Goal: Task Accomplishment & Management: Complete application form

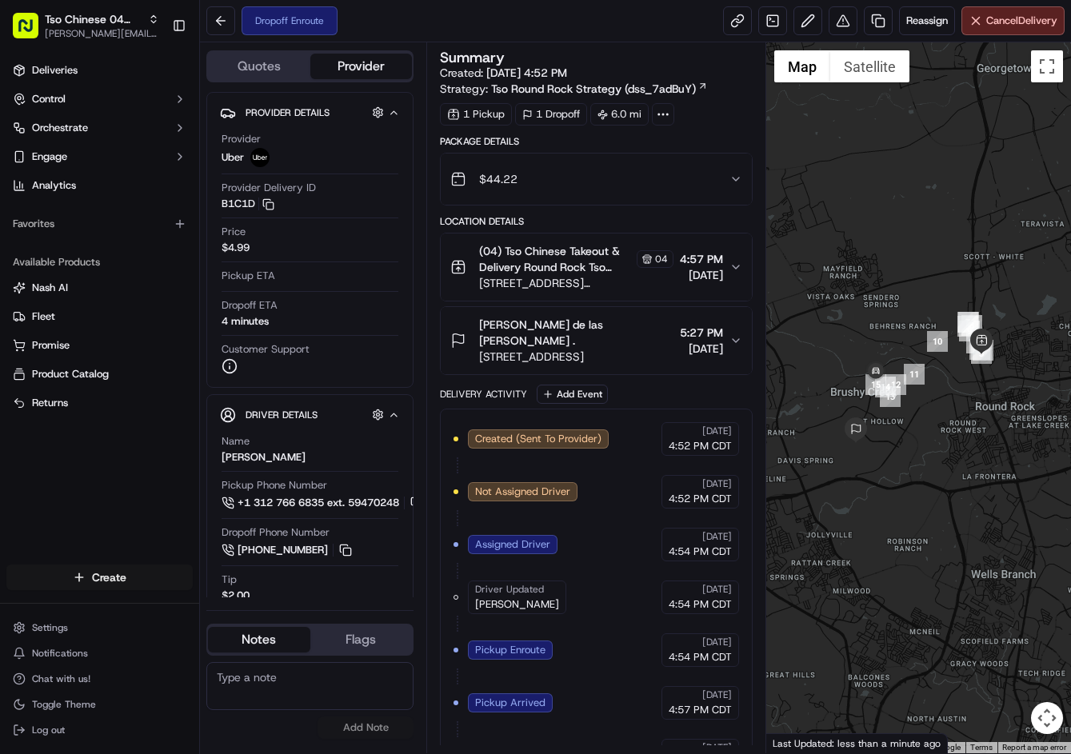
click at [90, 575] on html "Tso Chinese 04 Round Rock [PERSON_NAME][EMAIL_ADDRESS][DOMAIN_NAME] Toggle Side…" at bounding box center [535, 377] width 1071 height 754
click at [334, 612] on link "Delivery" at bounding box center [289, 607] width 178 height 29
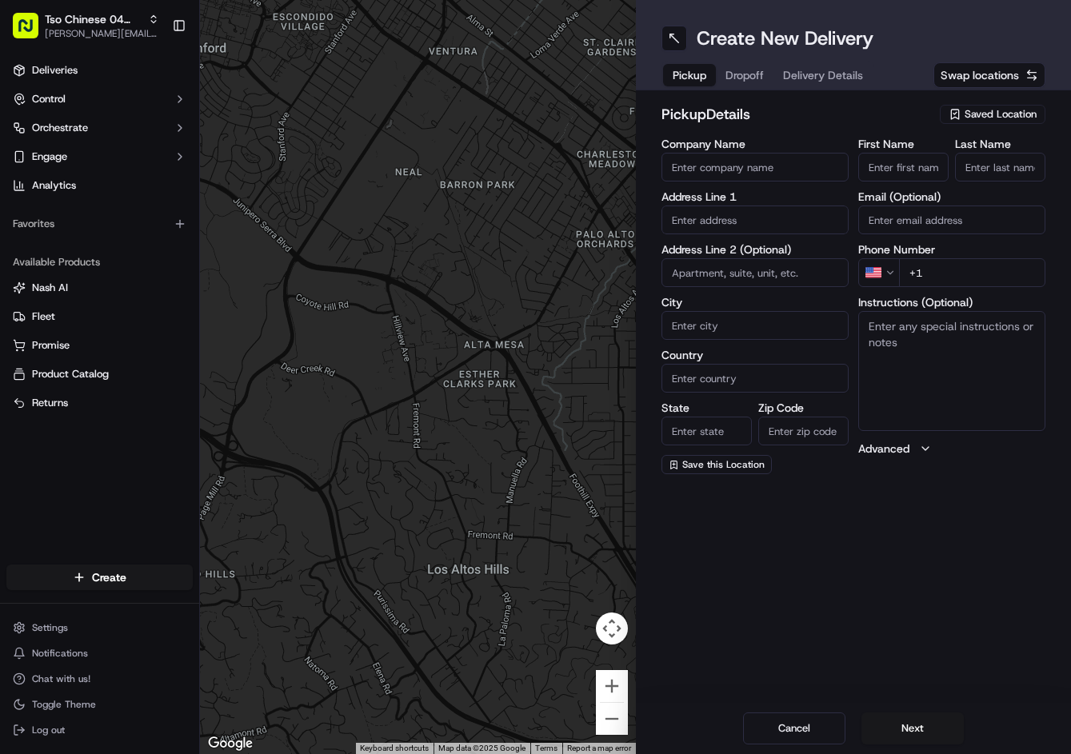
click at [973, 103] on button "Saved Location" at bounding box center [993, 114] width 106 height 22
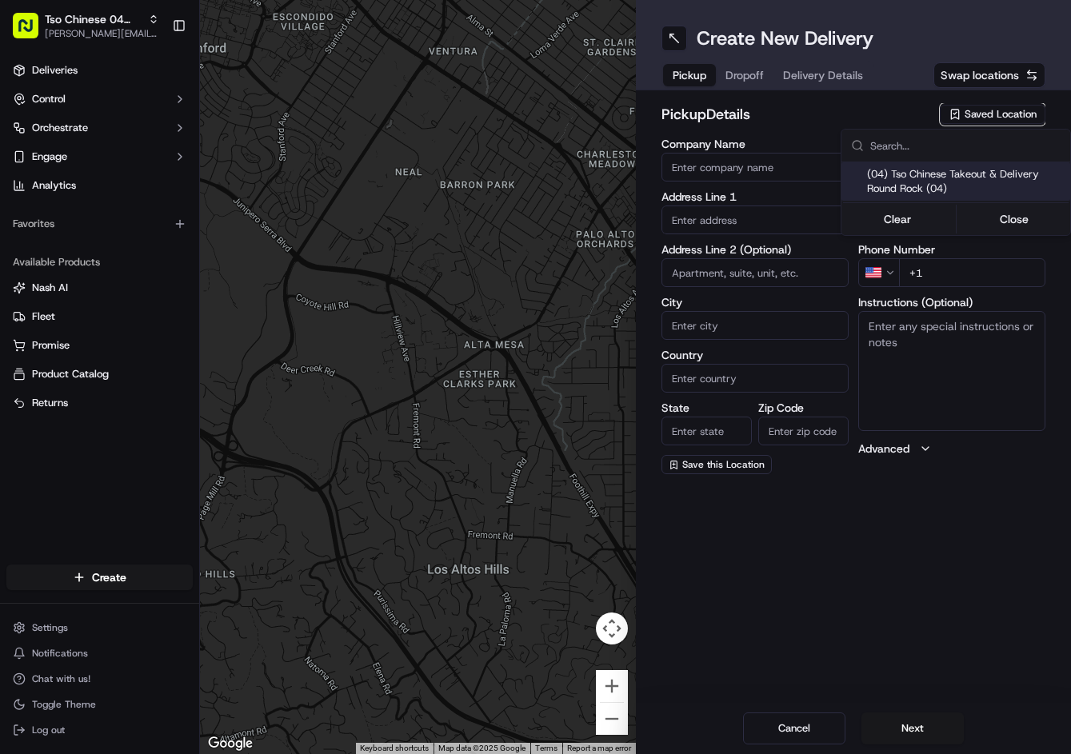
click at [964, 194] on span "(04) Tso Chinese Takeout & Delivery Round Rock (04)" at bounding box center [965, 181] width 197 height 29
type input "(04) Tso Chinese Takeout & Delivery Round Rock"
type input "2000 N Mays St"
type input "Ste 108"
type input "Round Rock"
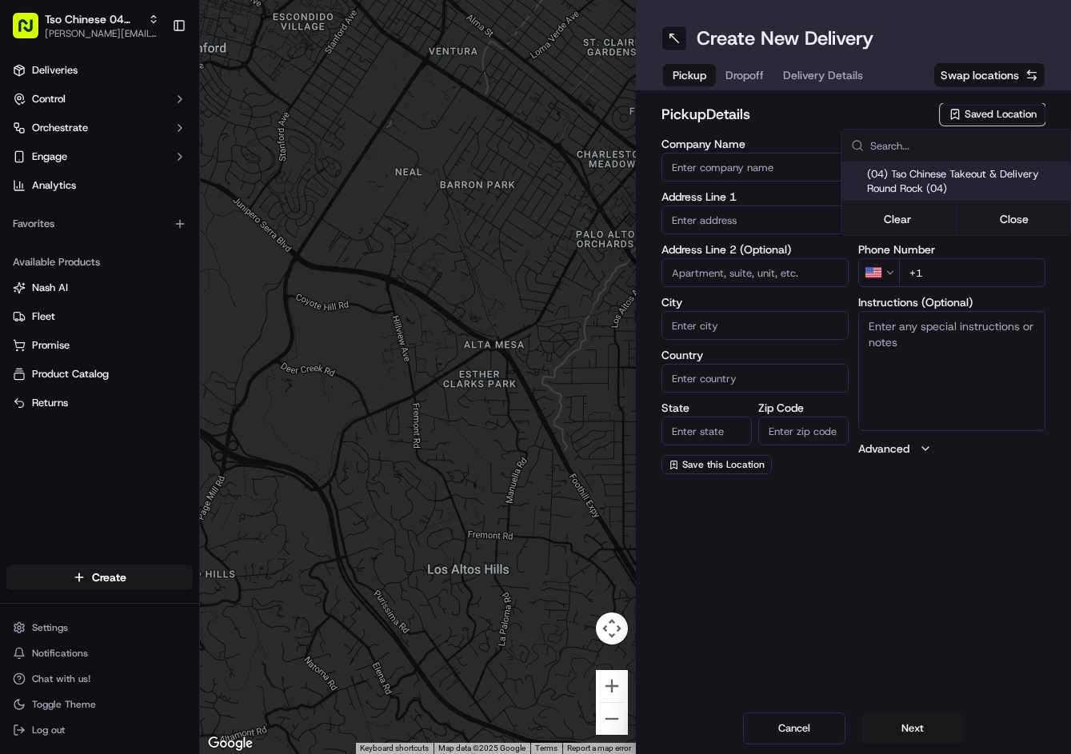
type input "US"
type input "TX"
type input "78664"
type input "Tso Chinese"
type input "Round Rock Manager"
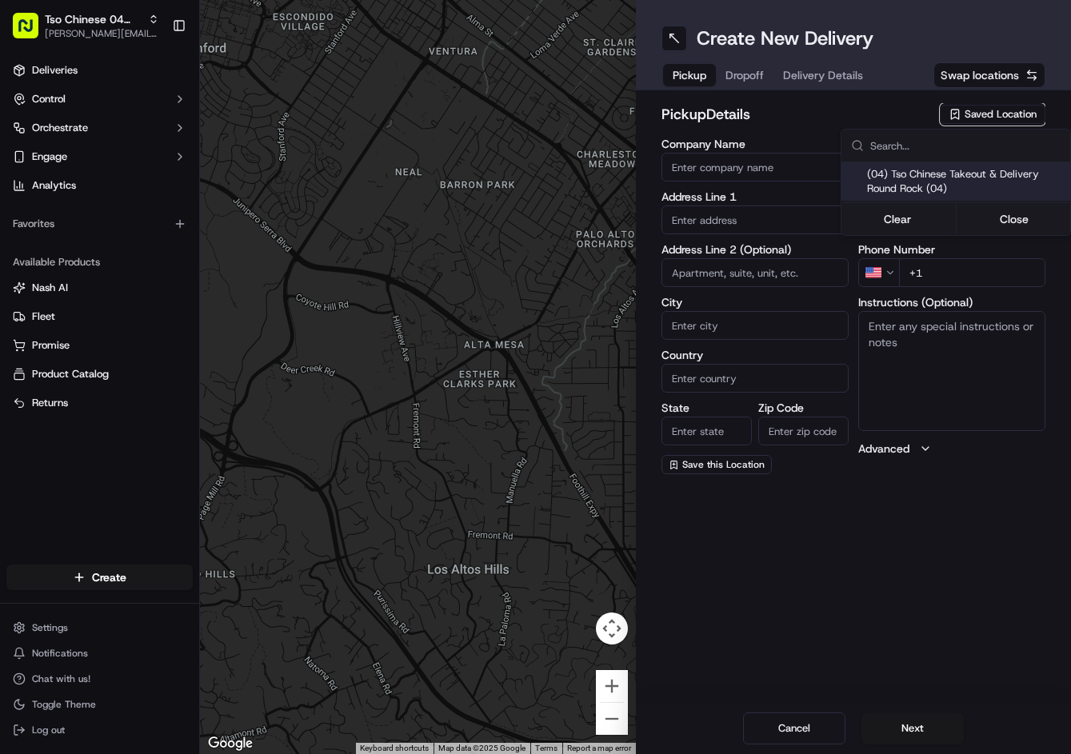
type input "roundrockstore@tsochinese.com"
type input "+1 512 956 9231"
type textarea "Submit a picture displaying address & food as Proof of Delivery. Envía una foto…"
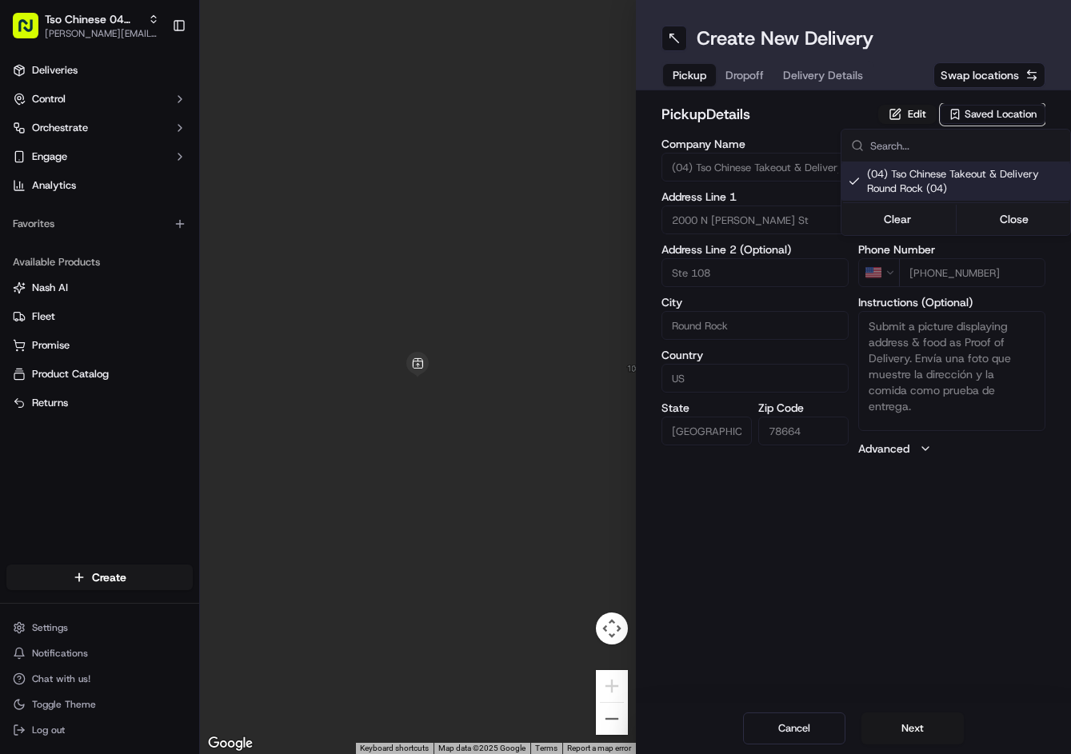
click at [924, 579] on html "Tso Chinese 04 Round Rock [PERSON_NAME][EMAIL_ADDRESS][DOMAIN_NAME] Toggle Side…" at bounding box center [535, 377] width 1071 height 754
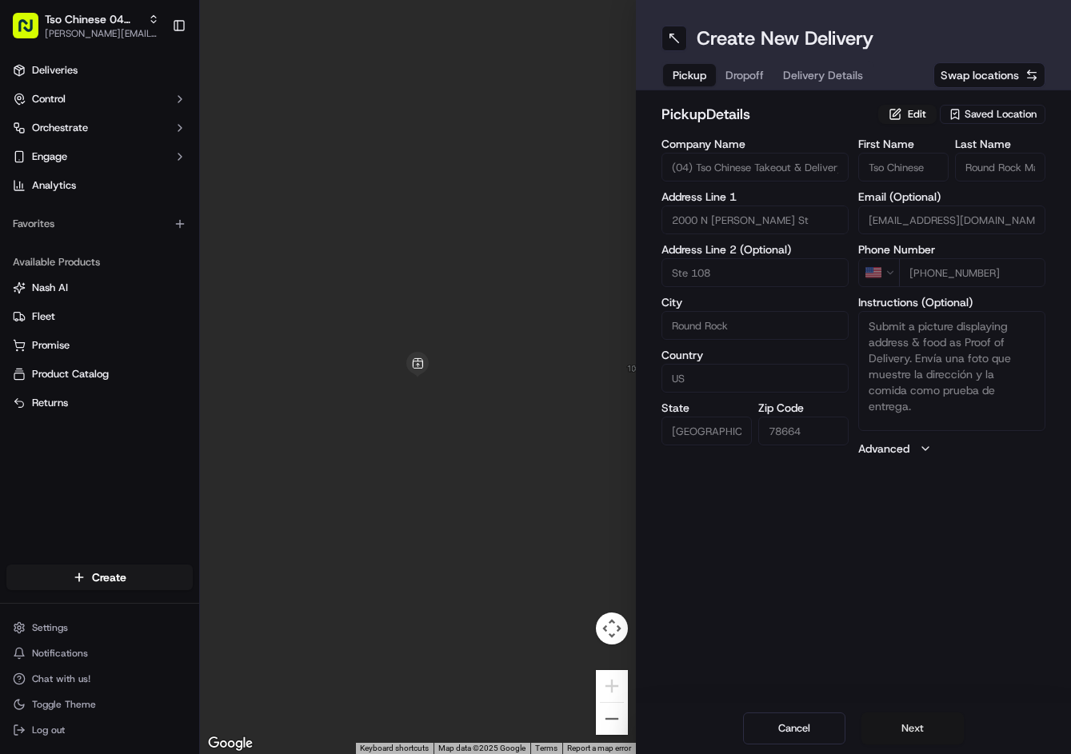
click at [933, 728] on button "Next" at bounding box center [912, 729] width 102 height 32
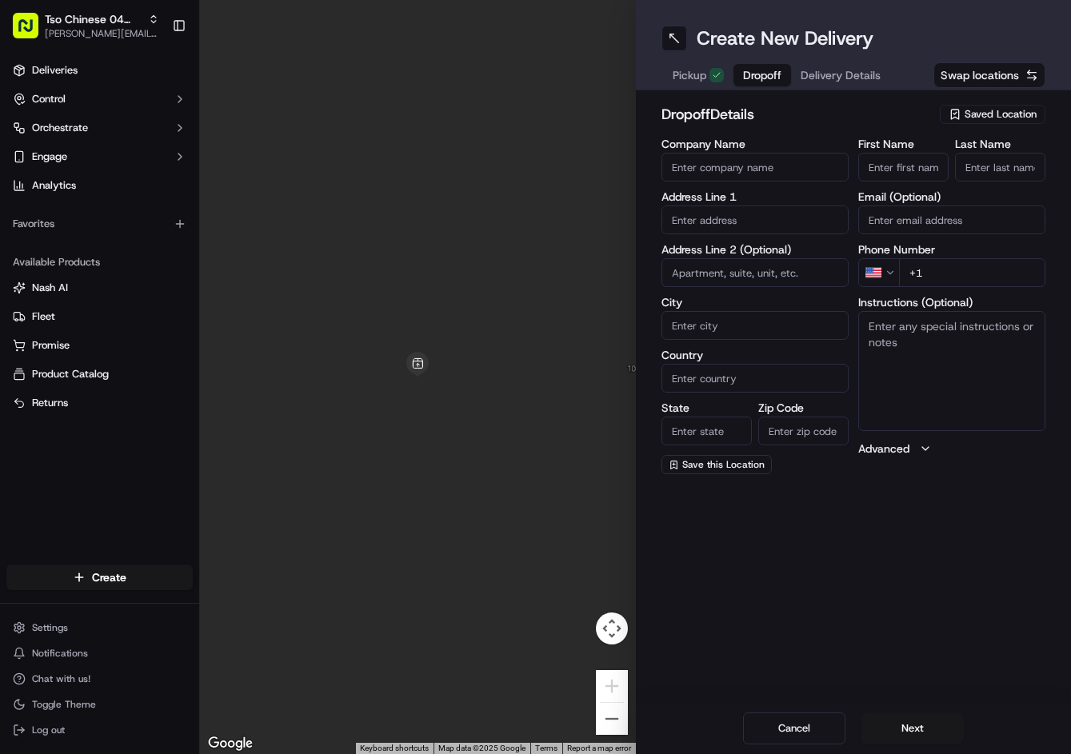
click at [892, 167] on input "First Name" at bounding box center [903, 167] width 90 height 29
type input "Song"
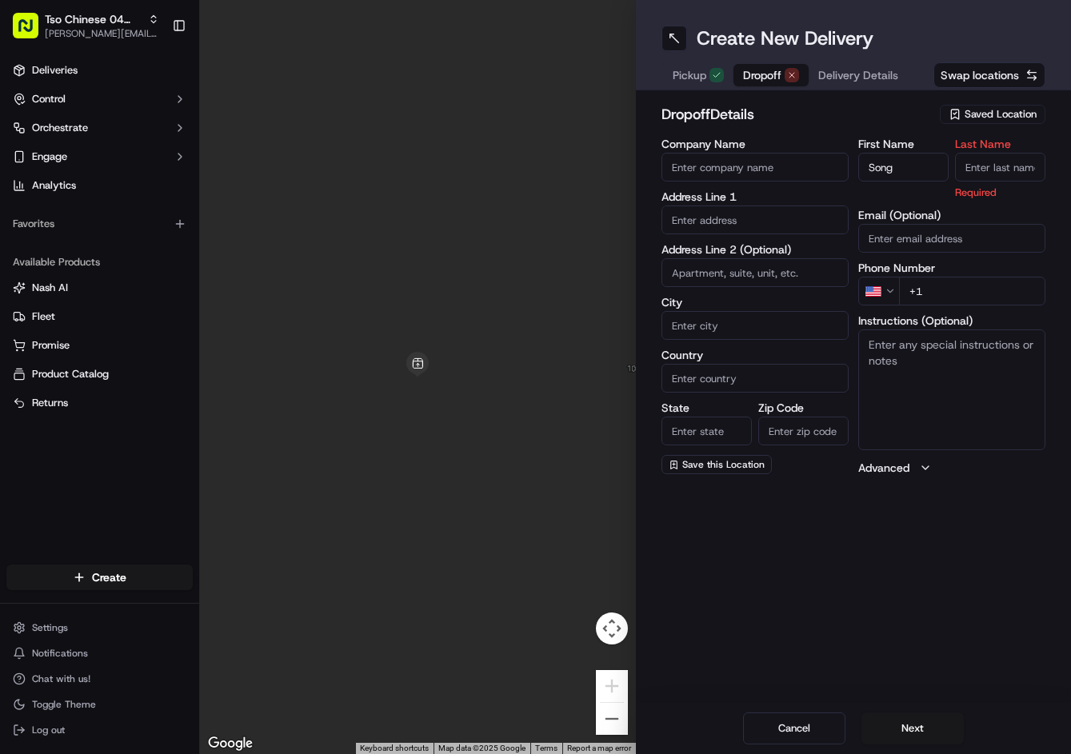
type input "c"
type input "Campbell"
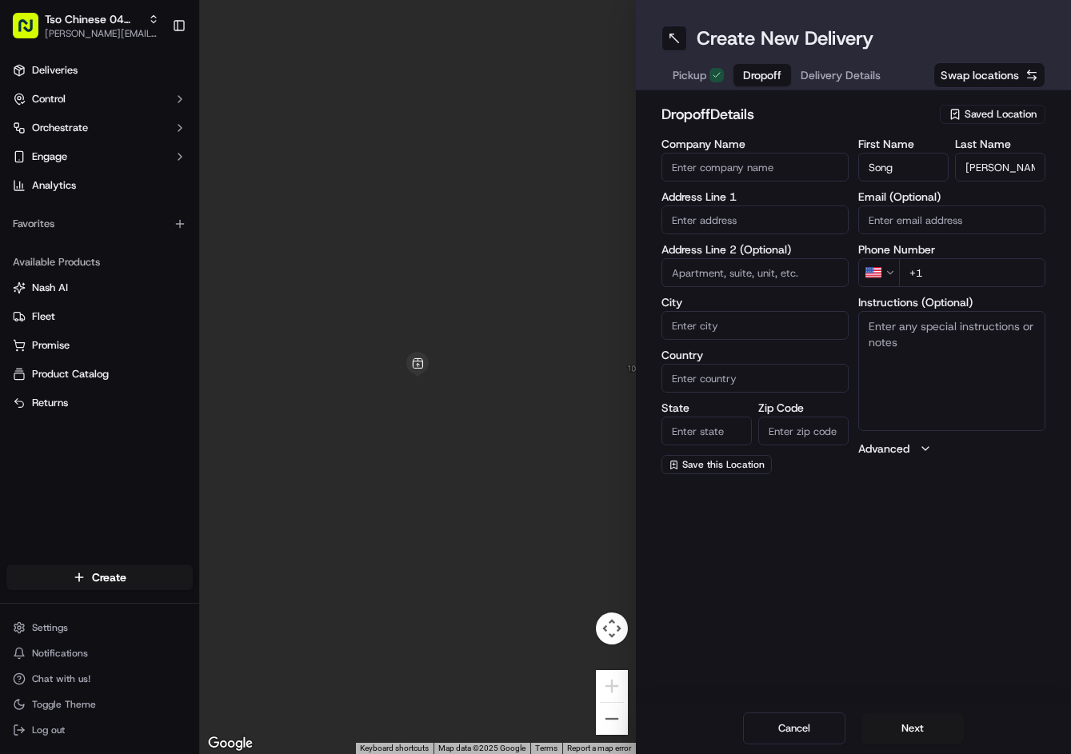
click at [983, 310] on div "First Name Song Last Name Campbell Email (Optional) Phone Number US +1 Instruct…" at bounding box center [951, 306] width 187 height 336
click at [989, 284] on input "+1" at bounding box center [972, 272] width 146 height 29
type input "+1 512 786 1672"
click at [789, 172] on input "Company Name" at bounding box center [754, 167] width 187 height 29
click at [716, 223] on input "text" at bounding box center [754, 220] width 187 height 29
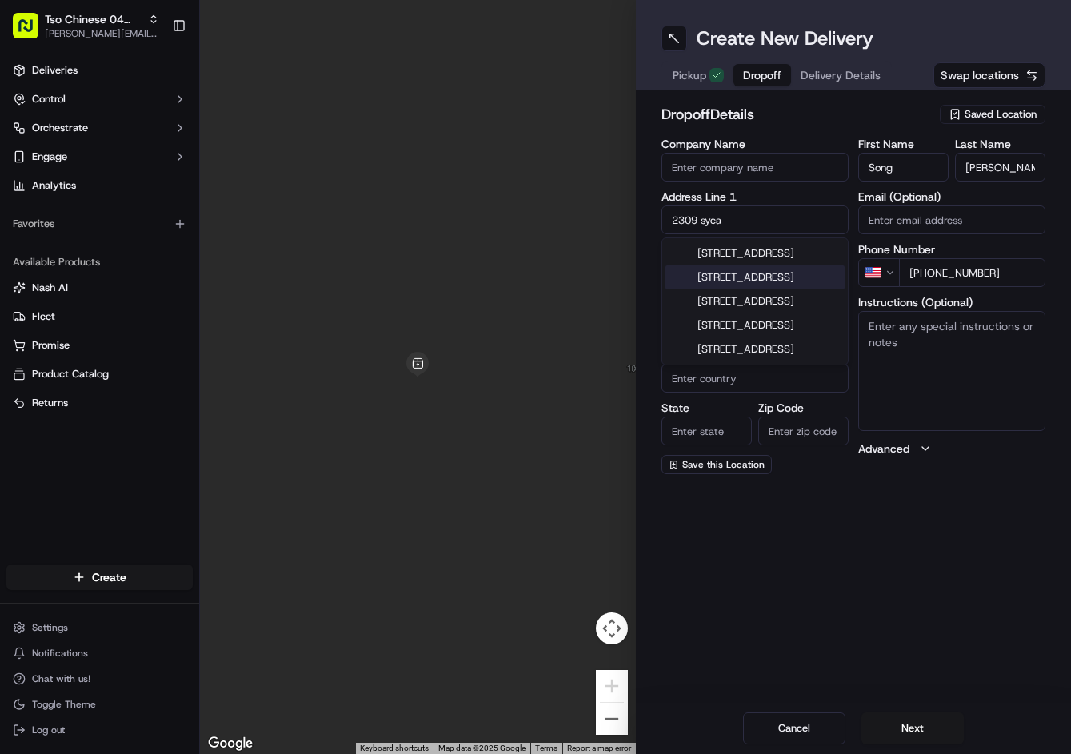
click at [804, 290] on div "2309 Sycamore Trail, Round Rock, TX" at bounding box center [754, 278] width 179 height 24
type input "2309 Sycamore Trail, Round Rock, TX 78664, USA"
type input "Round Rock"
type input "[GEOGRAPHIC_DATA]"
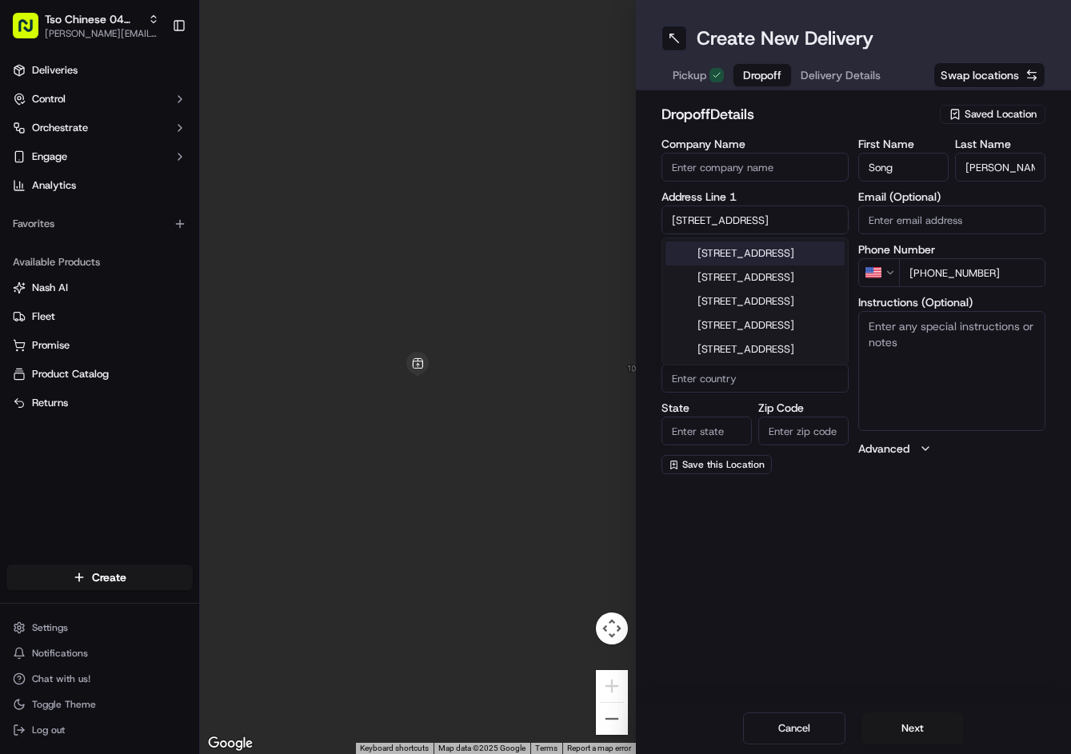
type input "78664"
type input "2309 Sycamore Trail"
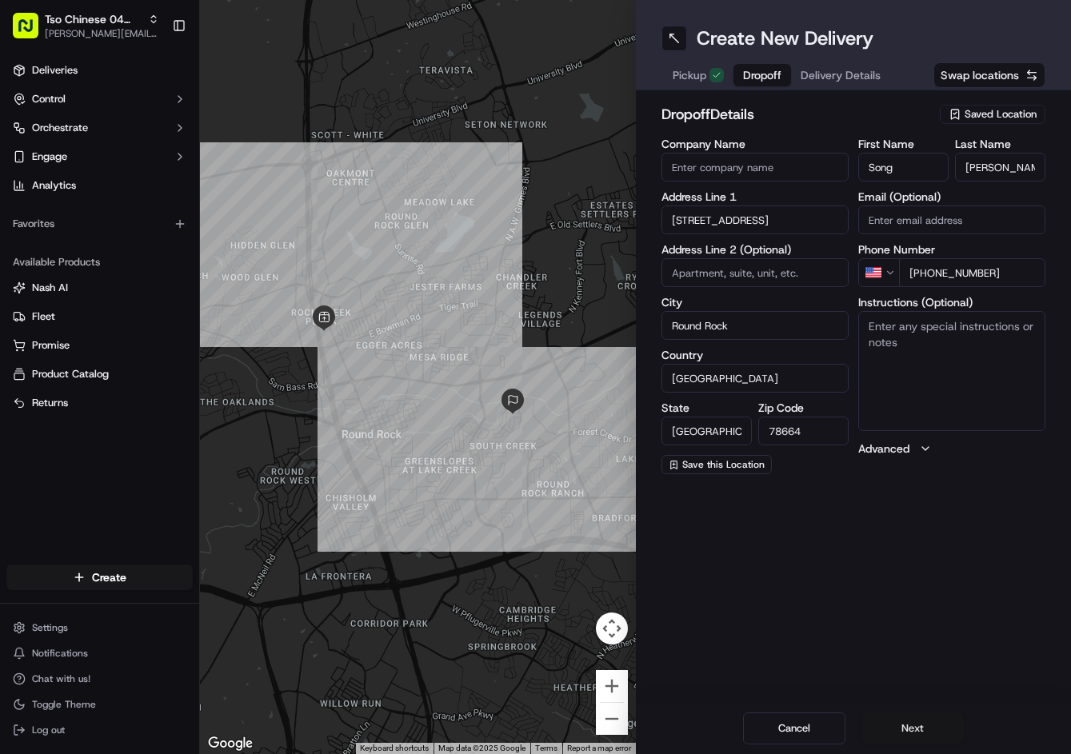
click at [906, 730] on button "Next" at bounding box center [912, 729] width 102 height 32
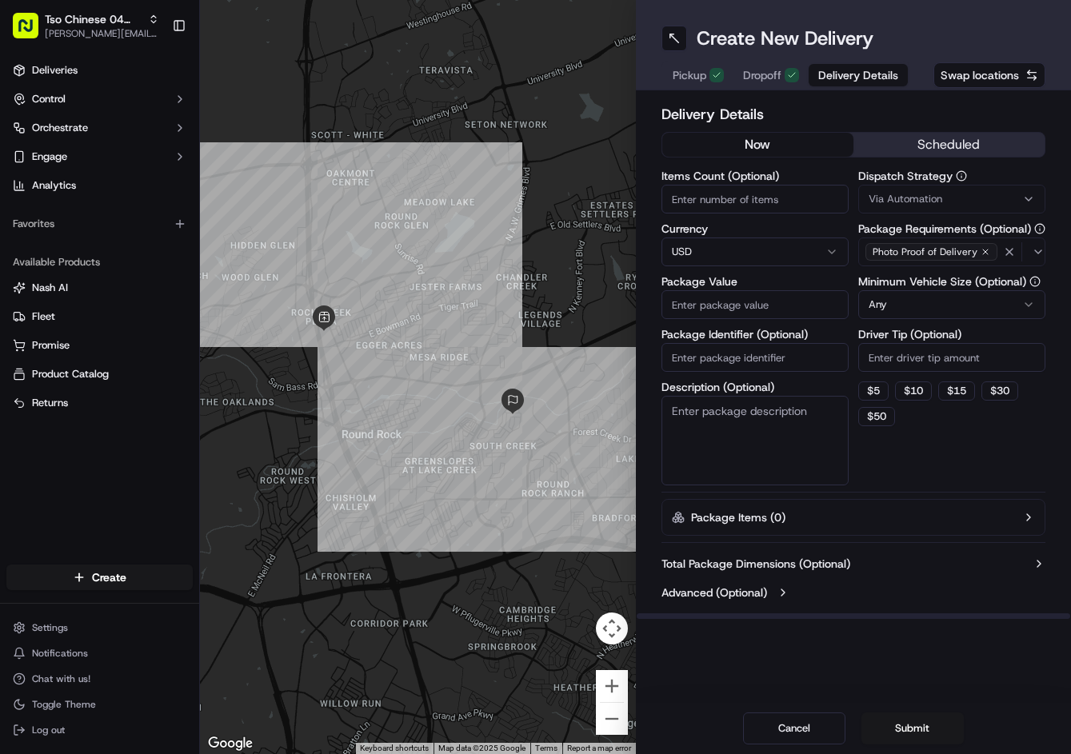
click at [932, 196] on span "Via Automation" at bounding box center [906, 199] width 74 height 14
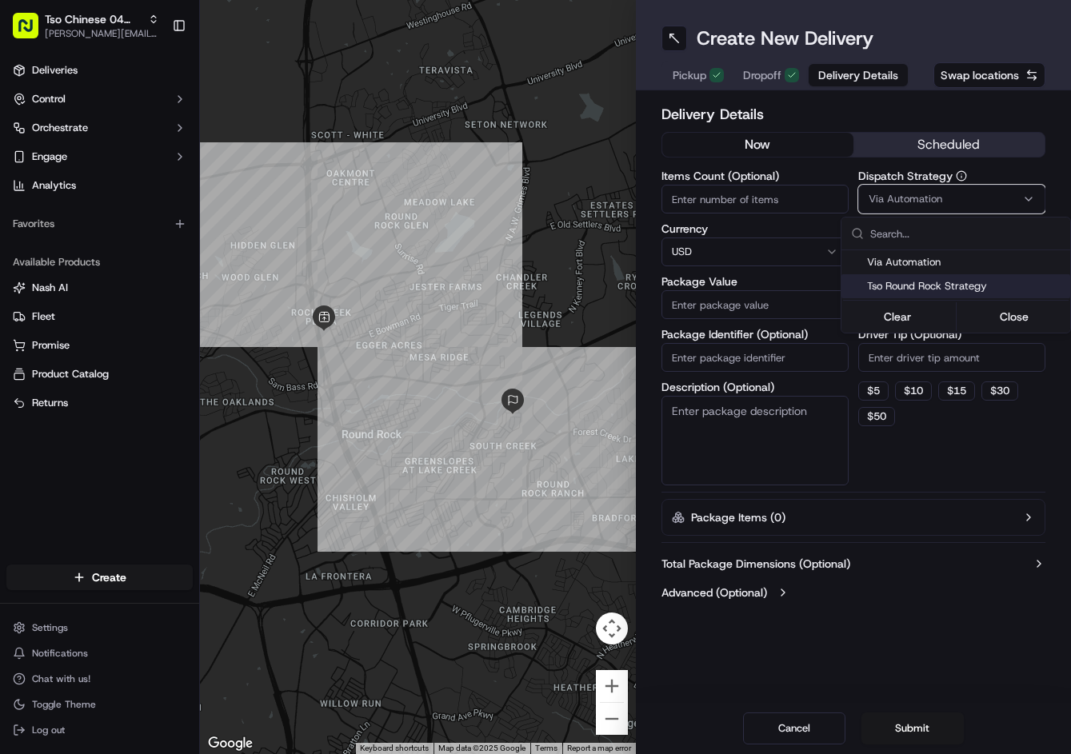
click at [921, 287] on span "Tso Round Rock Strategy" at bounding box center [965, 286] width 197 height 14
click at [890, 476] on html "Tso Chinese 04 Round Rock [PERSON_NAME][EMAIL_ADDRESS][DOMAIN_NAME] Toggle Side…" at bounding box center [535, 377] width 1071 height 754
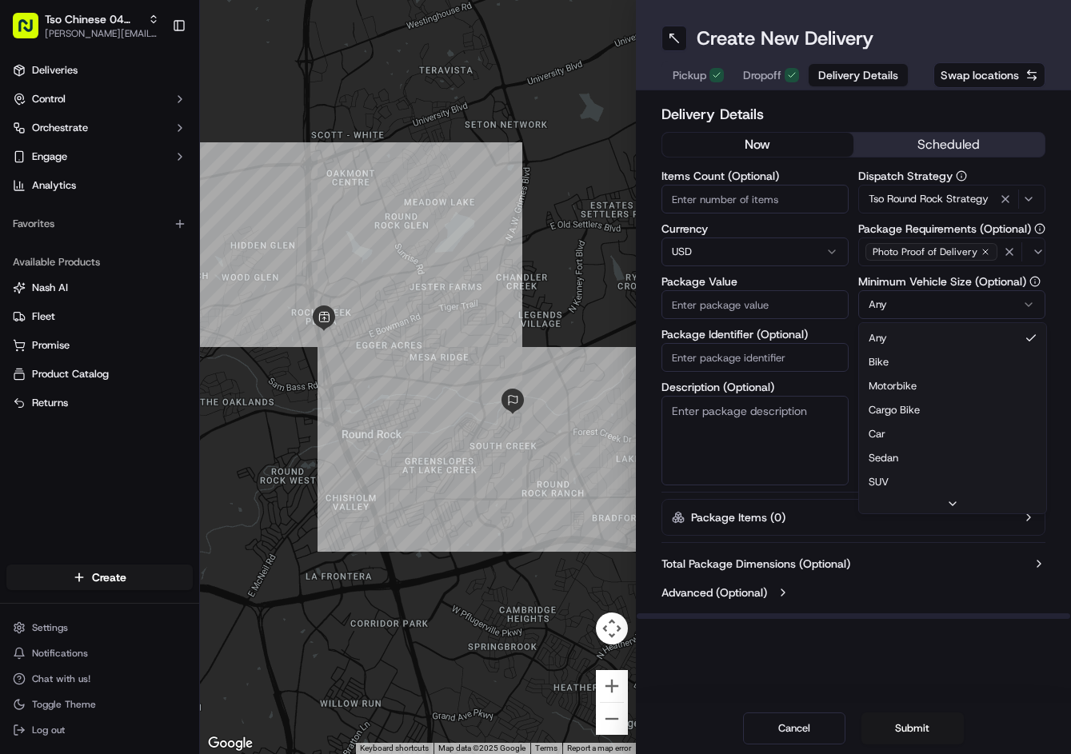
click at [930, 308] on html "Tso Chinese 04 Round Rock jason@tsochinese.com Toggle Sidebar Deliveries Contro…" at bounding box center [535, 377] width 1071 height 754
click at [906, 361] on input "Driver Tip (Optional)" at bounding box center [951, 357] width 187 height 29
type input "2"
click at [775, 202] on input "Items Count (Optional)" at bounding box center [754, 199] width 187 height 29
type input "3"
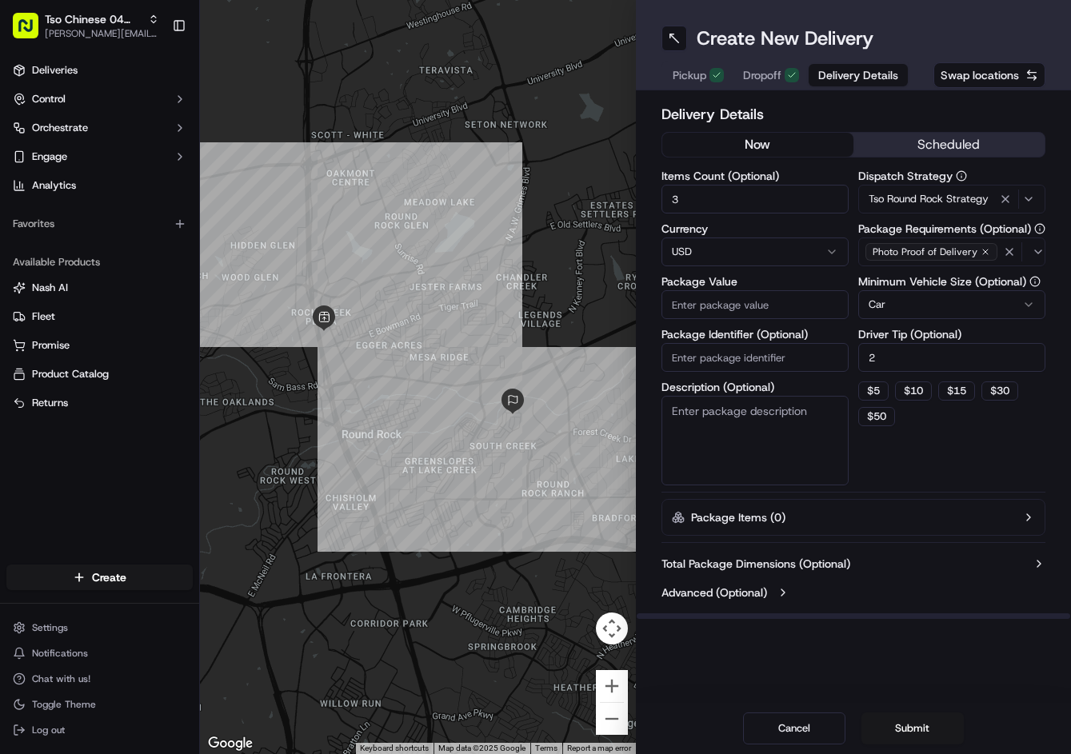
click at [733, 310] on input "Package Value" at bounding box center [754, 304] width 187 height 29
type input "51.8"
click at [727, 350] on input "Package Identifier (Optional)" at bounding box center [754, 357] width 187 height 29
click at [769, 345] on div "Package Identifier (Optional)" at bounding box center [754, 350] width 187 height 43
click at [769, 345] on input "Package Identifier (Optional)" at bounding box center [754, 357] width 187 height 29
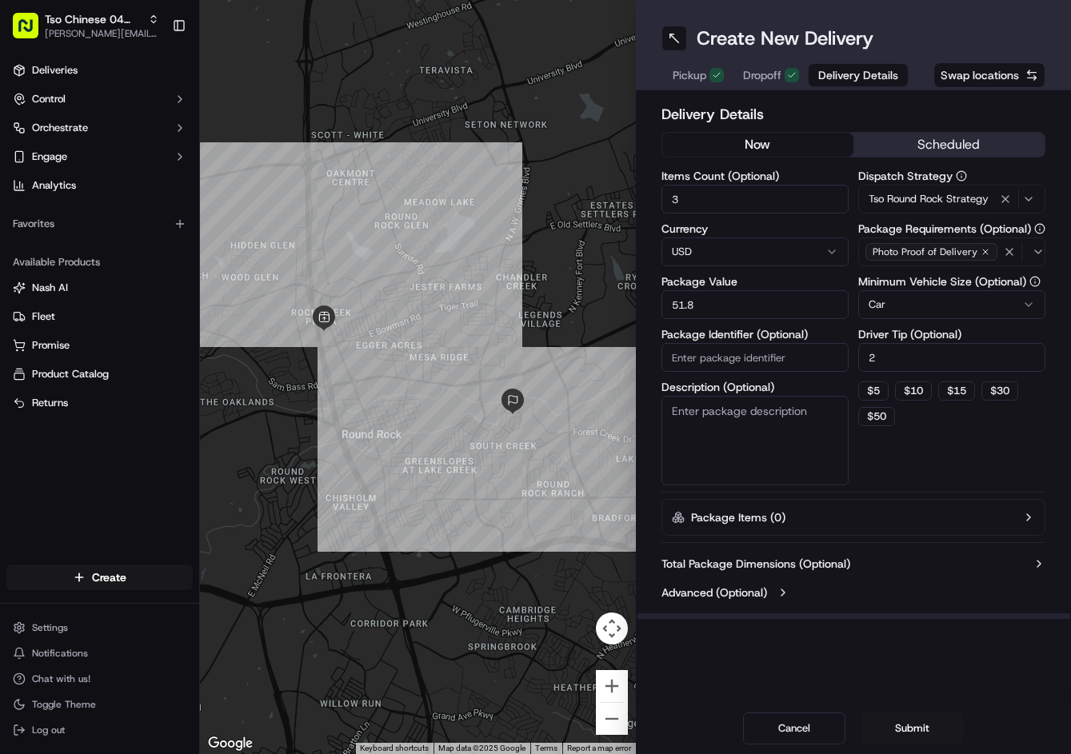
paste input "XUIMMQQ"
type input "XUIMMQQ"
click at [935, 730] on button "Submit" at bounding box center [912, 729] width 102 height 32
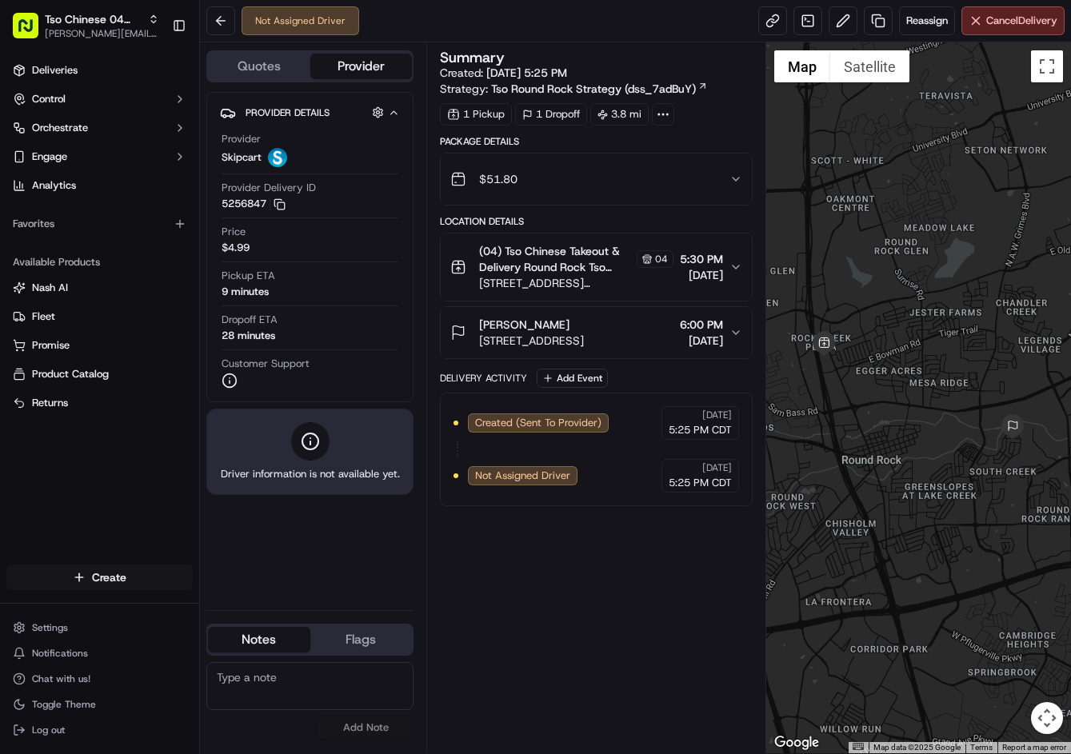
click at [92, 577] on html "Tso Chinese 04 Round Rock jason@tsochinese.com Toggle Sidebar Deliveries Contro…" at bounding box center [535, 377] width 1071 height 754
click at [297, 604] on link "Delivery" at bounding box center [289, 607] width 178 height 29
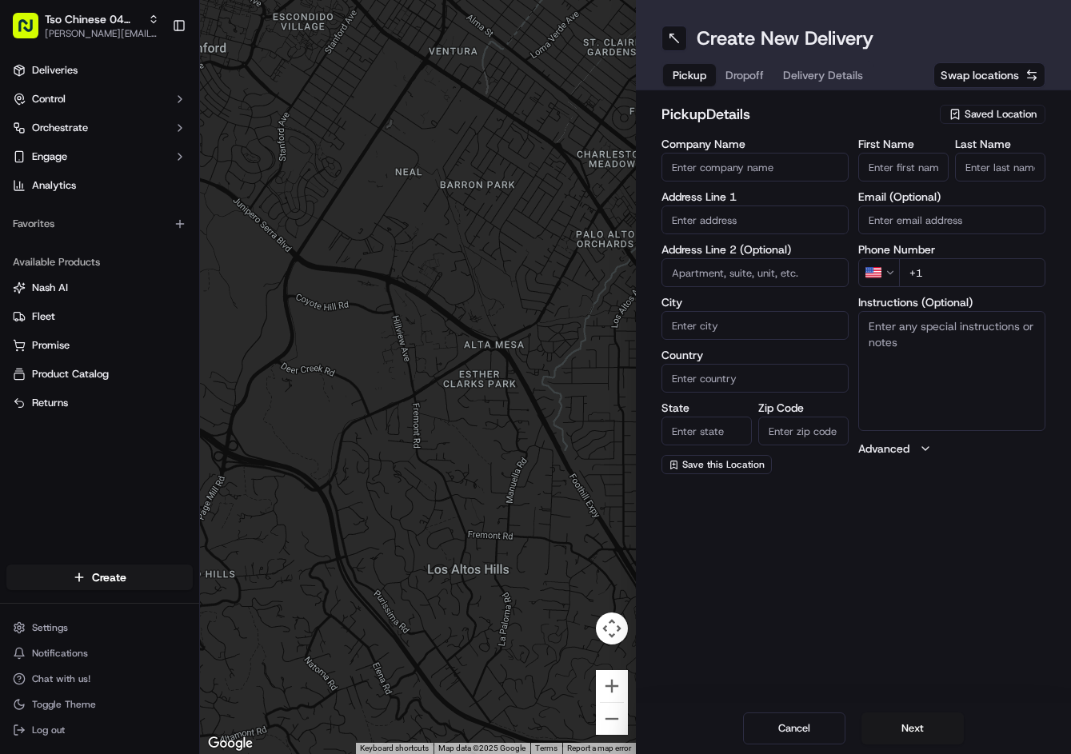
click at [900, 193] on label "Email (Optional)" at bounding box center [951, 196] width 187 height 11
click at [900, 206] on input "Email (Optional)" at bounding box center [951, 220] width 187 height 29
click at [911, 174] on input "First Name" at bounding box center [903, 167] width 90 height 29
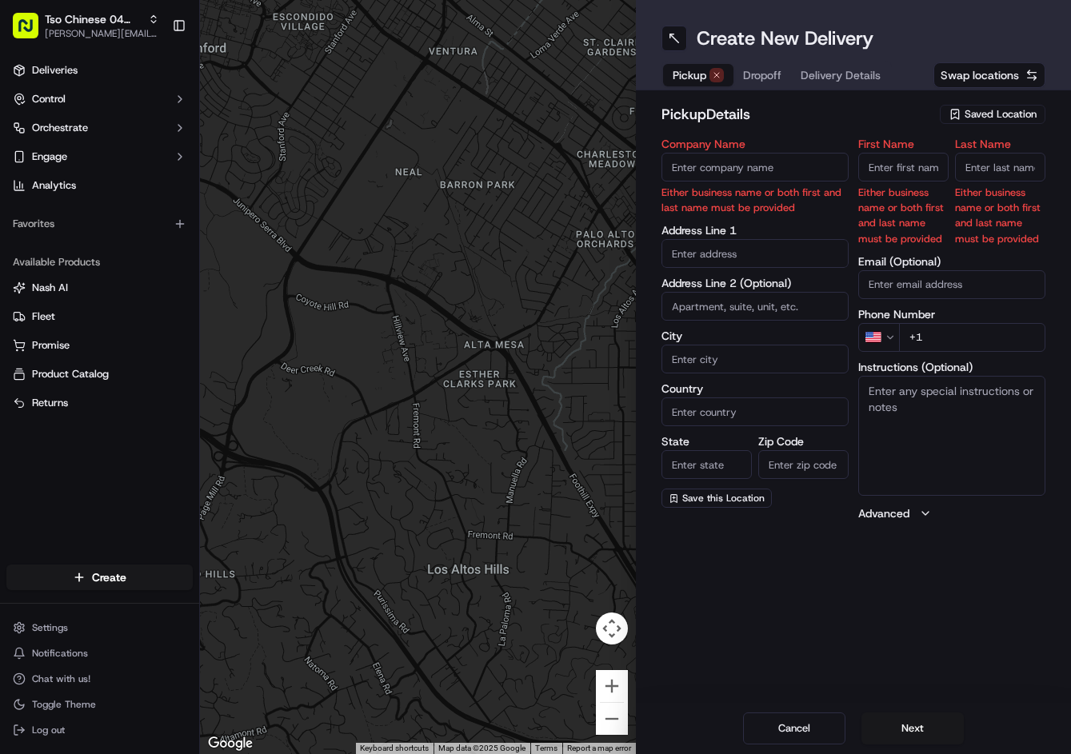
click at [1012, 102] on div "pickup Details Saved Location Company Name Either business name or both first a…" at bounding box center [854, 312] width 436 height 444
click at [1013, 111] on span "Saved Location" at bounding box center [1001, 114] width 72 height 14
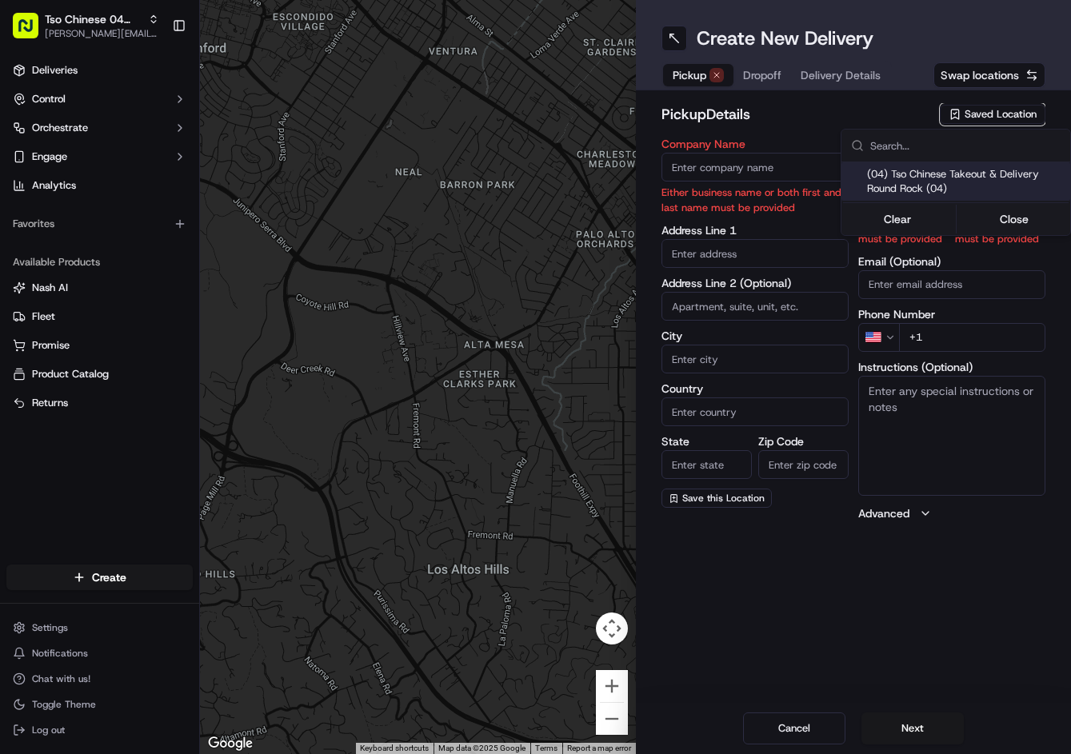
click at [962, 177] on span "(04) Tso Chinese Takeout & Delivery Round Rock (04)" at bounding box center [965, 181] width 197 height 29
type input "(04) Tso Chinese Takeout & Delivery Round Rock"
type input "2000 N [PERSON_NAME] St"
type input "Ste 108"
type input "Round Rock"
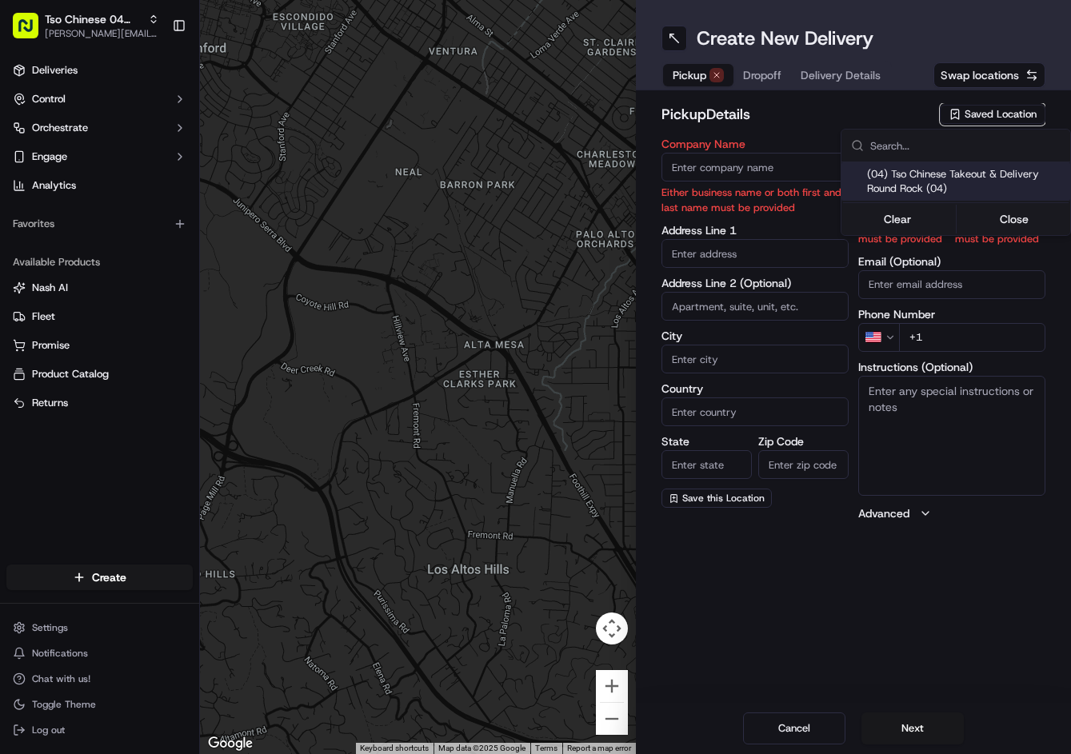
type input "US"
type input "[GEOGRAPHIC_DATA]"
type input "78664"
type input "Tso Chinese"
type input "Round Rock Manager"
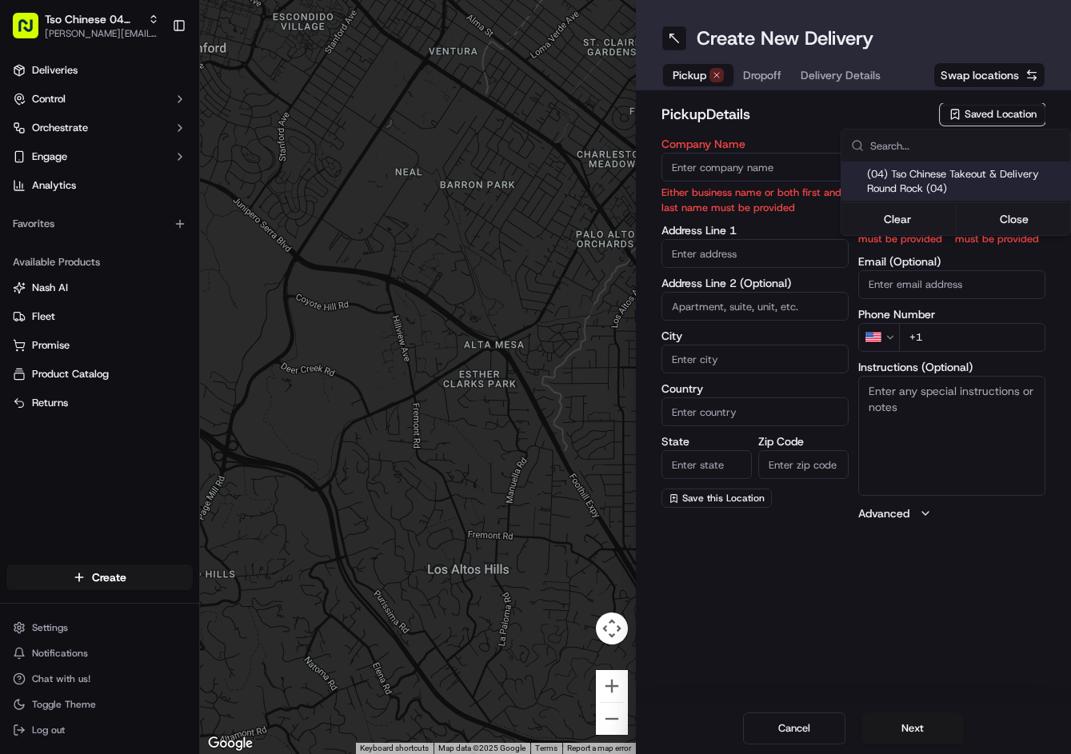
type input "[EMAIL_ADDRESS][DOMAIN_NAME]"
type input "[PHONE_NUMBER]"
type textarea "Submit a picture displaying address & food as Proof of Delivery. Envía una foto…"
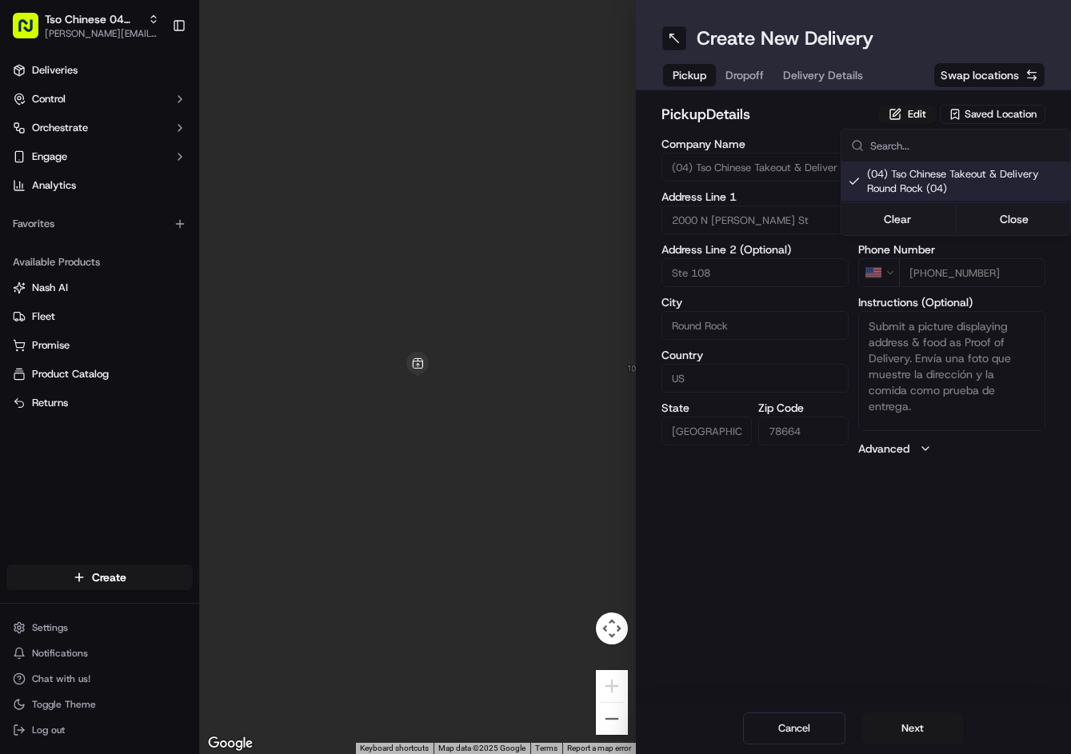
click at [919, 722] on html "Tso Chinese 04 Round Rock [PERSON_NAME][EMAIL_ADDRESS][DOMAIN_NAME] Toggle Side…" at bounding box center [535, 377] width 1071 height 754
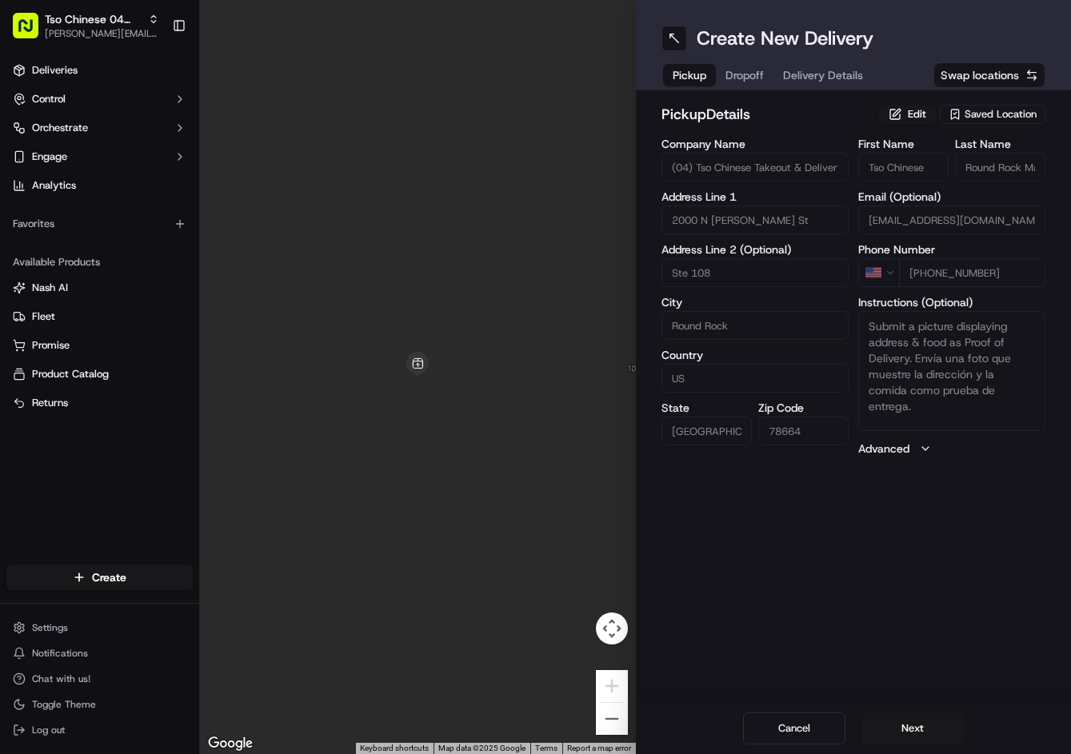
click at [916, 719] on button "Next" at bounding box center [912, 729] width 102 height 32
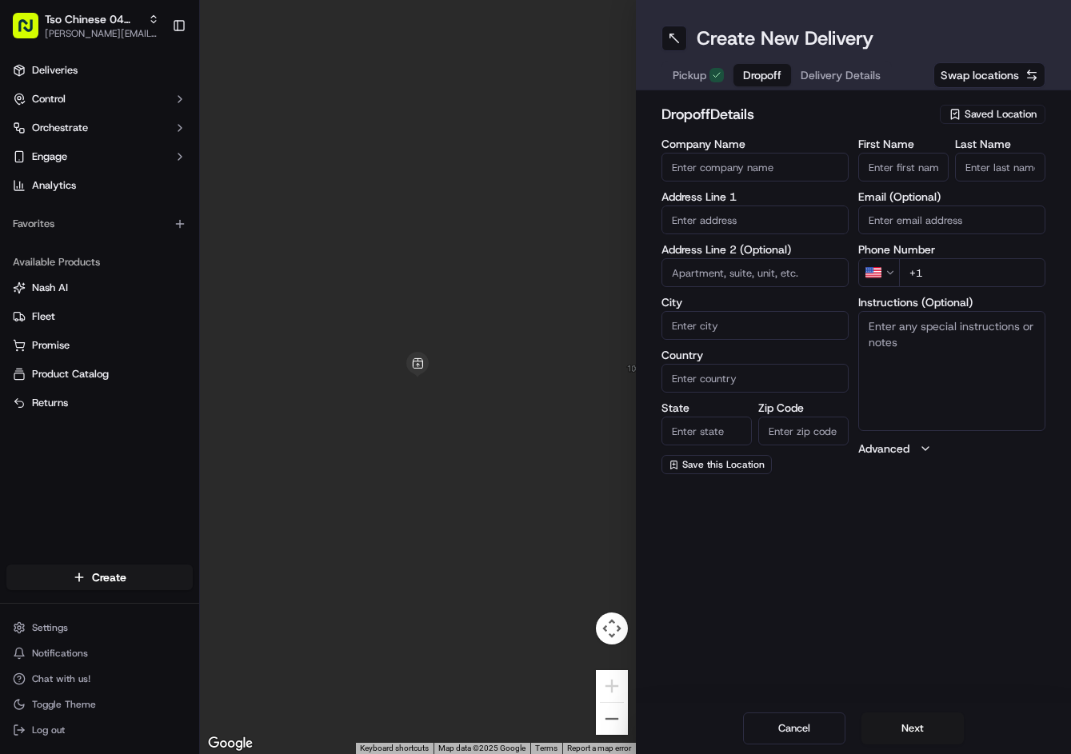
drag, startPoint x: 916, startPoint y: 151, endPoint x: 917, endPoint y: 167, distance: 16.1
click at [917, 154] on div "First Name" at bounding box center [903, 159] width 90 height 43
click at [917, 167] on input "First Name" at bounding box center [903, 167] width 90 height 29
type input "Liani"
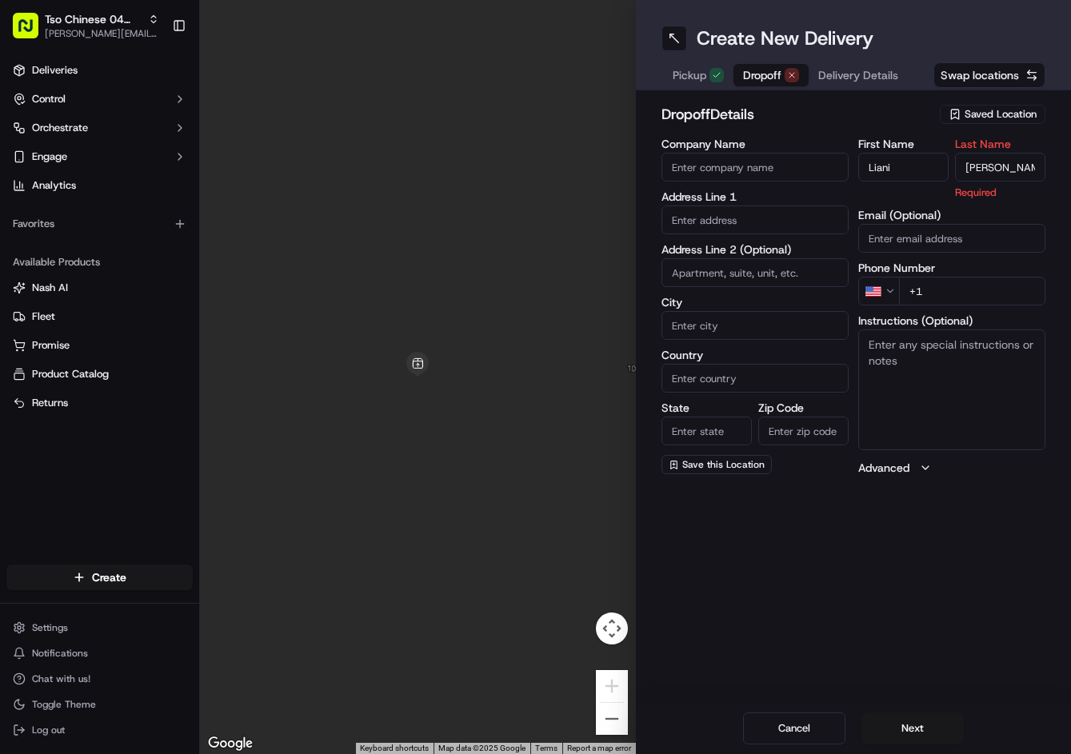
type input "Fulgencio"
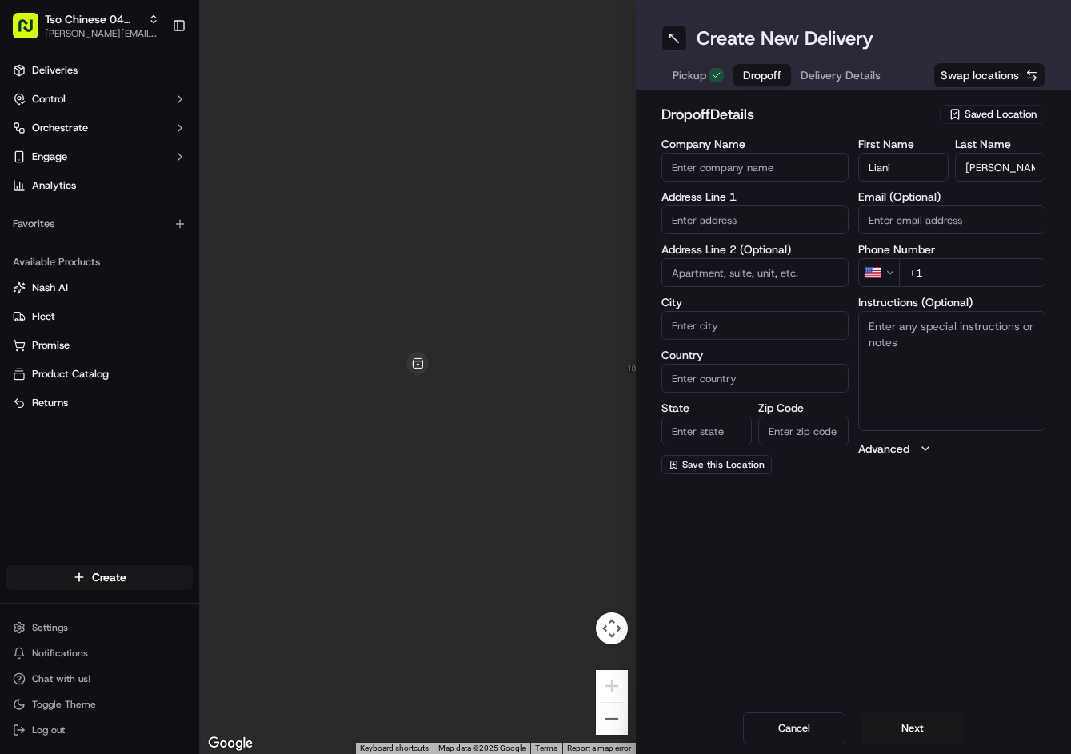
click at [993, 292] on div "First Name Liani Last Name Fulgencio Email (Optional) Phone Number US +1 Instru…" at bounding box center [951, 306] width 187 height 336
type input "+1 512 468 2475"
click at [719, 209] on input "text" at bounding box center [754, 220] width 187 height 29
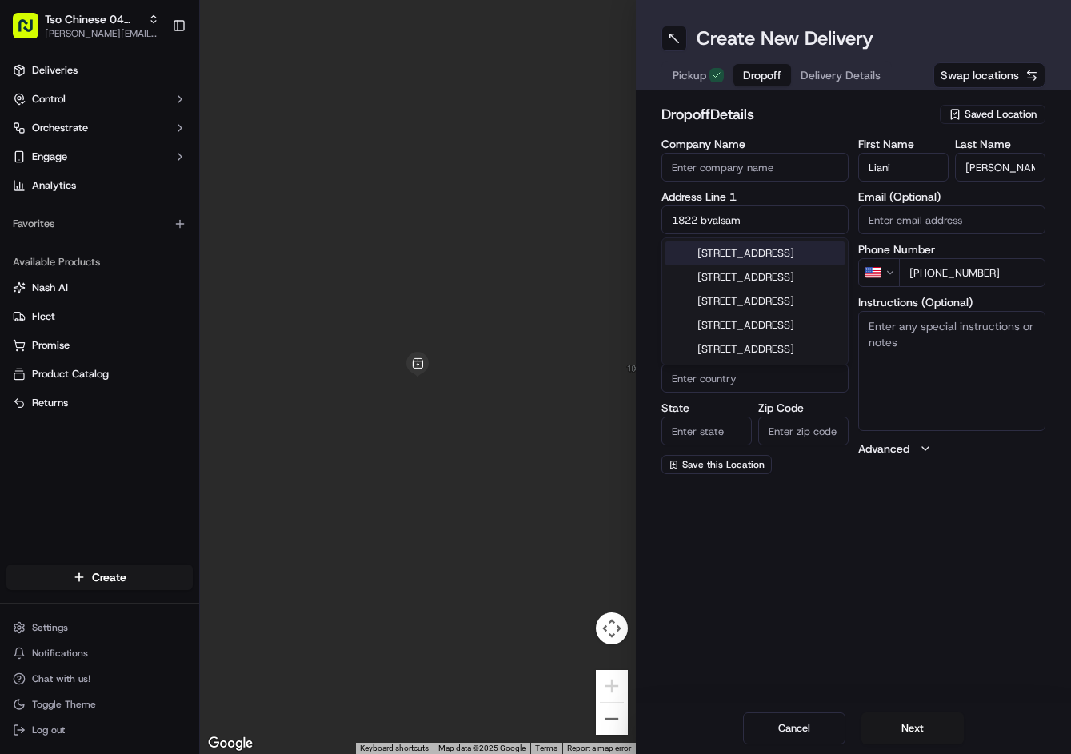
click at [831, 257] on div "1822 Balsam Way, Round Rock, TX" at bounding box center [754, 254] width 179 height 24
type input "1822 Balsam Way, Round Rock, TX 78665, USA"
type input "Round Rock"
type input "[GEOGRAPHIC_DATA]"
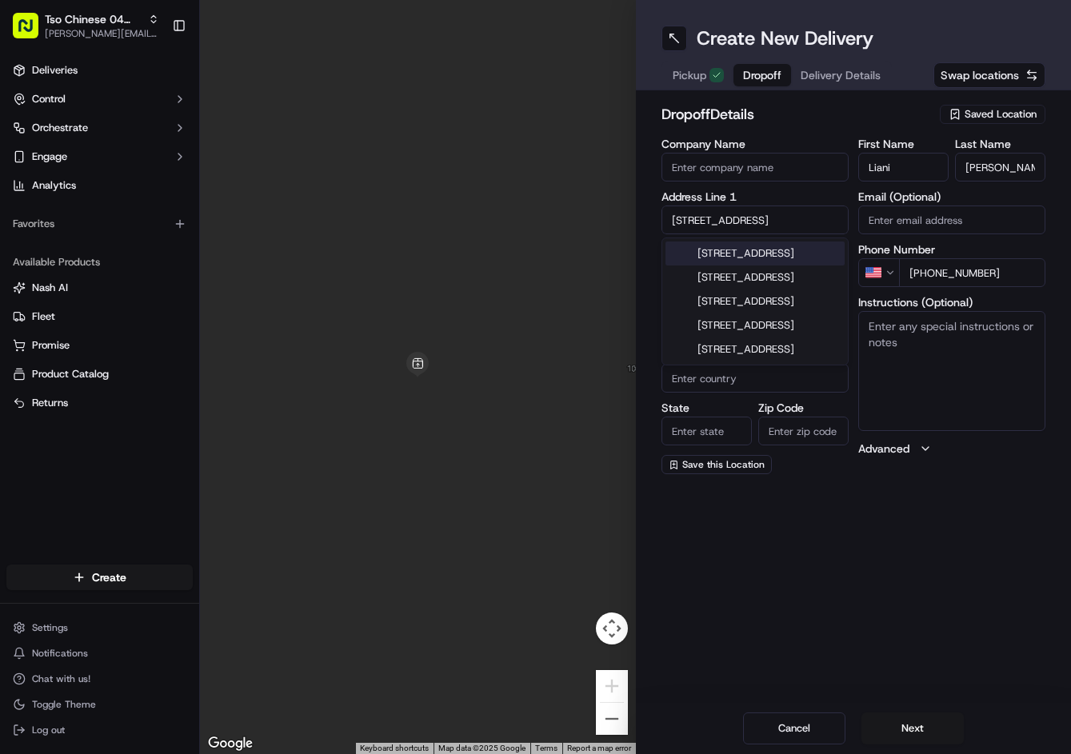
type input "78665"
type input "1822 Balsam Way"
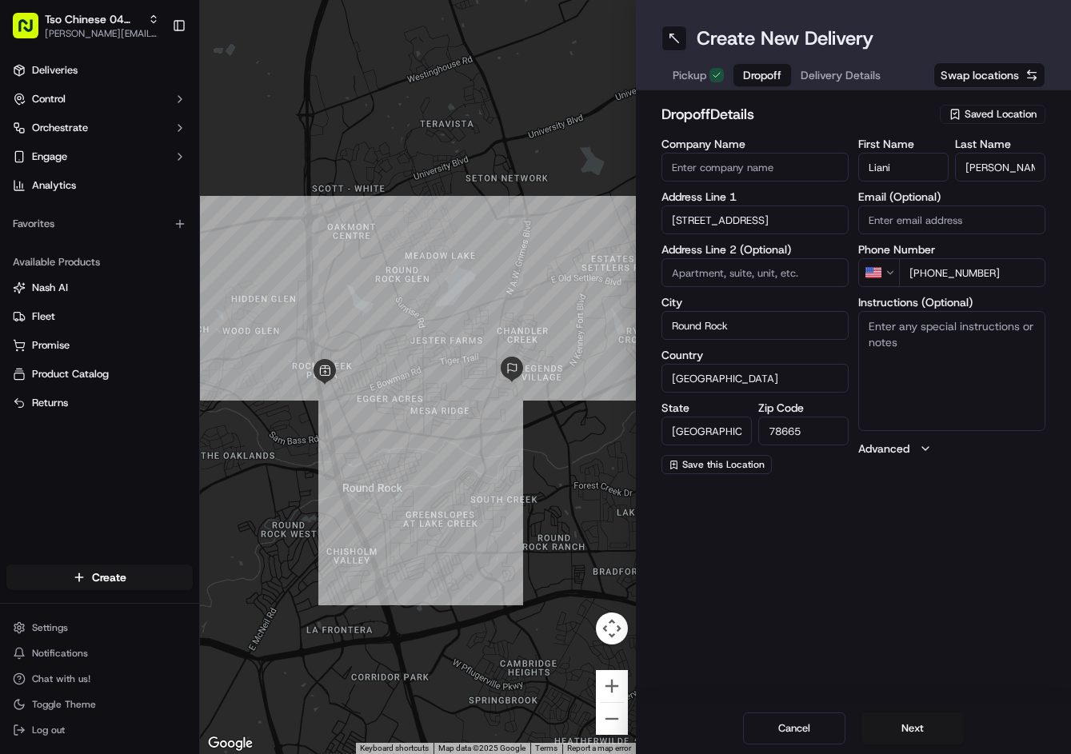
click at [906, 586] on div "Create New Delivery Pickup Dropoff Delivery Details Swap locations dropoff Deta…" at bounding box center [854, 377] width 436 height 754
click at [905, 719] on button "Next" at bounding box center [912, 729] width 102 height 32
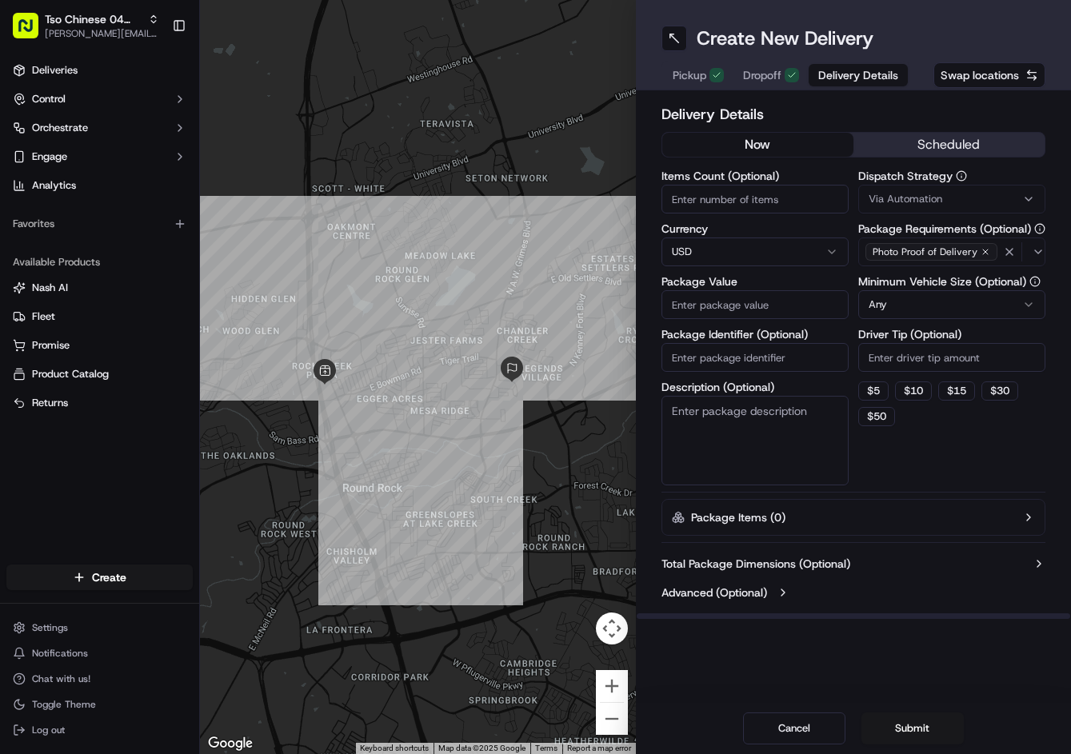
click at [922, 190] on button "Via Automation" at bounding box center [951, 199] width 187 height 29
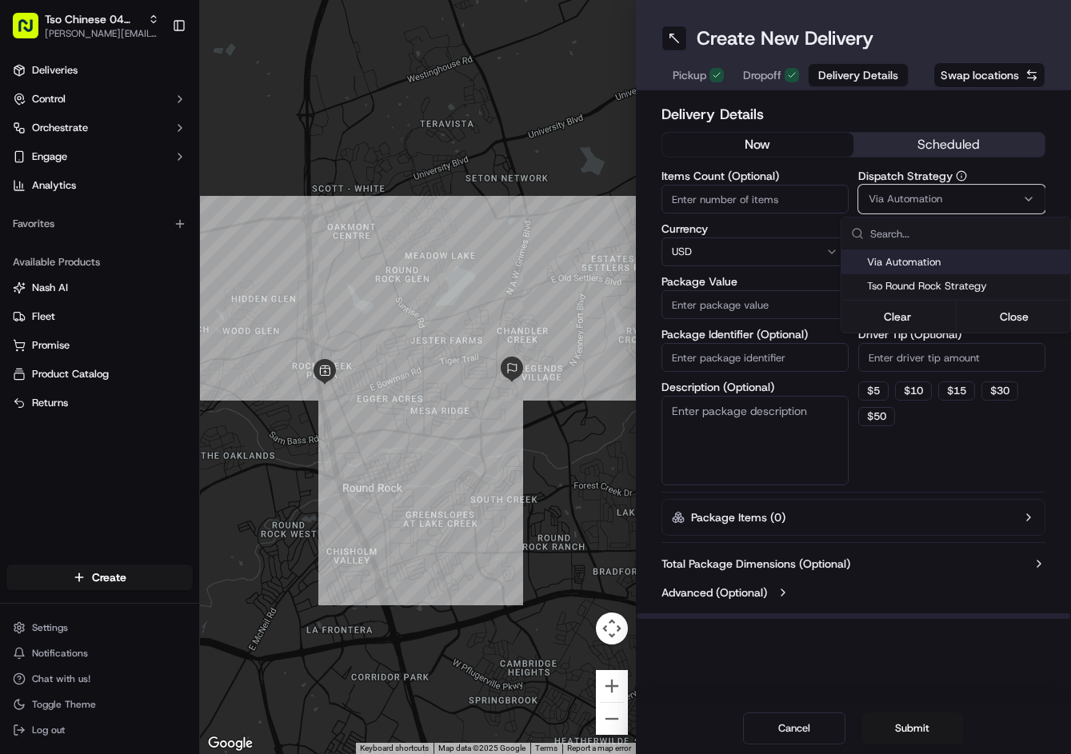
click at [929, 279] on div "Via Automation Tso Round Rock Strategy" at bounding box center [955, 274] width 229 height 48
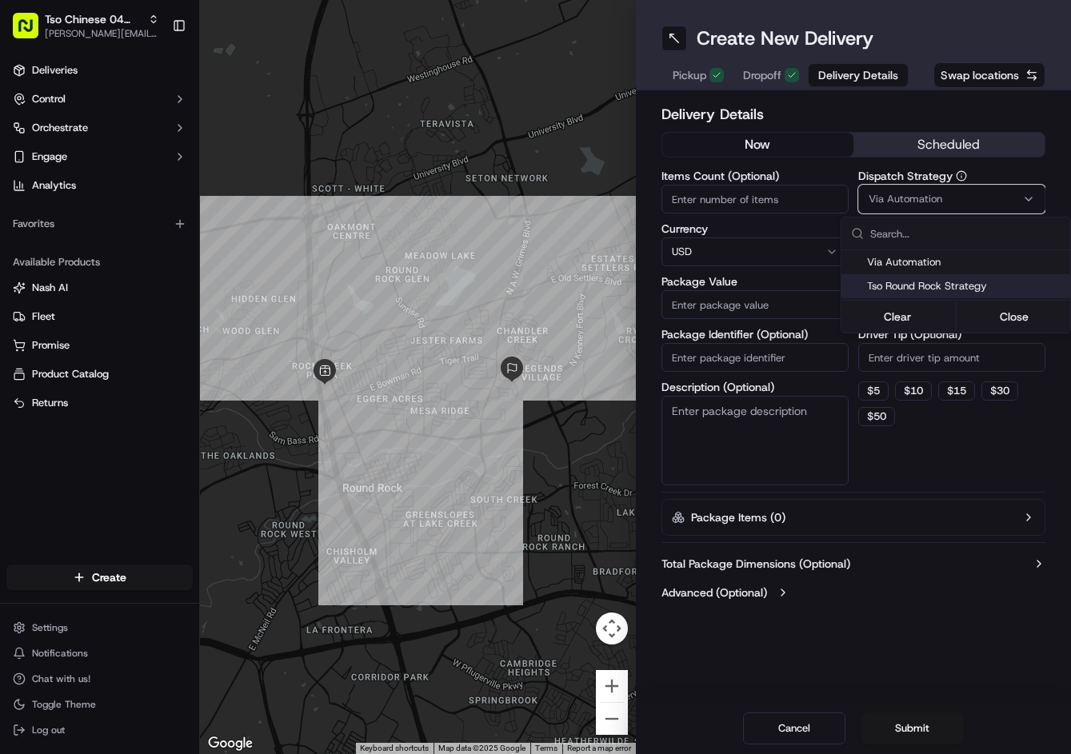
click at [929, 279] on span "Tso Round Rock Strategy" at bounding box center [965, 286] width 197 height 14
click at [922, 413] on html "Tso Chinese 04 Round Rock [PERSON_NAME][EMAIL_ADDRESS][DOMAIN_NAME] Toggle Side…" at bounding box center [535, 377] width 1071 height 754
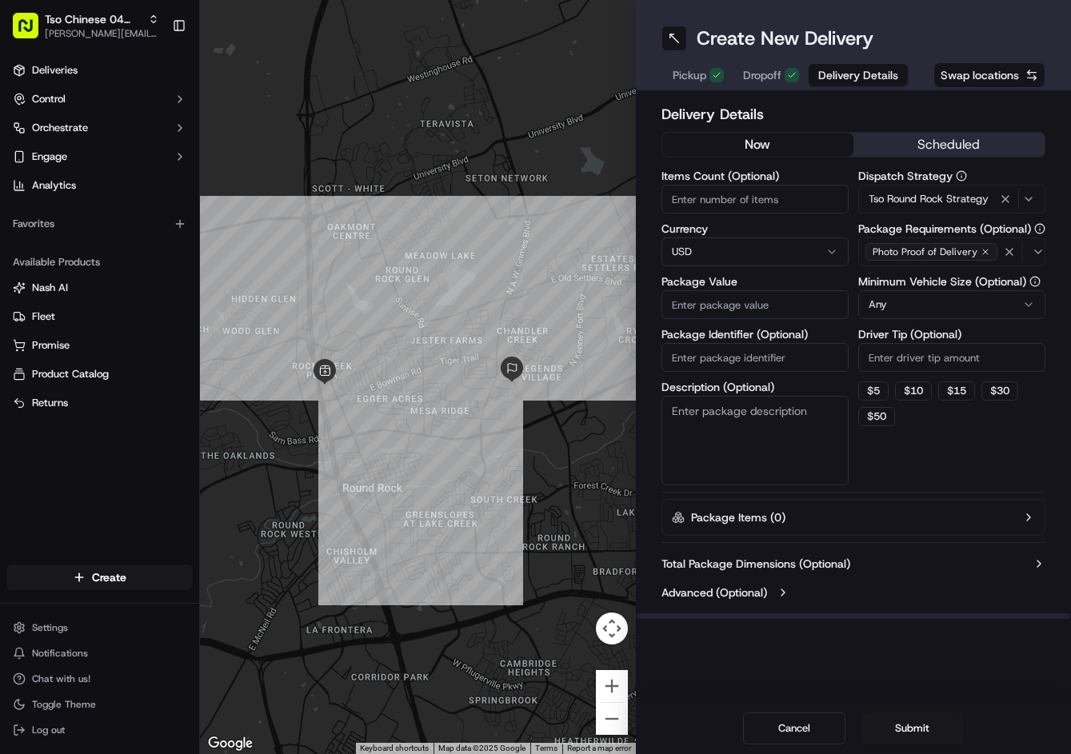
click at [935, 305] on html "Tso Chinese 04 Round Rock [PERSON_NAME][EMAIL_ADDRESS][DOMAIN_NAME] Toggle Side…" at bounding box center [535, 377] width 1071 height 754
click at [943, 337] on label "Driver Tip (Optional)" at bounding box center [951, 334] width 187 height 11
click at [943, 343] on input "Driver Tip (Optional)" at bounding box center [951, 357] width 187 height 29
click at [946, 357] on input "Driver Tip (Optional)" at bounding box center [951, 357] width 187 height 29
type input "2"
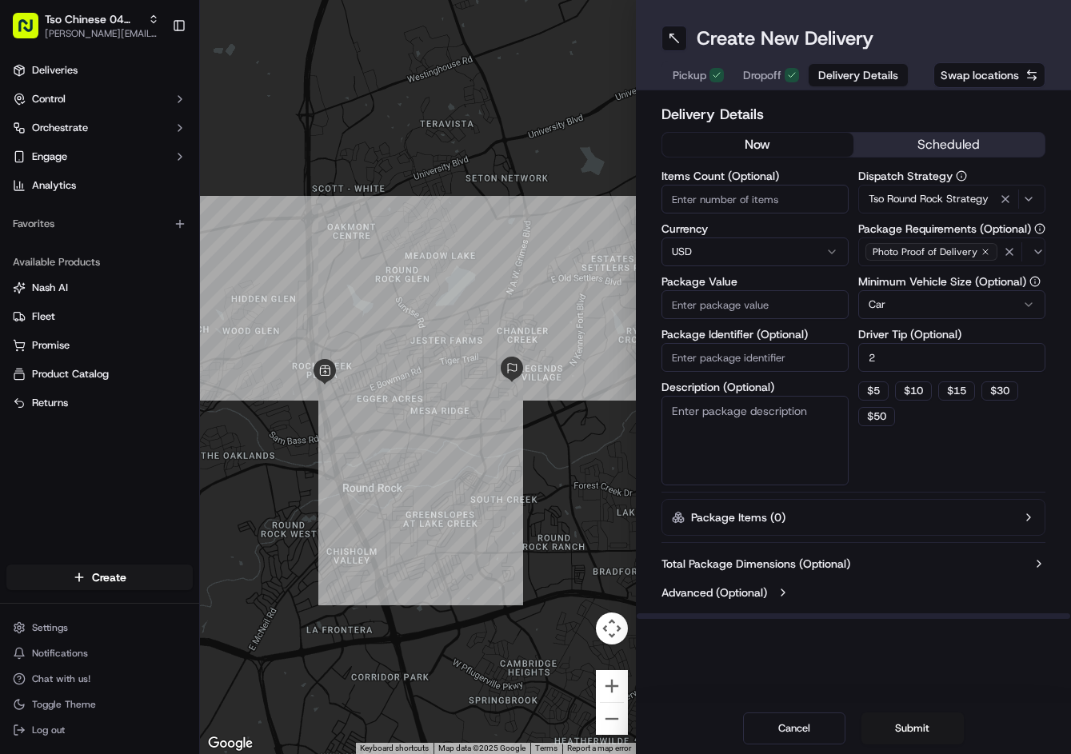
click at [770, 204] on input "Items Count (Optional)" at bounding box center [754, 199] width 187 height 29
type input "5"
click at [780, 305] on input "Package Value" at bounding box center [754, 304] width 187 height 29
type input "64.68"
click at [777, 354] on input "Package Identifier (Optional)" at bounding box center [754, 357] width 187 height 29
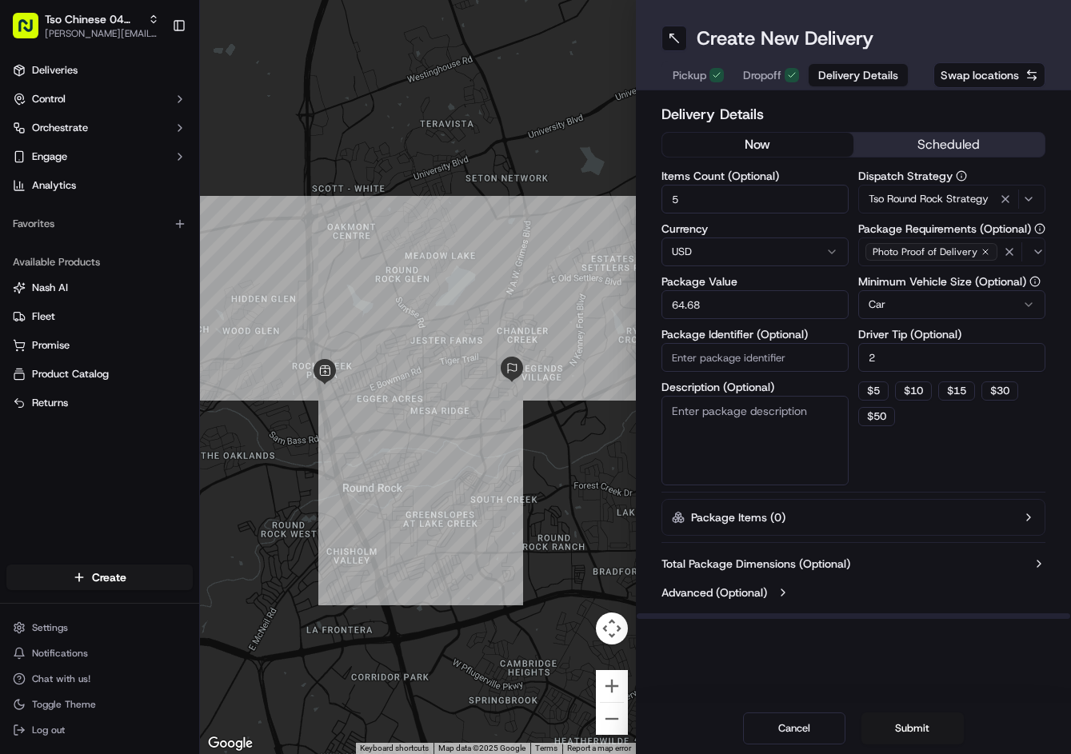
paste input "HLMHSZD"
type input "HLMHSZD"
click at [913, 713] on button "Submit" at bounding box center [912, 729] width 102 height 32
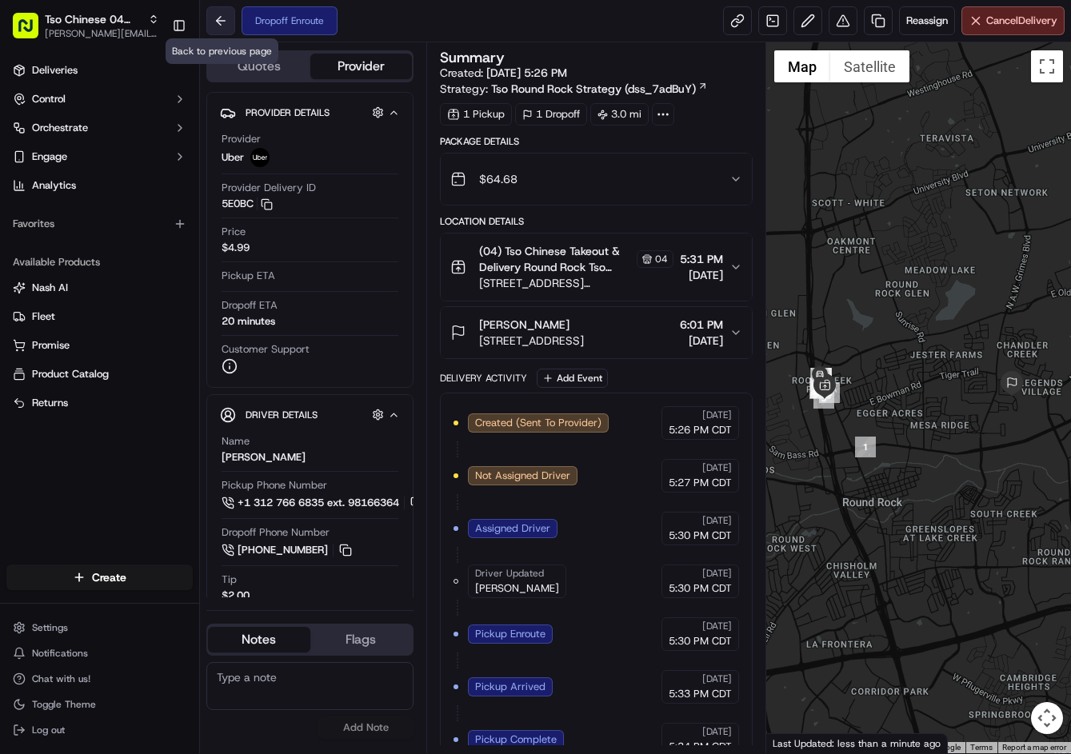
click at [220, 28] on button at bounding box center [220, 20] width 29 height 29
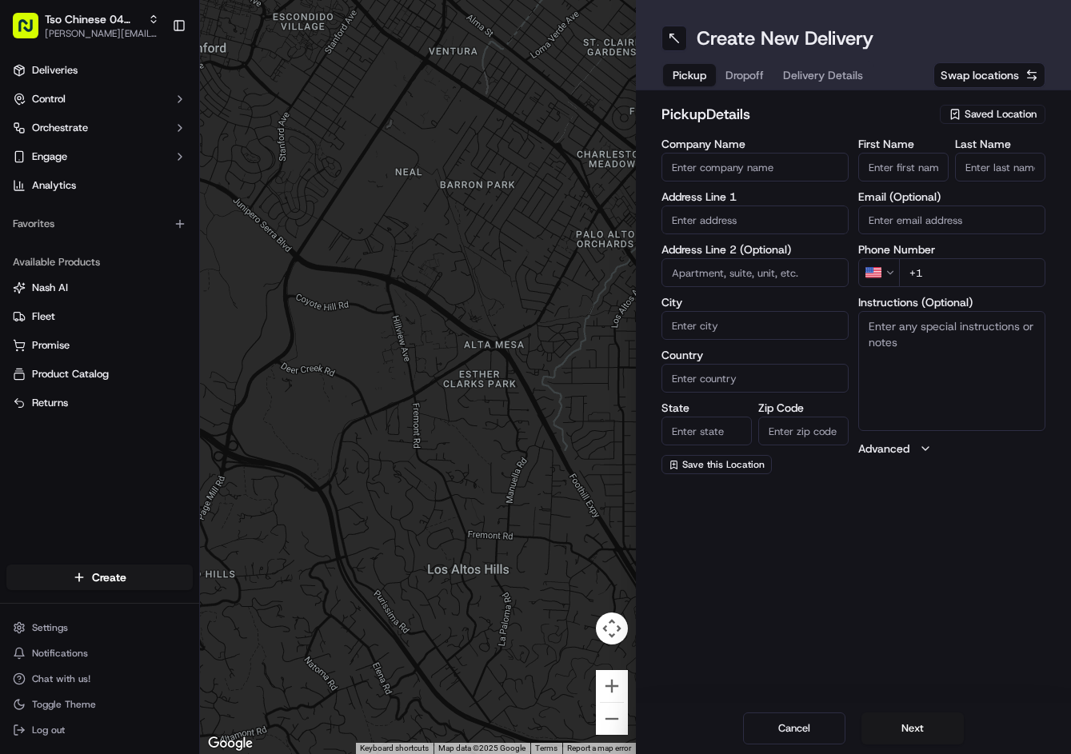
click at [969, 118] on span "Saved Location" at bounding box center [1001, 114] width 72 height 14
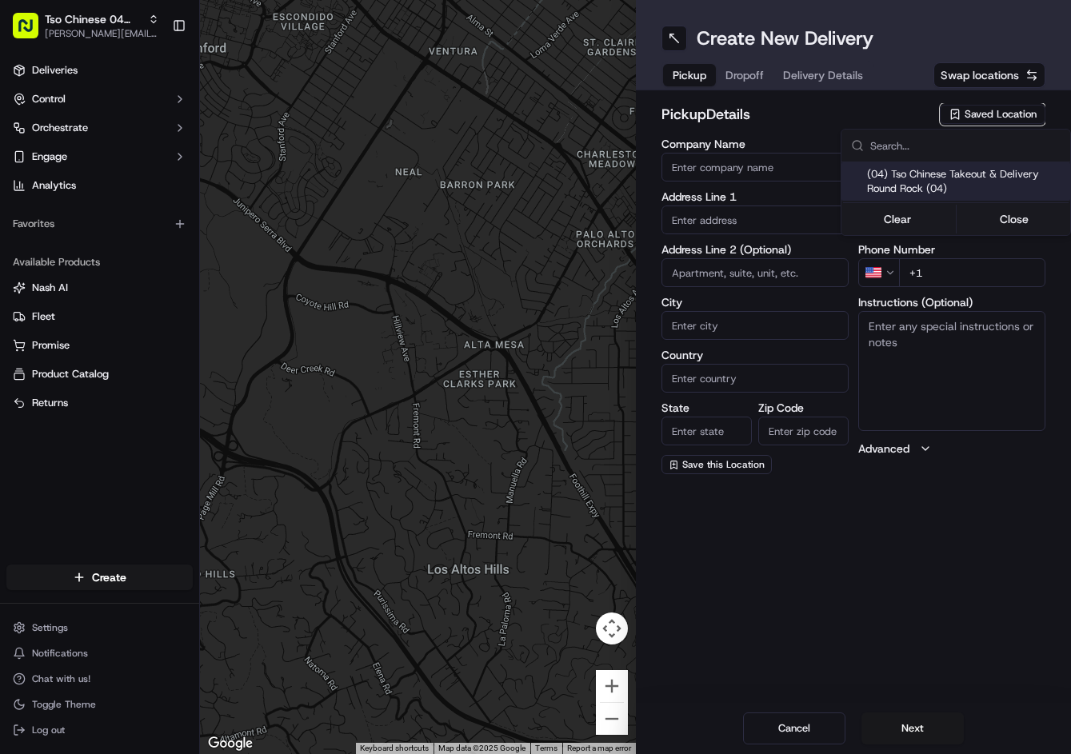
click at [945, 172] on span "(04) Tso Chinese Takeout & Delivery Round Rock (04)" at bounding box center [965, 181] width 197 height 29
type input "(04) Tso Chinese Takeout & Delivery Round Rock"
type input "2000 N [PERSON_NAME] St"
type input "Ste 108"
type input "Round Rock"
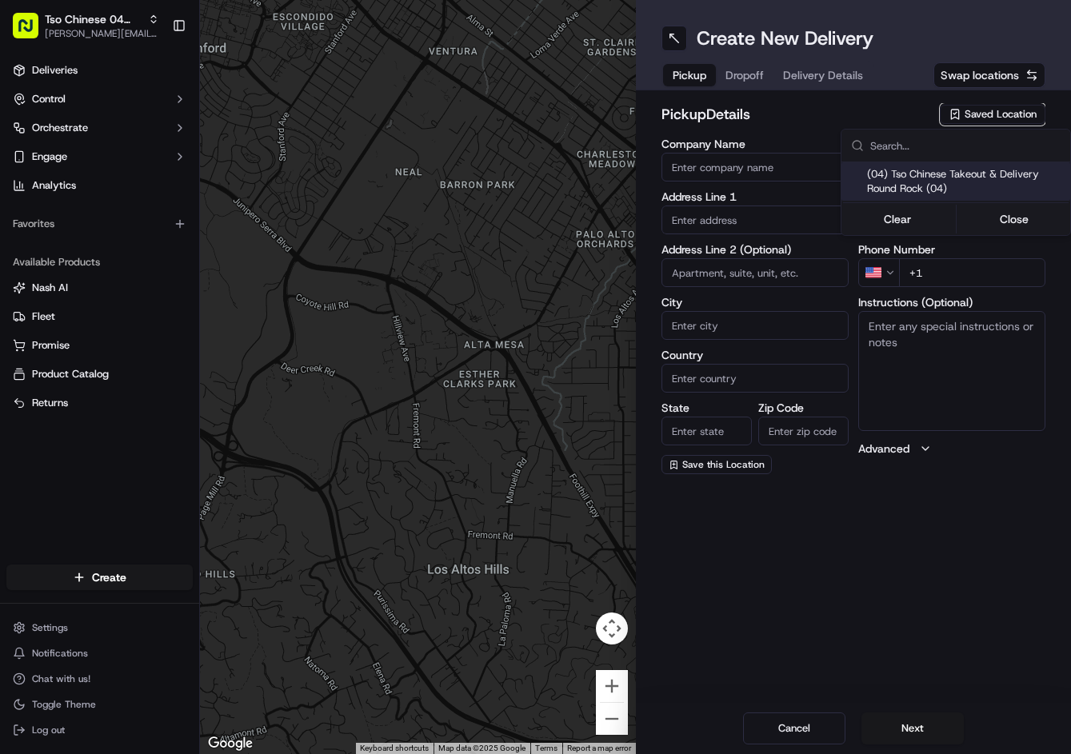
type input "US"
type input "[GEOGRAPHIC_DATA]"
type input "78664"
type input "Tso Chinese"
type input "Round Rock Manager"
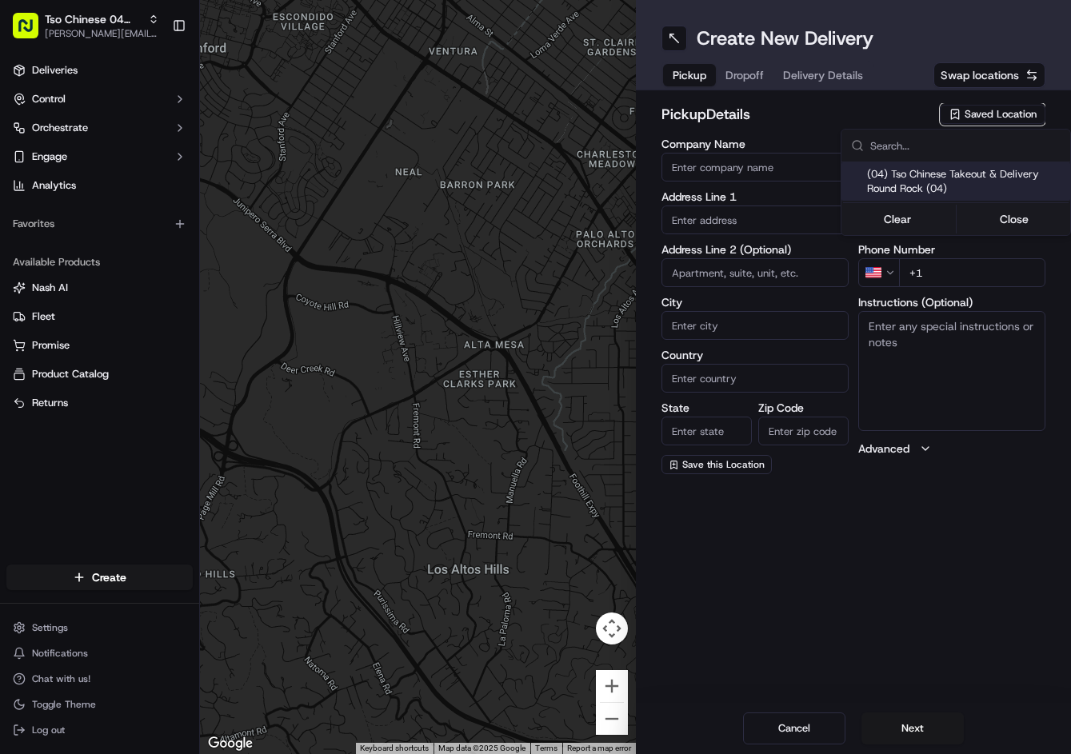
type input "[EMAIL_ADDRESS][DOMAIN_NAME]"
type input "[PHONE_NUMBER]"
type textarea "Submit a picture displaying address & food as Proof of Delivery. Envía una foto…"
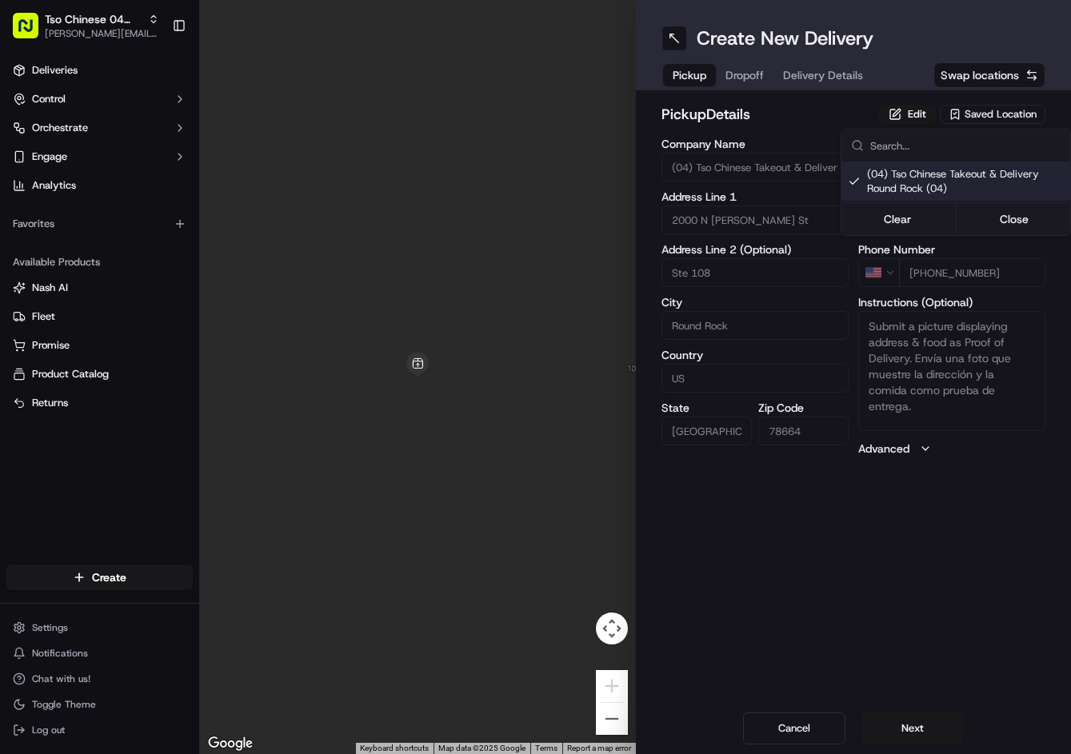
click at [740, 76] on html "Tso Chinese 04 Round Rock [PERSON_NAME][EMAIL_ADDRESS][DOMAIN_NAME] Toggle Side…" at bounding box center [535, 377] width 1071 height 754
click at [748, 82] on span "Dropoff" at bounding box center [744, 75] width 38 height 16
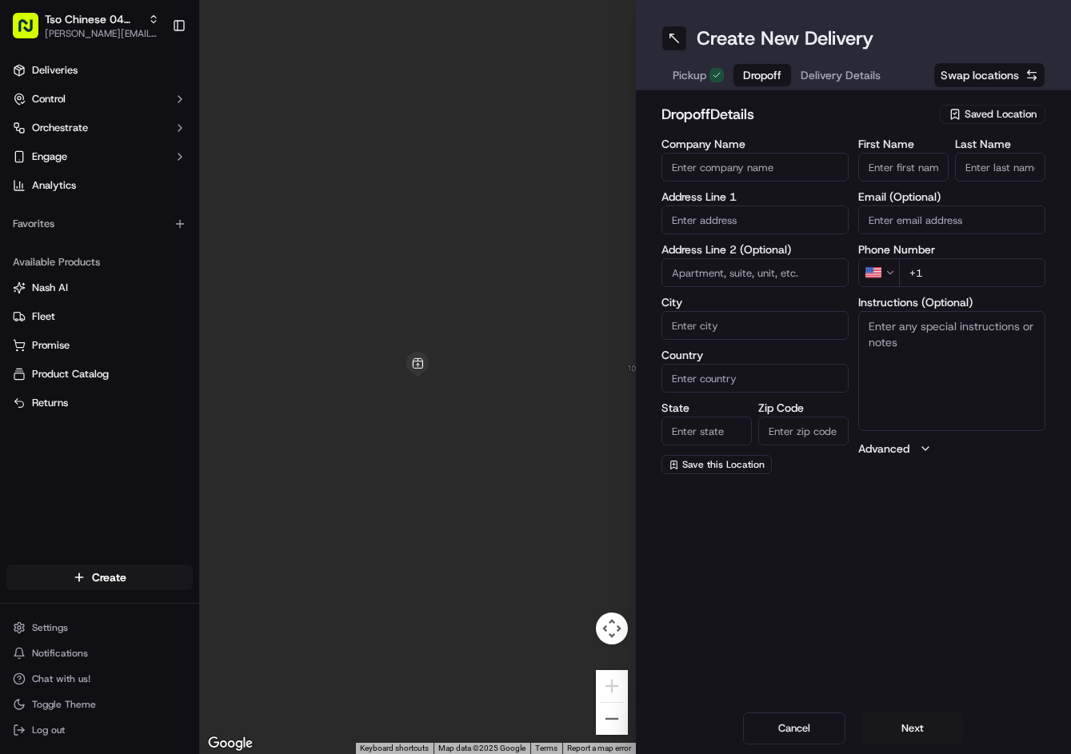
click at [929, 162] on input "First Name" at bounding box center [903, 167] width 90 height 29
paste input "Charlene Harris"
type input "Charlene Harris"
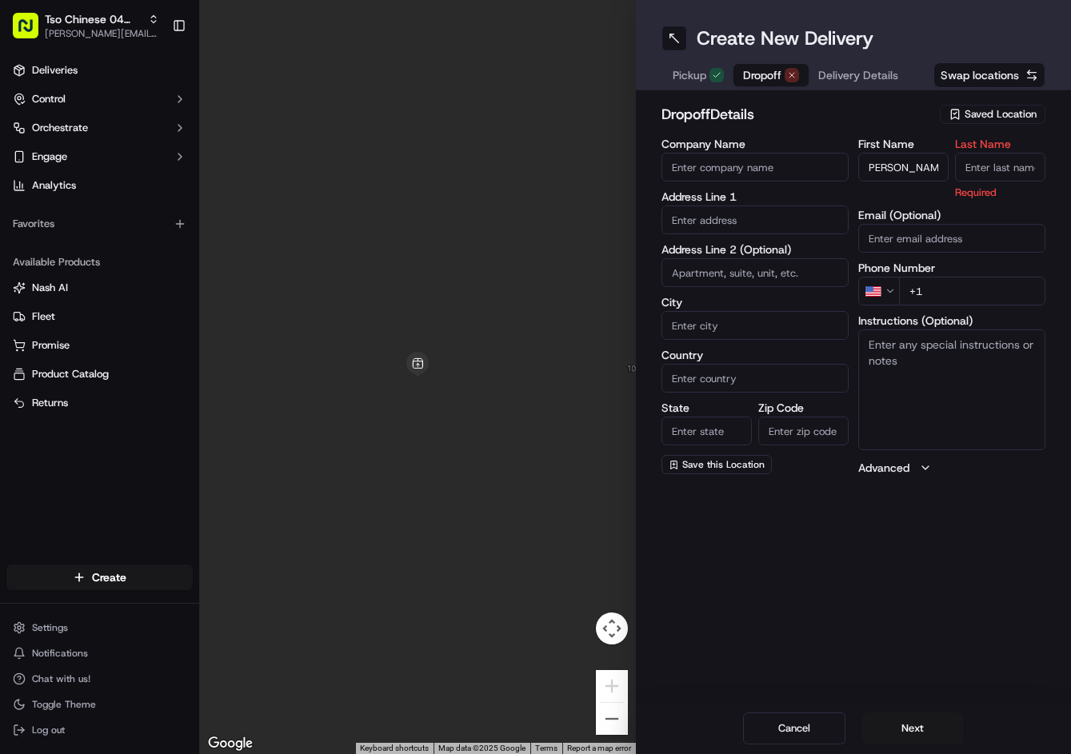
scroll to position [0, 0]
click at [1004, 164] on input "Last Name" at bounding box center [1000, 167] width 90 height 29
type input "."
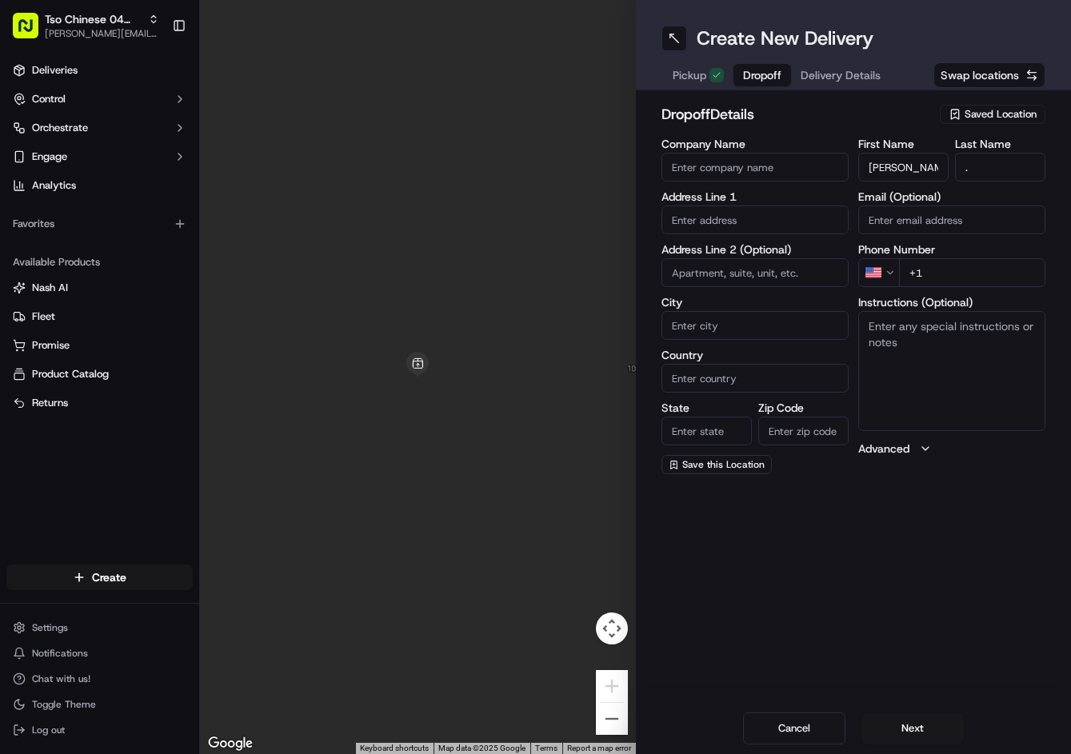
click at [895, 105] on h2 "dropoff Details" at bounding box center [796, 114] width 270 height 22
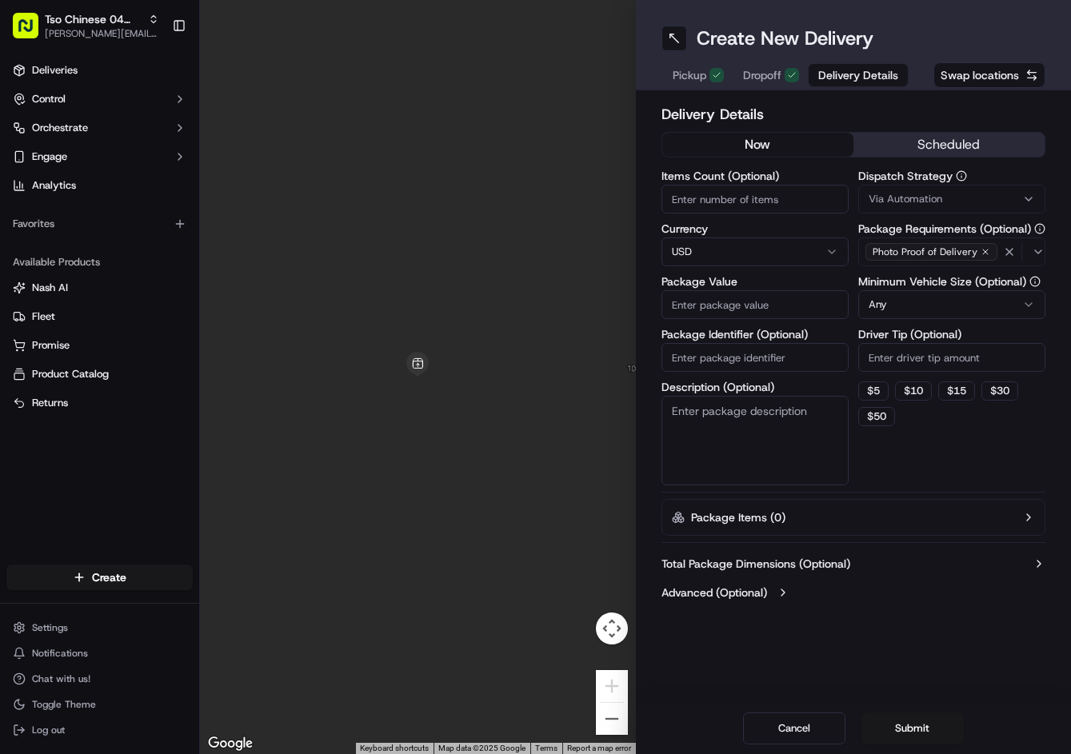
click at [863, 76] on span "Delivery Details" at bounding box center [858, 75] width 80 height 16
click at [929, 182] on label "Dispatch Strategy" at bounding box center [951, 175] width 187 height 11
click at [935, 194] on span "Via Automation" at bounding box center [906, 199] width 74 height 14
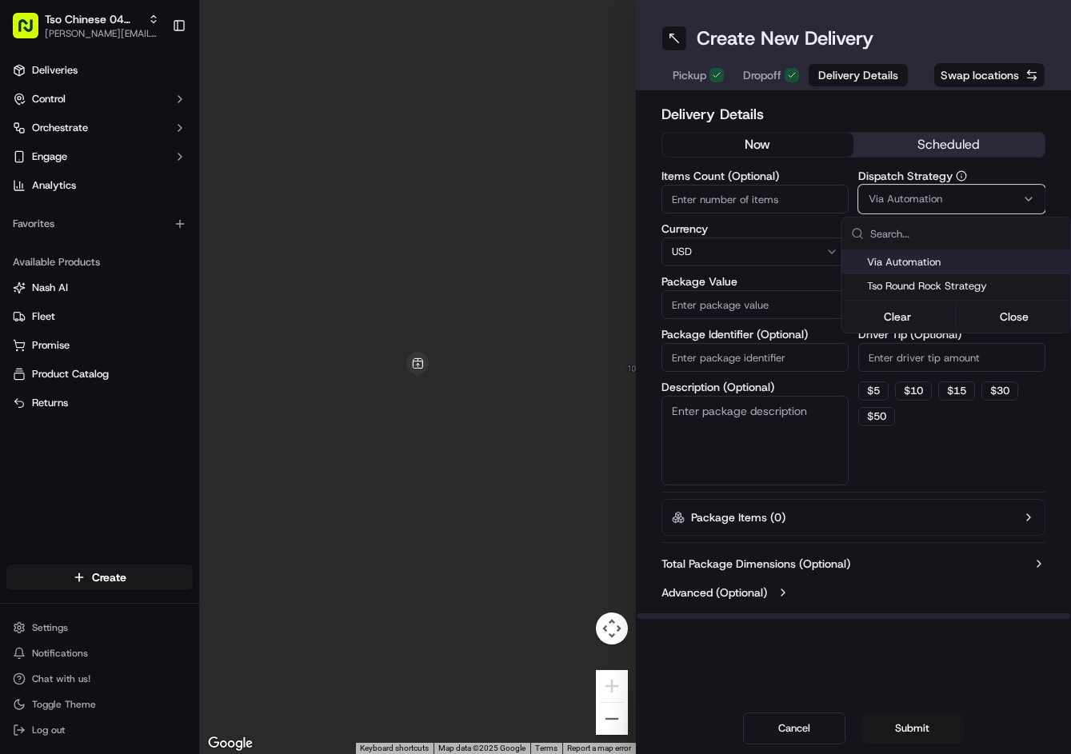
click at [913, 266] on span "Via Automation" at bounding box center [965, 262] width 197 height 14
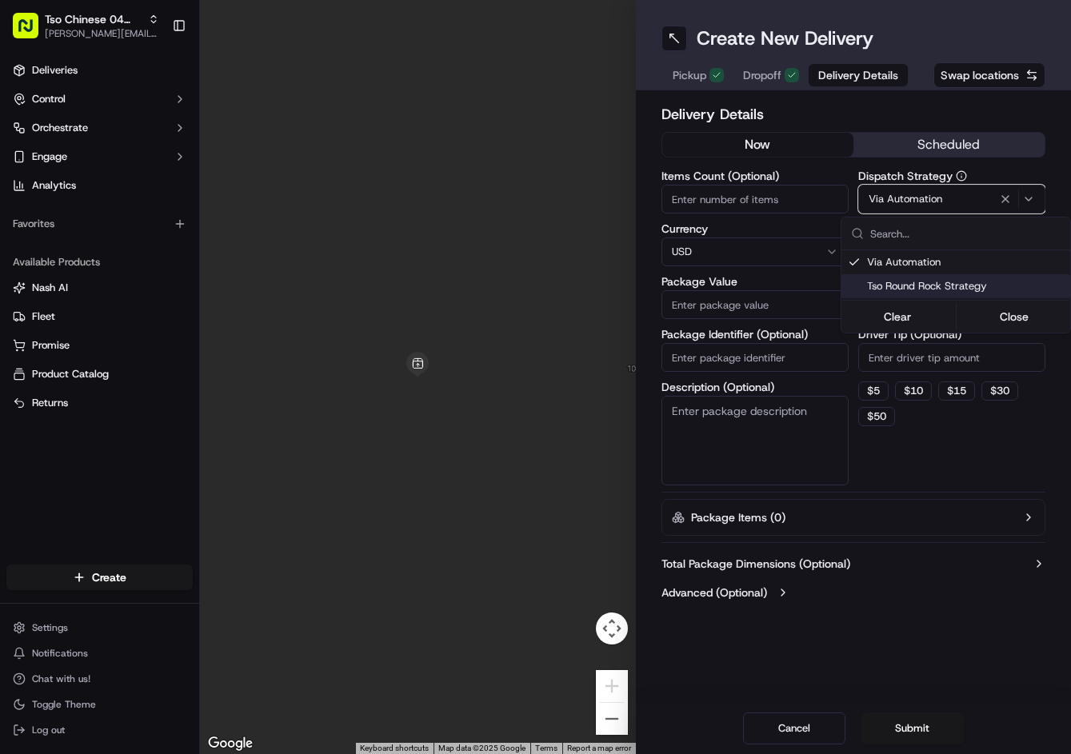
click at [916, 278] on div "Tso Round Rock Strategy" at bounding box center [955, 286] width 229 height 24
click at [921, 362] on html "Tso Chinese 04 Round Rock jason@tsochinese.com Toggle Sidebar Deliveries Contro…" at bounding box center [535, 377] width 1071 height 754
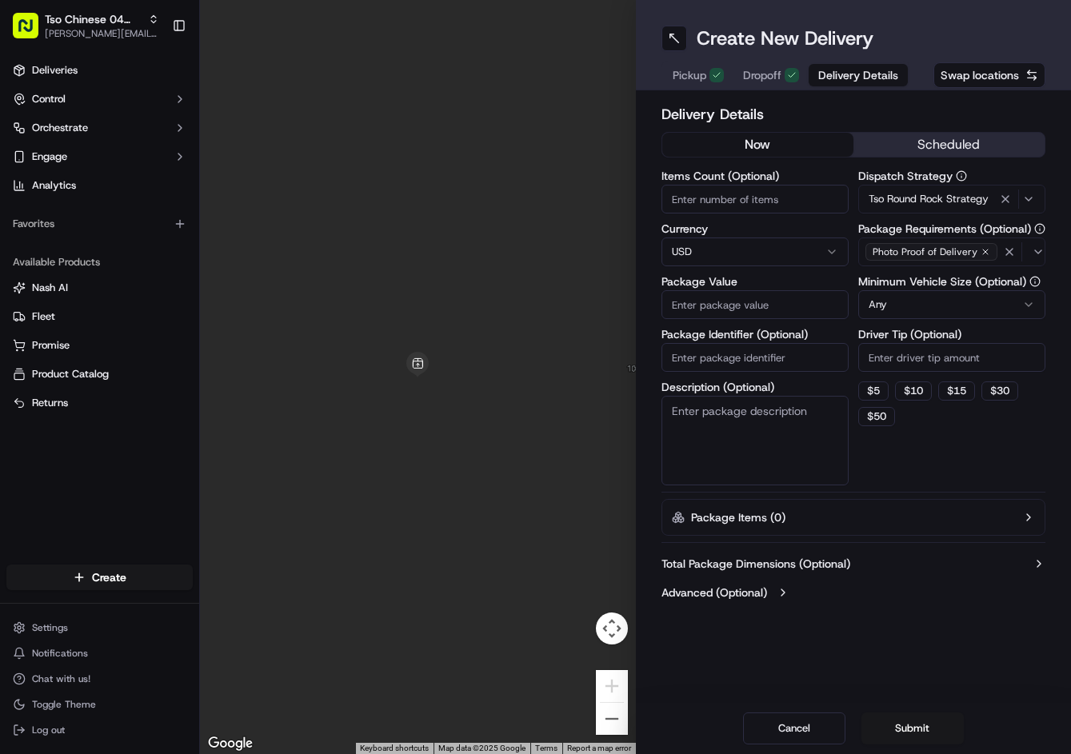
click at [919, 362] on html "Tso Chinese 04 Round Rock jason@tsochinese.com Toggle Sidebar Deliveries Contro…" at bounding box center [535, 377] width 1071 height 754
click at [916, 362] on input "Driver Tip (Optional)" at bounding box center [951, 357] width 187 height 29
type input "2"
click at [801, 356] on input "Package Identifier (Optional)" at bounding box center [754, 357] width 187 height 29
paste input "NEJIZND"
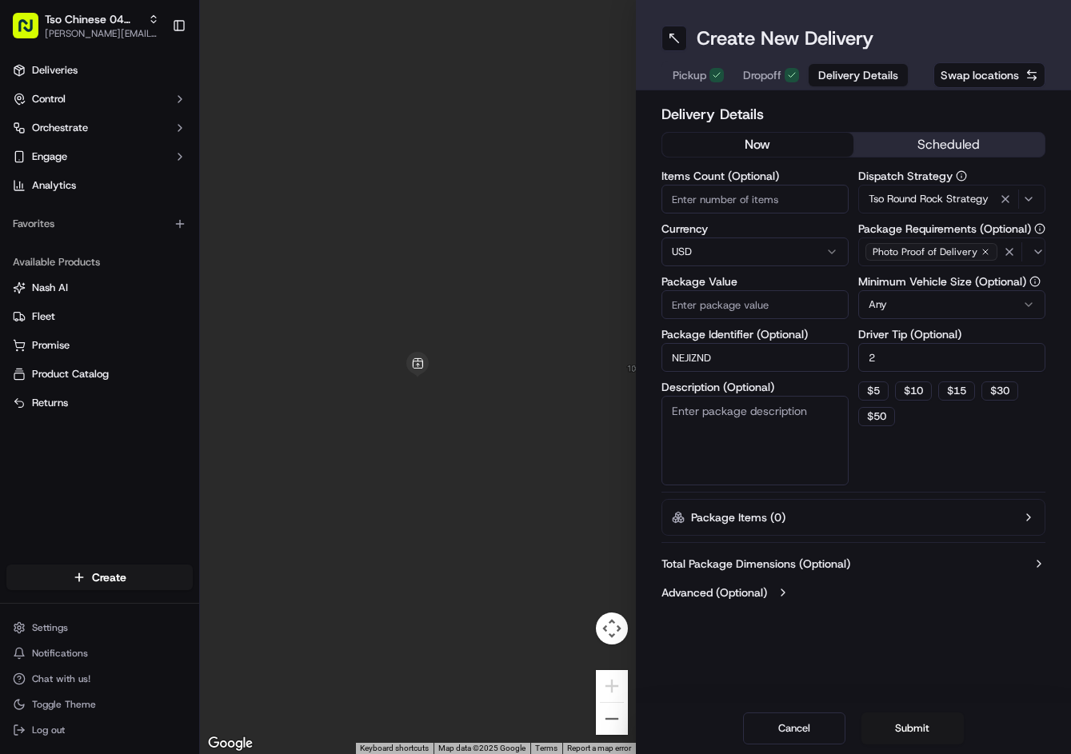
type input "NEJIZND"
click at [775, 82] on span "Dropoff" at bounding box center [762, 75] width 38 height 16
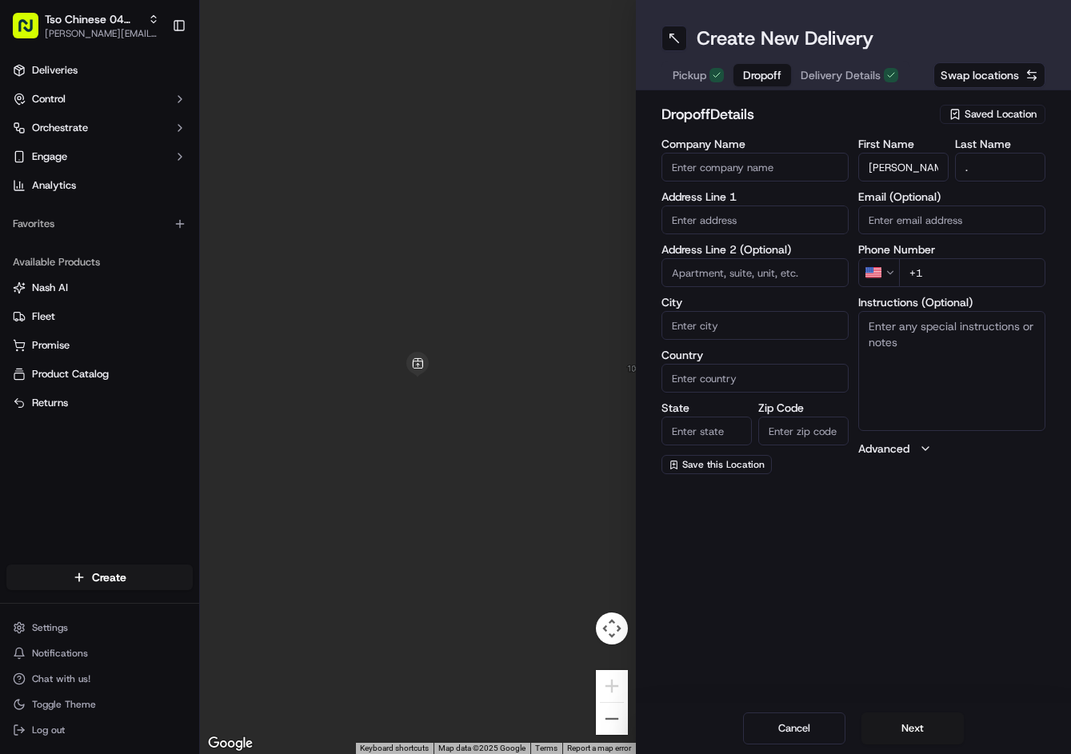
click at [964, 273] on input "+1" at bounding box center [972, 272] width 146 height 29
paste input "512 565 8818"
type input "+1 512 565 8818"
click at [735, 217] on input "text" at bounding box center [754, 220] width 187 height 29
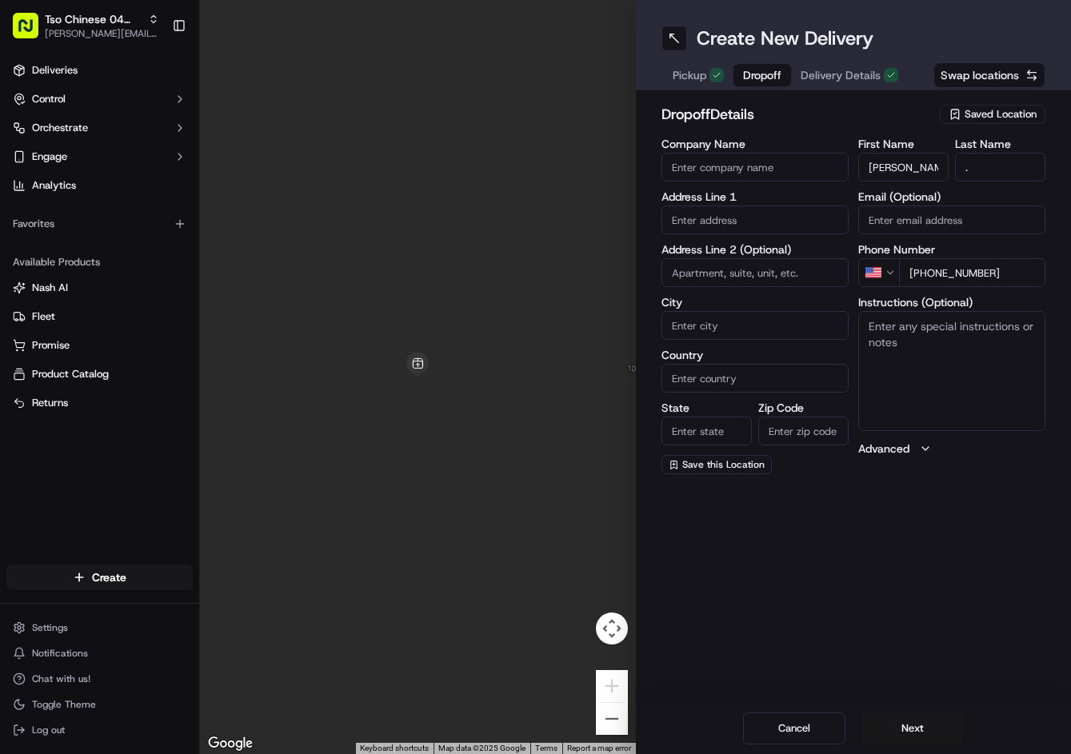
paste input "1505 Brushy Bend Dr, Round Rock, TX 78681-1446, United States"
click at [759, 249] on div "1505 Brushy Bend Drive, Round Rock, TX" at bounding box center [754, 254] width 179 height 24
type input "1505 Brushy Bend Dr, Round Rock, TX 78681, USA"
type input "Round Rock"
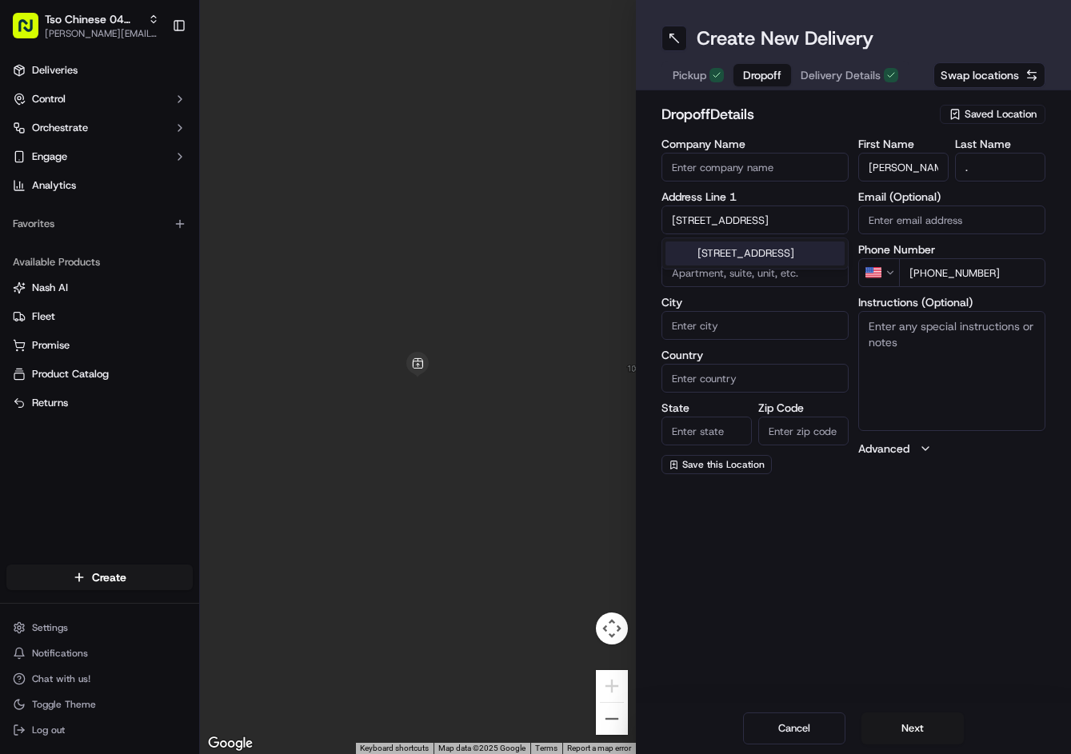
type input "[GEOGRAPHIC_DATA]"
type input "78681"
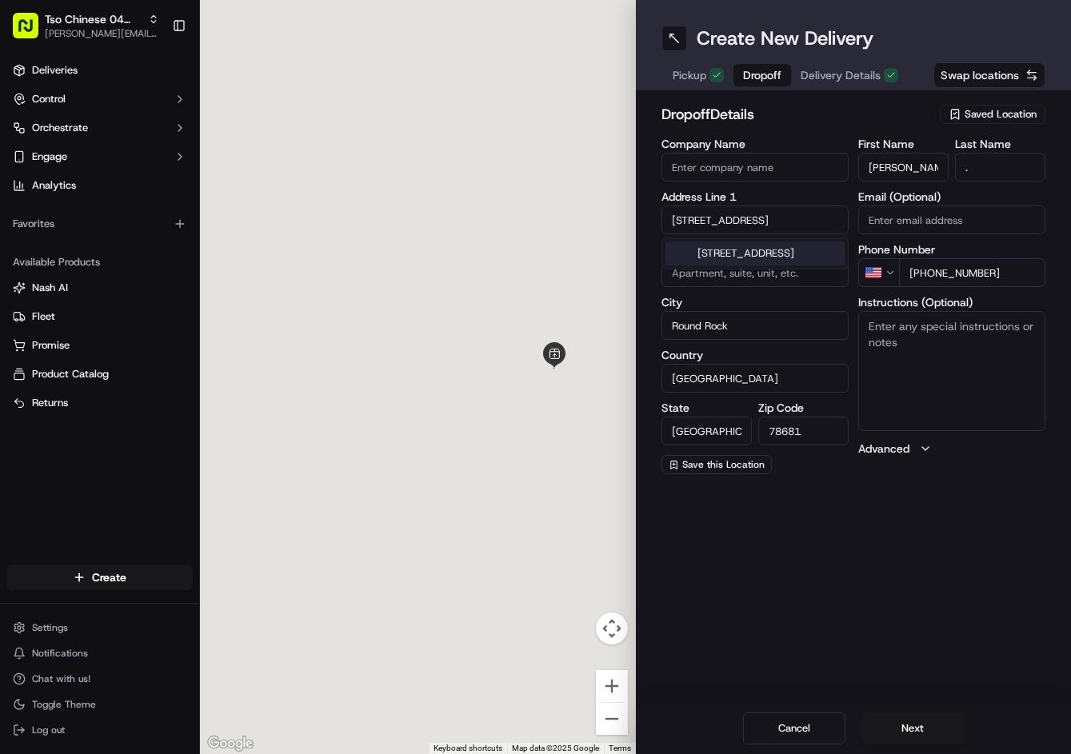
type input "1505 Brushy Bend Drive"
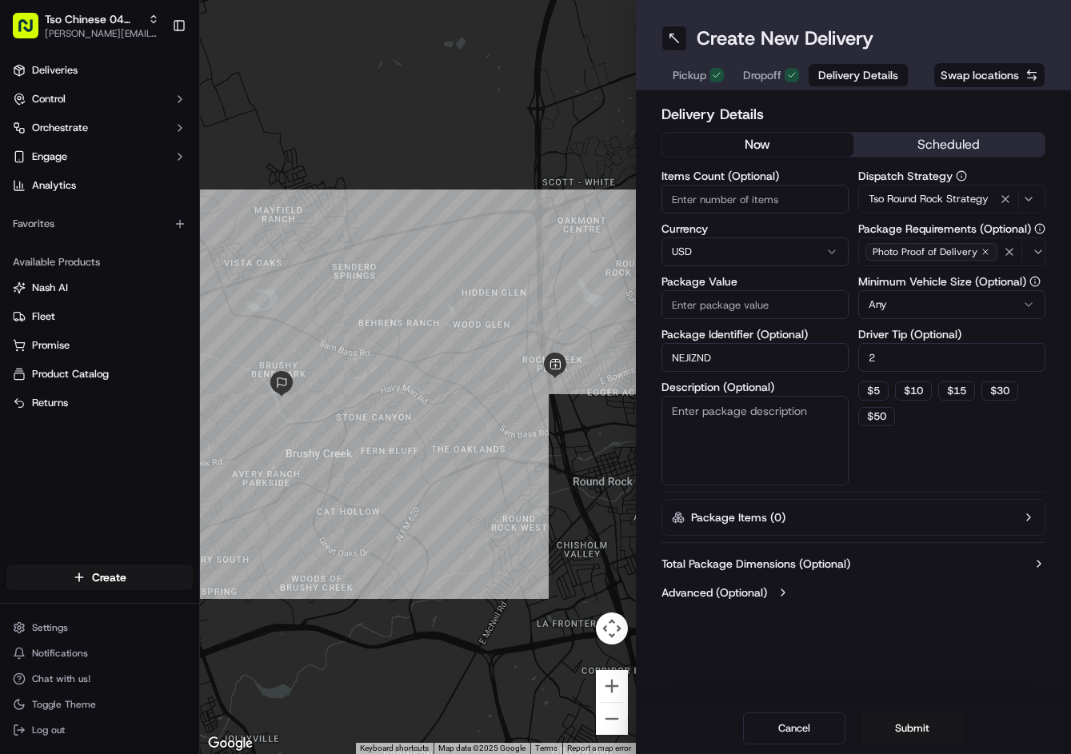
click at [847, 70] on span "Delivery Details" at bounding box center [858, 75] width 80 height 16
click at [775, 295] on input "Package Value" at bounding box center [754, 304] width 187 height 29
type input "45.3"
click at [881, 737] on button "Submit" at bounding box center [912, 729] width 102 height 32
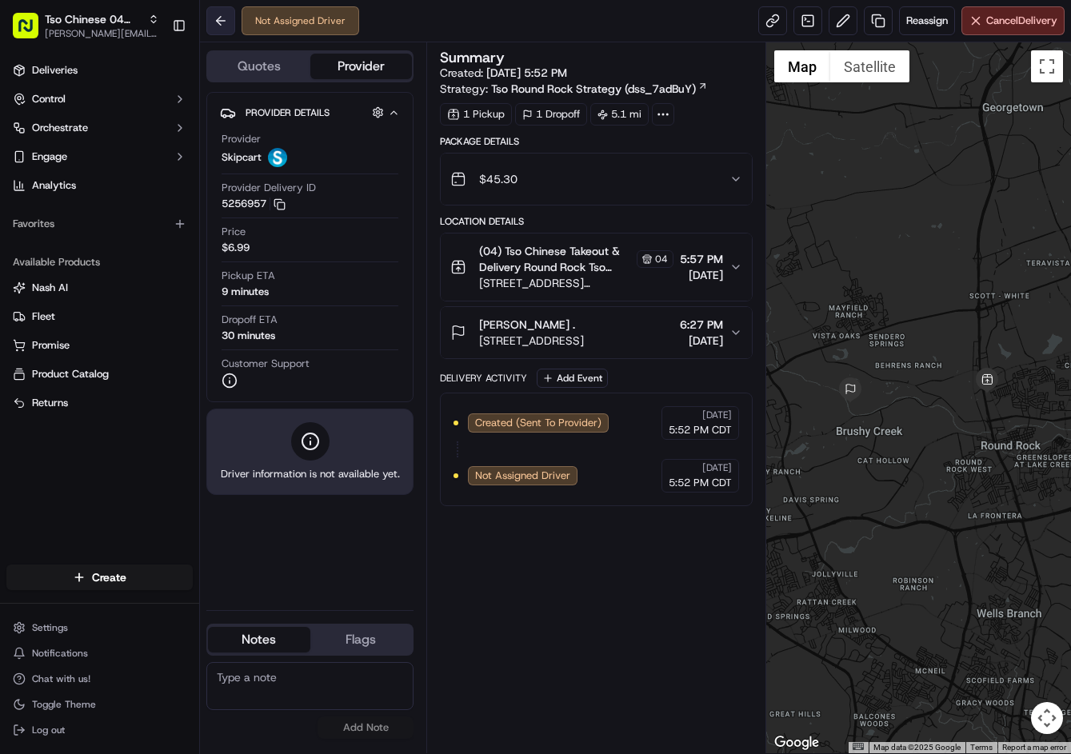
click at [223, 33] on button at bounding box center [220, 20] width 29 height 29
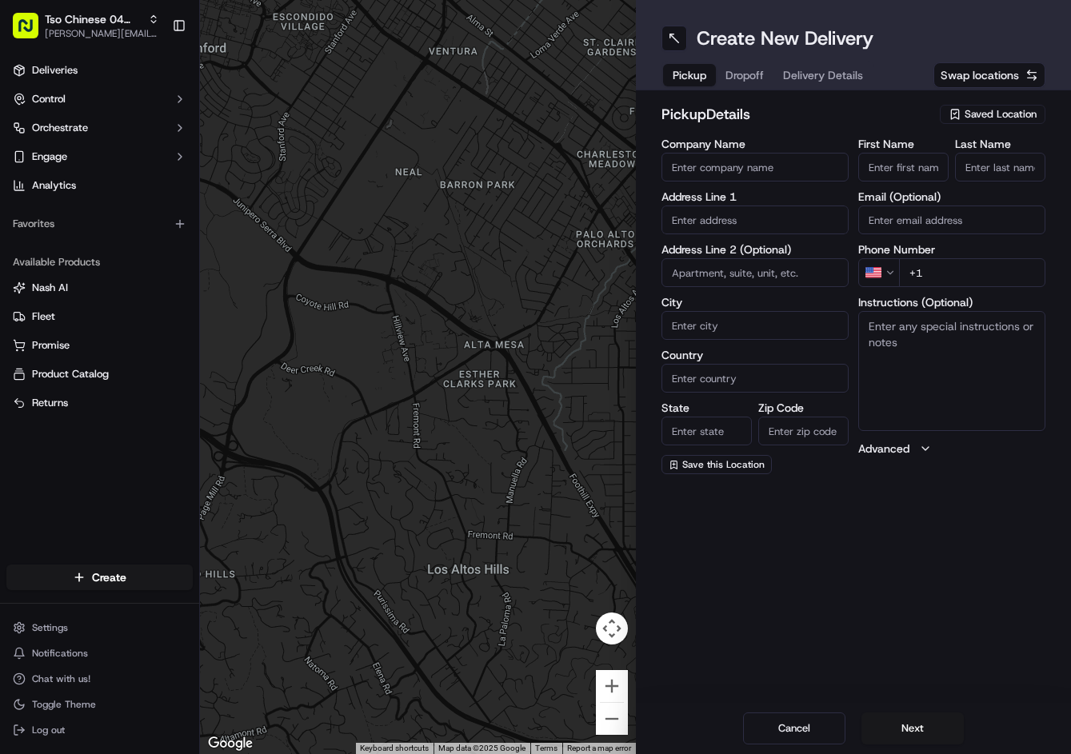
click at [1023, 116] on span "Saved Location" at bounding box center [1001, 114] width 72 height 14
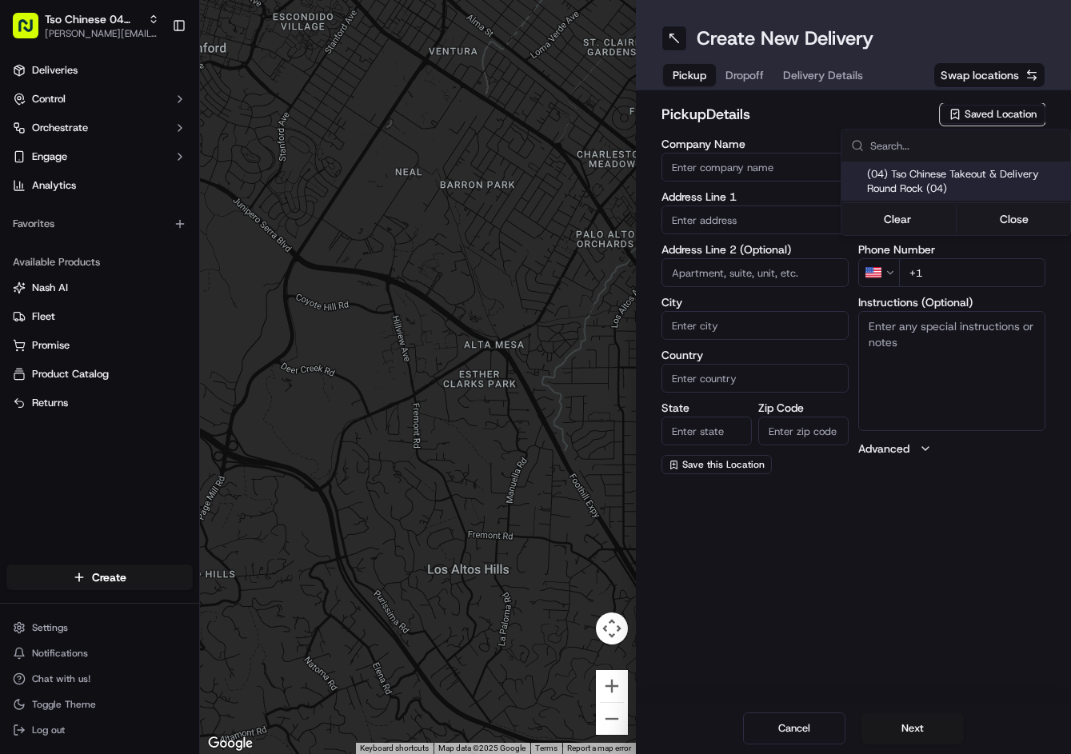
click at [956, 190] on span "(04) Tso Chinese Takeout & Delivery Round Rock (04)" at bounding box center [965, 181] width 197 height 29
type input "(04) Tso Chinese Takeout & Delivery Round Rock"
type input "2000 N [PERSON_NAME] St"
type input "Ste 108"
type input "Round Rock"
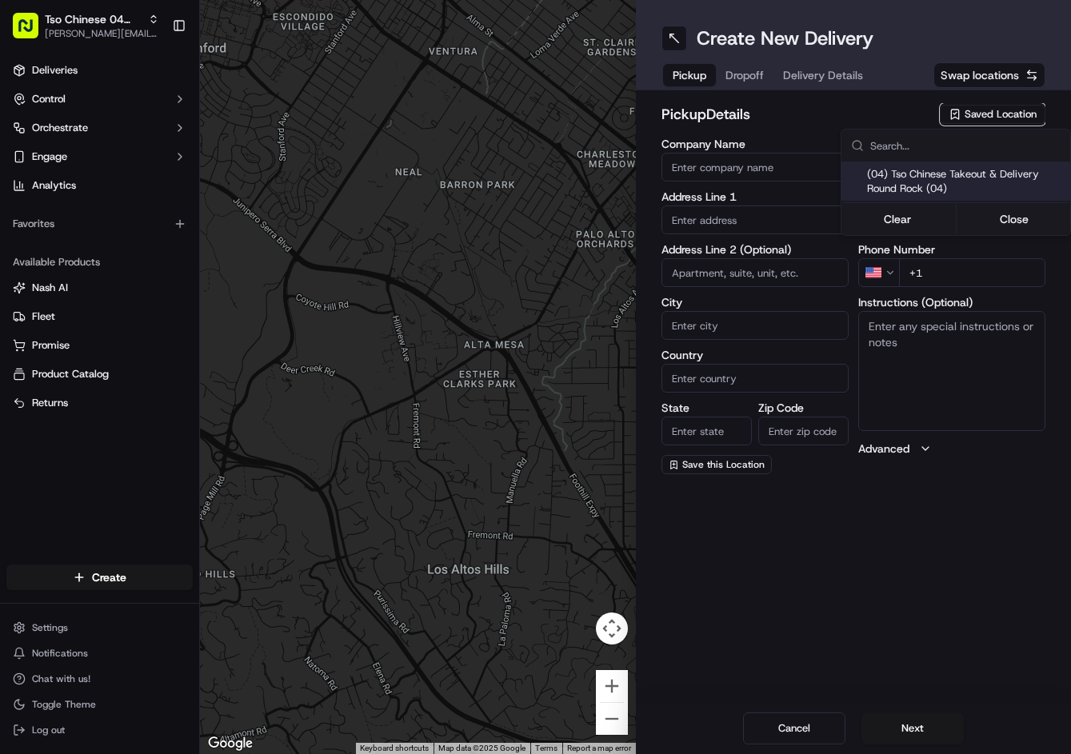
type input "US"
type input "[GEOGRAPHIC_DATA]"
type input "78664"
type input "Tso Chinese"
type input "Round Rock Manager"
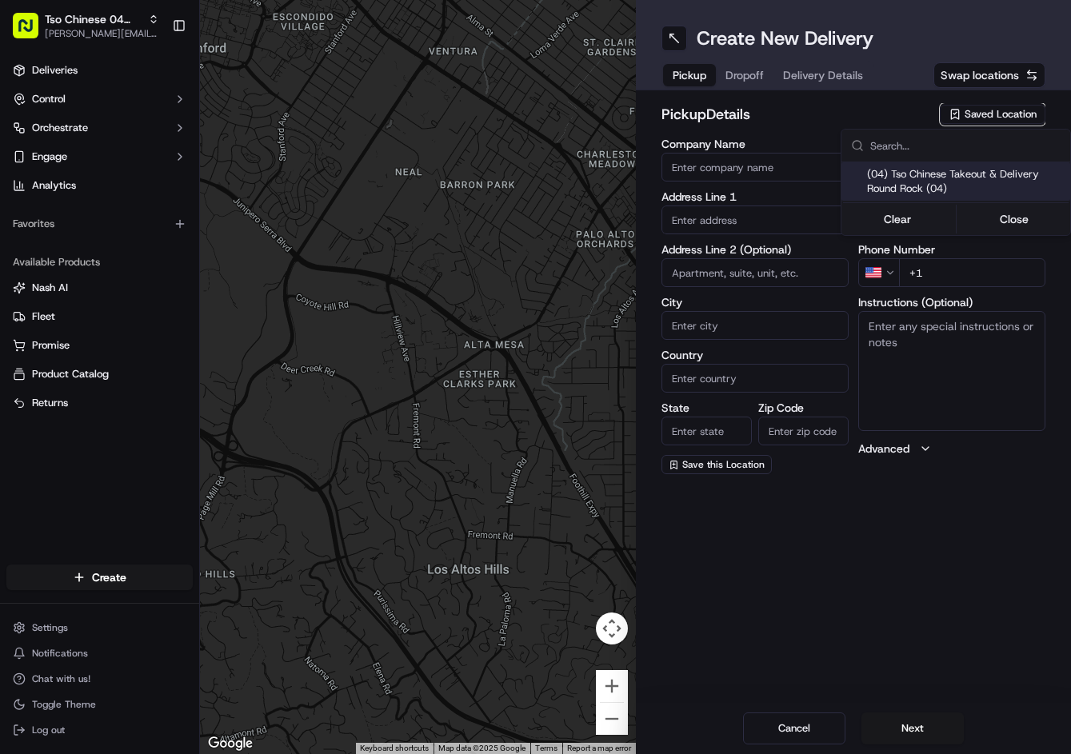
type input "[EMAIL_ADDRESS][DOMAIN_NAME]"
type input "[PHONE_NUMBER]"
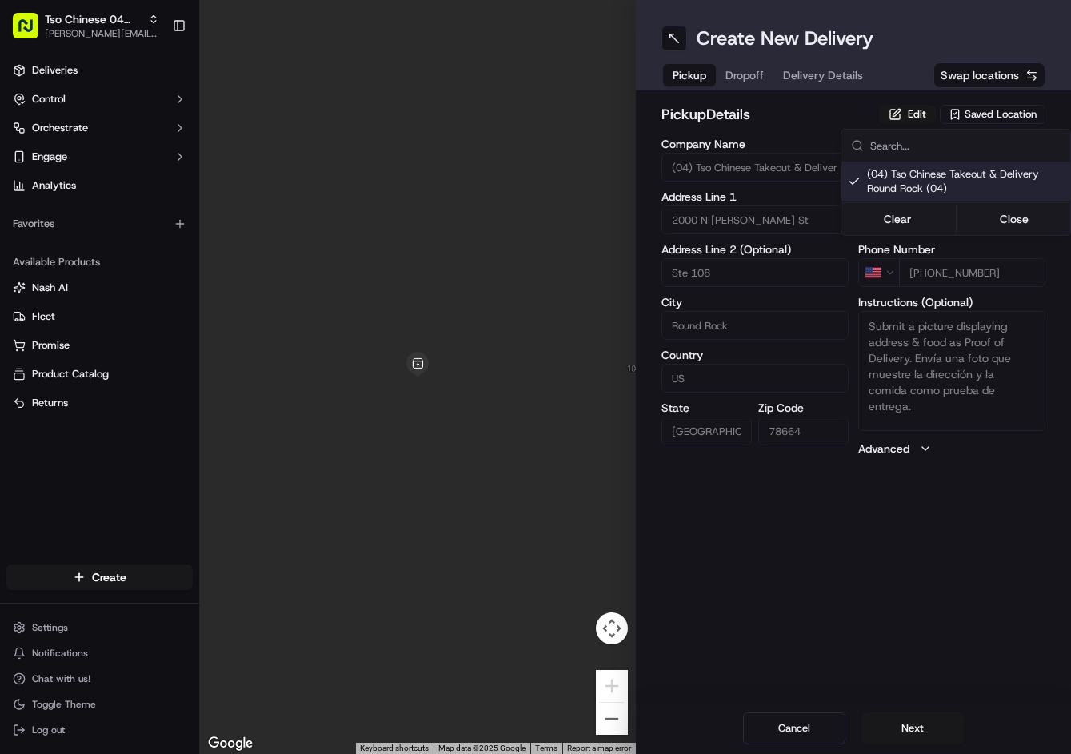
click at [756, 81] on html "Tso Chinese 04 Round Rock [PERSON_NAME][EMAIL_ADDRESS][DOMAIN_NAME] Toggle Side…" at bounding box center [535, 377] width 1071 height 754
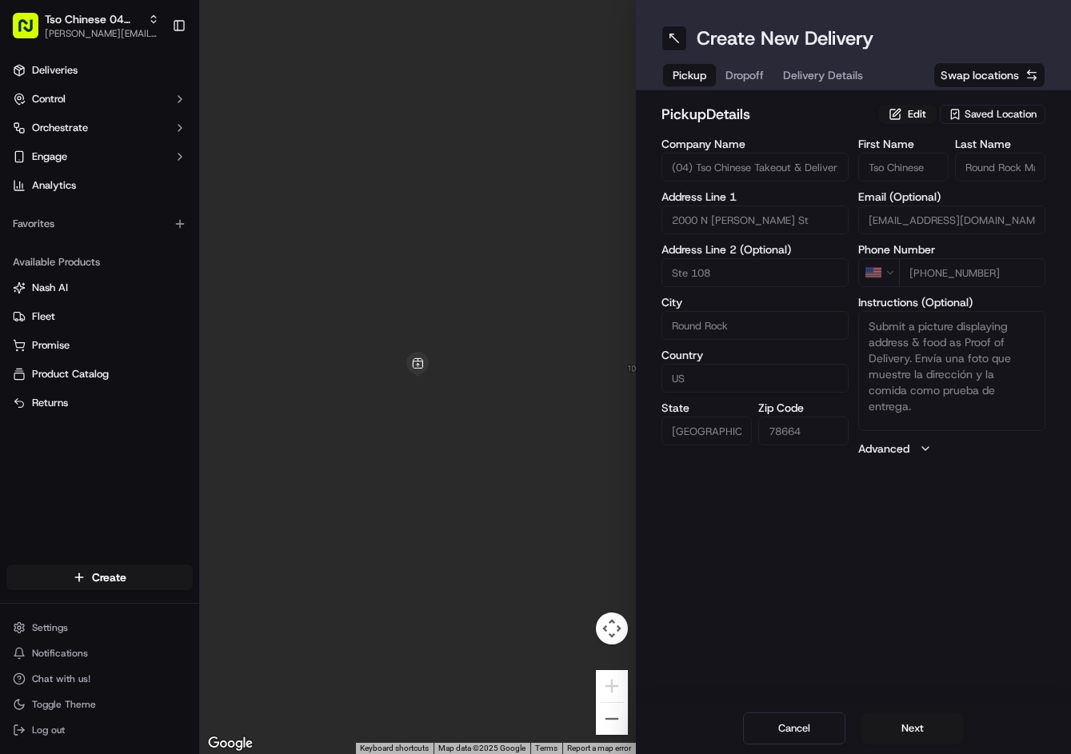
click at [753, 81] on span "Dropoff" at bounding box center [744, 75] width 38 height 16
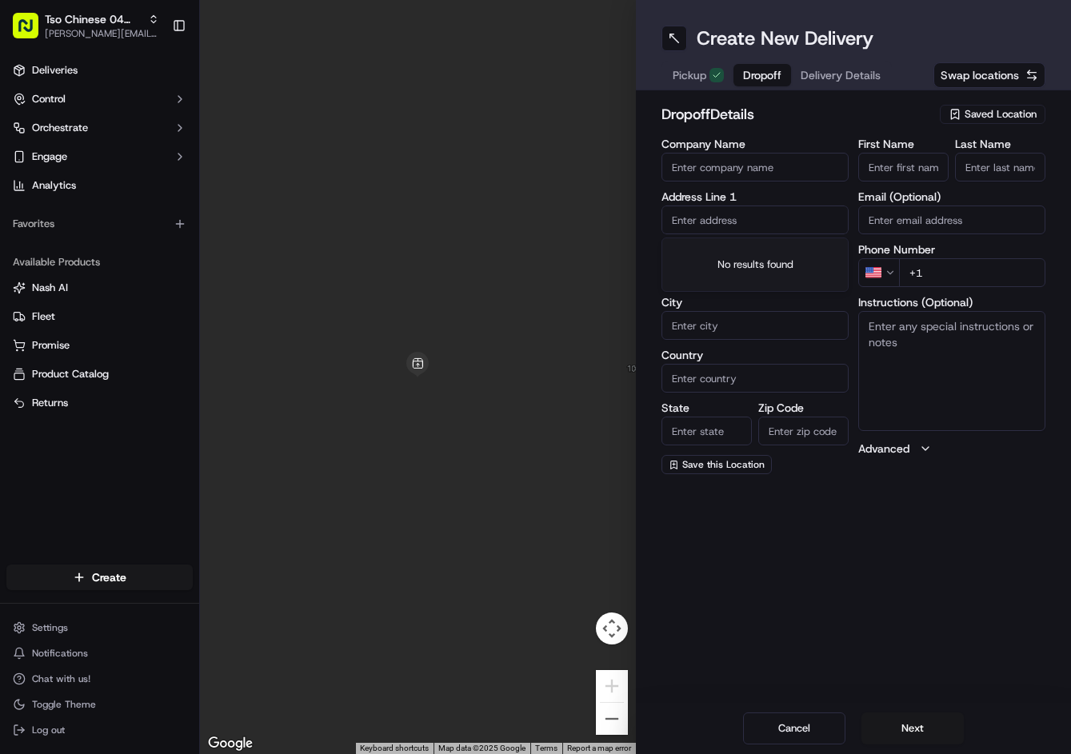
click at [753, 233] on input "text" at bounding box center [754, 220] width 187 height 29
paste input "107 Nico Cv, Round Rock, TX 78664-2137, United States"
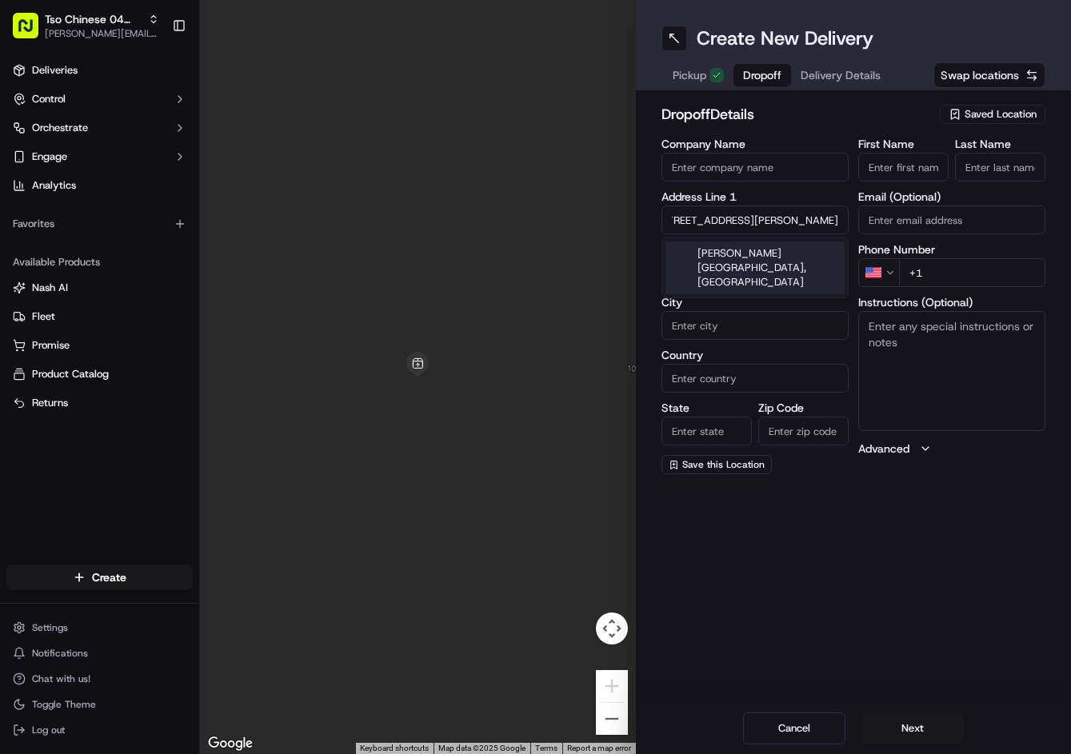
click at [756, 255] on div "Chisholm Trail Road #107, Round Rock, TX" at bounding box center [754, 268] width 179 height 53
type input "107 Chisholm Trail Rd, Round Rock, TX 78681, USA"
type input "Round Rock"
type input "[GEOGRAPHIC_DATA]"
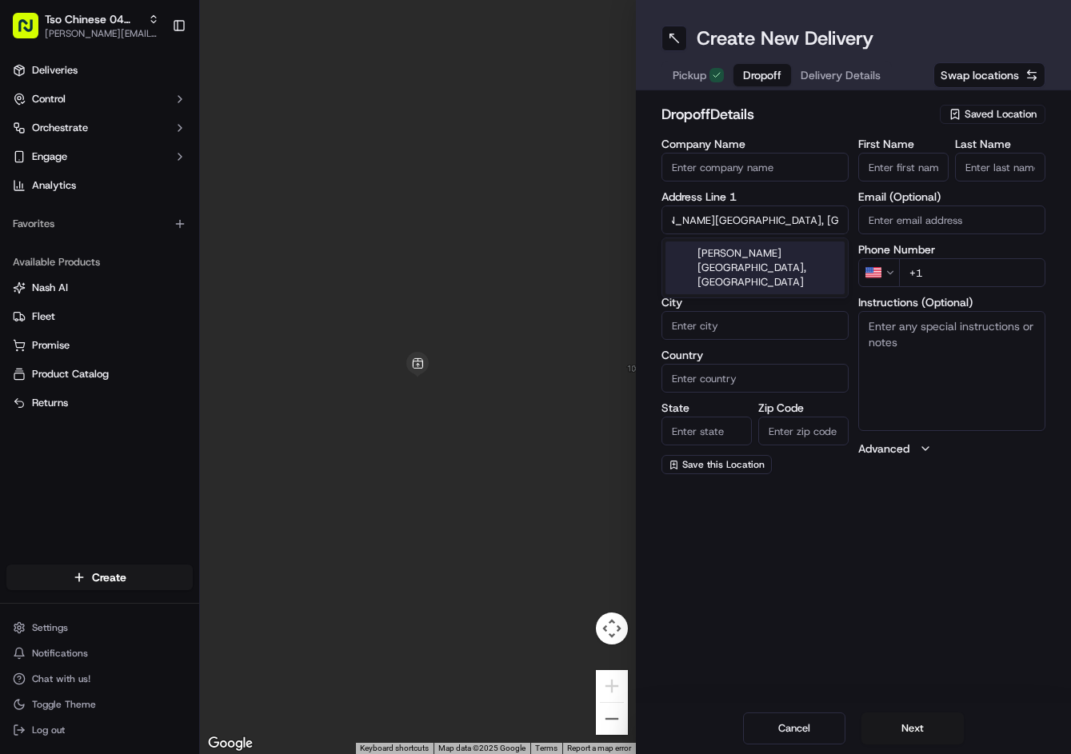
type input "[GEOGRAPHIC_DATA]"
type input "78681"
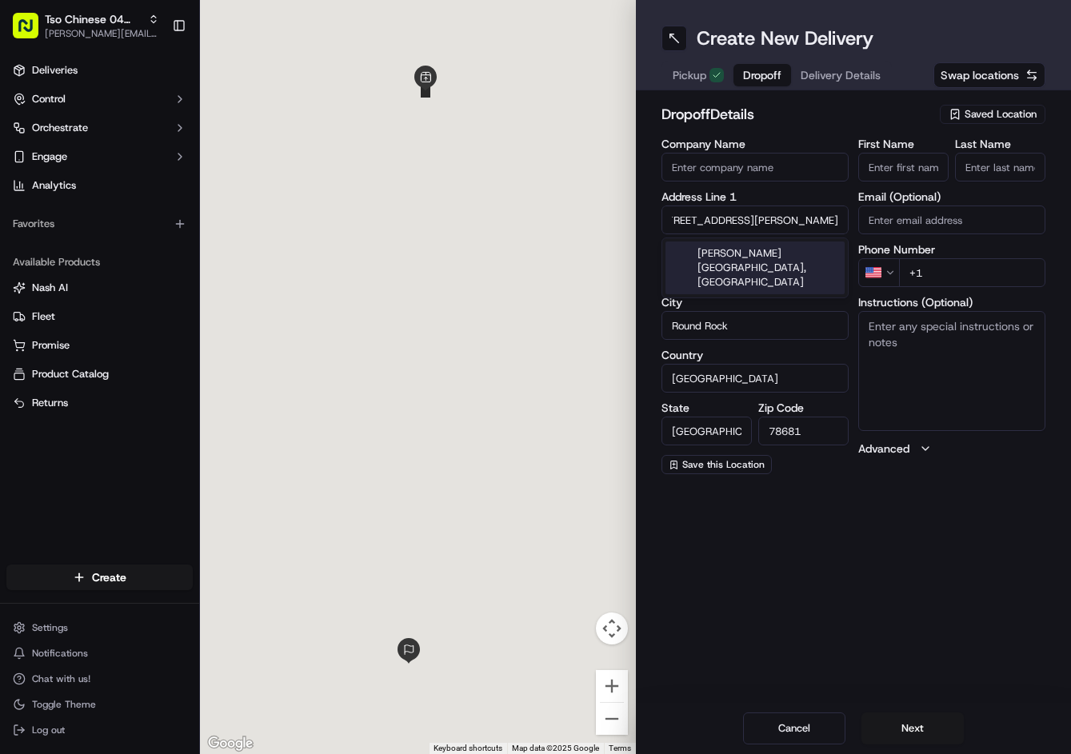
type input "107 Chisholm Trail Road"
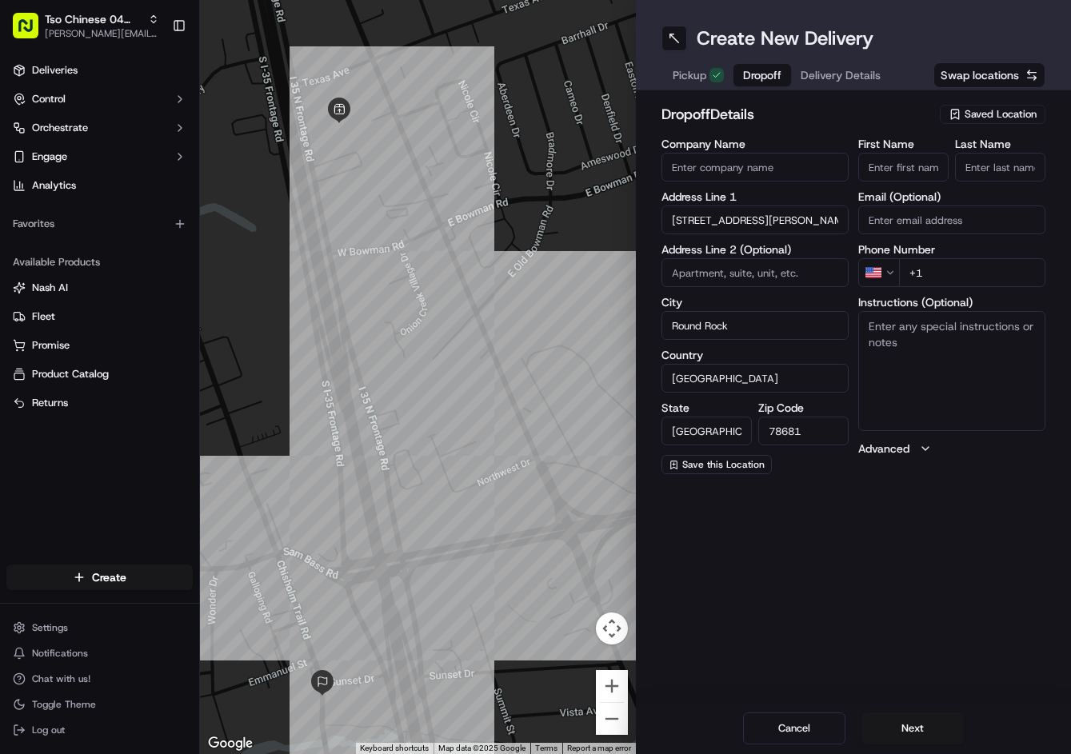
click at [970, 357] on textarea "Instructions (Optional)" at bounding box center [951, 371] width 187 height 120
paste textarea "Unit A"
type textarea "Unit A"
click at [985, 270] on input "+1" at bounding box center [972, 272] width 146 height 29
paste input "512 772 6269"
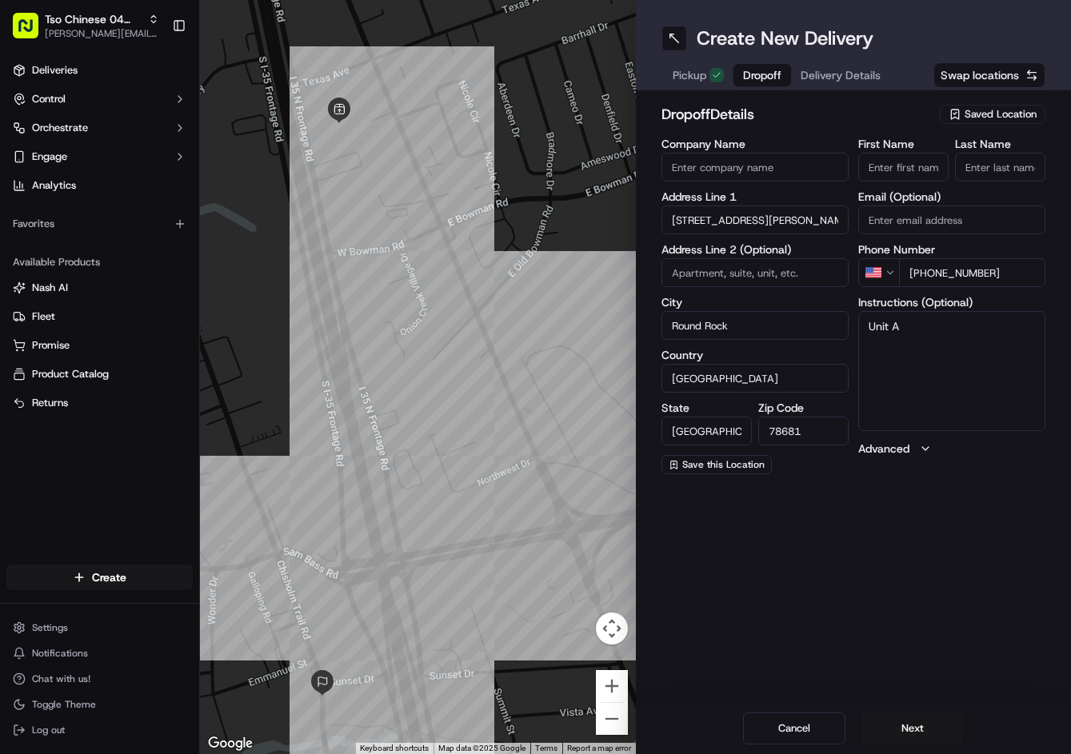
type input "+1 512 772 6269"
click at [876, 161] on input "First Name" at bounding box center [903, 167] width 90 height 29
paste input "Melaine Cooper"
type input "Melaine Cooper"
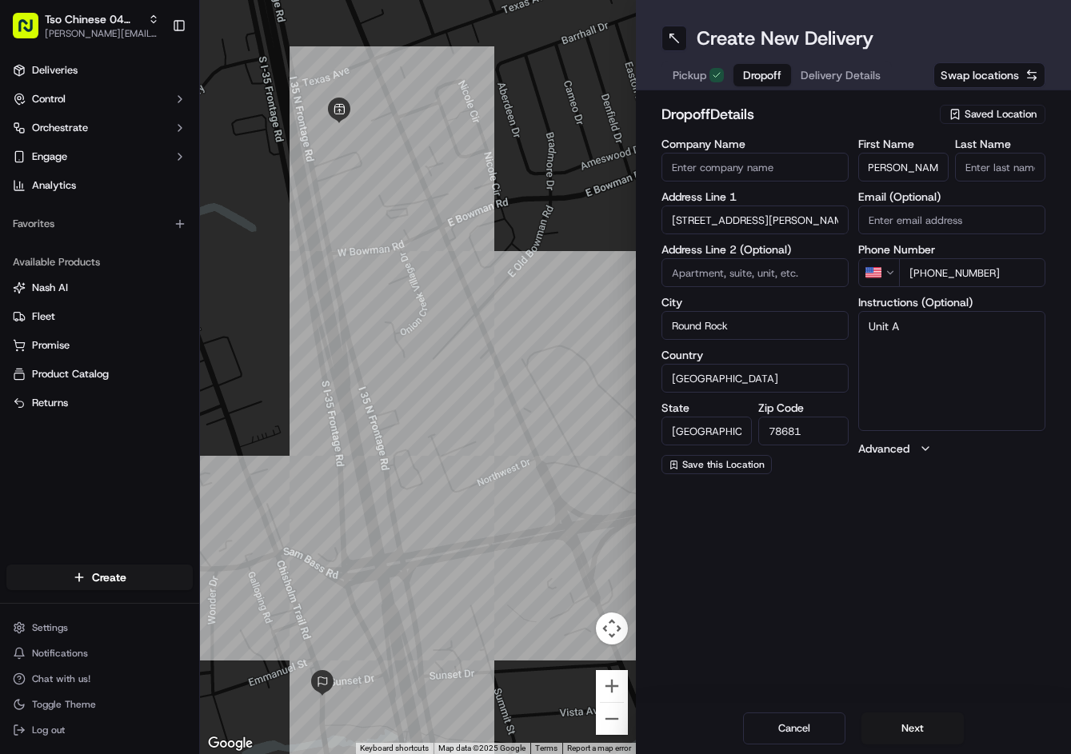
scroll to position [0, 0]
click at [1005, 167] on input "Last Name" at bounding box center [1000, 167] width 90 height 29
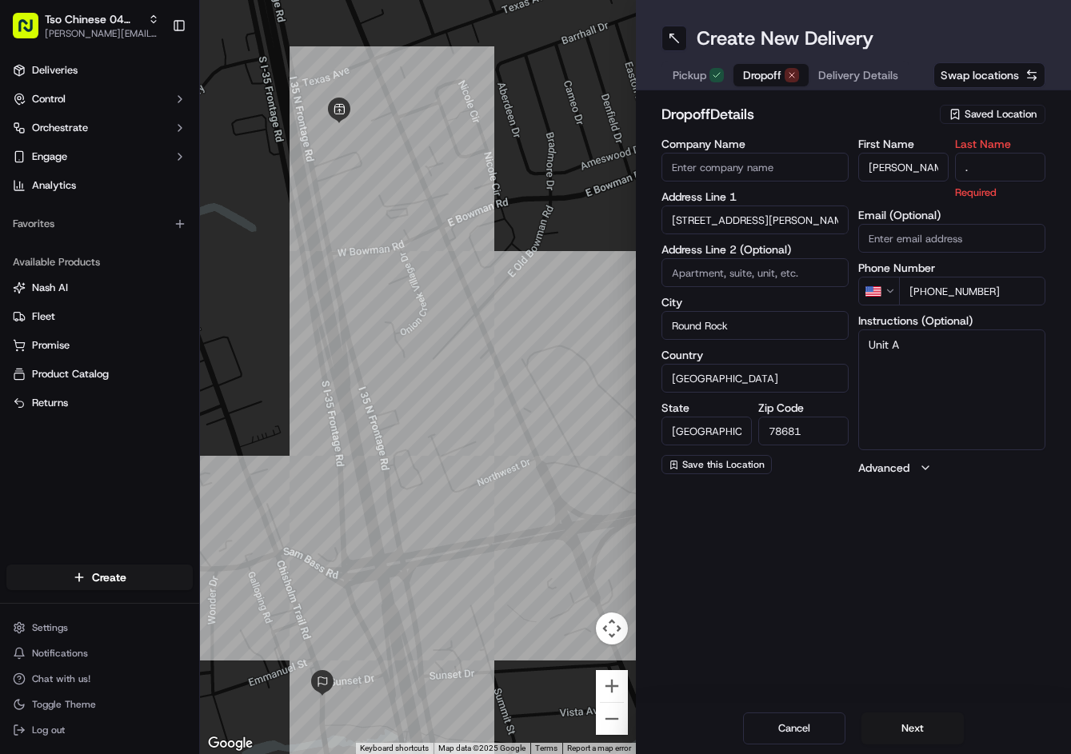
type input "."
click at [889, 106] on h2 "dropoff Details" at bounding box center [796, 114] width 270 height 22
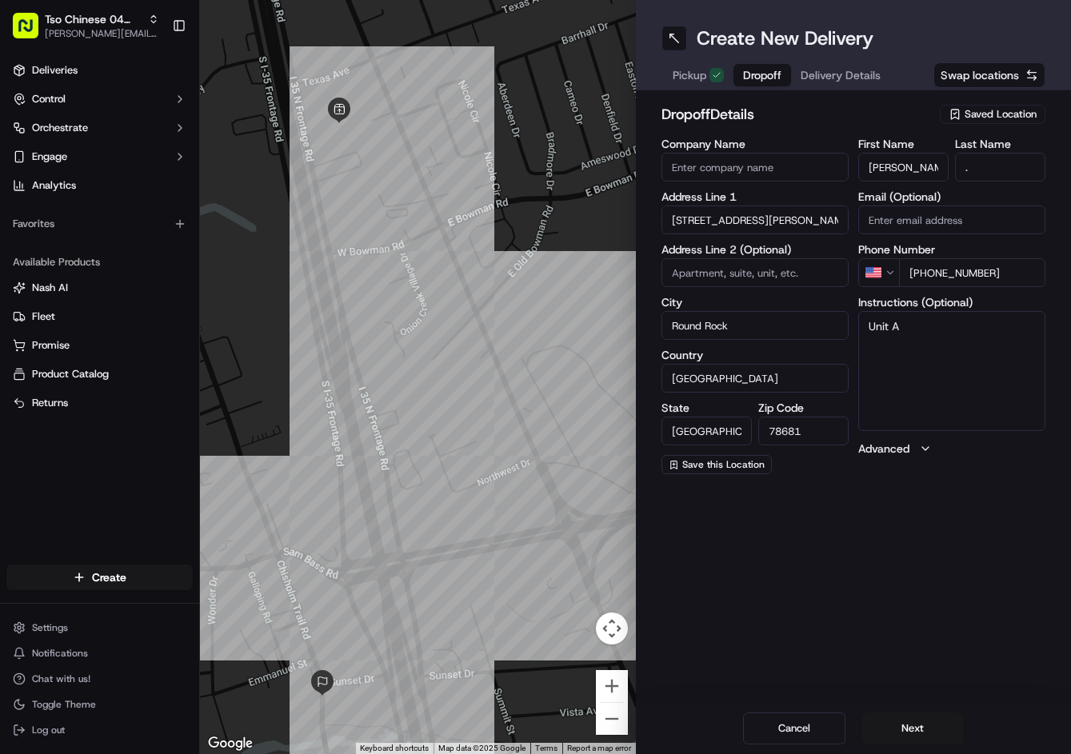
click at [871, 81] on span "Delivery Details" at bounding box center [841, 75] width 80 height 16
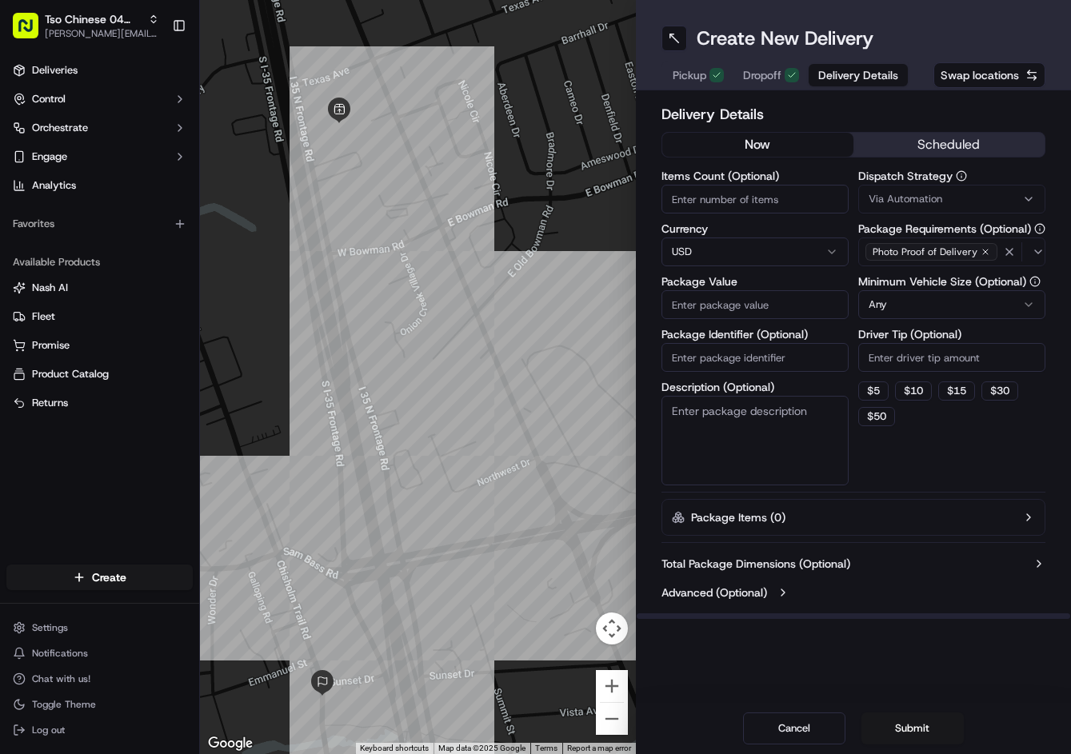
click at [935, 202] on span "Via Automation" at bounding box center [906, 199] width 74 height 14
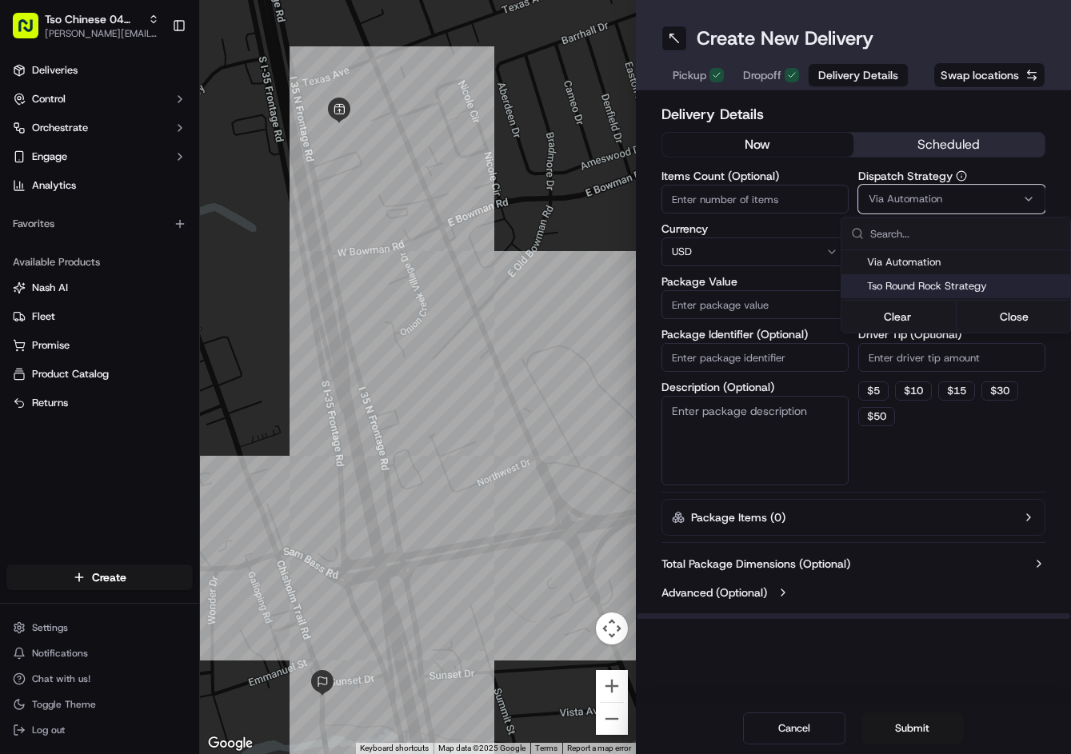
click at [940, 279] on span "Tso Round Rock Strategy" at bounding box center [965, 286] width 197 height 14
click at [937, 362] on html "Tso Chinese 04 Round Rock jason@tsochinese.com Toggle Sidebar Deliveries Contro…" at bounding box center [535, 377] width 1071 height 754
click at [935, 357] on input "Driver Tip (Optional)" at bounding box center [951, 357] width 187 height 29
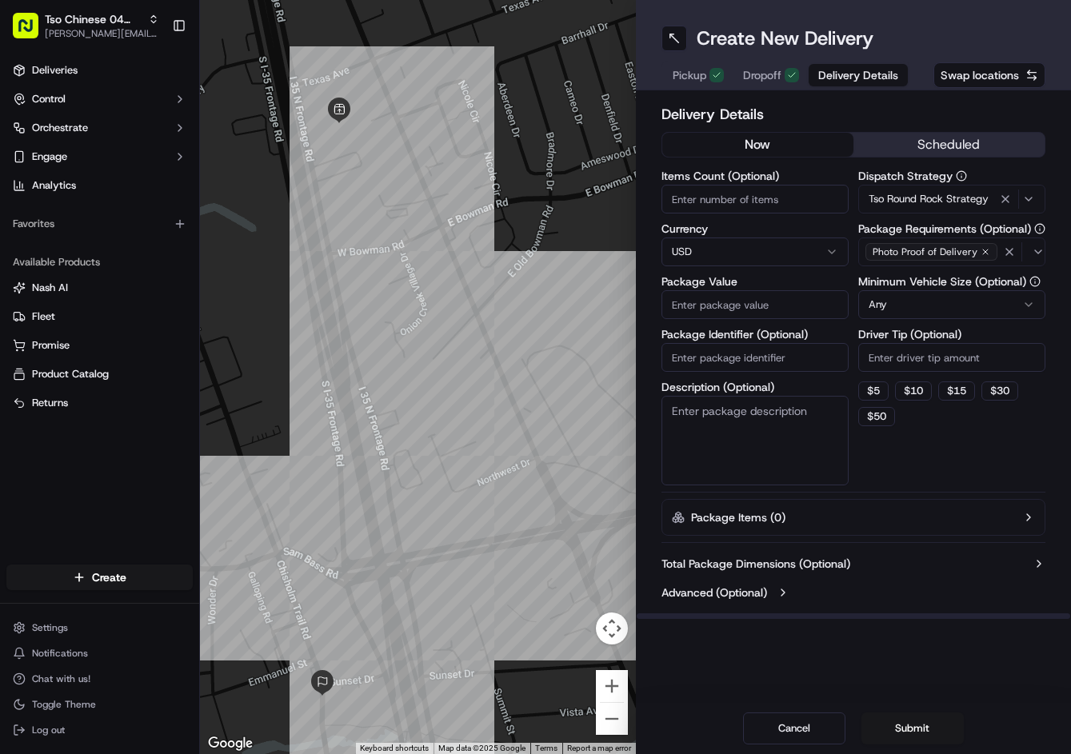
click at [911, 350] on input "Driver Tip (Optional)" at bounding box center [951, 357] width 187 height 29
type input "2"
click at [802, 313] on input "Package Value" at bounding box center [754, 304] width 187 height 29
type input "28.04"
click at [797, 364] on input "Package Identifier (Optional)" at bounding box center [754, 357] width 187 height 29
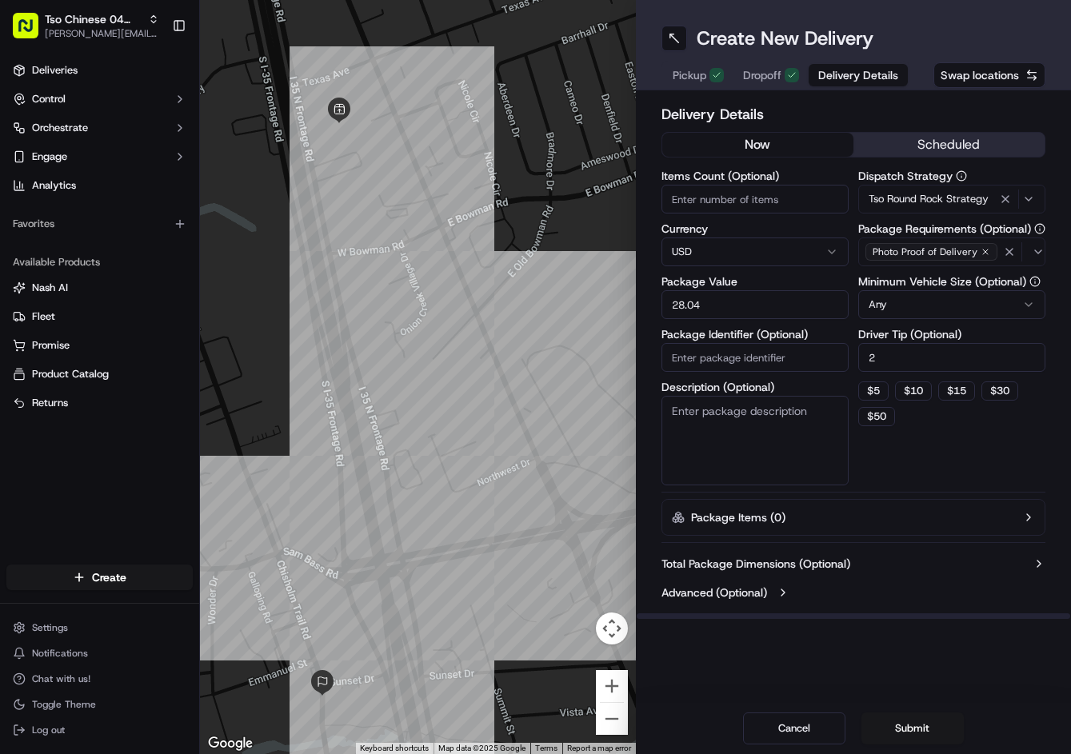
paste input "AAIZNWK"
type input "AAIZNWK"
click at [906, 724] on button "Submit" at bounding box center [912, 729] width 102 height 32
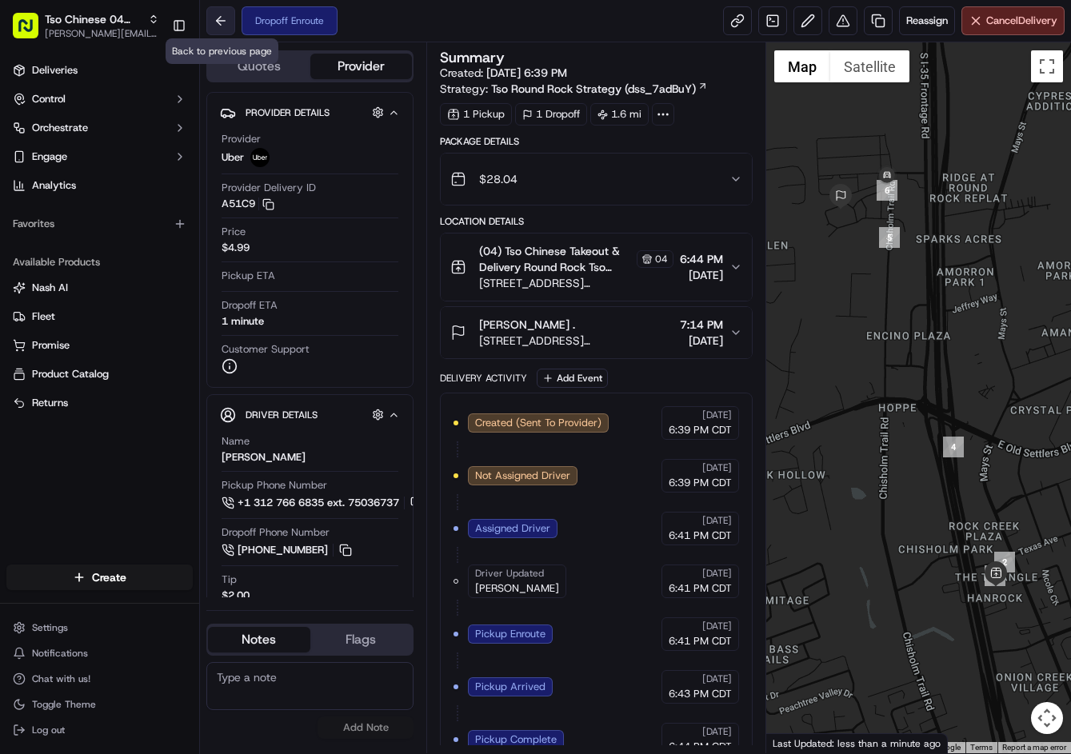
click at [222, 15] on button at bounding box center [220, 20] width 29 height 29
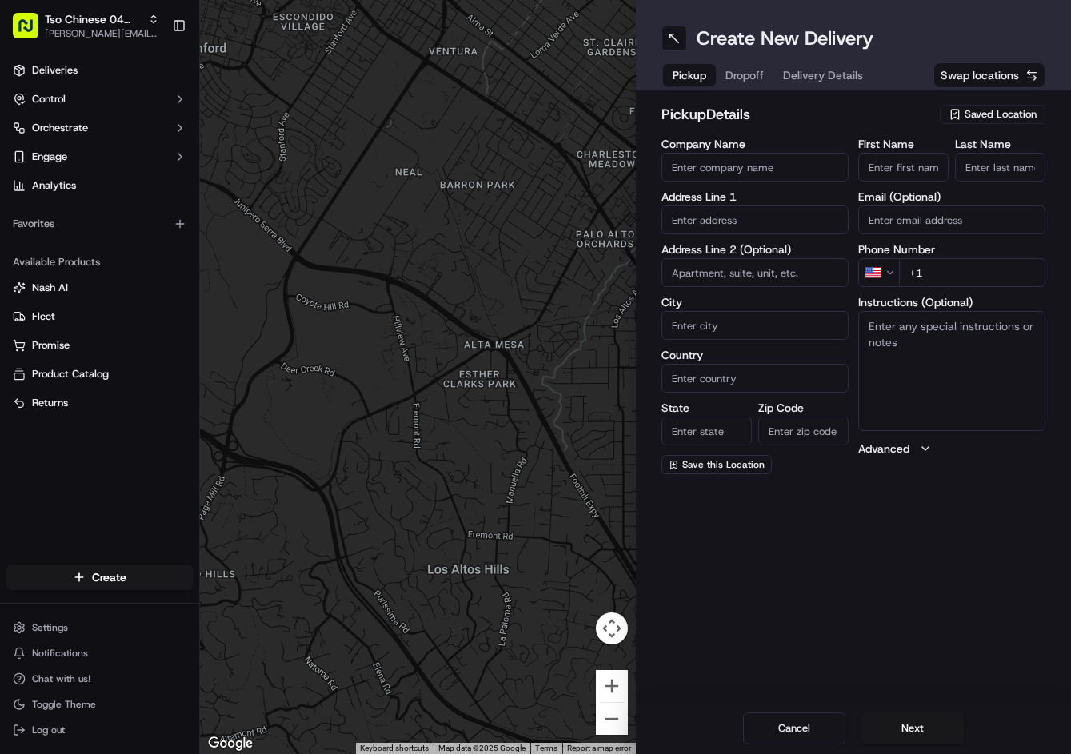
click at [1015, 124] on button "Saved Location" at bounding box center [993, 114] width 106 height 22
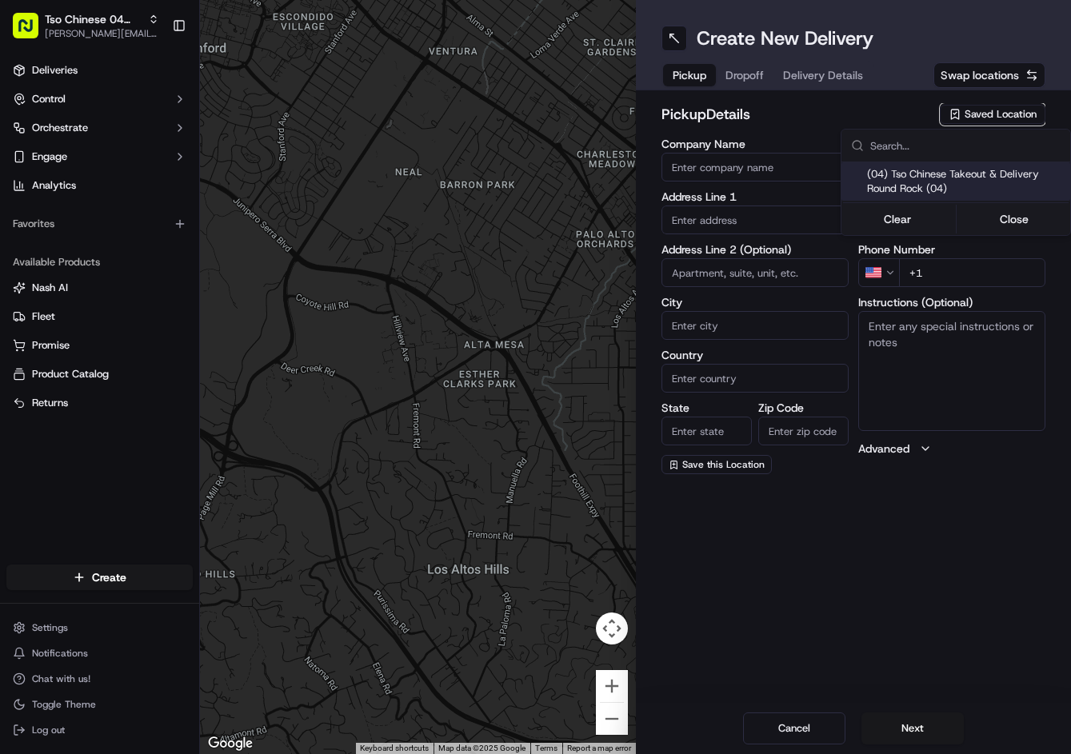
click at [981, 177] on span "(04) Tso Chinese Takeout & Delivery Round Rock (04)" at bounding box center [965, 181] width 197 height 29
type input "(04) Tso Chinese Takeout & Delivery Round Rock"
type input "2000 N Mays St"
type input "Ste 108"
type input "Round Rock"
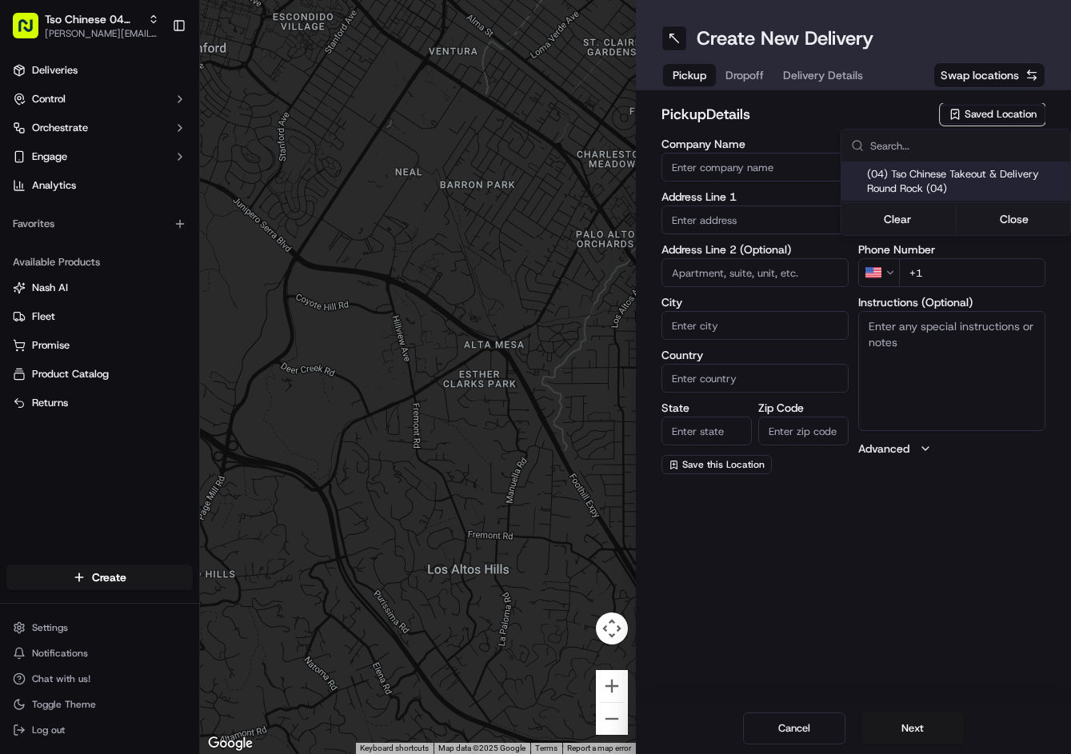
type input "US"
type input "TX"
type input "78664"
type input "Tso Chinese"
type input "Round Rock Manager"
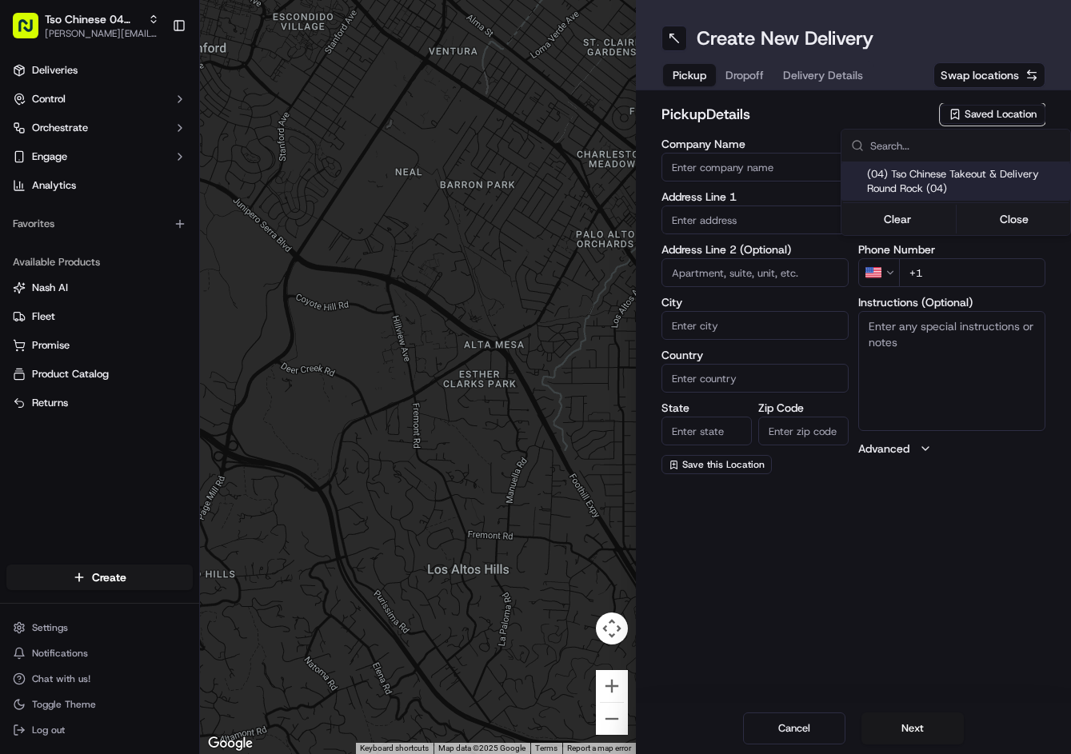
type input "roundrockstore@tsochinese.com"
type input "+1 512 956 9231"
type textarea "Submit a picture displaying address & food as Proof of Delivery. Envía una foto…"
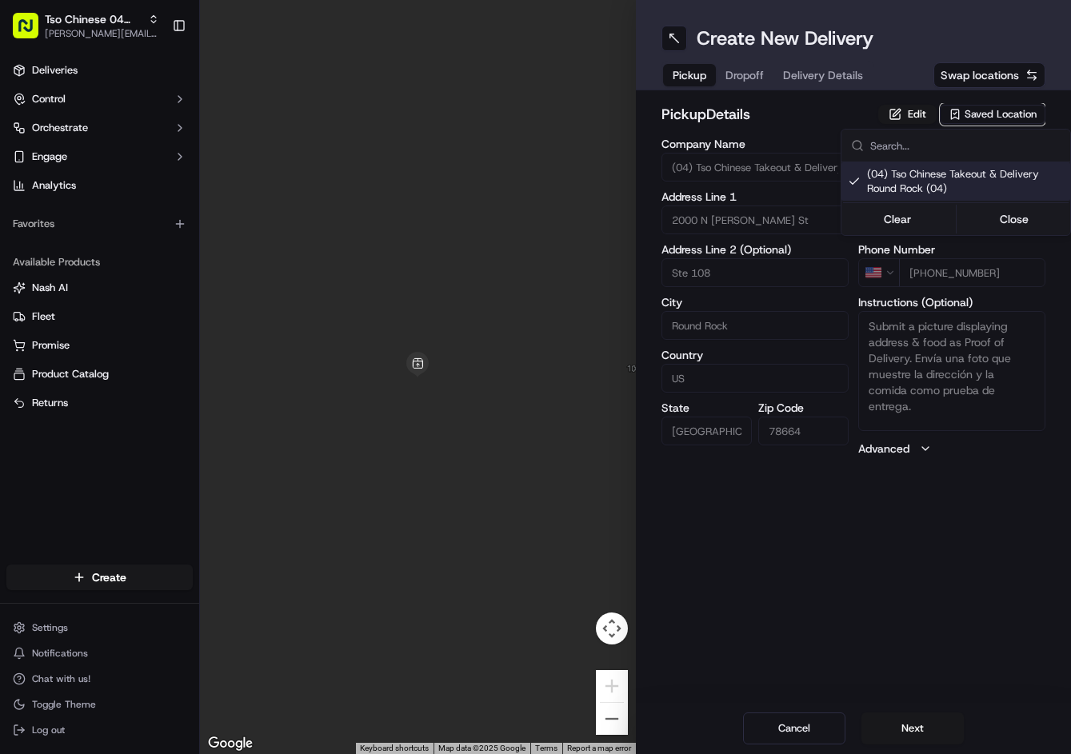
click at [745, 84] on html "Tso Chinese 04 Round Rock jason@tsochinese.com Toggle Sidebar Deliveries Contro…" at bounding box center [535, 377] width 1071 height 754
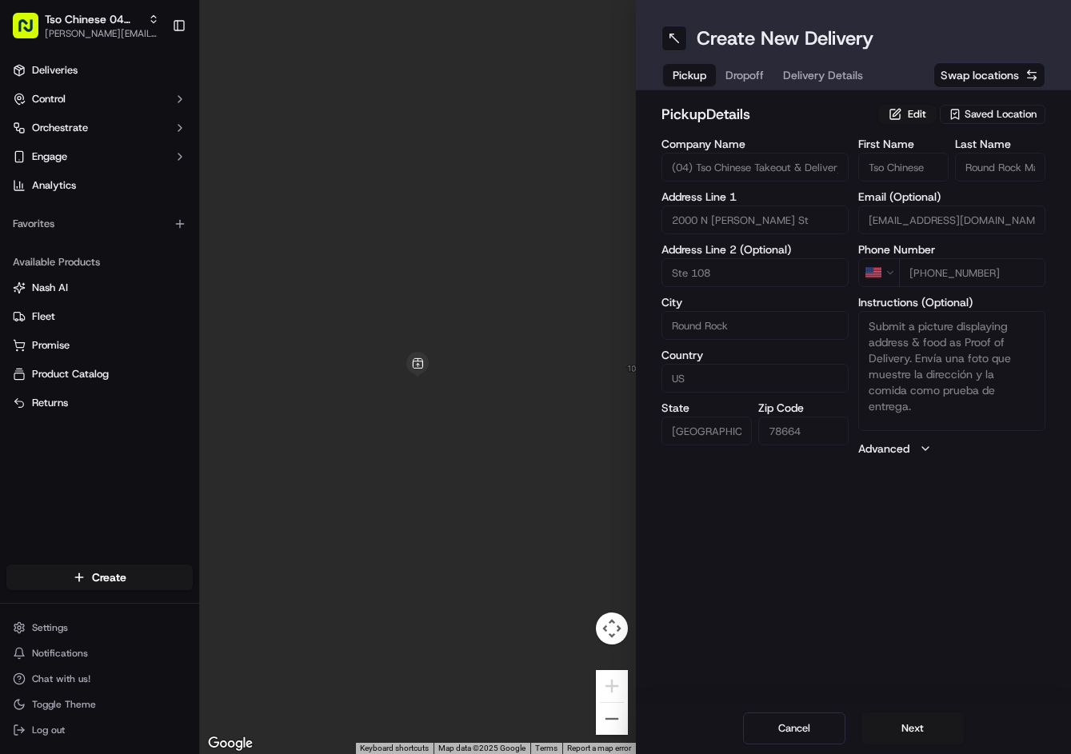
click at [743, 84] on button "Dropoff" at bounding box center [745, 75] width 58 height 22
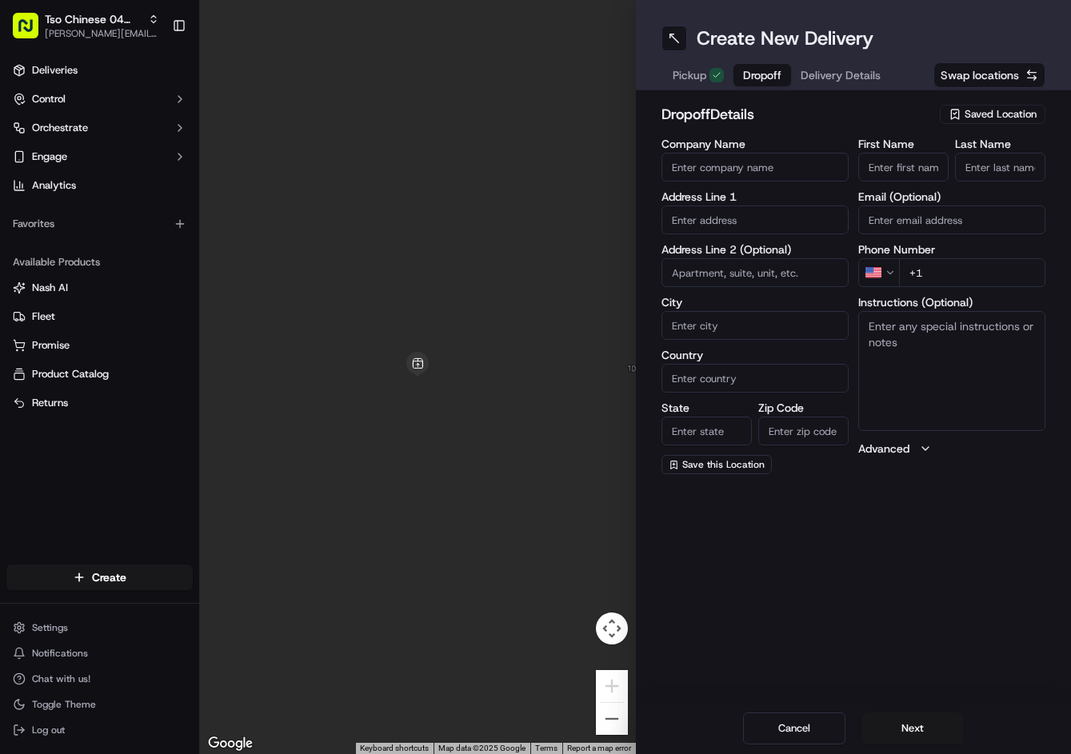
click at [914, 175] on input "First Name" at bounding box center [903, 167] width 90 height 29
paste input "Chris Russey"
type input "Chris Russey"
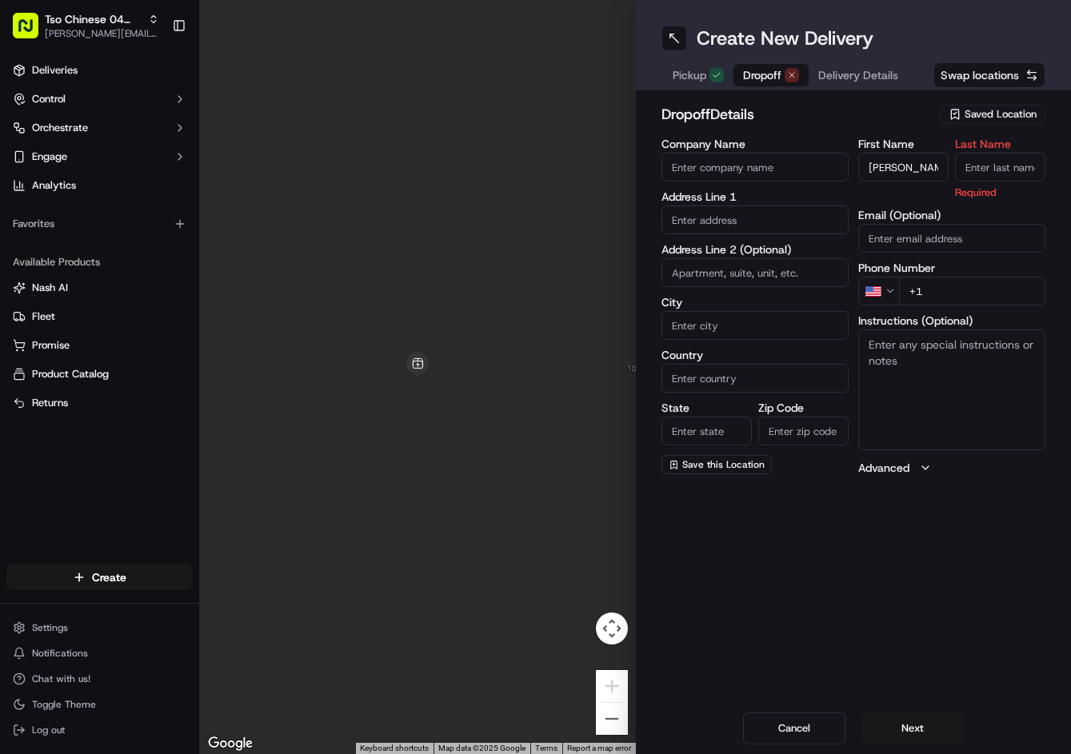
click at [994, 169] on input "Last Name" at bounding box center [1000, 167] width 90 height 29
type input "."
click at [921, 116] on h2 "dropoff Details" at bounding box center [796, 114] width 270 height 22
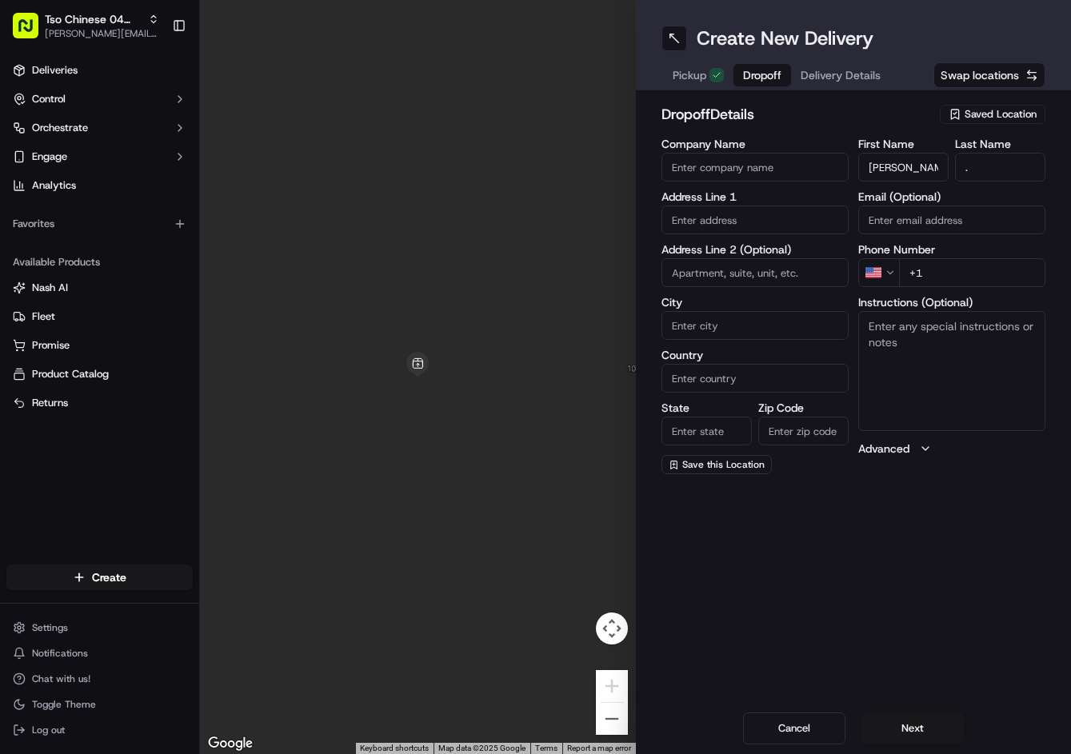
click at [842, 79] on span "Delivery Details" at bounding box center [841, 75] width 80 height 16
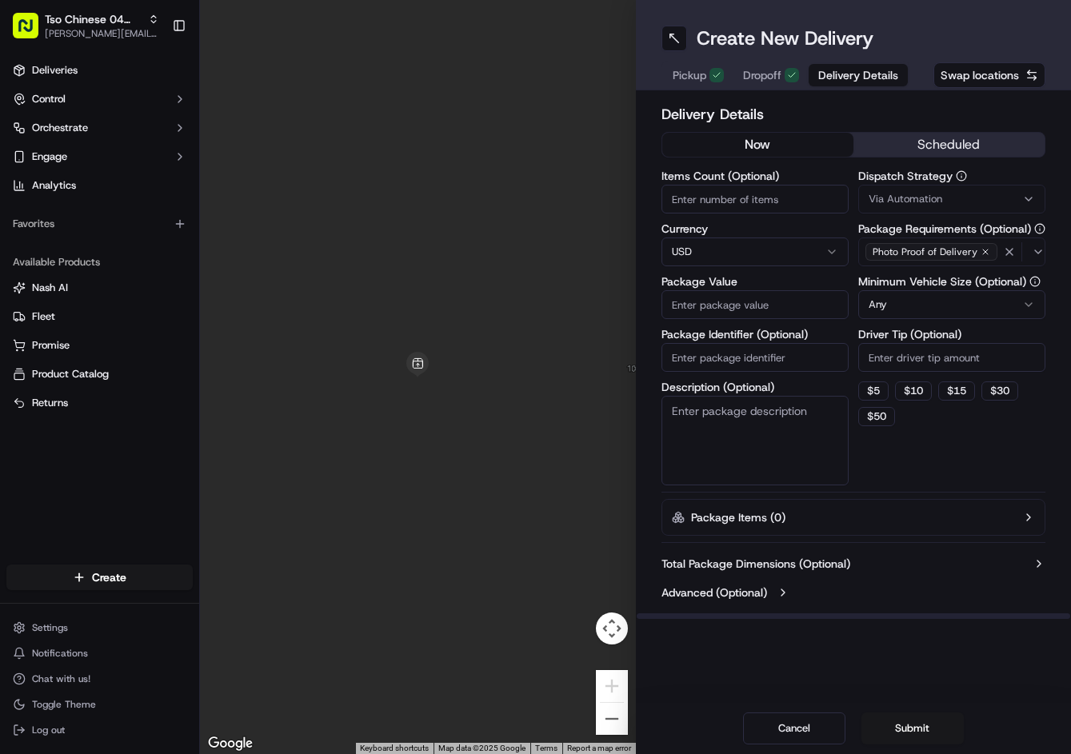
click at [929, 191] on button "Via Automation" at bounding box center [951, 199] width 187 height 29
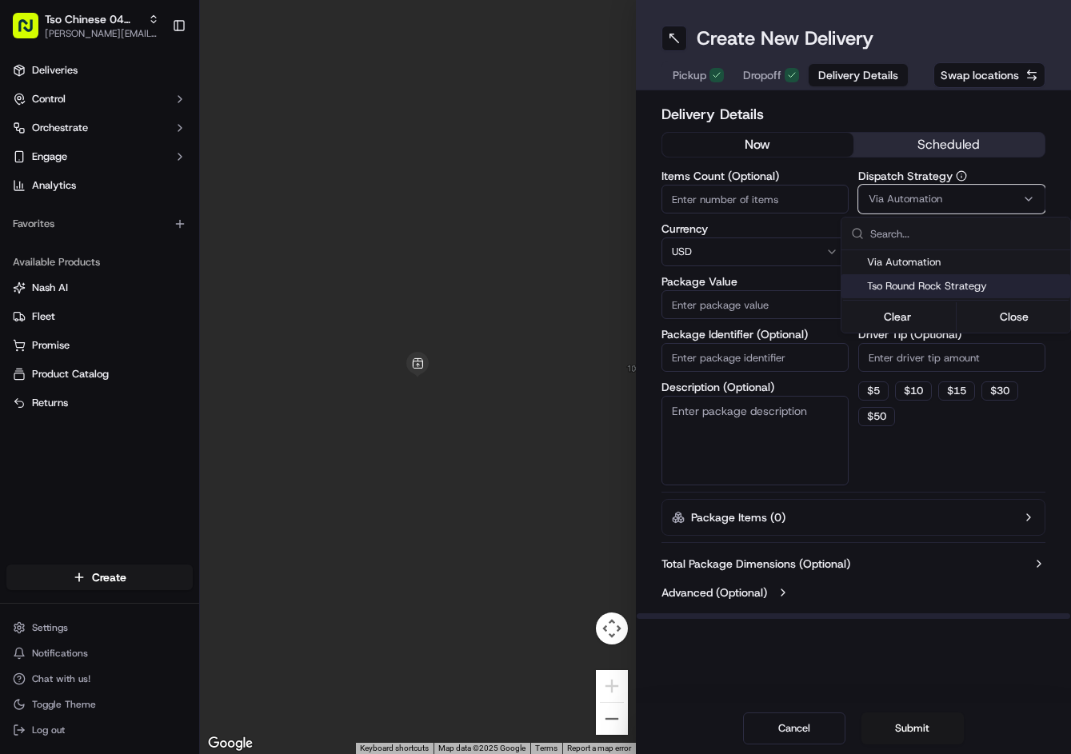
click at [922, 290] on span "Tso Round Rock Strategy" at bounding box center [965, 286] width 197 height 14
click at [909, 356] on html "Tso Chinese 04 Round Rock jason@tsochinese.com Toggle Sidebar Deliveries Contro…" at bounding box center [535, 377] width 1071 height 754
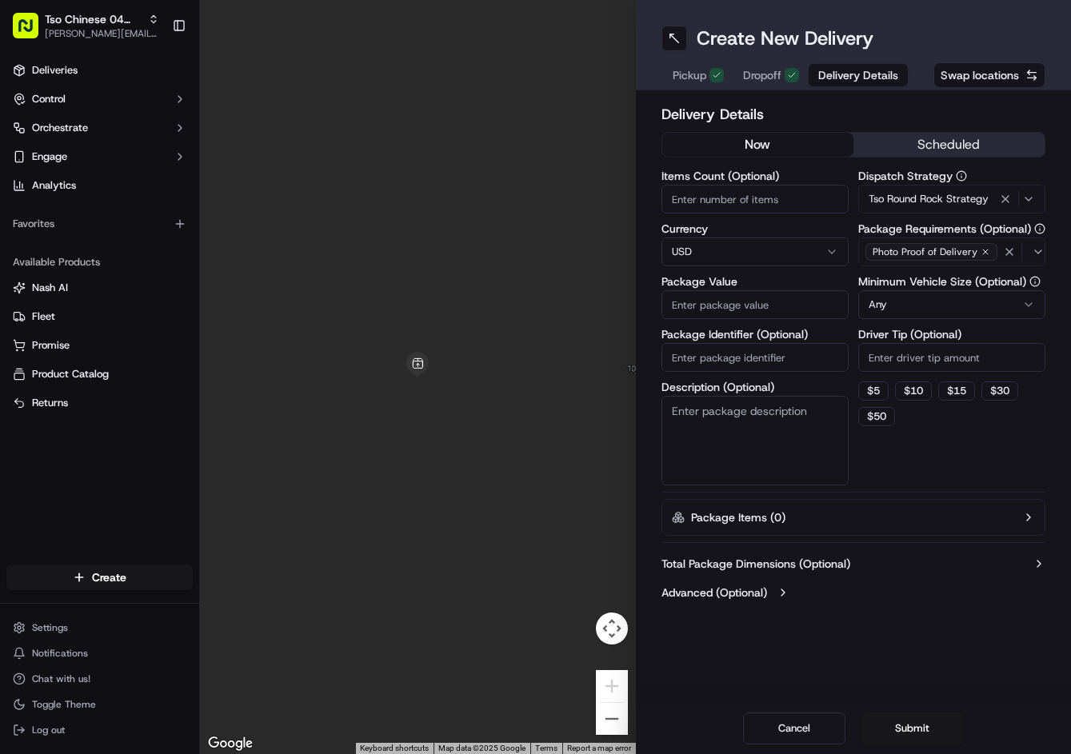
click at [909, 356] on input "Driver Tip (Optional)" at bounding box center [951, 357] width 187 height 29
type input "2"
click at [783, 370] on input "Package Identifier (Optional)" at bounding box center [754, 357] width 187 height 29
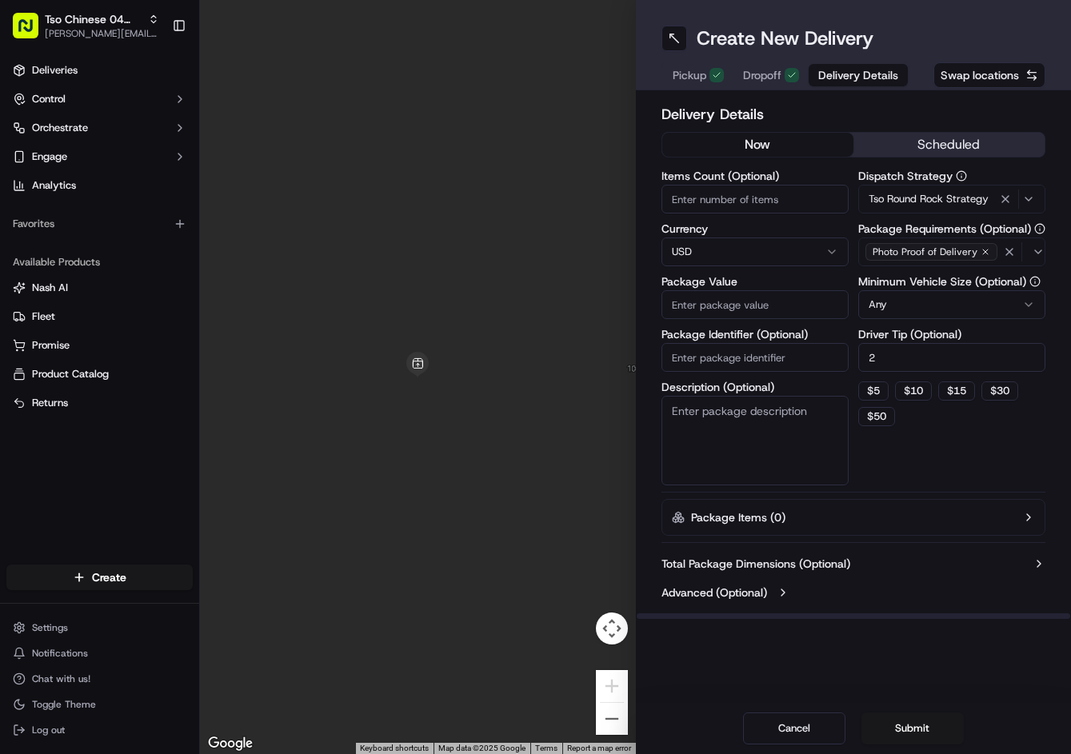
paste input "M0ABJIH"
type input "M0ABJIH"
click at [812, 305] on input "Package Value" at bounding box center [754, 304] width 187 height 29
type input "52.77"
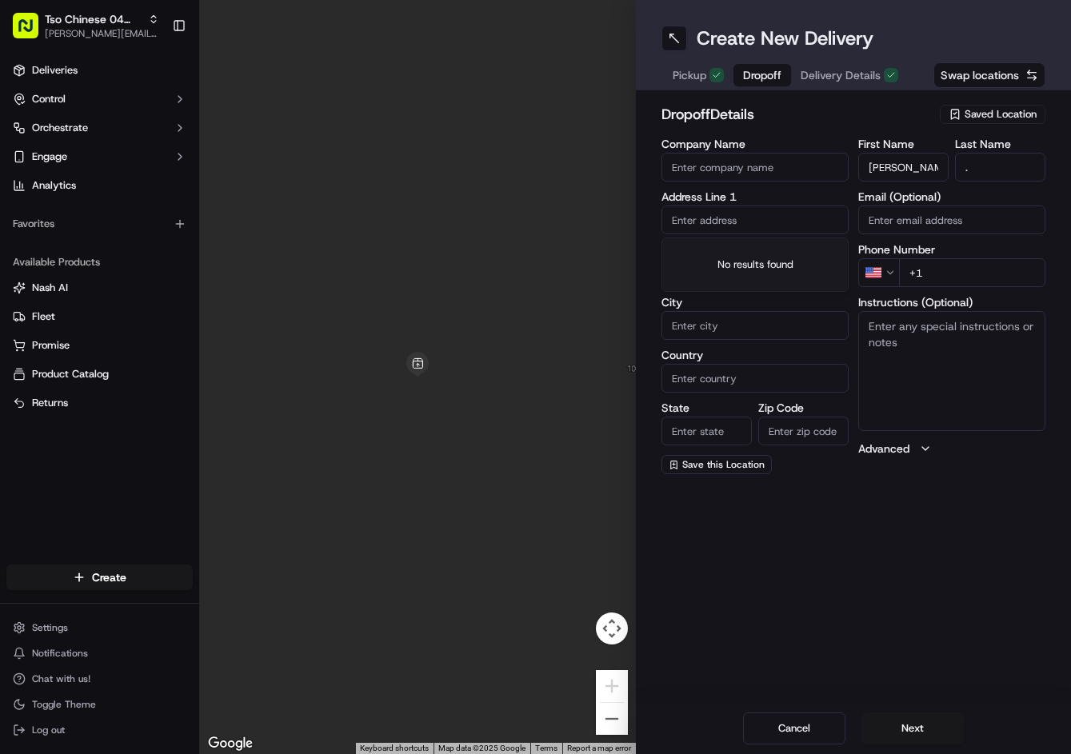
click at [757, 212] on input "text" at bounding box center [754, 220] width 187 height 29
paste input "613 Timothy John Dr, Pflugerville, TX 78660-7496, United States"
click at [762, 254] on div "613 Timothy John Drive, Pflugerville, TX" at bounding box center [754, 261] width 179 height 38
type input "[STREET_ADDRESS][PERSON_NAME][PERSON_NAME]"
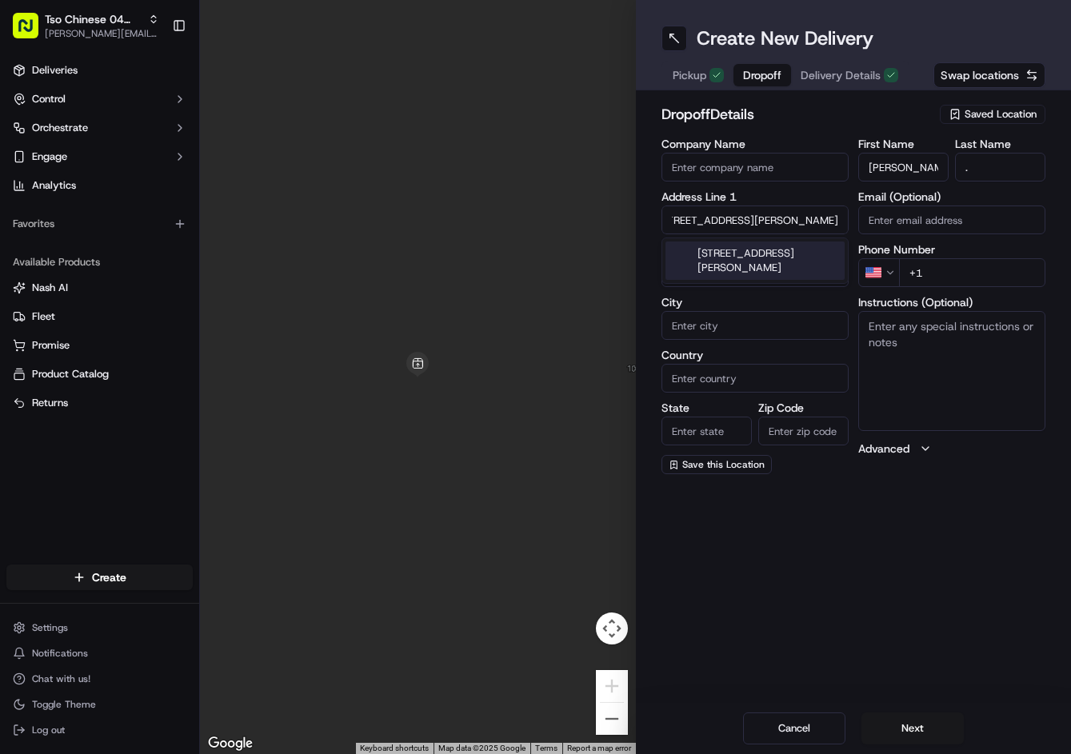
type input "Pflugerville"
type input "United States"
type input "TX"
type input "78660"
type input "613 Timothy John Drive"
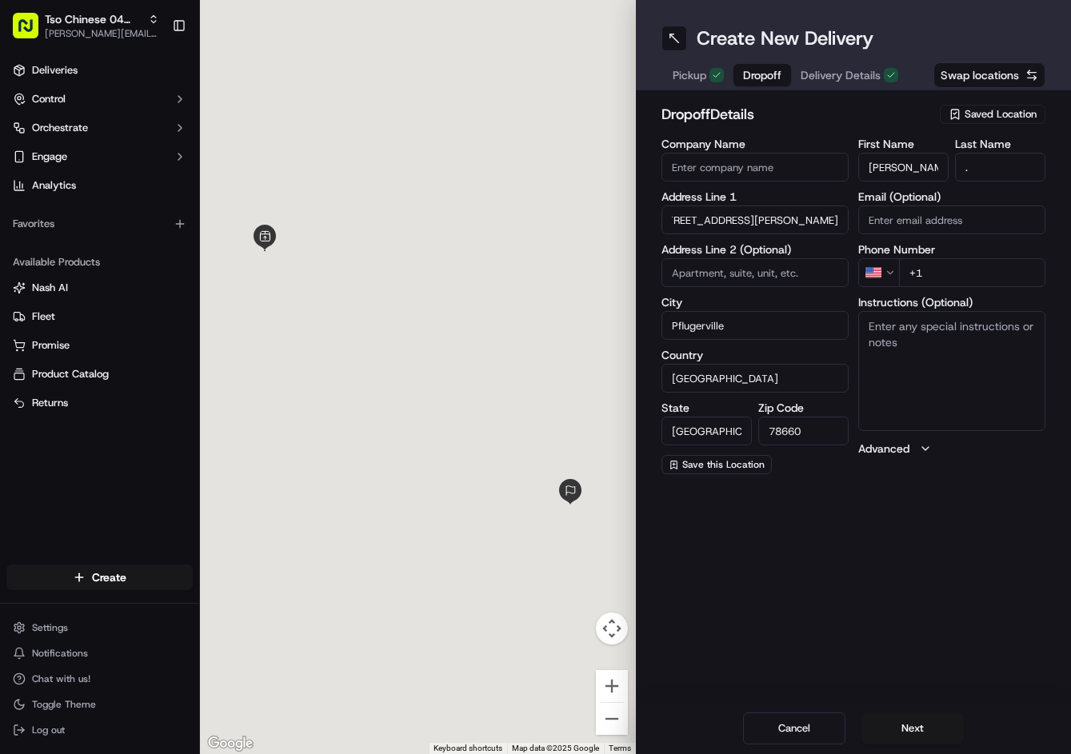
scroll to position [0, 0]
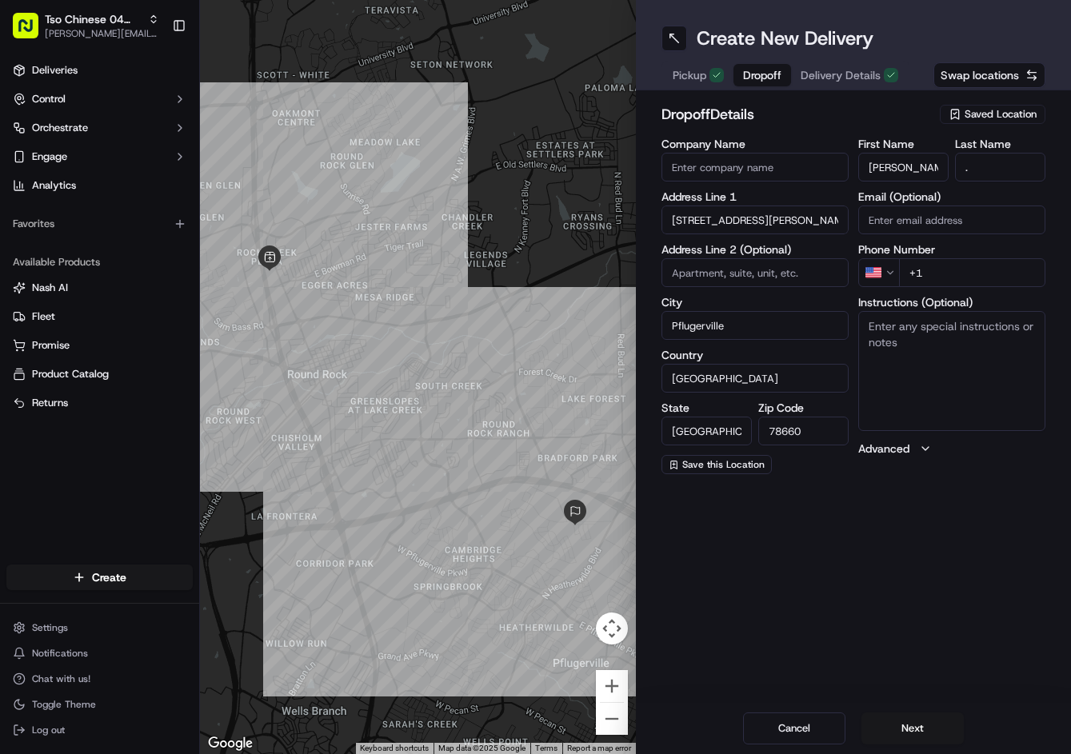
click at [945, 389] on textarea "Instructions (Optional)" at bounding box center [951, 371] width 187 height 120
paste textarea "Leave bag at door step"
type textarea "Leave bag at door step"
click at [1010, 270] on input "+1" at bounding box center [972, 272] width 146 height 29
paste input "512 736 1728"
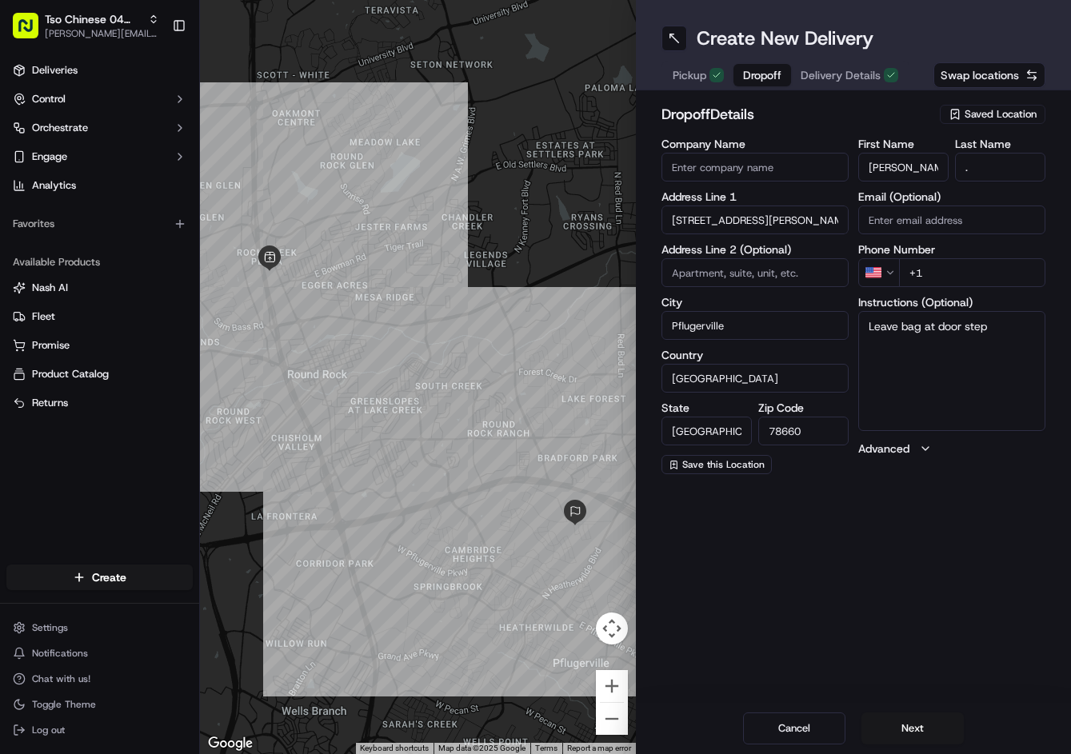
type input "+1 512 736 1728"
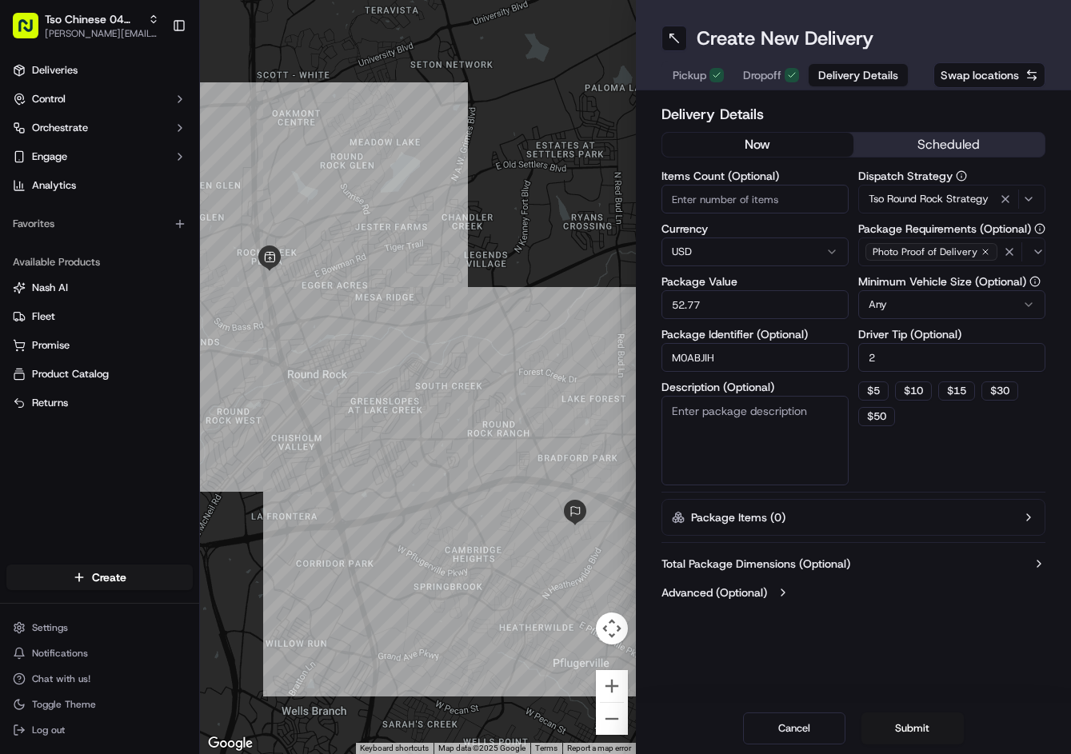
click at [876, 79] on span "Delivery Details" at bounding box center [858, 75] width 80 height 16
click at [906, 740] on button "Submit" at bounding box center [912, 729] width 102 height 32
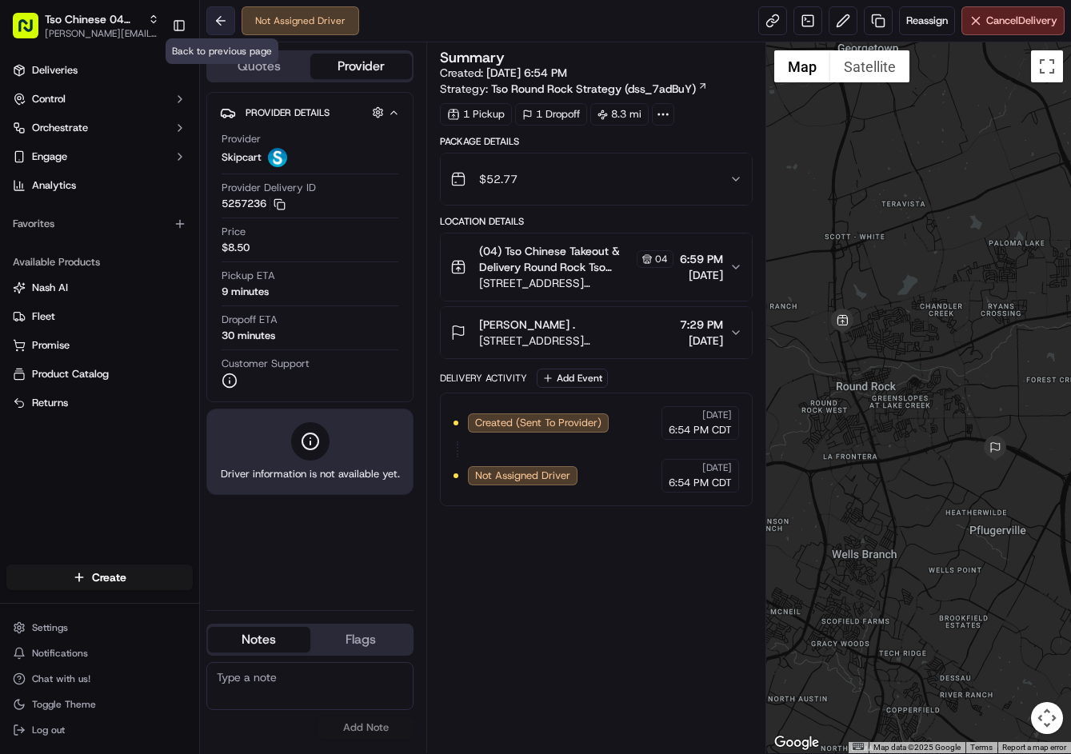
click at [233, 18] on button at bounding box center [220, 20] width 29 height 29
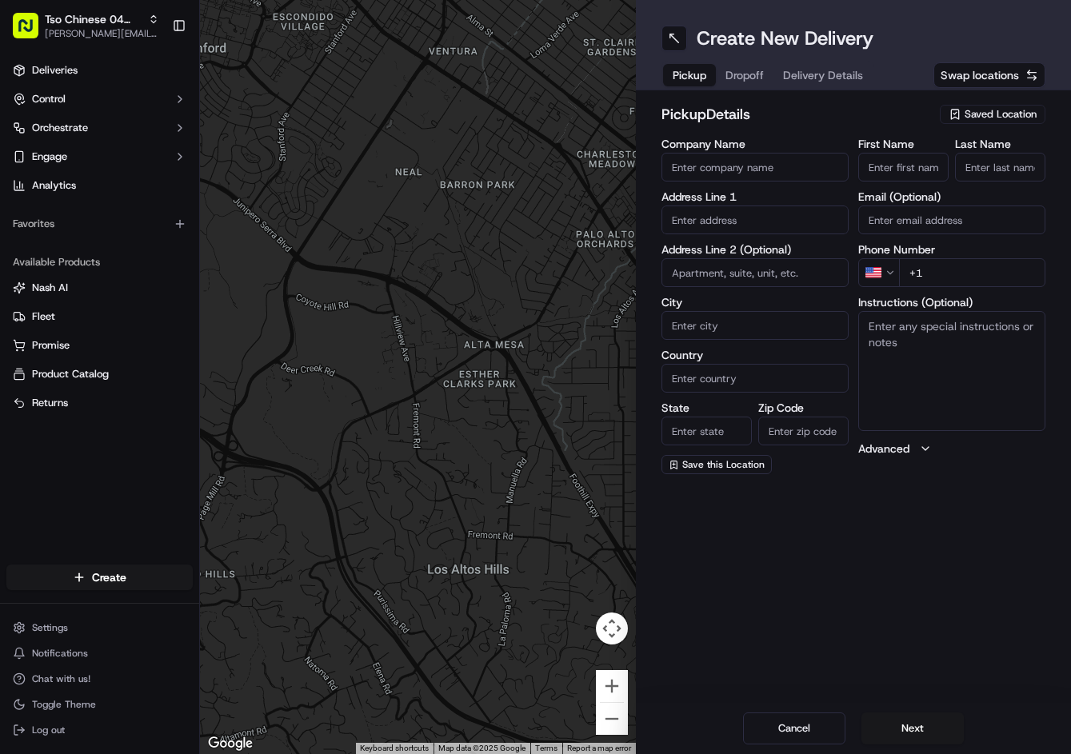
click at [86, 1] on div "Tso Chinese 04 Round Rock jason@tsochinese.com Toggle Sidebar" at bounding box center [99, 25] width 199 height 51
click at [95, 22] on span "Tso Chinese 04 Round Rock" at bounding box center [93, 19] width 97 height 16
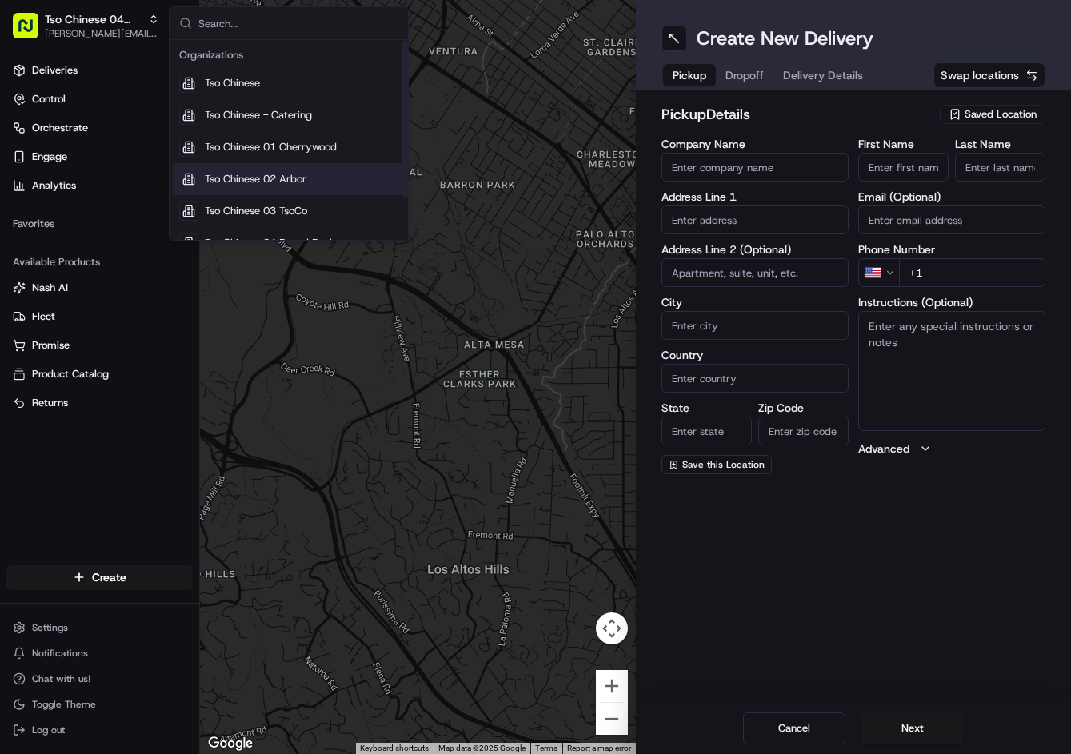
click at [318, 174] on div "Tso Chinese 02 Arbor" at bounding box center [289, 179] width 232 height 32
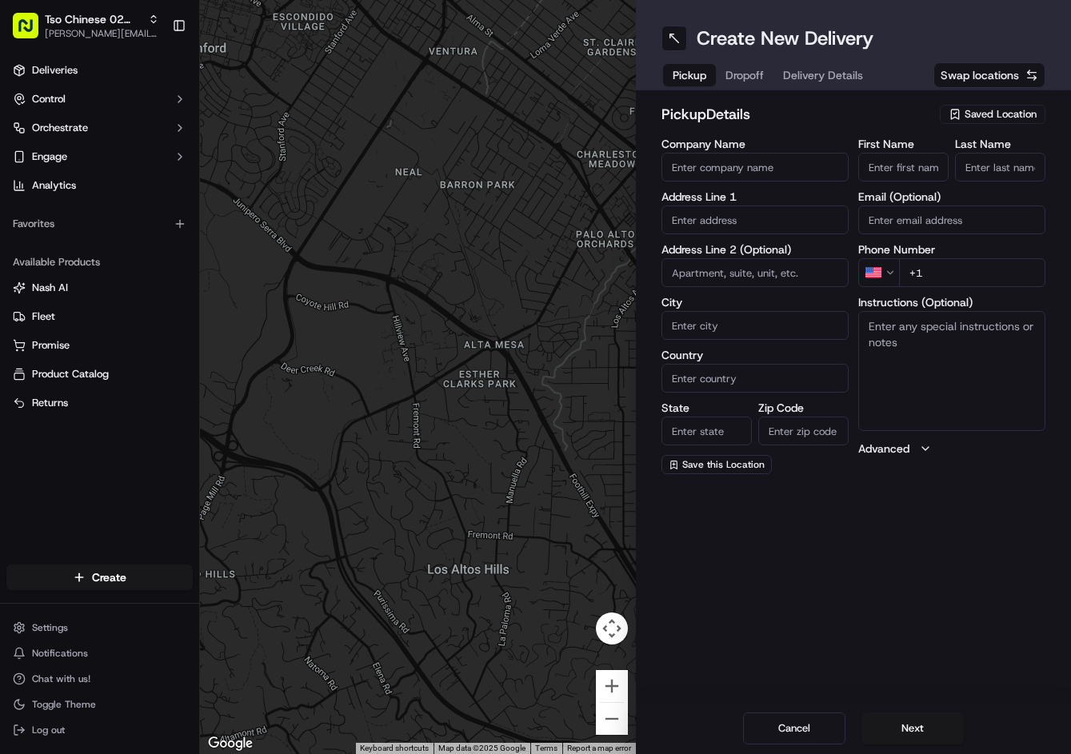
click at [975, 122] on div "Saved Location" at bounding box center [993, 114] width 106 height 19
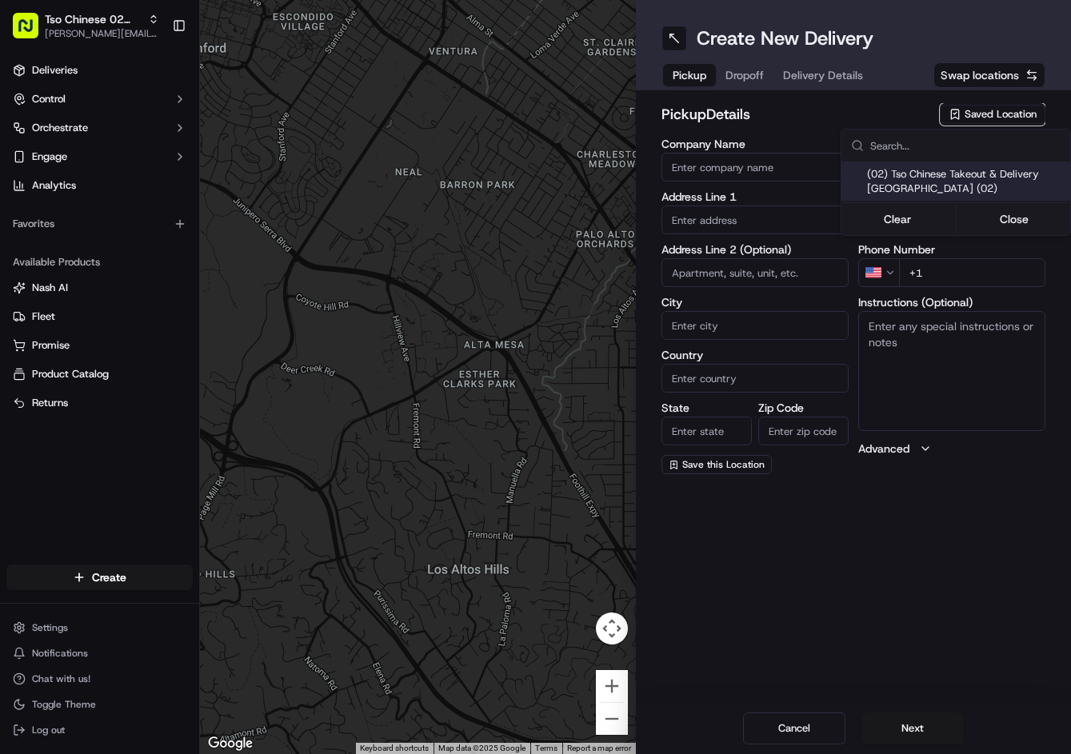
click at [943, 178] on span "(02) Tso Chinese Takeout & Delivery Arboretum Crossing (02)" at bounding box center [965, 181] width 197 height 29
type input "(02) Tso Chinese Takeout & Delivery [GEOGRAPHIC_DATA]"
type input "9333 Research Blvd"
type input "Bldg E Ste 402"
type input "Austin"
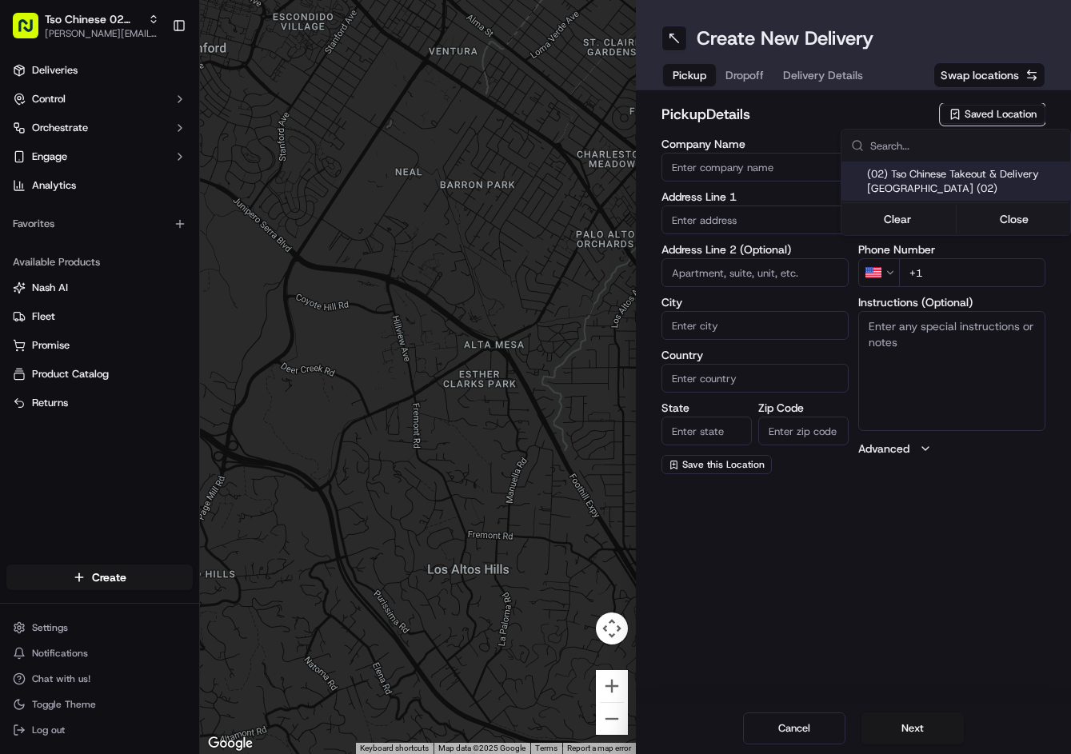
type input "US"
type input "TX"
type input "78759"
type input "Tso Chinese"
type input "Arboretum Crossing Manager"
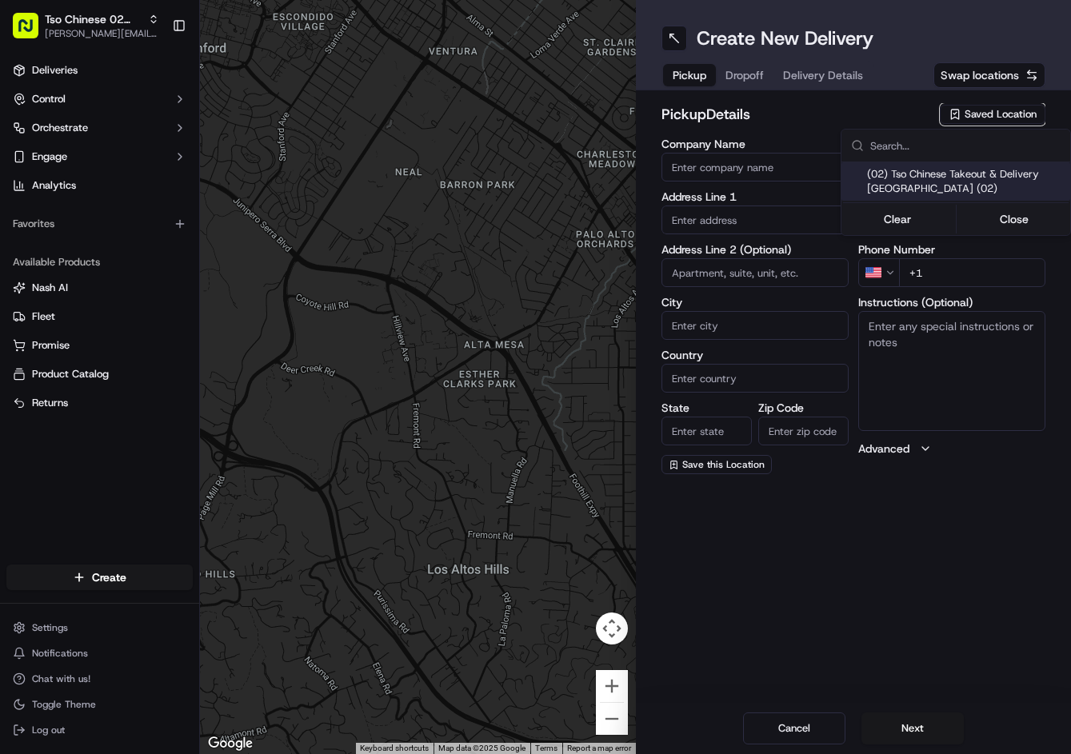
type input "arborstore@tsochinese.com"
type input "+1 512 344 9434"
type textarea "Submit a picture displaying address & food as Proof of Delivery. Envía una foto…"
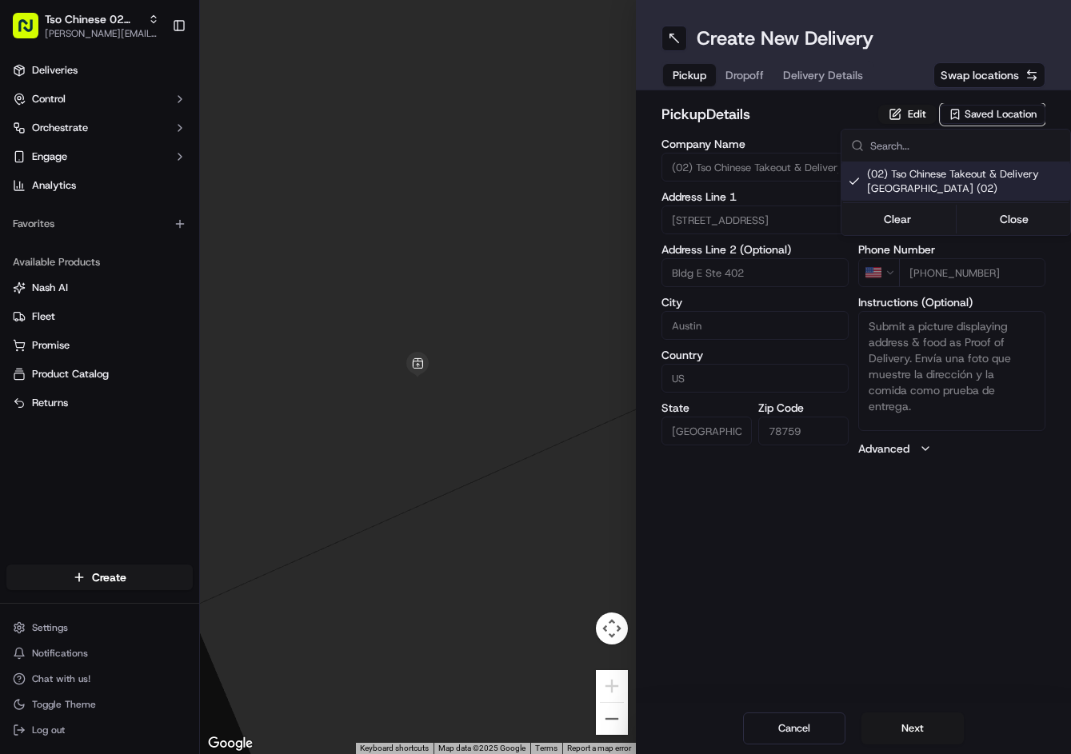
click at [754, 74] on html "Tso Chinese 02 Arbor jason@tsochinese.com Toggle Sidebar Deliveries Control Orc…" at bounding box center [535, 377] width 1071 height 754
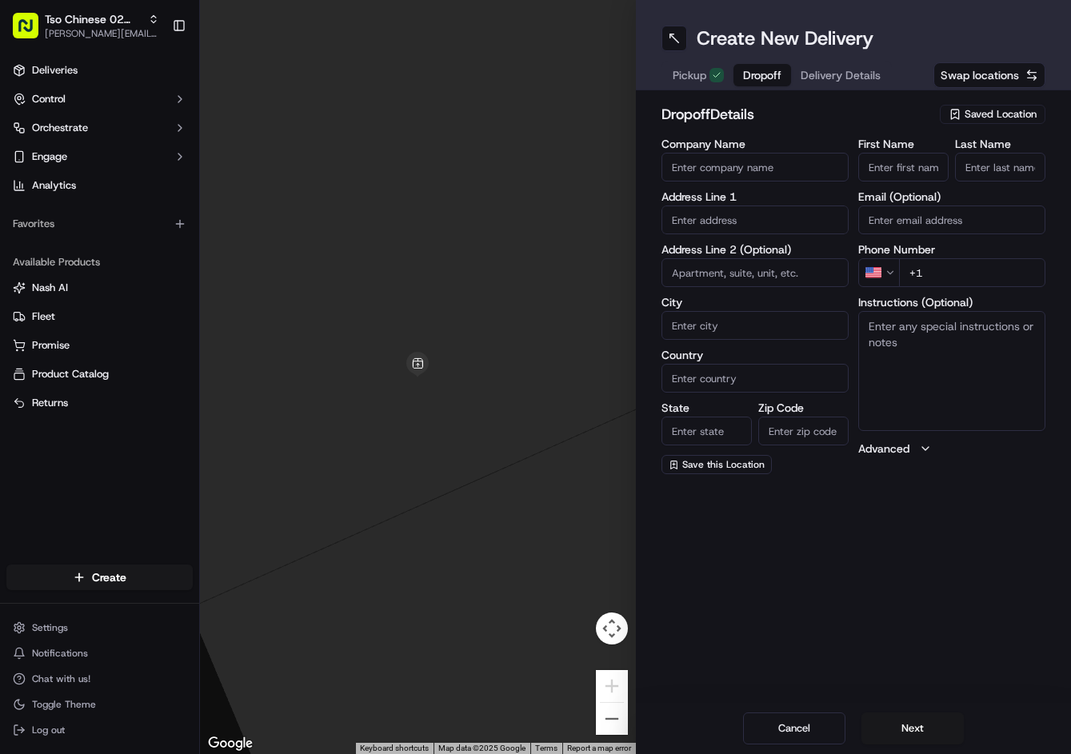
click at [754, 74] on span "Dropoff" at bounding box center [762, 75] width 38 height 16
click at [973, 334] on textarea "Instructions (Optional)" at bounding box center [951, 371] width 187 height 120
paste textarea "White brick house with black Nissan in driveway. Please ring bell and leave at …"
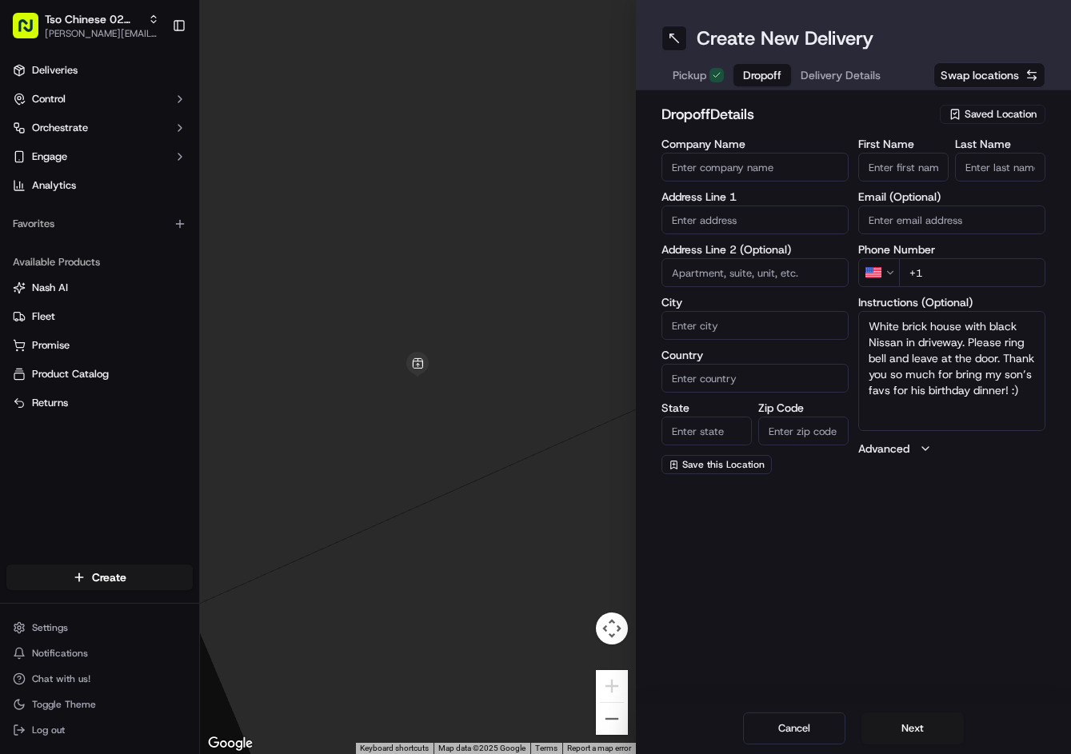
type textarea "White brick house with black Nissan in driveway. Please ring bell and leave at …"
click at [764, 215] on input "text" at bounding box center [754, 220] width 187 height 29
paste input "13310 Black Canyon Dr, Austin, TX 78729-7473, United States"
click at [783, 263] on div "13310 Black Canyon Drive, Austin, TX" at bounding box center [754, 254] width 179 height 24
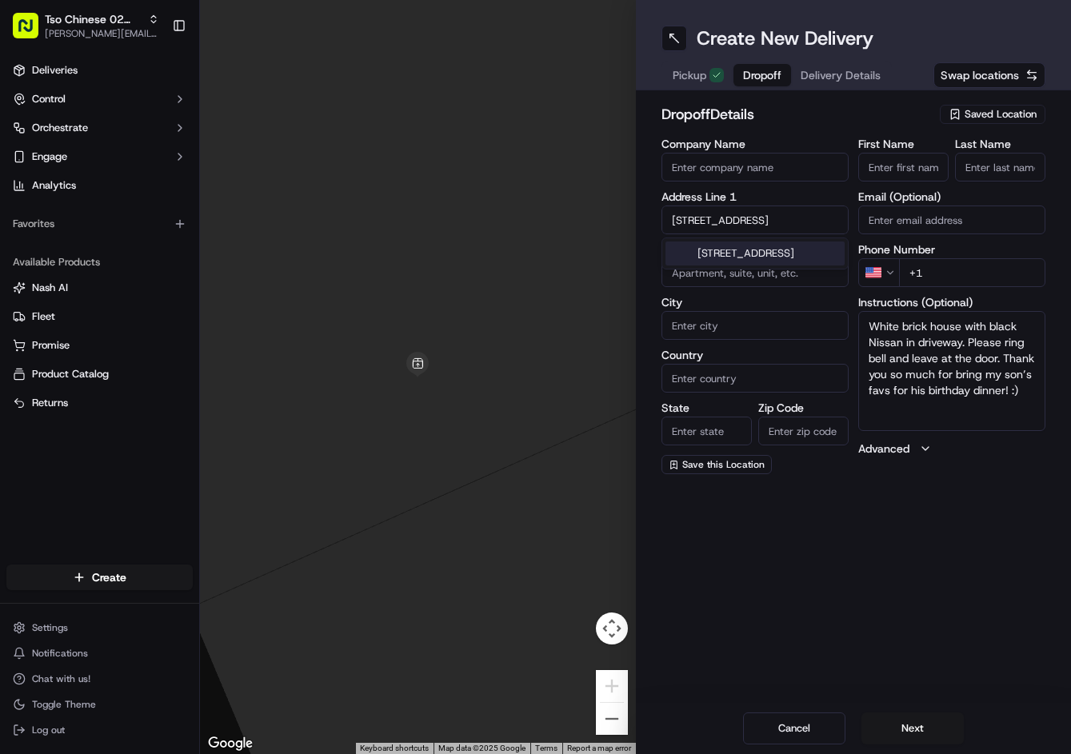
scroll to position [0, 15]
type input "[STREET_ADDRESS]"
type input "Austin"
type input "[GEOGRAPHIC_DATA]"
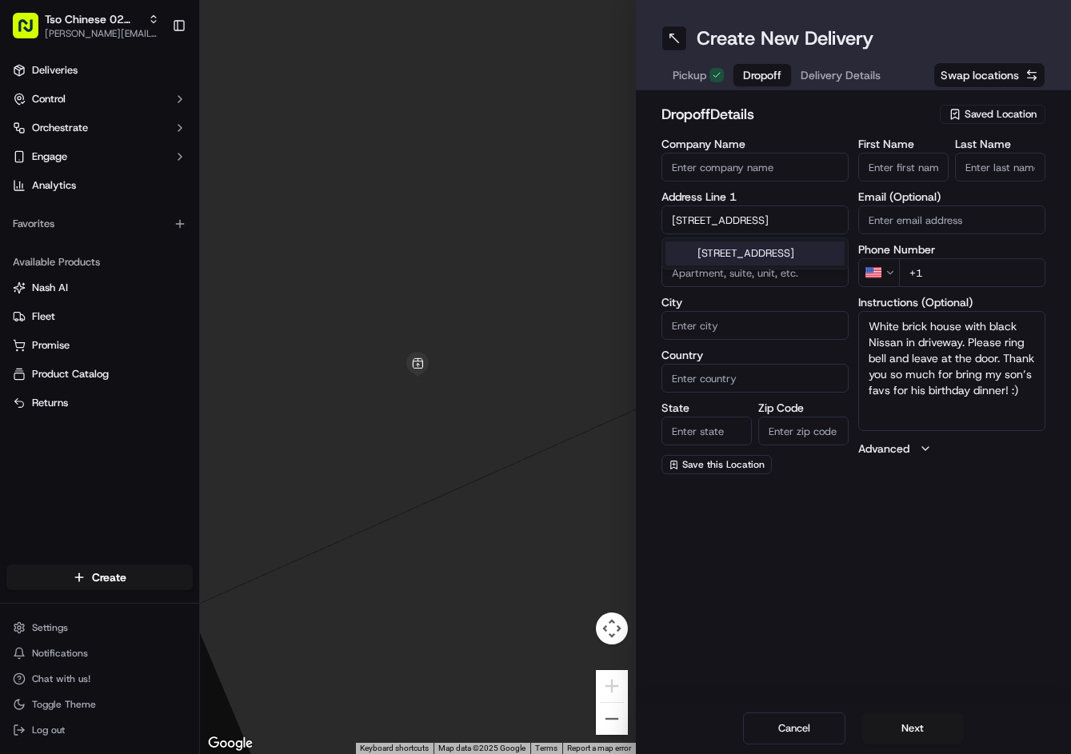
type input "78729"
type input "13310 Black Canyon Drive"
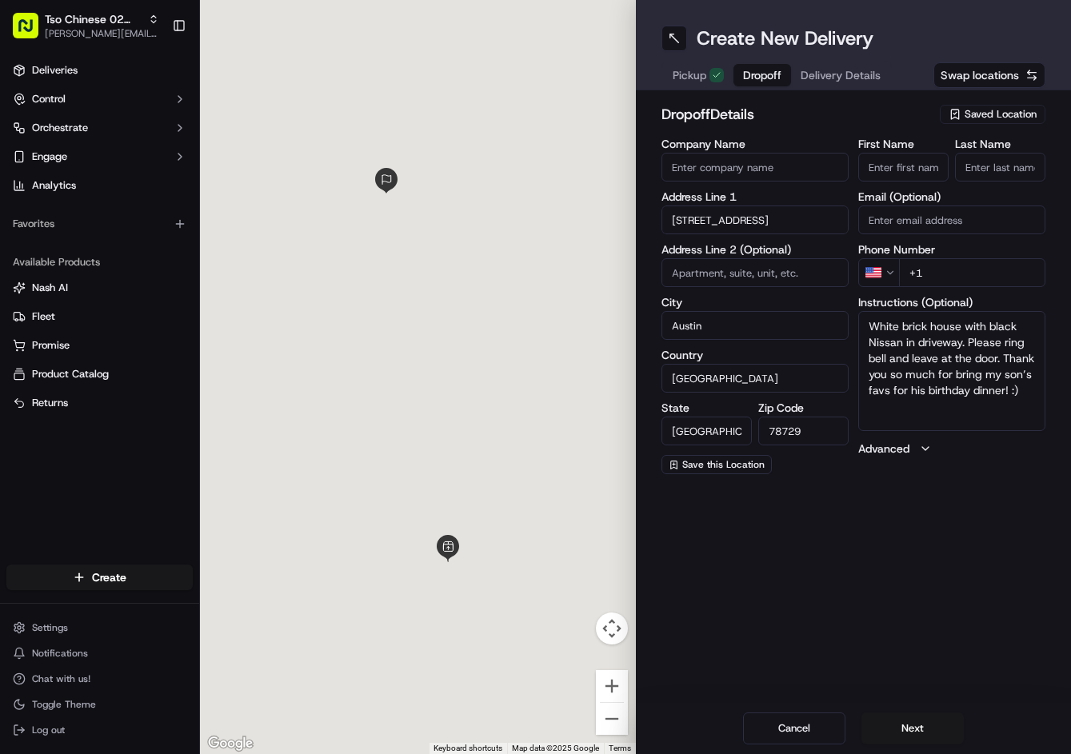
scroll to position [0, 0]
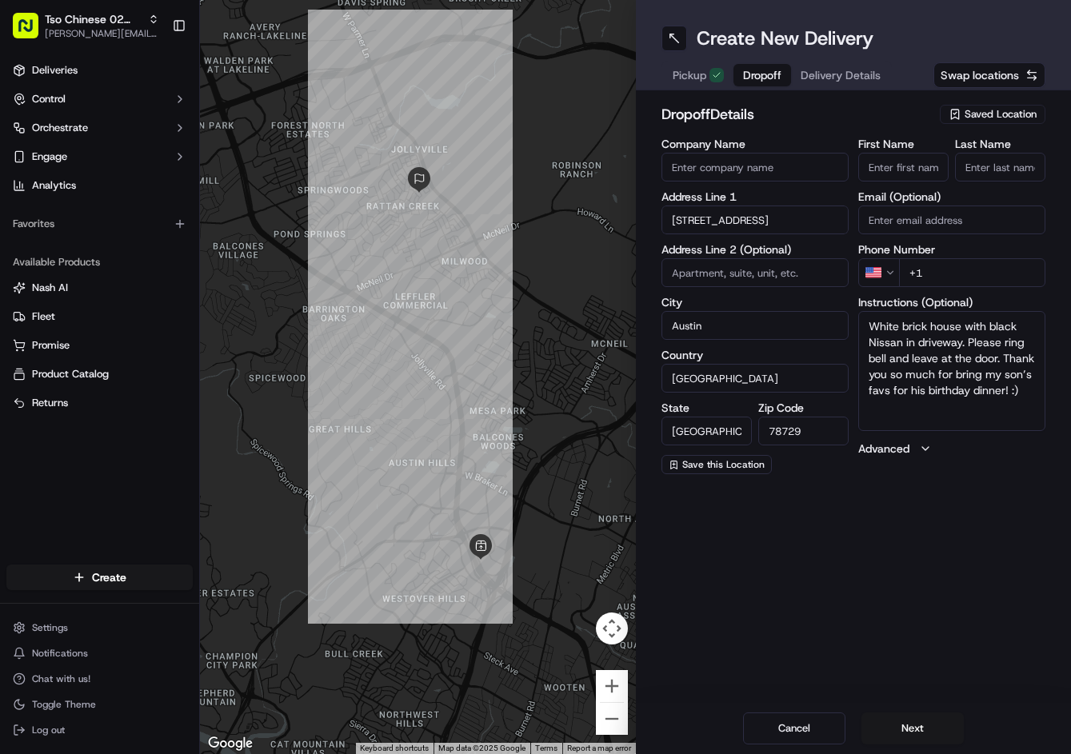
click at [994, 274] on input "+1" at bounding box center [972, 272] width 146 height 29
paste input "512 954 5567"
type input "+1 512 954 5567"
click at [932, 156] on input "First Name" at bounding box center [903, 167] width 90 height 29
paste input "Holly Carlisle"
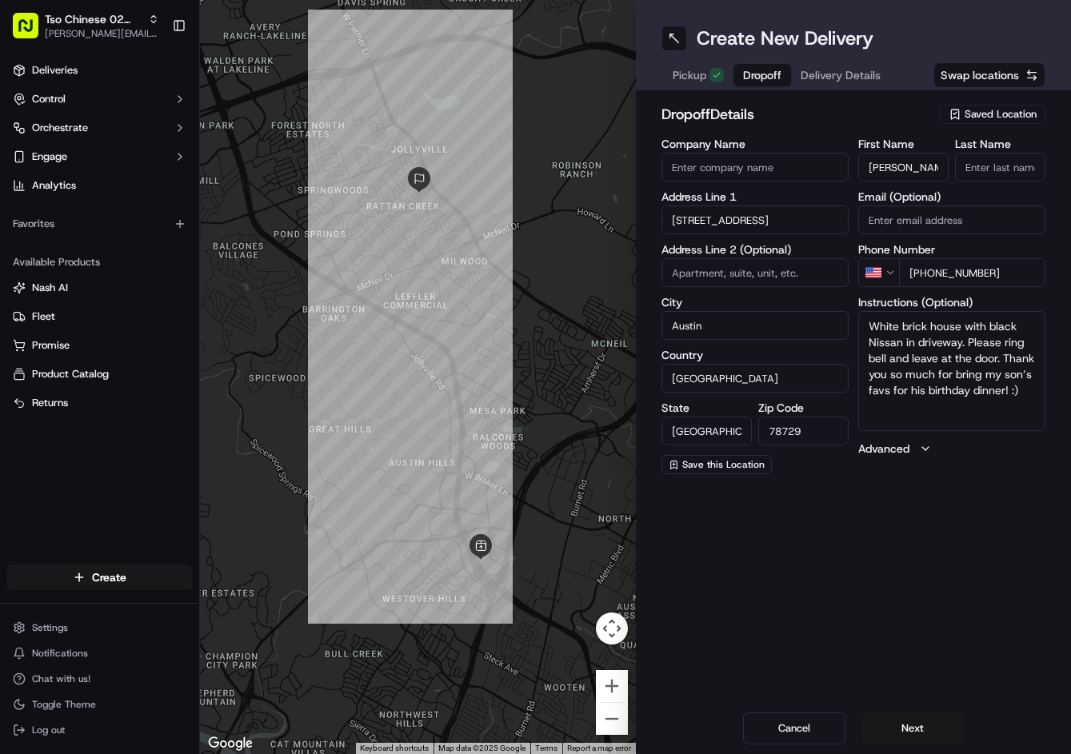
type input "Holly Carlisle"
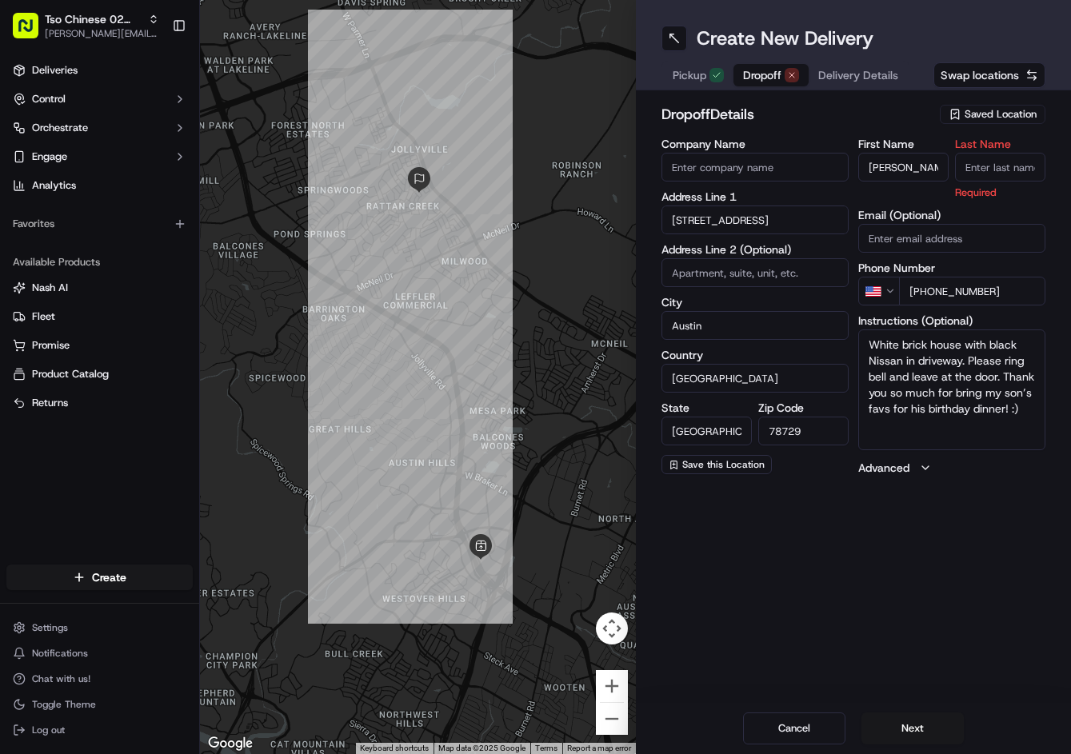
click at [1015, 174] on input "Last Name" at bounding box center [1000, 167] width 90 height 29
type input "."
click at [882, 76] on span "Delivery Details" at bounding box center [858, 75] width 80 height 16
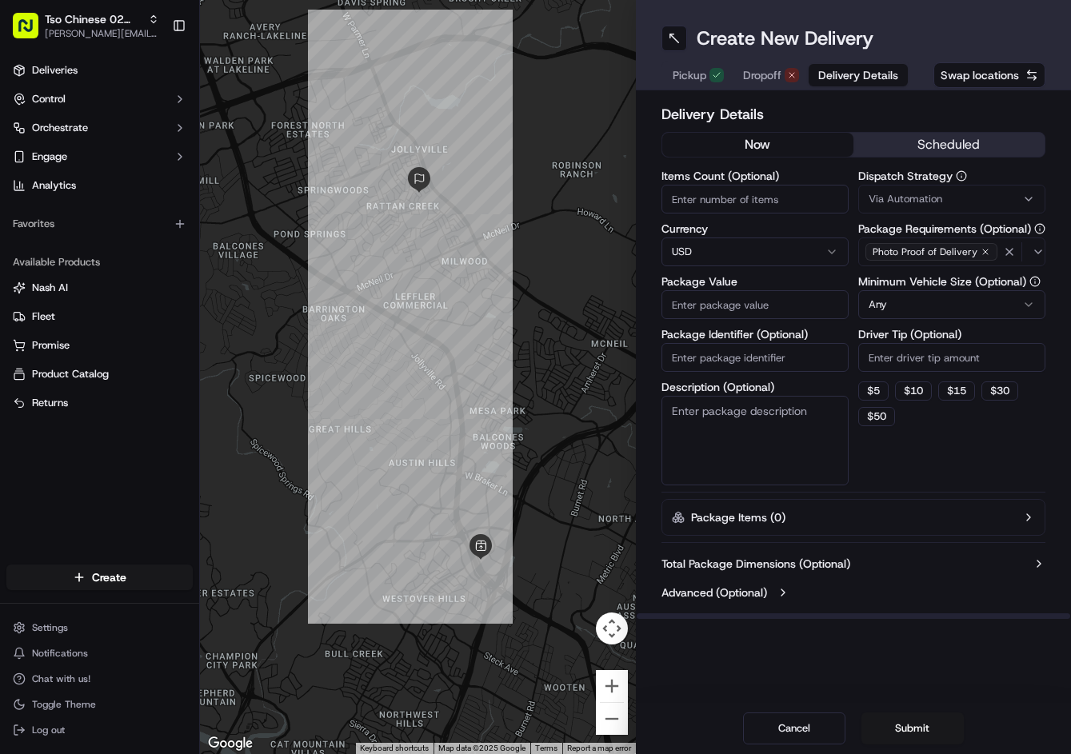
click at [876, 71] on span "Delivery Details" at bounding box center [858, 75] width 80 height 16
click at [805, 66] on button "Dropoff" at bounding box center [770, 75] width 75 height 22
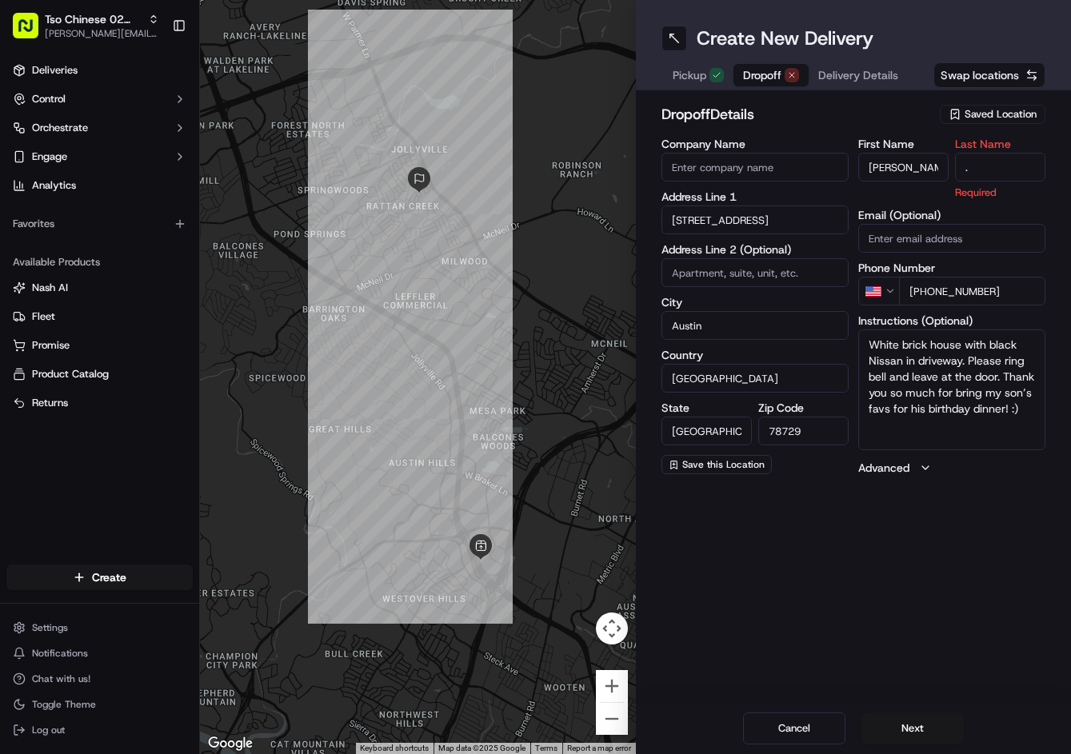
click at [1009, 164] on input "." at bounding box center [1000, 167] width 90 height 29
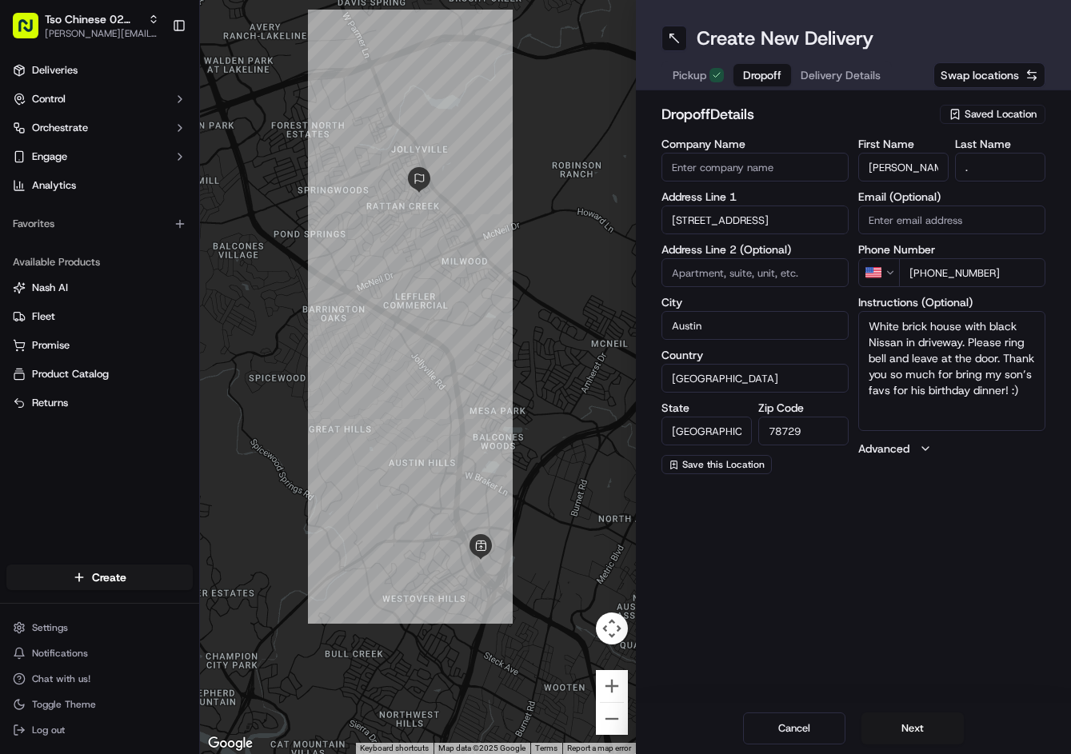
click at [890, 111] on h2 "dropoff Details" at bounding box center [796, 114] width 270 height 22
click at [855, 71] on span "Delivery Details" at bounding box center [841, 75] width 80 height 16
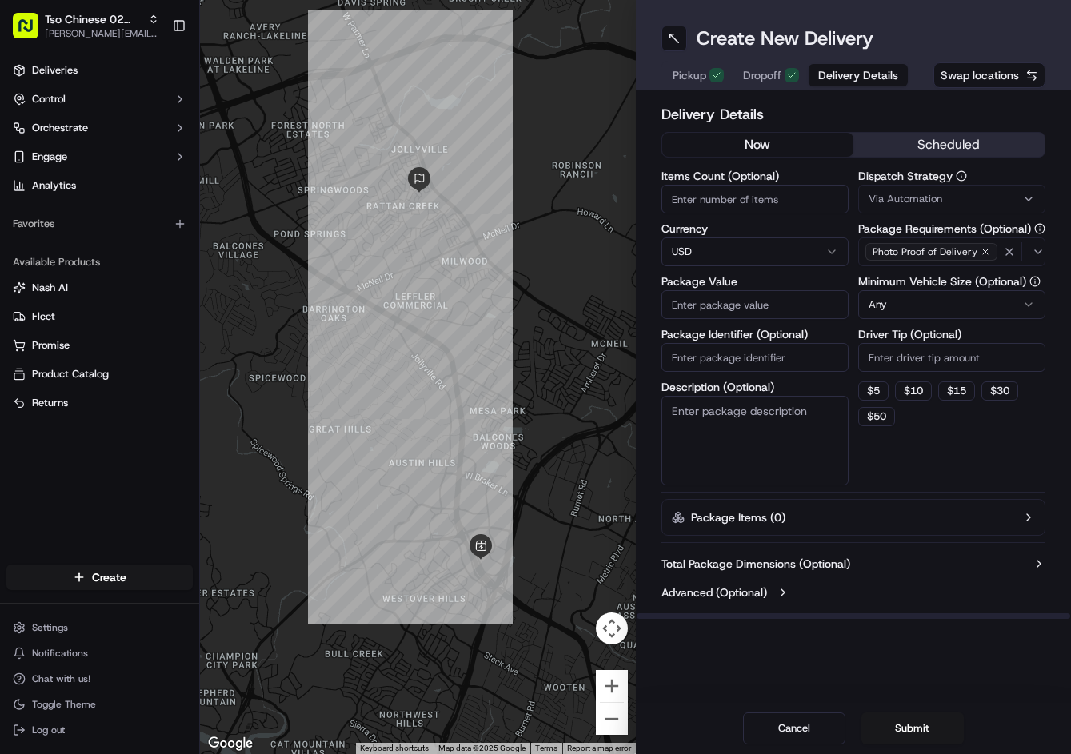
click at [940, 210] on button "Via Automation" at bounding box center [951, 199] width 187 height 29
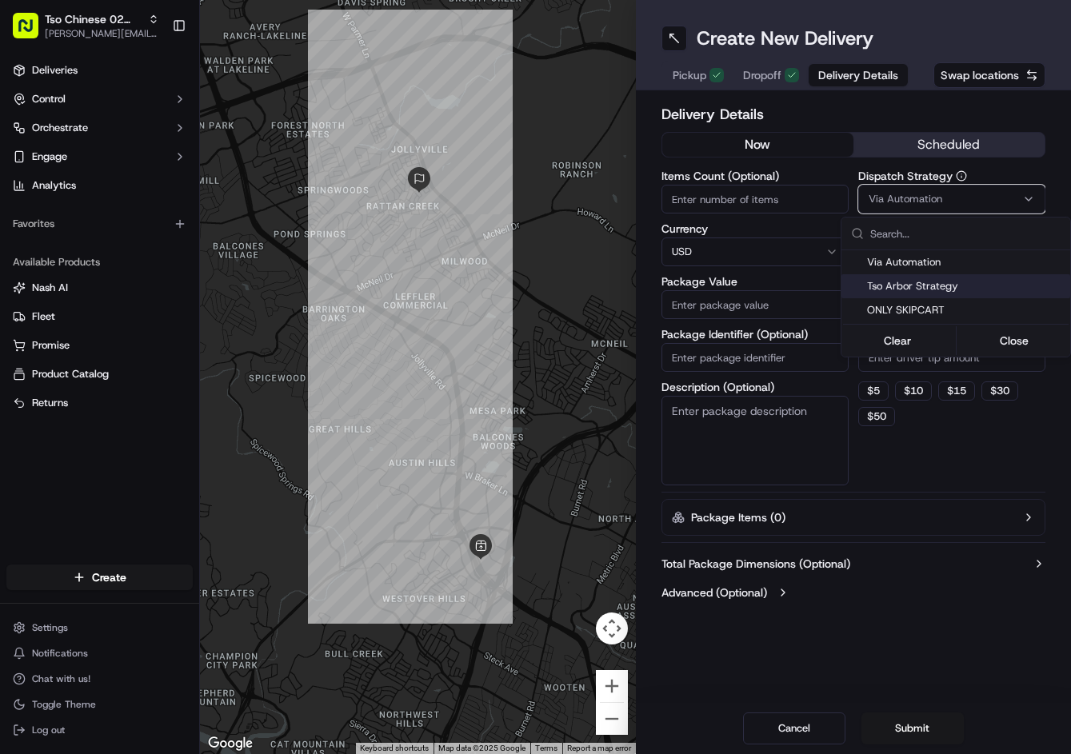
click at [946, 276] on div "Tso Arbor Strategy" at bounding box center [955, 286] width 229 height 24
click at [930, 372] on html "Tso Chinese 02 Arbor jason@tsochinese.com Toggle Sidebar Deliveries Control Orc…" at bounding box center [535, 377] width 1071 height 754
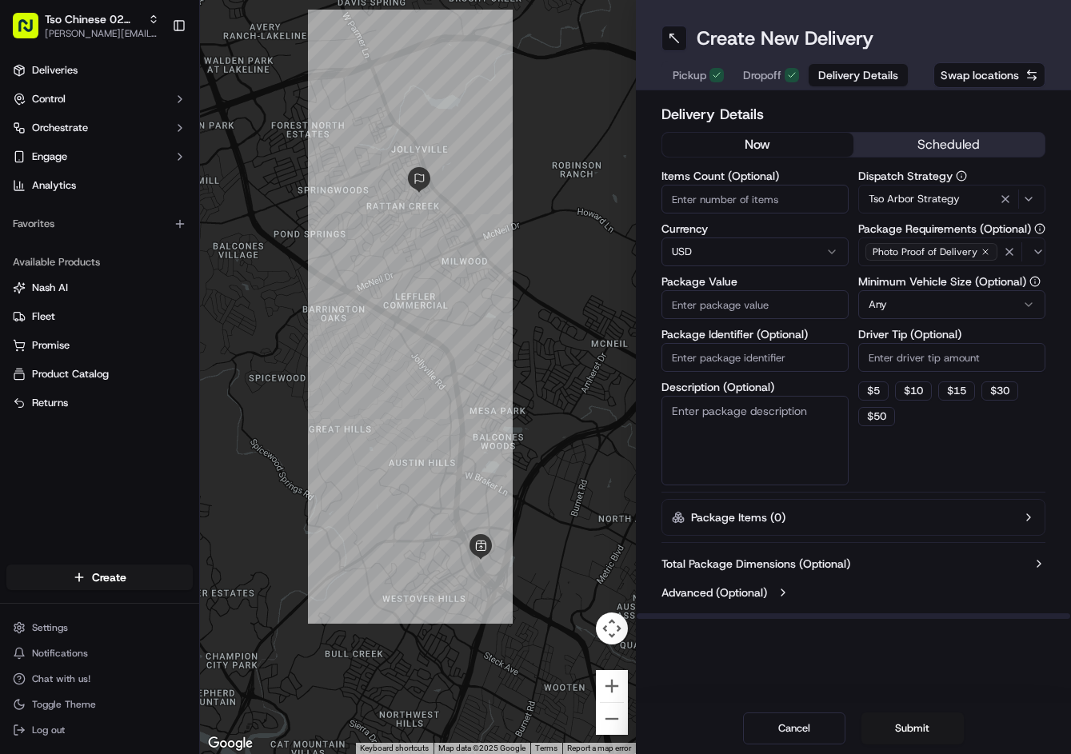
click at [937, 364] on input "Driver Tip (Optional)" at bounding box center [951, 357] width 187 height 29
type input "2"
click at [796, 314] on input "Package Value" at bounding box center [754, 304] width 187 height 29
type input "52.83"
click at [769, 361] on input "Package Identifier (Optional)" at bounding box center [754, 357] width 187 height 29
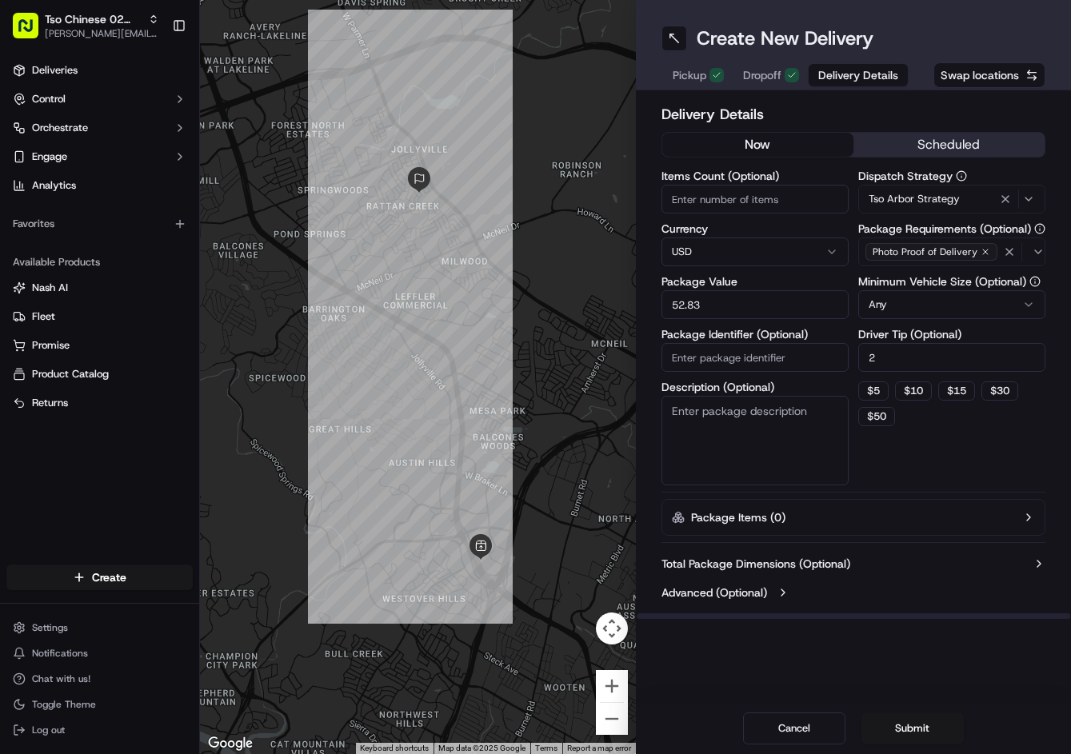
click at [769, 361] on input "Package Identifier (Optional)" at bounding box center [754, 357] width 187 height 29
paste input "G0K24WT"
type input "G0K24WT"
click at [916, 722] on button "Submit" at bounding box center [912, 729] width 102 height 32
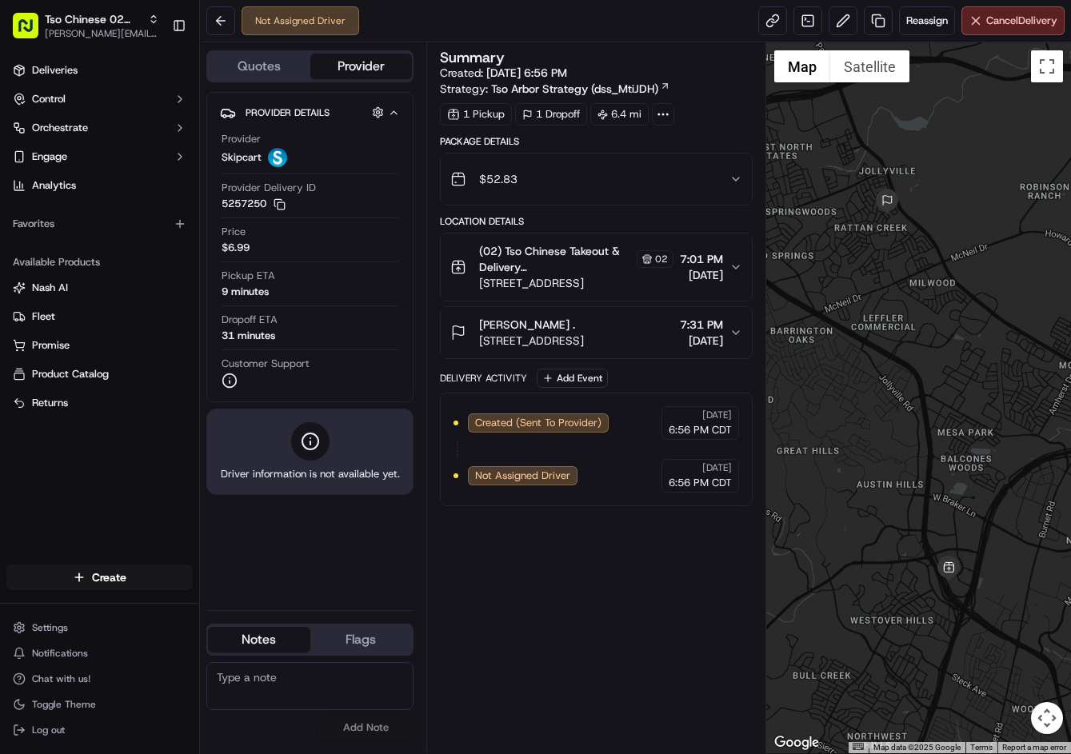
click at [238, 30] on div "Not Assigned Driver" at bounding box center [282, 20] width 153 height 29
click at [228, 28] on button at bounding box center [220, 20] width 29 height 29
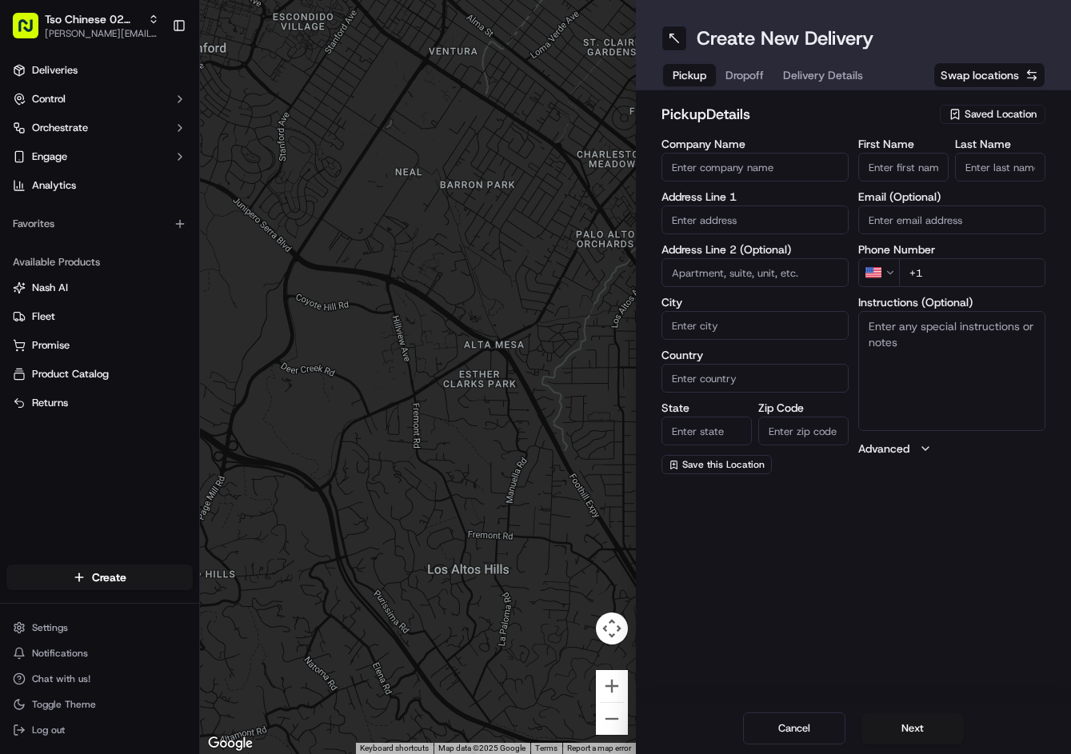
click at [948, 113] on div "Saved Location" at bounding box center [993, 114] width 106 height 19
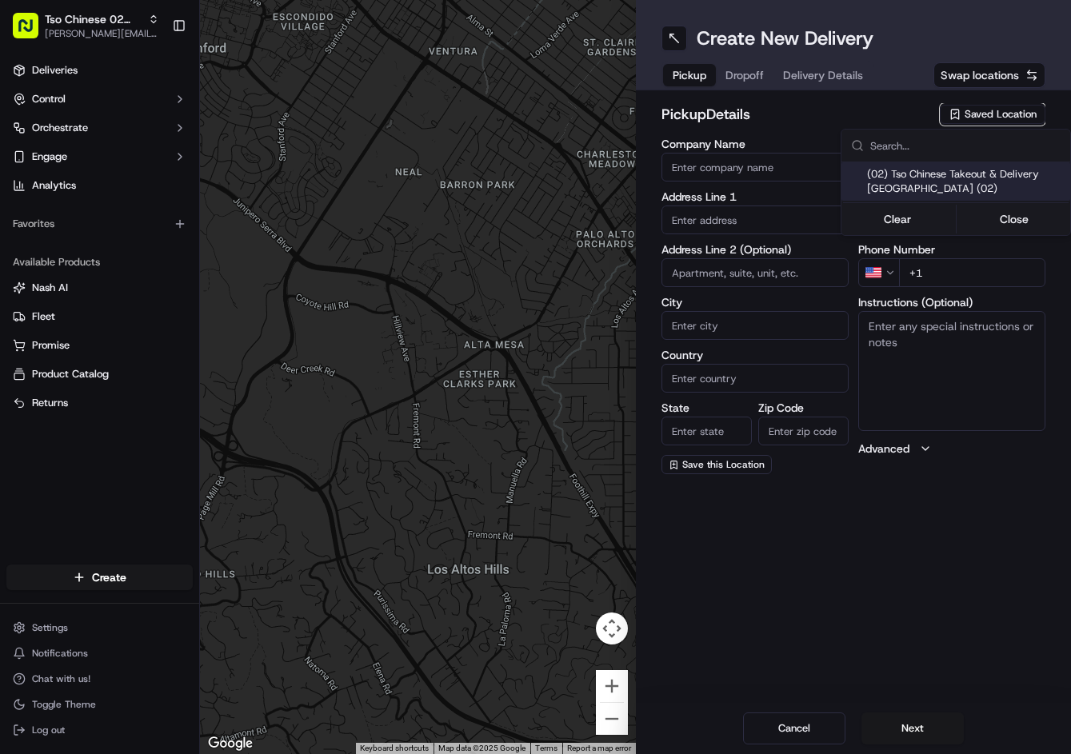
drag, startPoint x: 925, startPoint y: 172, endPoint x: 916, endPoint y: 161, distance: 14.7
click at [924, 172] on span "(02) Tso Chinese Takeout & Delivery Arboretum Crossing (02)" at bounding box center [965, 181] width 197 height 29
type input "(02) Tso Chinese Takeout & Delivery Arboretum Crossing"
type input "9333 Research Blvd"
type input "Bldg E Ste 402"
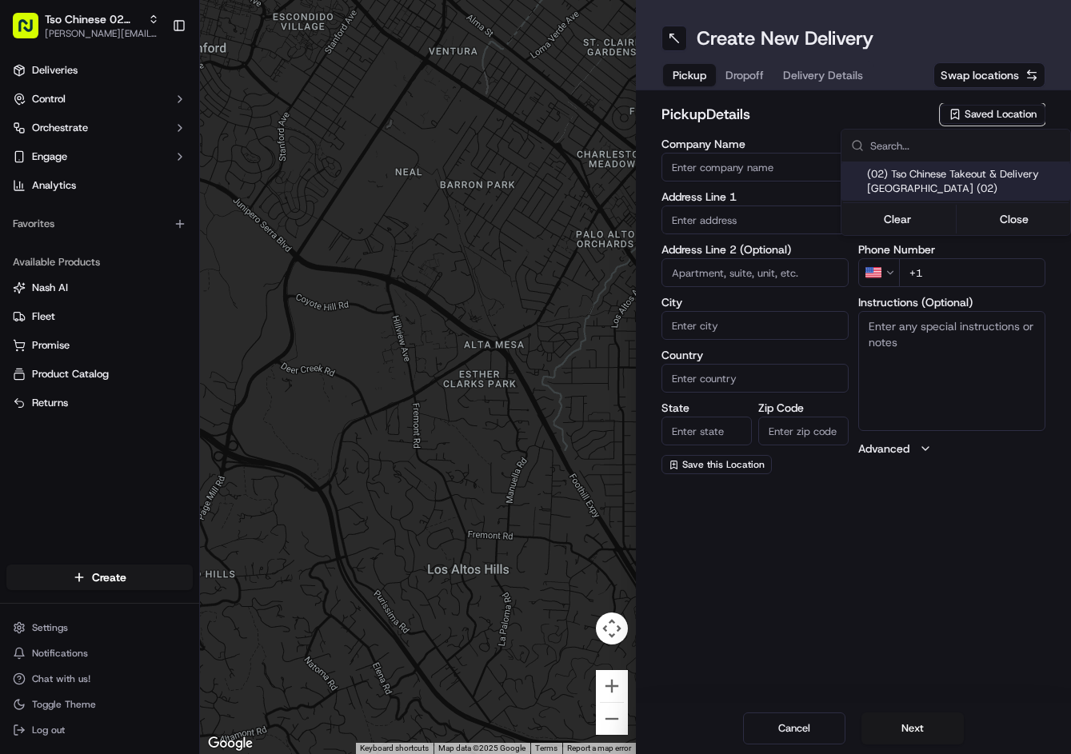
type input "Austin"
type input "US"
type input "[GEOGRAPHIC_DATA]"
type input "78759"
type input "Tso Chinese"
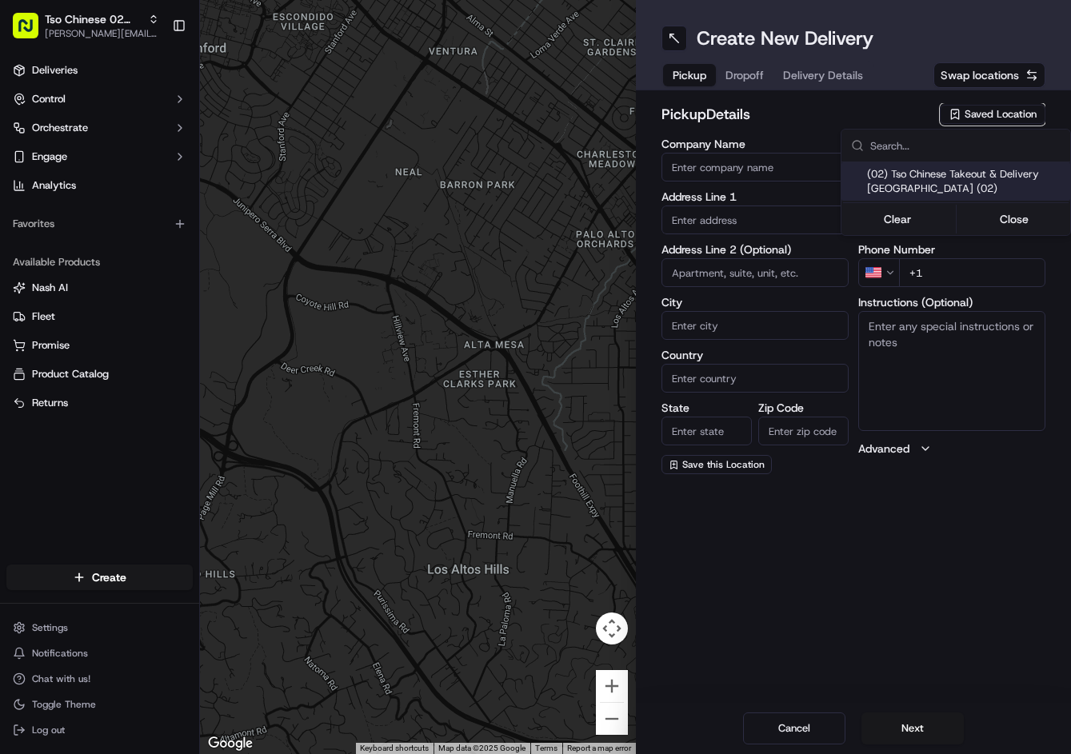
type input "Arboretum Crossing Manager"
type input "arborstore@tsochinese.com"
type input "+1 512 344 9434"
type textarea "Submit a picture displaying address & food as Proof of Delivery. Envía una foto…"
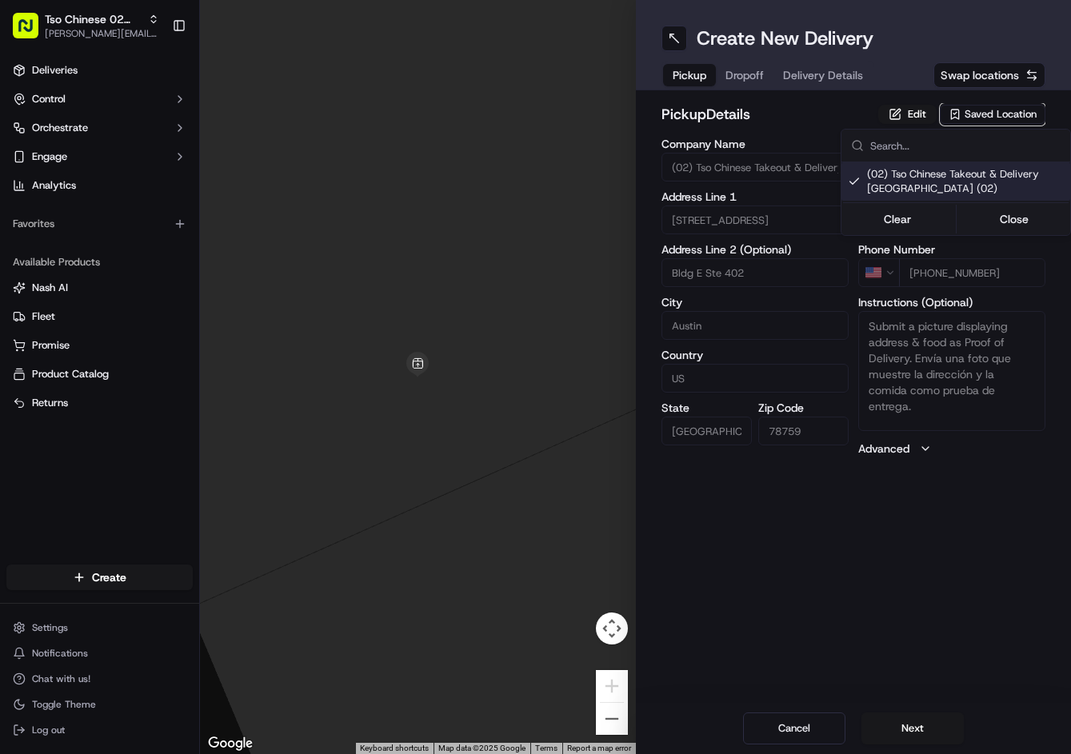
click at [735, 74] on html "Tso Chinese 02 Arbor jason@tsochinese.com Toggle Sidebar Deliveries Control Orc…" at bounding box center [535, 377] width 1071 height 754
click at [735, 74] on button "Dropoff" at bounding box center [745, 75] width 58 height 22
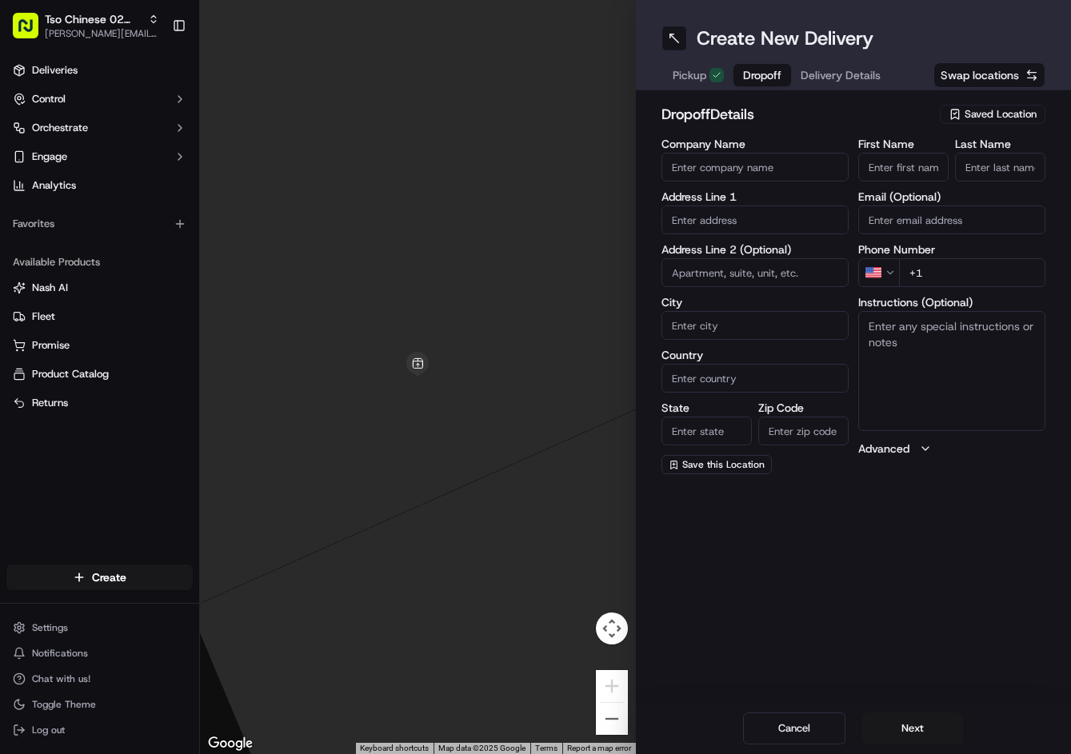
click at [943, 351] on textarea "Instructions (Optional)" at bounding box center [951, 371] width 187 height 120
paste textarea "There is no gate code,Make first right in to complex. Continue straight and bui…"
paste textarea "Evolve Apartments"
paste textarea "Apt 115 Building 6"
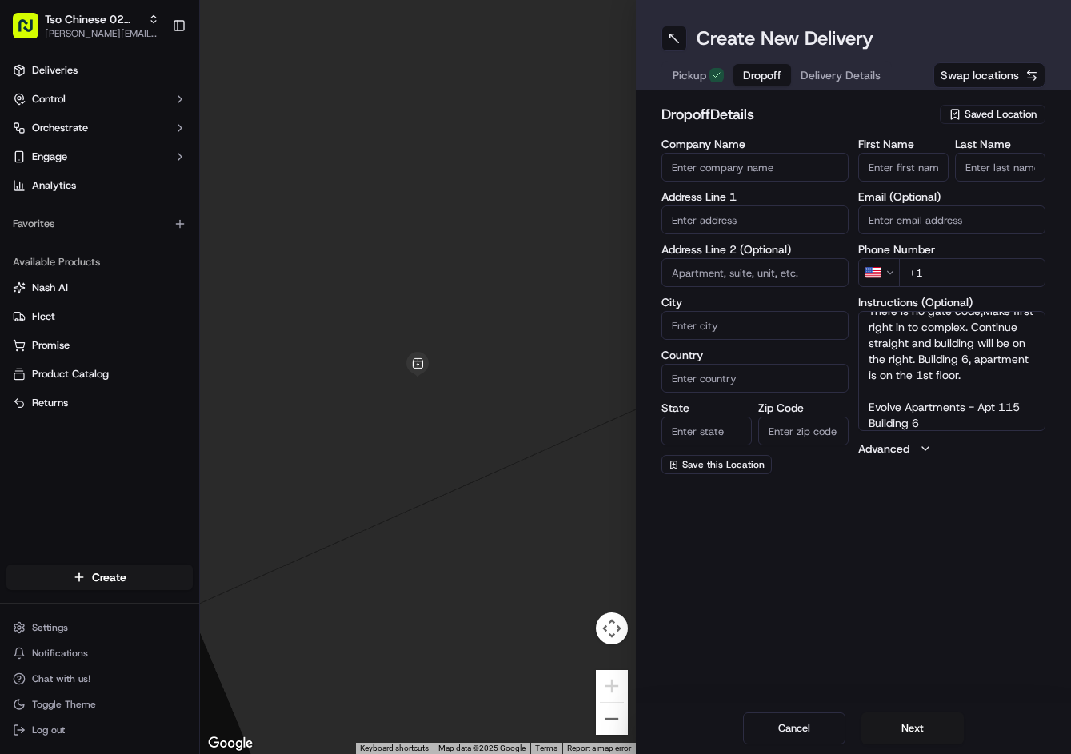
scroll to position [31, 0]
type textarea "There is no gate code,Make first right in to complex. Continue straight and bui…"
click at [978, 270] on input "+1" at bounding box center [972, 272] width 146 height 29
paste input "512 938 8742"
type input "+1 512 938 8742"
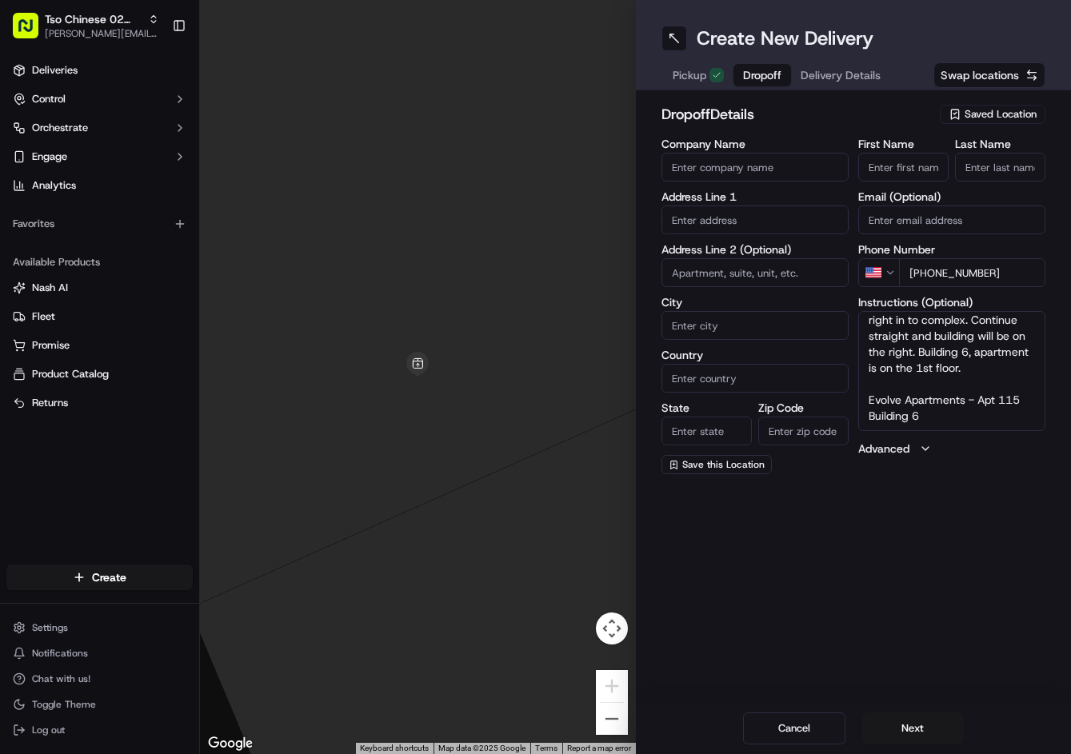
click at [729, 217] on input "text" at bounding box center [754, 220] width 187 height 29
paste input "9500 Jollyville Rd, Austin, TX 78759-6523, United States"
click at [748, 255] on div "9500 Jollyville Road, Austin, TX" at bounding box center [754, 254] width 179 height 24
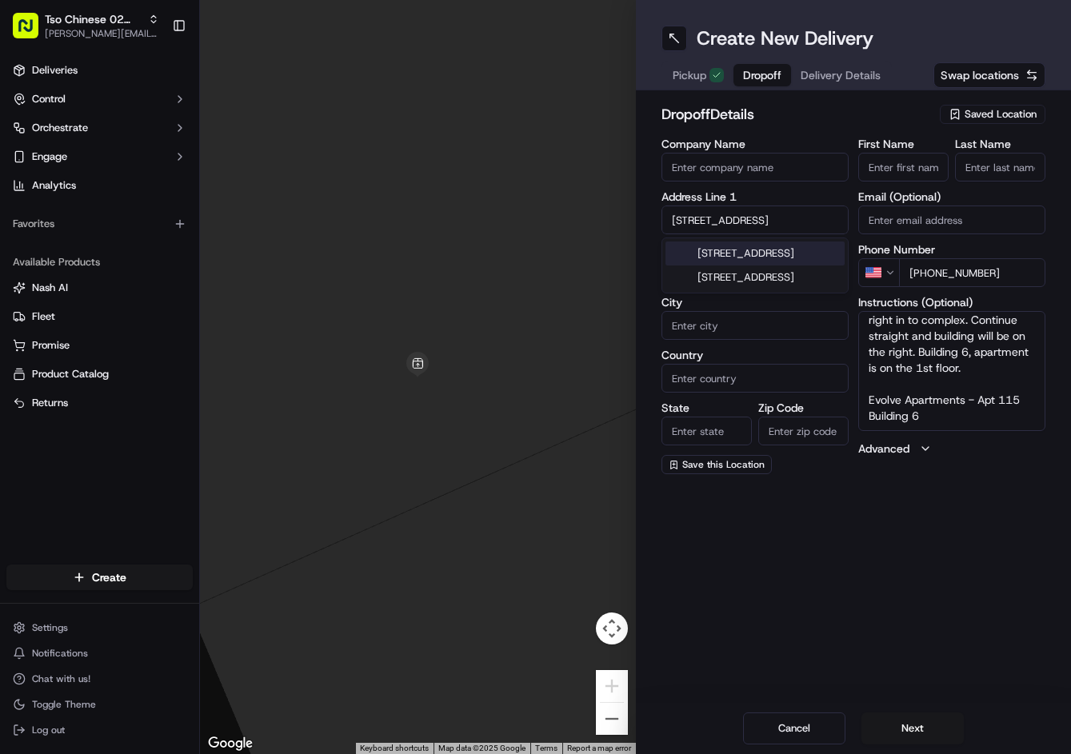
scroll to position [0, 0]
type input "9500 Jollyville Rd, Austin, TX 78759, USA"
type input "Austin"
type input "[GEOGRAPHIC_DATA]"
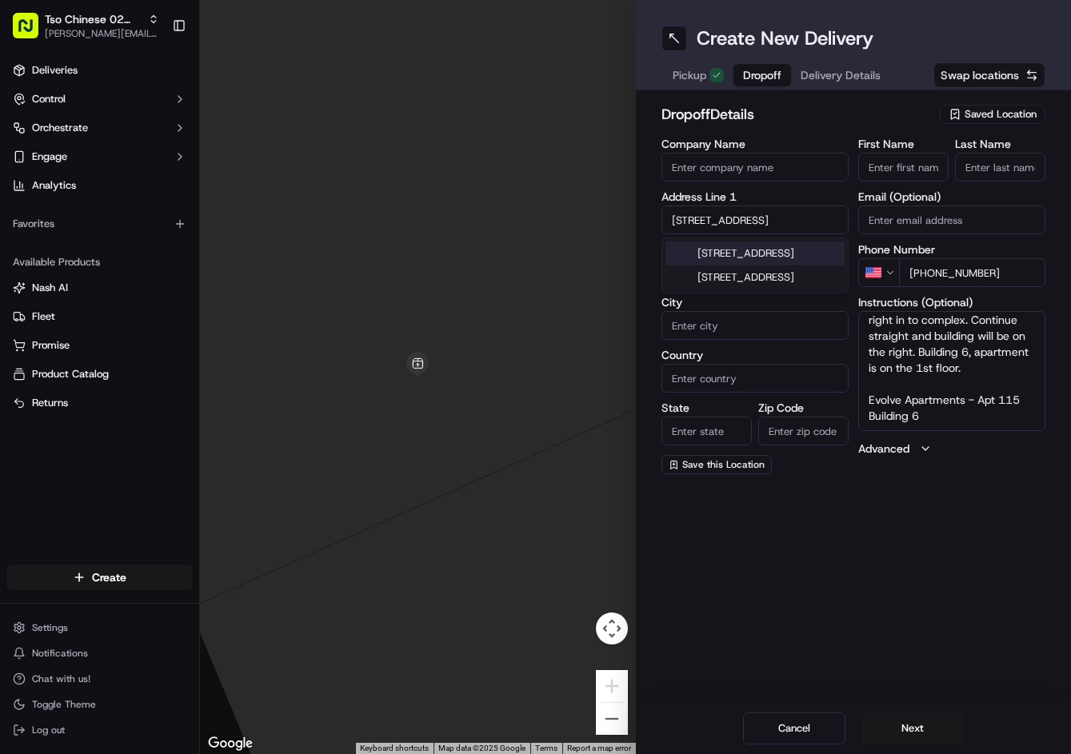
type input "78759"
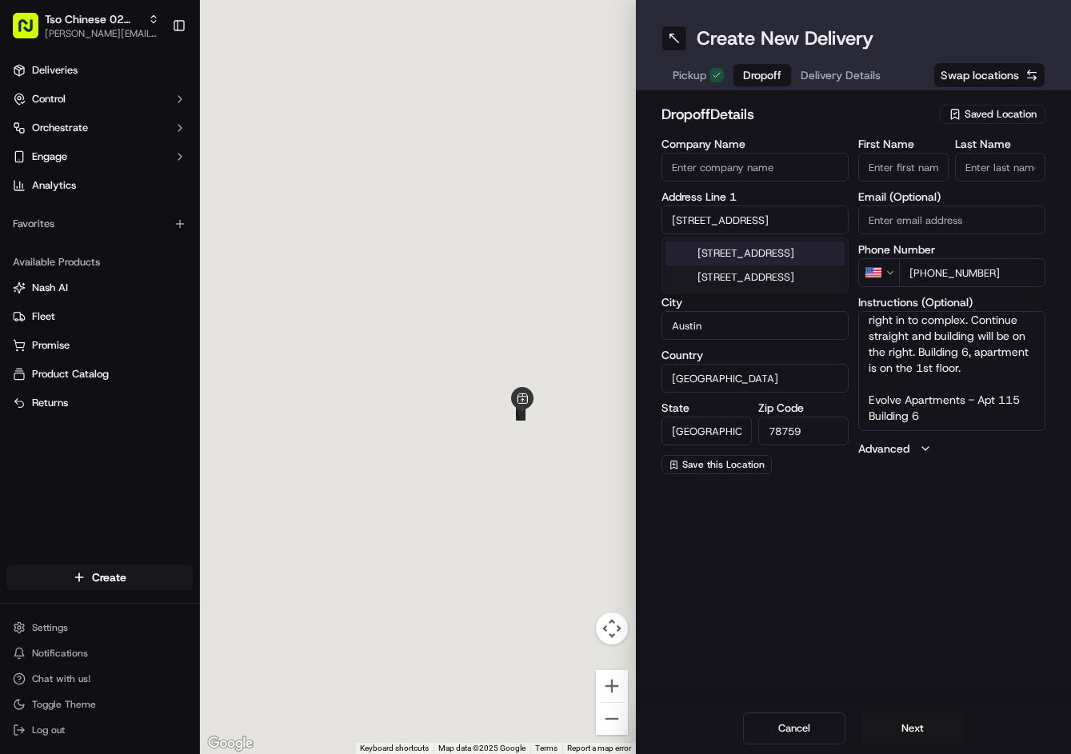
type input "9500 Jollyville Road"
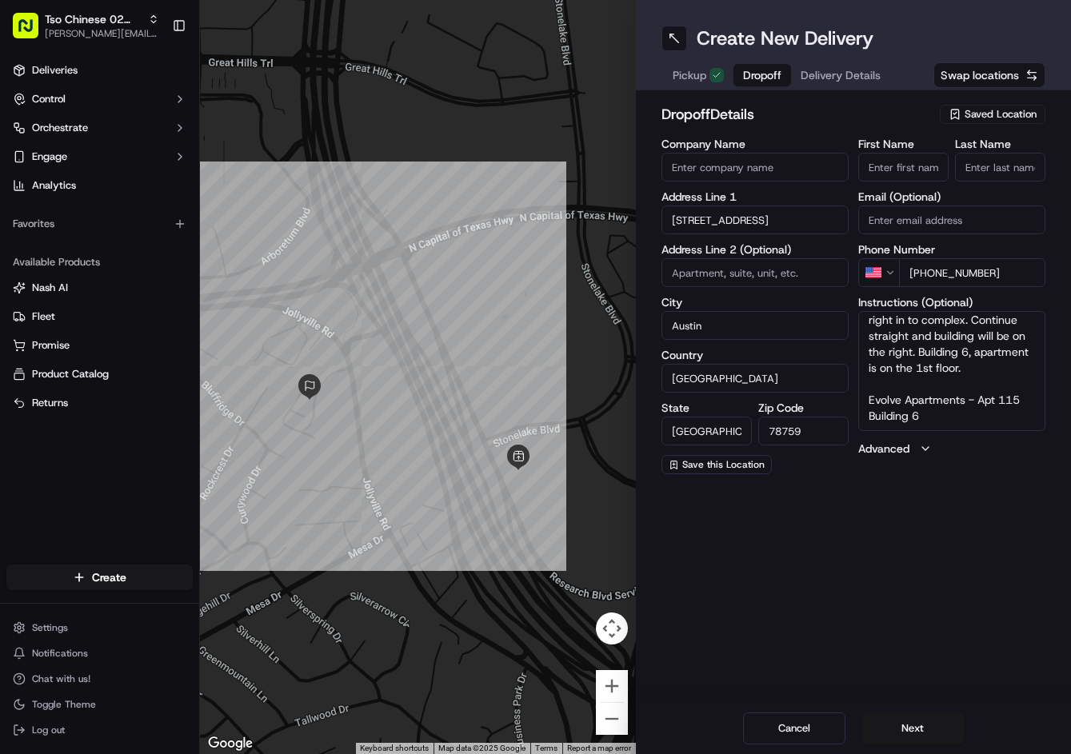
click at [919, 154] on input "First Name" at bounding box center [903, 167] width 90 height 29
paste input "Victoria Segura"
type input "Victoria Segura"
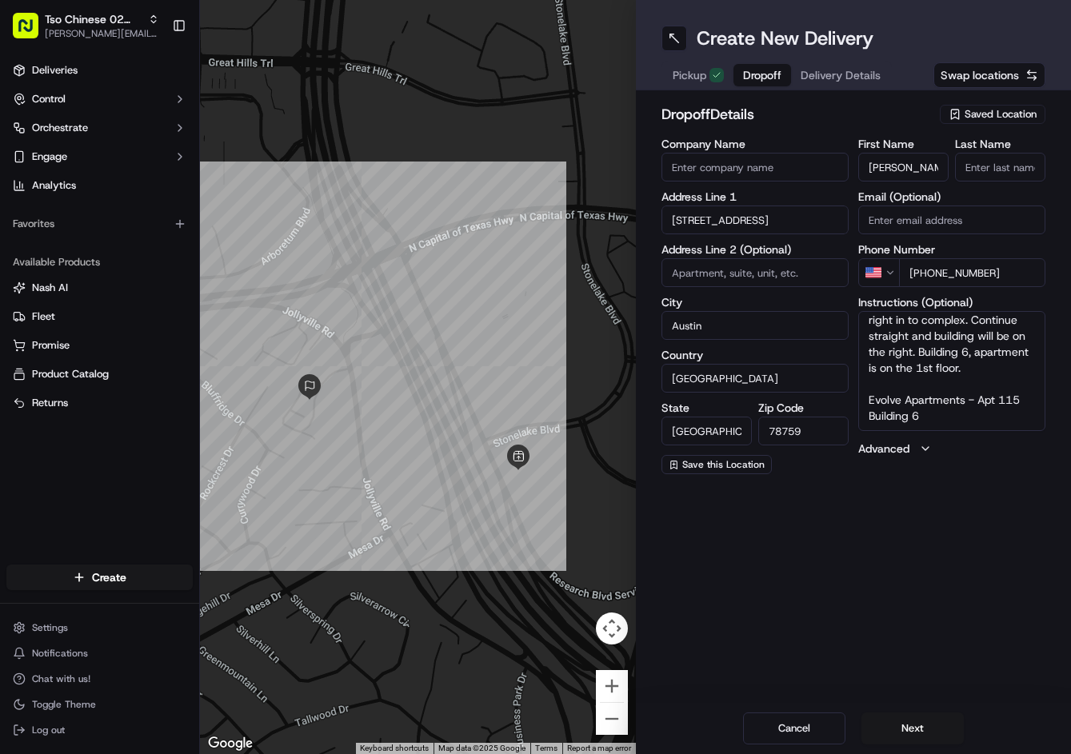
click at [1001, 178] on input "Last Name" at bounding box center [1000, 167] width 90 height 29
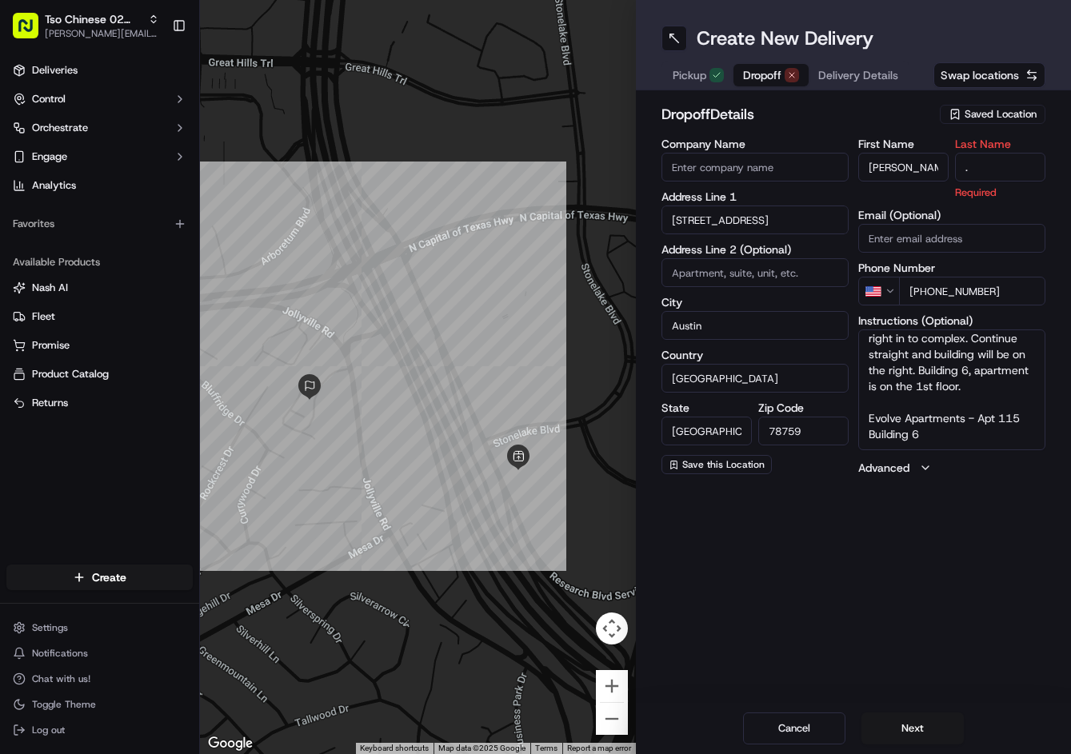
type input "."
click at [884, 106] on h2 "dropoff Details" at bounding box center [796, 114] width 270 height 22
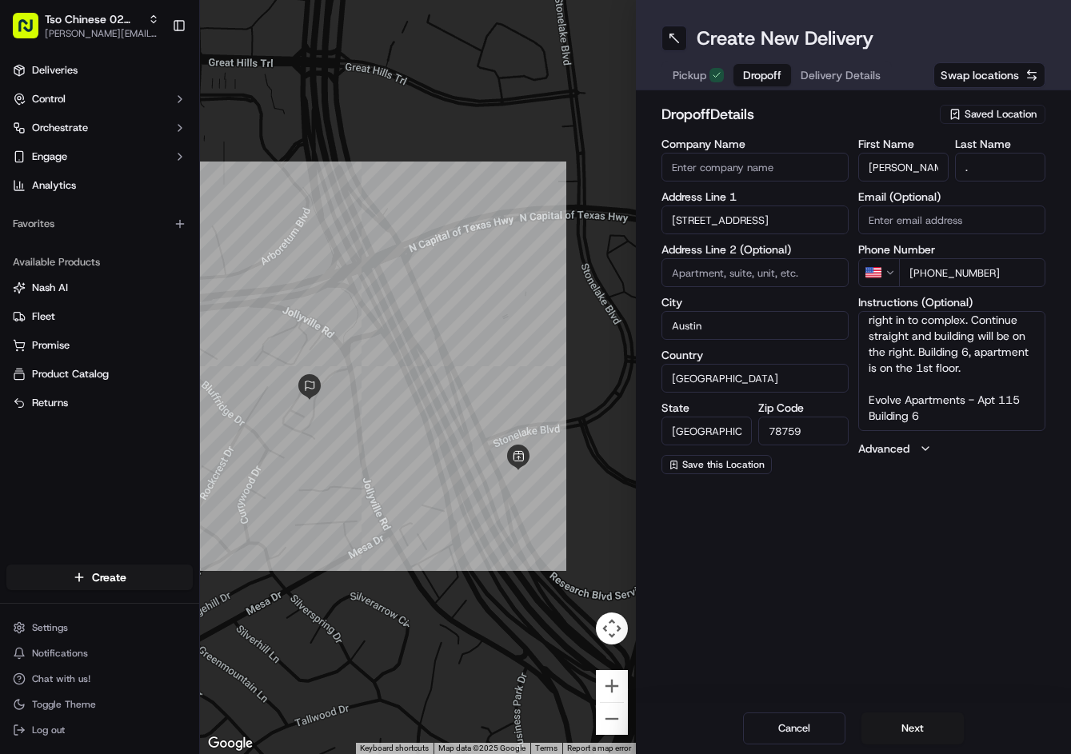
click at [865, 84] on button "Delivery Details" at bounding box center [840, 75] width 99 height 22
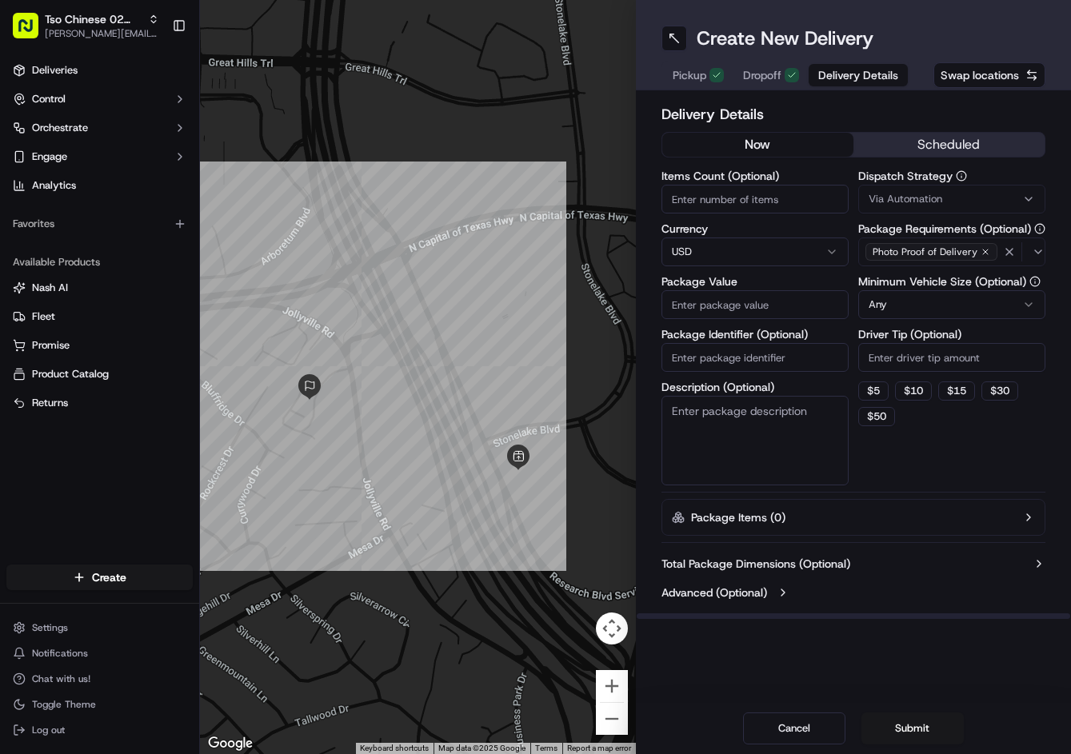
click at [922, 194] on span "Via Automation" at bounding box center [906, 199] width 74 height 14
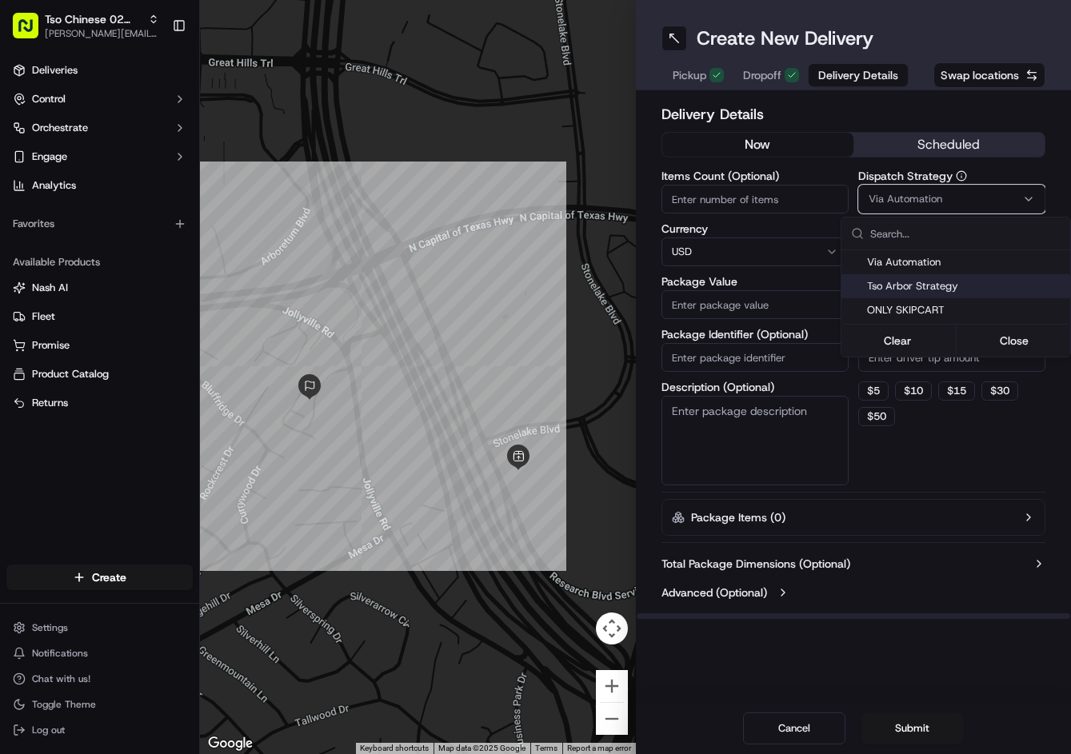
click at [924, 286] on span "Tso Arbor Strategy" at bounding box center [965, 286] width 197 height 14
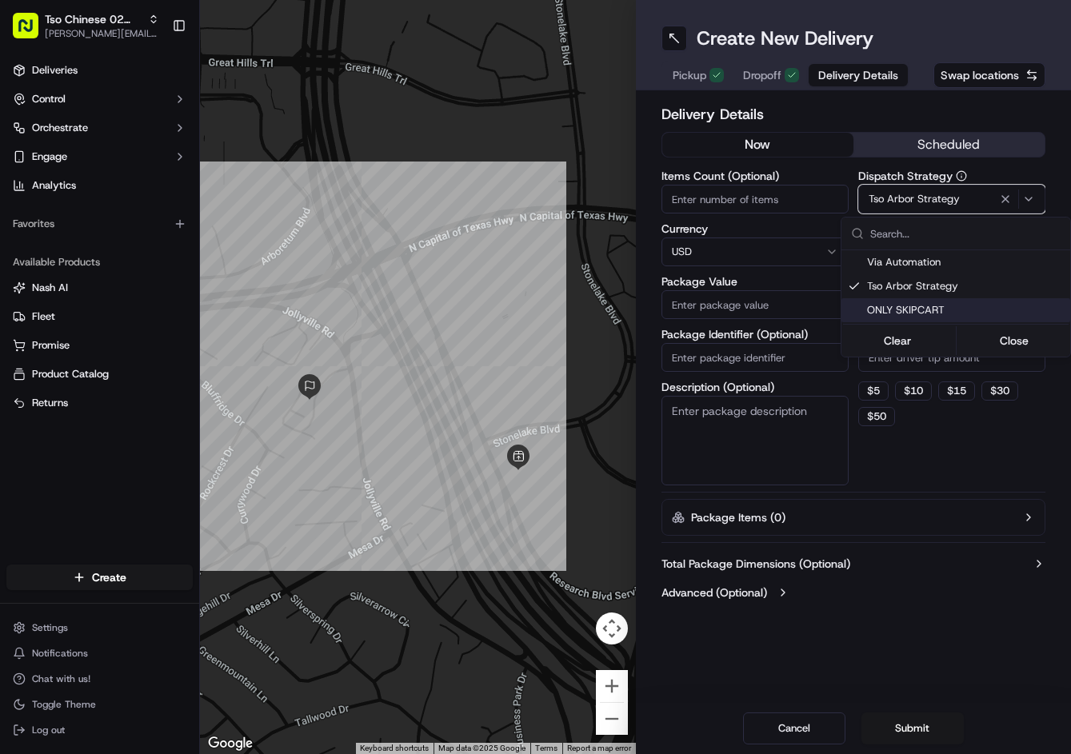
click at [898, 369] on html "Tso Chinese 02 Arbor jason@tsochinese.com Toggle Sidebar Deliveries Control Orc…" at bounding box center [535, 377] width 1071 height 754
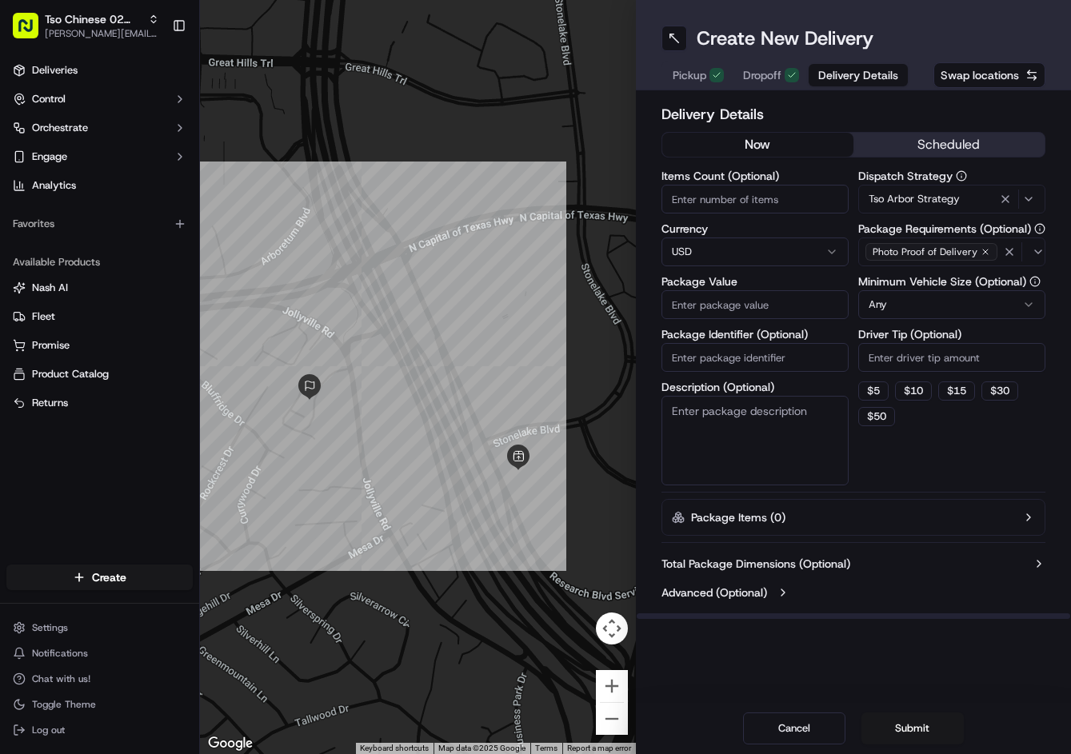
click at [898, 362] on input "Driver Tip (Optional)" at bounding box center [951, 357] width 187 height 29
type input "2"
click at [786, 306] on input "Package Value" at bounding box center [754, 304] width 187 height 29
type input "32.37"
click at [785, 369] on input "Package Identifier (Optional)" at bounding box center [754, 357] width 187 height 29
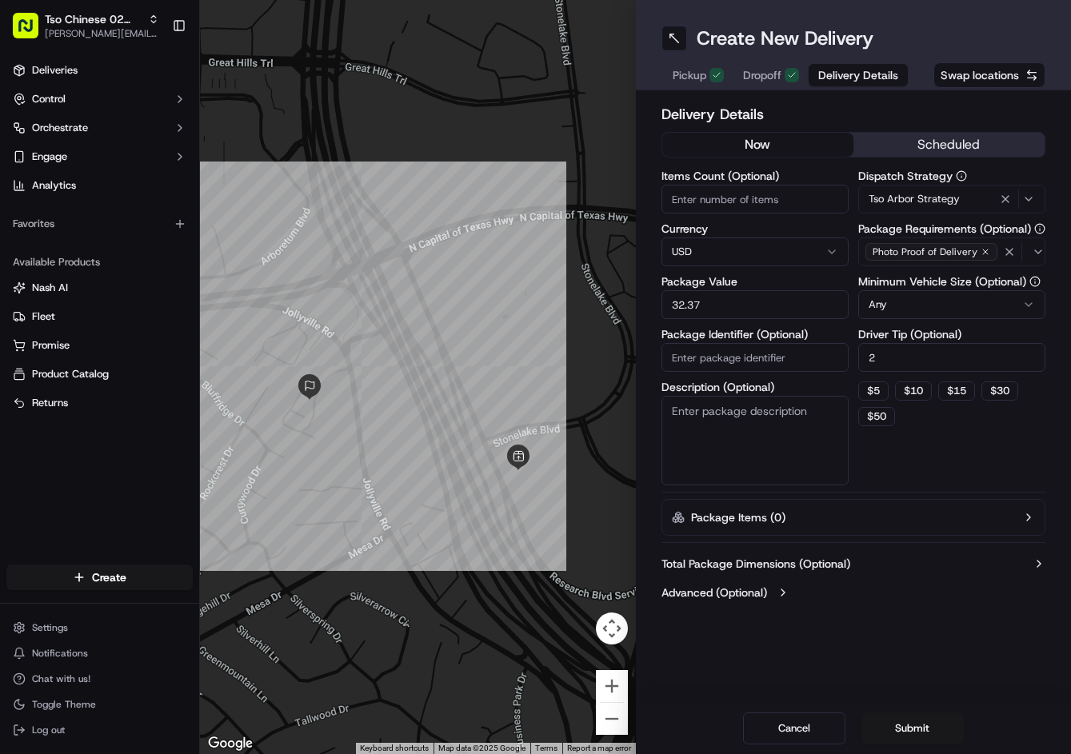
click at [785, 369] on input "Package Identifier (Optional)" at bounding box center [754, 357] width 187 height 29
paste input "WTRVYZN"
type input "WTRVYZN"
click at [924, 744] on button "Submit" at bounding box center [912, 729] width 102 height 32
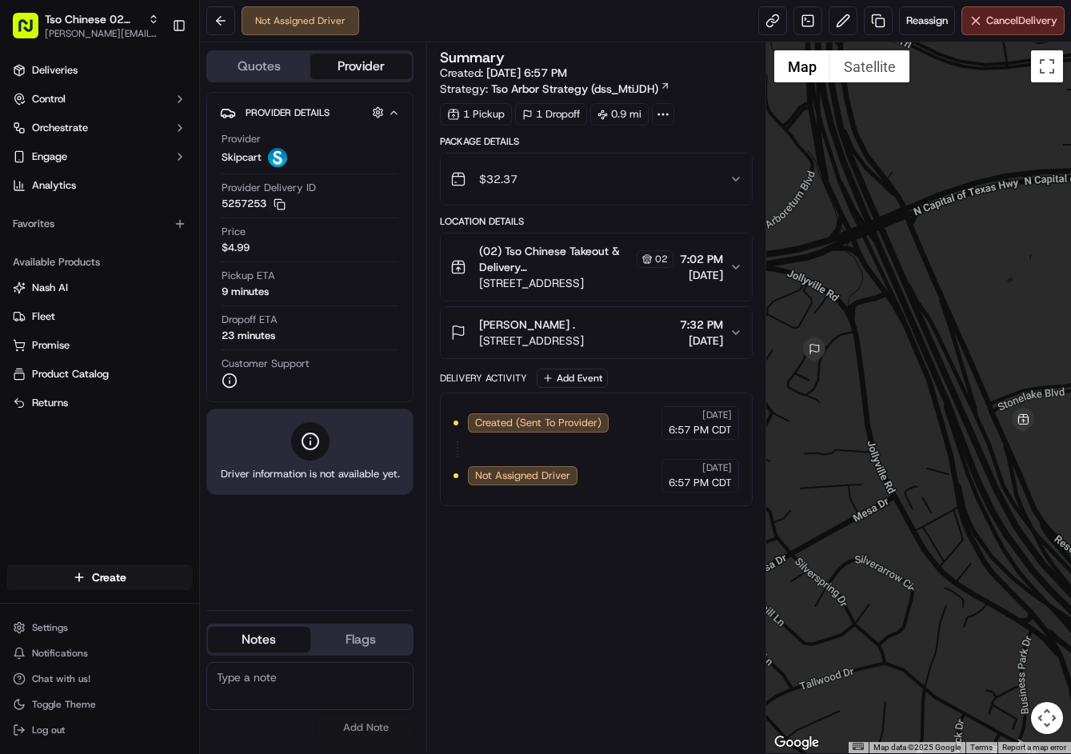
click at [236, 24] on div "Not Assigned Driver" at bounding box center [282, 20] width 153 height 29
click at [223, 24] on button at bounding box center [220, 20] width 29 height 29
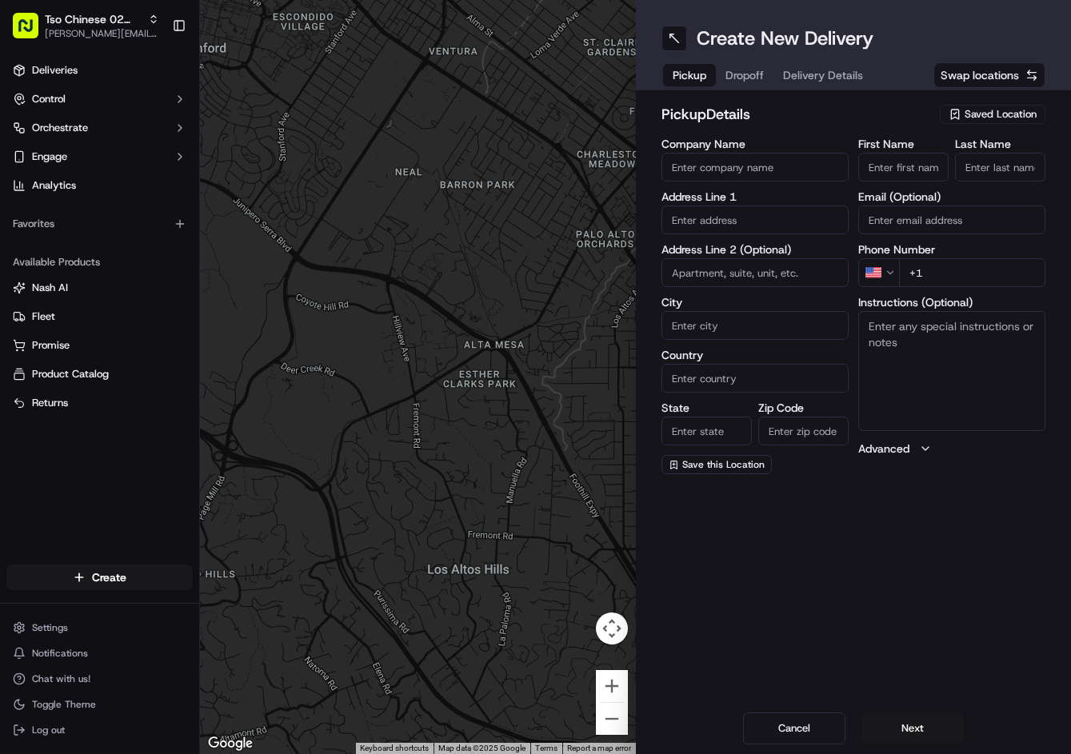
click at [994, 117] on span "Saved Location" at bounding box center [1001, 114] width 72 height 14
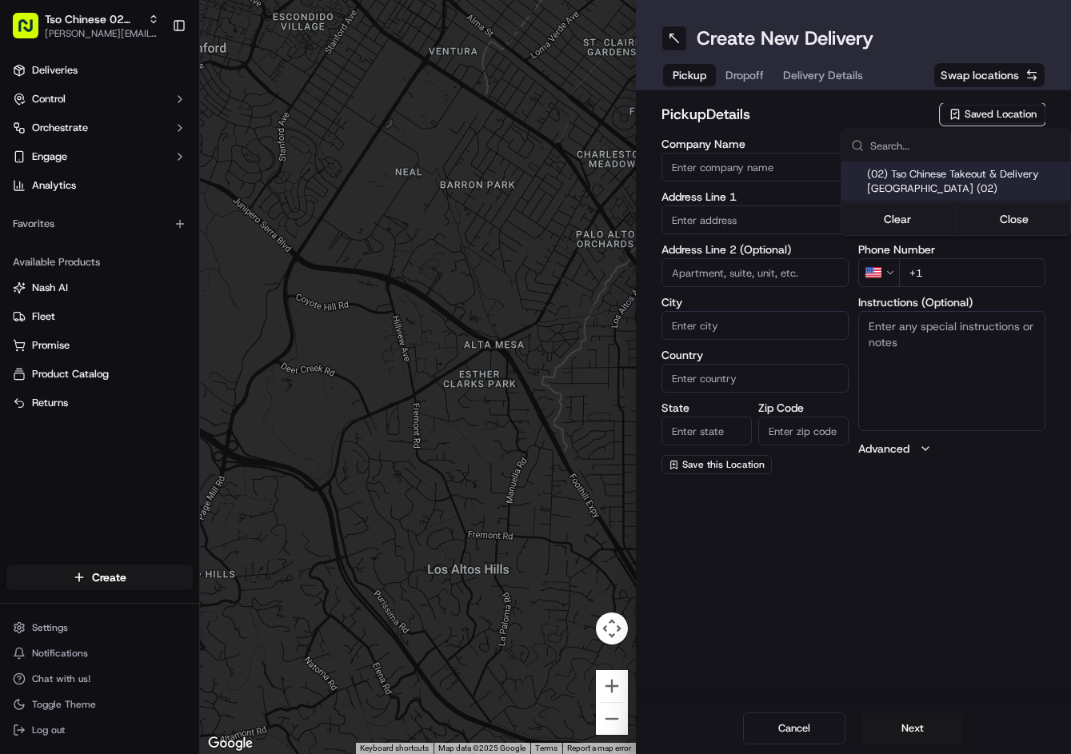
click at [946, 179] on span "(02) Tso Chinese Takeout & Delivery Arboretum Crossing (02)" at bounding box center [965, 181] width 197 height 29
type input "(02) Tso Chinese Takeout & Delivery Arboretum Crossing"
type input "9333 Research Blvd"
type input "Bldg E Ste 402"
type input "Austin"
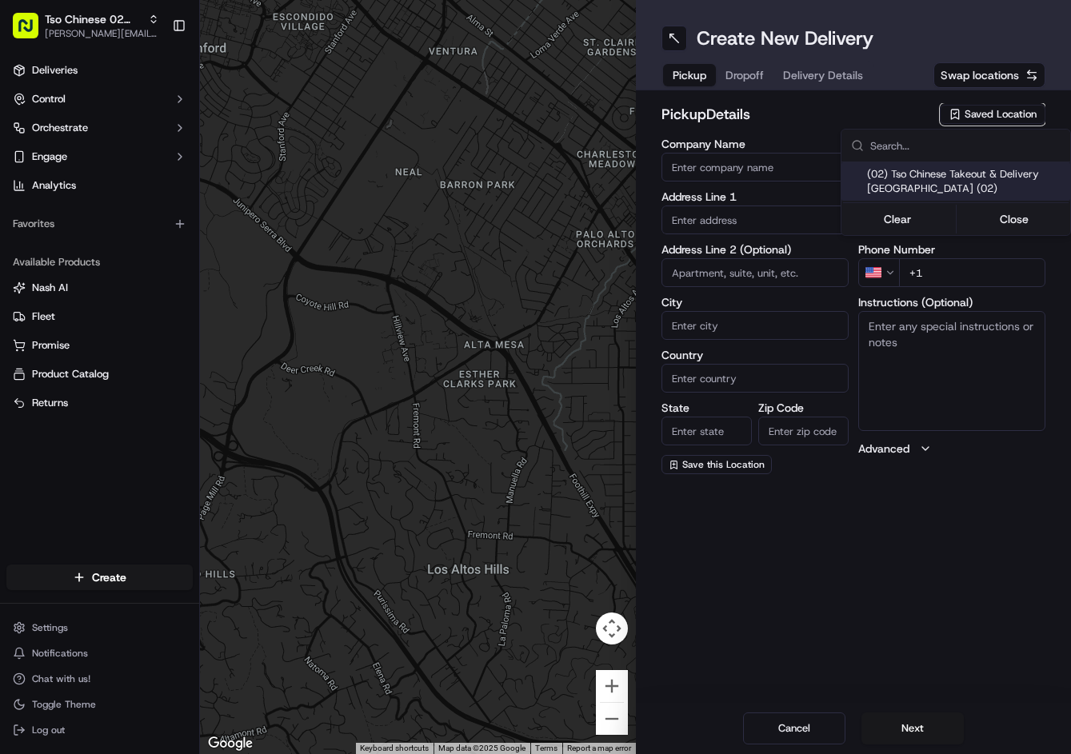
type input "US"
type input "[GEOGRAPHIC_DATA]"
type input "78759"
type input "Tso Chinese"
type input "Arboretum Crossing Manager"
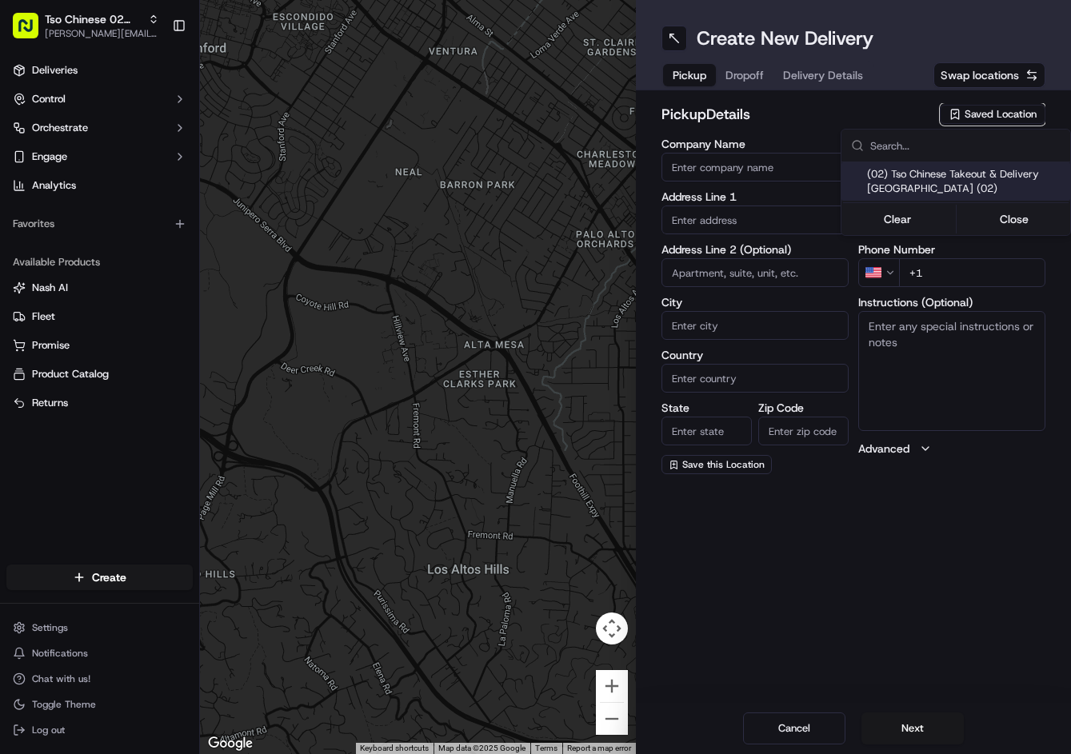
type input "arborstore@tsochinese.com"
type input "+1 512 344 9434"
type textarea "Submit a picture displaying address & food as Proof of Delivery. Envía una foto…"
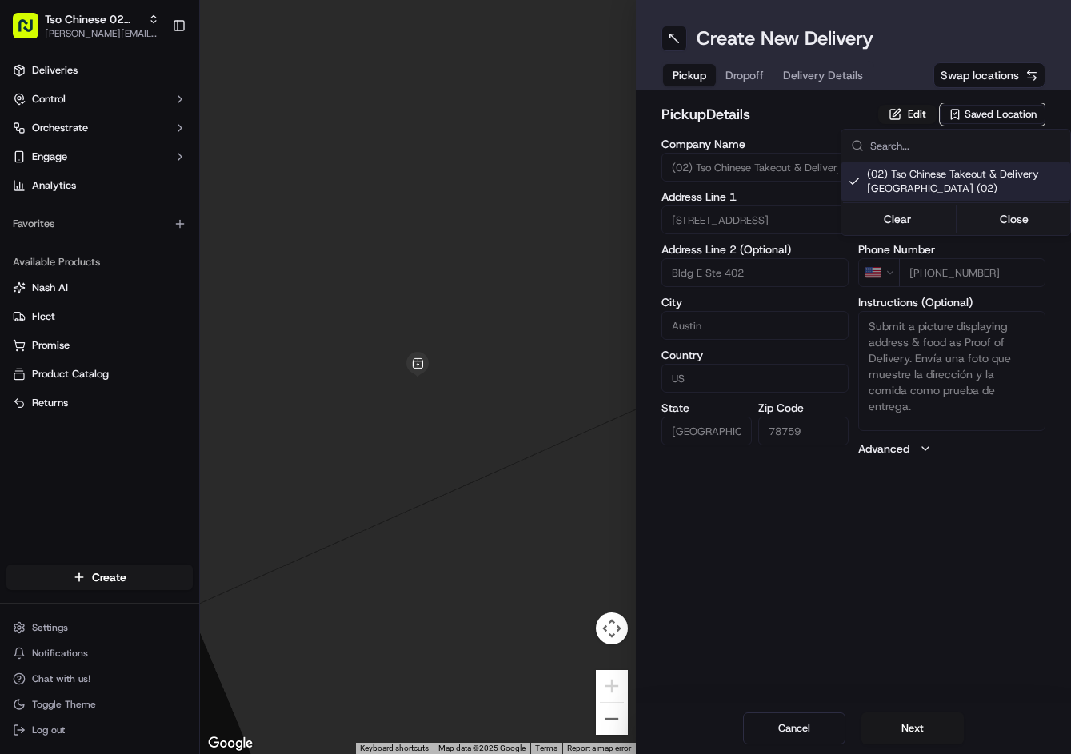
click at [781, 82] on html "Tso Chinese 02 Arbor jason@tsochinese.com Toggle Sidebar Deliveries Control Orc…" at bounding box center [535, 377] width 1071 height 754
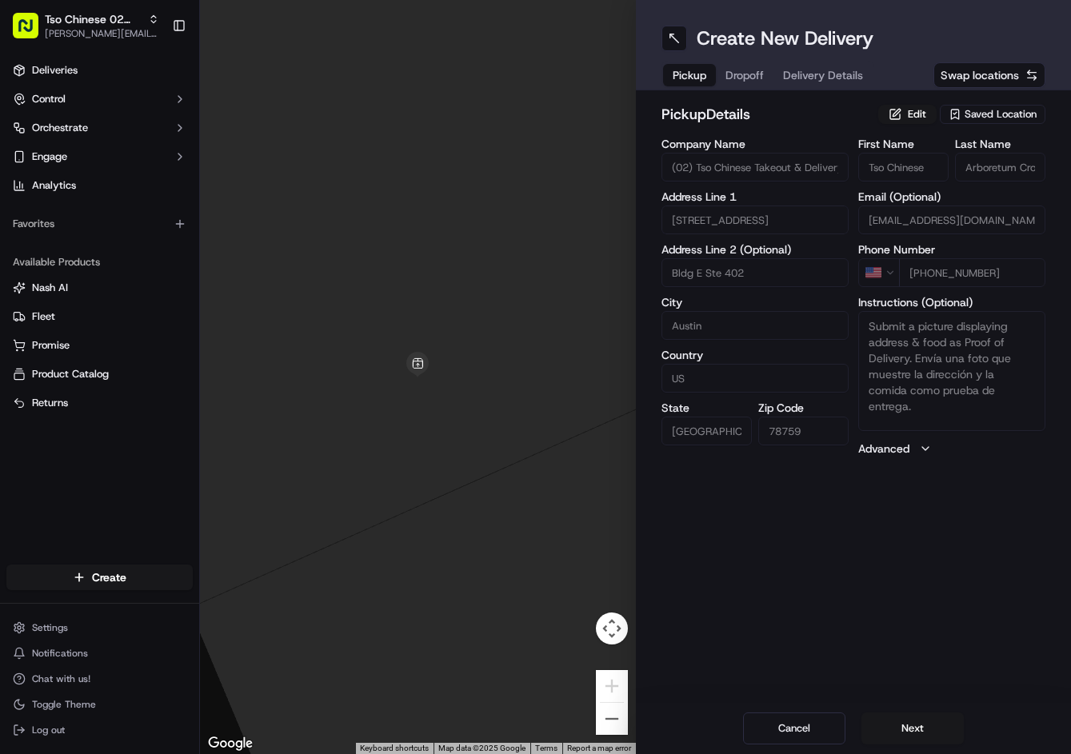
click at [764, 80] on button "Dropoff" at bounding box center [745, 75] width 58 height 22
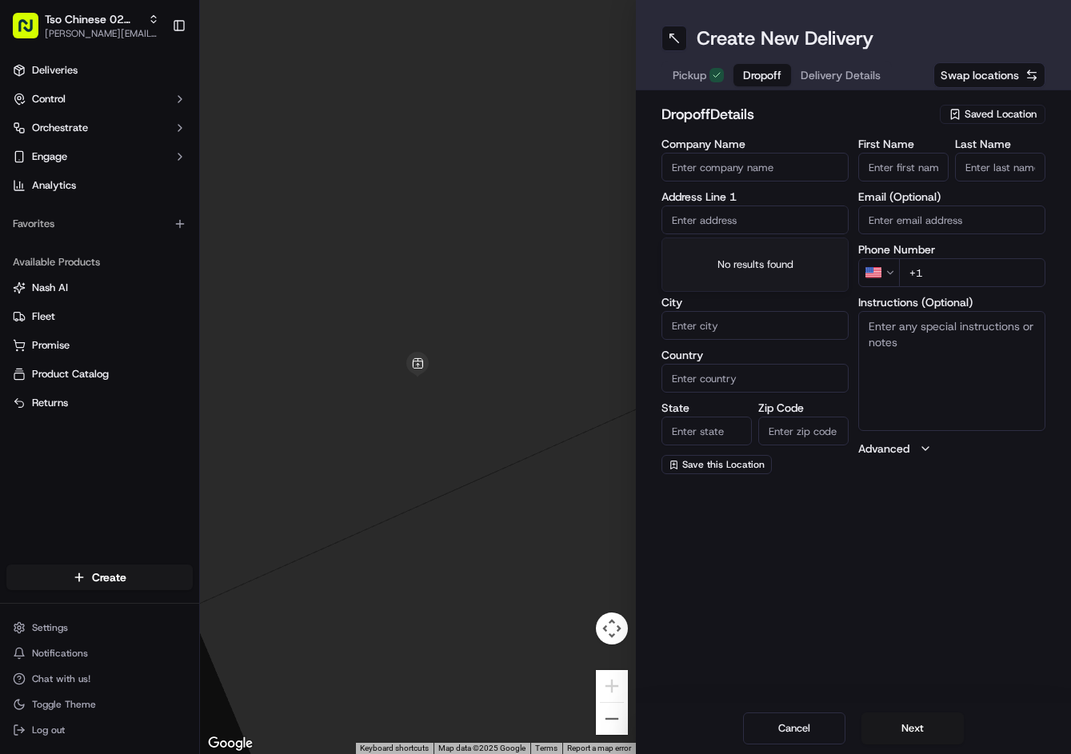
click at [725, 213] on input "text" at bounding box center [754, 220] width 187 height 29
paste input "12118 Scribe Dr, Austin, TX 78759-3148, United States"
click at [745, 246] on div "12118 Scribe Drive, Austin, TX" at bounding box center [754, 254] width 179 height 24
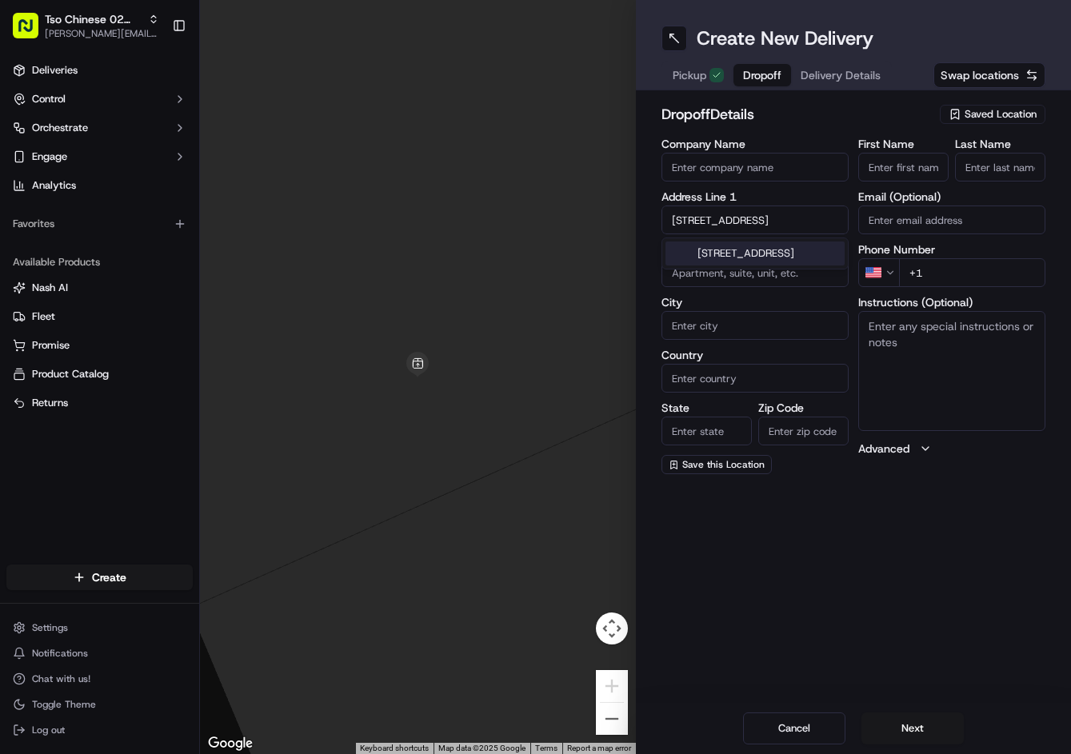
type input "12118 Scribe Dr, Austin, TX 78759, USA"
type input "Austin"
type input "[GEOGRAPHIC_DATA]"
type input "78759"
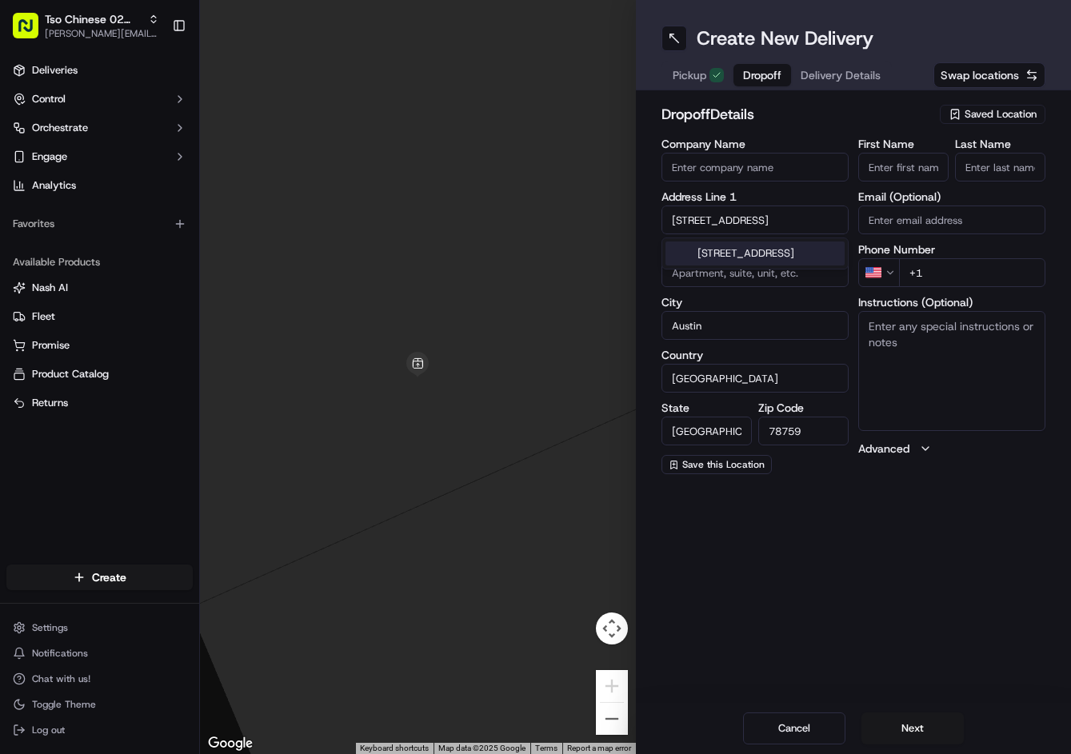
type input "12118 Scribe Drive"
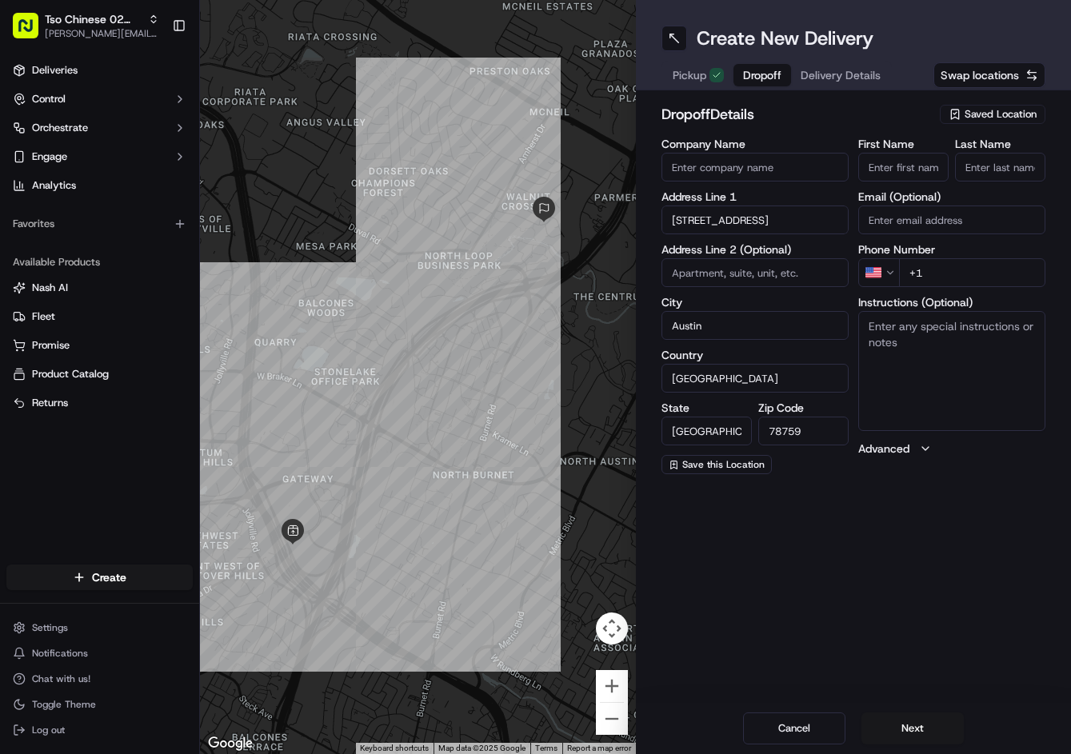
click at [997, 283] on input "+1" at bounding box center [972, 272] width 146 height 29
paste input "832 330 4693"
type input "+1 832 330 4693"
click at [908, 157] on input "First Name" at bounding box center [903, 167] width 90 height 29
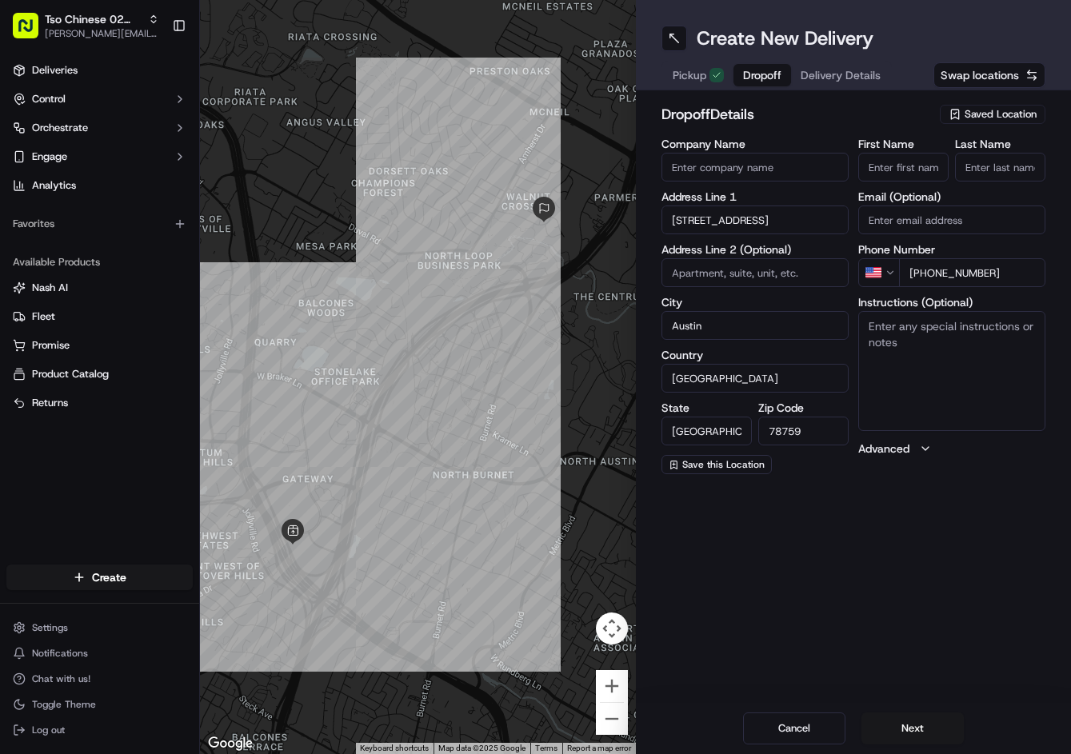
paste input "Allie Horne"
type input "Allie Horne"
click at [993, 166] on input "Last Name" at bounding box center [1000, 167] width 90 height 29
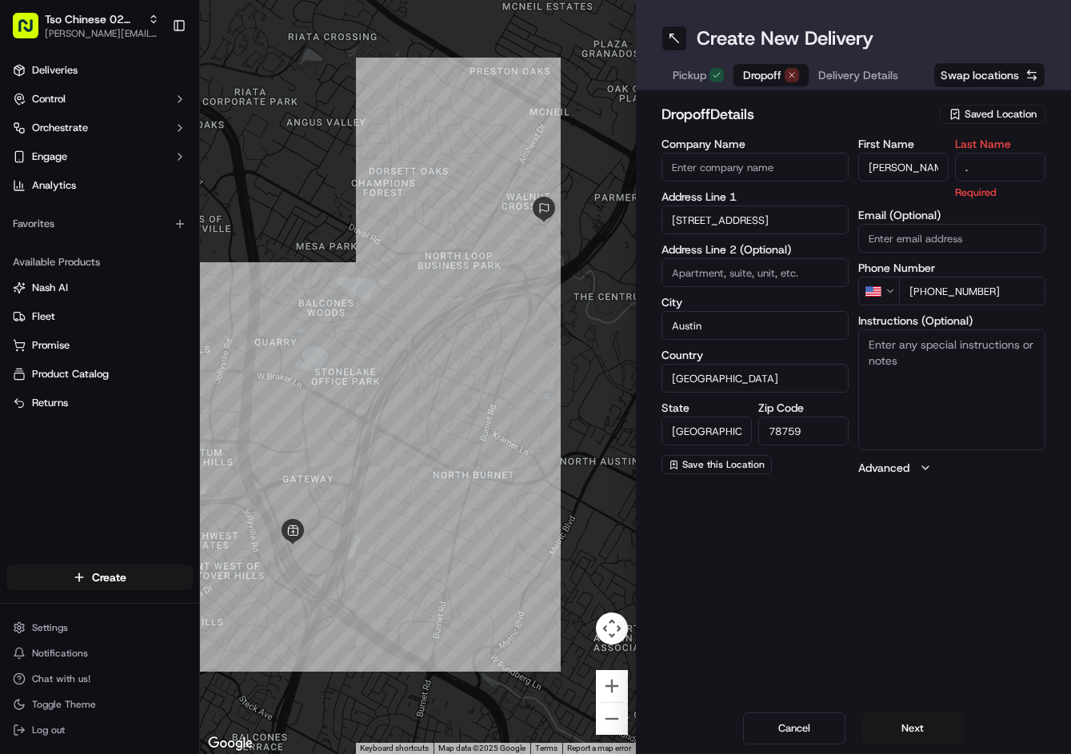
type input "."
click at [908, 110] on h2 "dropoff Details" at bounding box center [796, 114] width 270 height 22
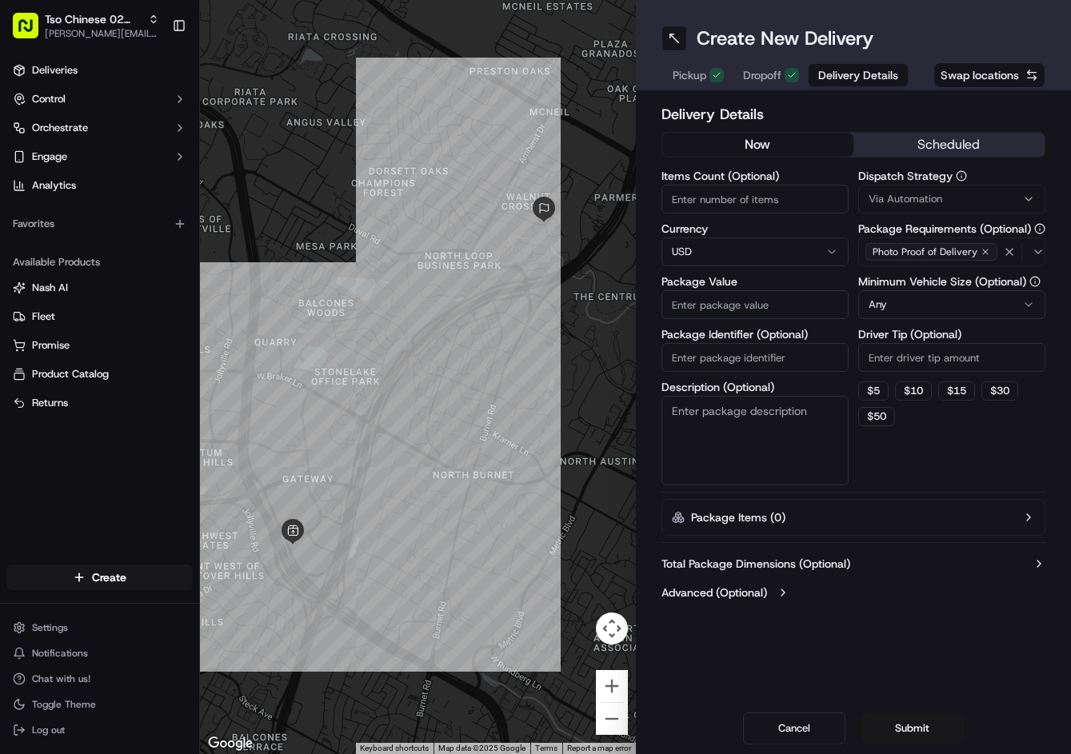
click at [866, 69] on span "Delivery Details" at bounding box center [858, 75] width 80 height 16
click at [916, 198] on span "Via Automation" at bounding box center [906, 199] width 74 height 14
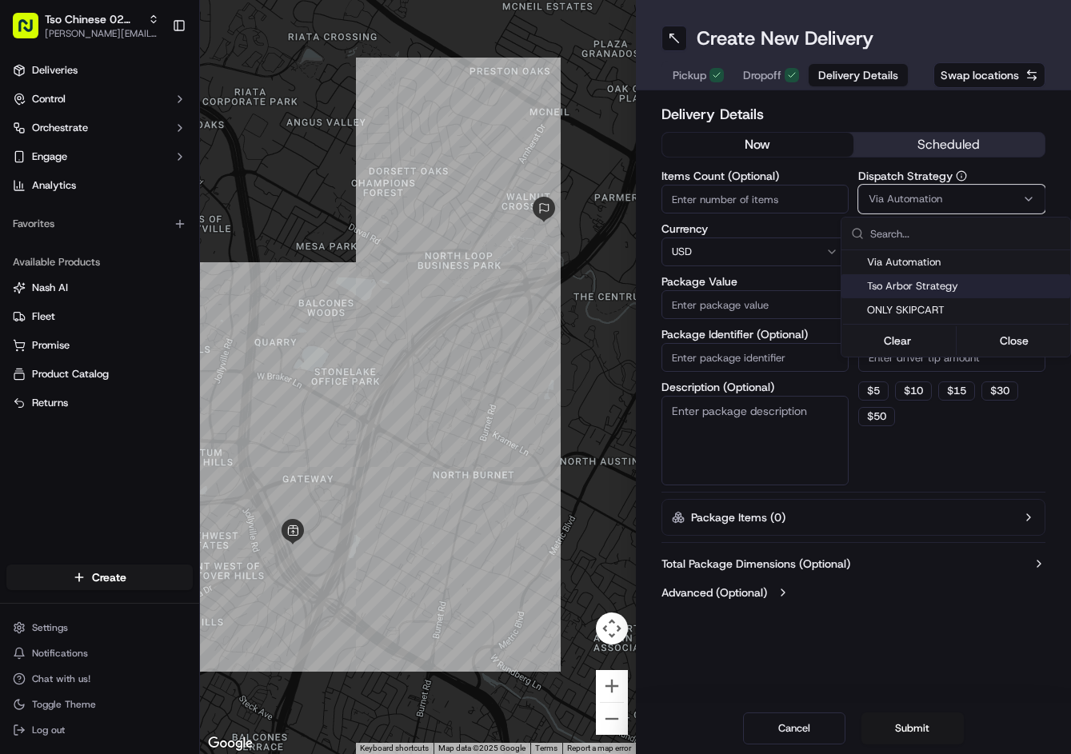
click at [930, 291] on span "Tso Arbor Strategy" at bounding box center [965, 286] width 197 height 14
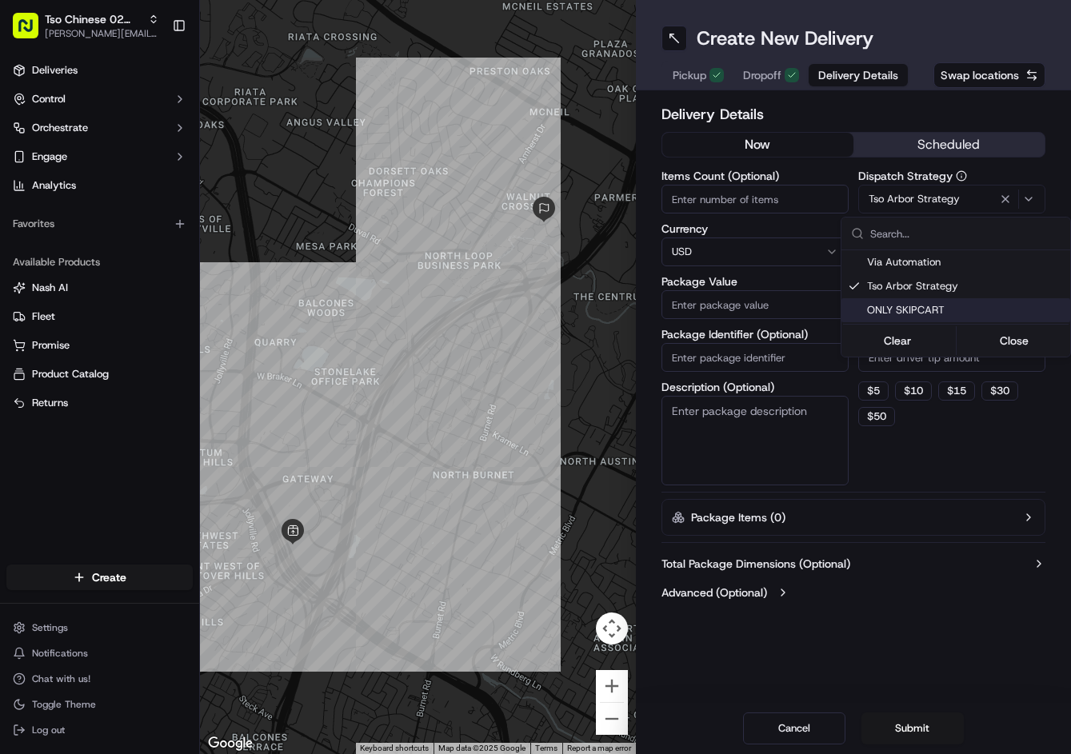
drag, startPoint x: 911, startPoint y: 432, endPoint x: 927, endPoint y: 369, distance: 64.4
click at [913, 425] on html "Tso Chinese 02 Arbor jason@tsochinese.com Toggle Sidebar Deliveries Control Orc…" at bounding box center [535, 377] width 1071 height 754
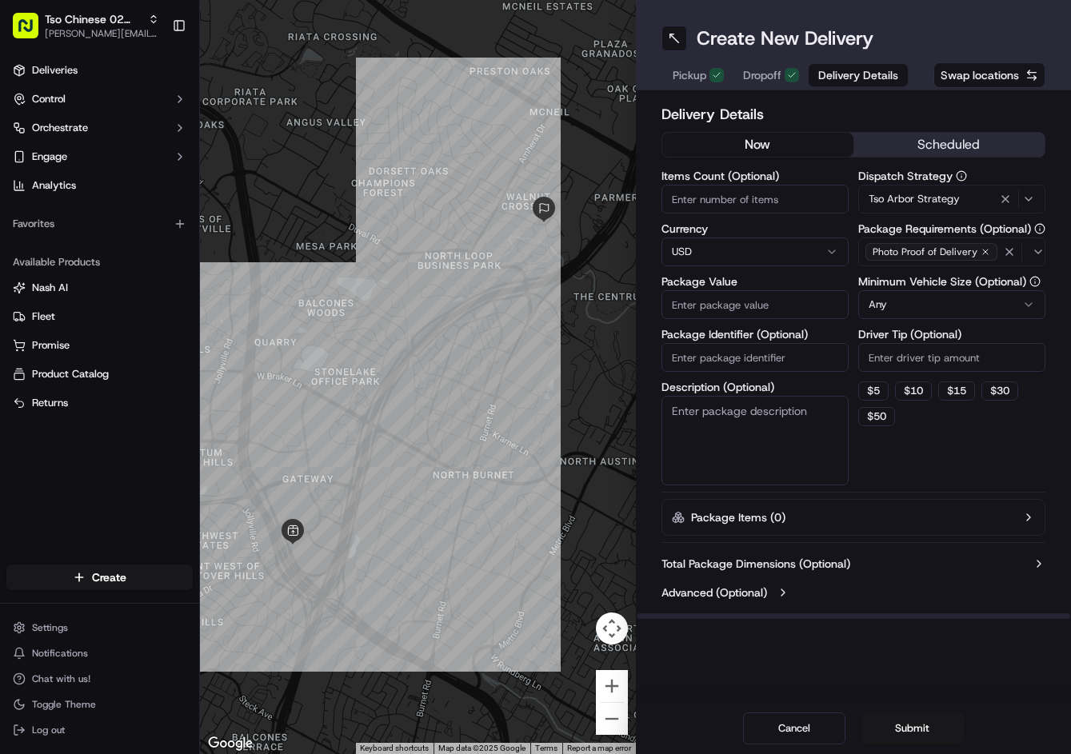
click at [930, 360] on input "Driver Tip (Optional)" at bounding box center [951, 357] width 187 height 29
type input "2"
click at [839, 312] on input "Package Value" at bounding box center [754, 304] width 187 height 29
type input "34.26"
click at [810, 365] on input "Package Identifier (Optional)" at bounding box center [754, 357] width 187 height 29
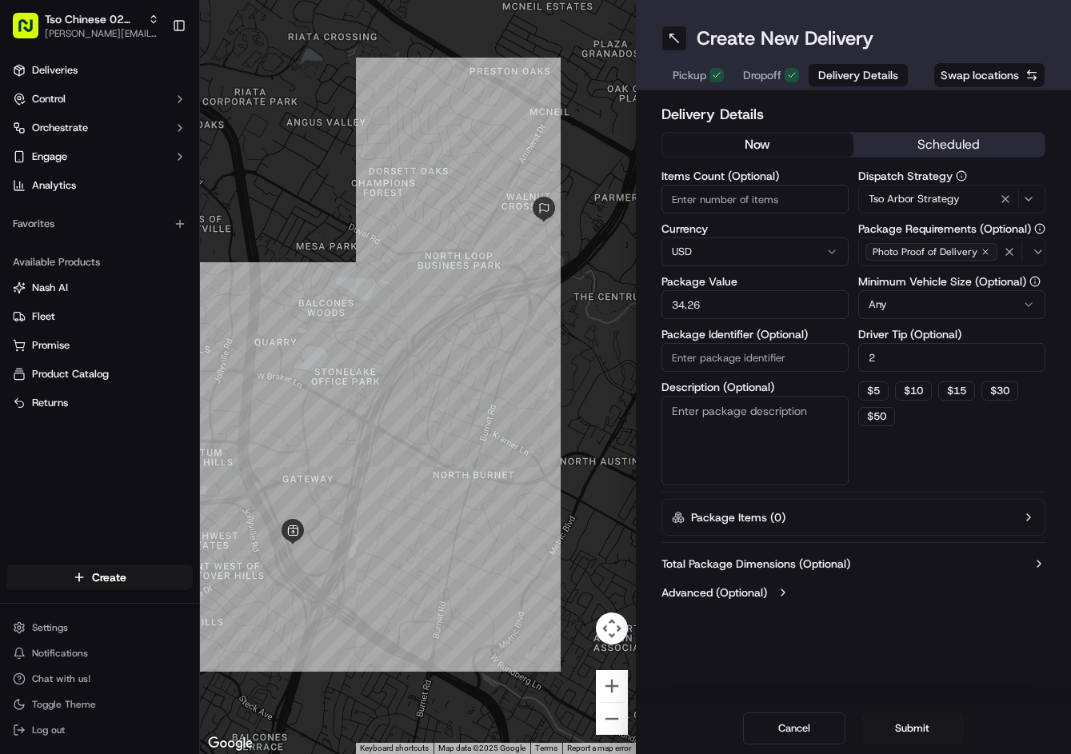
click at [810, 365] on input "Package Identifier (Optional)" at bounding box center [754, 357] width 187 height 29
paste input "ZX7HMHR"
type input "ZX7HMHR"
click at [911, 730] on button "Submit" at bounding box center [912, 729] width 102 height 32
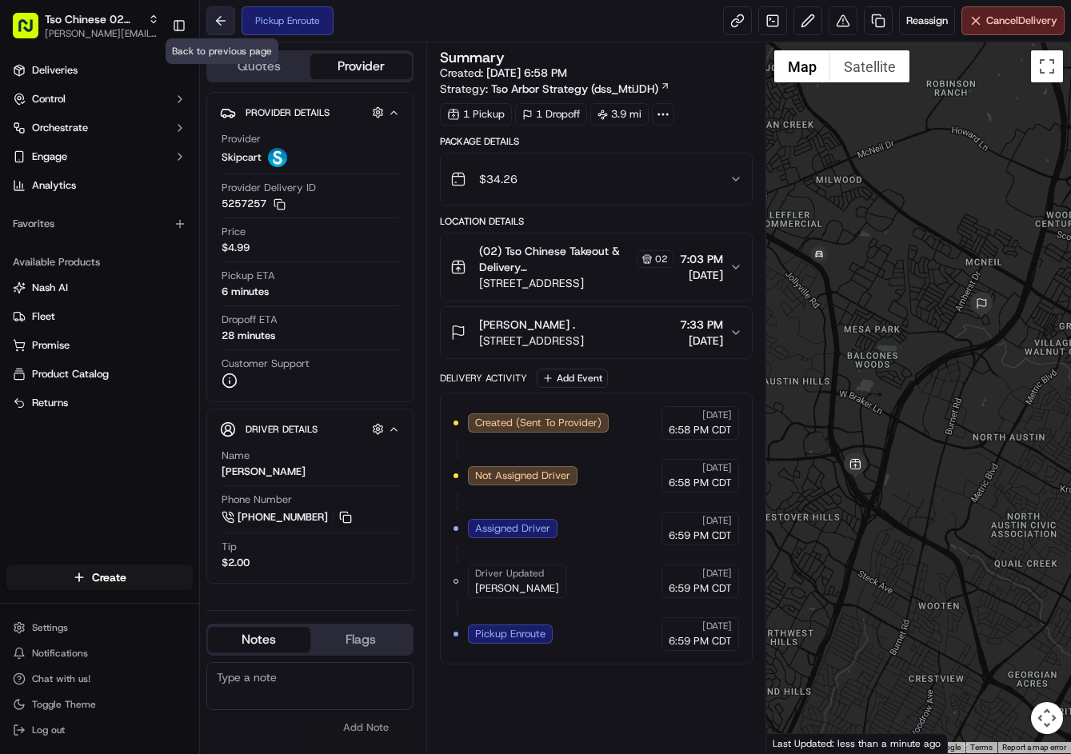
click at [228, 34] on button at bounding box center [220, 20] width 29 height 29
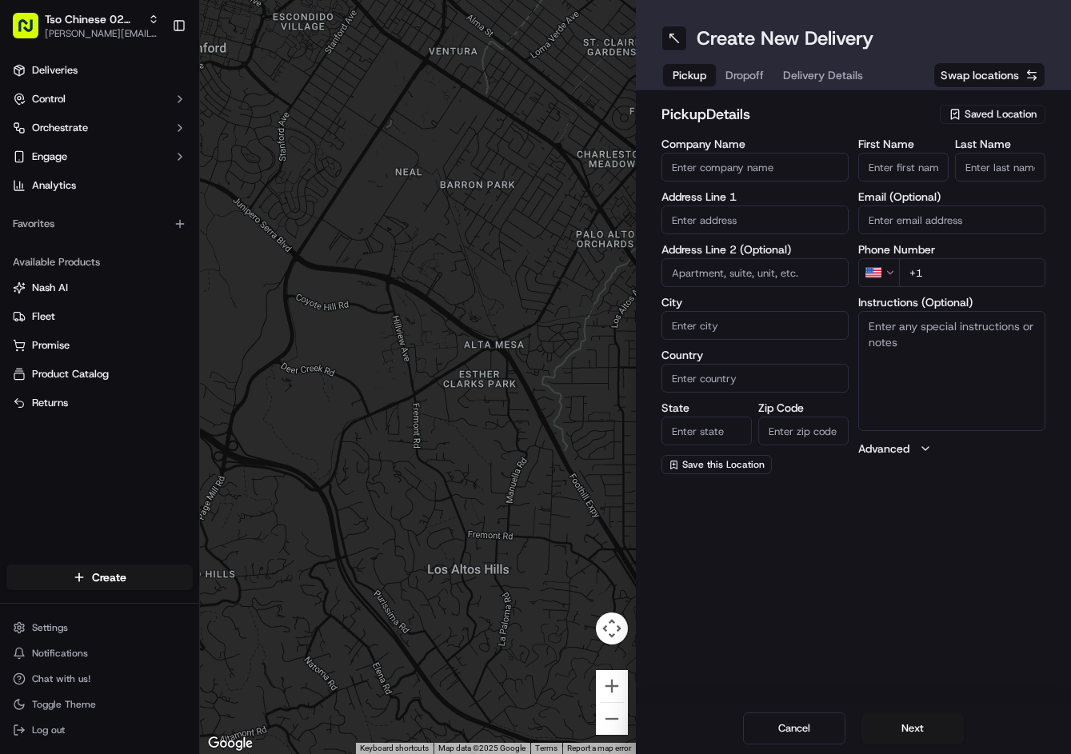
click at [970, 114] on span "Saved Location" at bounding box center [1001, 114] width 72 height 14
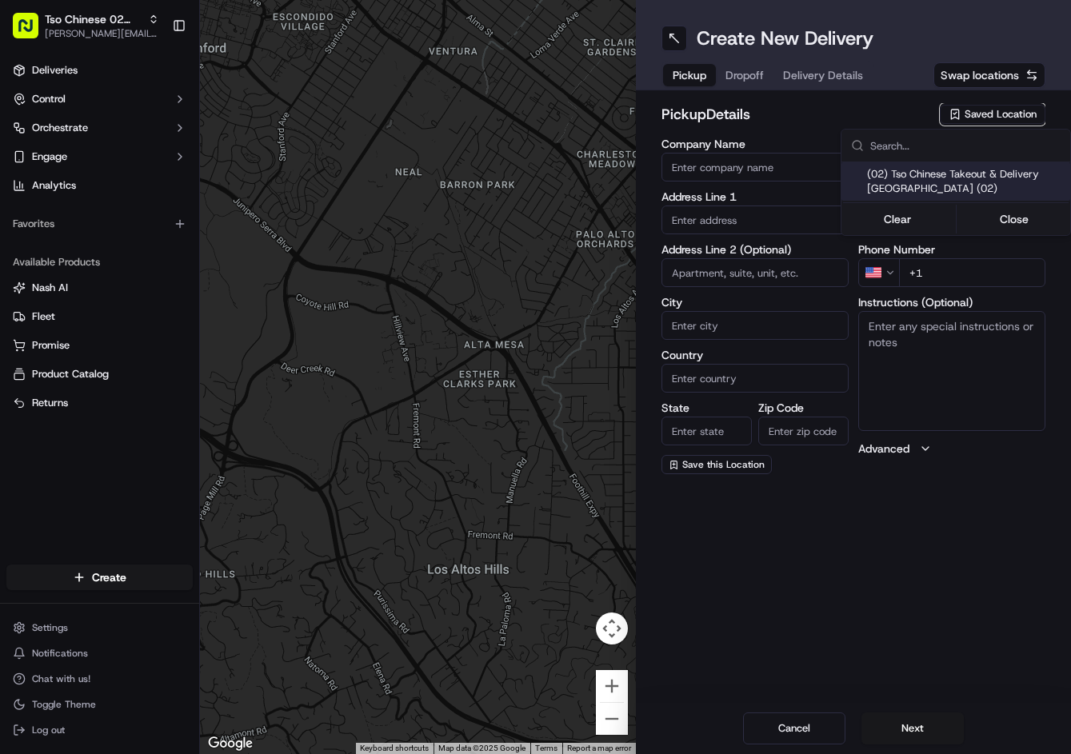
click at [925, 180] on span "(02) Tso Chinese Takeout & Delivery Arboretum Crossing (02)" at bounding box center [965, 181] width 197 height 29
type input "(02) Tso Chinese Takeout & Delivery Arboretum Crossing"
type input "9333 Research Blvd"
type input "Bldg E Ste 402"
type input "Austin"
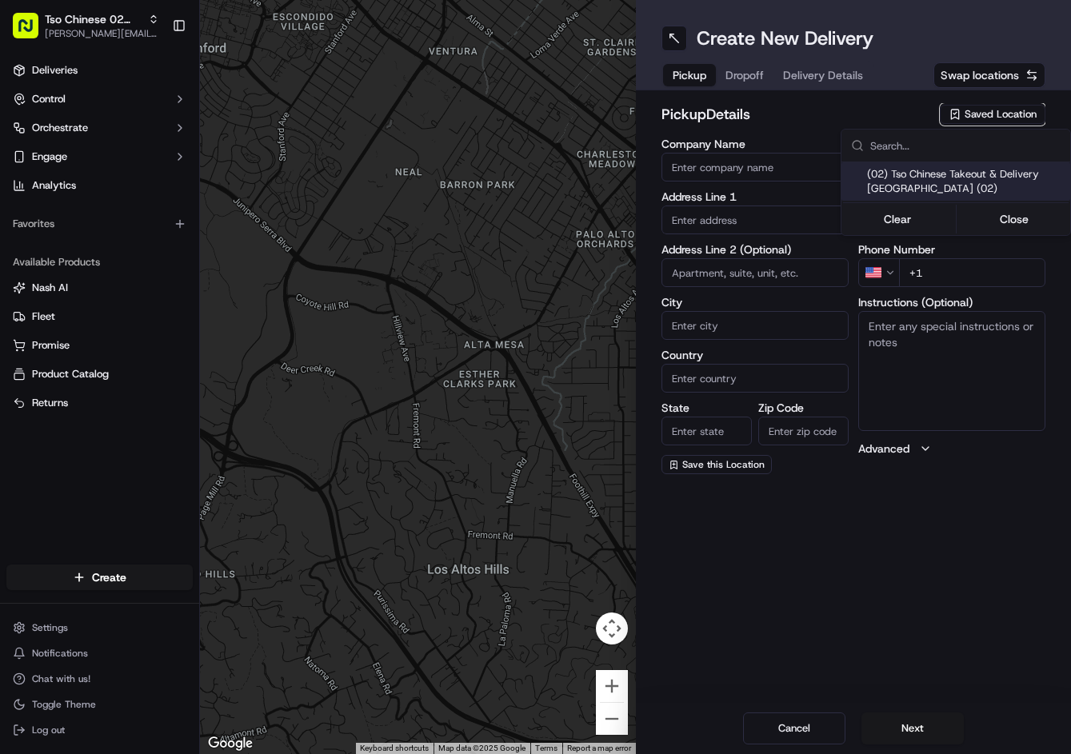
type input "US"
type input "[GEOGRAPHIC_DATA]"
type input "78759"
type input "Tso Chinese"
type input "Arboretum Crossing Manager"
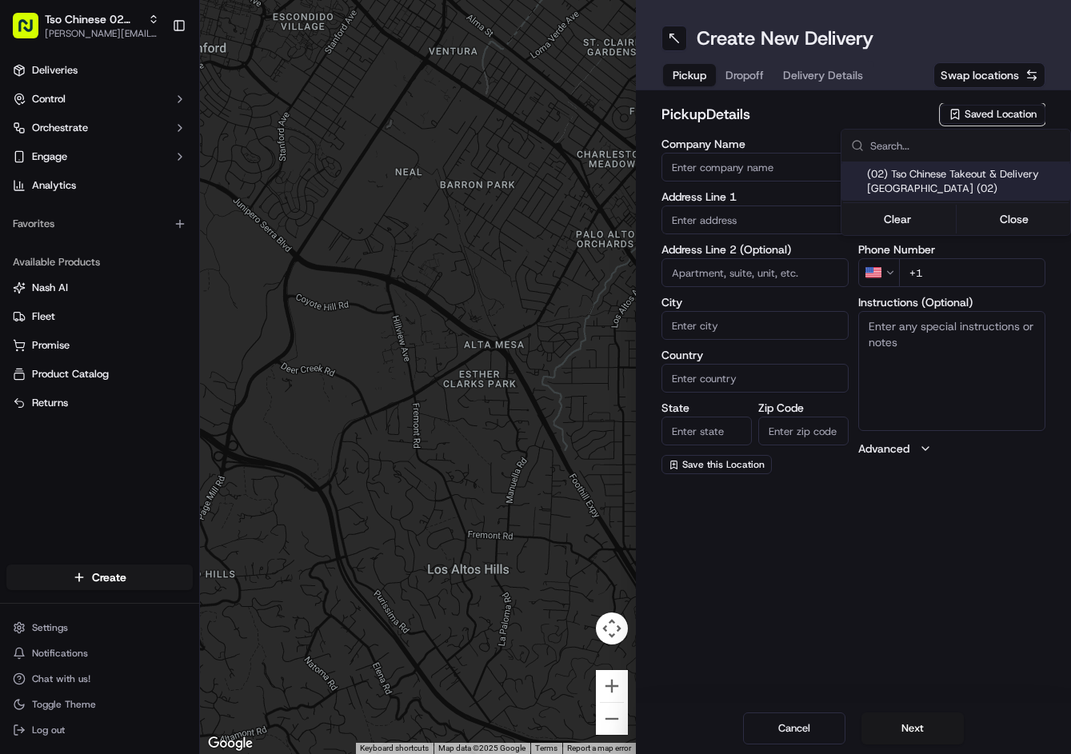
type input "arborstore@tsochinese.com"
type input "+1 512 344 9434"
type textarea "Submit a picture displaying address & food as Proof of Delivery. Envía una foto…"
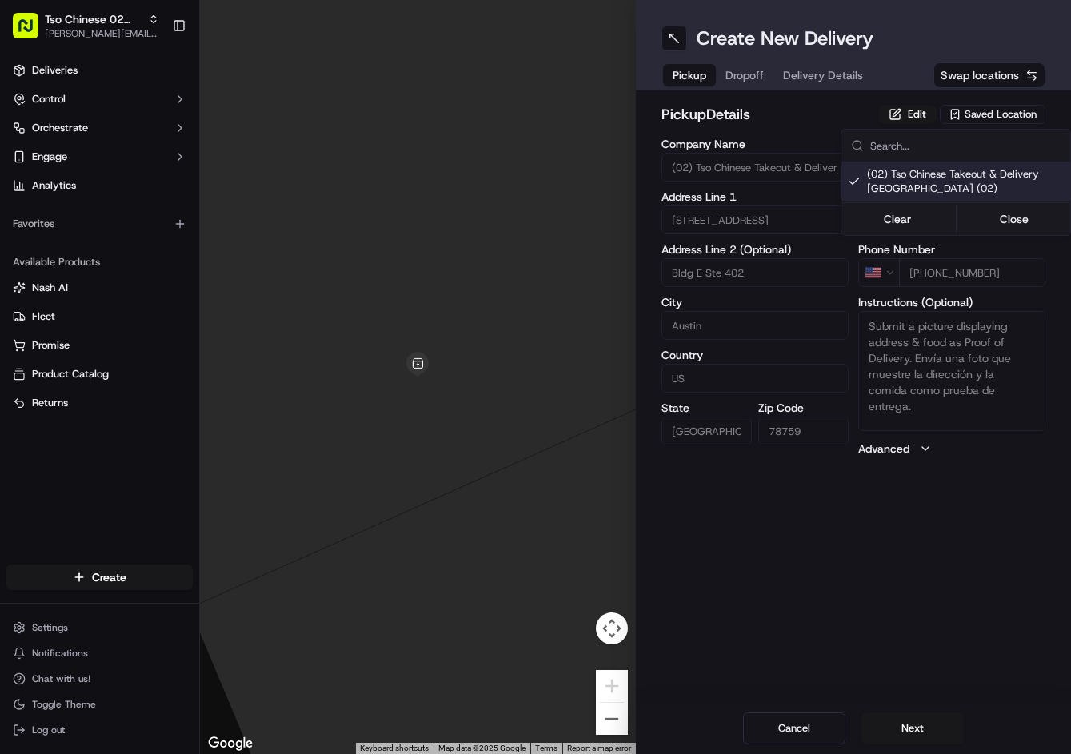
click at [751, 79] on html "Tso Chinese 02 Arbor jason@tsochinese.com Toggle Sidebar Deliveries Control Orc…" at bounding box center [535, 377] width 1071 height 754
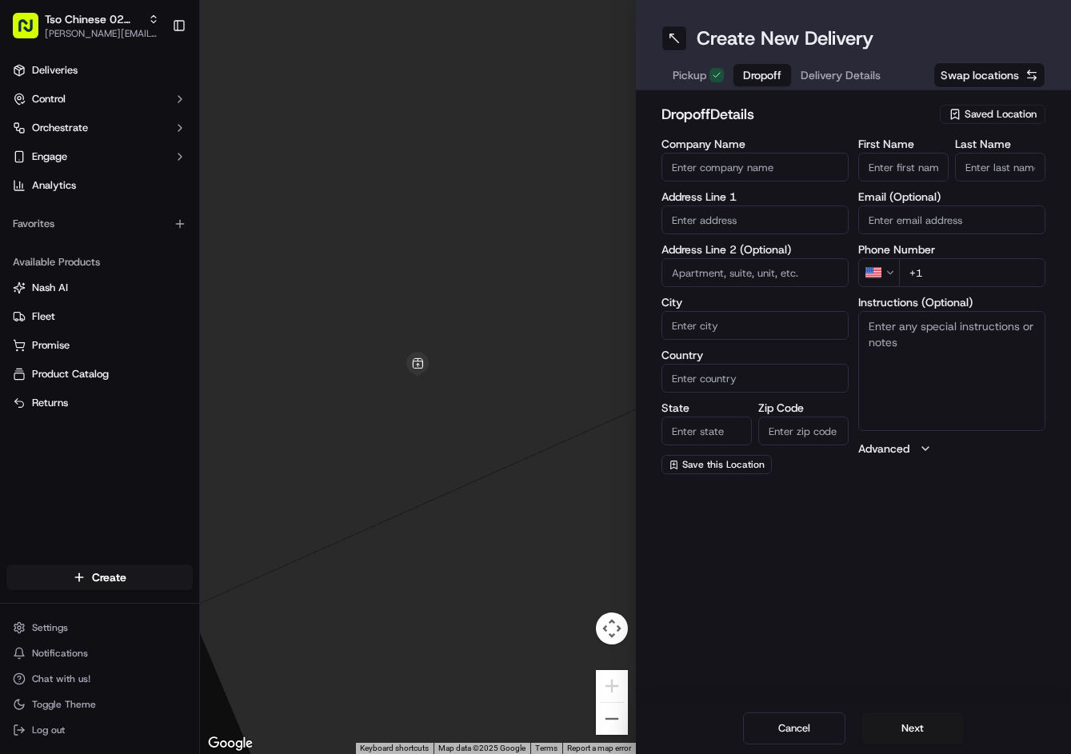
click at [751, 79] on span "Dropoff" at bounding box center [762, 75] width 38 height 16
click at [953, 337] on textarea "Instructions (Optional)" at bounding box center [951, 371] width 187 height 120
paste textarea "Please come to the covered parking at the emergency room and I will meet you th…"
type textarea "Please come to the covered parking at the emergency room and I will meet you th…"
click at [692, 225] on input "text" at bounding box center [754, 220] width 187 height 29
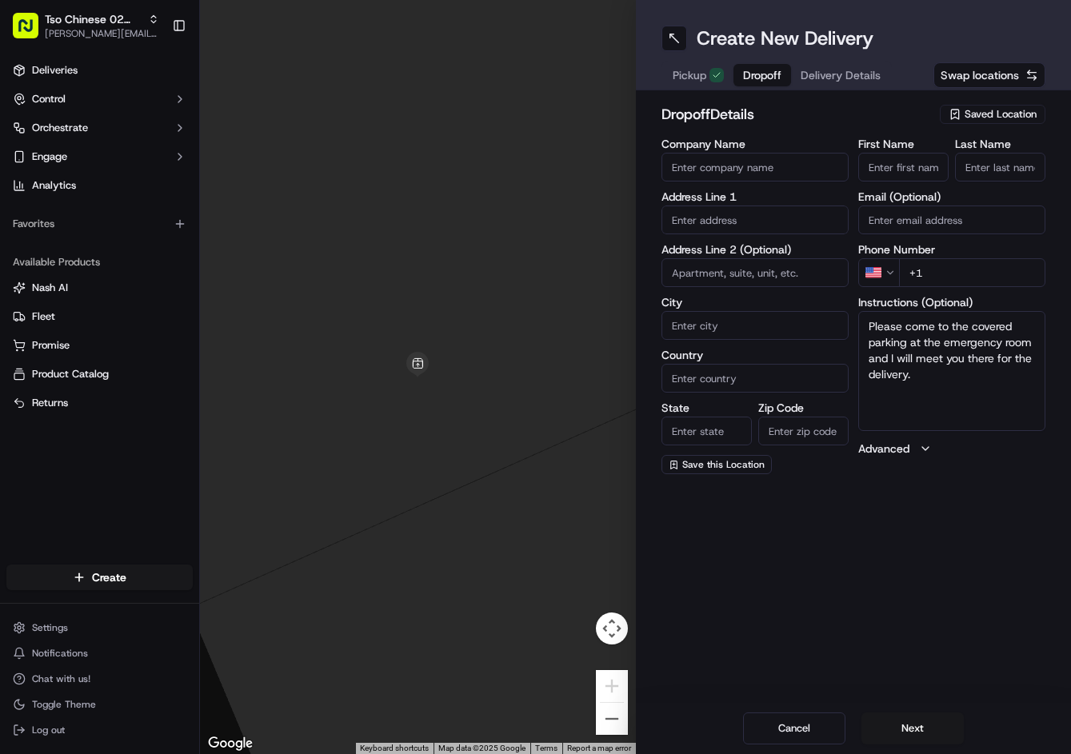
click at [692, 225] on input "text" at bounding box center [754, 220] width 187 height 29
paste input "11111 Research Blvd, Austin, TX 78759-5200, United States"
click at [721, 262] on div "11111 Research Boulevard, Austin, TX 78759, United States" at bounding box center [754, 254] width 179 height 24
type input "11111 Research Blvd, Austin, TX 78759, USA"
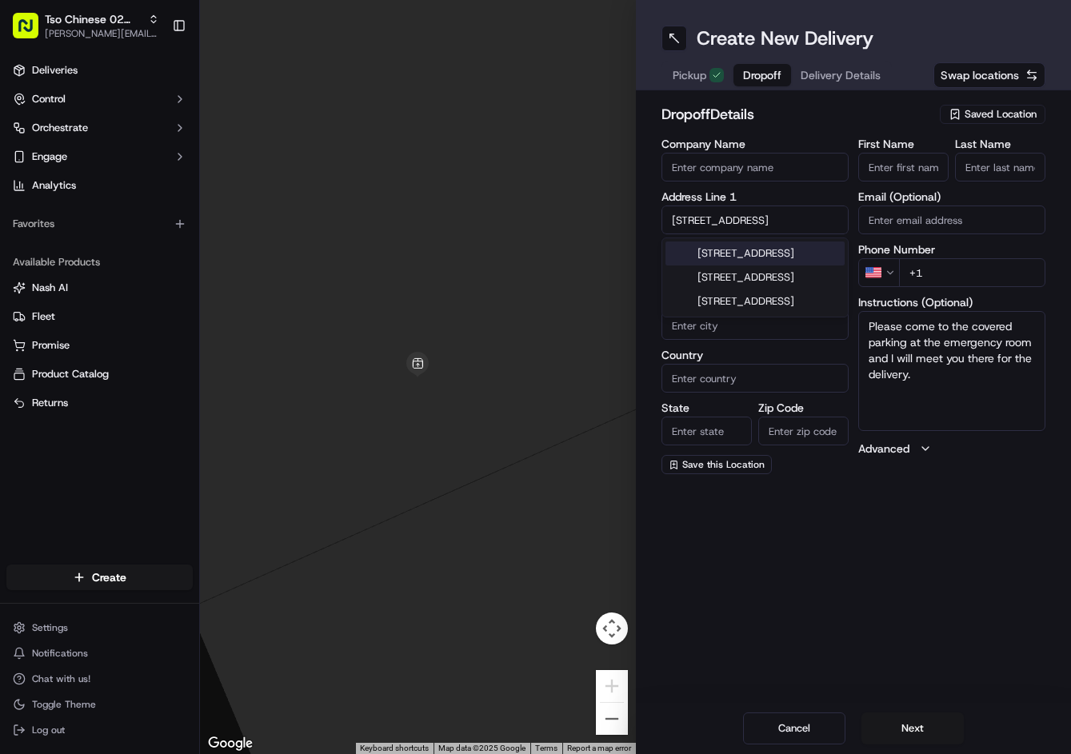
type input "Austin"
type input "[GEOGRAPHIC_DATA]"
type input "78759"
type input "11111 Research Boulevard"
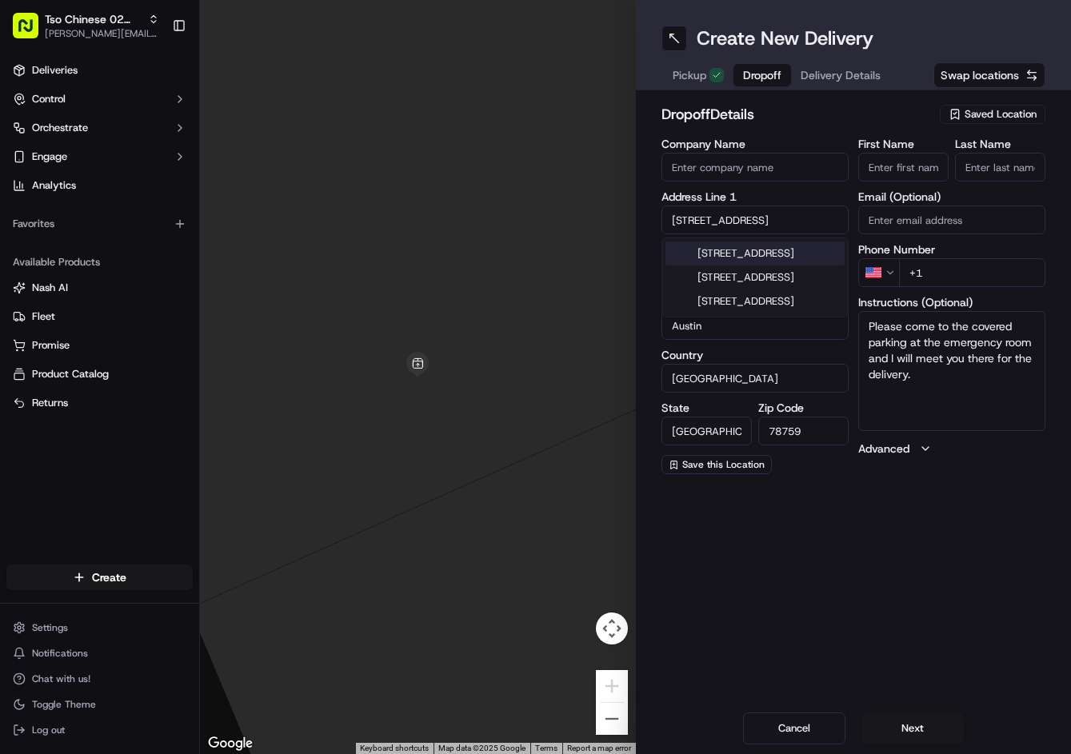
scroll to position [0, 0]
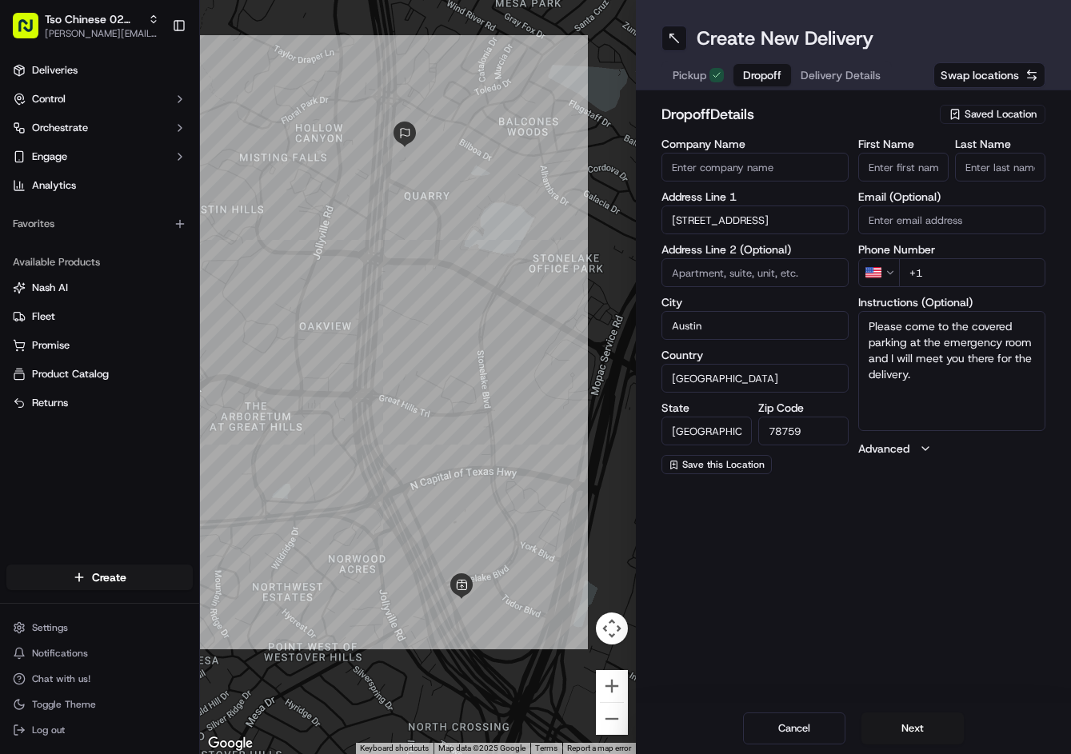
click at [1012, 266] on input "+1" at bounding box center [972, 272] width 146 height 29
paste input "512 565 8014"
type input "+1 512 565 8014"
click at [929, 162] on input "First Name" at bounding box center [903, 167] width 90 height 29
paste input "David Nelson"
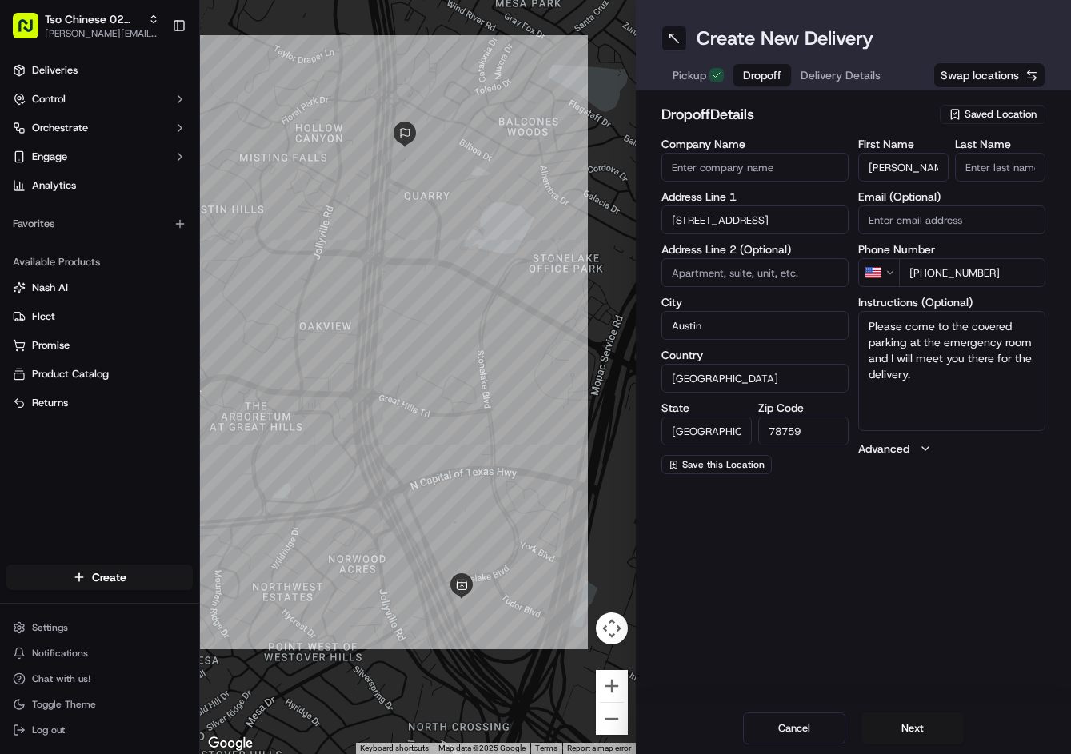
type input "David Nelson"
click at [970, 159] on input "Last Name" at bounding box center [1000, 167] width 90 height 29
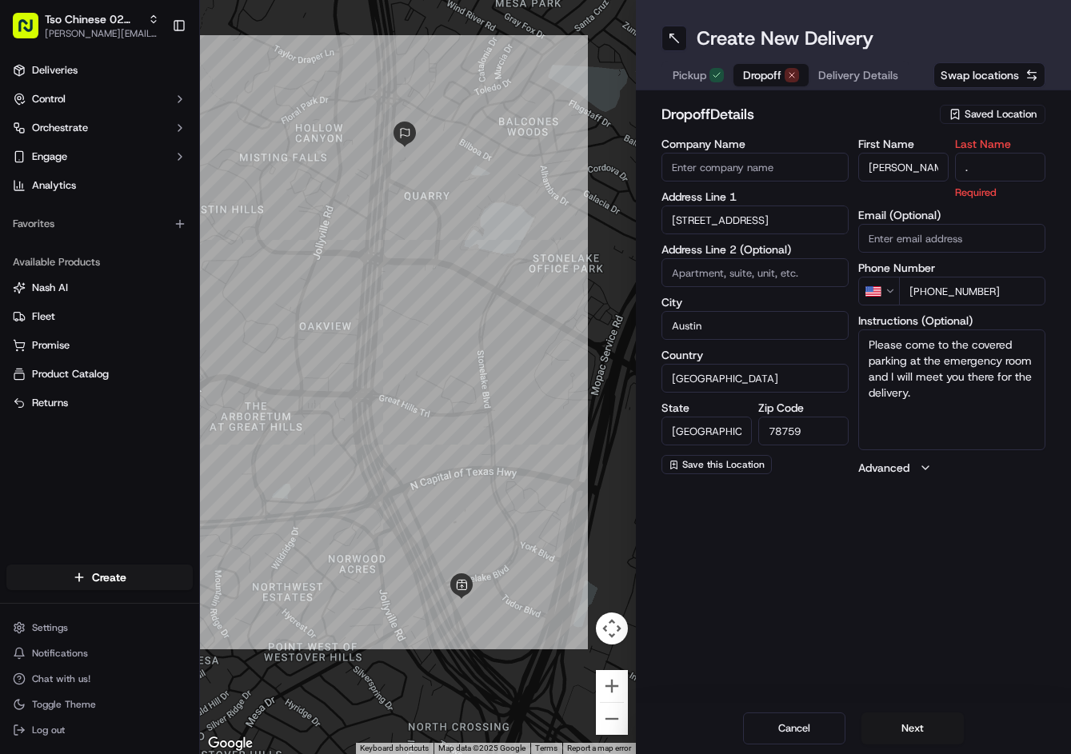
type input "."
click at [884, 114] on h2 "dropoff Details" at bounding box center [796, 114] width 270 height 22
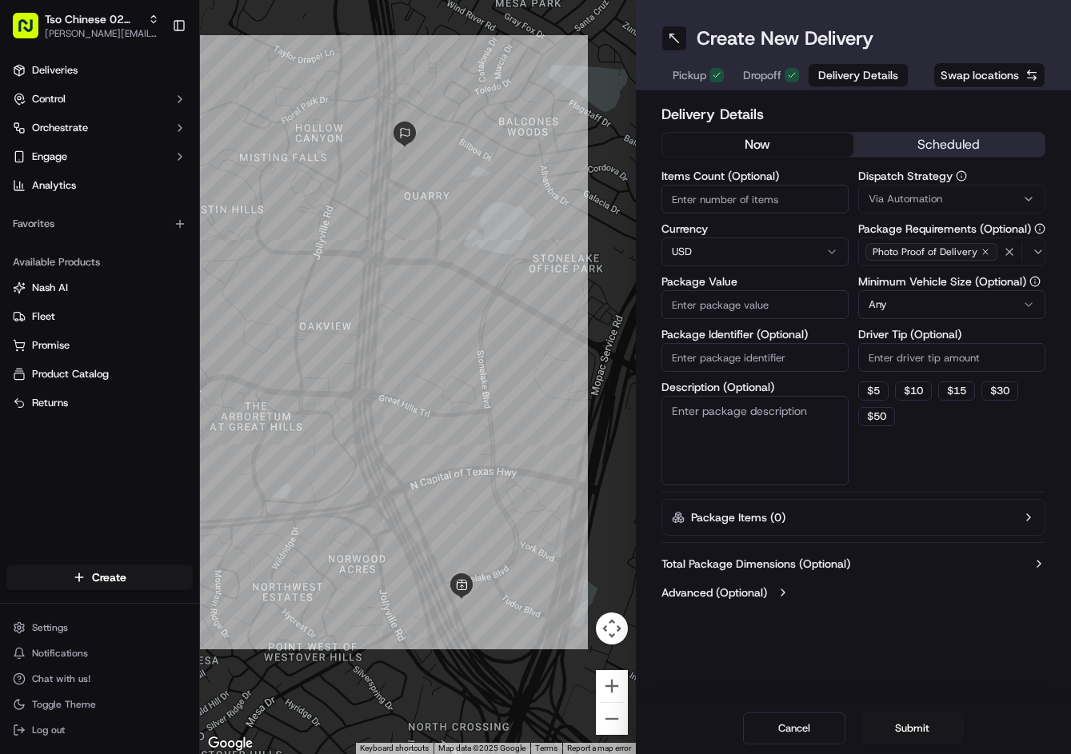
click at [865, 79] on span "Delivery Details" at bounding box center [858, 75] width 80 height 16
click at [897, 198] on span "Via Automation" at bounding box center [906, 199] width 74 height 14
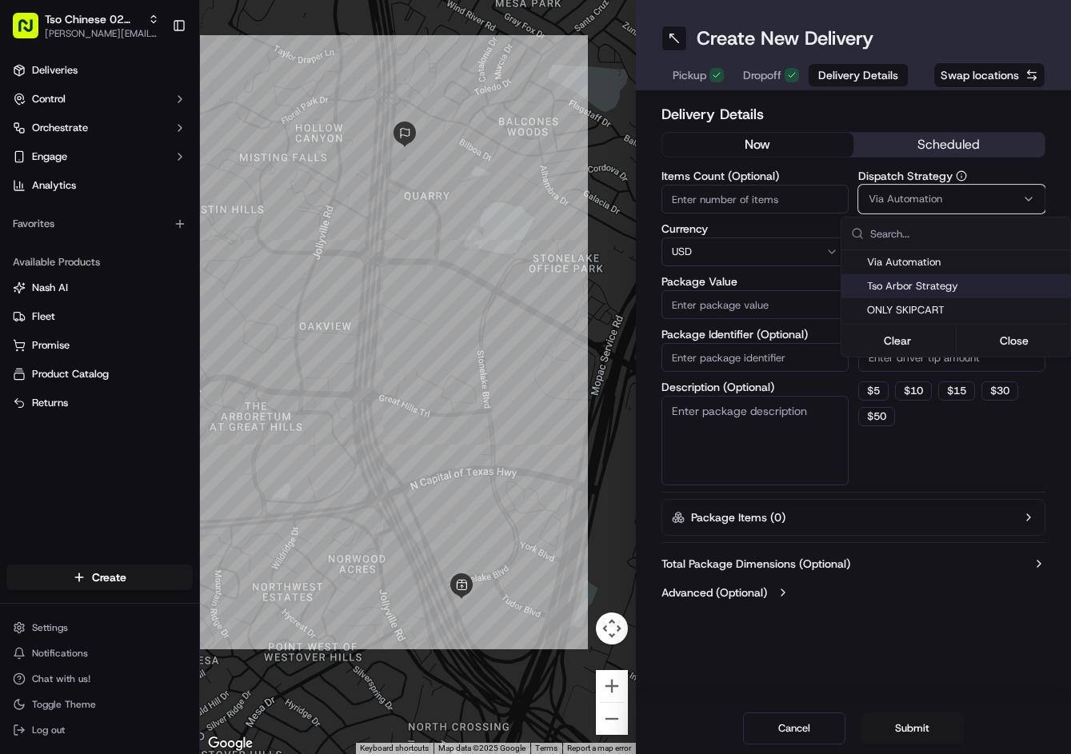
click at [924, 289] on span "Tso Arbor Strategy" at bounding box center [965, 286] width 197 height 14
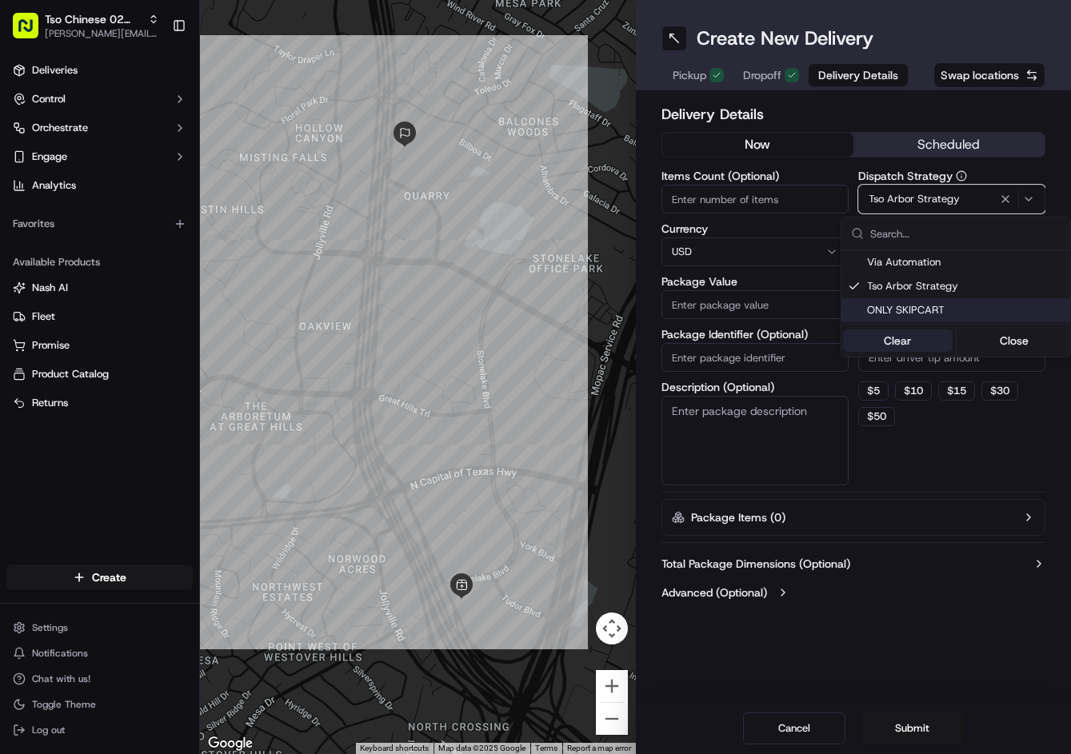
click at [929, 350] on button "Clear" at bounding box center [898, 341] width 110 height 22
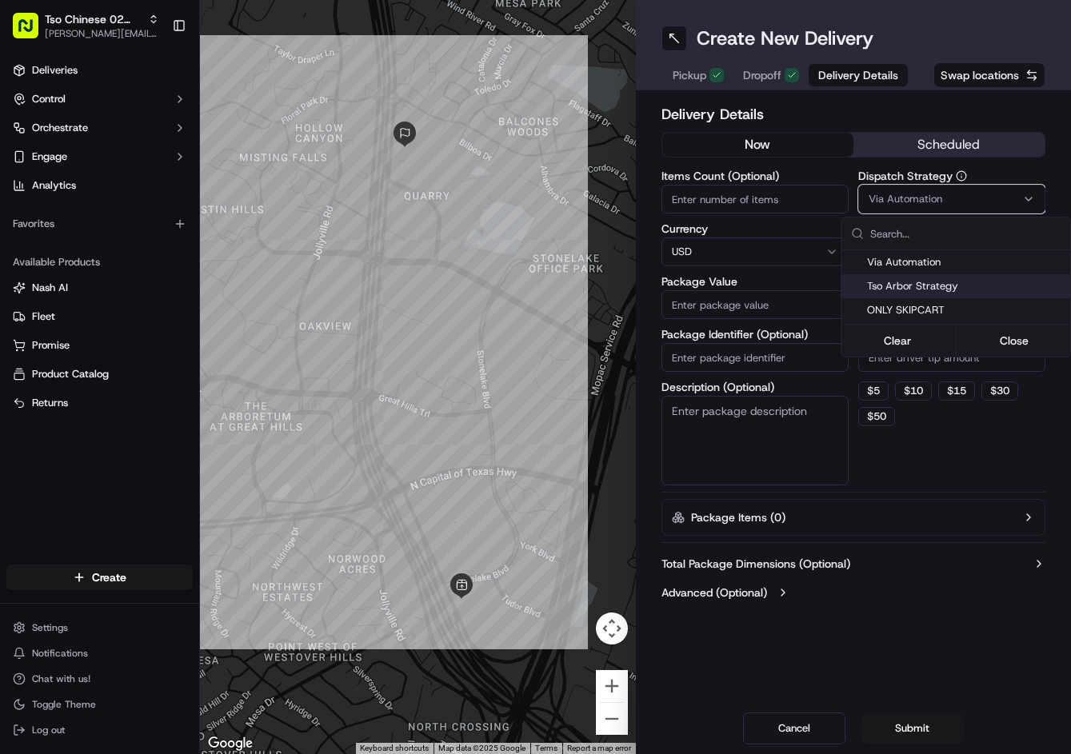
click at [940, 281] on span "Tso Arbor Strategy" at bounding box center [965, 286] width 197 height 14
drag, startPoint x: 927, startPoint y: 468, endPoint x: 929, endPoint y: 394, distance: 73.6
click at [929, 453] on html "Tso Chinese 02 Arbor jason@tsochinese.com Toggle Sidebar Deliveries Control Orc…" at bounding box center [535, 377] width 1071 height 754
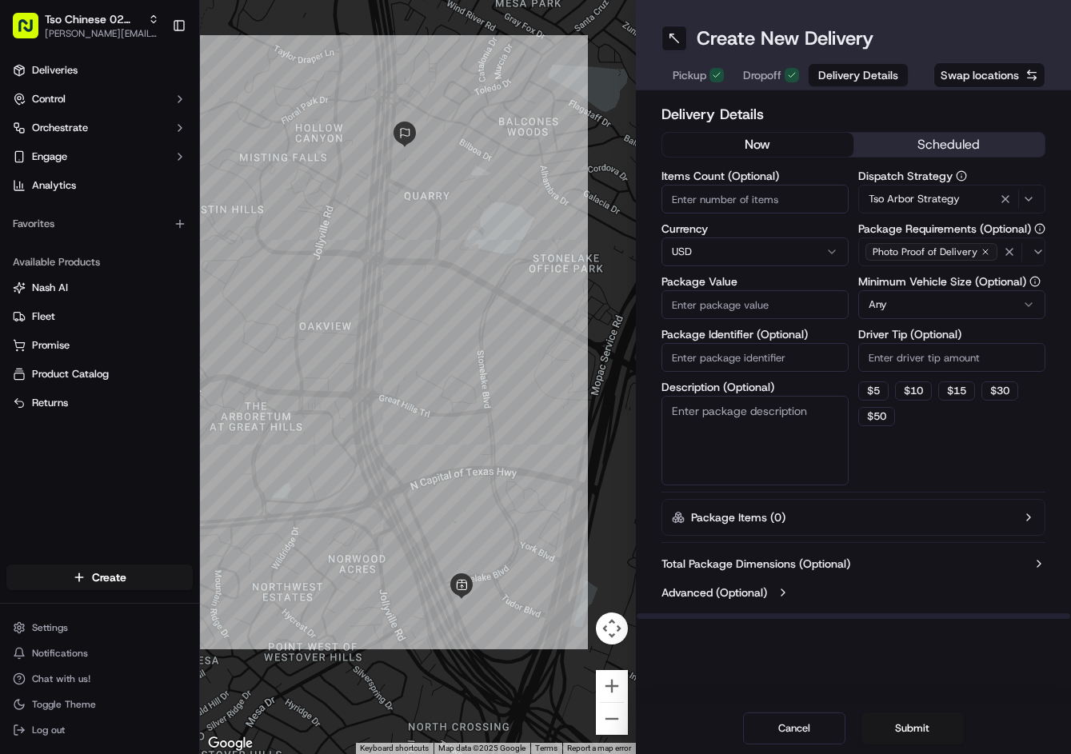
click at [940, 361] on input "Driver Tip (Optional)" at bounding box center [951, 357] width 187 height 29
type input "2"
click at [759, 308] on input "Package Value" at bounding box center [754, 304] width 187 height 29
type input "32.37"
click at [783, 367] on input "Package Identifier (Optional)" at bounding box center [754, 357] width 187 height 29
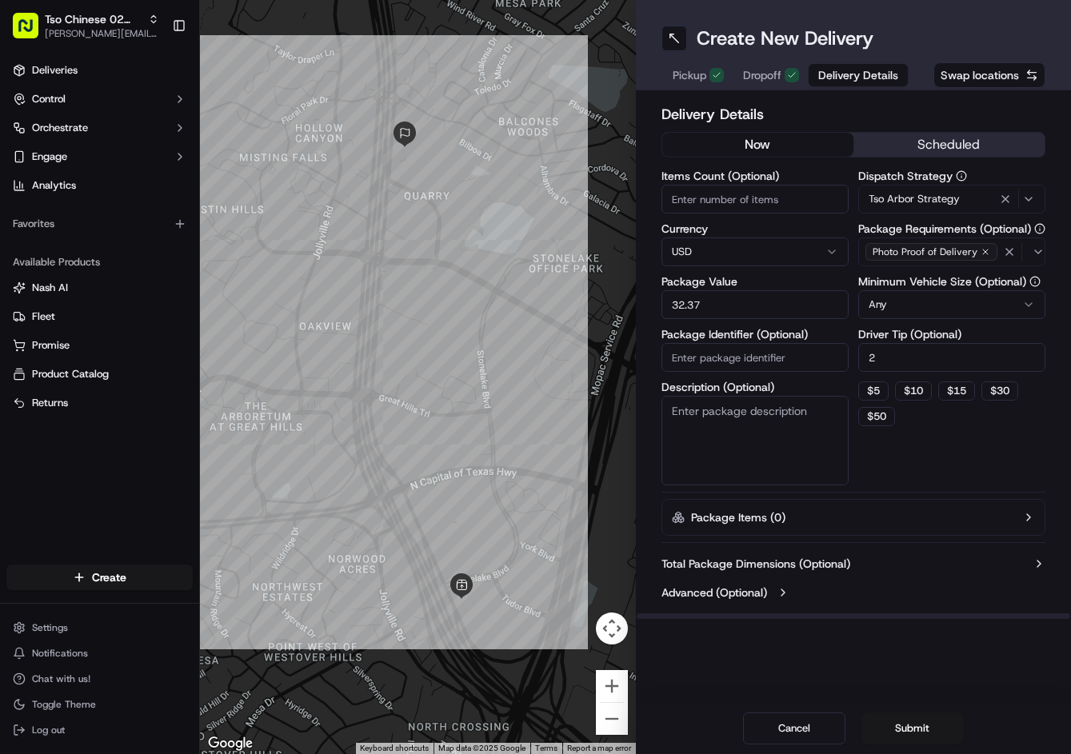
paste input "KRSSBMC"
type input "KRSSBMC"
click at [887, 721] on button "Submit" at bounding box center [912, 729] width 102 height 32
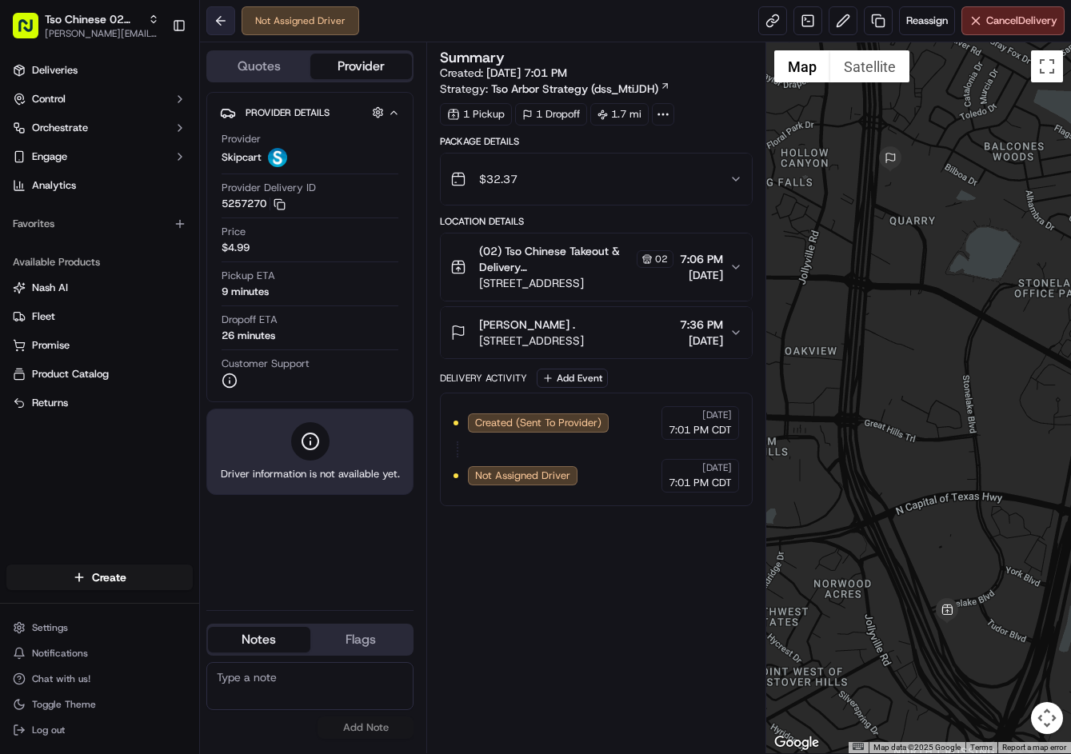
click at [231, 14] on button at bounding box center [220, 20] width 29 height 29
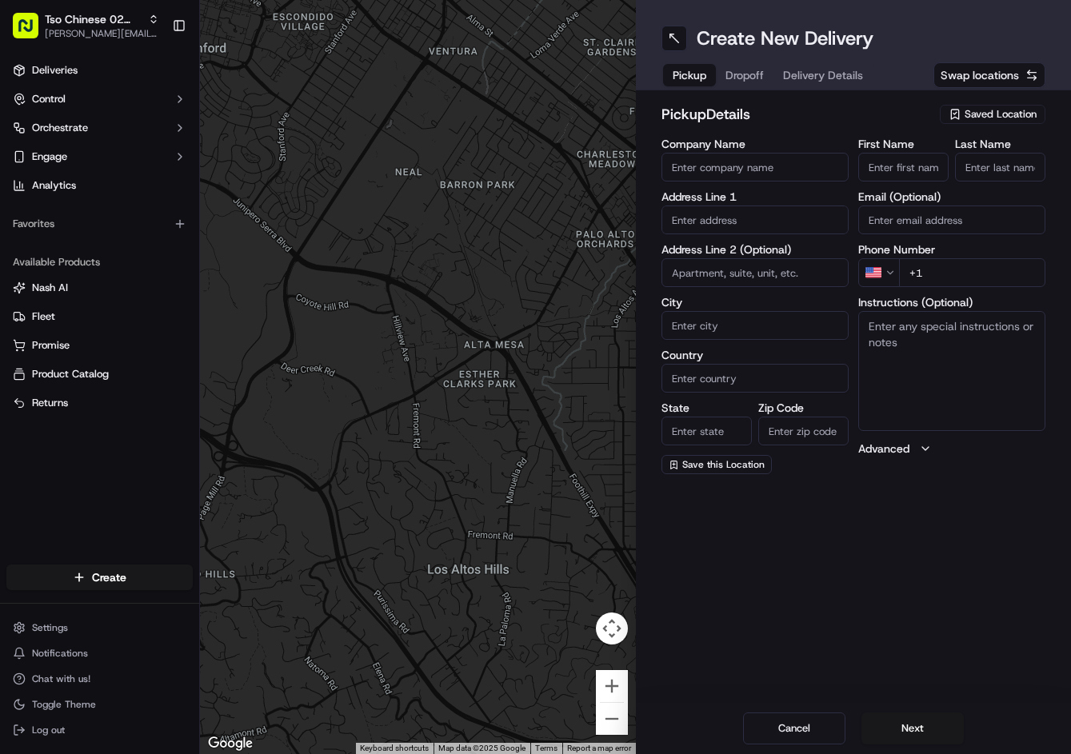
drag, startPoint x: 1037, startPoint y: 112, endPoint x: 1025, endPoint y: 114, distance: 12.9
click at [1031, 112] on div "Saved Location" at bounding box center [993, 114] width 106 height 19
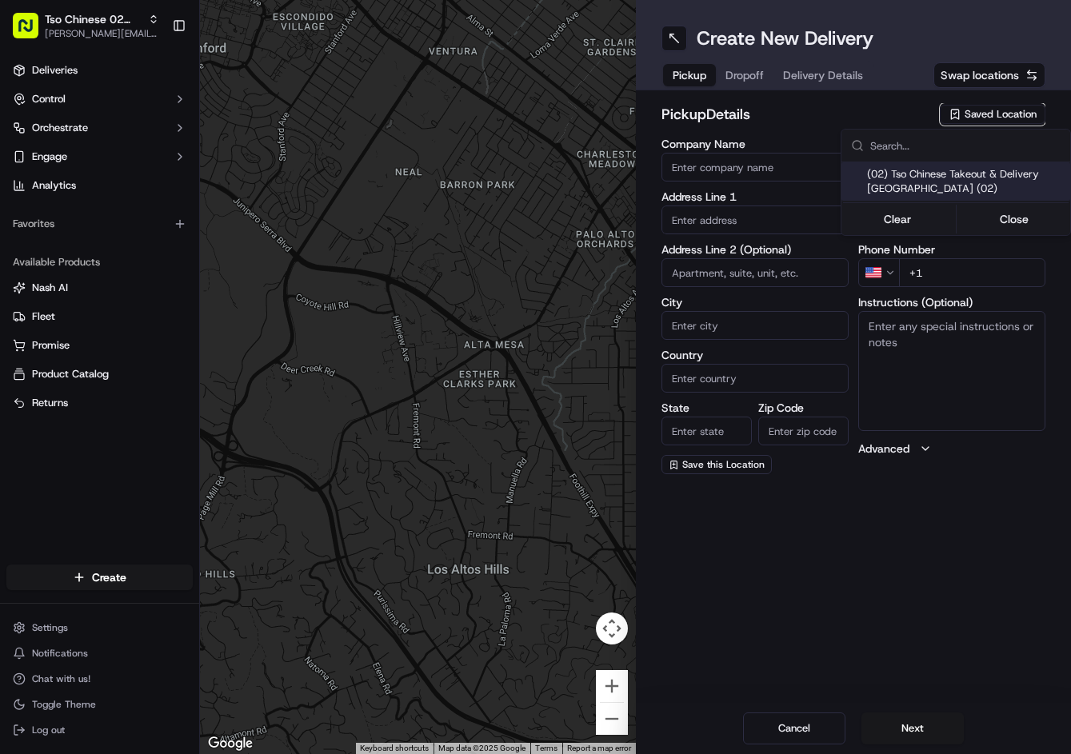
click at [961, 194] on span "(02) Tso Chinese Takeout & Delivery Arboretum Crossing (02)" at bounding box center [965, 181] width 197 height 29
type input "(02) Tso Chinese Takeout & Delivery Arboretum Crossing"
type input "9333 Research Blvd"
type input "Bldg E Ste 402"
type input "Austin"
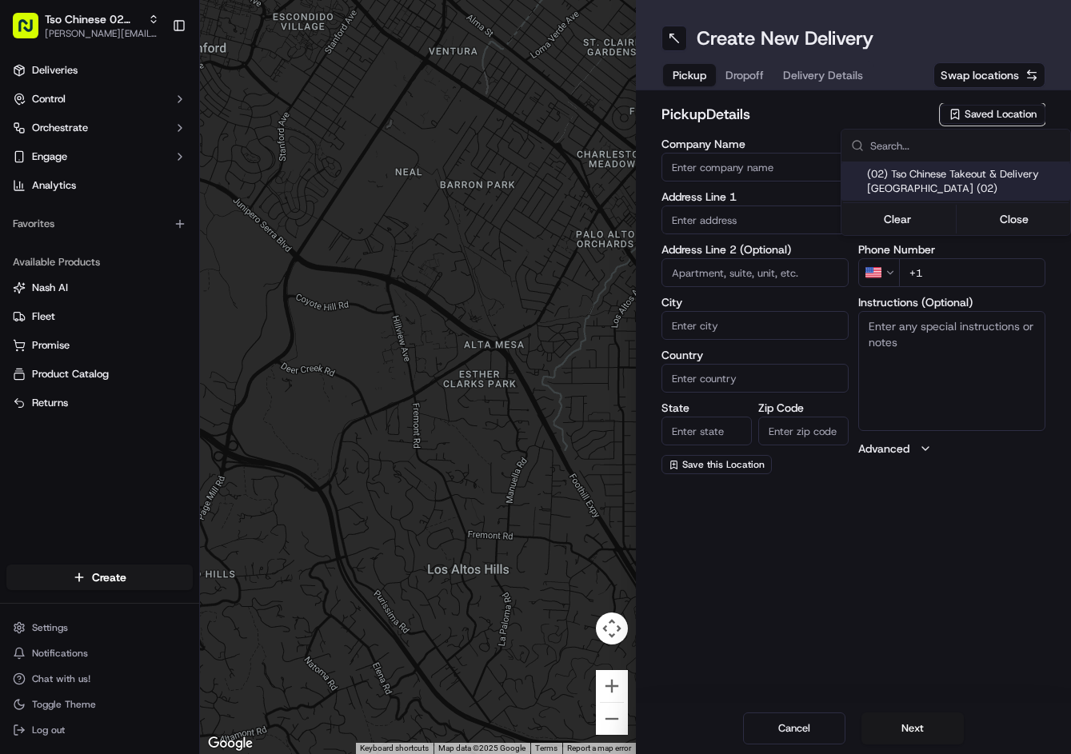
type input "US"
type input "[GEOGRAPHIC_DATA]"
type input "78759"
type input "Tso Chinese"
type input "Arboretum Crossing Manager"
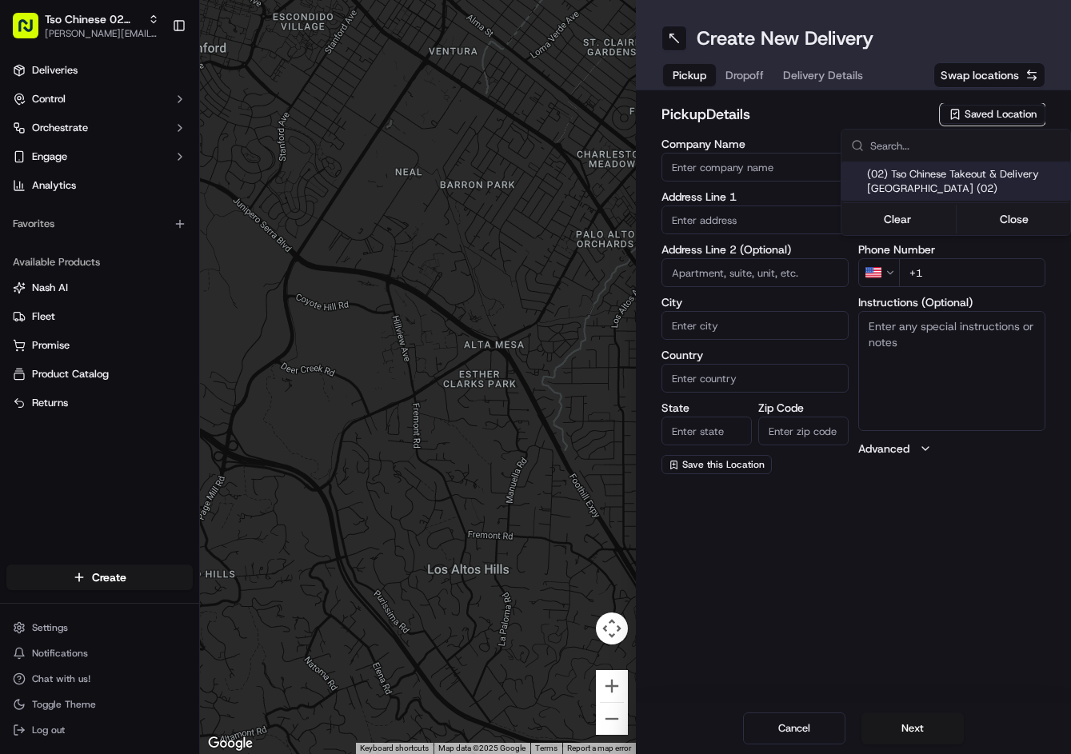
type input "arborstore@tsochinese.com"
type input "+1 512 344 9434"
type textarea "Submit a picture displaying address & food as Proof of Delivery. Envía una foto…"
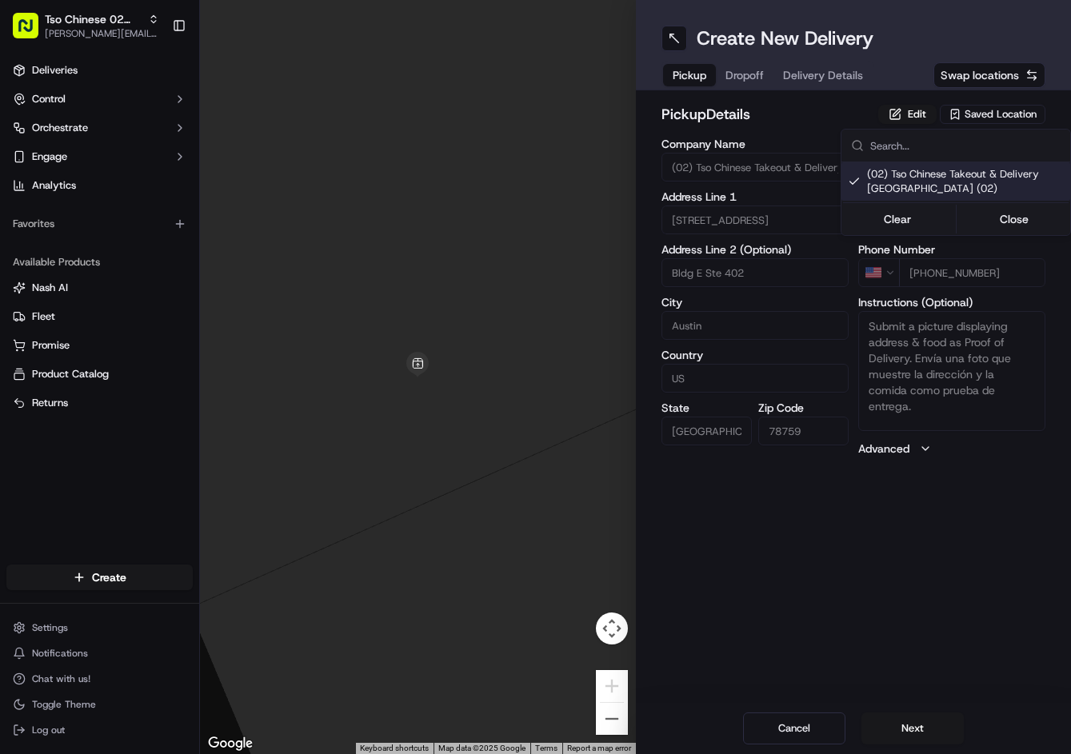
click at [765, 70] on html "Tso Chinese 02 Arbor jason@tsochinese.com Toggle Sidebar Deliveries Control Orc…" at bounding box center [535, 377] width 1071 height 754
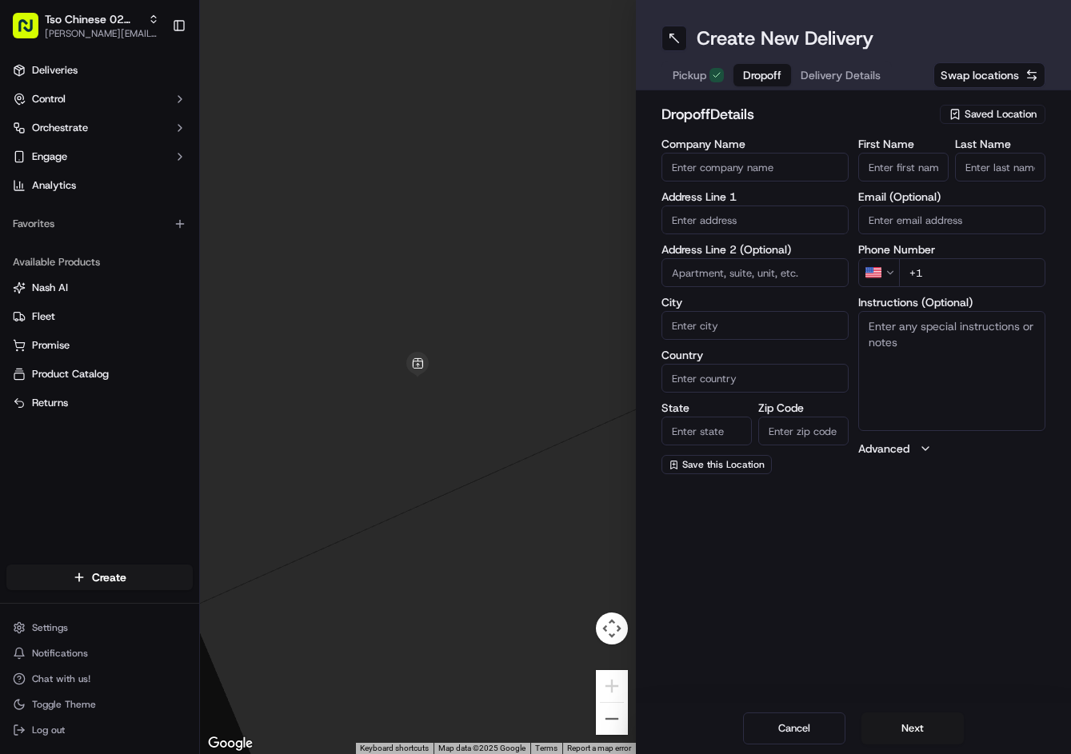
click at [751, 78] on span "Dropoff" at bounding box center [762, 75] width 38 height 16
click at [964, 264] on input "+1" at bounding box center [972, 272] width 146 height 29
paste input "32 53 74 30 20"
drag, startPoint x: 1013, startPoint y: 280, endPoint x: 817, endPoint y: 261, distance: 197.7
click at [817, 261] on div "Company Name Address Line 1 Address Line 2 (Optional) City Country State Zip Co…" at bounding box center [853, 306] width 385 height 336
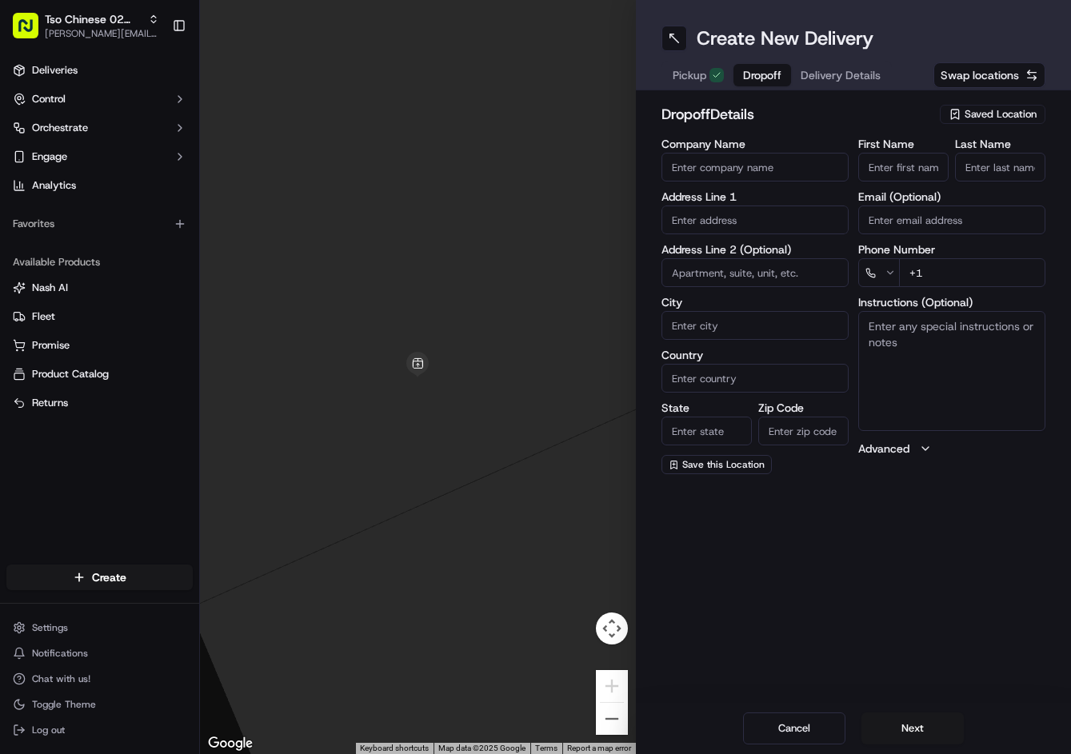
paste input "325 374 3020"
type input "+1 325 374 3020"
click at [756, 224] on input "text" at bounding box center [754, 220] width 187 height 29
paste input "6107 Shoalwood Ave, Austin, TX 78757-3135, United States"
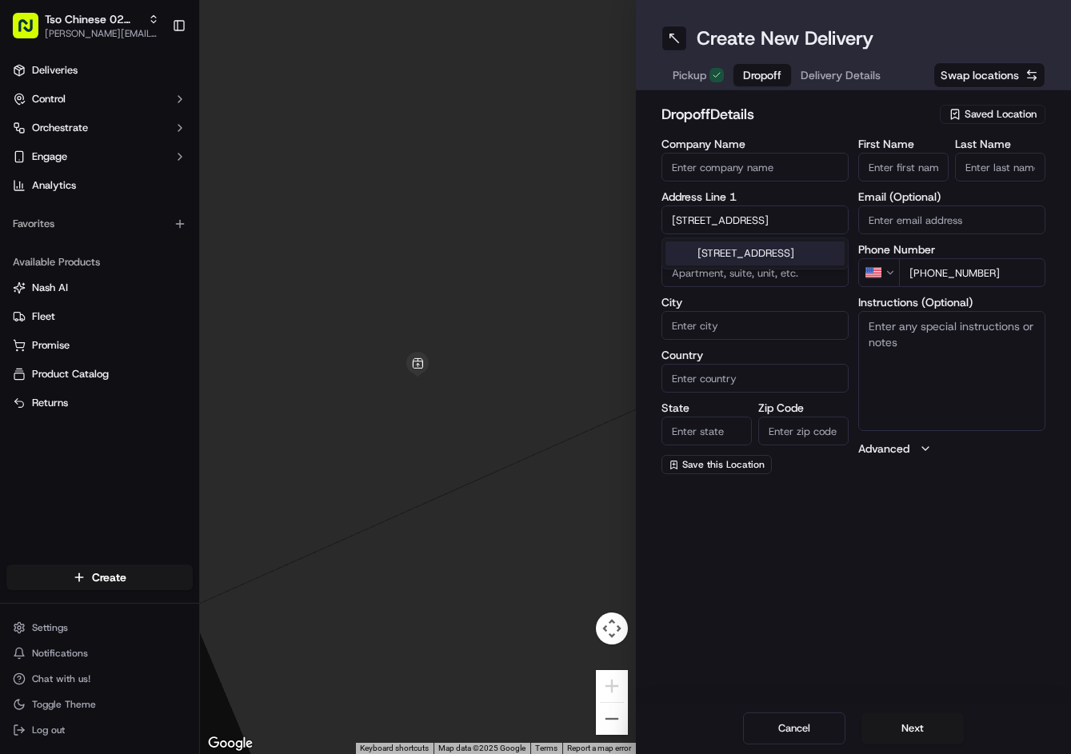
click at [746, 266] on div "6107 Shoalwood Avenue, Austin, TX 78757, United States" at bounding box center [754, 254] width 179 height 24
type input "6107 Shoalwood Ave, Austin, TX 78757, USA"
type input "Austin"
type input "[GEOGRAPHIC_DATA]"
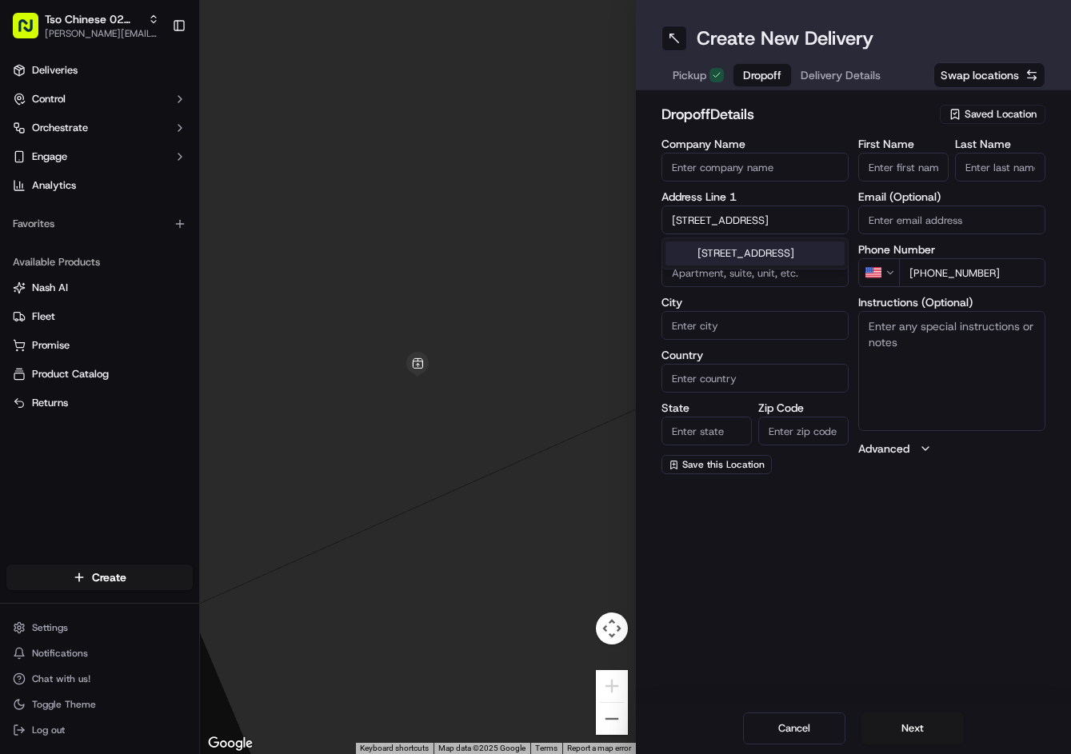
type input "78757"
type input "6107 Shoalwood Avenue"
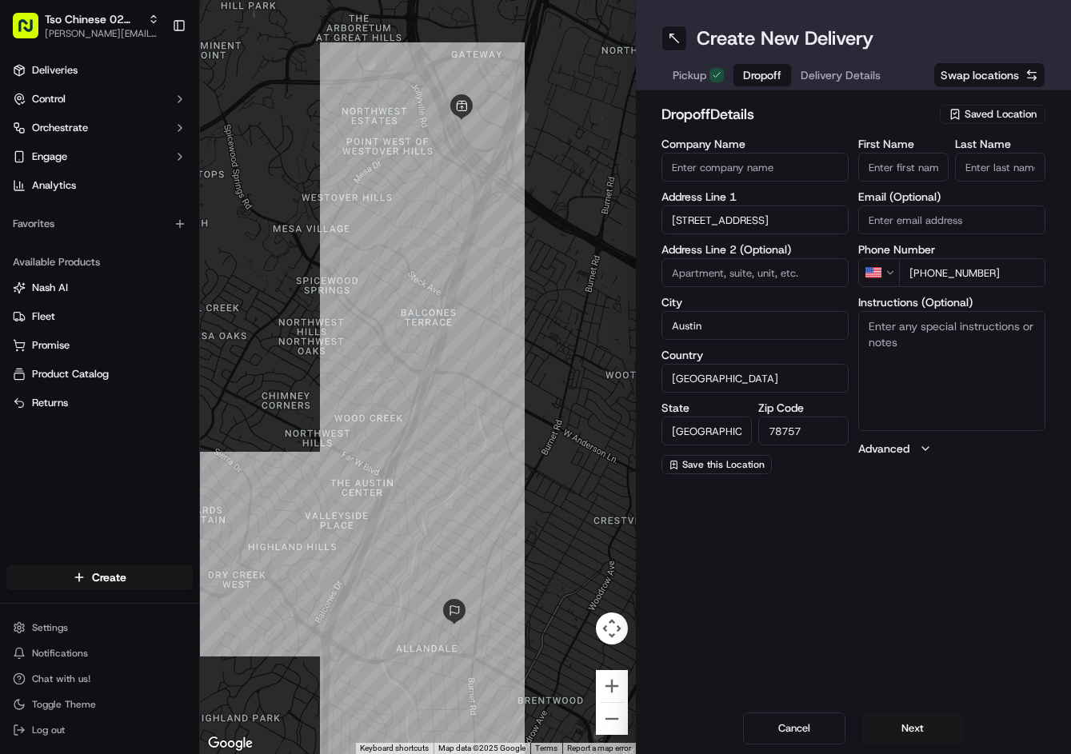
click at [885, 171] on input "First Name" at bounding box center [903, 167] width 90 height 29
paste input "Luigi G"
type input "Luigi G"
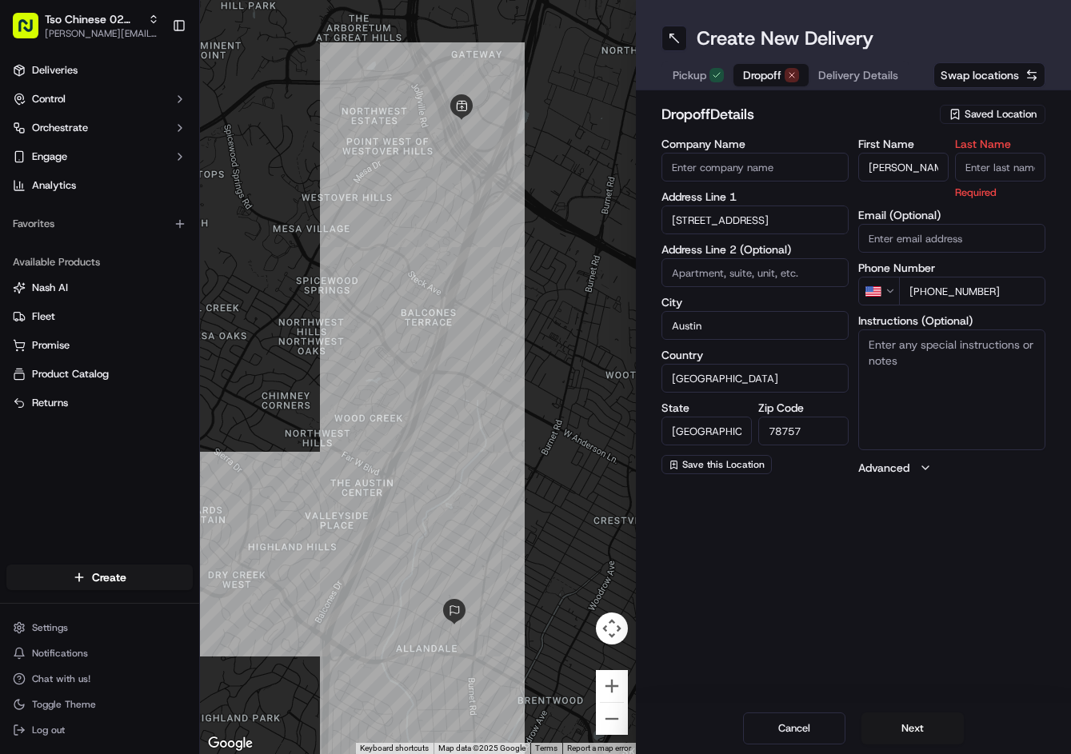
click at [977, 171] on input "Last Name" at bounding box center [1000, 167] width 90 height 29
type input "."
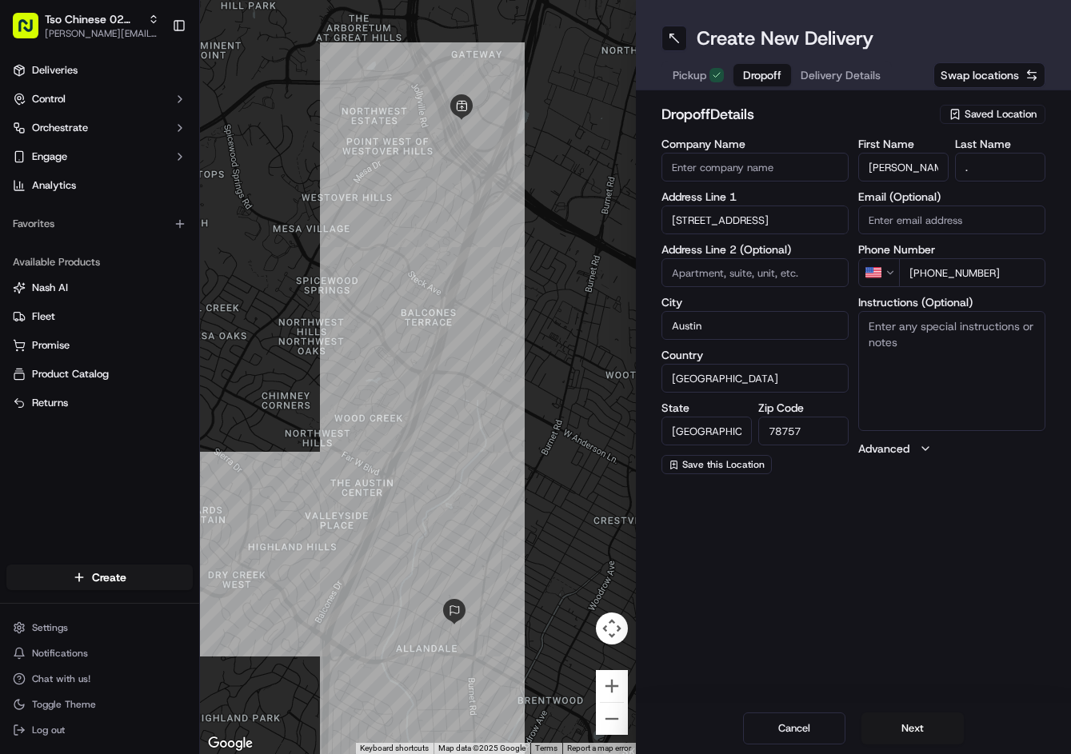
click at [898, 125] on h2 "dropoff Details" at bounding box center [796, 114] width 270 height 22
click at [844, 80] on span "Delivery Details" at bounding box center [841, 75] width 80 height 16
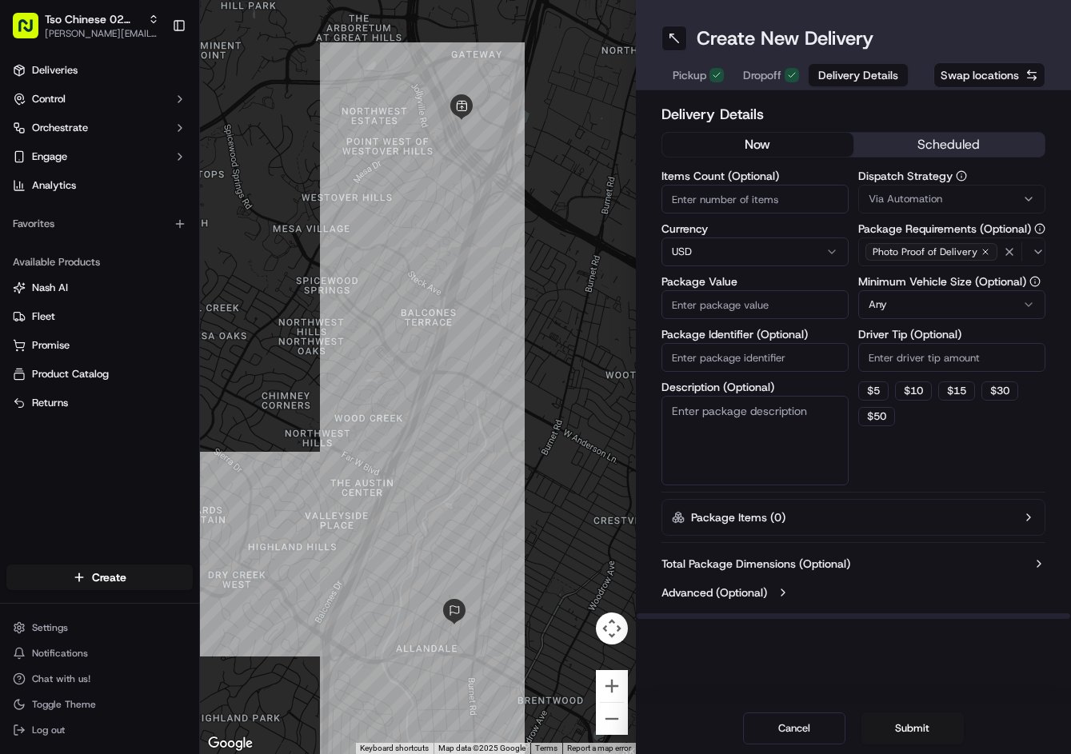
click at [906, 197] on span "Via Automation" at bounding box center [906, 199] width 74 height 14
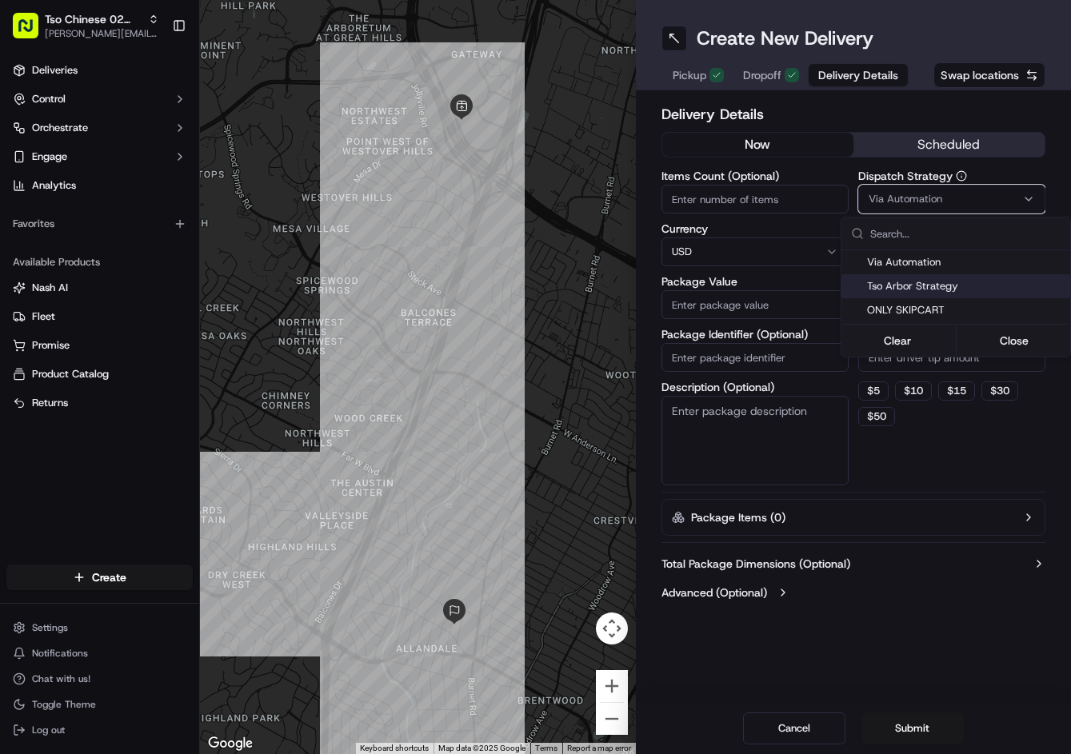
click at [925, 279] on span "Tso Arbor Strategy" at bounding box center [965, 286] width 197 height 14
click at [753, 320] on html "Tso Chinese 02 Arbor jason@tsochinese.com Toggle Sidebar Deliveries Control Orc…" at bounding box center [535, 377] width 1071 height 754
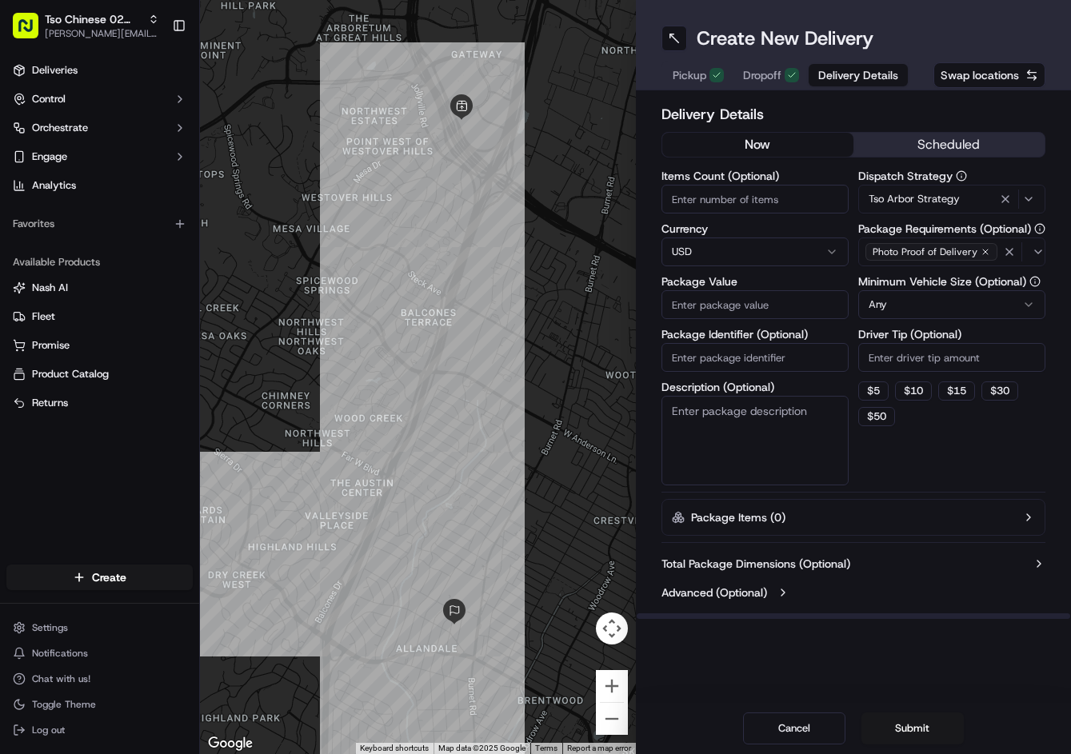
click at [748, 317] on input "Package Value" at bounding box center [754, 304] width 187 height 29
type input "81.73"
click at [1013, 369] on input "Driver Tip (Optional)" at bounding box center [951, 357] width 187 height 29
type input "2"
click at [756, 354] on input "Package Identifier (Optional)" at bounding box center [754, 357] width 187 height 29
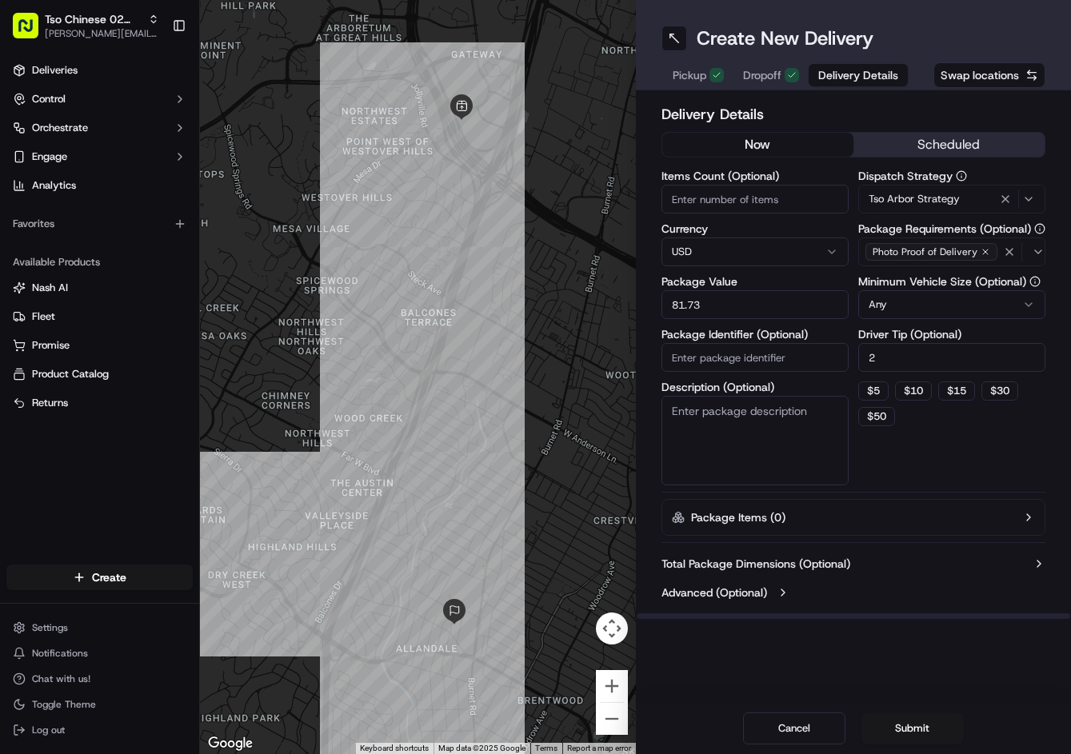
click at [756, 354] on input "Package Identifier (Optional)" at bounding box center [754, 357] width 187 height 29
paste input "OMUCN42"
type input "OMUCN42"
click at [959, 733] on button "Submit" at bounding box center [912, 729] width 102 height 32
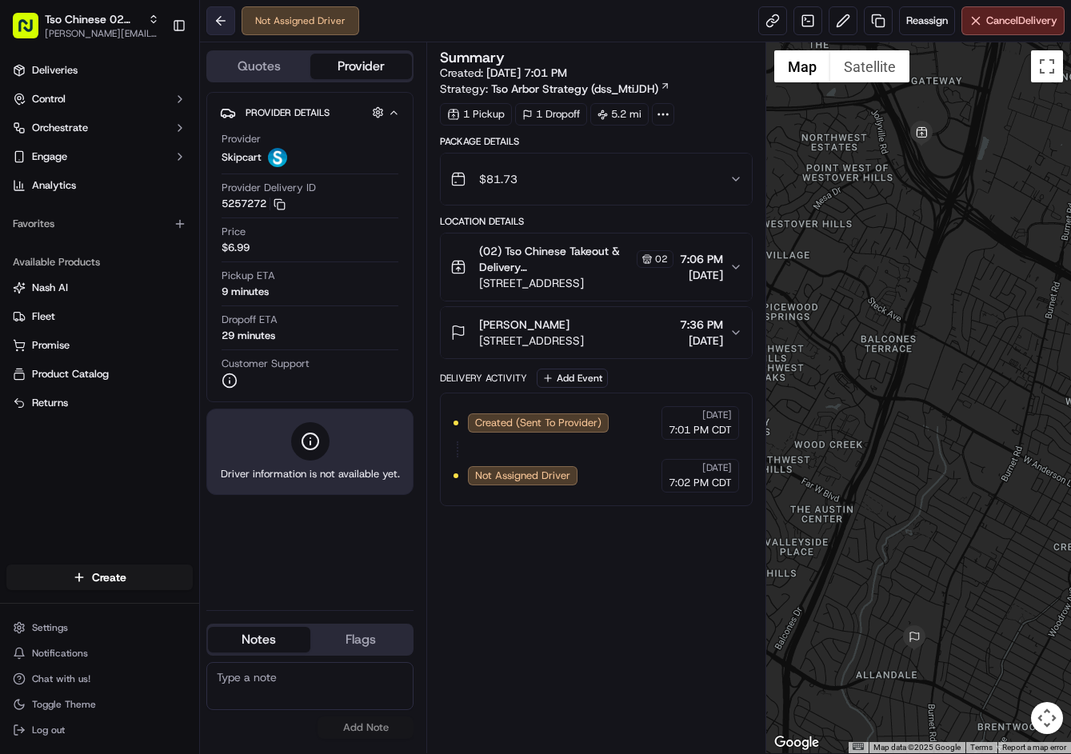
click at [230, 26] on button at bounding box center [220, 20] width 29 height 29
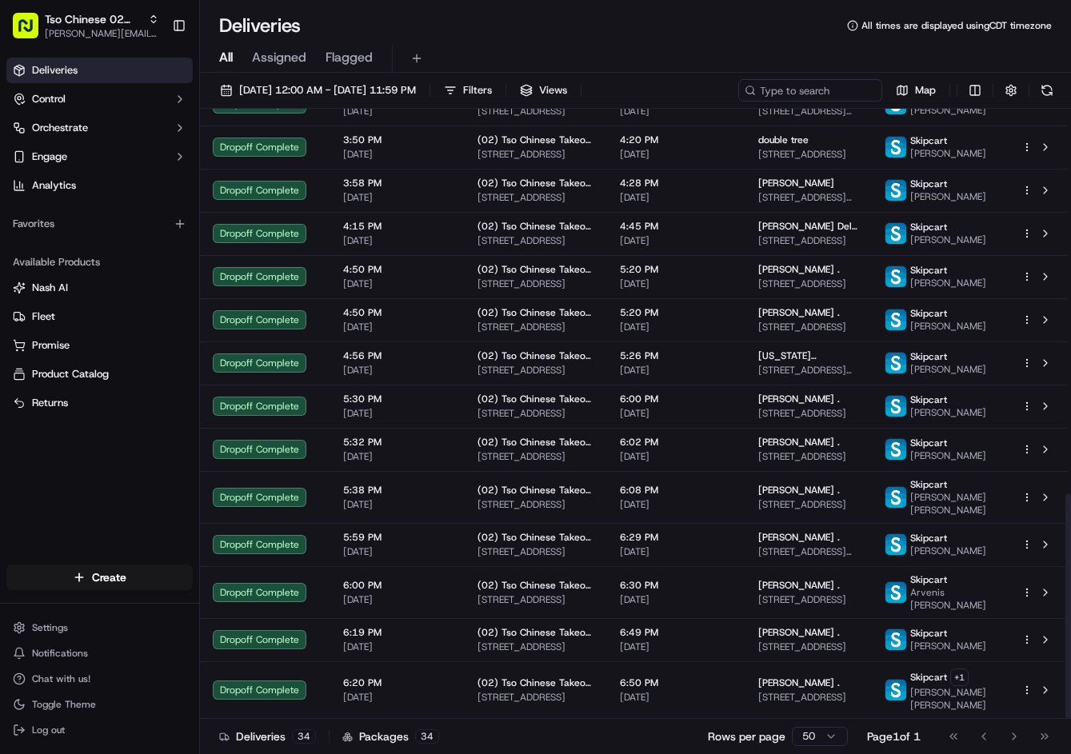
scroll to position [1045, 0]
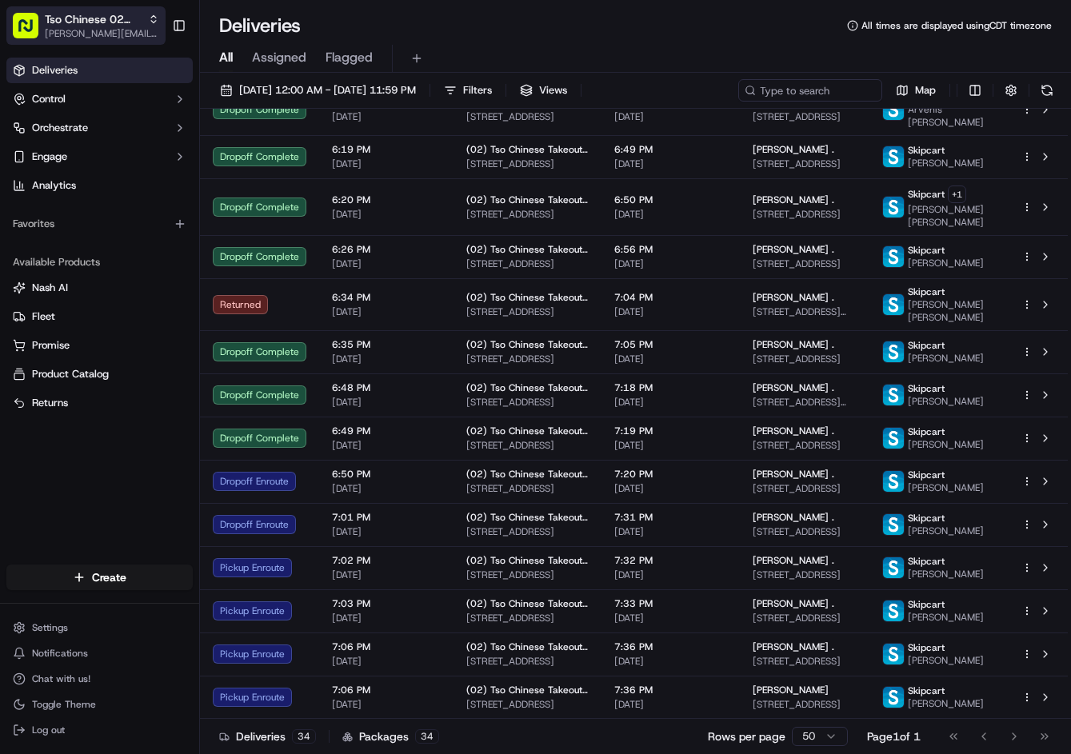
click at [127, 26] on span "Tso Chinese 02 Arbor" at bounding box center [93, 19] width 97 height 16
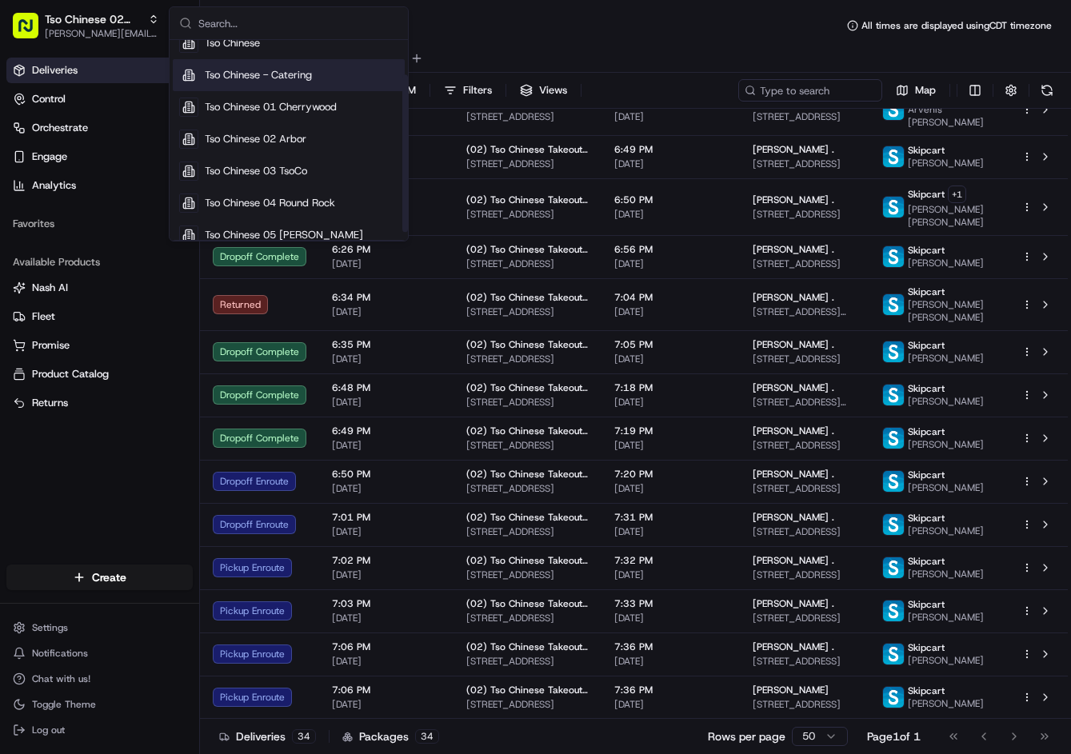
scroll to position [54, 0]
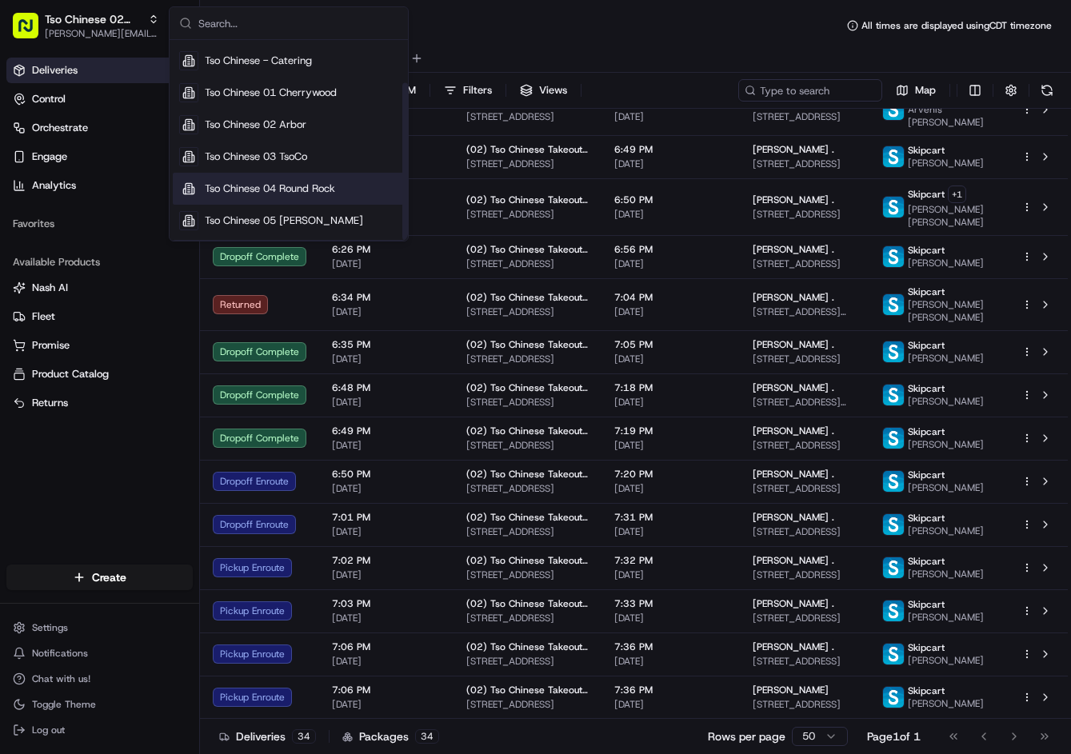
click at [305, 186] on span "Tso Chinese 04 Round Rock" at bounding box center [270, 189] width 130 height 14
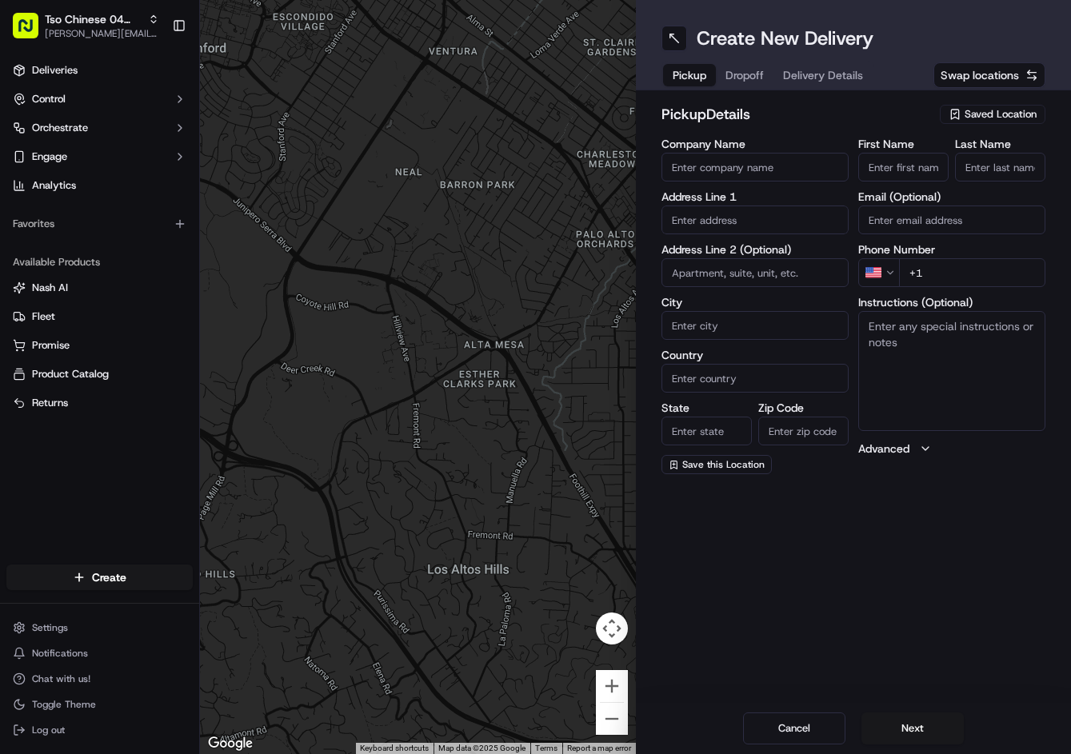
click at [775, 230] on input "text" at bounding box center [754, 220] width 187 height 29
paste input "[STREET_ADDRESS][PERSON_NAME]"
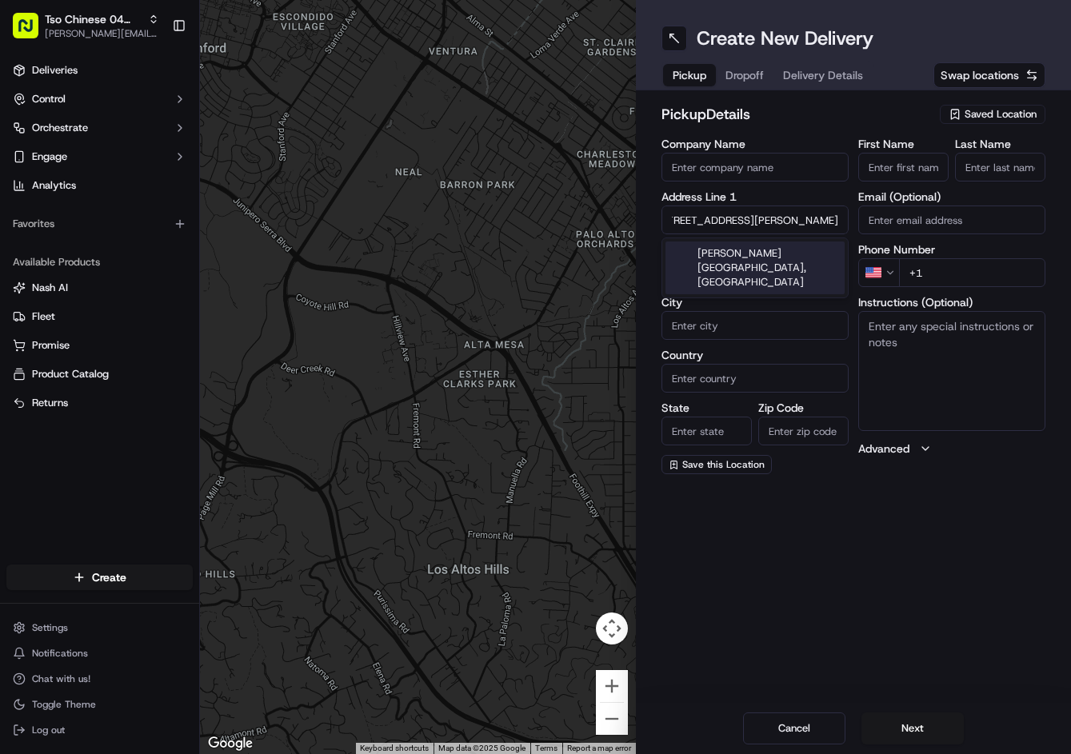
click at [757, 265] on div "[PERSON_NAME][GEOGRAPHIC_DATA], [GEOGRAPHIC_DATA]" at bounding box center [754, 268] width 179 height 53
type input "107 Chisholm Trail Rd, Round Rock, TX 78681, USA"
type input "Round Rock"
type input "[GEOGRAPHIC_DATA]"
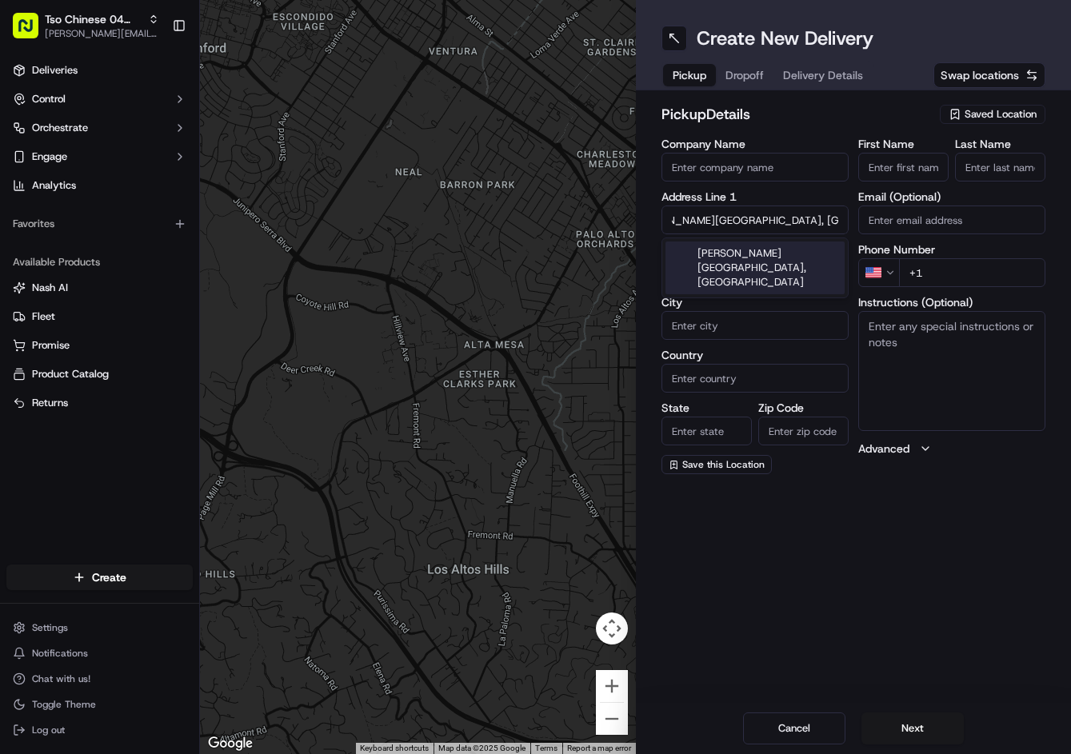
type input "[GEOGRAPHIC_DATA]"
type input "78681"
type input "107 Chisholm Trail Road"
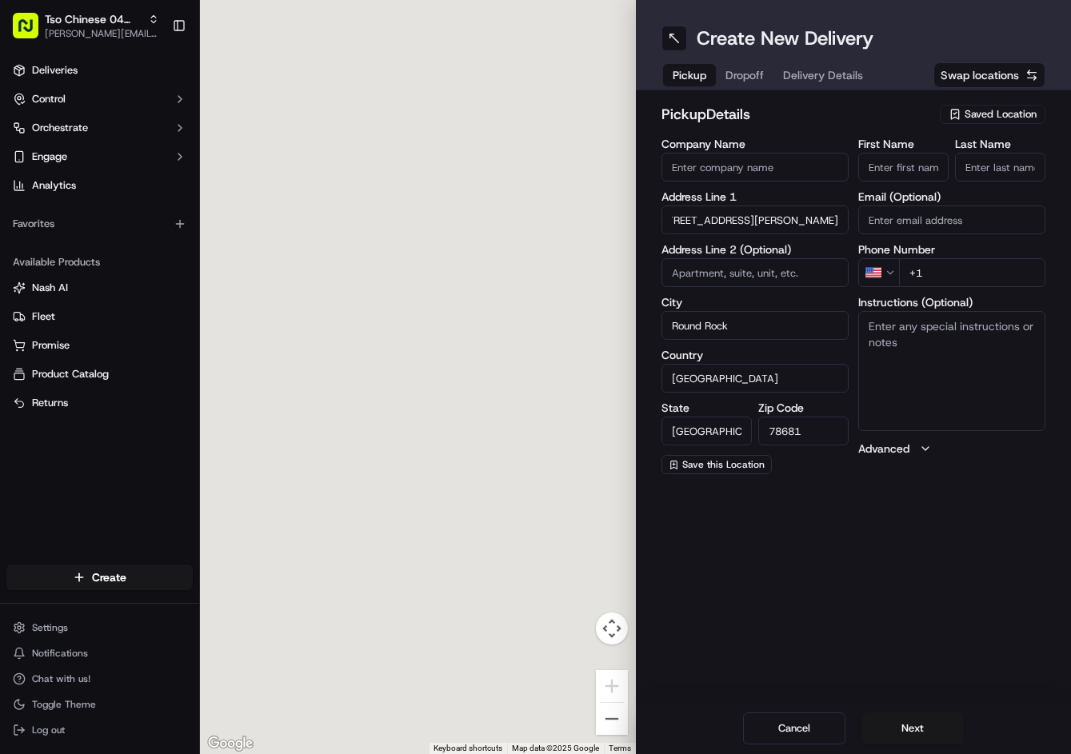
scroll to position [0, 0]
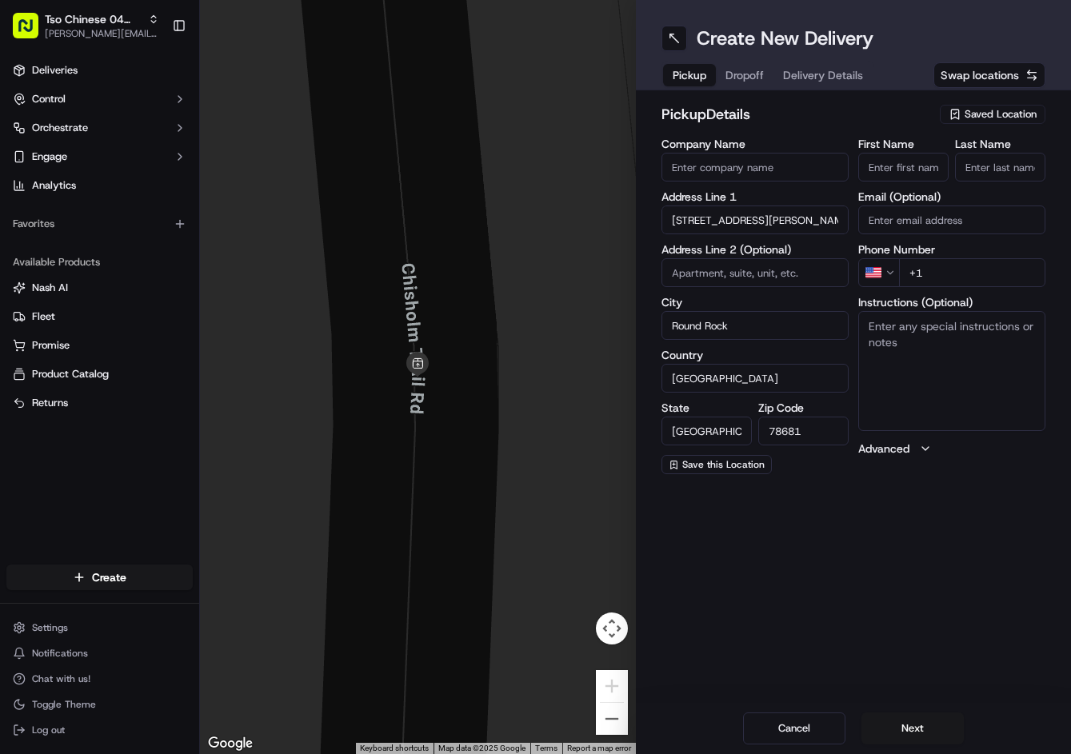
click at [993, 81] on span "Swap locations" at bounding box center [980, 75] width 78 height 16
click at [973, 124] on button "Saved Location" at bounding box center [993, 114] width 106 height 22
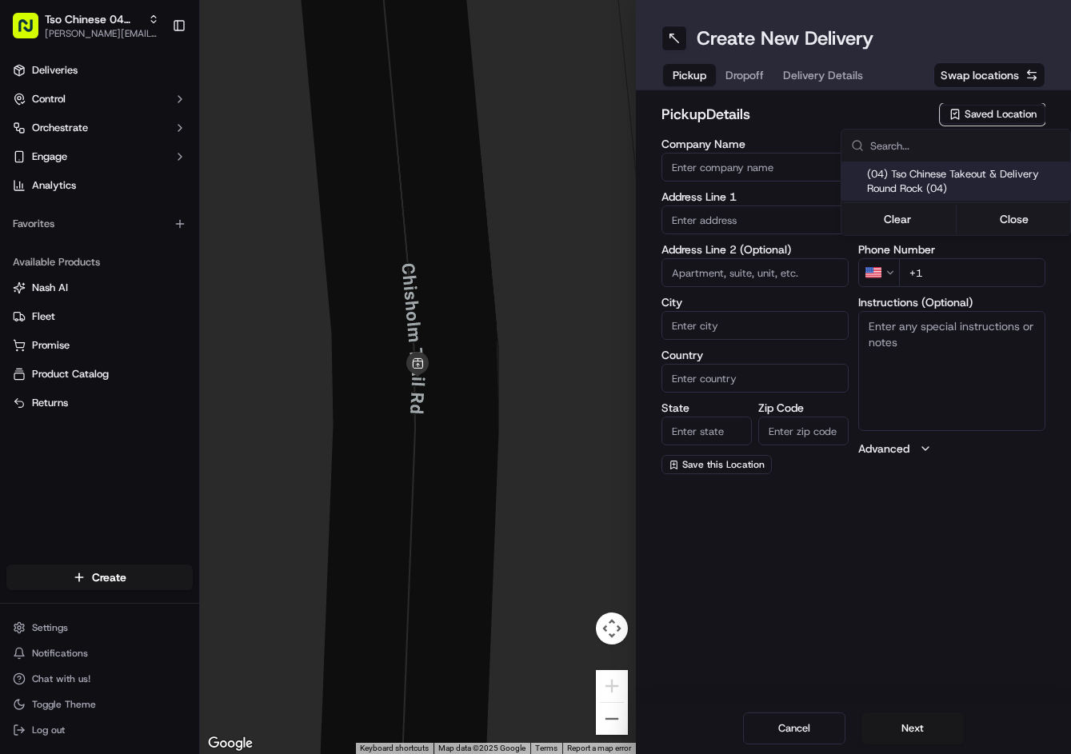
click at [951, 201] on div "Clear Close" at bounding box center [955, 218] width 229 height 34
click at [911, 169] on span "(04) Tso Chinese Takeout & Delivery Round Rock (04)" at bounding box center [965, 181] width 197 height 29
type input "(04) Tso Chinese Takeout & Delivery Round Rock"
type input "2000 N [PERSON_NAME] St"
type input "Ste 108"
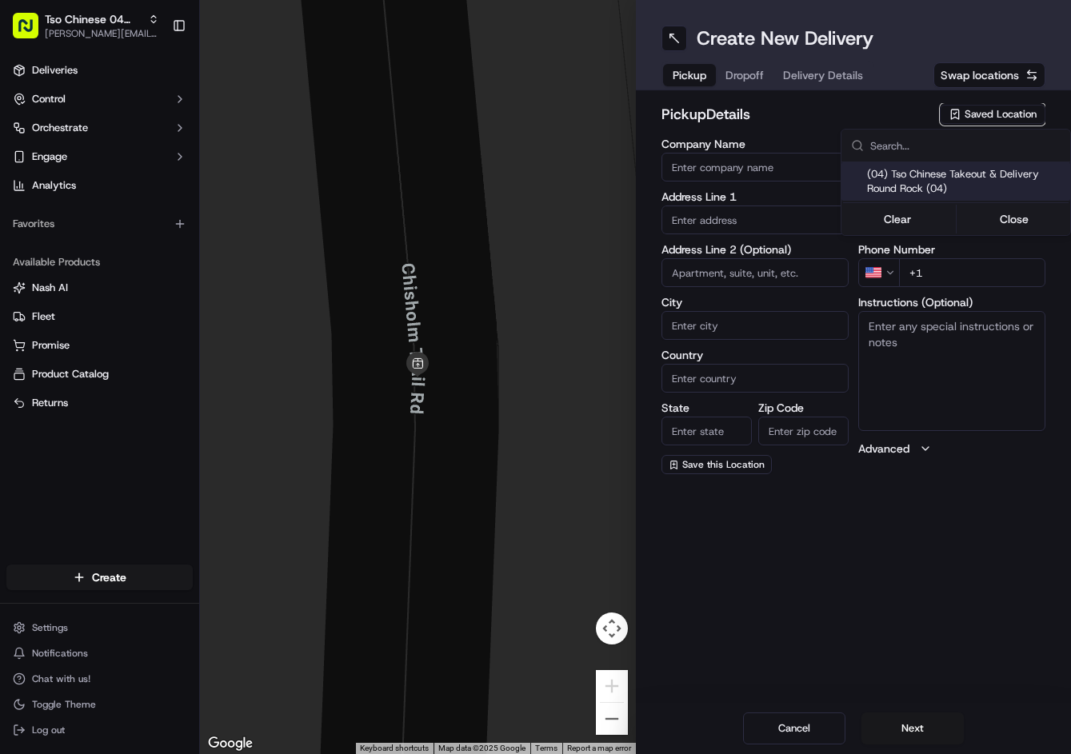
type input "Round Rock"
type input "US"
type input "[GEOGRAPHIC_DATA]"
type input "78664"
type input "Tso Chinese"
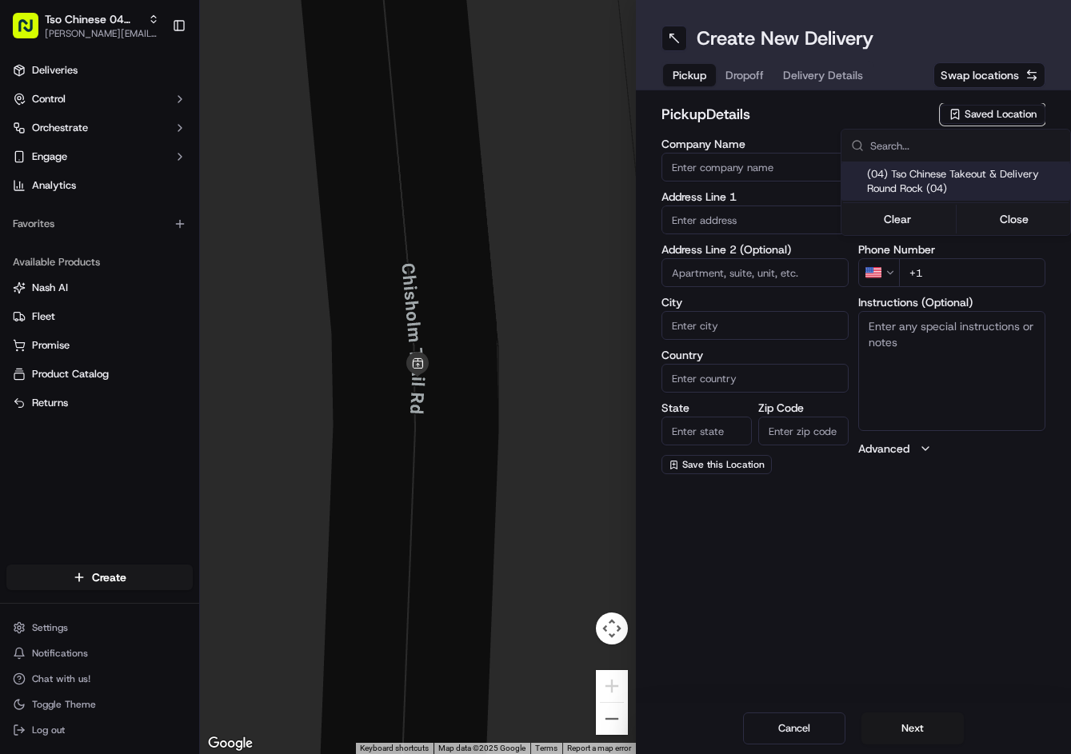
type input "Round Rock Manager"
type input "[EMAIL_ADDRESS][DOMAIN_NAME]"
type input "[PHONE_NUMBER]"
type textarea "Submit a picture displaying address & food as Proof of Delivery. Envía una foto…"
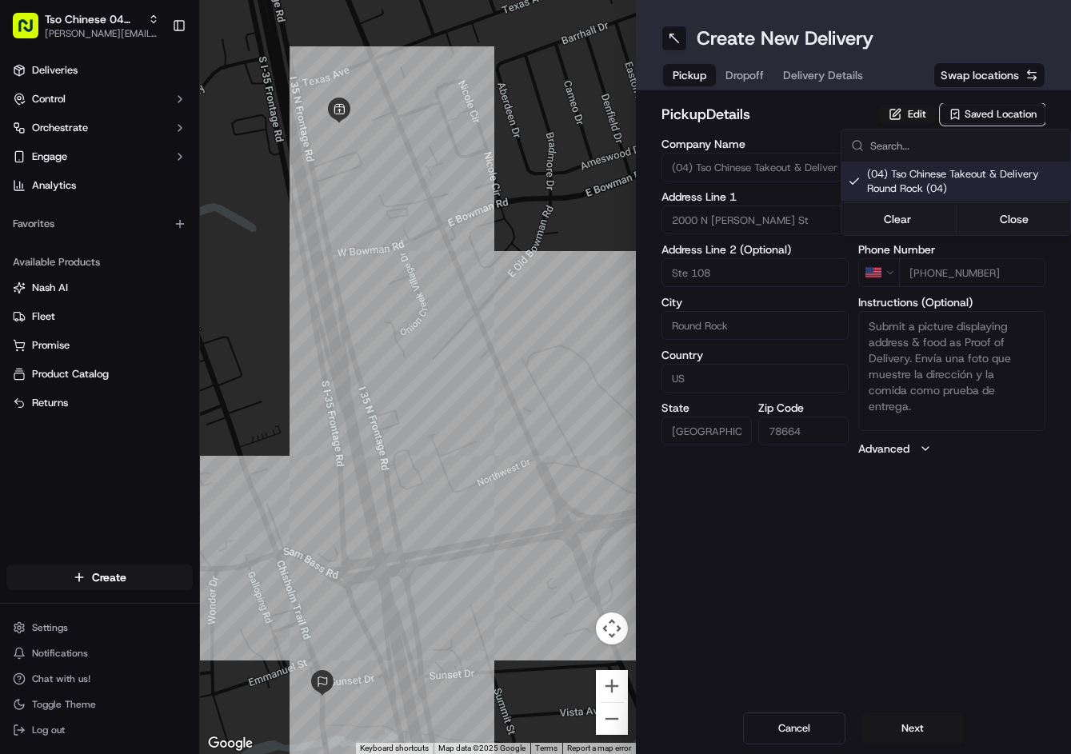
click at [738, 74] on html "Tso Chinese 04 Round Rock jason@tsochinese.com Toggle Sidebar Deliveries Contro…" at bounding box center [535, 377] width 1071 height 754
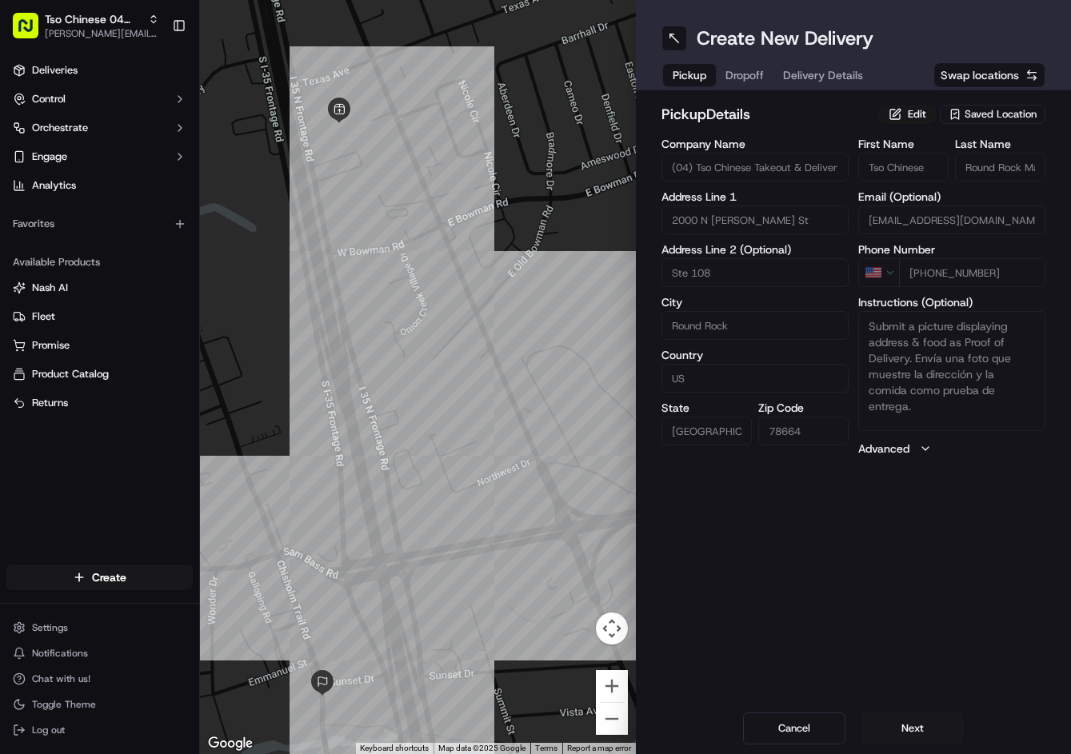
click at [738, 74] on button "Dropoff" at bounding box center [745, 75] width 58 height 22
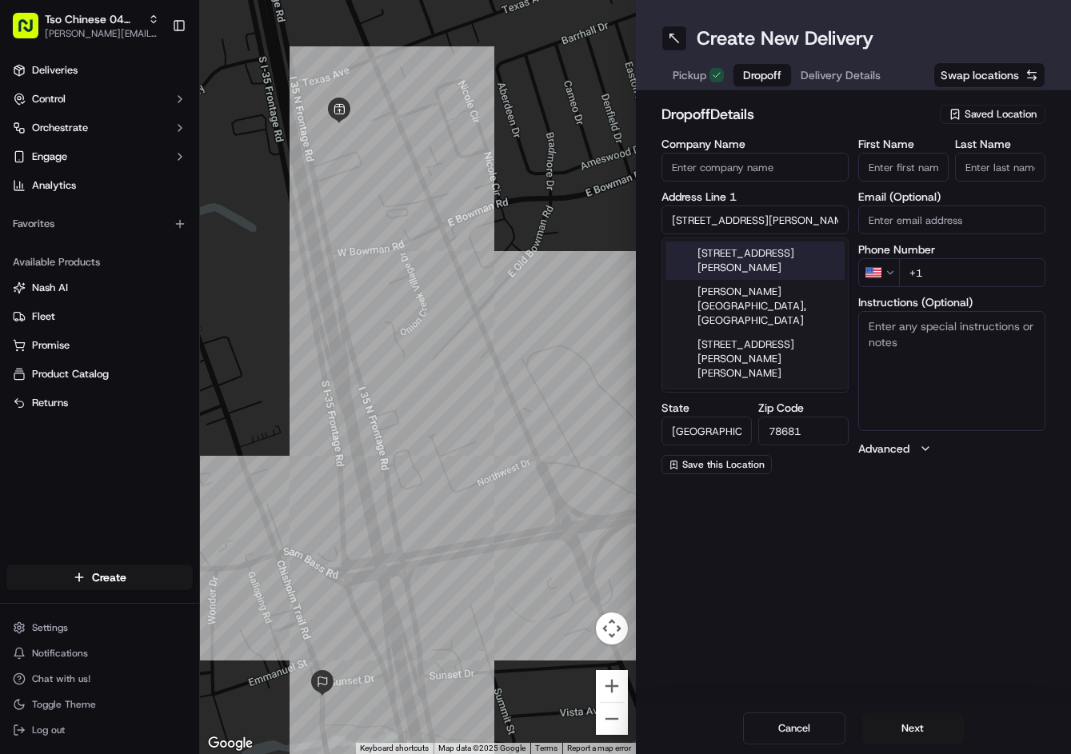
click at [775, 220] on input "107 Chisholm Trail Road" at bounding box center [754, 220] width 187 height 29
drag, startPoint x: 812, startPoint y: 218, endPoint x: 615, endPoint y: 193, distance: 198.4
click at [615, 193] on div "← Move left → Move right ↑ Move up ↓ Move down + Zoom in - Zoom out Home Jump l…" at bounding box center [635, 377] width 871 height 754
paste input "Nico Cv, Round Rock, TX 78664-2137, United States"
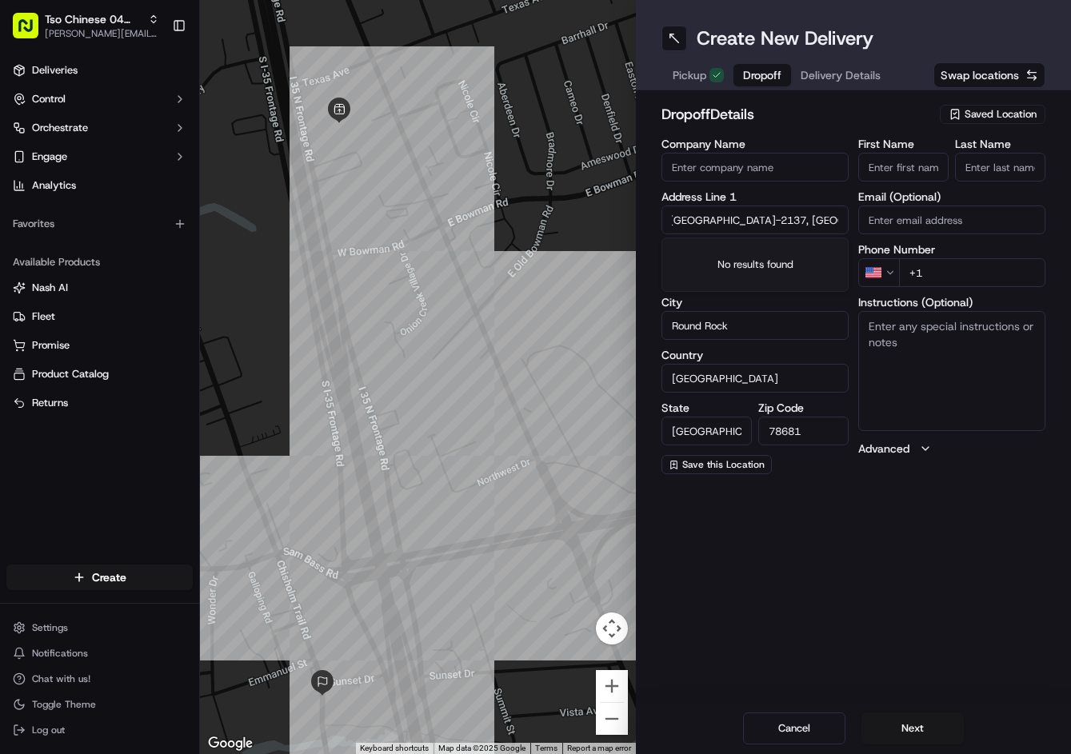
type input "Nico Cv, Round Rock, TX 78664-2137, United States"
click at [737, 223] on input "Nico Cv, Round Rock, TX 78664-2137, United States" at bounding box center [754, 220] width 187 height 29
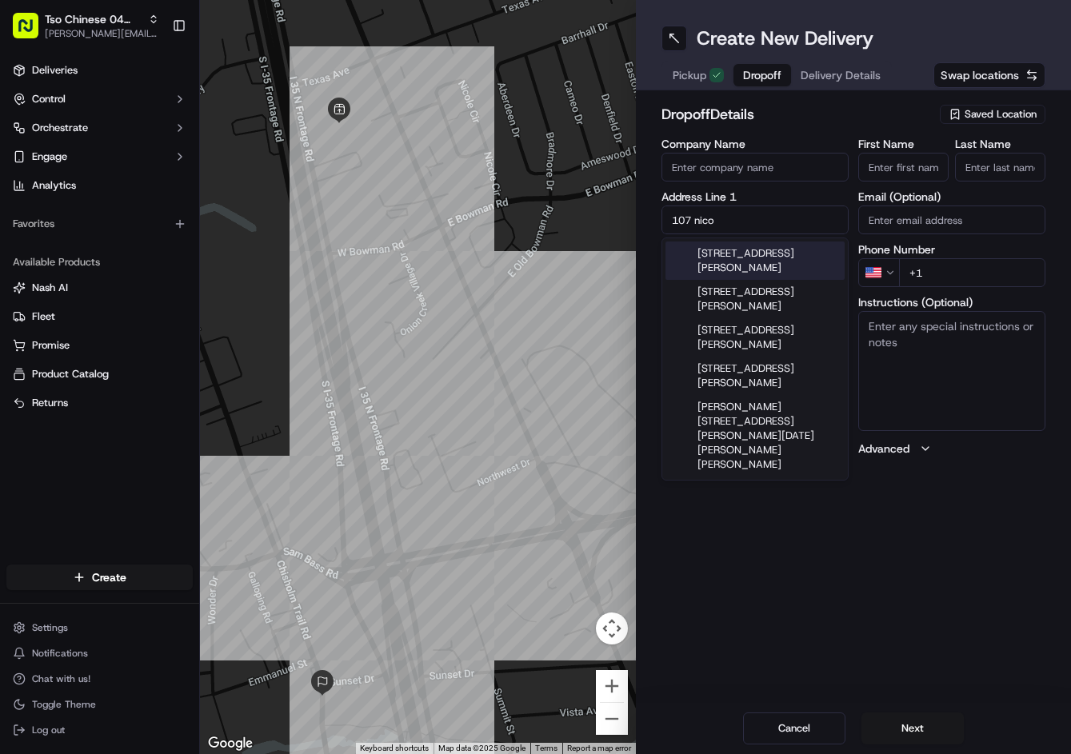
click at [772, 258] on div "107 Nicole Cove, Round Rock, TX" at bounding box center [754, 261] width 179 height 38
type input "107 Nicole Cove, Round Rock, TX 78664, USA"
type input "78664"
type input "107 Nicole Cove"
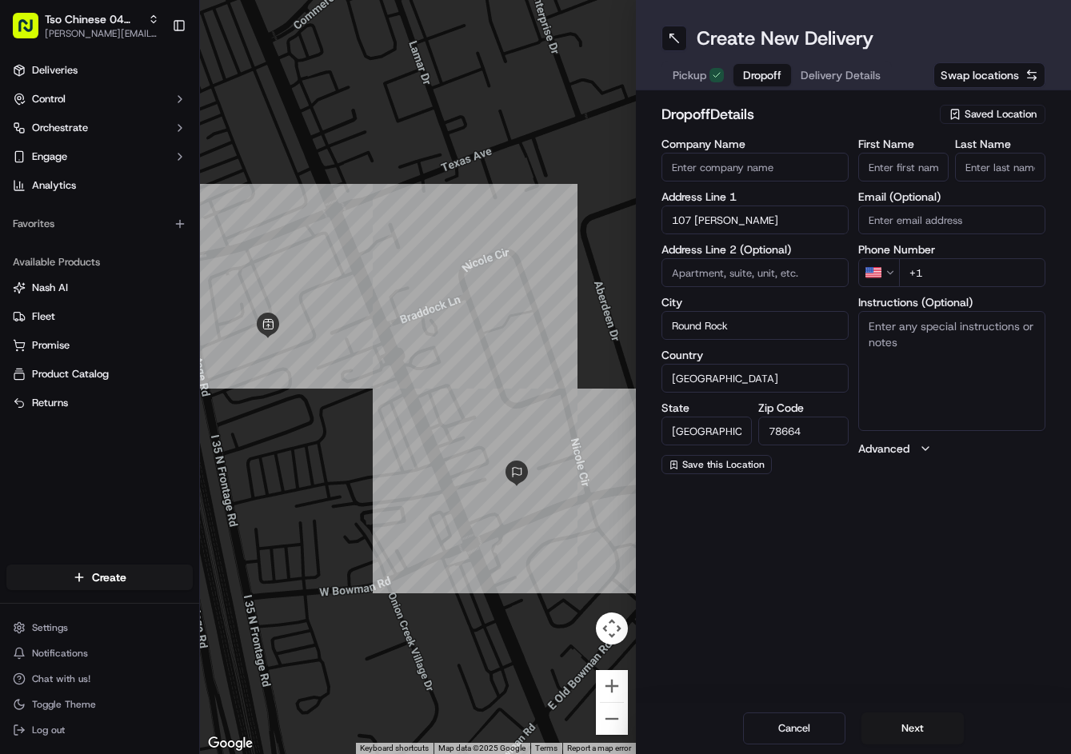
click at [1005, 342] on textarea "Instructions (Optional)" at bounding box center [951, 371] width 187 height 120
paste textarea "Unit A"
type textarea "Unit A"
click at [989, 278] on input "+1" at bounding box center [972, 272] width 146 height 29
paste input "512 772 6269"
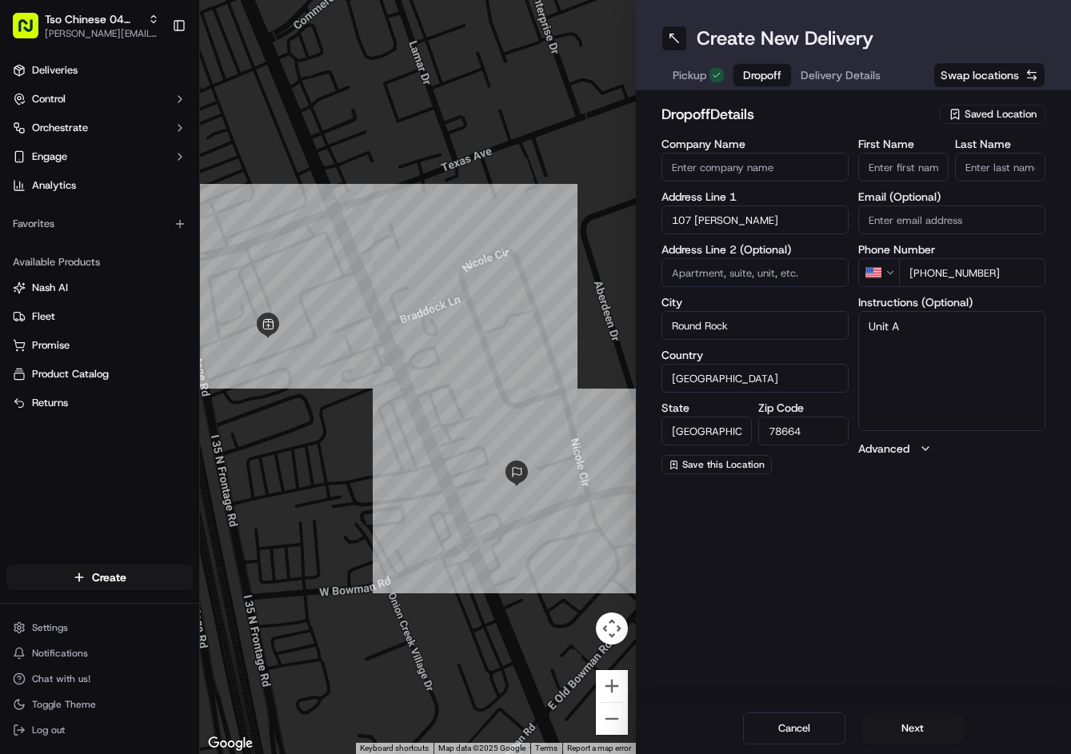
type input "+1 512 772 6269"
click at [889, 178] on input "First Name" at bounding box center [903, 167] width 90 height 29
paste input "Melaine Cooper"
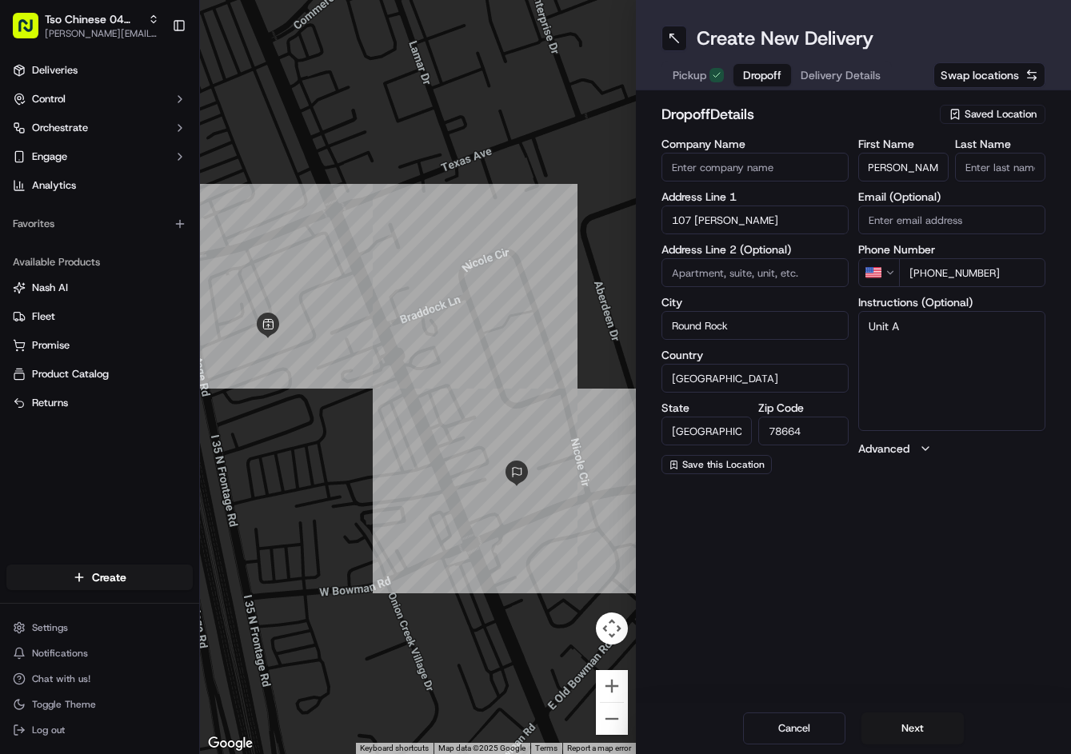
type input "Melaine Cooper"
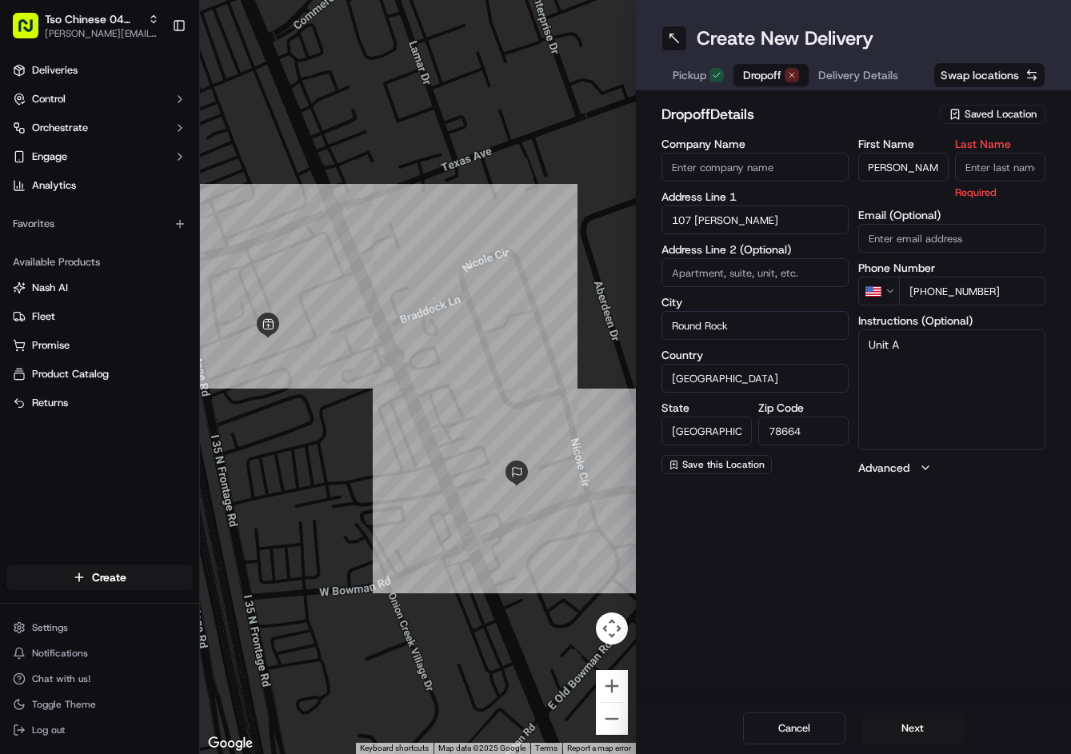
scroll to position [0, 0]
click at [981, 167] on input "Last Name" at bounding box center [1000, 167] width 90 height 29
type input "."
click at [895, 100] on div "dropoff Details Saved Location Company Name Address Line 1 107 Nicole Cove Addr…" at bounding box center [854, 289] width 436 height 398
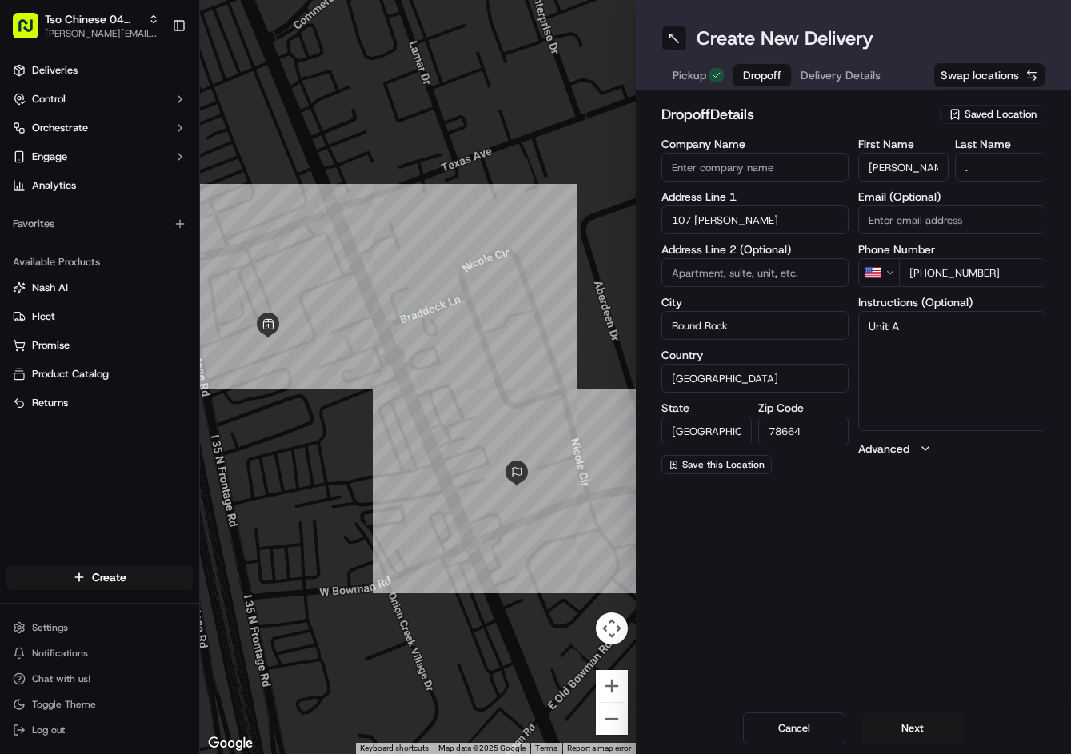
click at [860, 79] on span "Delivery Details" at bounding box center [841, 75] width 80 height 16
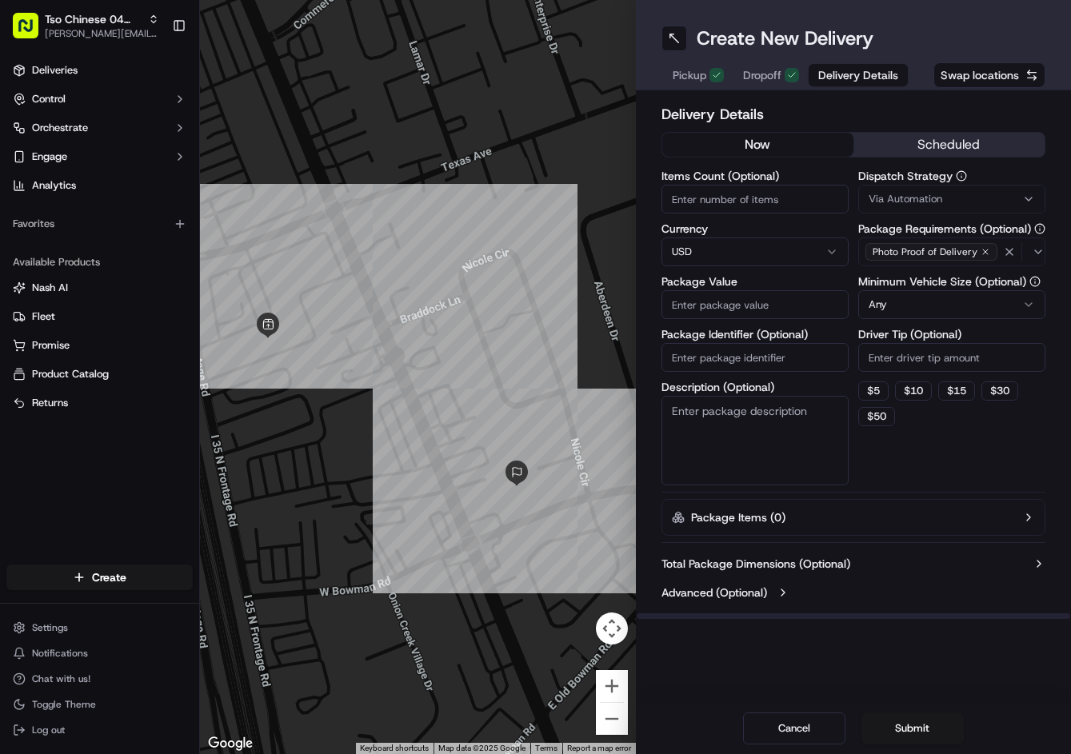
click at [925, 188] on button "Via Automation" at bounding box center [951, 199] width 187 height 29
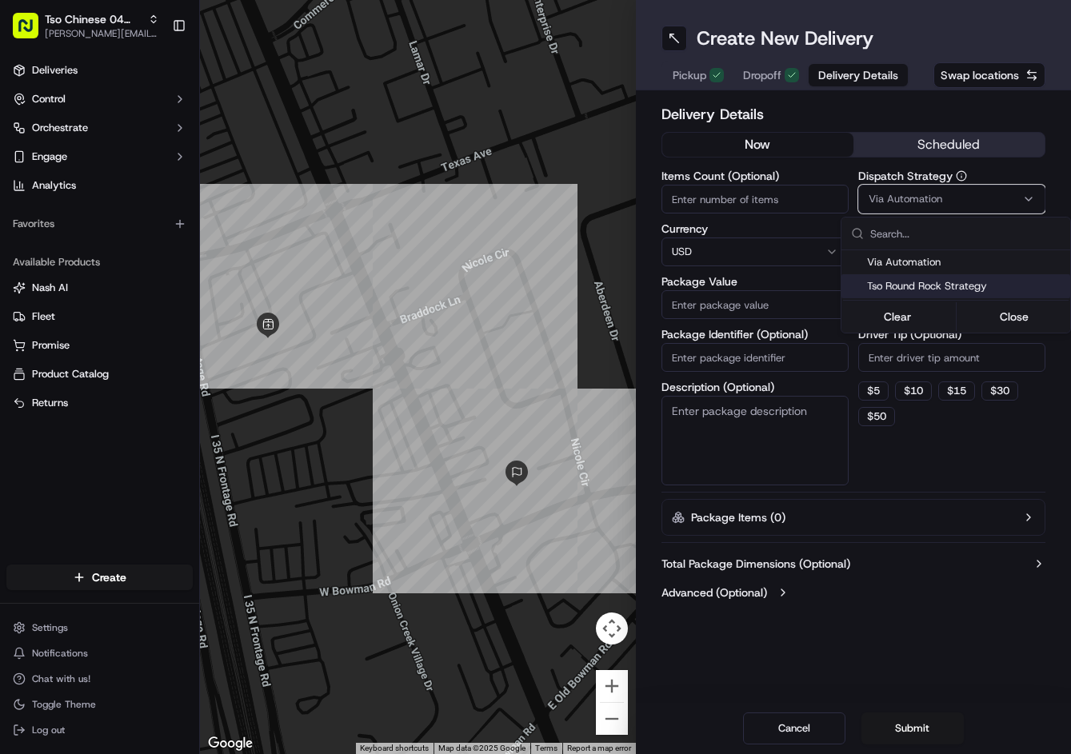
click at [927, 284] on span "Tso Round Rock Strategy" at bounding box center [965, 286] width 197 height 14
click at [924, 357] on html "Tso Chinese 04 Round Rock jason@tsochinese.com Toggle Sidebar Deliveries Contro…" at bounding box center [535, 377] width 1071 height 754
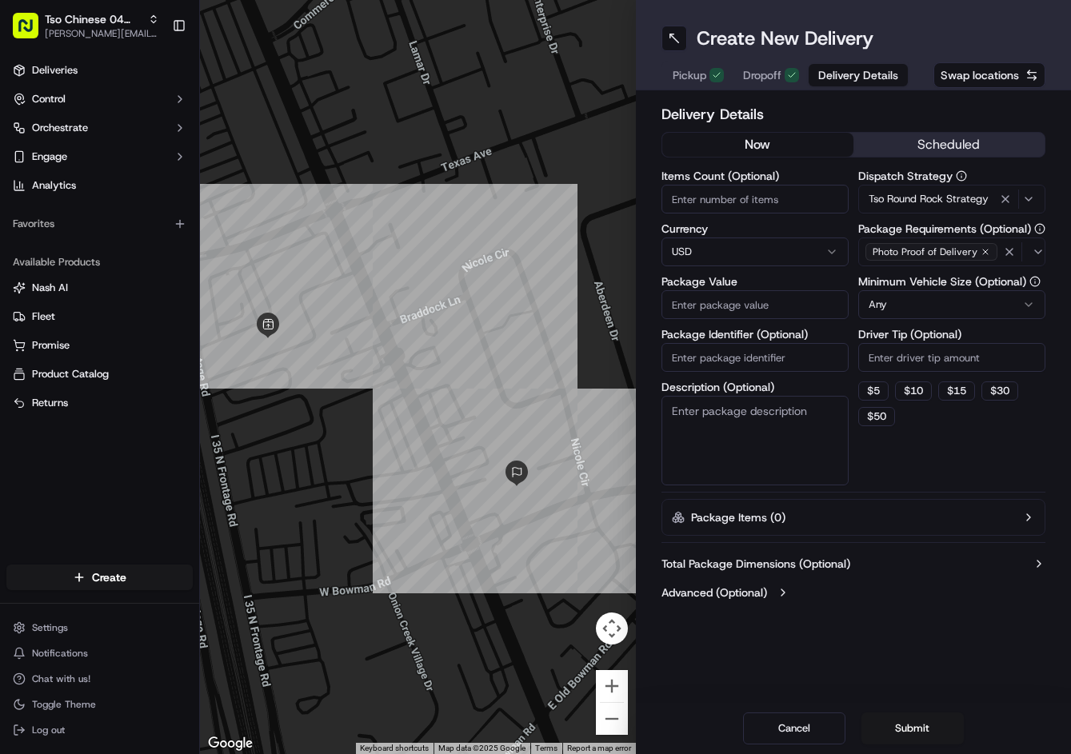
click at [924, 357] on html "Tso Chinese 04 Round Rock jason@tsochinese.com Toggle Sidebar Deliveries Contro…" at bounding box center [535, 377] width 1071 height 754
type input "2"
click at [775, 302] on input "Package Value" at bounding box center [754, 304] width 187 height 29
type input "28.04"
click at [714, 348] on input "Package Identifier (Optional)" at bounding box center [754, 357] width 187 height 29
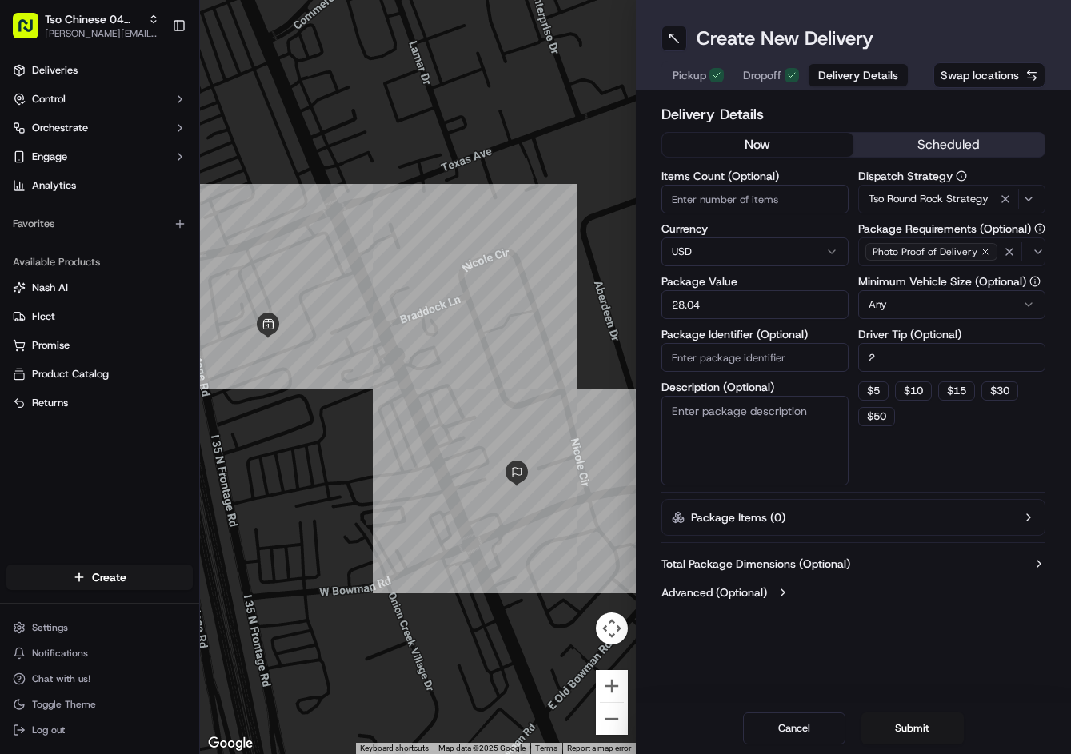
click at [714, 348] on input "Package Identifier (Optional)" at bounding box center [754, 357] width 187 height 29
paste input "AAIZNWK"
click at [906, 733] on button "Submit" at bounding box center [912, 729] width 102 height 32
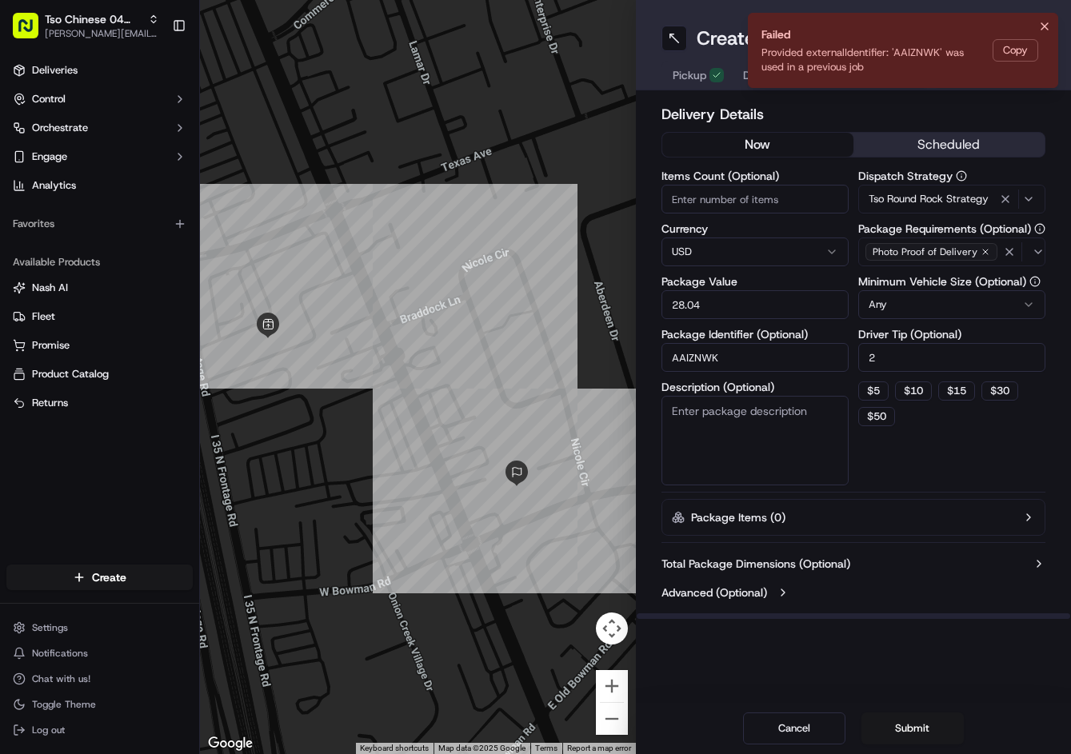
click at [745, 357] on input "AAIZNWK" at bounding box center [754, 357] width 187 height 29
type input "AAIZNWK-01"
click at [917, 726] on button "Submit" at bounding box center [912, 729] width 102 height 32
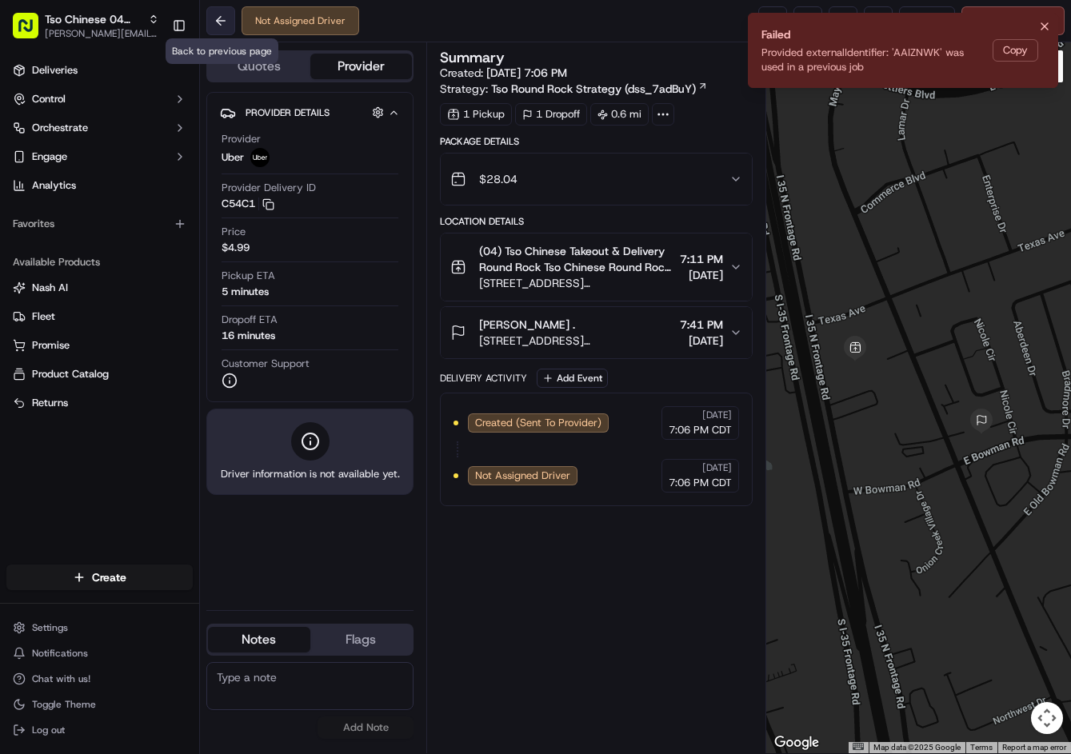
click at [220, 16] on button at bounding box center [220, 20] width 29 height 29
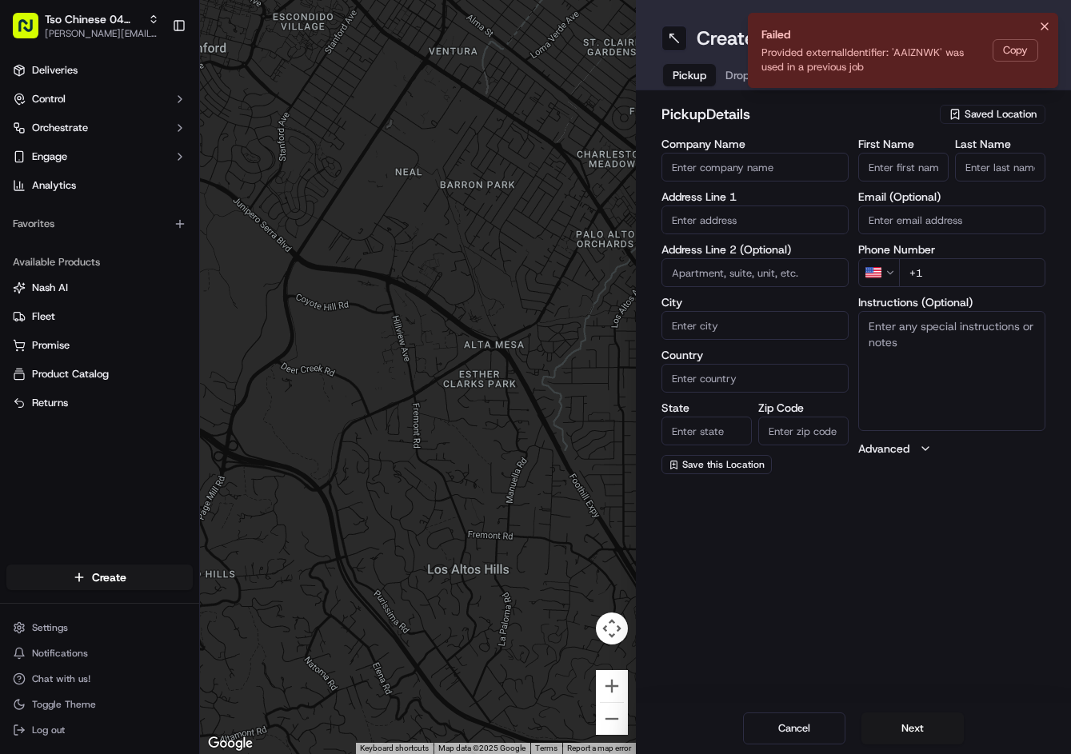
click at [1055, 24] on li "Failed Provided externalIdentifier: 'AAIZNWK' was used in a previous job Copy" at bounding box center [903, 50] width 310 height 75
click at [1049, 24] on icon "Notifications (F8)" at bounding box center [1044, 26] width 13 height 13
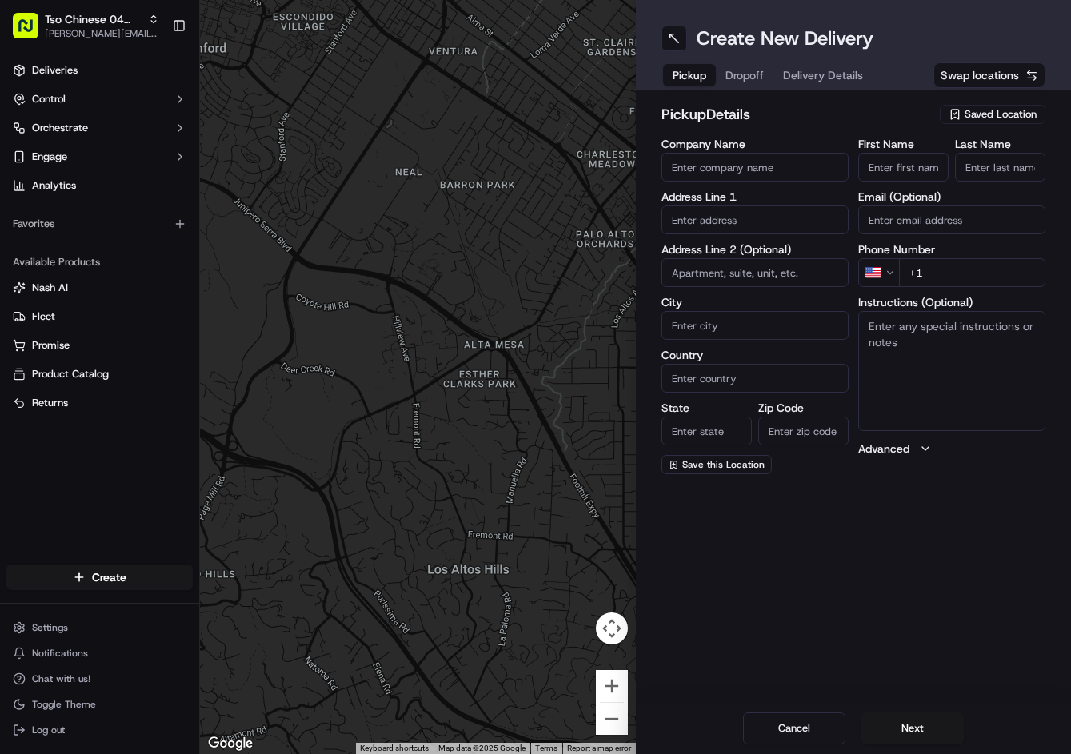
click at [985, 101] on div "pickup Details Saved Location Company Name Address Line 1 Address Line 2 (Optio…" at bounding box center [854, 288] width 436 height 397
click at [986, 112] on span "Saved Location" at bounding box center [1001, 114] width 72 height 14
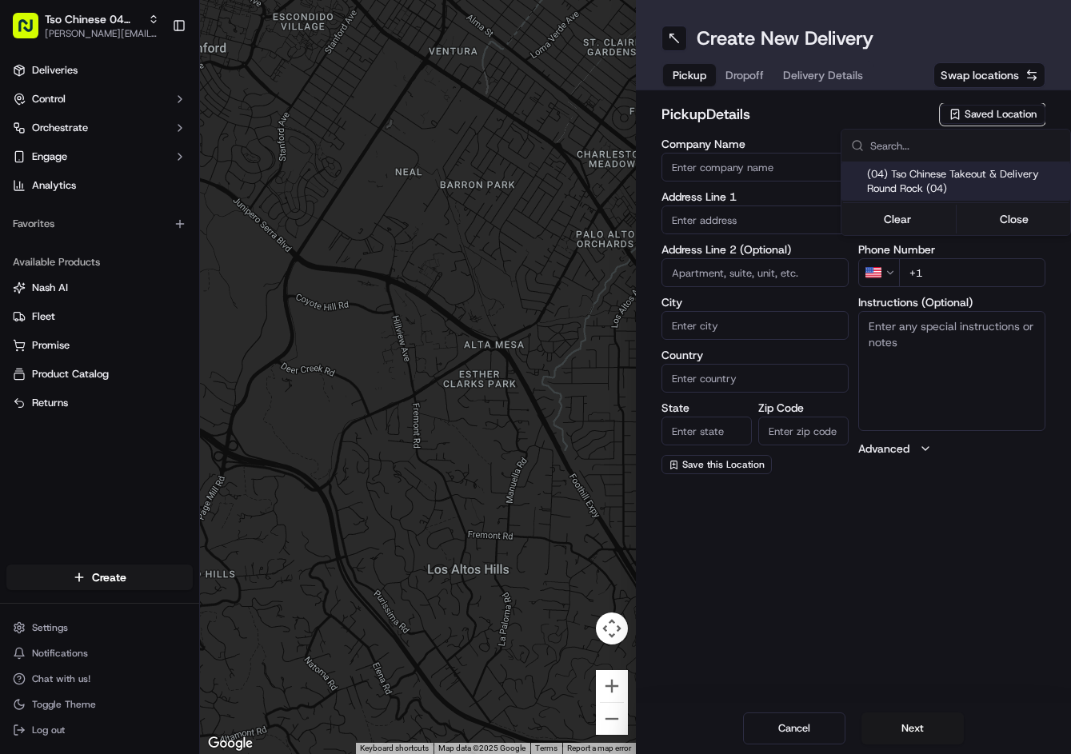
click at [914, 186] on span "(04) Tso Chinese Takeout & Delivery Round Rock (04)" at bounding box center [965, 181] width 197 height 29
type input "(04) Tso Chinese Takeout & Delivery Round Rock"
type input "2000 N Mays St"
type input "Ste 108"
type input "Round Rock"
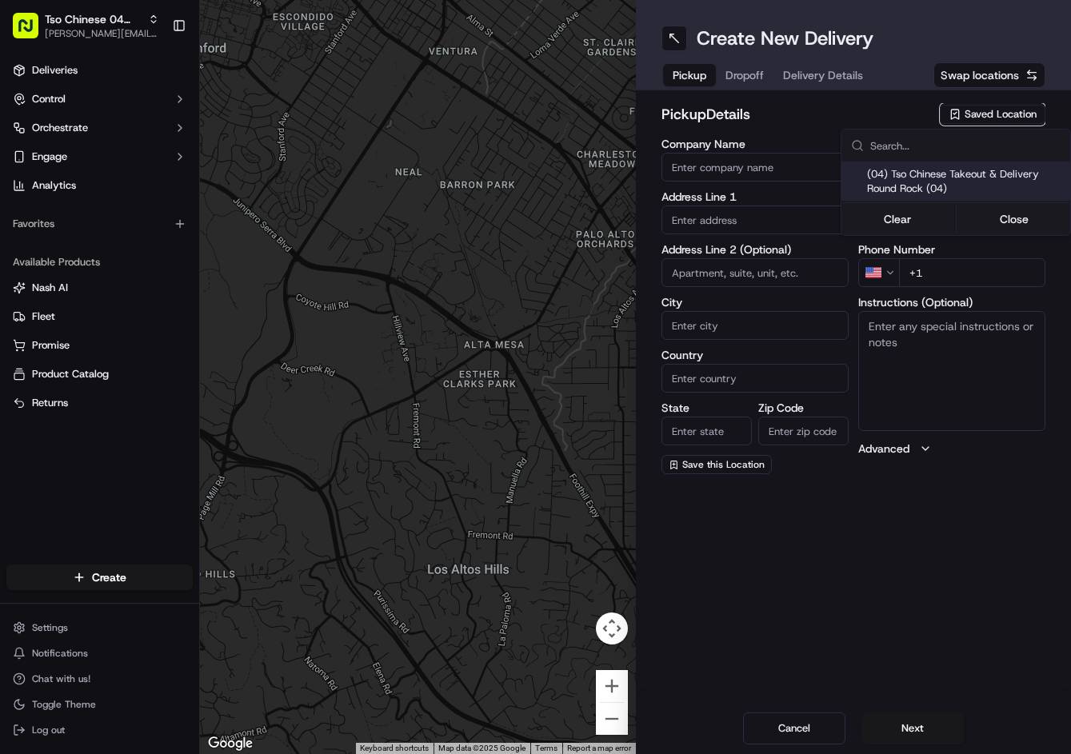
type input "US"
type input "TX"
type input "78664"
type input "Tso Chinese"
type input "Round Rock Manager"
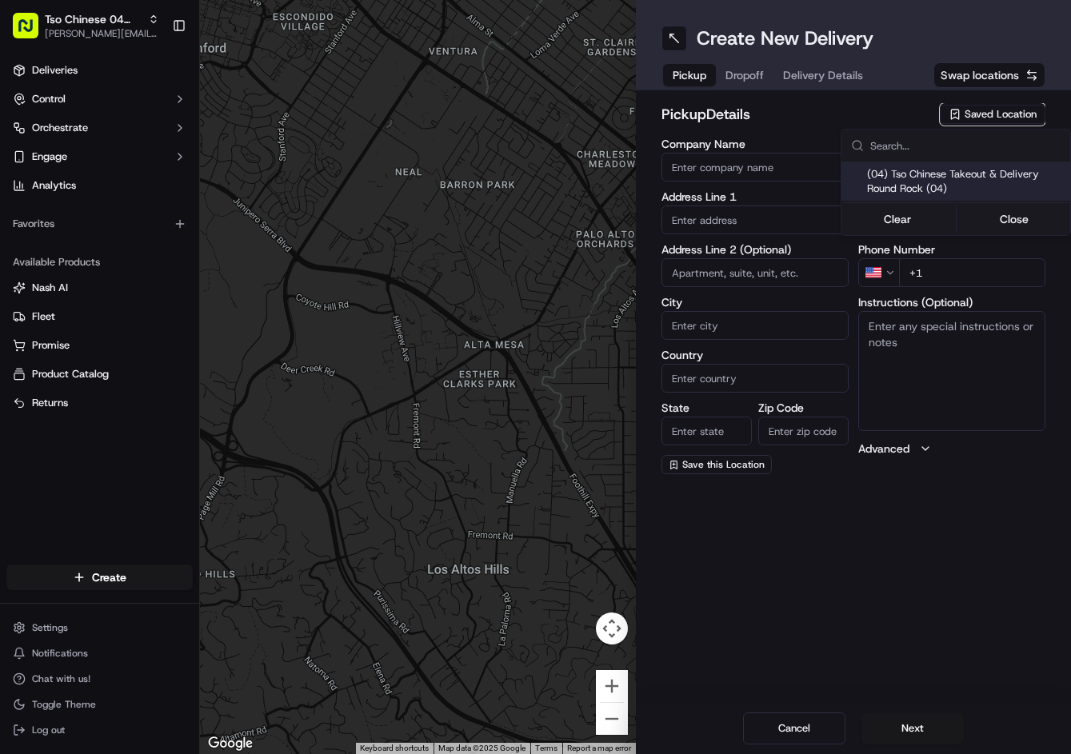
type input "roundrockstore@tsochinese.com"
type input "+1 512 956 9231"
type textarea "Submit a picture displaying address & food as Proof of Delivery. Envía una foto…"
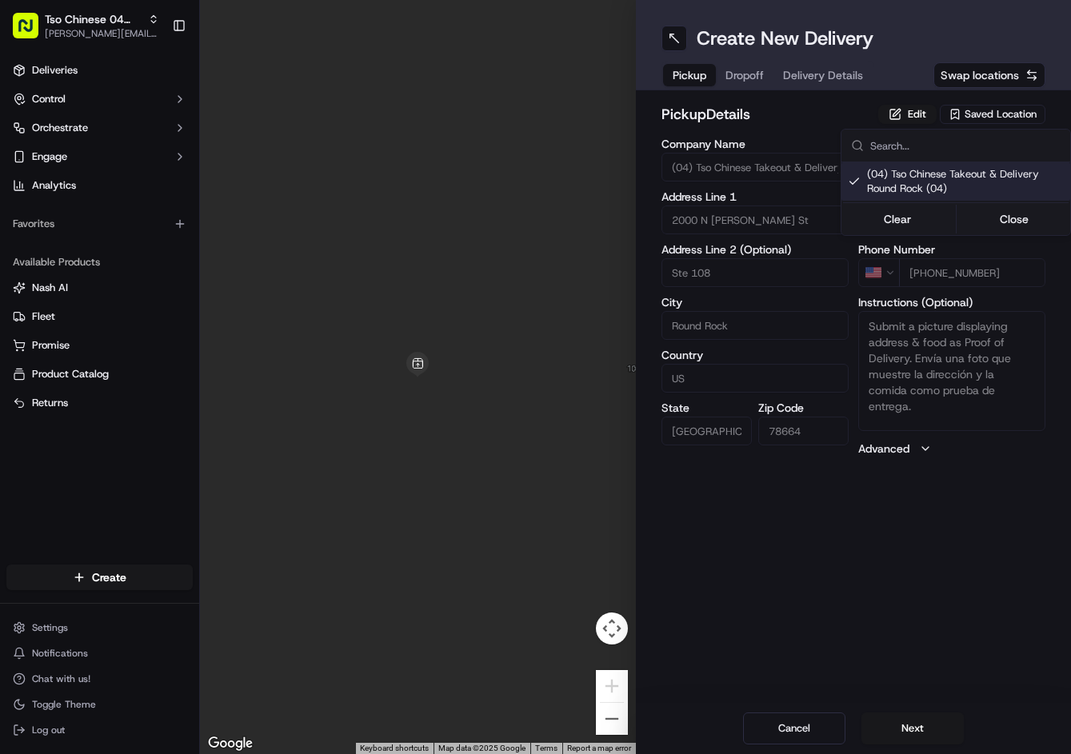
click at [740, 80] on html "Tso Chinese 04 Round Rock jason@tsochinese.com Toggle Sidebar Deliveries Contro…" at bounding box center [535, 377] width 1071 height 754
click at [749, 78] on span "Dropoff" at bounding box center [744, 75] width 38 height 16
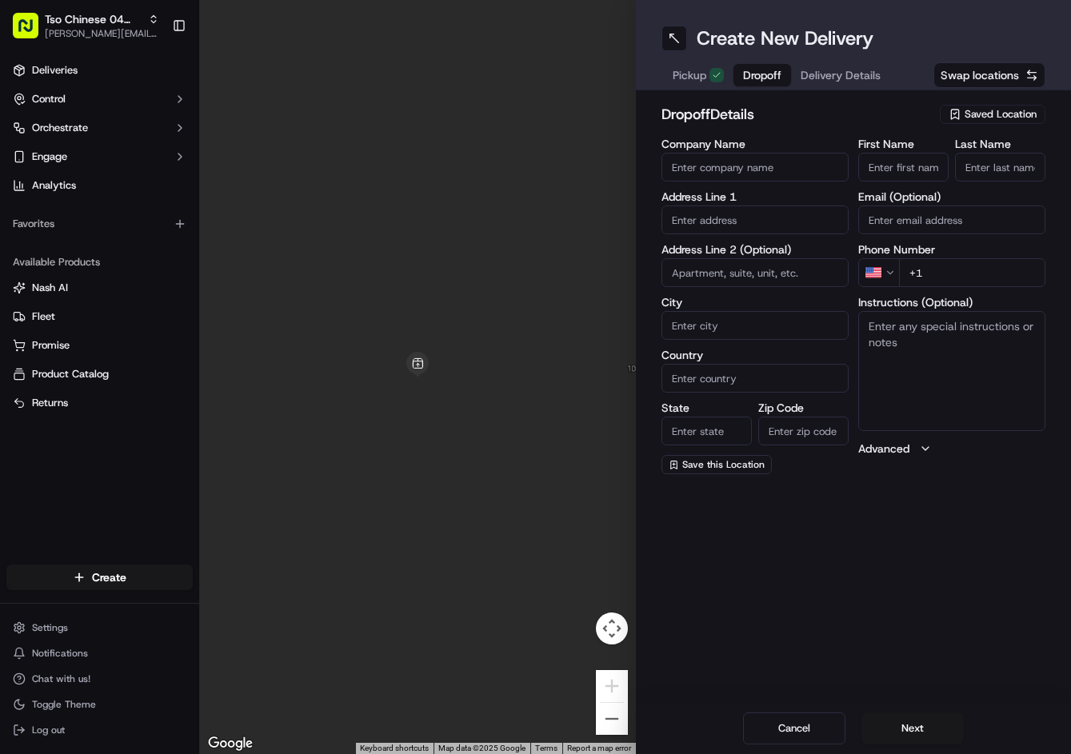
click at [930, 331] on textarea "Instructions (Optional)" at bounding box center [951, 371] width 187 height 120
paste textarea "Go through the gate on the right. Our front door is past the gate."
type textarea "Go through the gate on the right. Our front door is past the gate."
click at [711, 224] on input "text" at bounding box center [754, 220] width 187 height 29
paste input "2038 Redwing Way, Round Rock, TX 78664-7125, United States"
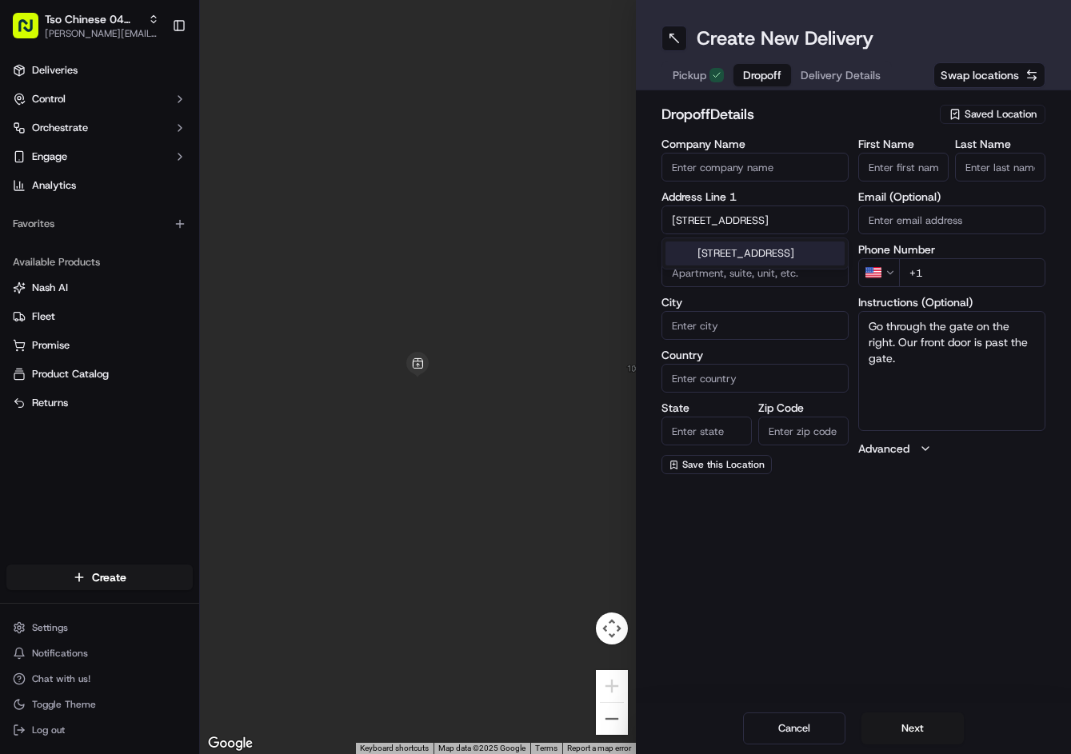
click at [721, 250] on div "2038 Redwing Way, Round Rock, TX 78664, United States" at bounding box center [754, 254] width 179 height 24
type input "[STREET_ADDRESS]"
type input "Round Rock"
type input "United States"
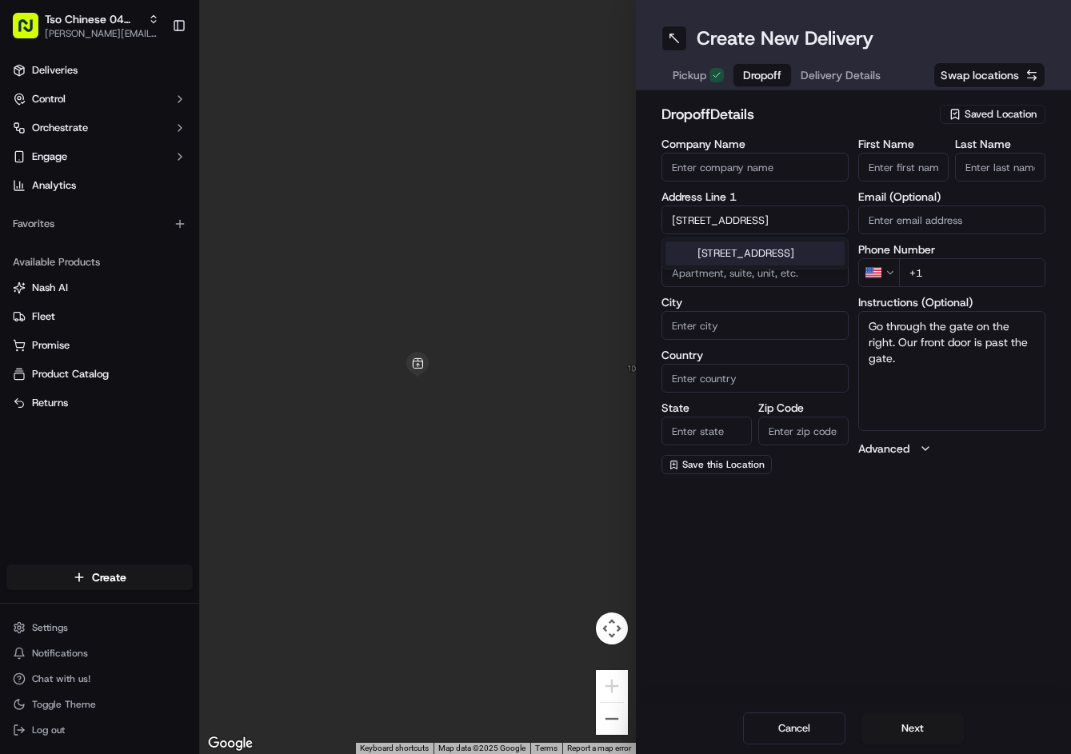
type input "TX"
type input "78664"
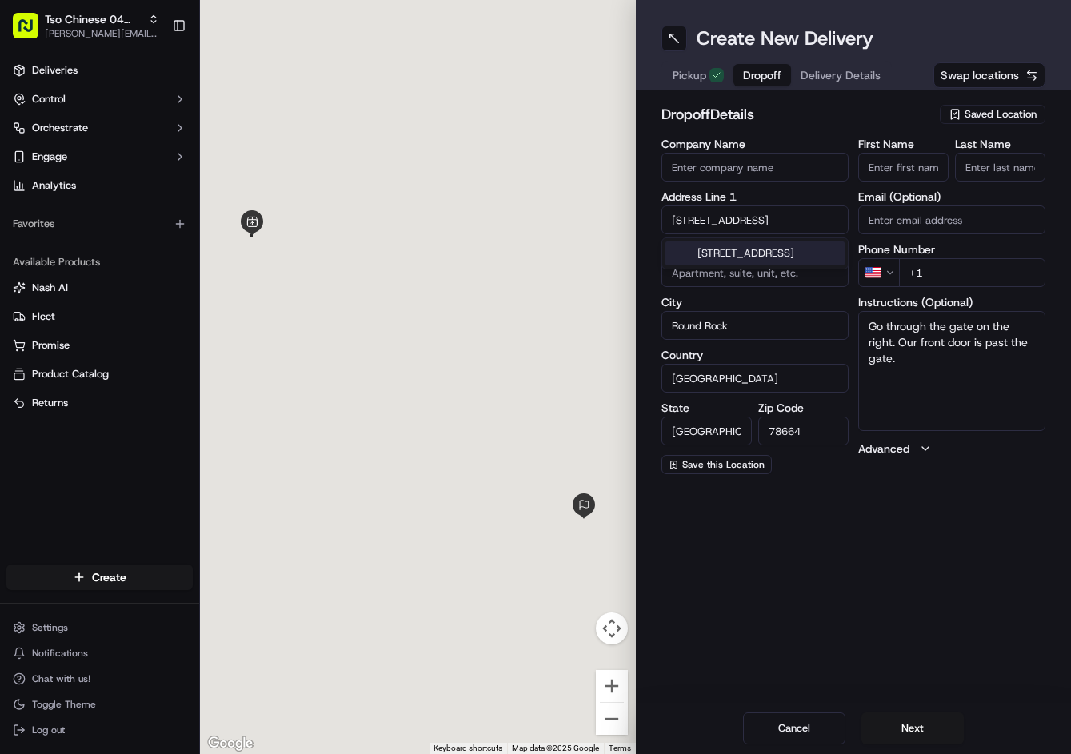
type input "2038 Redwing Way"
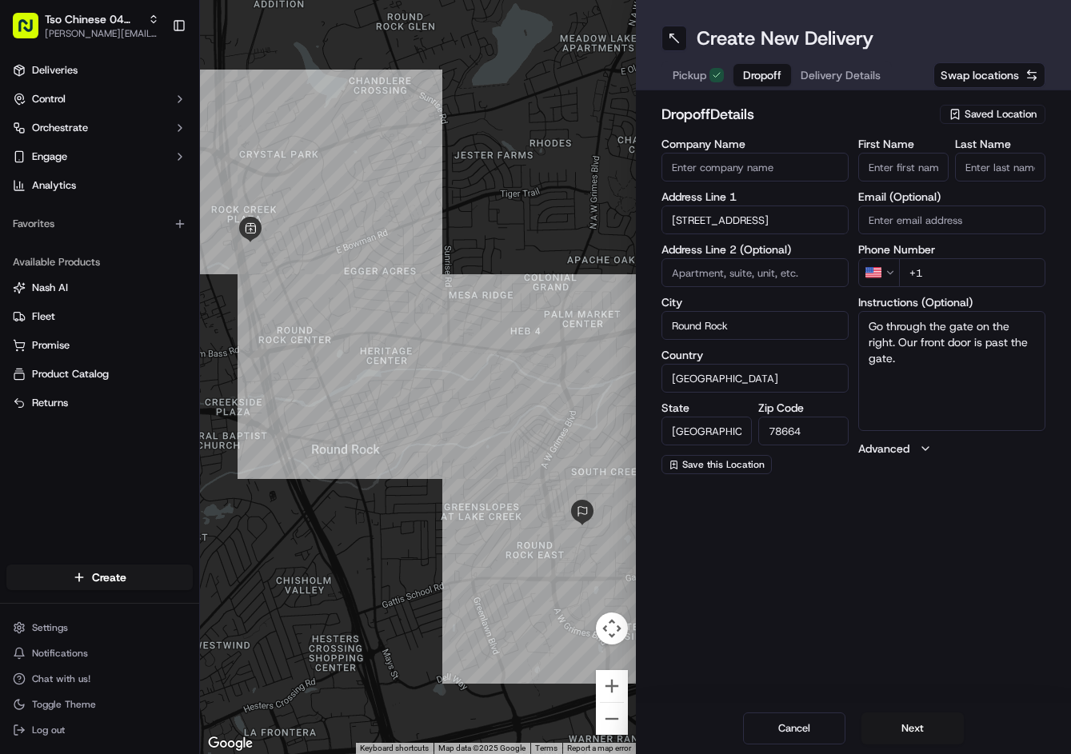
click at [994, 288] on div "First Name Last Name Email (Optional) Phone Number US +1 Instructions (Optional…" at bounding box center [951, 306] width 187 height 336
click at [996, 267] on input "+1" at bounding box center [972, 272] width 146 height 29
paste input "318 990 0722"
type input "+1 318 990 0722"
click at [921, 161] on input "First Name" at bounding box center [903, 167] width 90 height 29
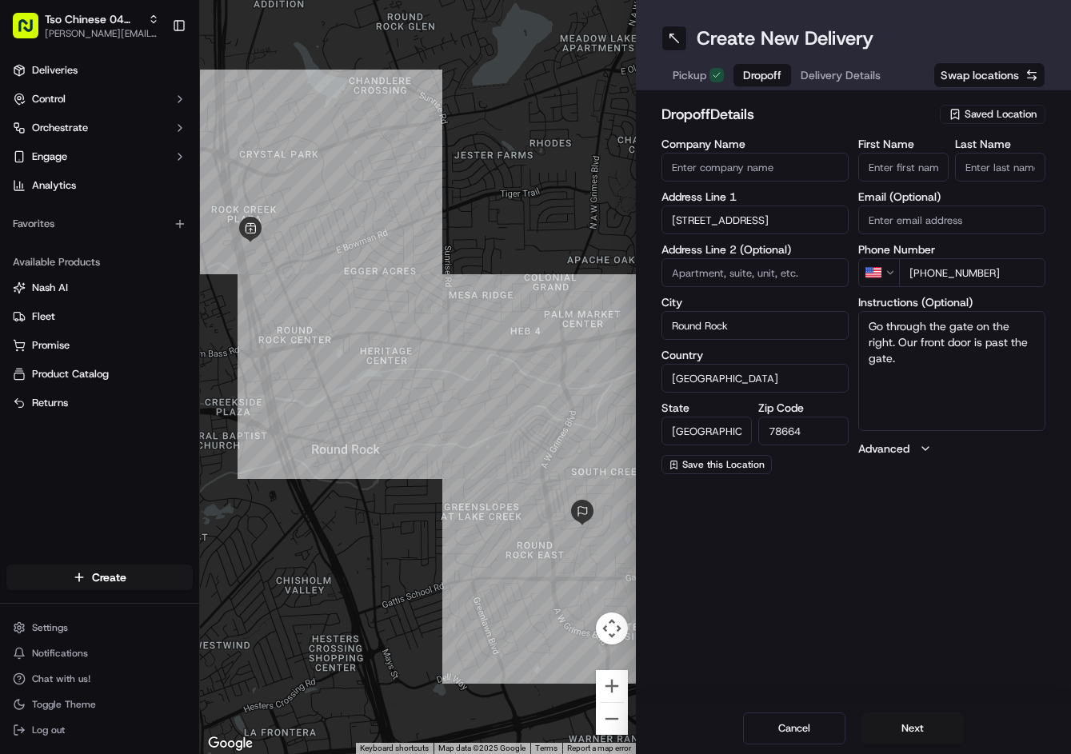
paste input "Caroline Camden"
type input "Caroline Camden"
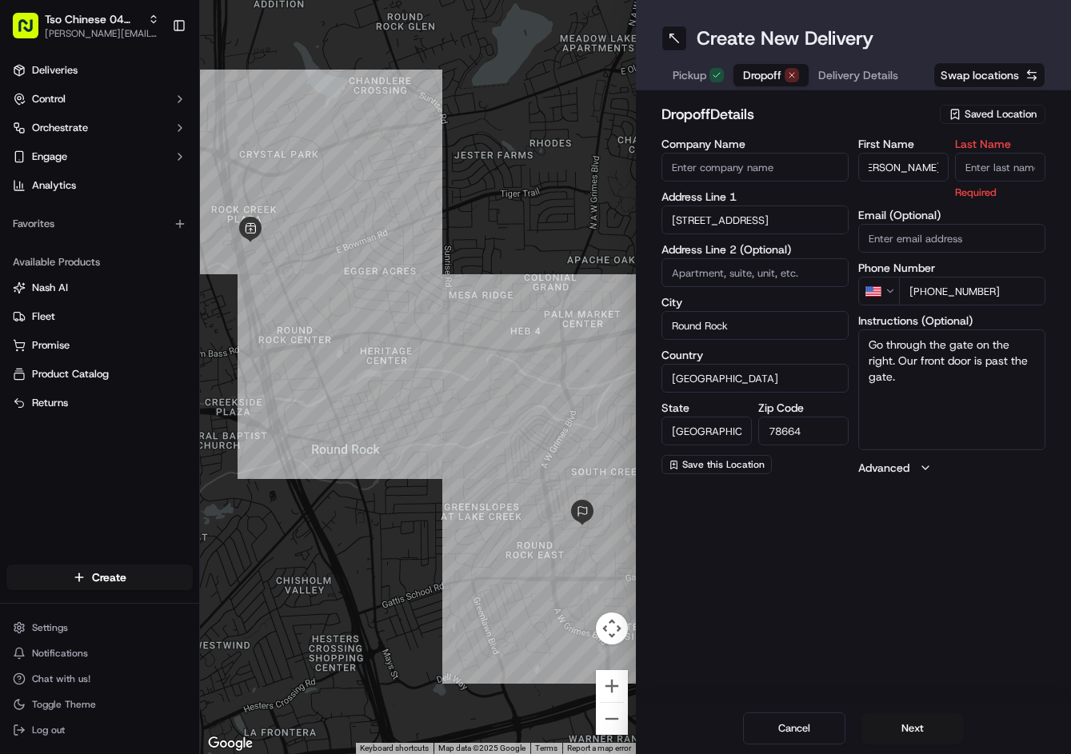
click at [980, 170] on input "Last Name" at bounding box center [1000, 167] width 90 height 29
type input "."
click at [839, 118] on h2 "dropoff Details" at bounding box center [796, 114] width 270 height 22
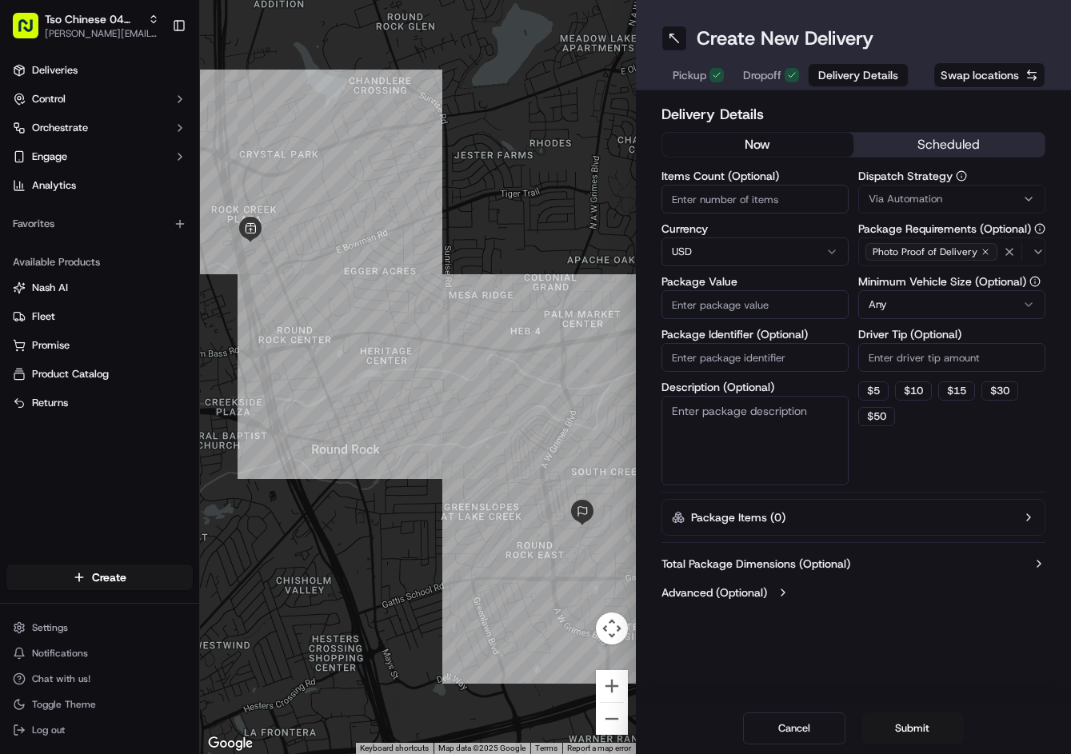
click at [839, 86] on button "Delivery Details" at bounding box center [858, 75] width 99 height 22
click at [924, 193] on span "Via Automation" at bounding box center [906, 199] width 74 height 14
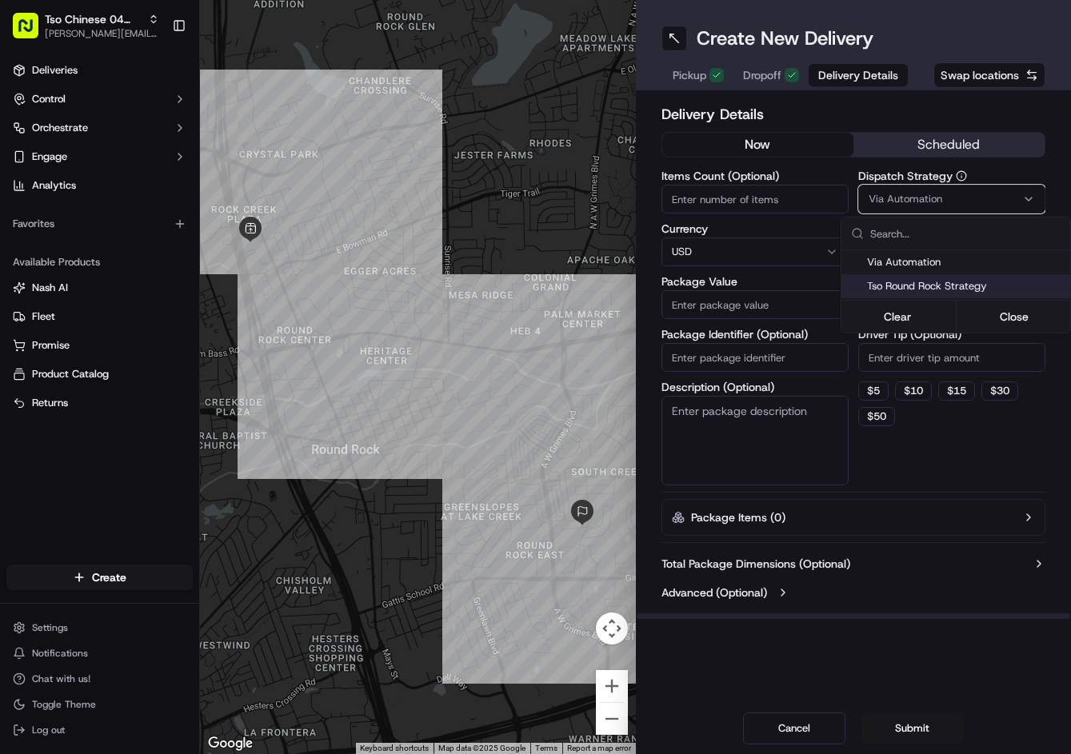
click at [905, 295] on div "Tso Round Rock Strategy" at bounding box center [955, 286] width 229 height 24
click at [913, 370] on html "Tso Chinese 04 Round Rock jason@tsochinese.com Toggle Sidebar Deliveries Contro…" at bounding box center [535, 377] width 1071 height 754
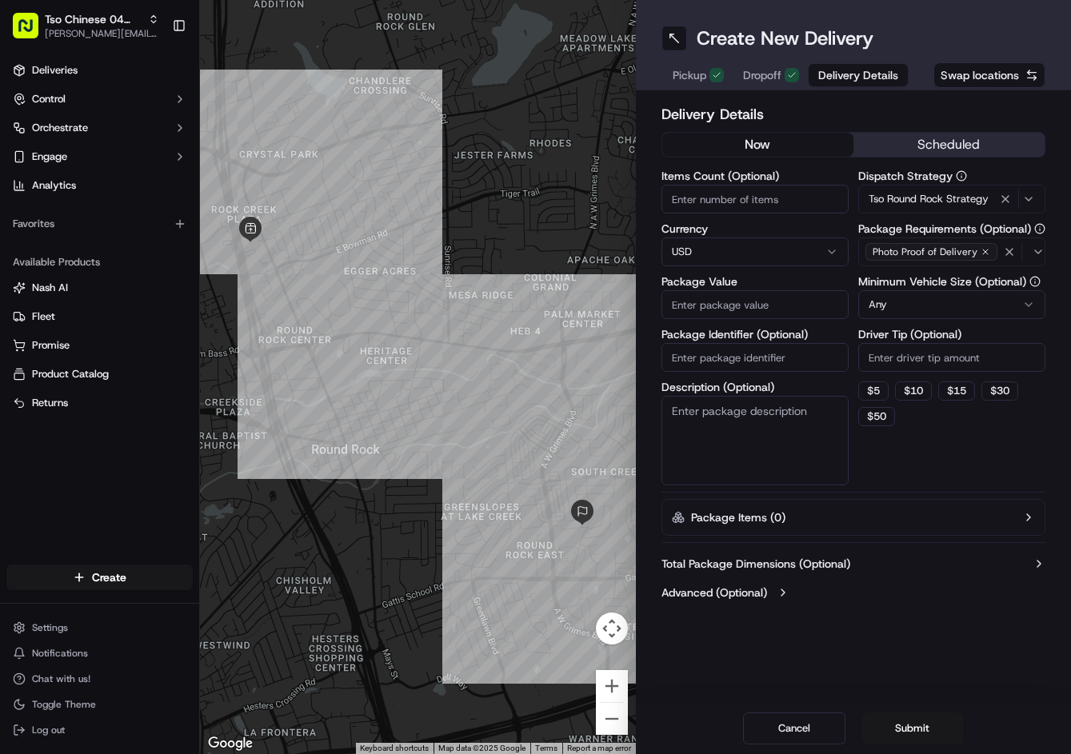
click at [913, 370] on html "Tso Chinese 04 Round Rock jason@tsochinese.com Toggle Sidebar Deliveries Contro…" at bounding box center [535, 377] width 1071 height 754
click at [913, 370] on input "2" at bounding box center [951, 357] width 187 height 29
type input "2"
click at [746, 306] on input "Package Value" at bounding box center [754, 304] width 187 height 29
type input "48.5"
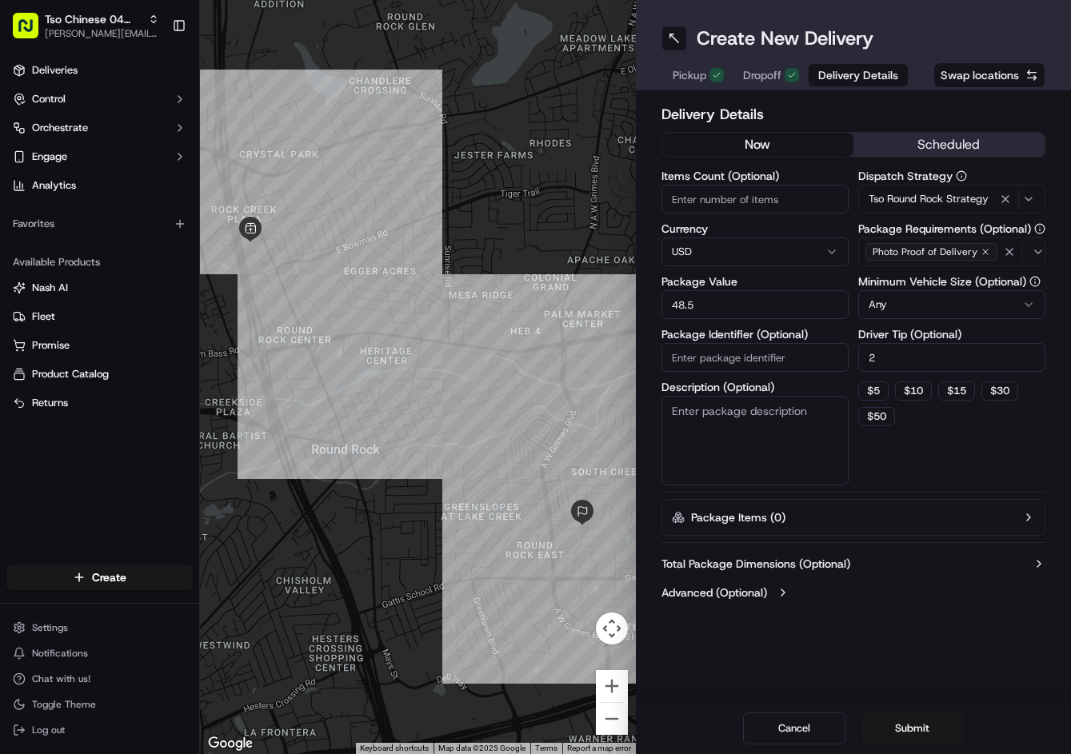
click at [775, 369] on input "Package Identifier (Optional)" at bounding box center [754, 357] width 187 height 29
click at [777, 369] on input "Package Identifier (Optional)" at bounding box center [754, 357] width 187 height 29
paste input "ARVLPKR"
type input "ARVLPKR"
drag, startPoint x: 911, startPoint y: 708, endPoint x: 913, endPoint y: 725, distance: 17.7
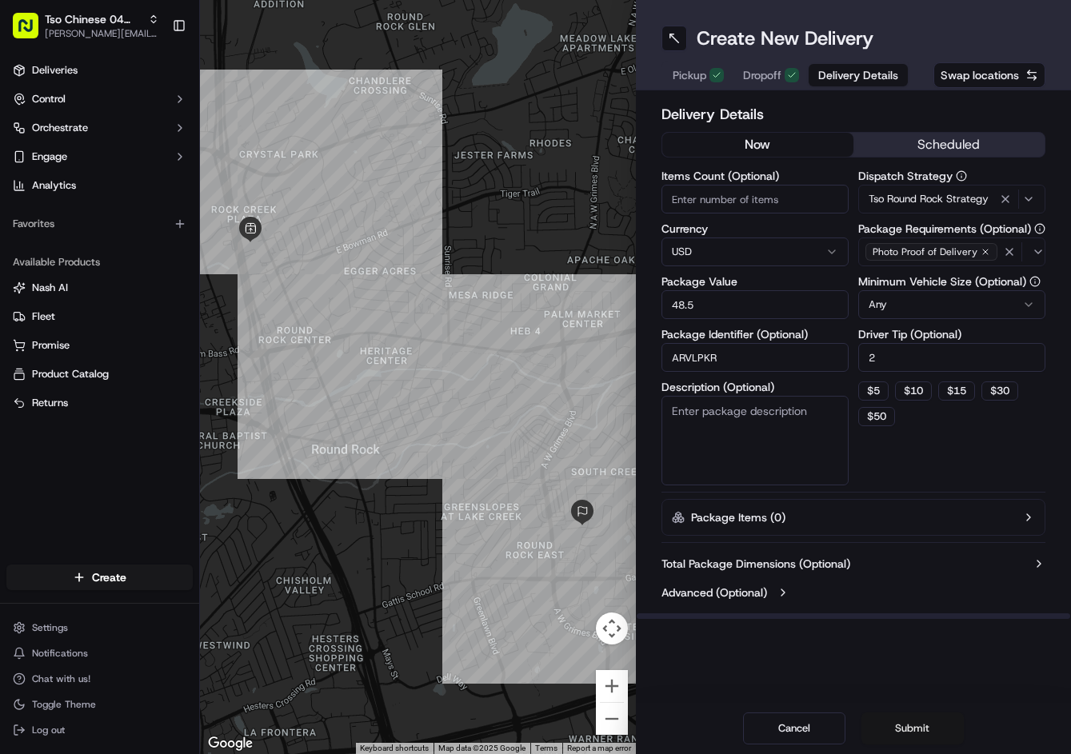
click at [911, 713] on div "Cancel Submit" at bounding box center [854, 728] width 436 height 51
click at [911, 725] on button "Submit" at bounding box center [912, 729] width 102 height 32
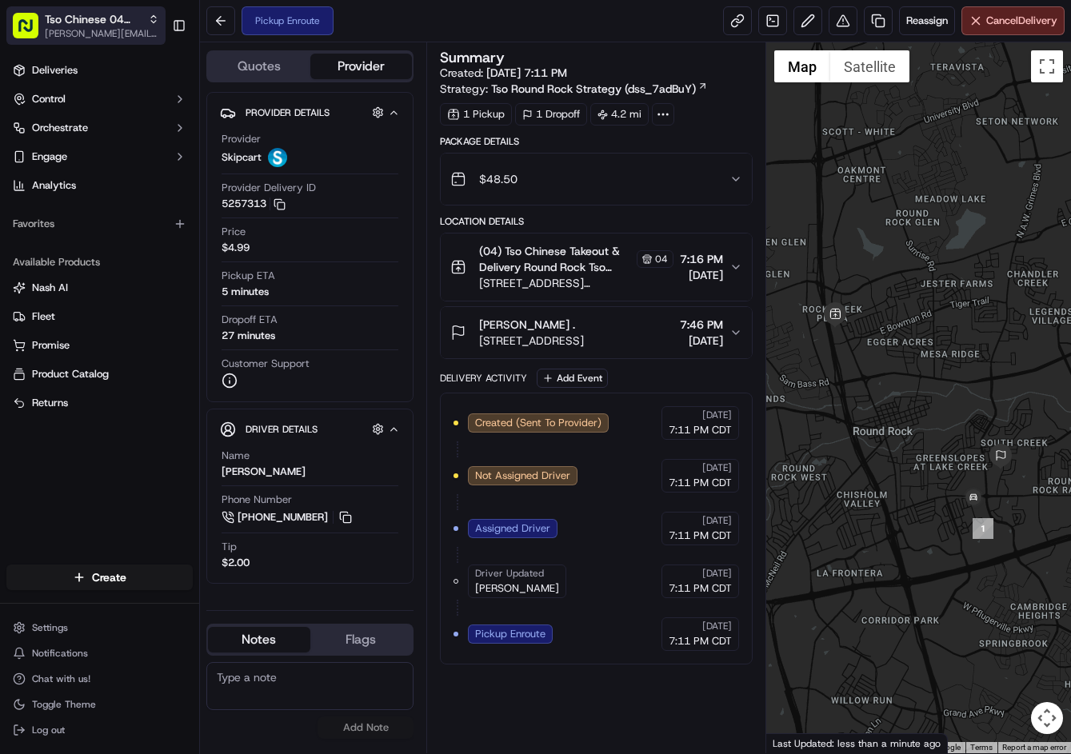
click at [81, 23] on span "Tso Chinese 04 Round Rock" at bounding box center [93, 19] width 97 height 16
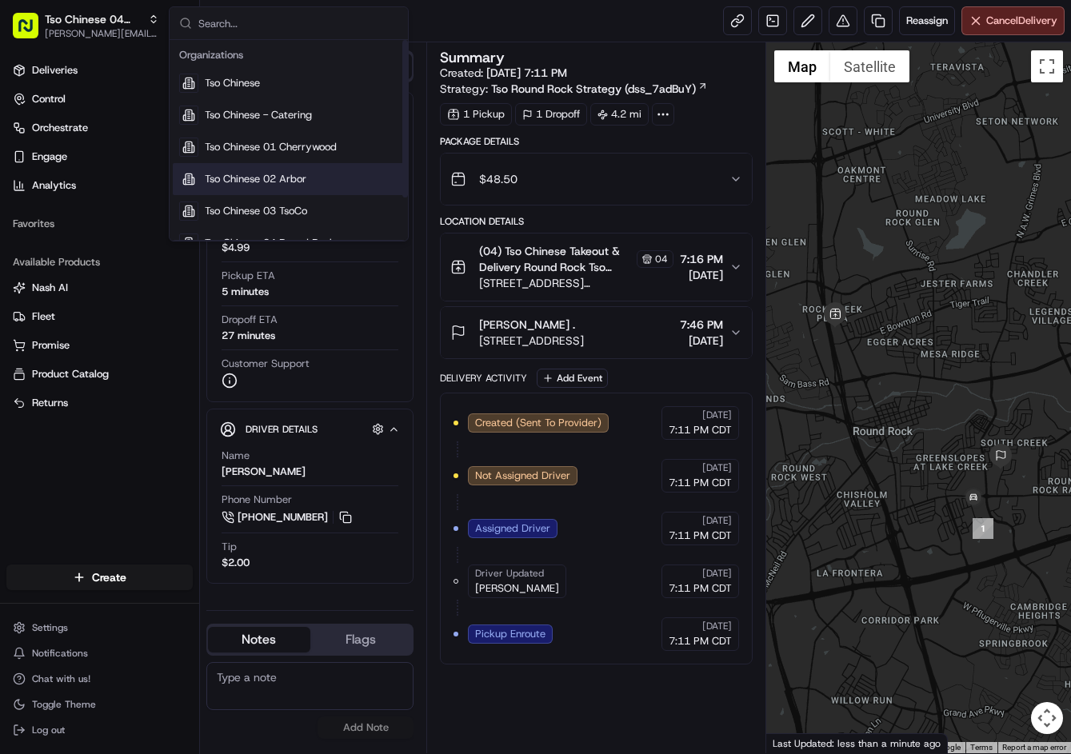
click at [311, 172] on div "Tso Chinese 02 Arbor" at bounding box center [289, 179] width 232 height 32
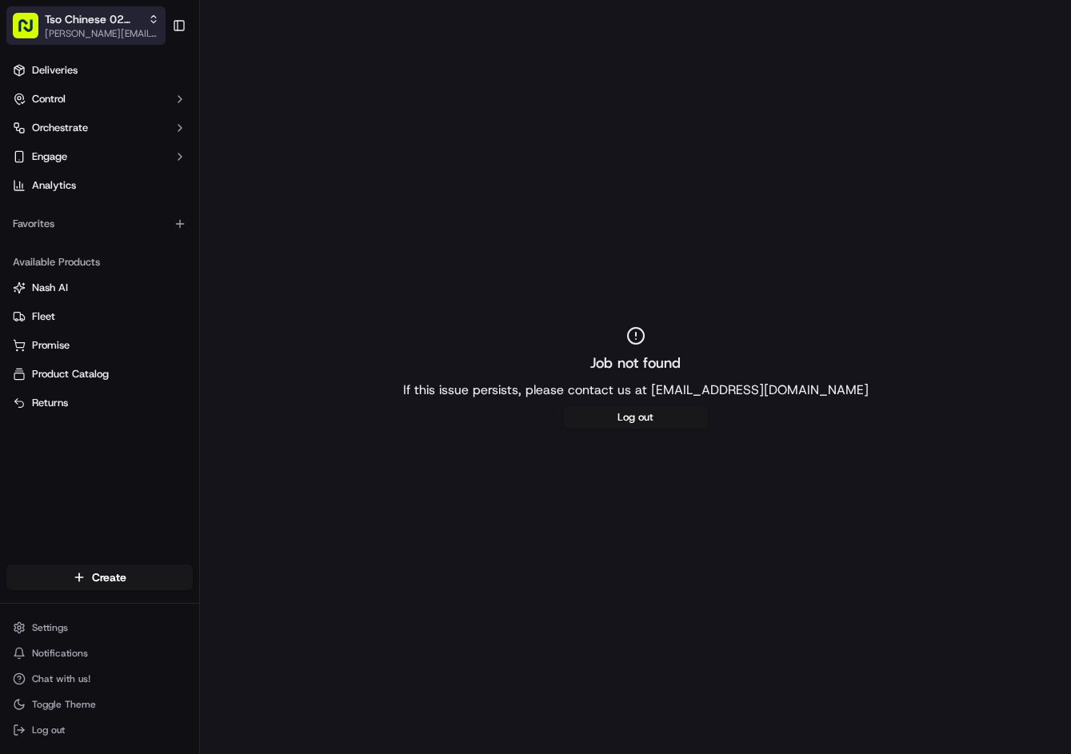
click at [121, 33] on span "[PERSON_NAME][EMAIL_ADDRESS][DOMAIN_NAME]" at bounding box center [102, 33] width 114 height 13
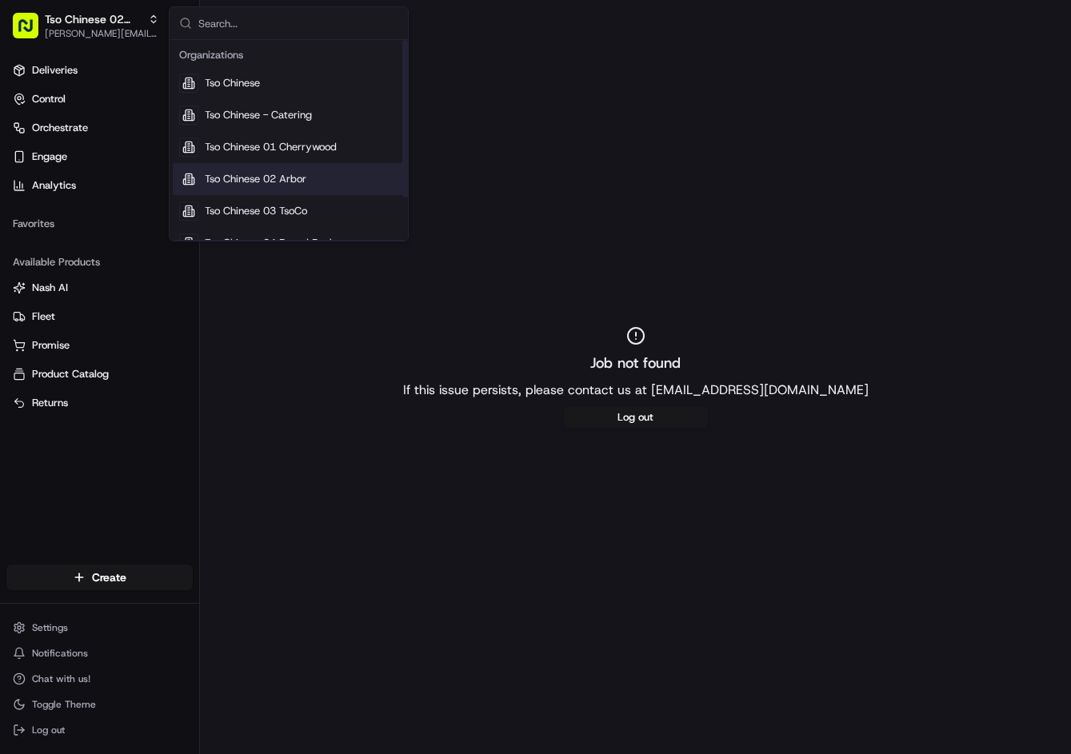
click at [298, 175] on span "Tso Chinese 02 Arbor" at bounding box center [256, 179] width 102 height 14
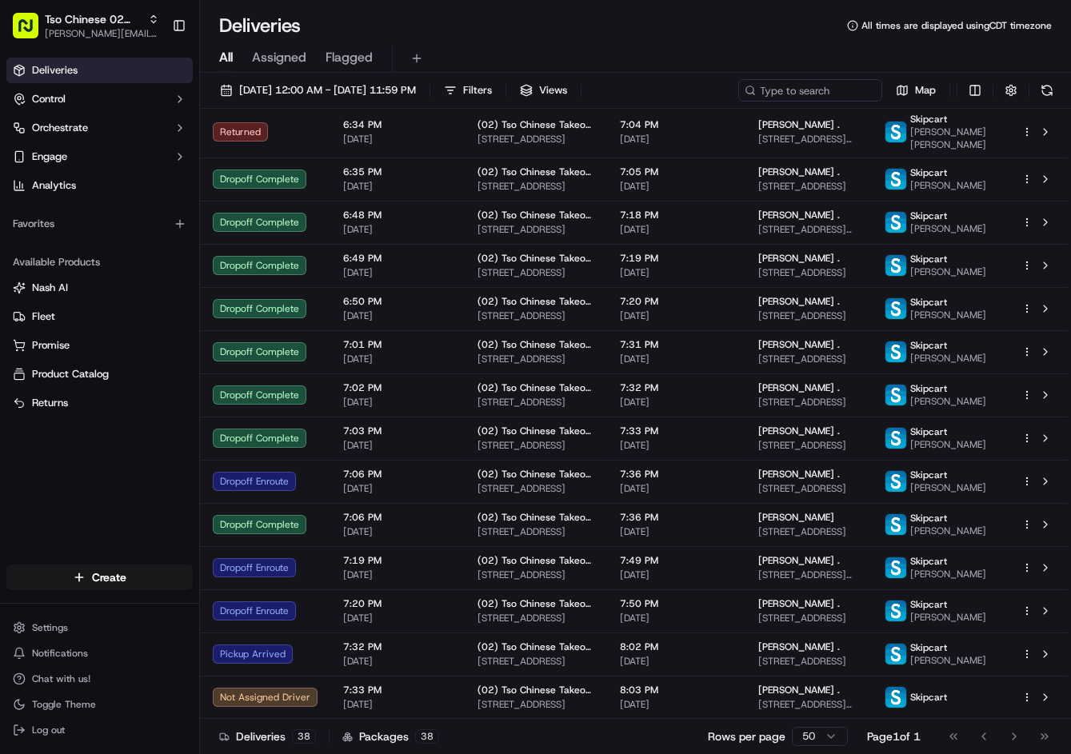
scroll to position [1226, 0]
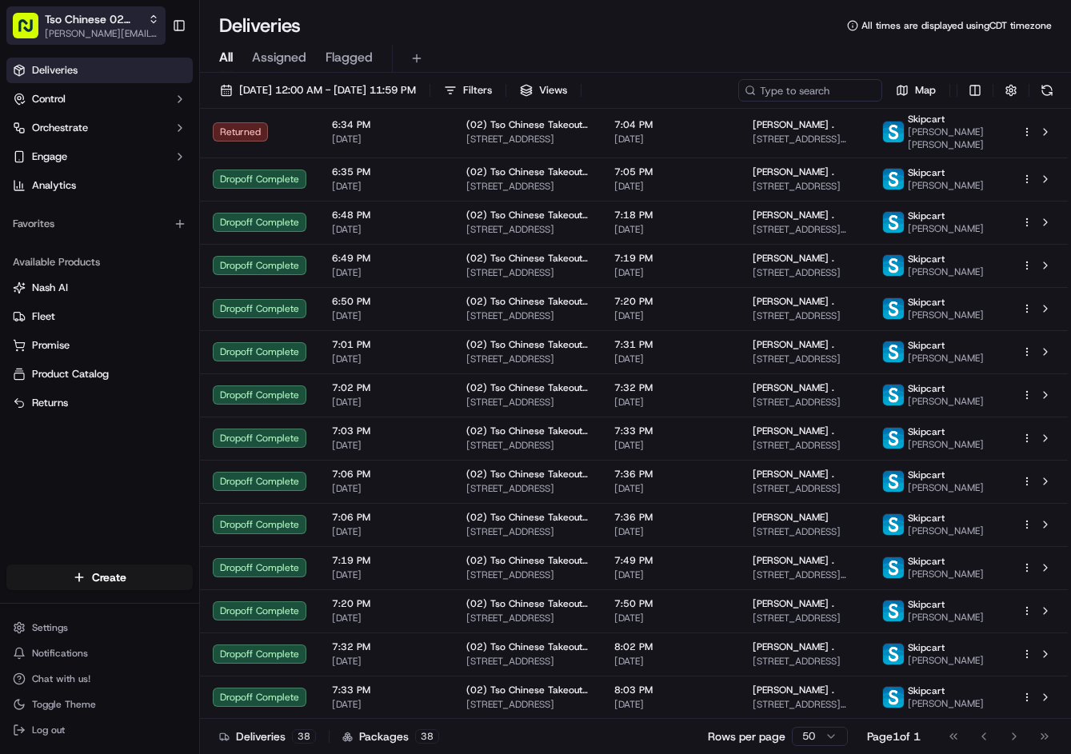
click at [119, 12] on span "Tso Chinese 02 Arbor" at bounding box center [93, 19] width 97 height 16
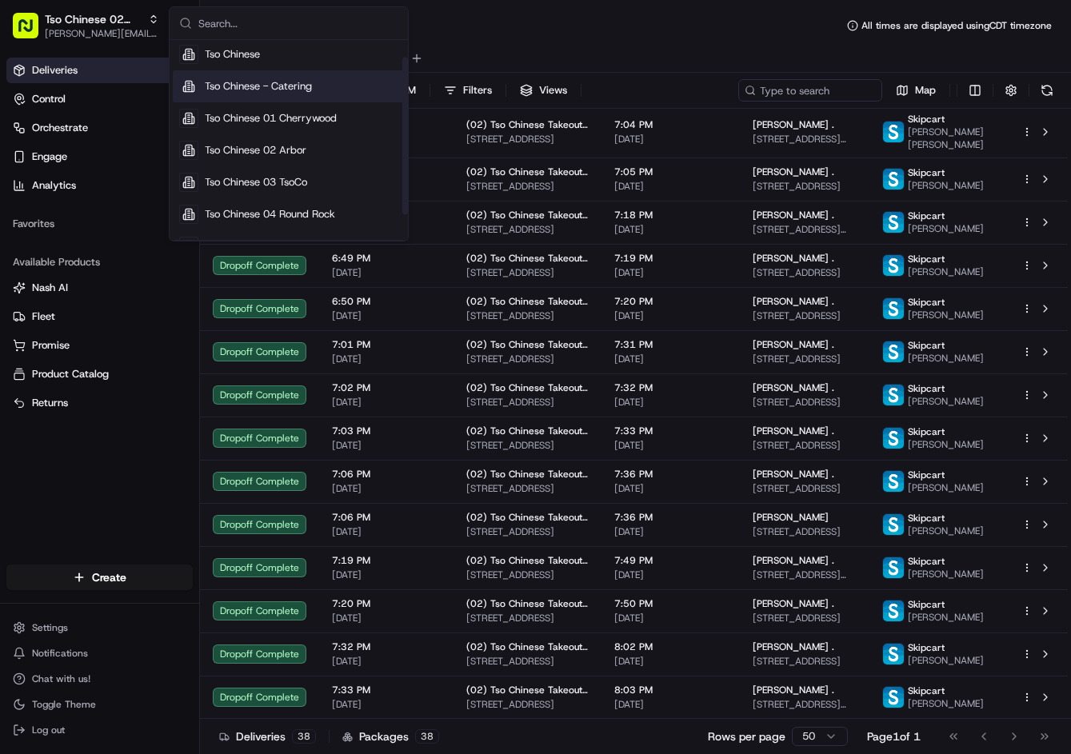
scroll to position [54, 0]
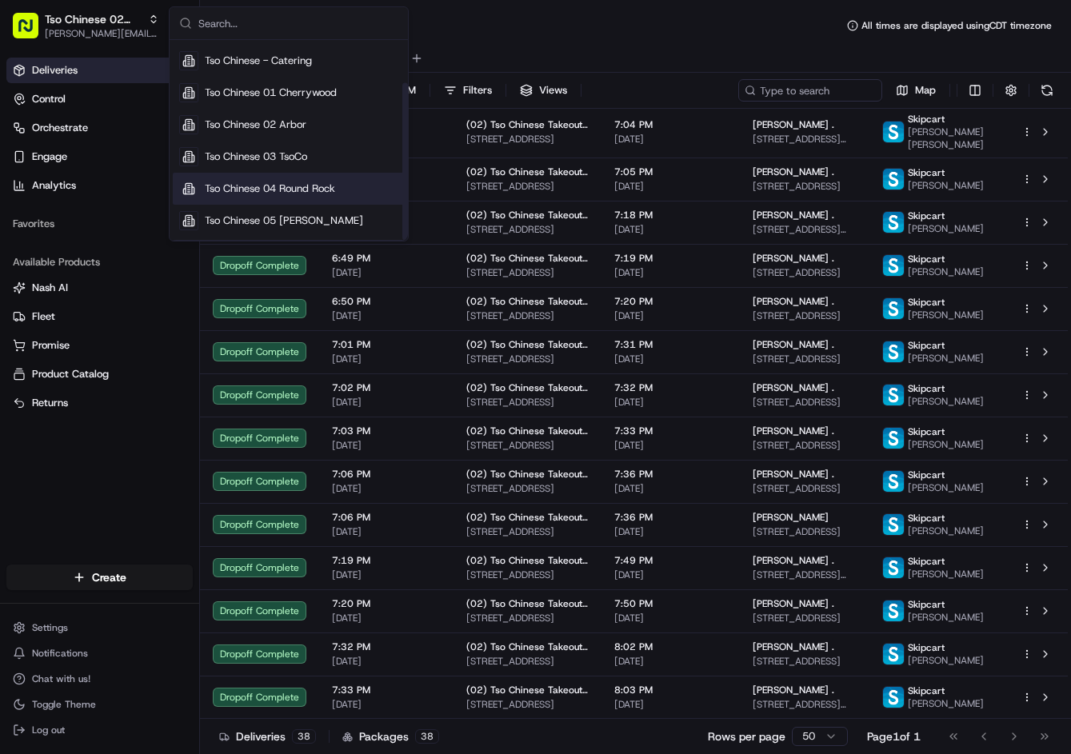
click at [292, 196] on div "Tso Chinese 04 Round Rock" at bounding box center [289, 189] width 232 height 32
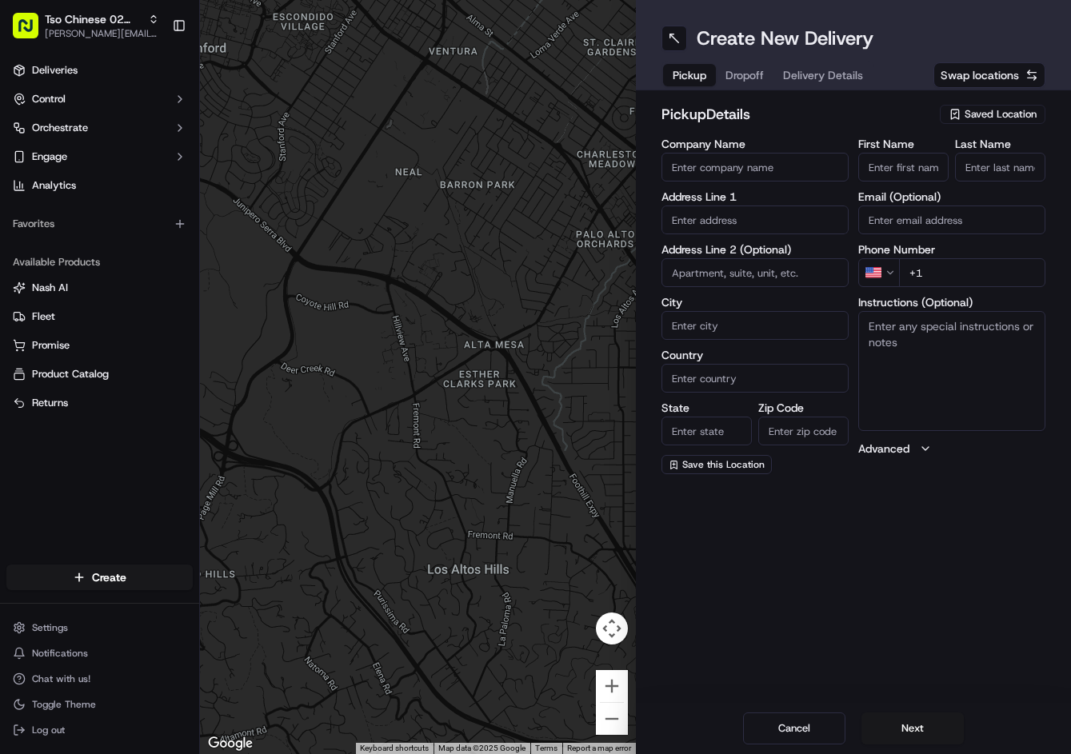
click at [993, 124] on button "Saved Location" at bounding box center [993, 114] width 106 height 22
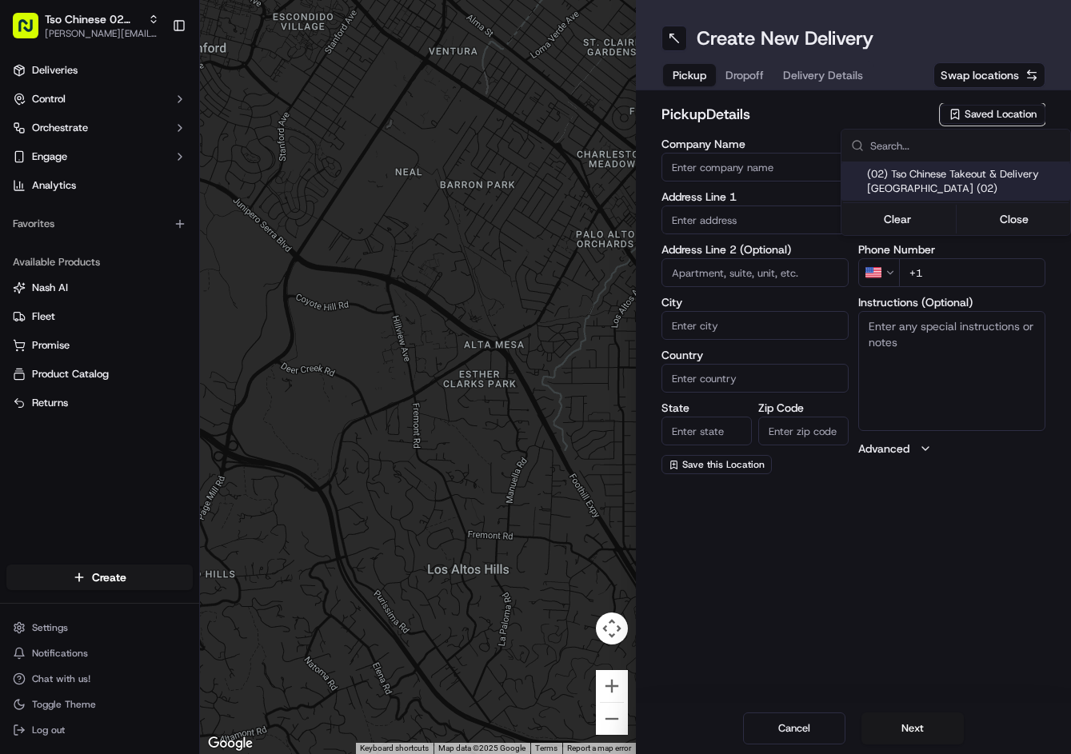
click at [951, 172] on span "(02) Tso Chinese Takeout & Delivery [GEOGRAPHIC_DATA] (02)" at bounding box center [965, 181] width 197 height 29
type input "(02) Tso Chinese Takeout & Delivery Arboretum Crossing"
type input "9333 Research Blvd"
type input "Bldg E Ste 402"
type input "Austin"
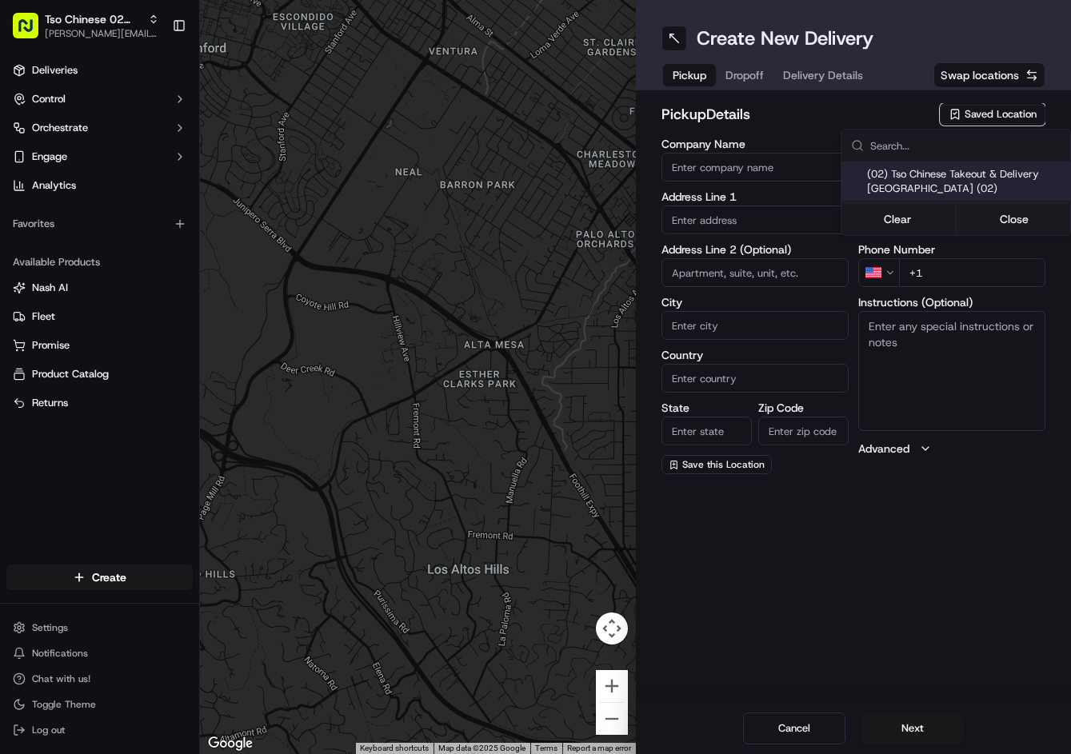
type input "US"
type input "[GEOGRAPHIC_DATA]"
type input "78759"
type input "Tso Chinese"
type input "Arboretum Crossing Manager"
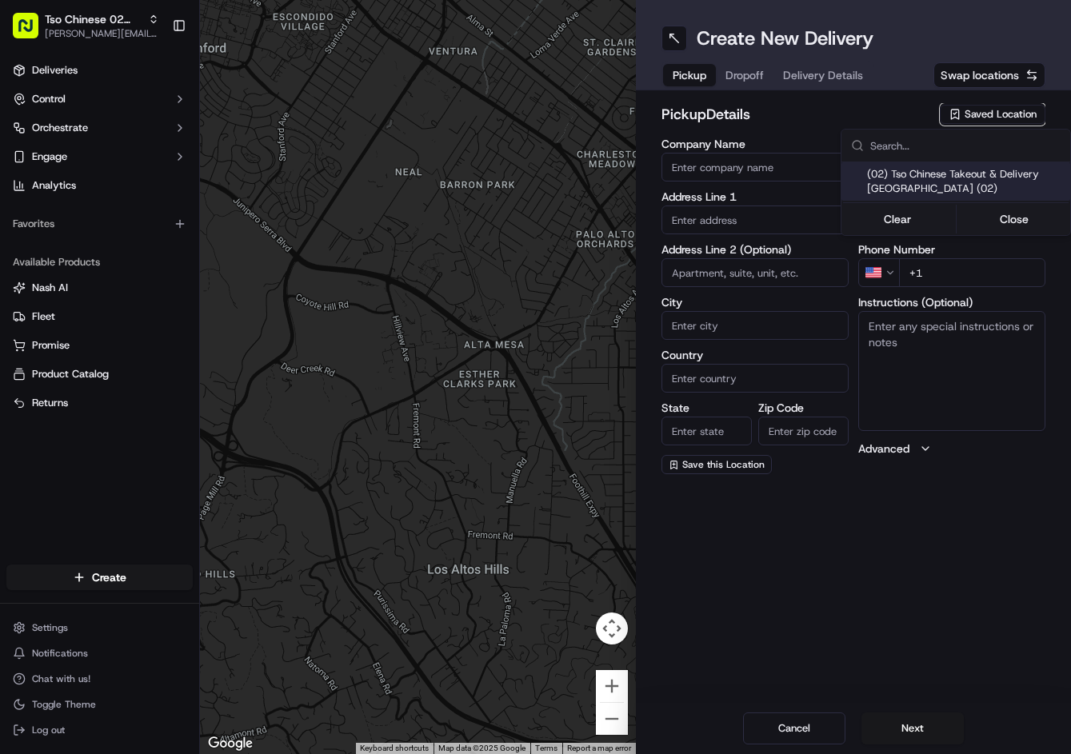
type input "arborstore@tsochinese.com"
type input "+1 512 344 9434"
type textarea "Submit a picture displaying address & food as Proof of Delivery. Envía una foto…"
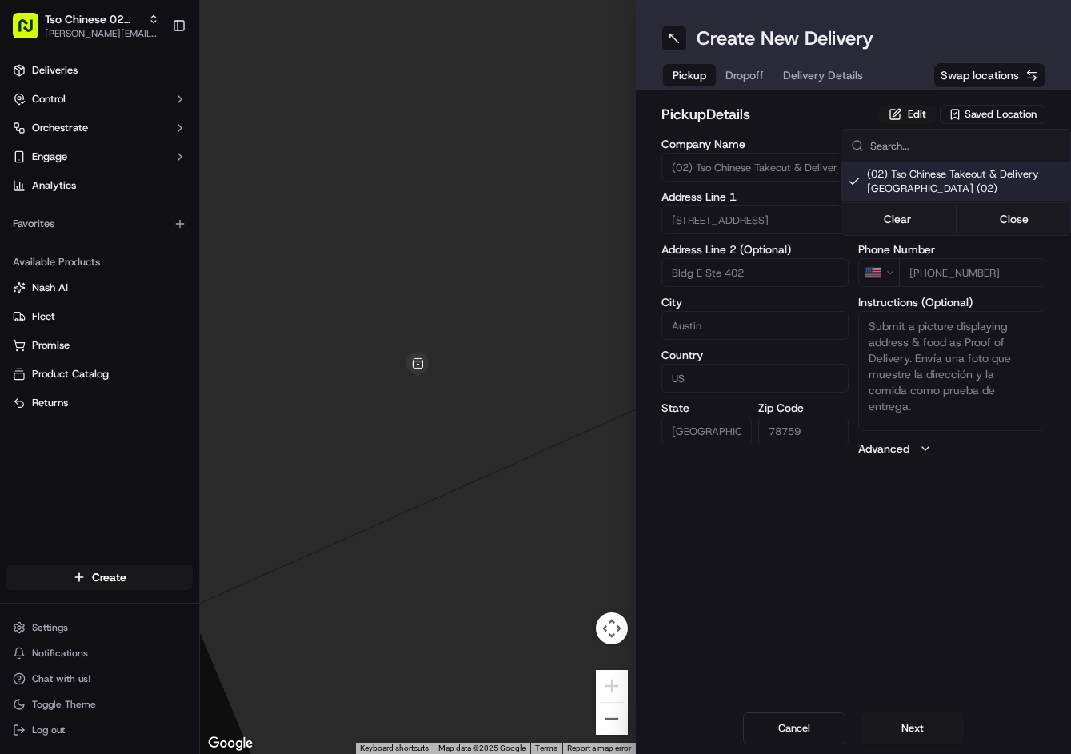
click at [740, 79] on html "Tso Chinese 02 Arbor jason@tsochinese.com Toggle Sidebar Deliveries Control Orc…" at bounding box center [535, 377] width 1071 height 754
click at [740, 79] on button "Dropoff" at bounding box center [745, 75] width 58 height 22
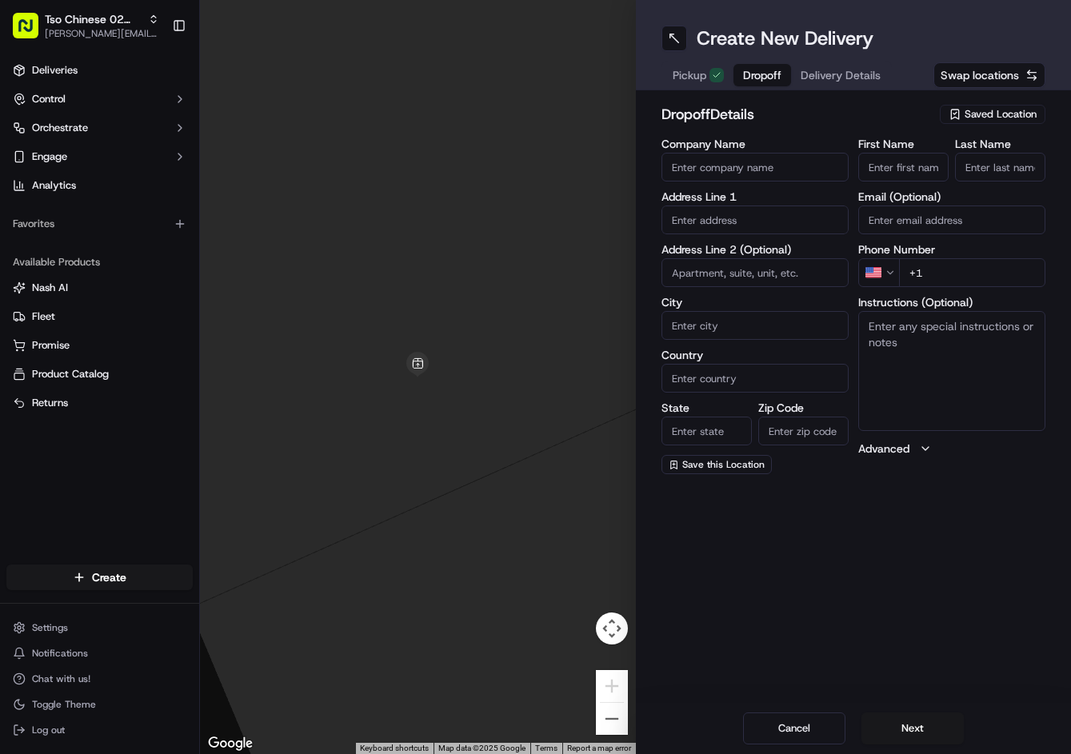
click at [917, 359] on textarea "Instructions (Optional)" at bounding box center [951, 371] width 187 height 120
paste textarea "No gate code. Drive into the complex until you see Building 11 on the right han…"
paste textarea "Scofield Villas"
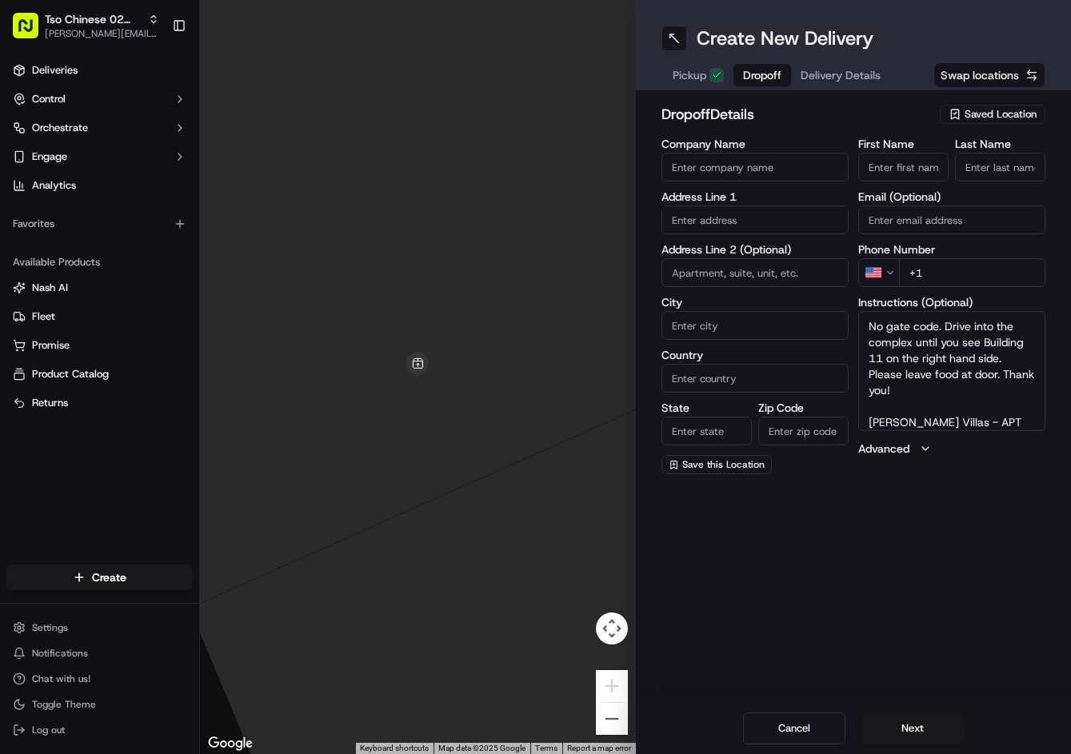
type textarea "No gate code. Drive into the complex until you see Building 11 on the right han…"
click at [756, 214] on input "text" at bounding box center [754, 220] width 187 height 29
paste input "1310 Parmer Ln W, Austin, TX 78727-4615, United States"
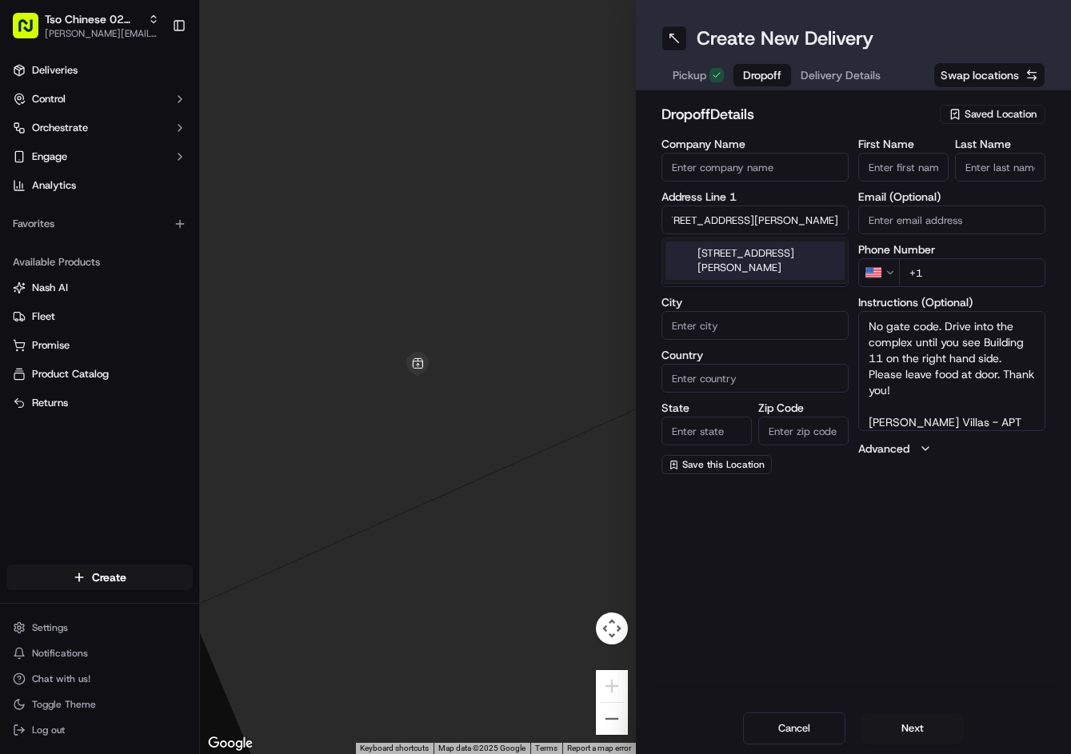
click at [757, 257] on div "1310 West Parmer Lane, Austin, TX" at bounding box center [754, 261] width 179 height 38
type input "1310 W Parmer Ln, Austin, TX 78727, USA"
type input "Austin"
type input "[GEOGRAPHIC_DATA]"
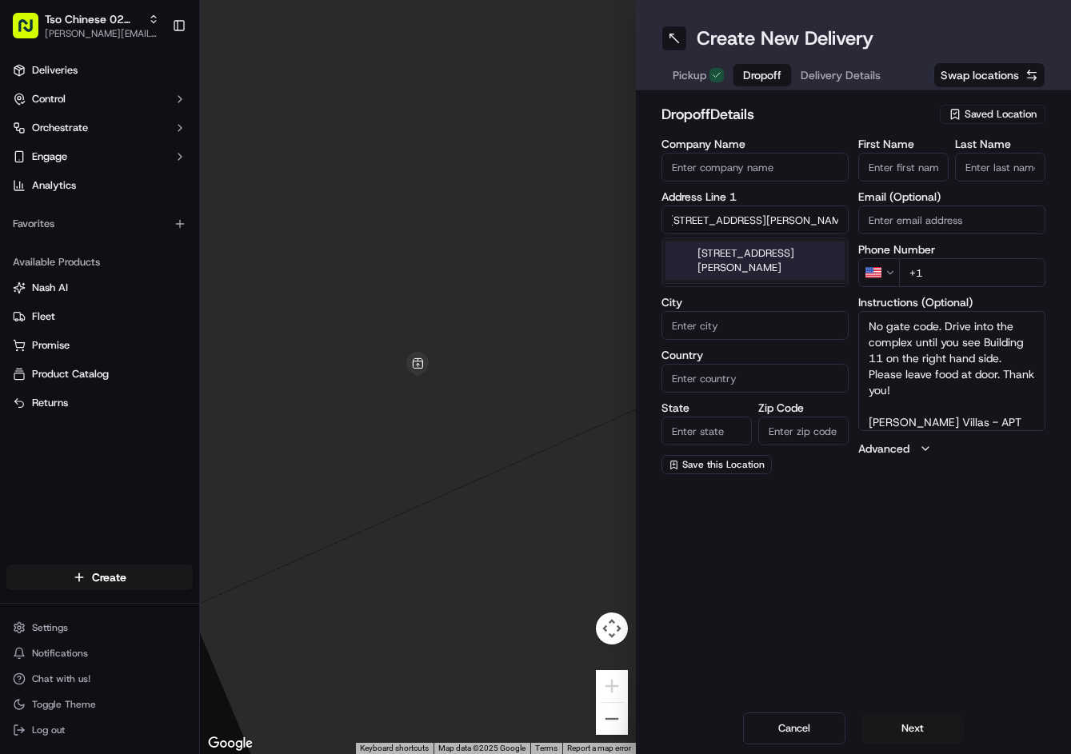
type input "[GEOGRAPHIC_DATA]"
type input "78727"
type input "1310 West Parmer Lane"
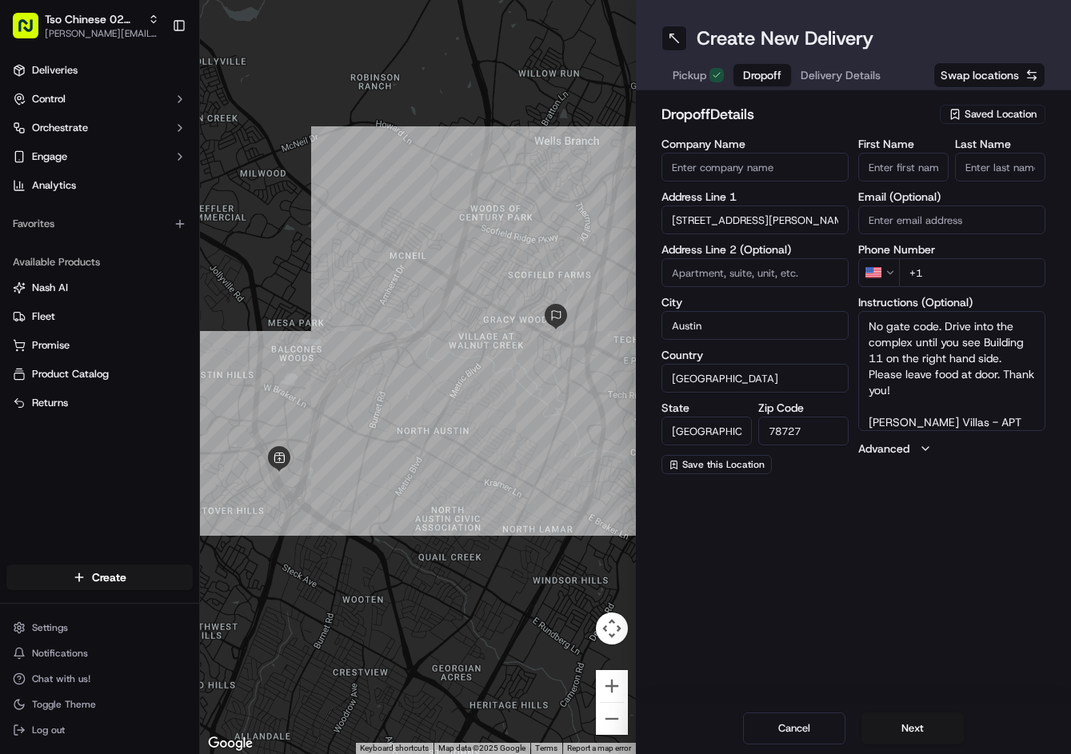
click at [1002, 271] on input "+1" at bounding box center [972, 272] width 146 height 29
paste input "512 758 2980"
type input "+1 512 758 2980"
click at [917, 162] on input "First Name" at bounding box center [903, 167] width 90 height 29
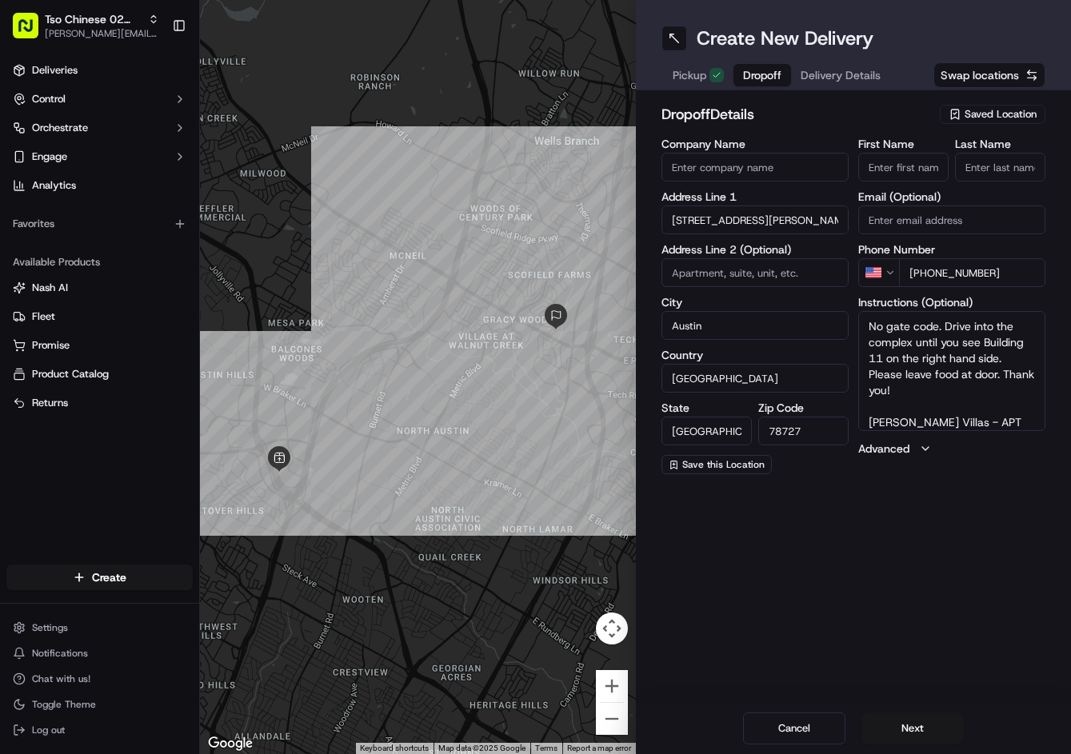
paste input "Tung Duong"
type input "Tung Duong"
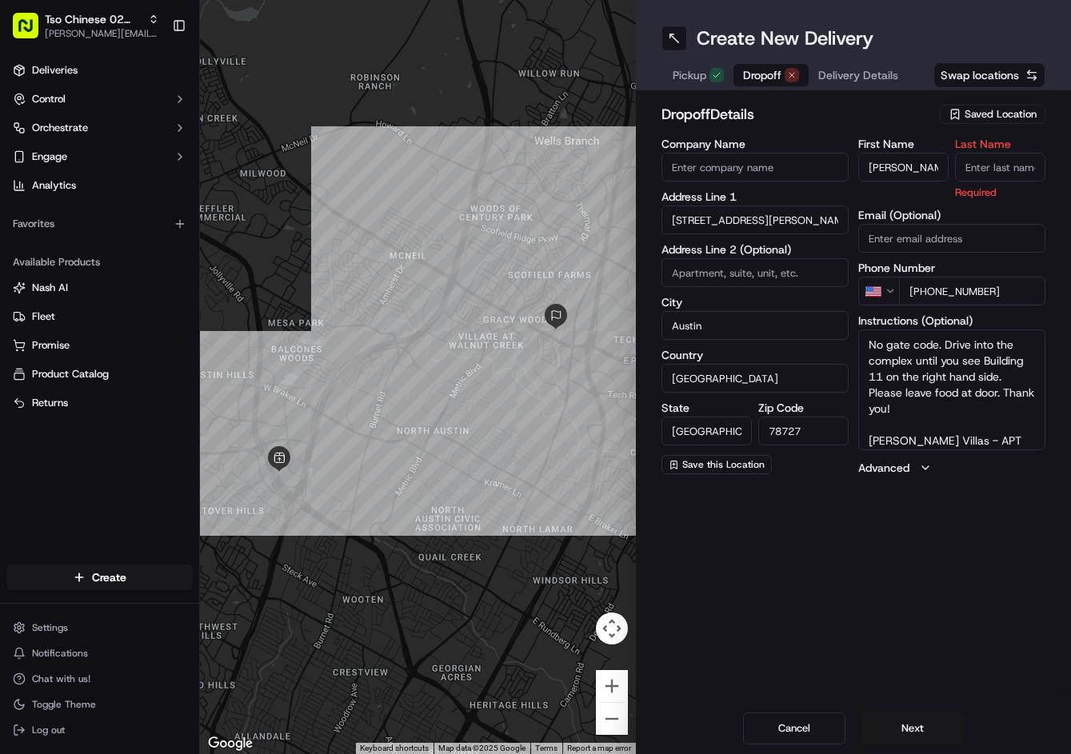
click at [970, 159] on input "Last Name" at bounding box center [1000, 167] width 90 height 29
type input "."
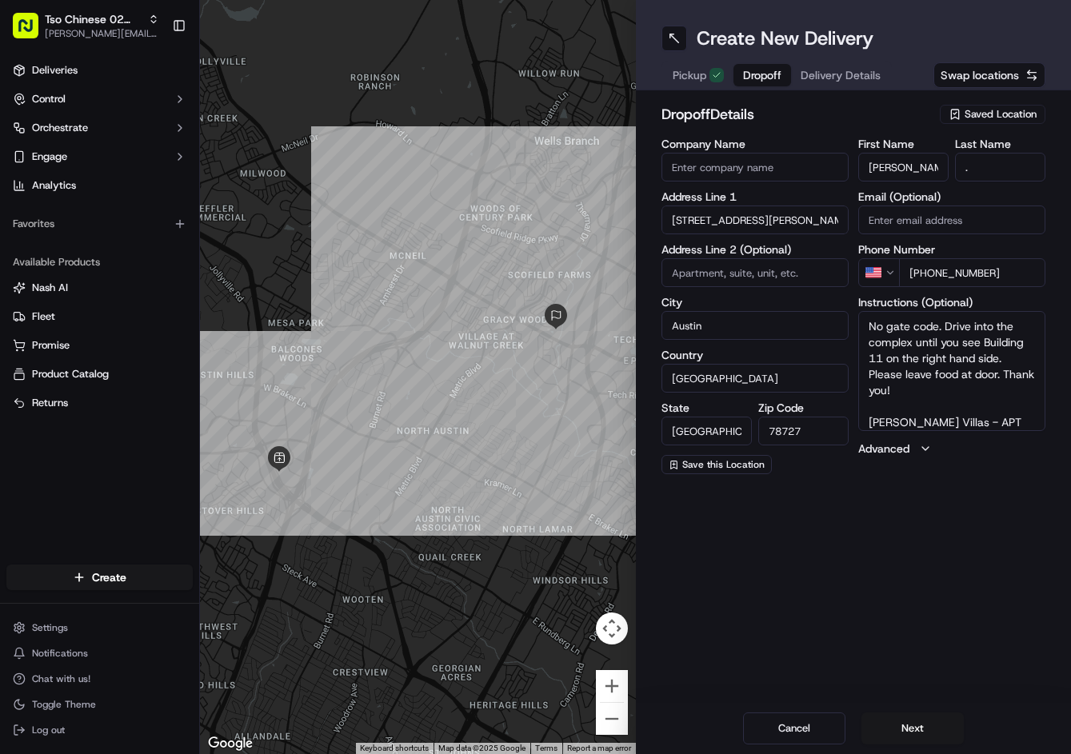
click at [866, 102] on div "dropoff Details Saved Location Company Name Address Line 1 1310 West Parmer Lan…" at bounding box center [854, 288] width 436 height 397
click at [852, 79] on span "Delivery Details" at bounding box center [841, 75] width 80 height 16
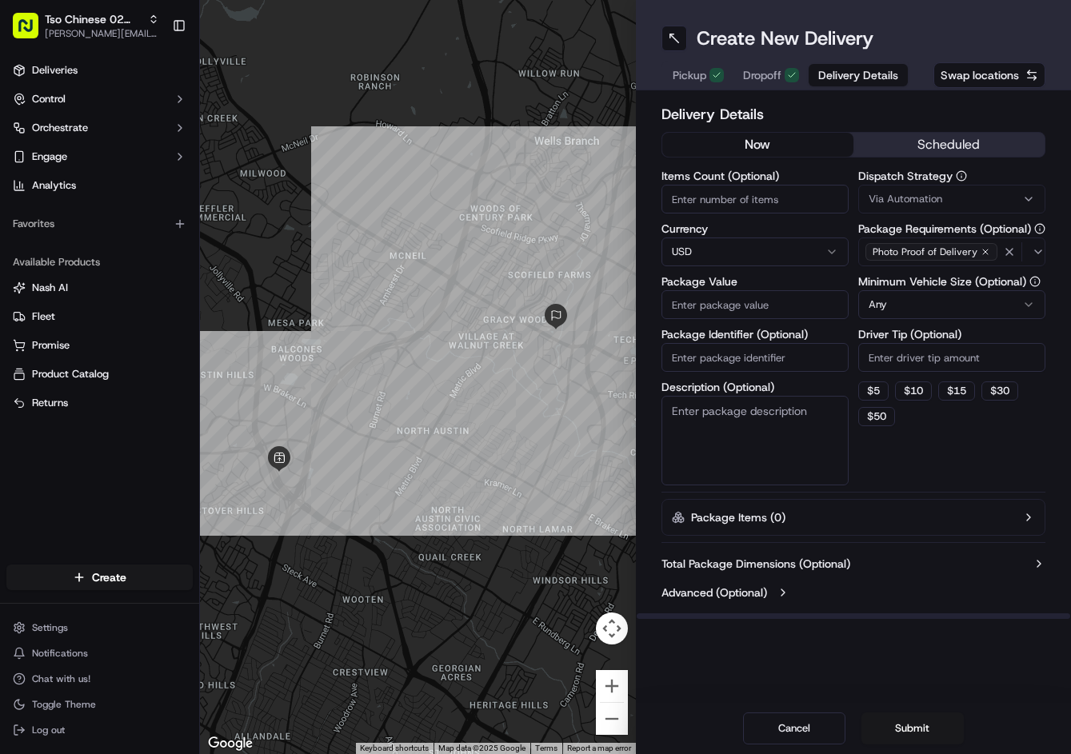
click at [924, 198] on span "Via Automation" at bounding box center [906, 199] width 74 height 14
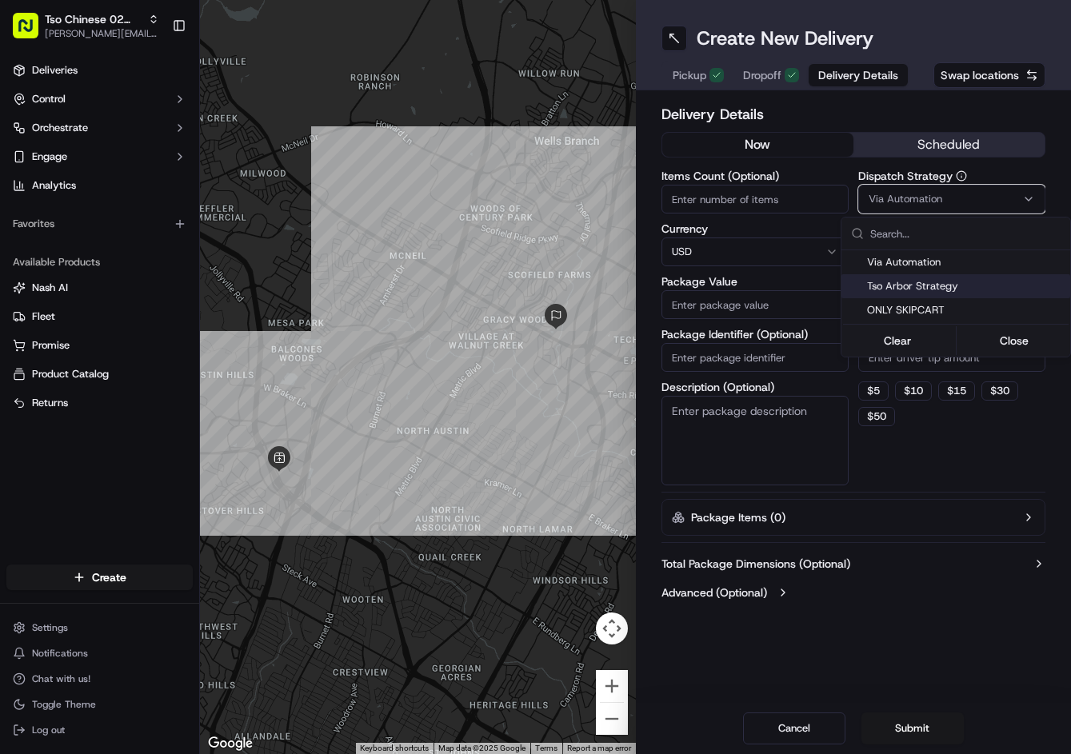
drag, startPoint x: 919, startPoint y: 281, endPoint x: 919, endPoint y: 294, distance: 12.8
click at [917, 281] on span "Tso Arbor Strategy" at bounding box center [965, 286] width 197 height 14
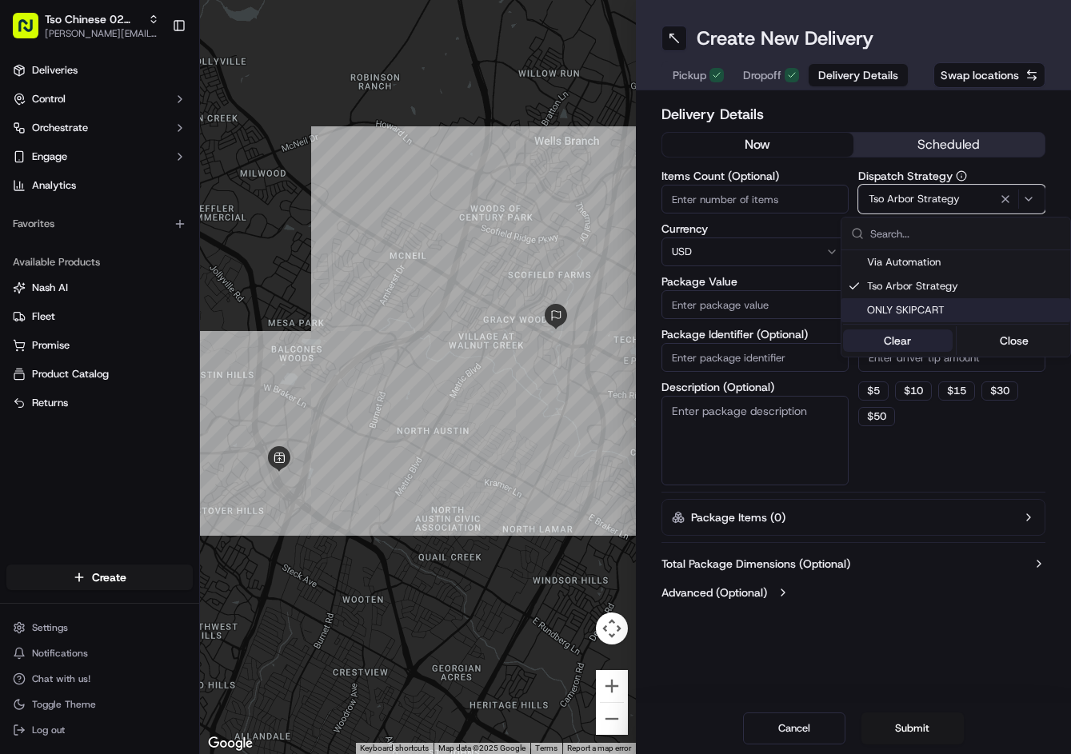
click at [900, 350] on button "Clear" at bounding box center [898, 341] width 110 height 22
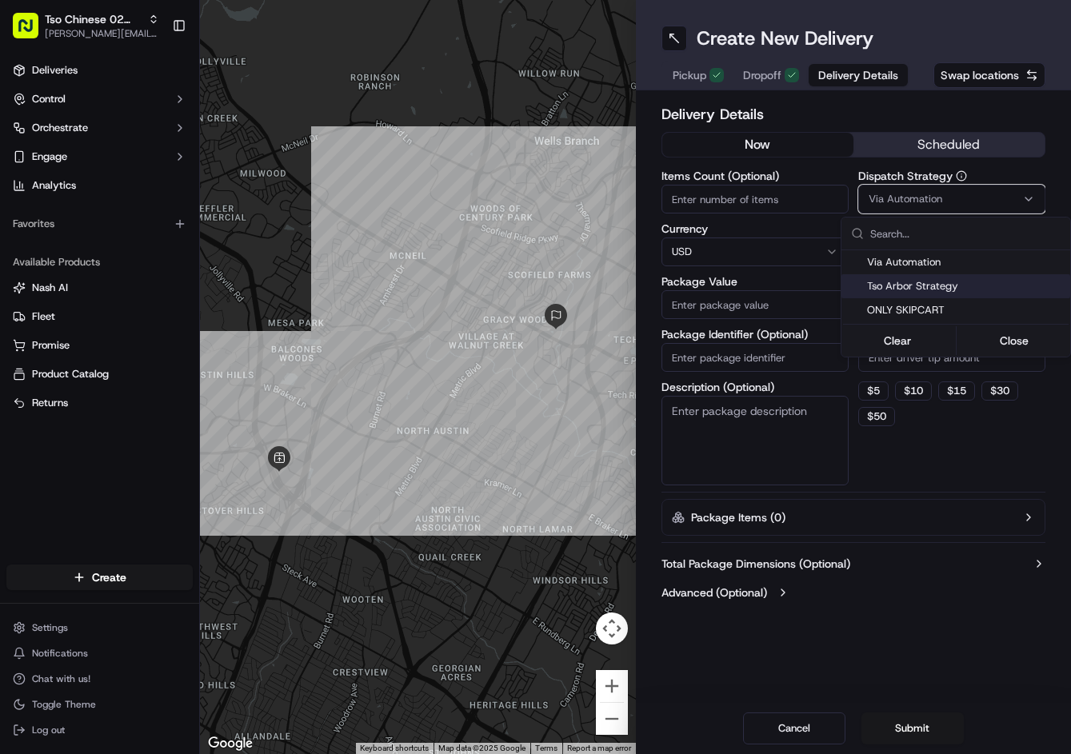
click at [917, 282] on span "Tso Arbor Strategy" at bounding box center [965, 286] width 197 height 14
drag, startPoint x: 925, startPoint y: 445, endPoint x: 922, endPoint y: 404, distance: 41.7
click at [924, 444] on html "Tso Chinese 02 Arbor jason@tsochinese.com Toggle Sidebar Deliveries Control Orc…" at bounding box center [535, 377] width 1071 height 754
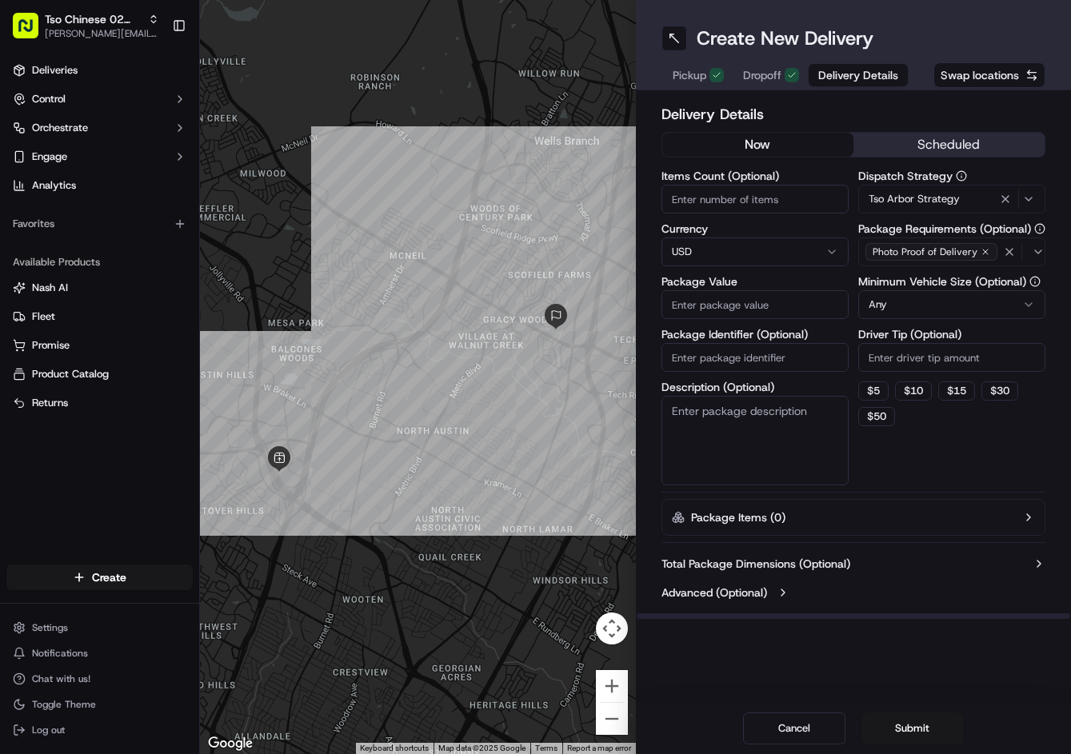
click at [922, 364] on input "Driver Tip (Optional)" at bounding box center [951, 357] width 187 height 29
type input "2"
click at [727, 298] on input "Package Value" at bounding box center [754, 304] width 187 height 29
type input "34.53"
click at [773, 364] on input "Package Identifier (Optional)" at bounding box center [754, 357] width 187 height 29
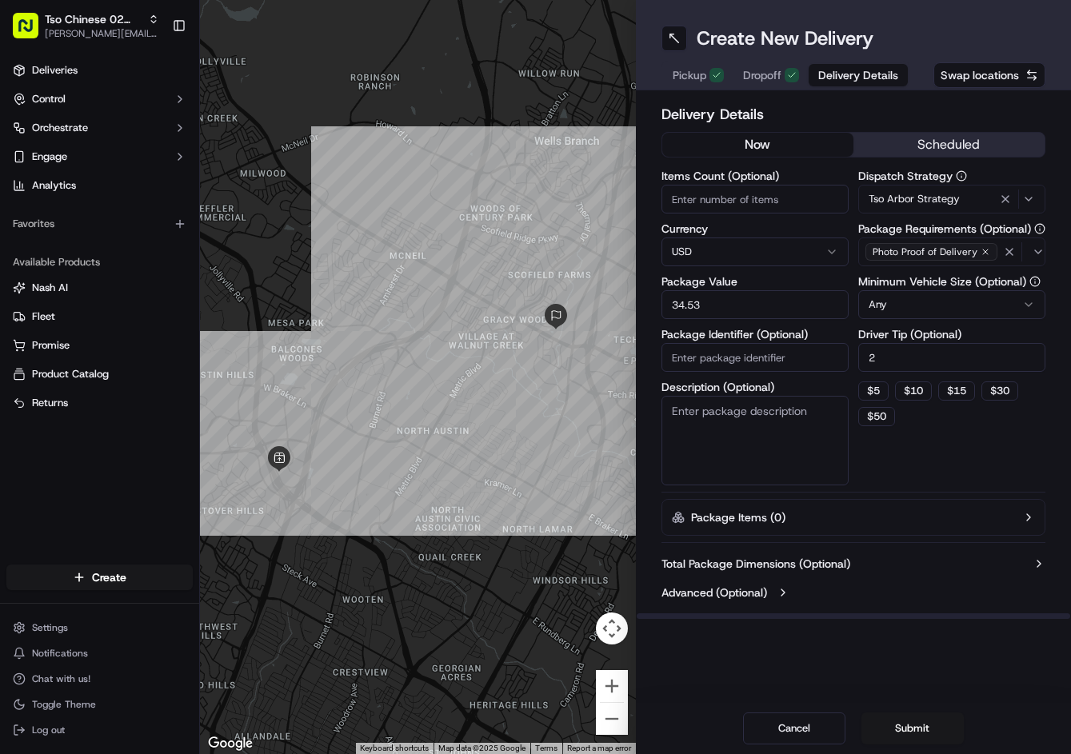
paste input "MQY5ZLU"
type input "MQY5ZLU"
click at [909, 719] on button "Submit" at bounding box center [912, 729] width 102 height 32
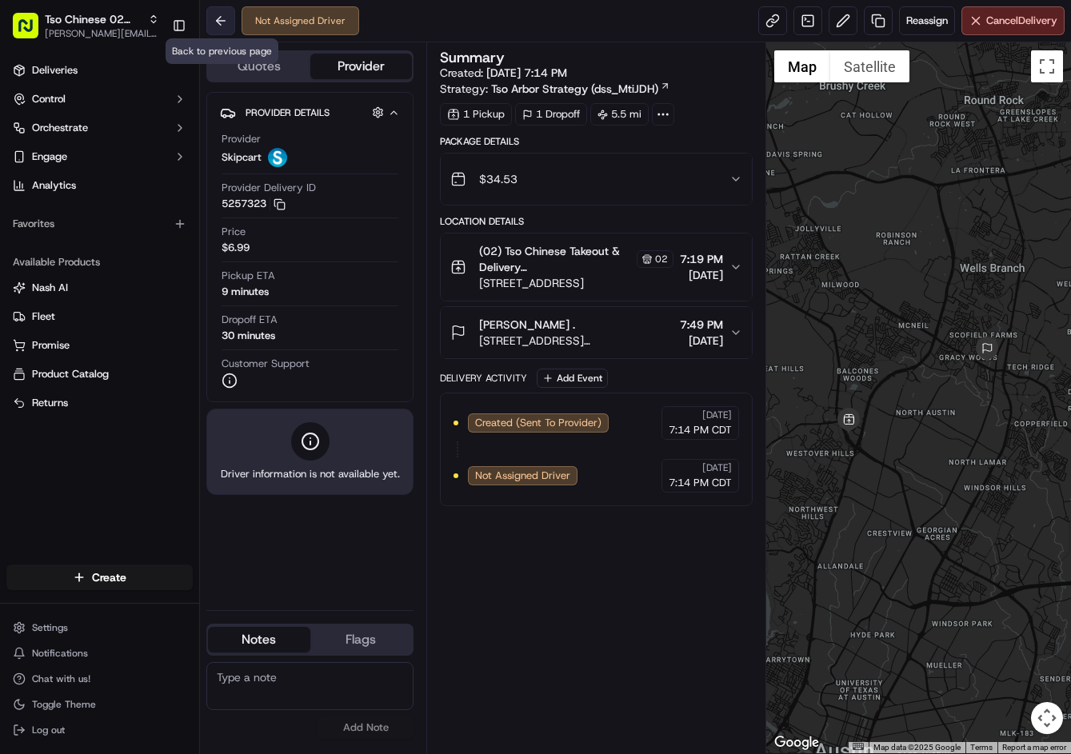
click at [228, 25] on button at bounding box center [220, 20] width 29 height 29
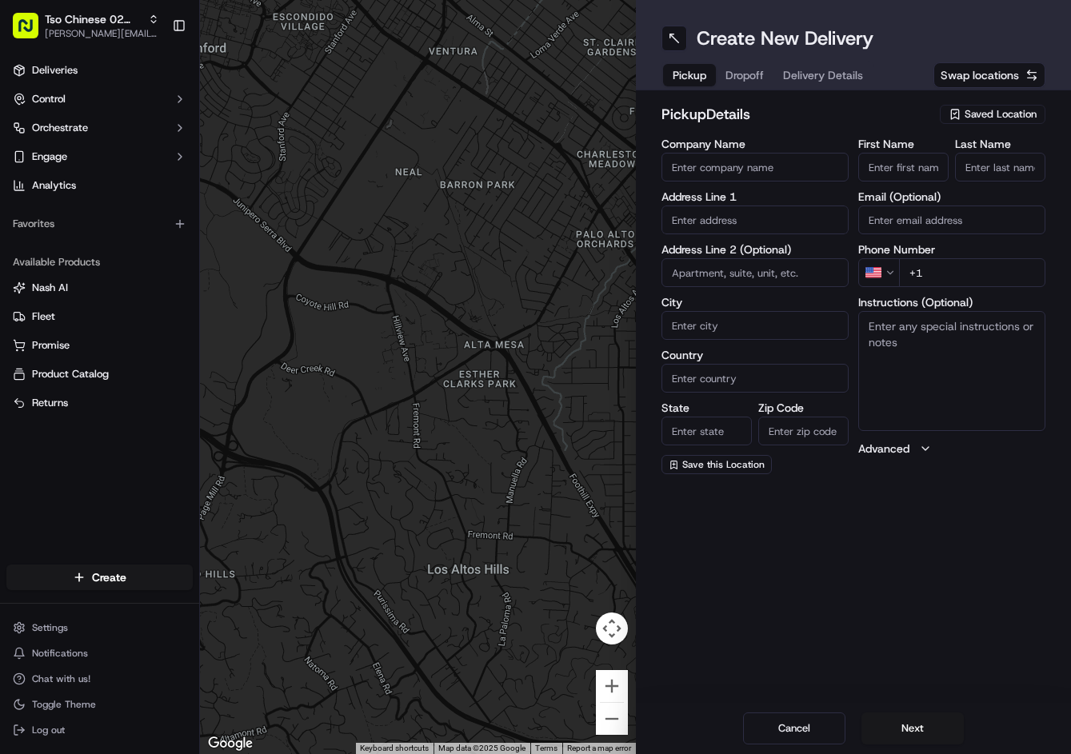
click at [965, 121] on span "Saved Location" at bounding box center [1001, 114] width 72 height 14
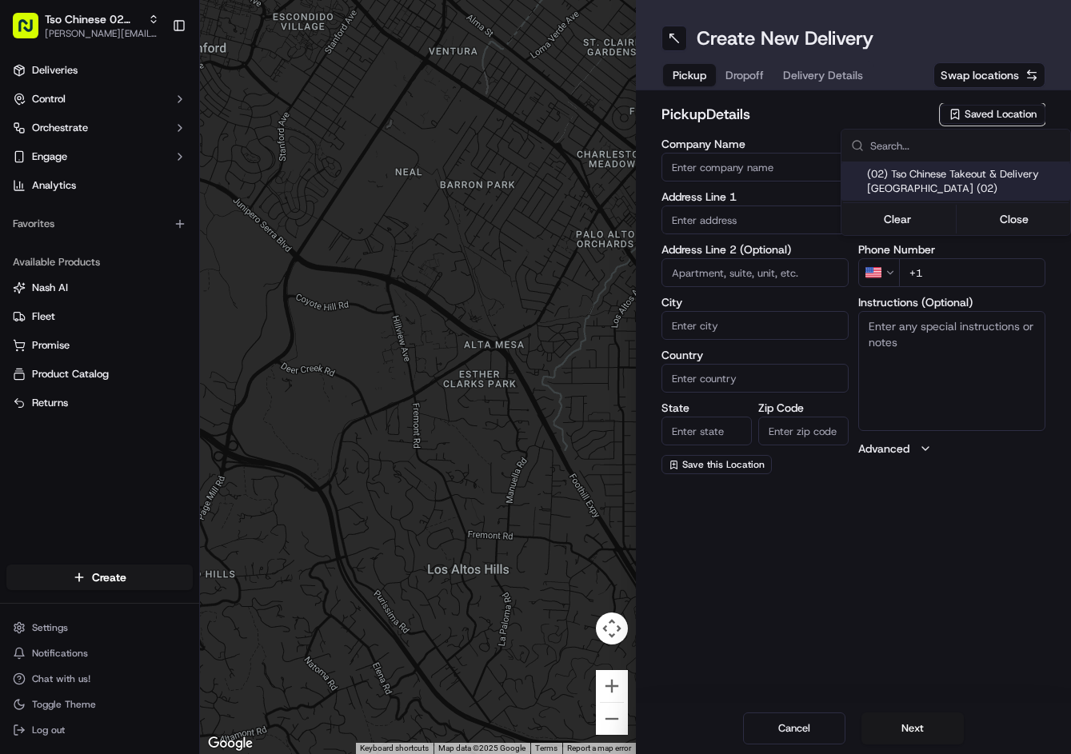
click at [927, 182] on span "(02) Tso Chinese Takeout & Delivery Arboretum Crossing (02)" at bounding box center [965, 181] width 197 height 29
type input "(02) Tso Chinese Takeout & Delivery Arboretum Crossing"
type input "9333 Research Blvd"
type input "Bldg E Ste 402"
type input "Austin"
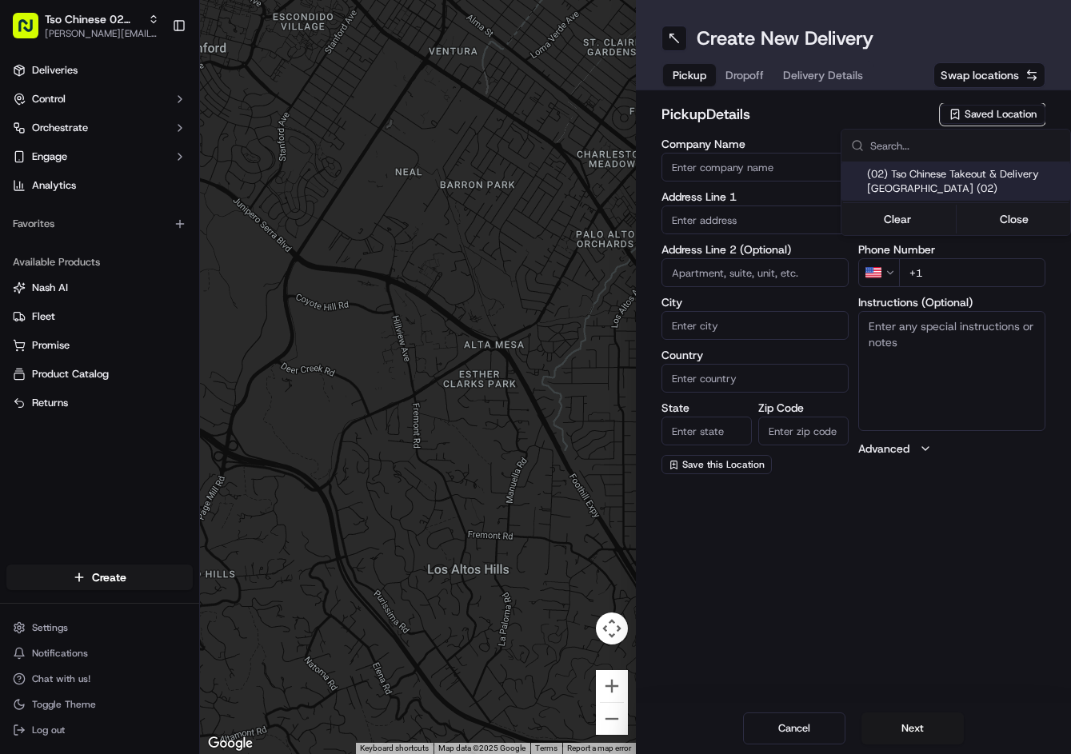
type input "US"
type input "[GEOGRAPHIC_DATA]"
type input "78759"
type input "Tso Chinese"
type input "Arboretum Crossing Manager"
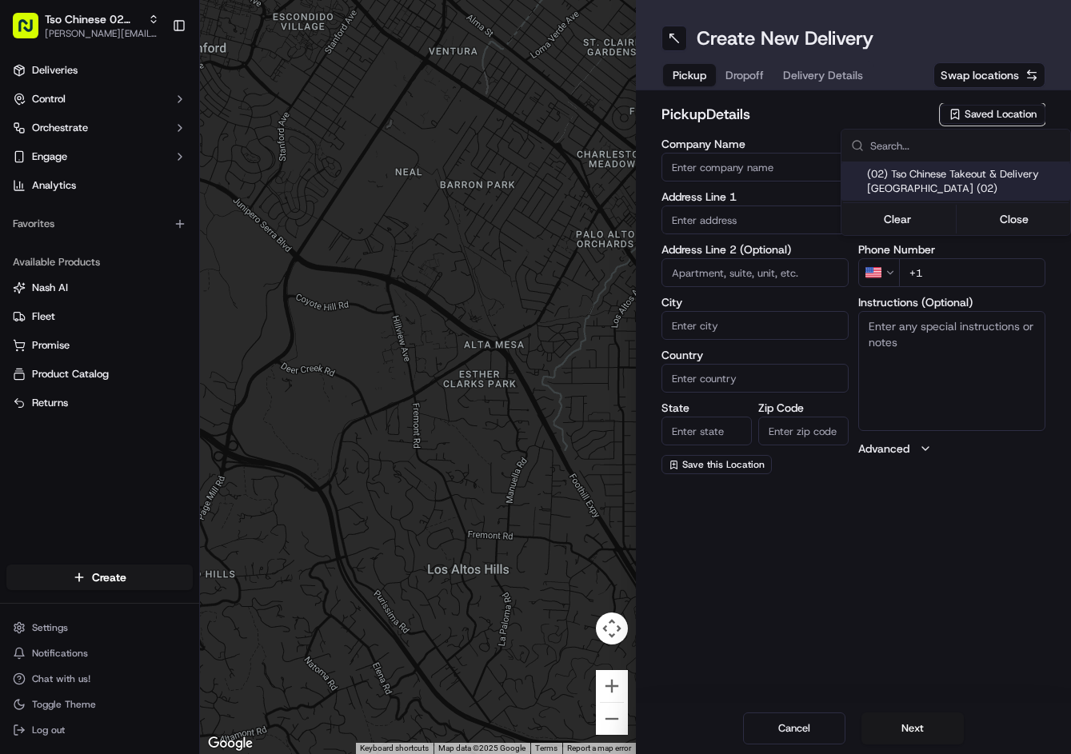
type input "arborstore@tsochinese.com"
type input "+1 512 344 9434"
type textarea "Submit a picture displaying address & food as Proof of Delivery. Envía una foto…"
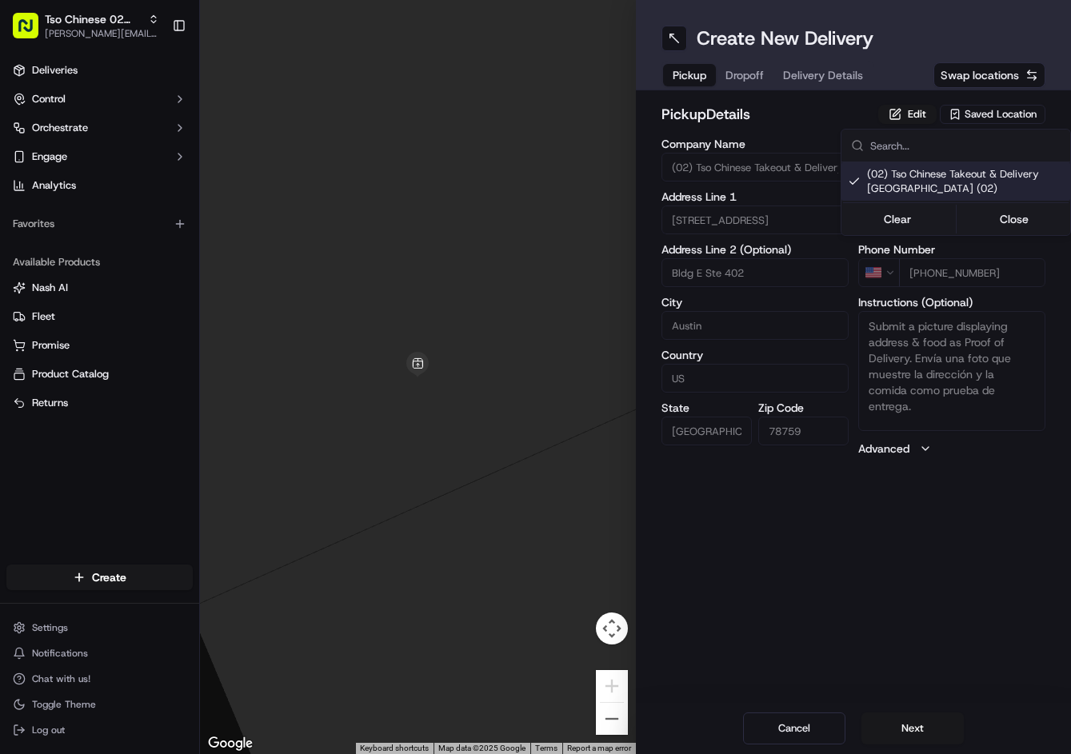
click at [740, 76] on html "Tso Chinese 02 Arbor jason@tsochinese.com Toggle Sidebar Deliveries Control Orc…" at bounding box center [535, 377] width 1071 height 754
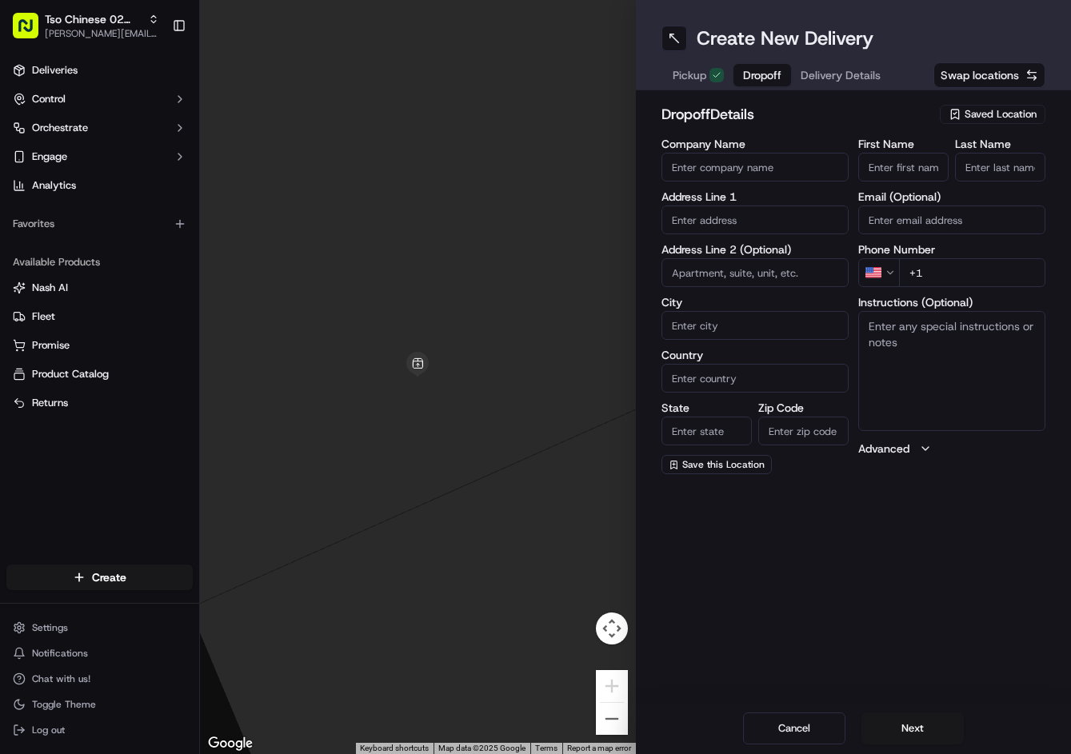
click at [740, 76] on button "Dropoff" at bounding box center [762, 75] width 58 height 22
click at [924, 170] on input "First Name" at bounding box center [903, 167] width 90 height 29
paste input "Neema Worthington"
type input "Neema Worthington"
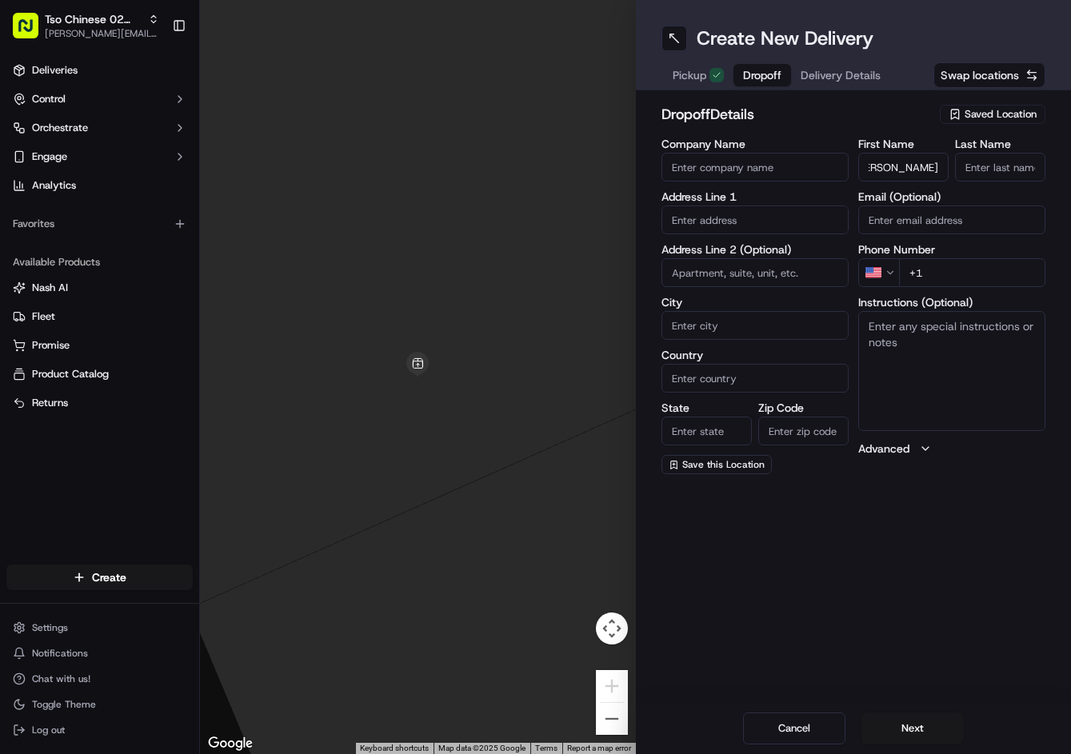
scroll to position [0, 0]
click at [985, 174] on input "Last Name" at bounding box center [1000, 167] width 90 height 29
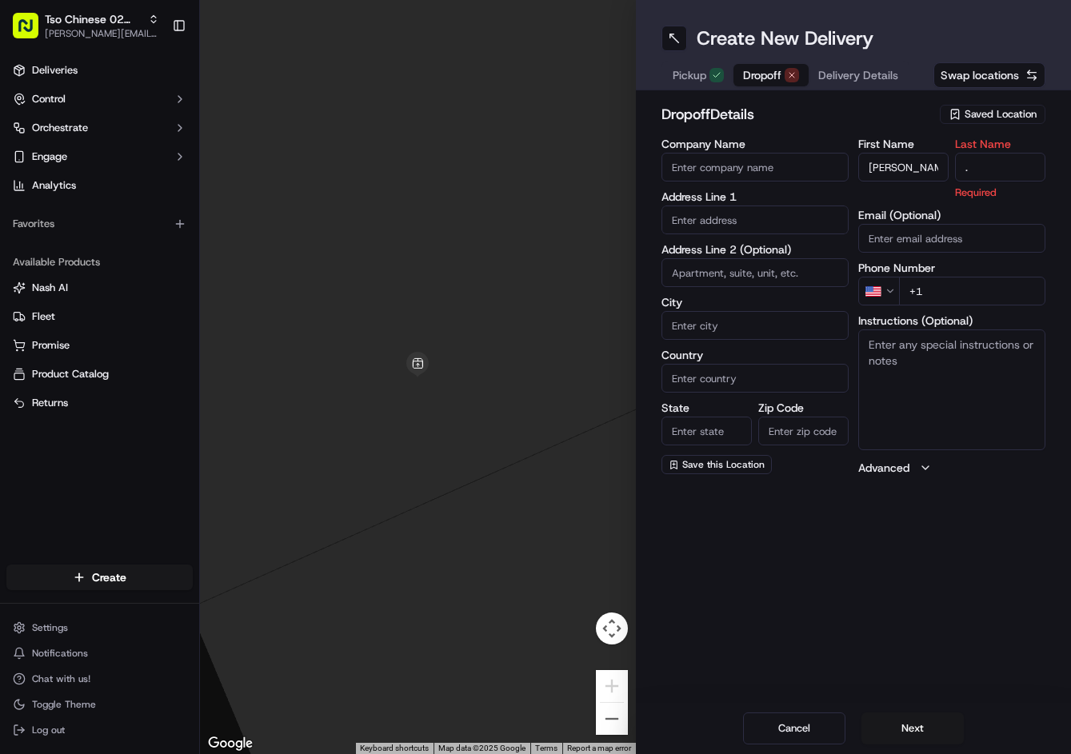
type input "."
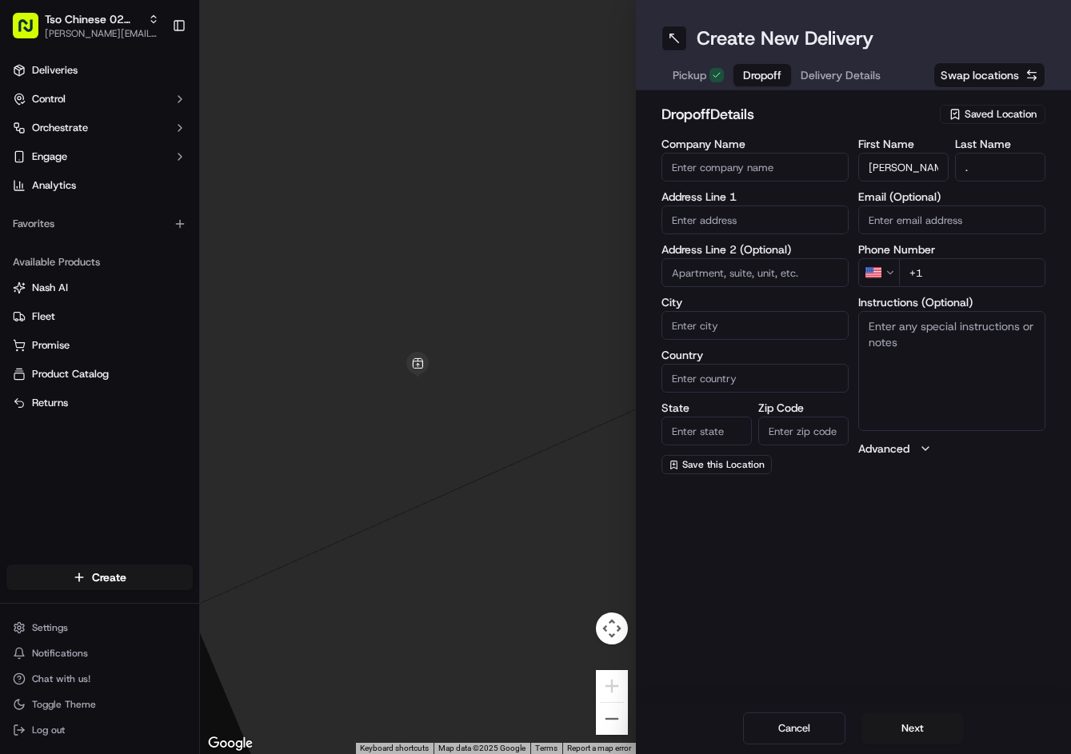
click at [930, 135] on div "dropoff Details Saved Location Company Name Address Line 1 Address Line 2 (Opti…" at bounding box center [853, 288] width 385 height 371
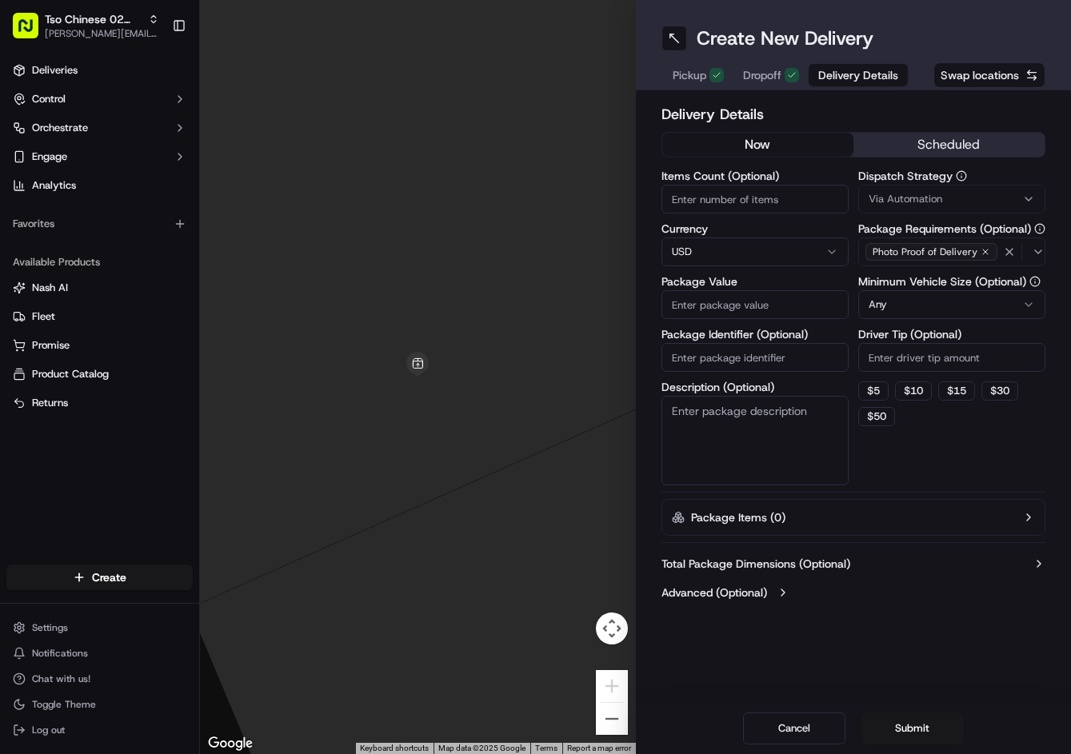
click at [841, 78] on span "Delivery Details" at bounding box center [858, 75] width 80 height 16
click at [937, 201] on span "Via Automation" at bounding box center [906, 199] width 74 height 14
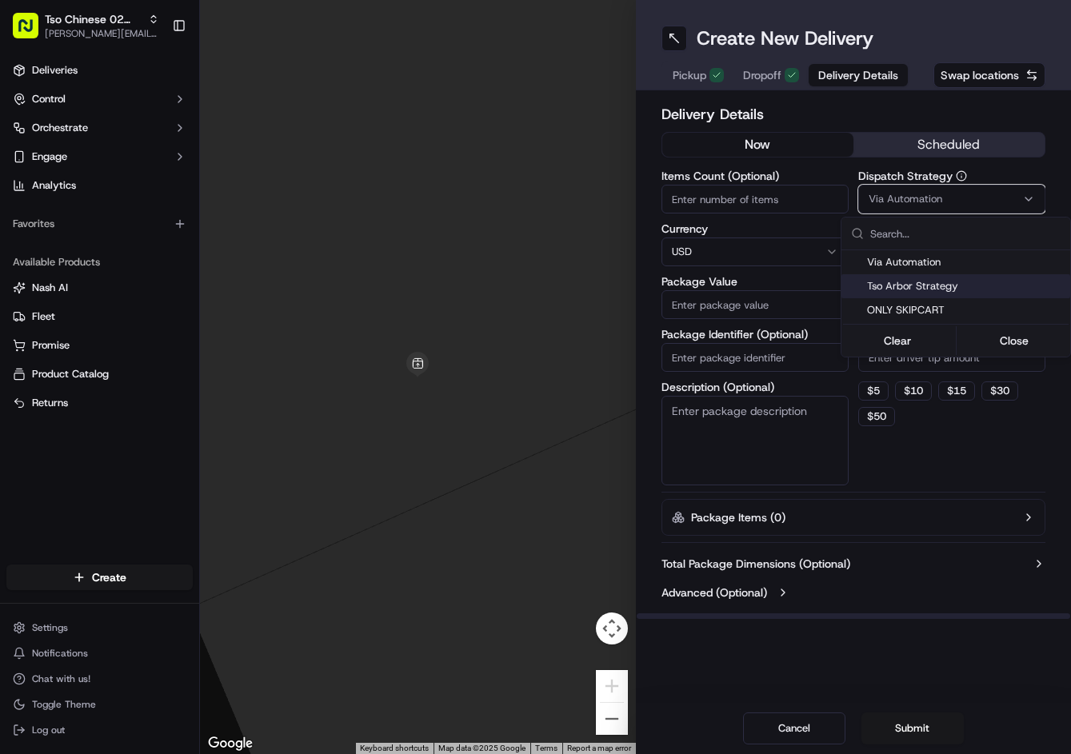
click at [927, 282] on span "Tso Arbor Strategy" at bounding box center [965, 286] width 197 height 14
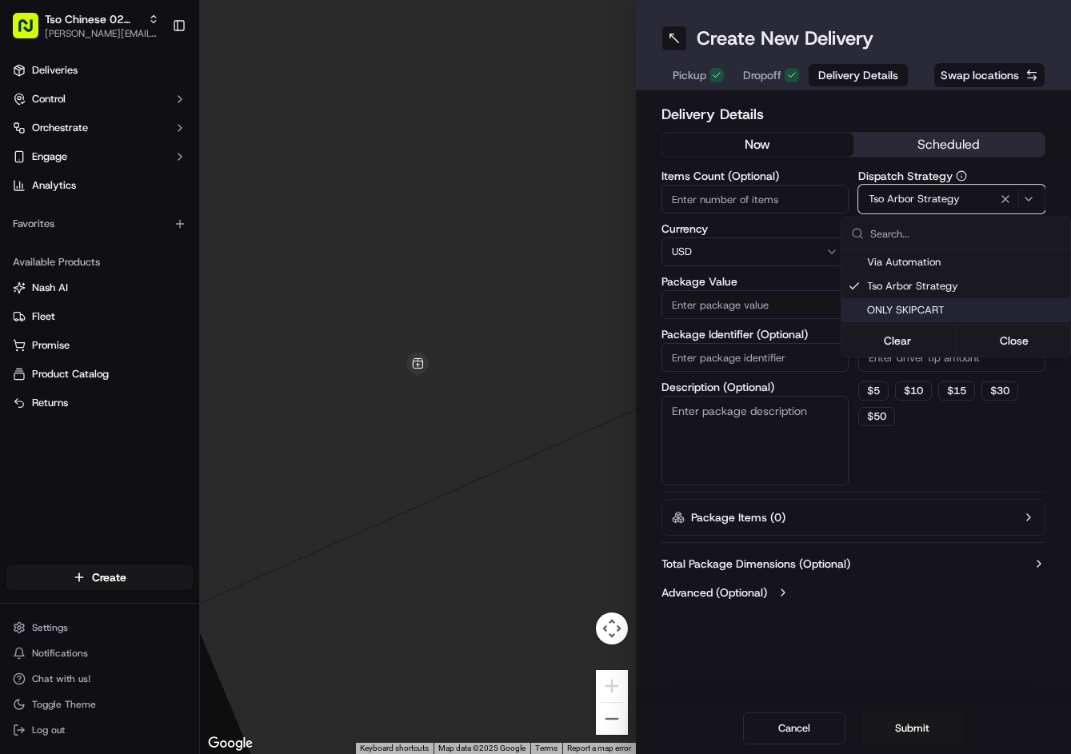
click at [954, 466] on html "Tso Chinese 02 Arbor jason@tsochinese.com Toggle Sidebar Deliveries Control Orc…" at bounding box center [535, 377] width 1071 height 754
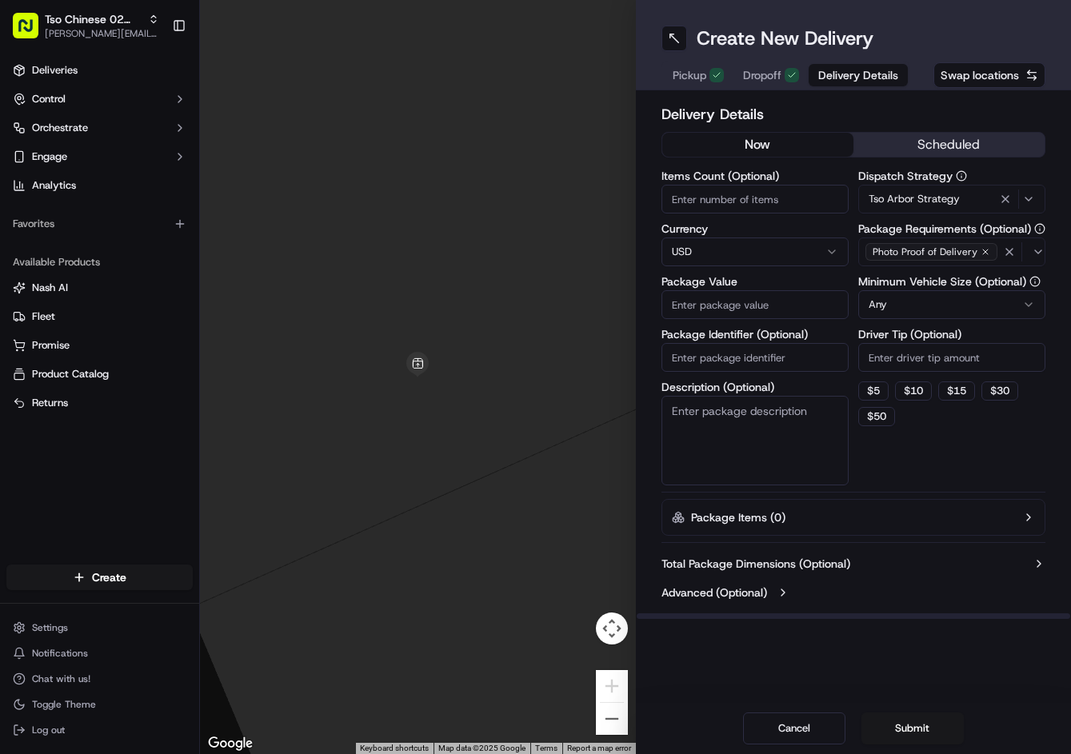
click at [937, 369] on input "Driver Tip (Optional)" at bounding box center [951, 357] width 187 height 29
type input "2"
click at [754, 346] on input "Package Identifier (Optional)" at bounding box center [754, 357] width 187 height 29
paste input "LZER3OZ"
type input "LZER3OZ"
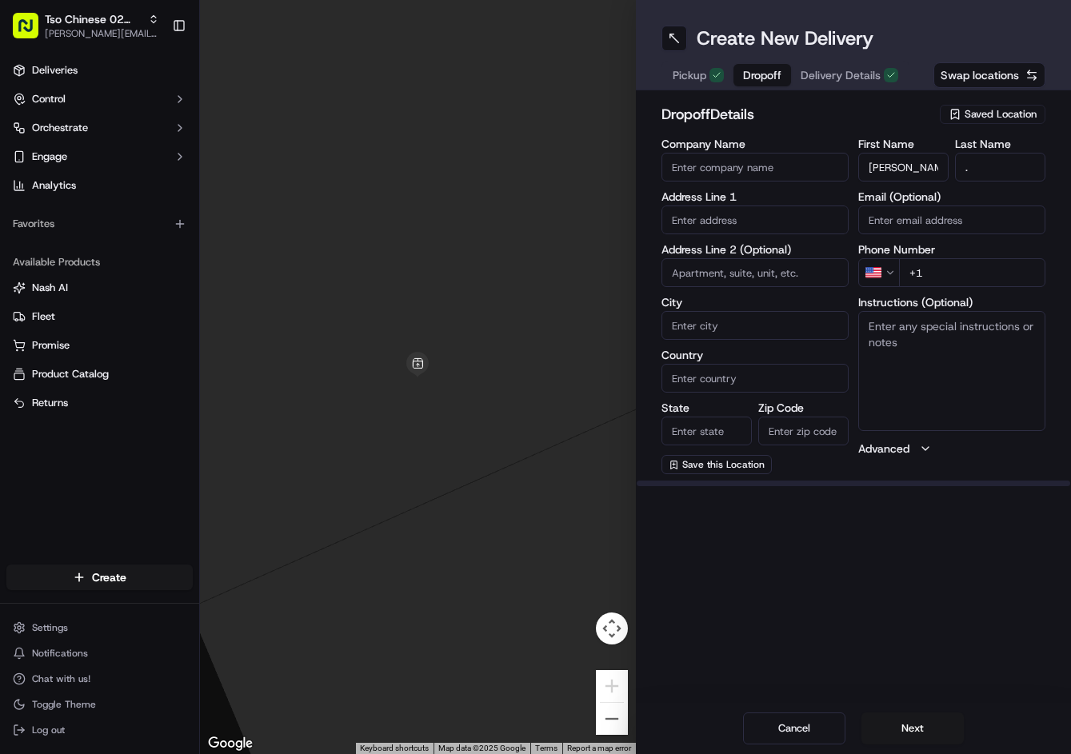
click at [780, 74] on span "Dropoff" at bounding box center [762, 75] width 38 height 16
click at [993, 274] on input "+1" at bounding box center [972, 272] width 146 height 29
paste input "206 775 9225"
type input "+1 206 775 9225"
click at [967, 372] on textarea "Instructions (Optional)" at bounding box center [951, 371] width 187 height 120
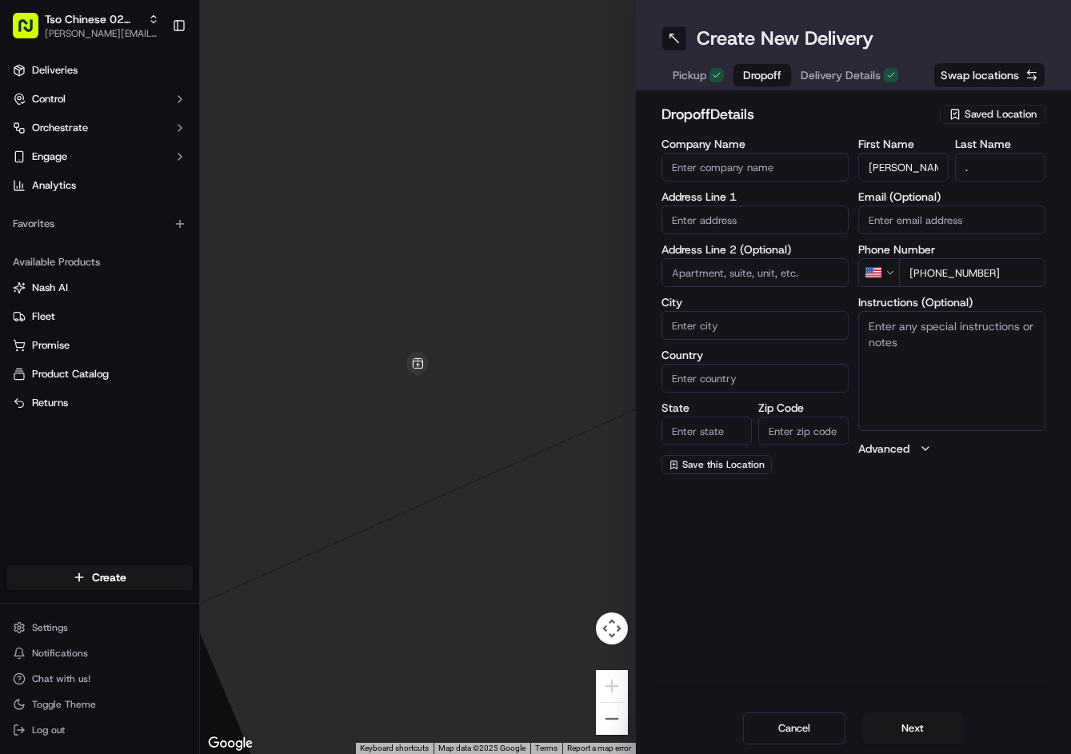
click at [967, 372] on textarea "Instructions (Optional)" at bounding box center [951, 371] width 187 height 120
paste textarea "Bridge at Midtown Commons"
type textarea "Bridge at Midtown Commons - APT 4009"
click at [772, 220] on input "text" at bounding box center [754, 220] width 187 height 29
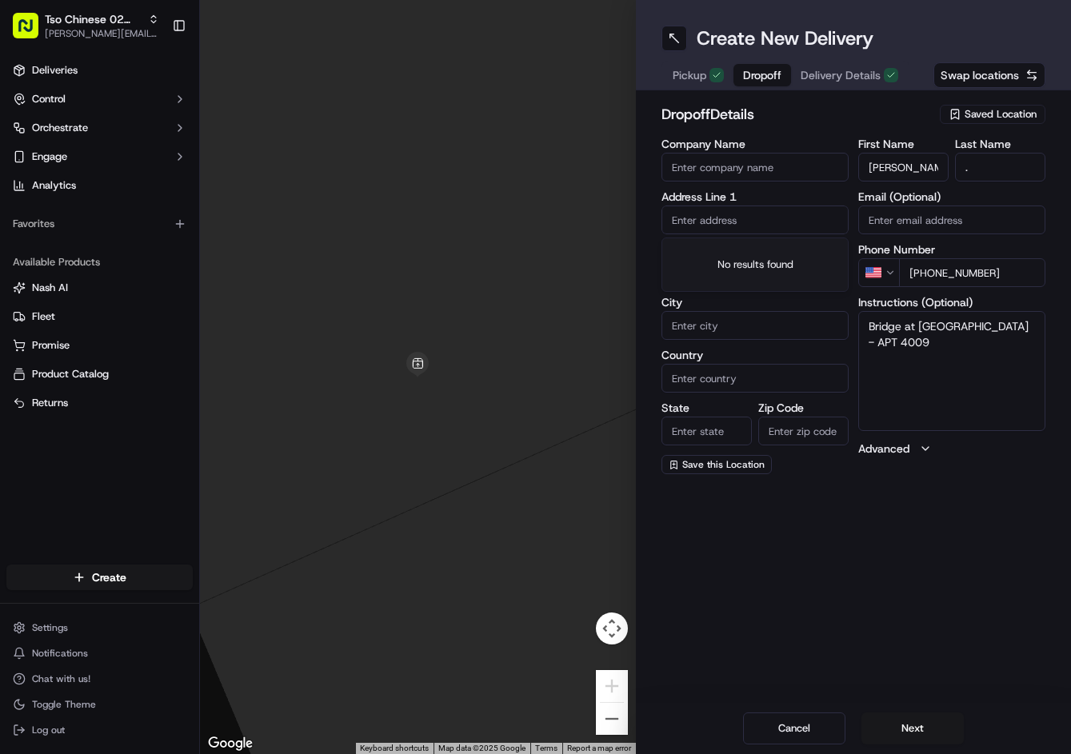
paste input "7200 Easy Wind Dr, Austin, TX 78752-0002, United States"
click at [762, 266] on div "7200 Easy Wind Drive, Austin, TX" at bounding box center [754, 254] width 179 height 24
type input "7200 Easy Wind Dr, Austin, TX 78752, USA"
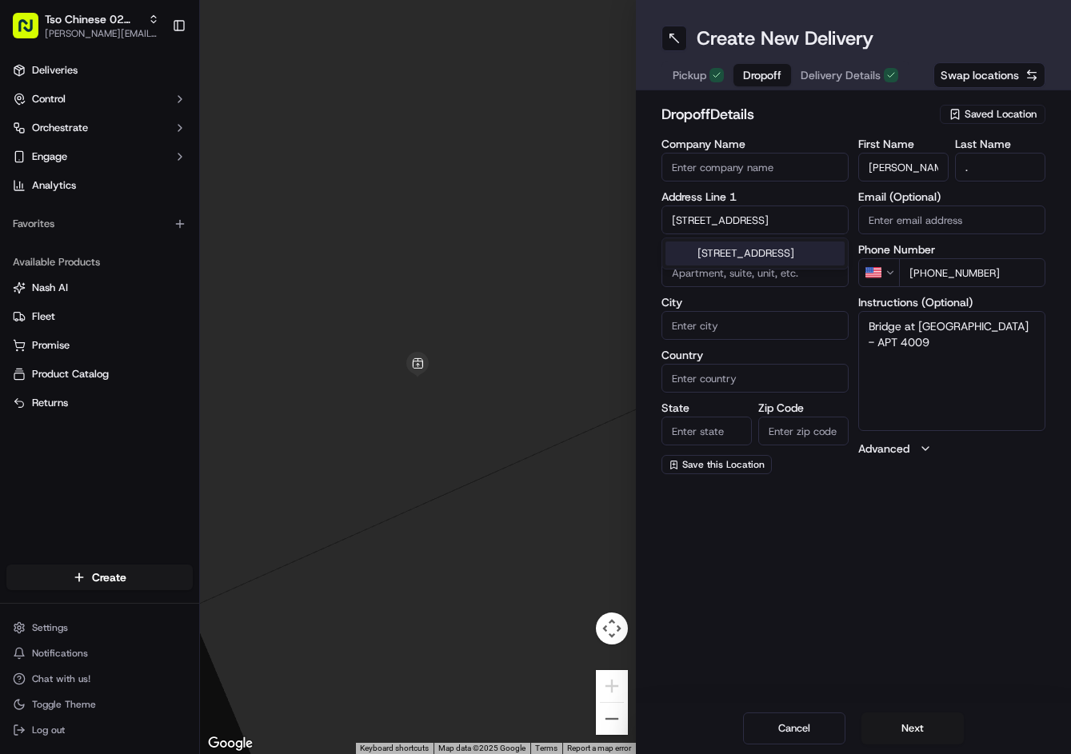
type input "Austin"
type input "[GEOGRAPHIC_DATA]"
type input "78752"
type input "7200 Easy Wind Drive"
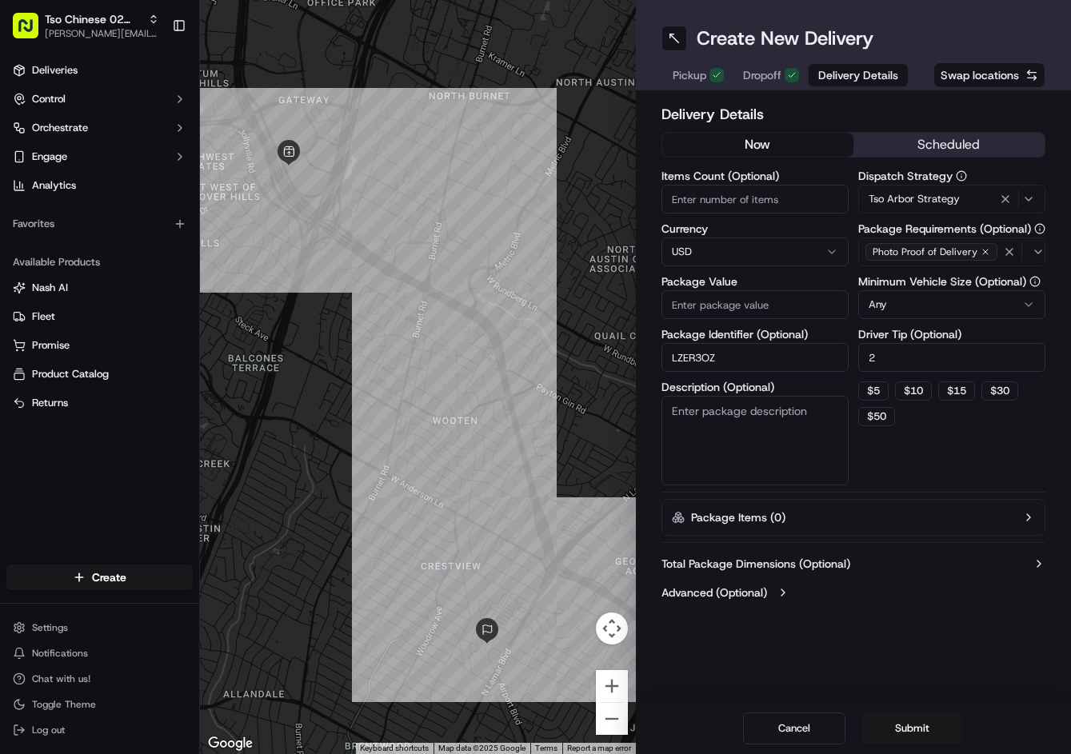
click at [829, 84] on button "Delivery Details" at bounding box center [858, 75] width 99 height 22
click at [719, 298] on input "Package Value" at bounding box center [754, 304] width 187 height 29
type input "29.17"
click at [932, 722] on button "Submit" at bounding box center [912, 729] width 102 height 32
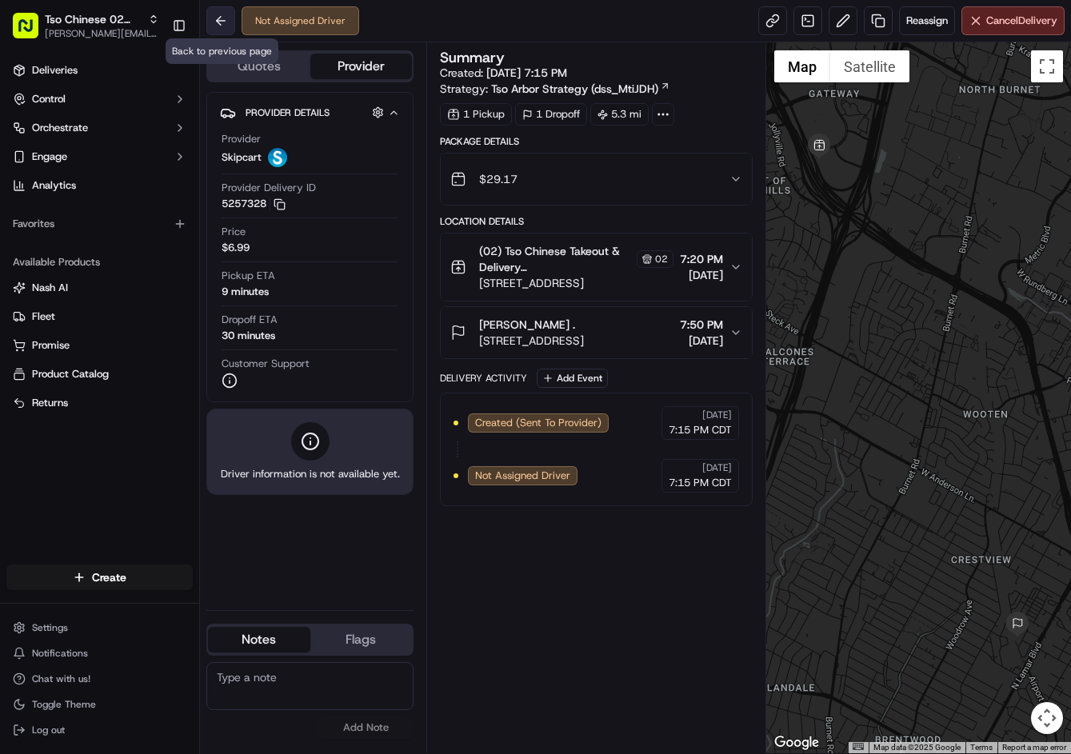
click at [230, 31] on button at bounding box center [220, 20] width 29 height 29
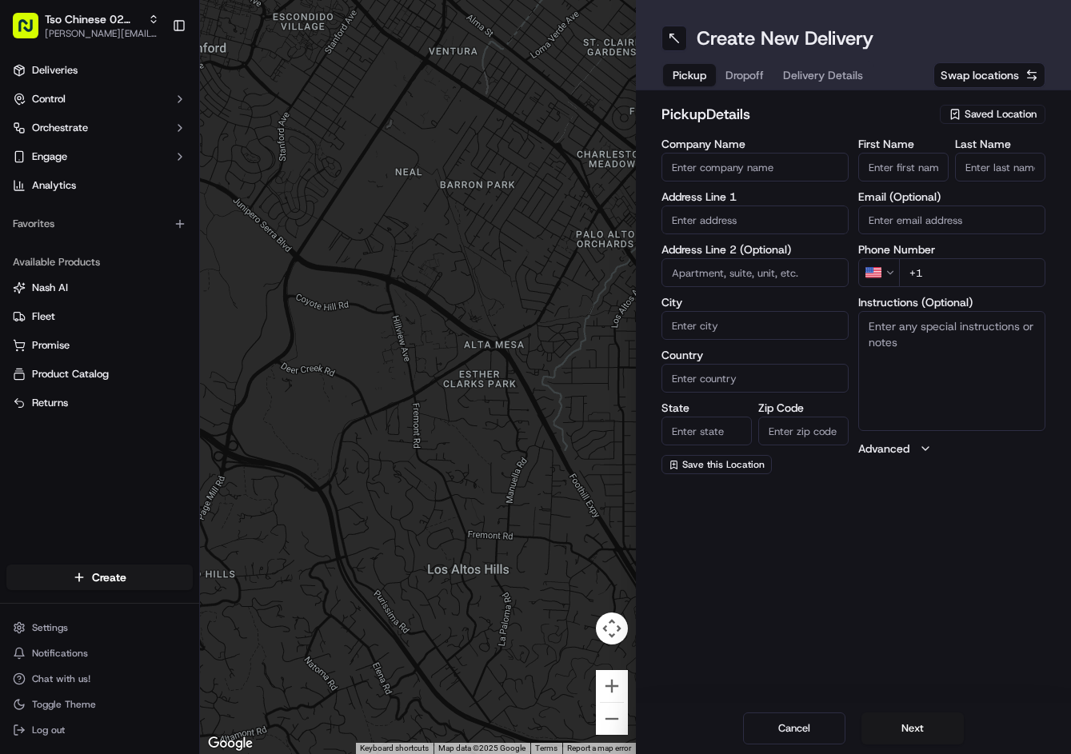
click at [1021, 110] on span "Saved Location" at bounding box center [1001, 114] width 72 height 14
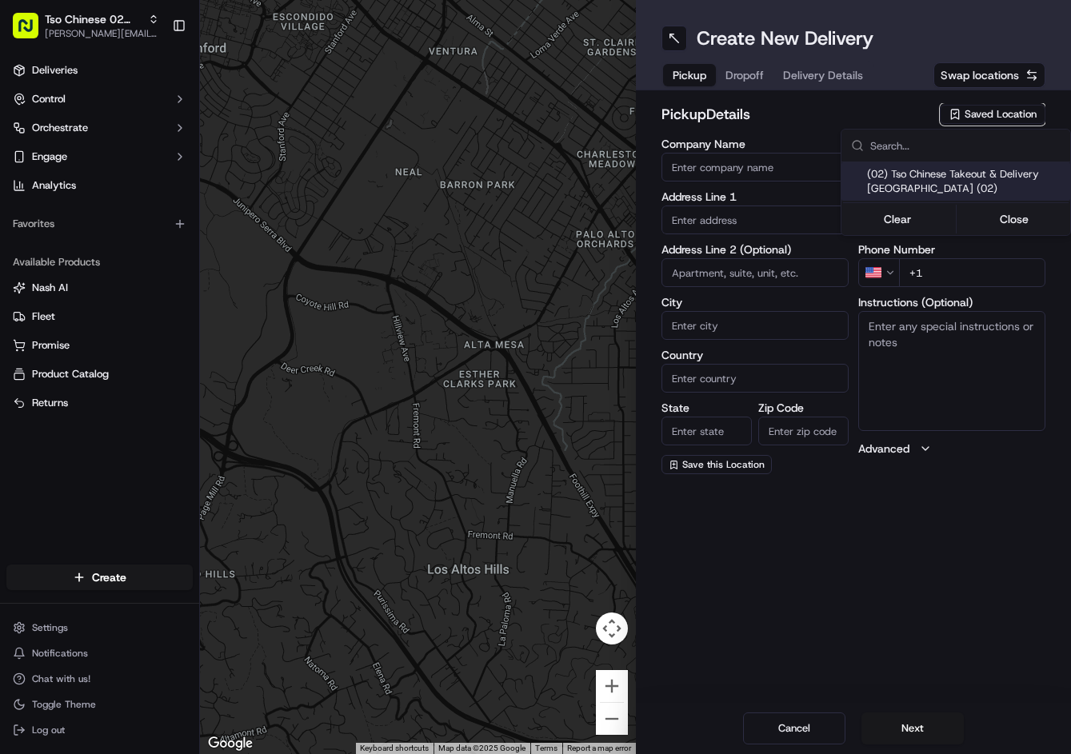
click at [951, 180] on span "(02) Tso Chinese Takeout & Delivery Arboretum Crossing (02)" at bounding box center [965, 181] width 197 height 29
type input "(02) Tso Chinese Takeout & Delivery Arboretum Crossing"
type input "9333 Research Blvd"
type input "Bldg E Ste 402"
type input "Austin"
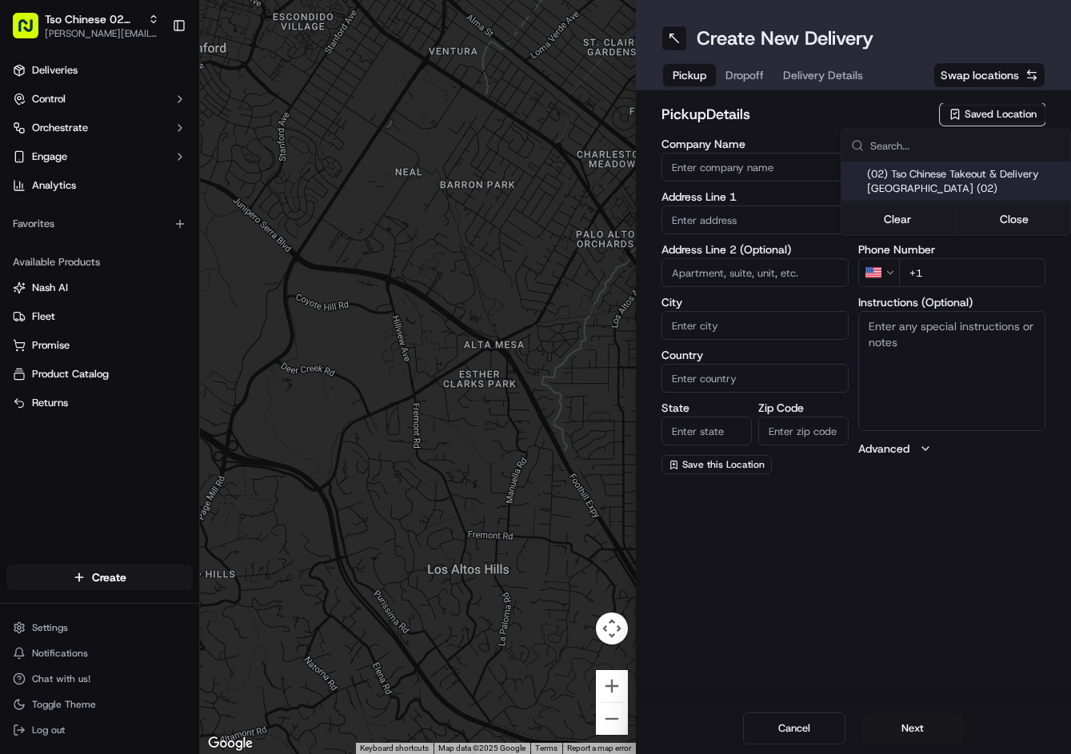
type input "US"
type input "[GEOGRAPHIC_DATA]"
type input "78759"
type input "Tso Chinese"
type input "Arboretum Crossing Manager"
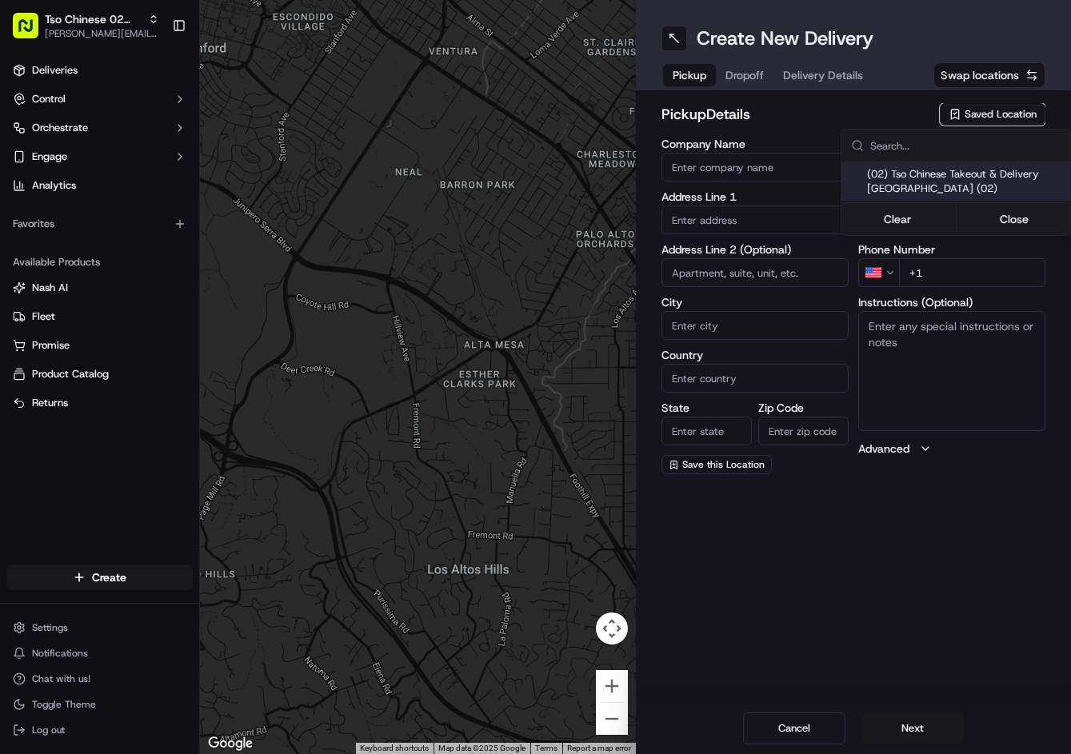
type input "arborstore@tsochinese.com"
type input "+1 512 344 9434"
type textarea "Submit a picture displaying address & food as Proof of Delivery. Envía una foto…"
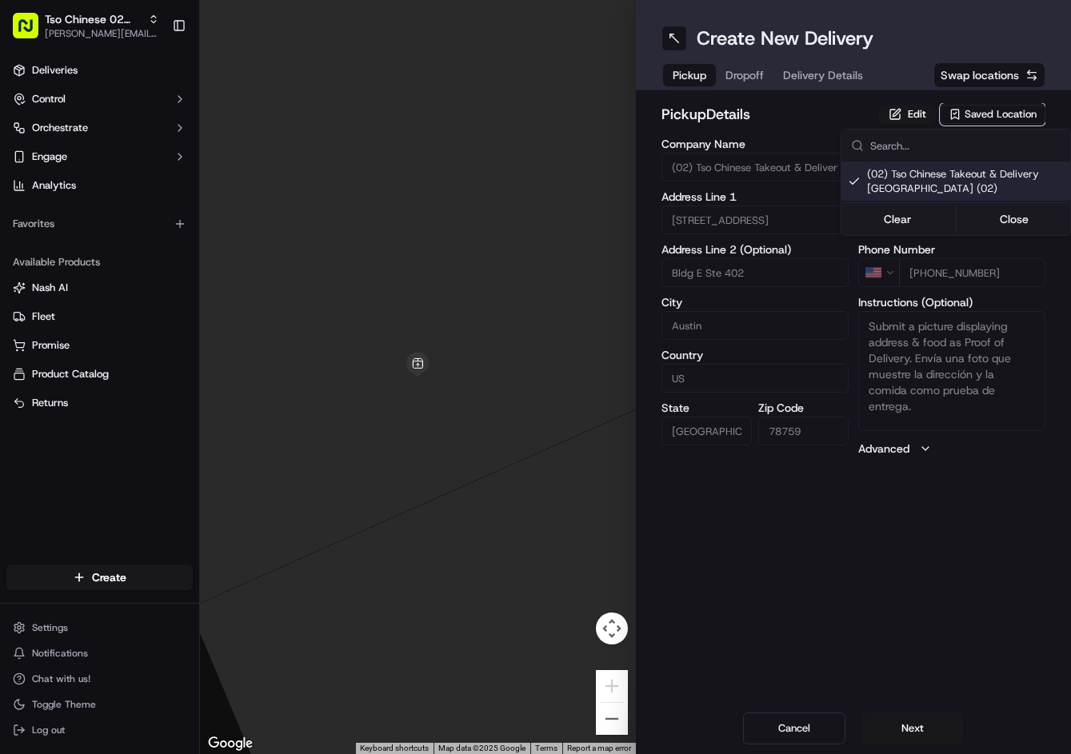
click at [740, 86] on html "Tso Chinese 02 Arbor jason@tsochinese.com Toggle Sidebar Deliveries Control Orc…" at bounding box center [535, 377] width 1071 height 754
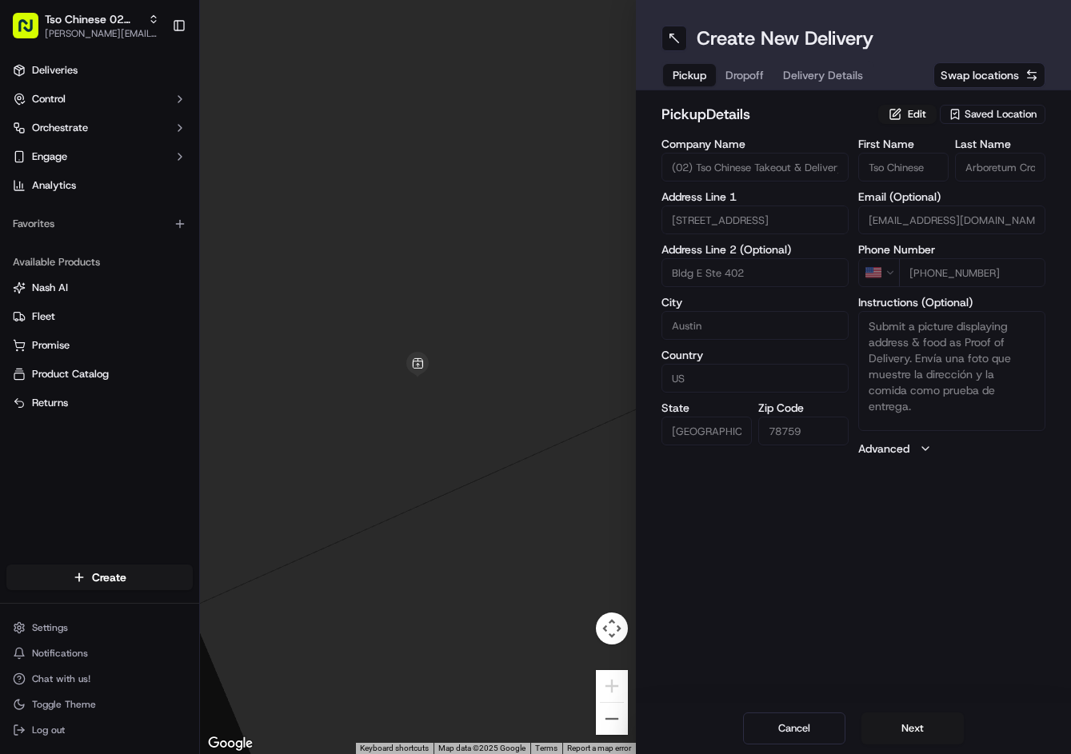
click at [753, 79] on span "Dropoff" at bounding box center [744, 75] width 38 height 16
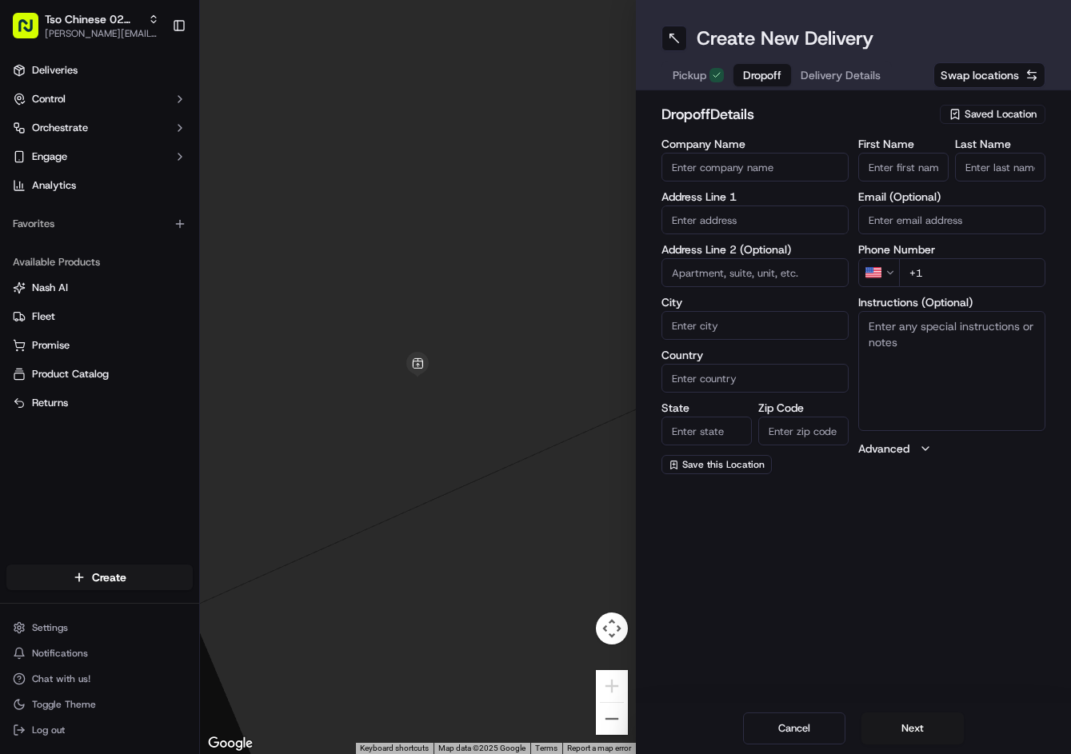
click at [919, 158] on input "First Name" at bounding box center [903, 167] width 90 height 29
paste input "Jan Chapman"
type input "Jan Chapman"
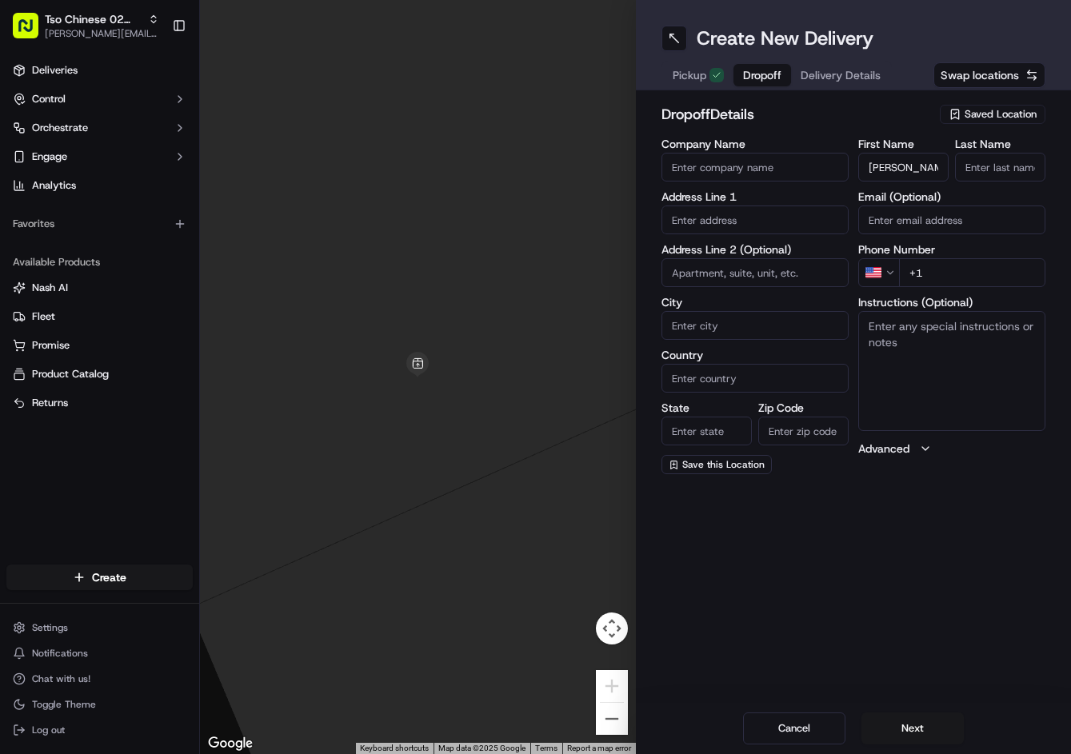
click at [991, 172] on input "Last Name" at bounding box center [1000, 167] width 90 height 29
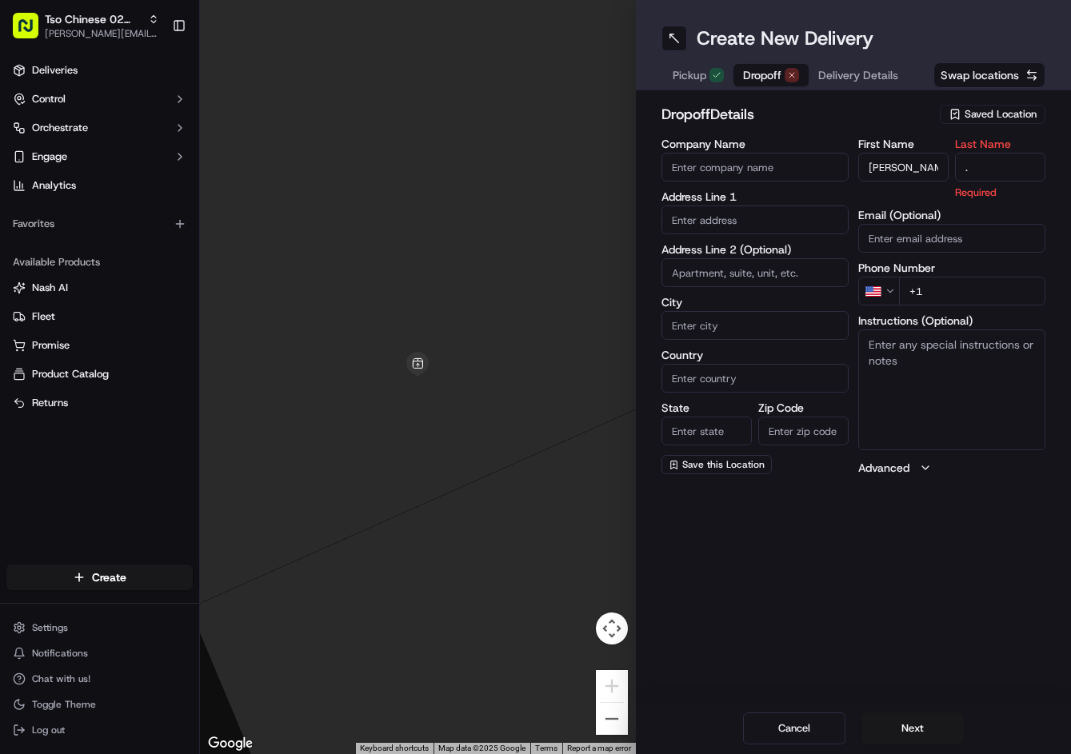
type input "."
click at [921, 142] on label "First Name" at bounding box center [903, 143] width 90 height 11
click at [921, 153] on input "Jan Chapman" at bounding box center [903, 167] width 90 height 29
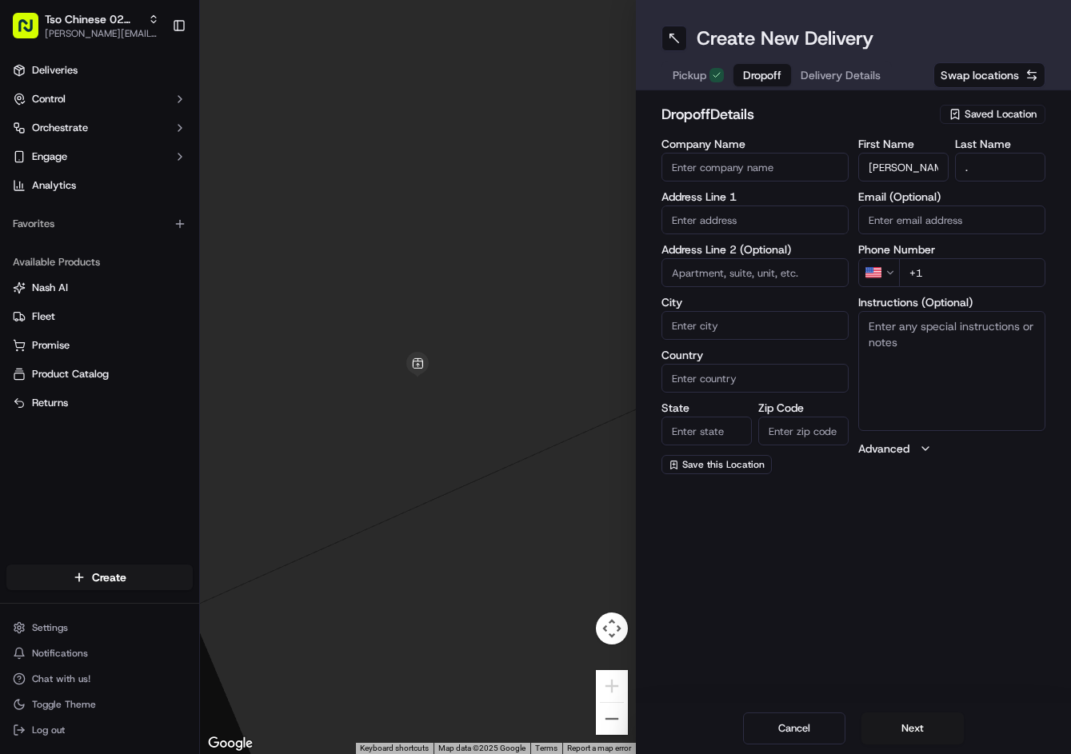
click at [871, 82] on span "Delivery Details" at bounding box center [841, 75] width 80 height 16
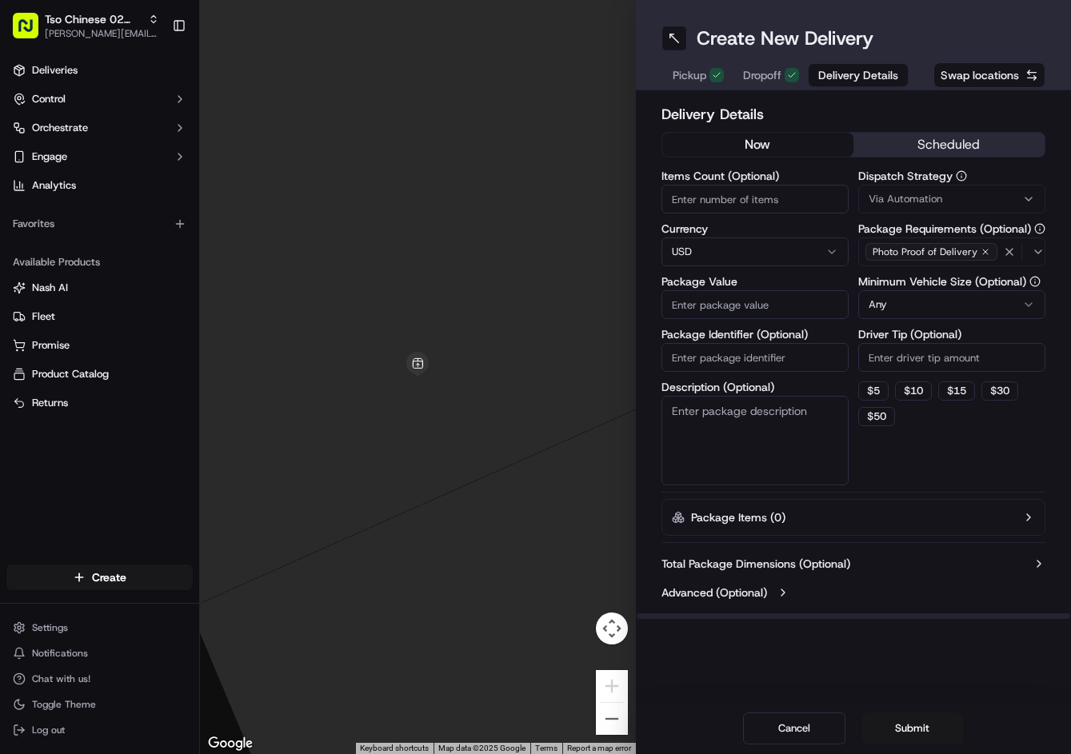
click at [940, 193] on span "Via Automation" at bounding box center [906, 199] width 74 height 14
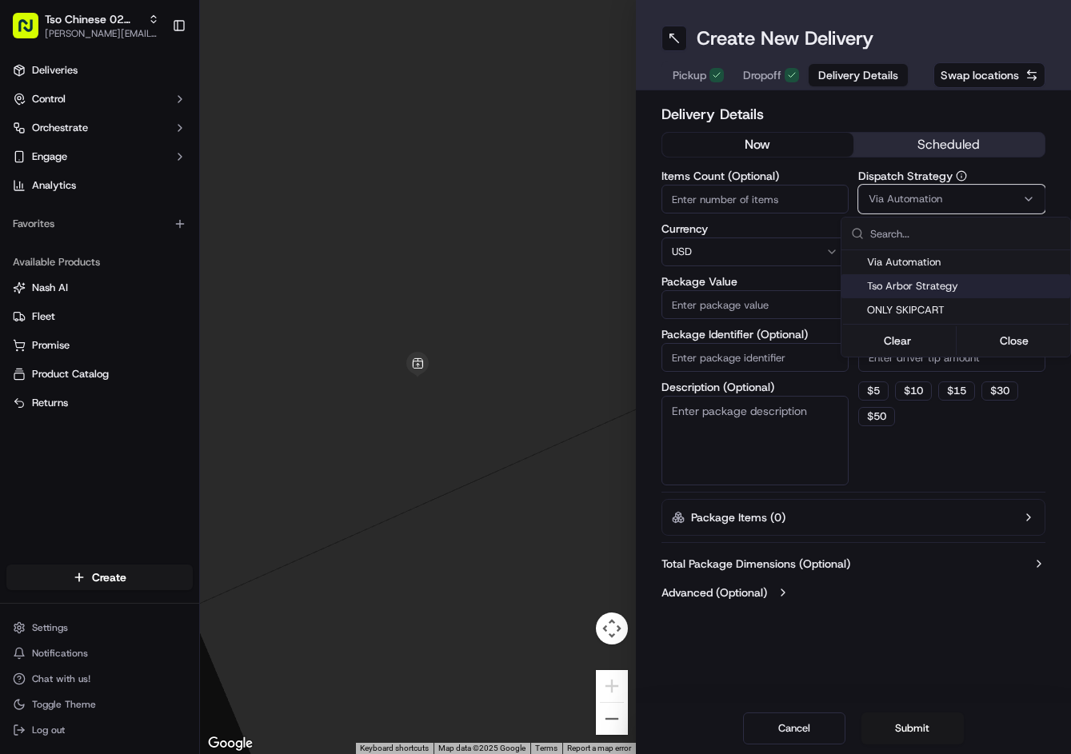
click at [938, 292] on span "Tso Arbor Strategy" at bounding box center [965, 286] width 197 height 14
drag, startPoint x: 937, startPoint y: 437, endPoint x: 933, endPoint y: 410, distance: 27.4
click at [938, 437] on html "Tso Chinese 02 Arbor jason@tsochinese.com Toggle Sidebar Deliveries Control Orc…" at bounding box center [535, 377] width 1071 height 754
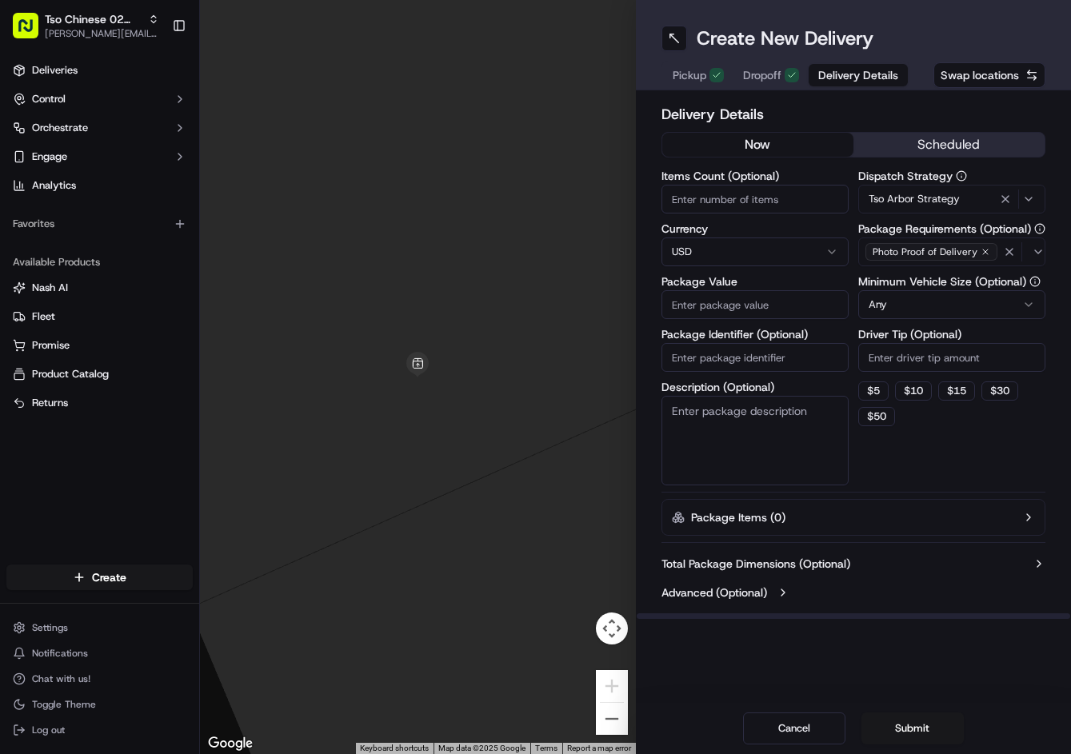
click at [919, 365] on input "Driver Tip (Optional)" at bounding box center [951, 357] width 187 height 29
type input "2"
click at [767, 310] on input "Package Value" at bounding box center [754, 304] width 187 height 29
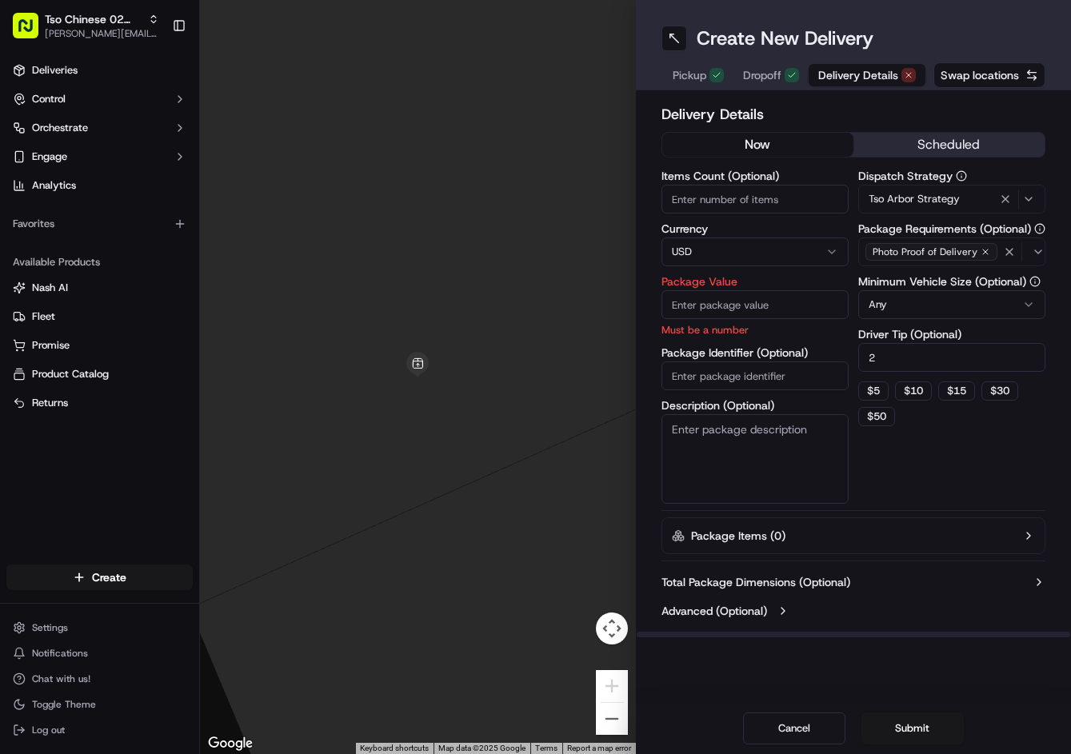
click at [781, 354] on div "Package Identifier (Optional)" at bounding box center [754, 368] width 187 height 43
paste input "N6TZWFH"
type input "N6TZWFH"
click at [772, 86] on button "Dropoff" at bounding box center [770, 75] width 75 height 22
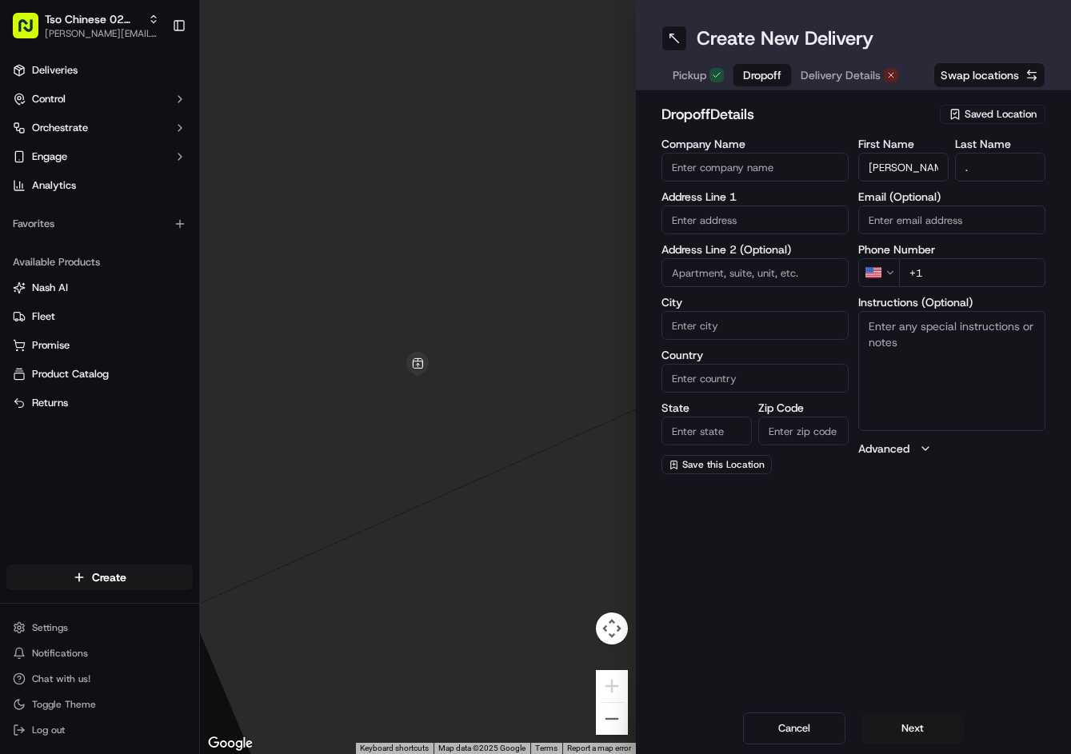
click at [997, 281] on input "+1" at bounding box center [972, 272] width 146 height 29
paste input "512 796 8437"
type input "+1 512 796 8437"
click at [709, 225] on input "text" at bounding box center [754, 220] width 187 height 29
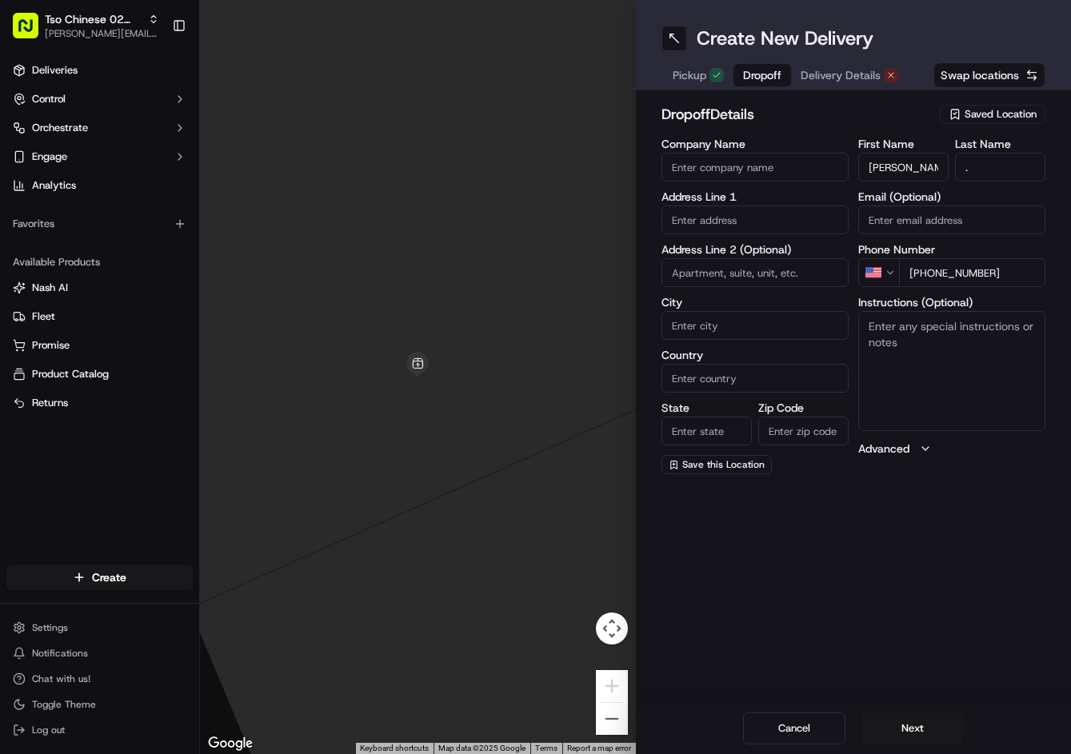
paste input "7605 Dallas Dr, Austin, TX 78729-7774, United States"
click at [748, 268] on div "7605 Dallas Drive, Austin, TX" at bounding box center [755, 253] width 186 height 30
click at [772, 241] on div "7605 Dallas Drive, Austin, TX" at bounding box center [755, 253] width 186 height 30
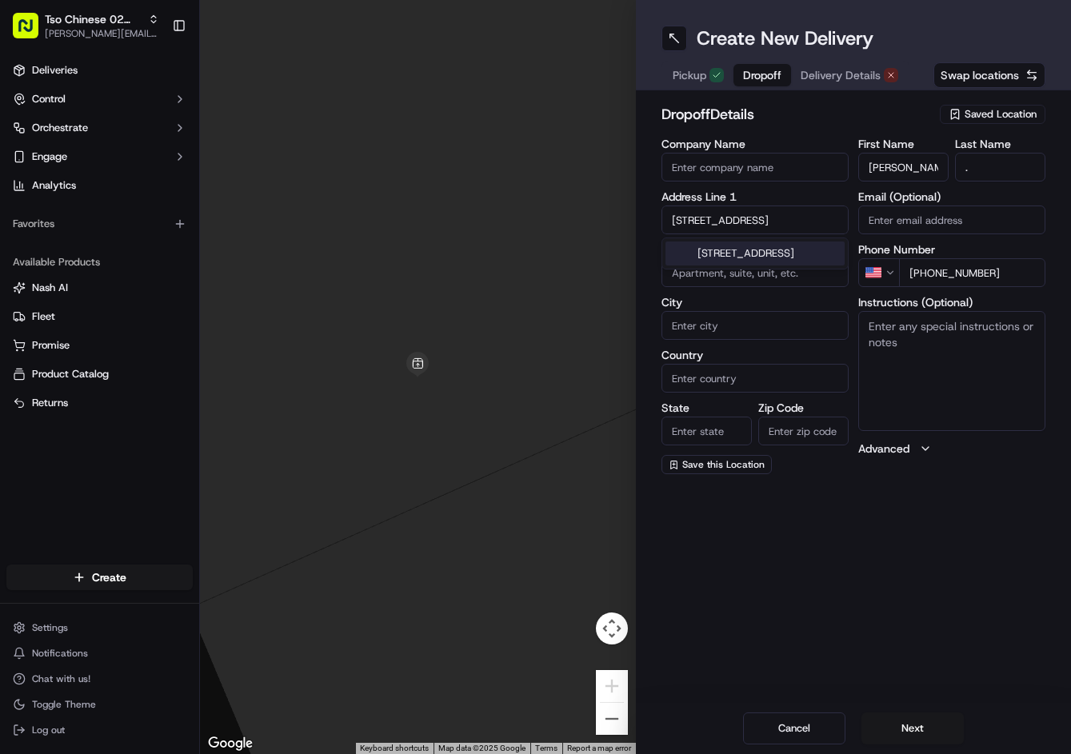
click at [777, 249] on div "7605 Dallas Drive, Austin, TX" at bounding box center [754, 254] width 179 height 24
type input "7605 Dallas Dr, Austin, TX 78729, USA"
type input "Austin"
type input "[GEOGRAPHIC_DATA]"
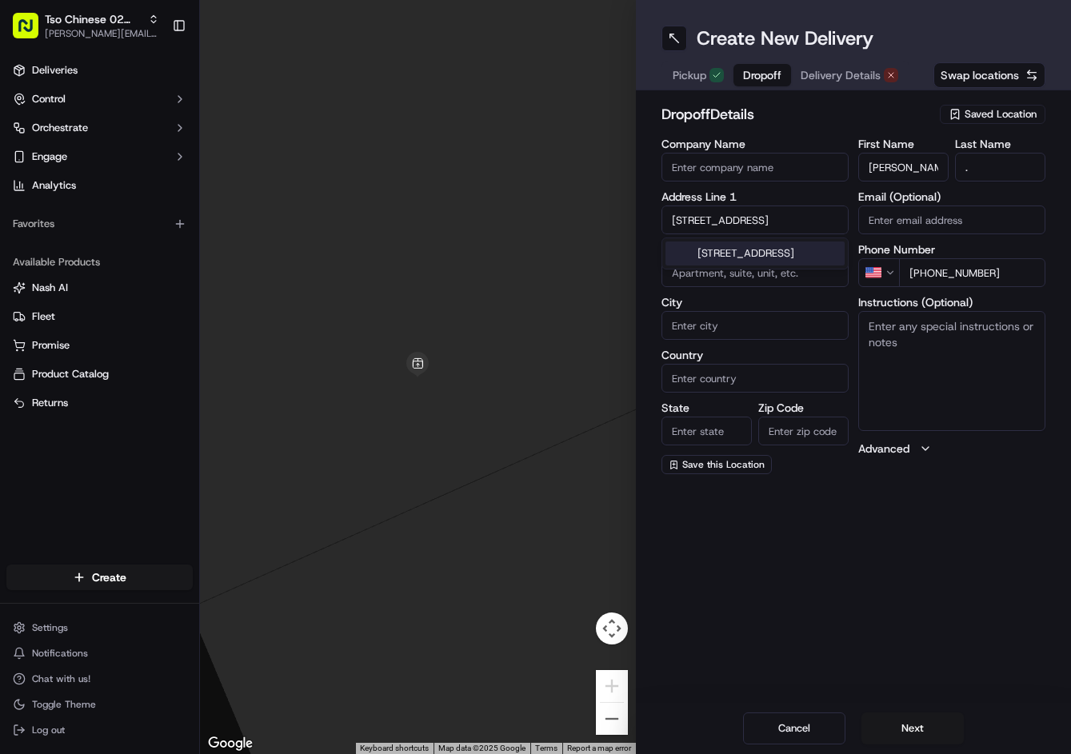
type input "78729"
type input "7605 Dallas Drive"
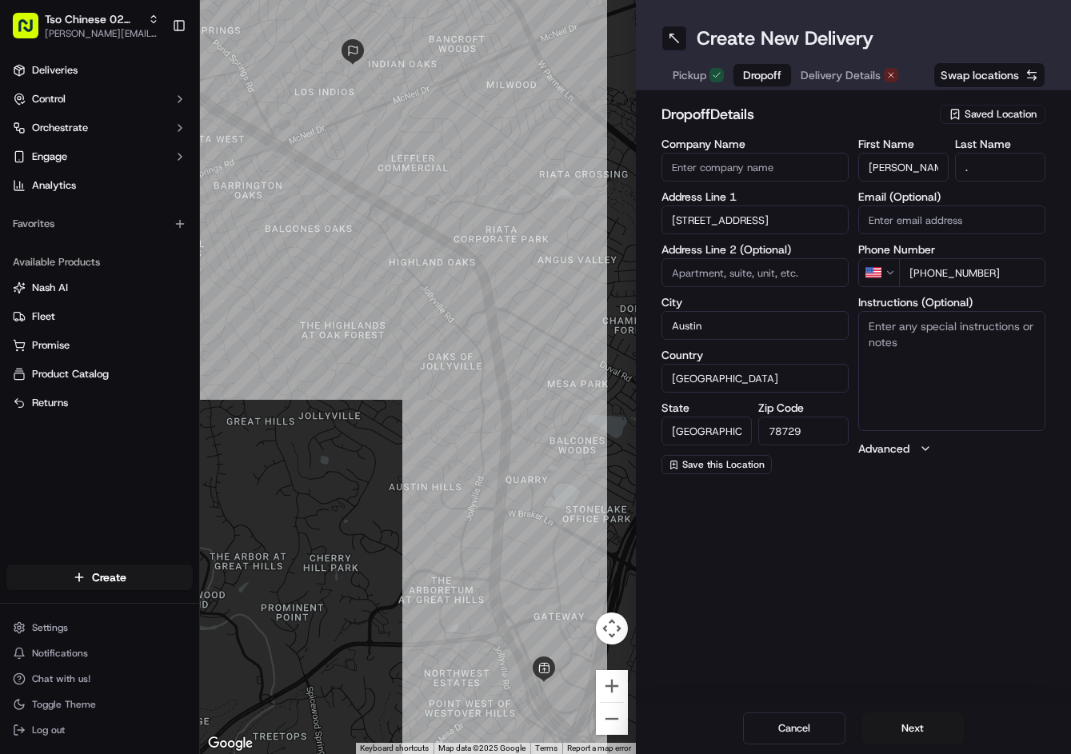
click at [869, 92] on div "dropoff Details Saved Location Company Name Address Line 1 7605 Dallas Drive Ad…" at bounding box center [854, 288] width 436 height 397
click at [860, 71] on span "Delivery Details" at bounding box center [841, 75] width 80 height 16
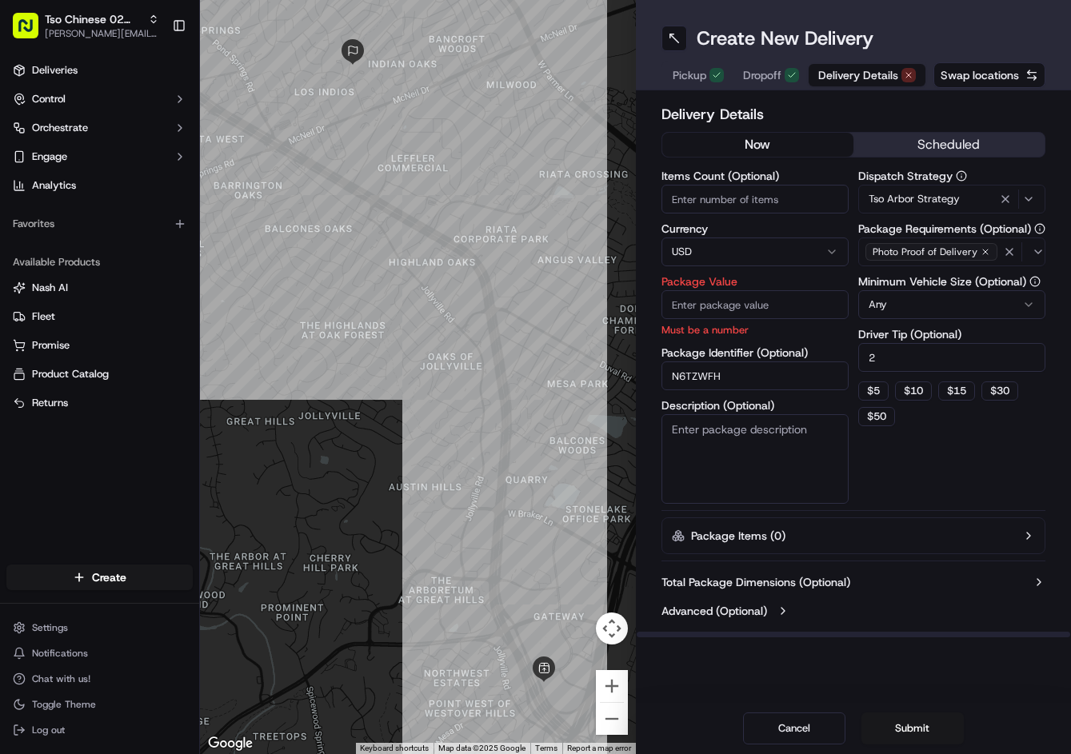
click at [772, 298] on input "Package Value" at bounding box center [754, 304] width 187 height 29
type input "32.37"
click at [993, 468] on div "Dispatch Strategy Tso Arbor Strategy Package Requirements (Optional) Photo Proo…" at bounding box center [951, 337] width 187 height 334
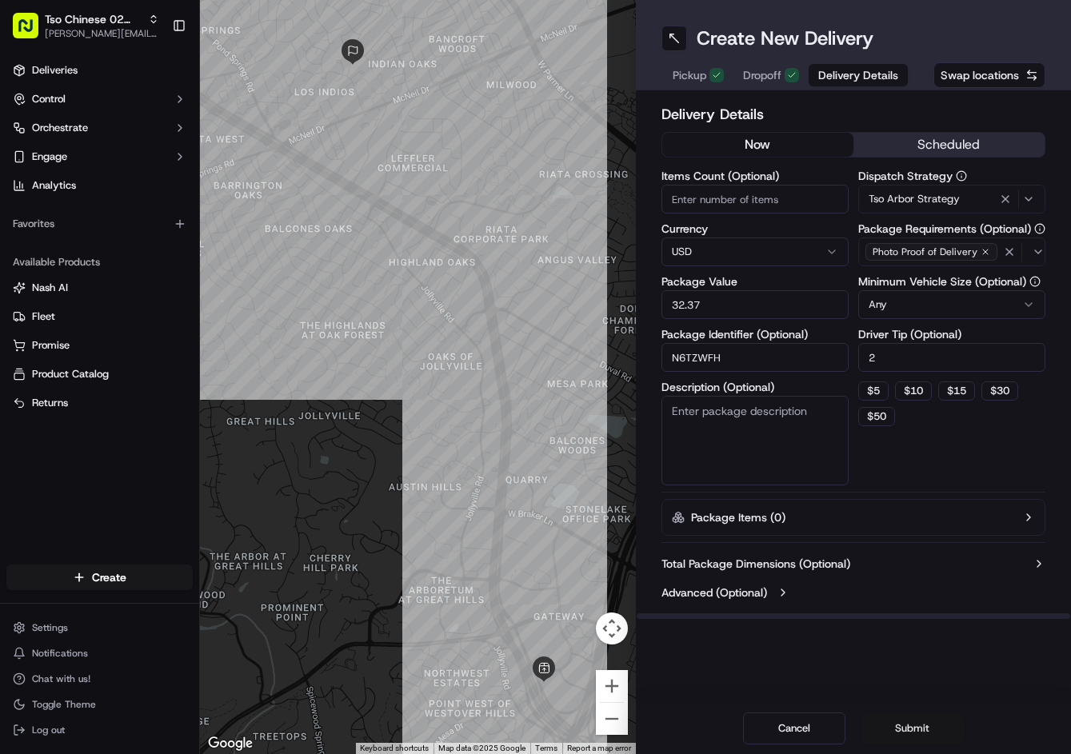
click at [930, 721] on button "Submit" at bounding box center [912, 729] width 102 height 32
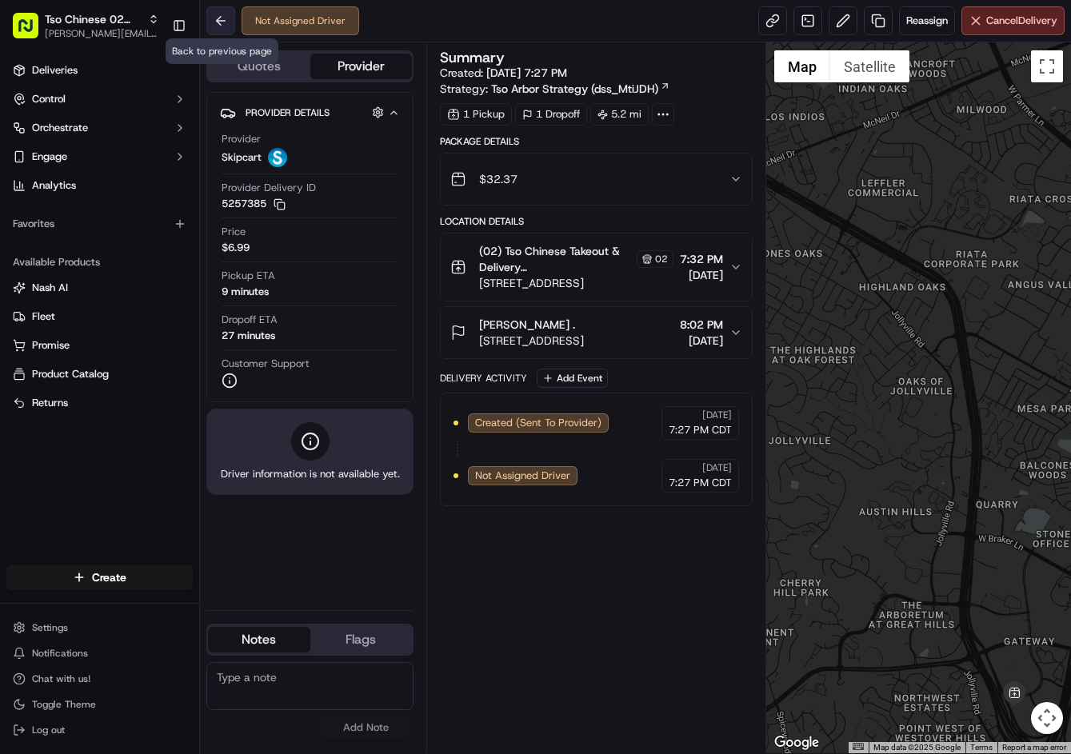
click at [231, 31] on button at bounding box center [220, 20] width 29 height 29
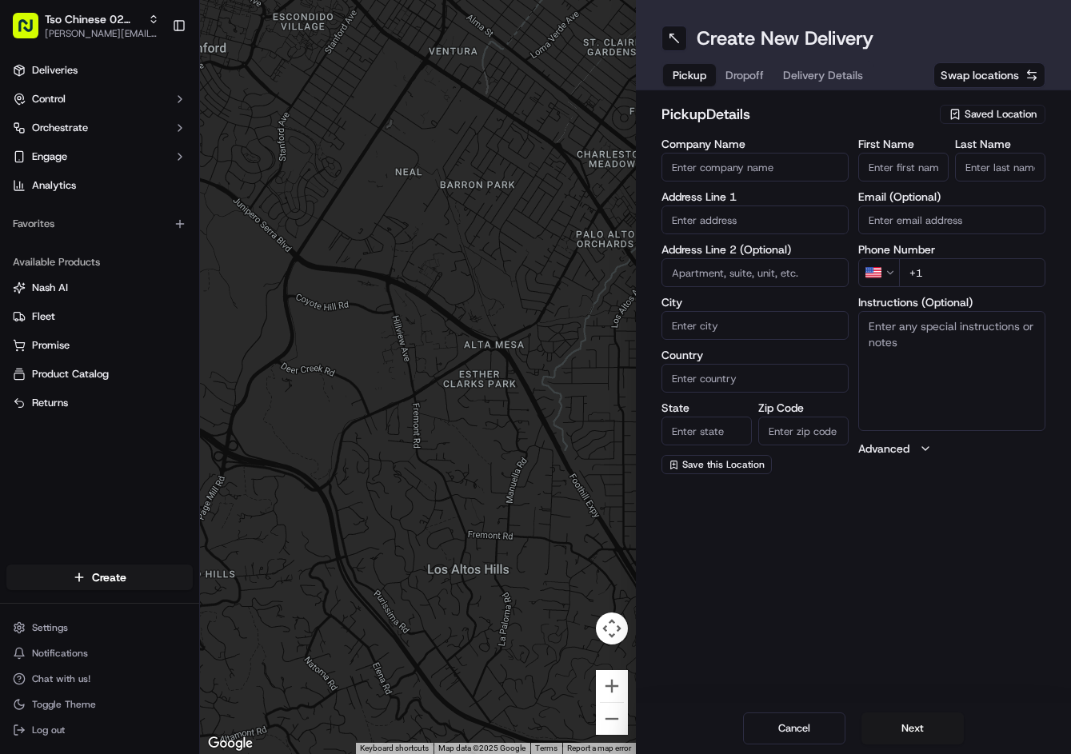
click at [1018, 121] on span "Saved Location" at bounding box center [1001, 114] width 72 height 14
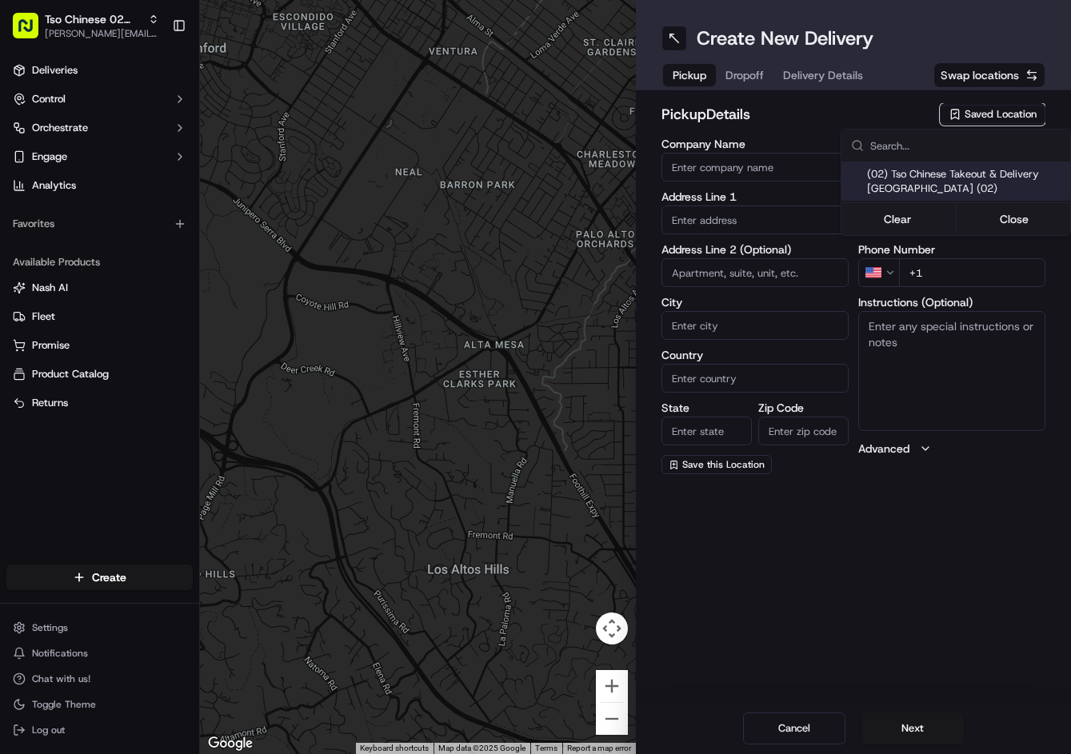
click at [981, 178] on span "(02) Tso Chinese Takeout & Delivery Arboretum Crossing (02)" at bounding box center [965, 181] width 197 height 29
type input "(02) Tso Chinese Takeout & Delivery Arboretum Crossing"
type input "9333 Research Blvd"
type input "Bldg E Ste 402"
type input "Austin"
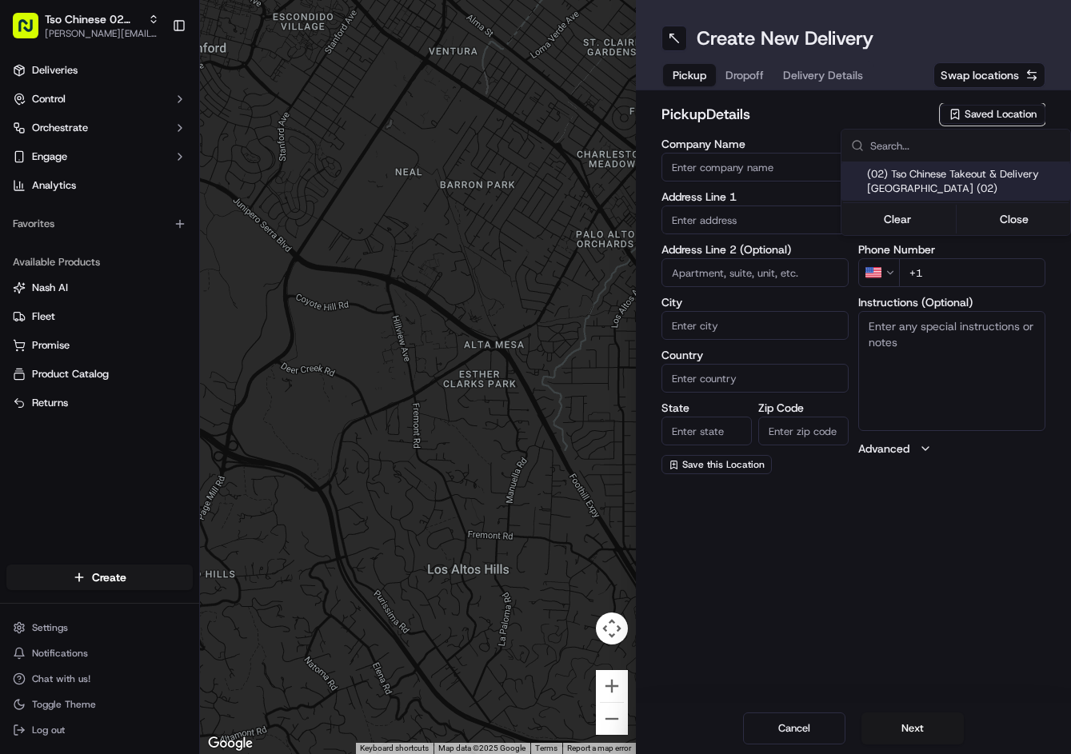
type input "US"
type input "[GEOGRAPHIC_DATA]"
type input "78759"
type input "Tso Chinese"
type input "Arboretum Crossing Manager"
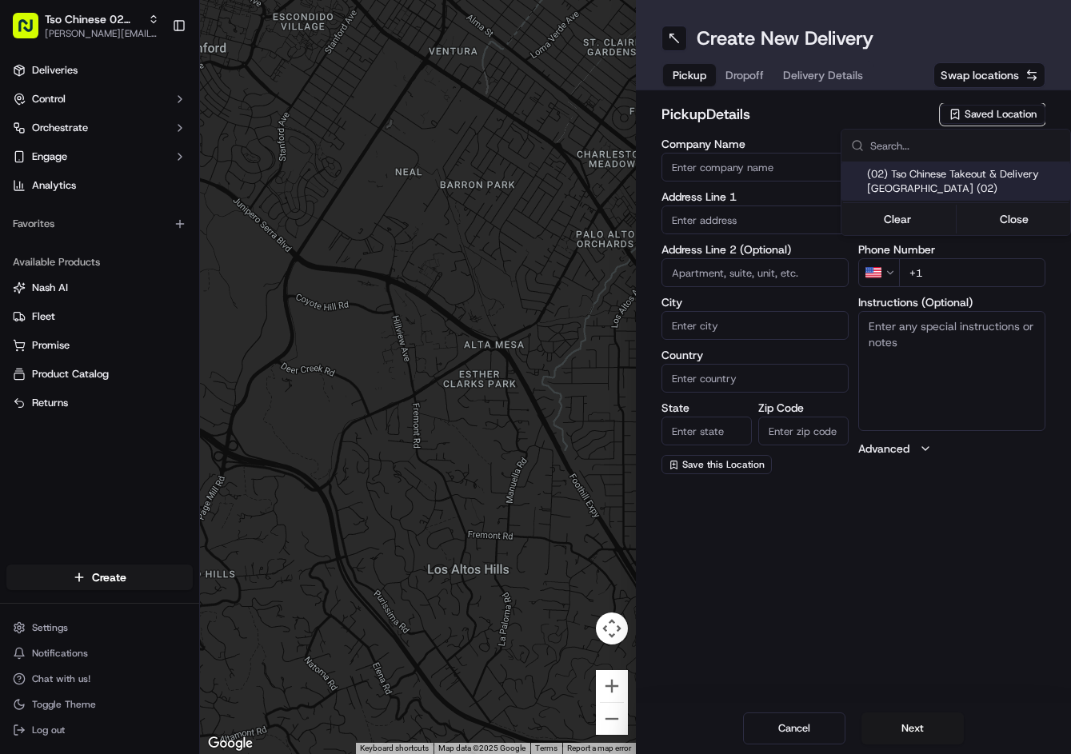
type input "arborstore@tsochinese.com"
type input "+1 512 344 9434"
type textarea "Submit a picture displaying address & food as Proof of Delivery. Envía una foto…"
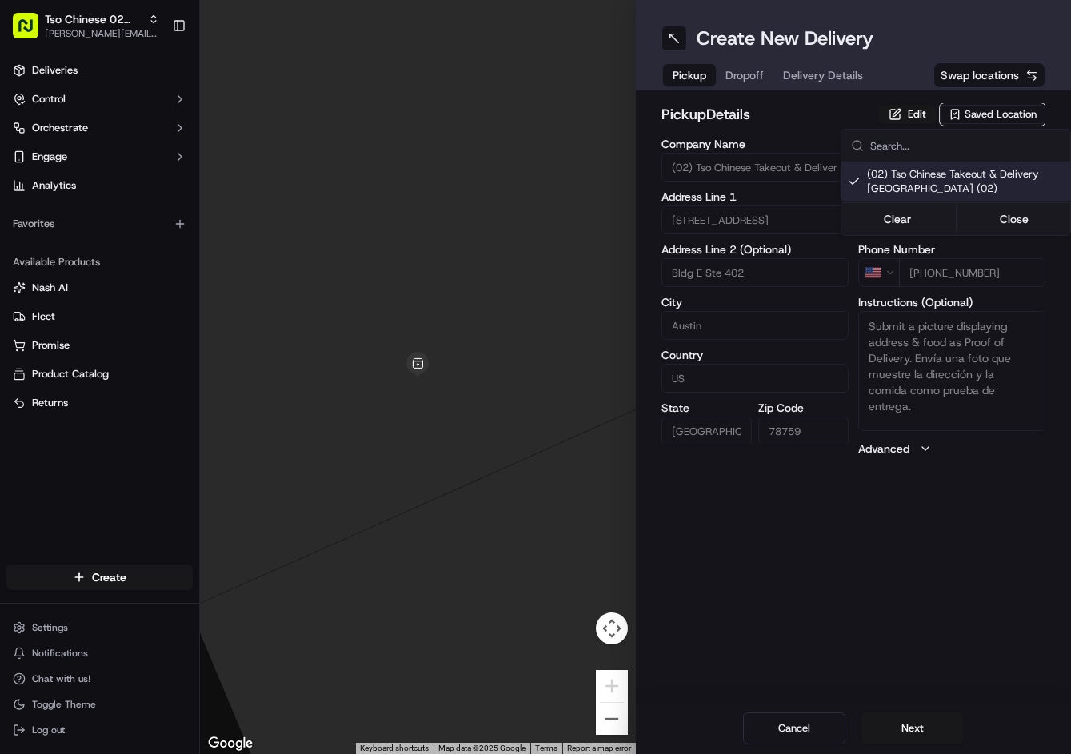
click at [772, 76] on html "Tso Chinese 02 Arbor jason@tsochinese.com Toggle Sidebar Deliveries Control Orc…" at bounding box center [535, 377] width 1071 height 754
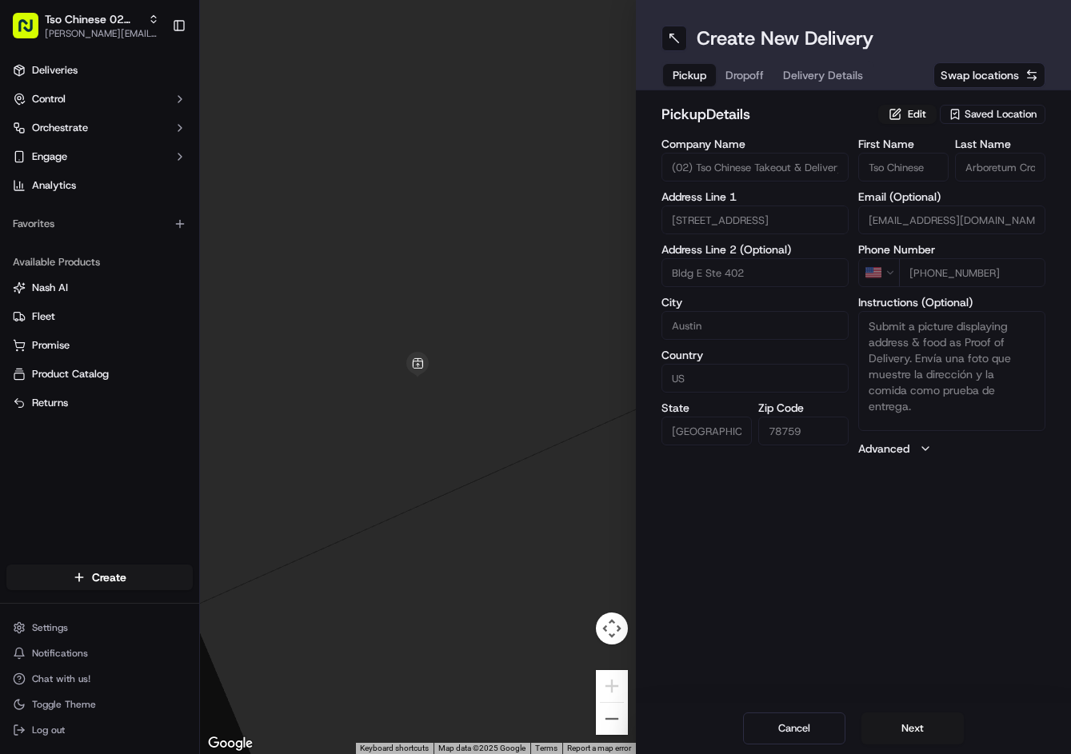
click at [770, 76] on button "Dropoff" at bounding box center [745, 75] width 58 height 22
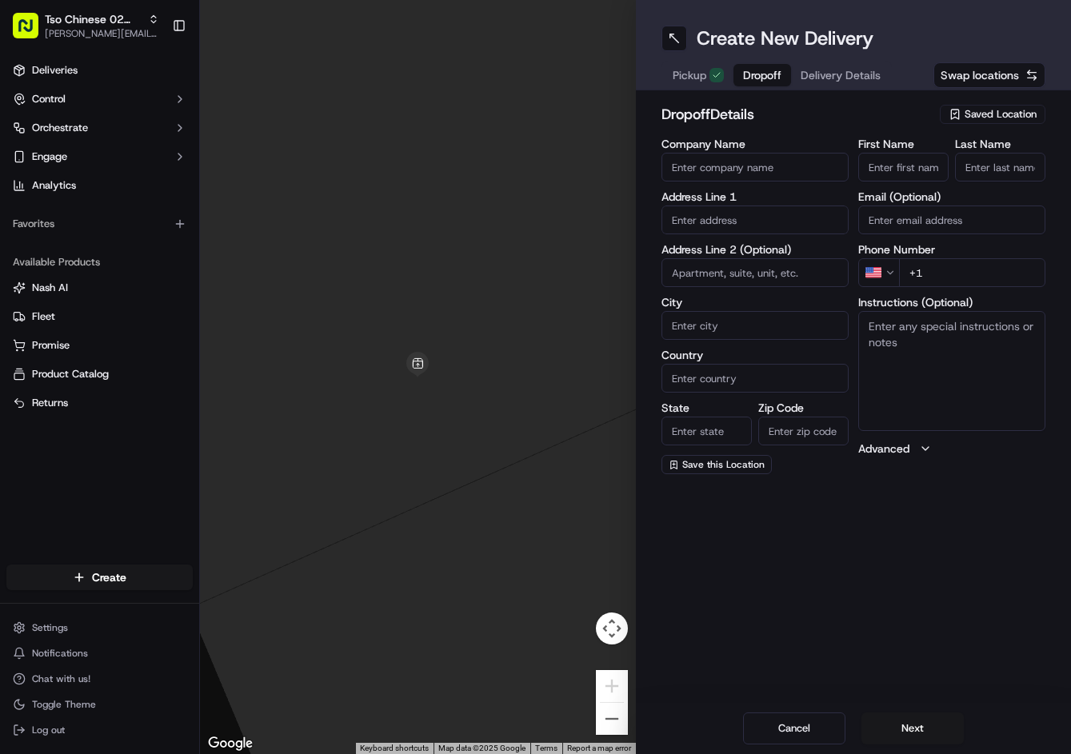
click at [941, 389] on textarea "Instructions (Optional)" at bounding box center [951, 371] width 187 height 120
paste textarea "Turn into complex. Take a right at the pool, continue down to the bottom of the…"
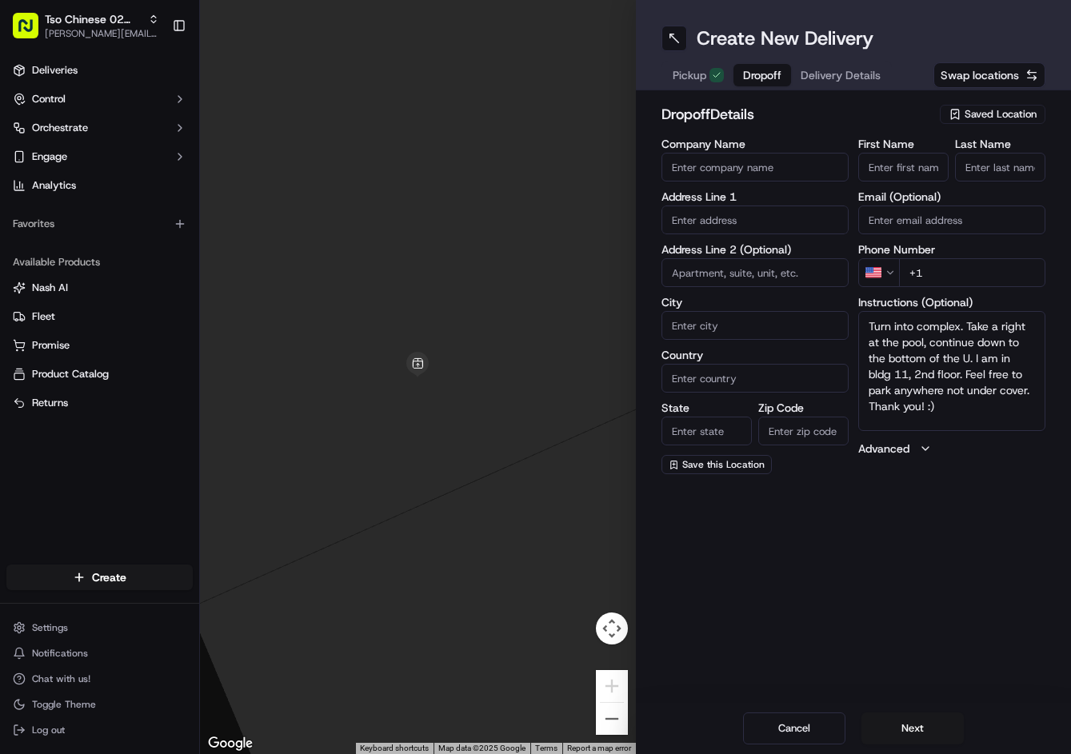
scroll to position [15, 0]
paste textarea "Madison at the Arboretum"
type textarea "Turn into complex. Take a right at the pool, continue down to the bottom of the…"
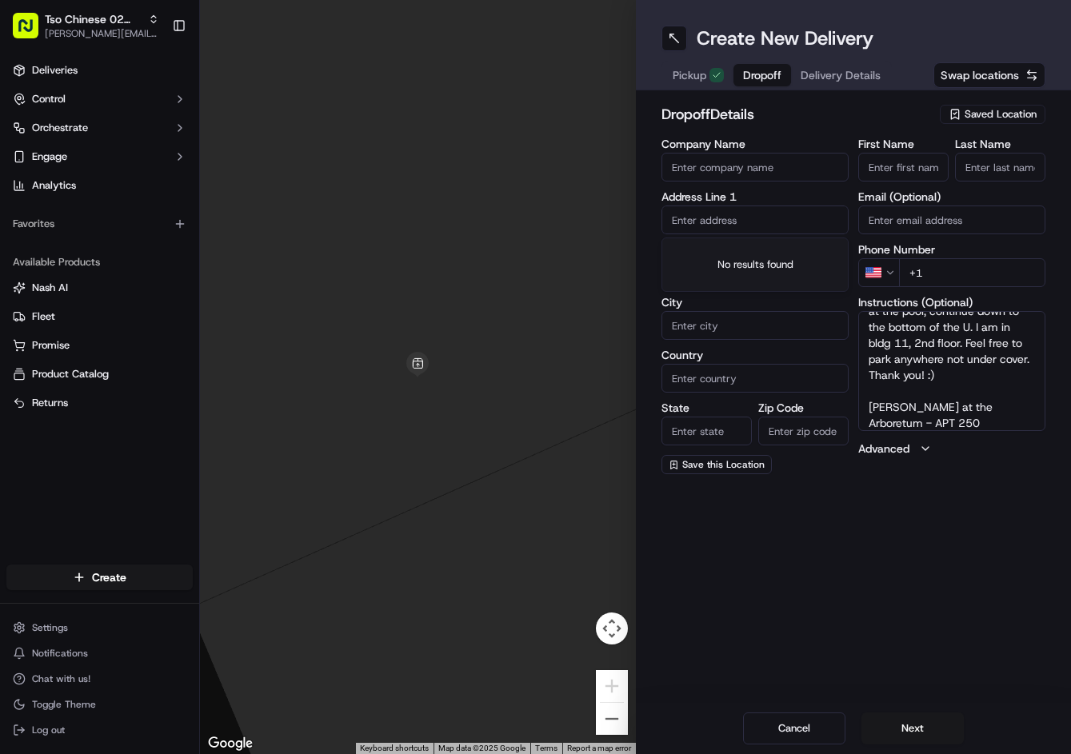
click at [729, 226] on input "text" at bounding box center [754, 220] width 187 height 29
paste input "10306 Morado Cv, Austin, TX 78759-5639, United States"
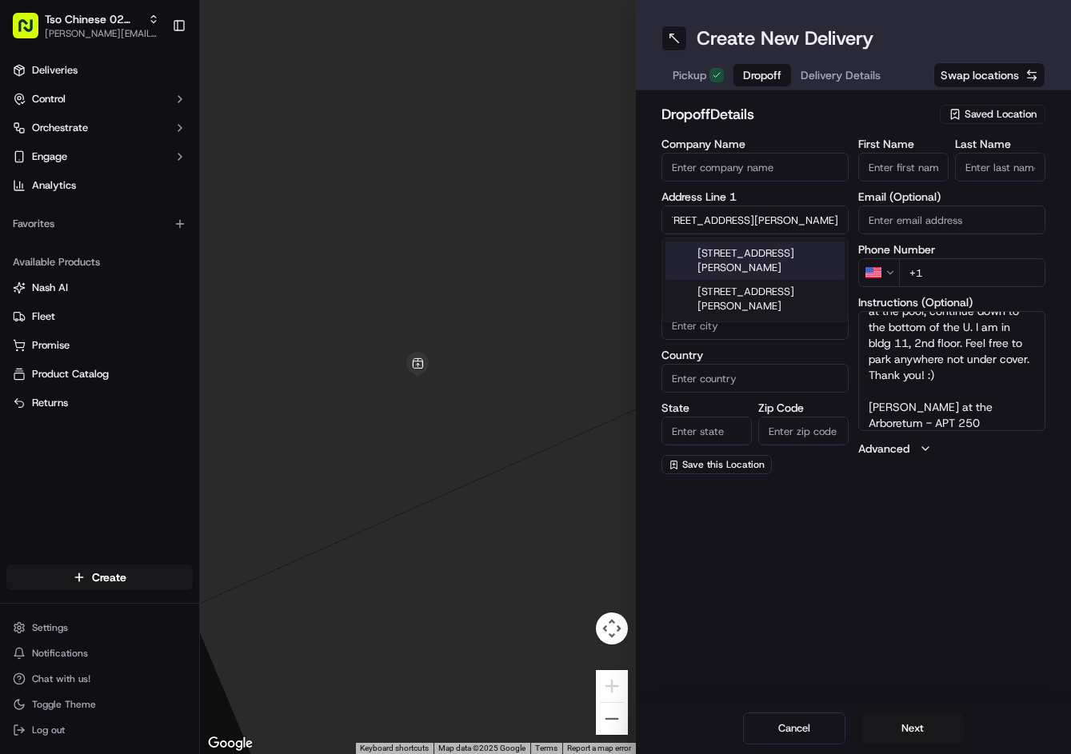
click at [729, 252] on div "10306 Morado Cove, Austin, TX 78759, United States" at bounding box center [754, 261] width 179 height 38
type input "10306 Morado Cove, Austin, TX 78759, USA"
type input "Austin"
type input "[GEOGRAPHIC_DATA]"
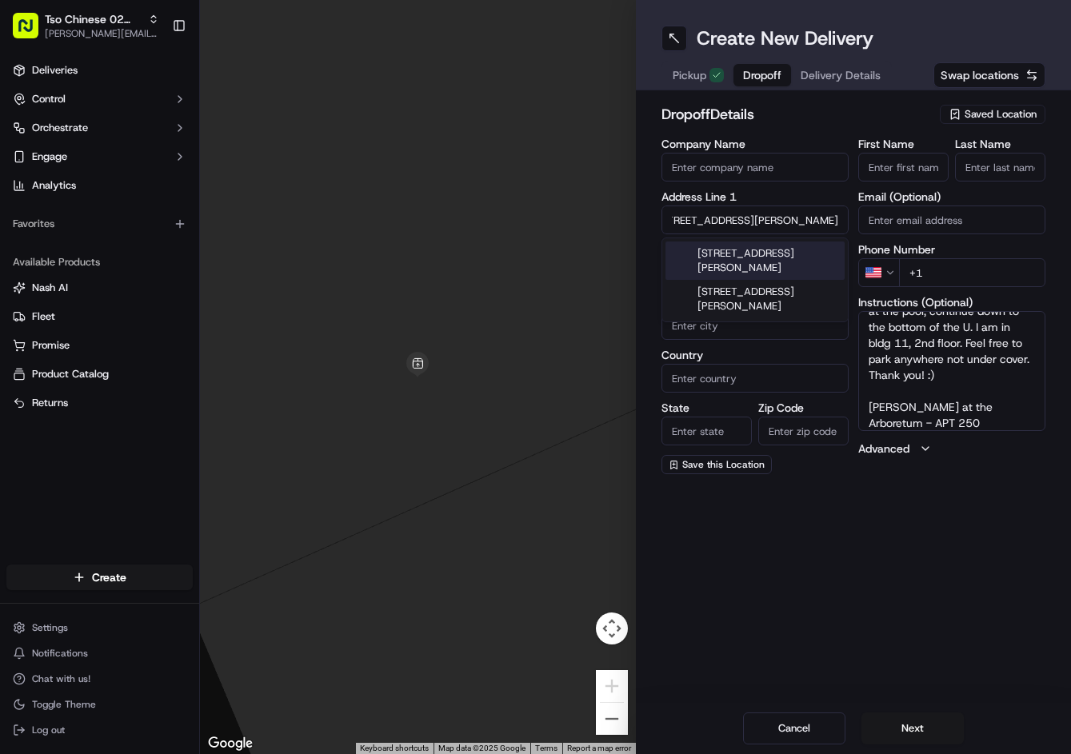
type input "[GEOGRAPHIC_DATA]"
type input "78759"
type input "10306 Morado Cove"
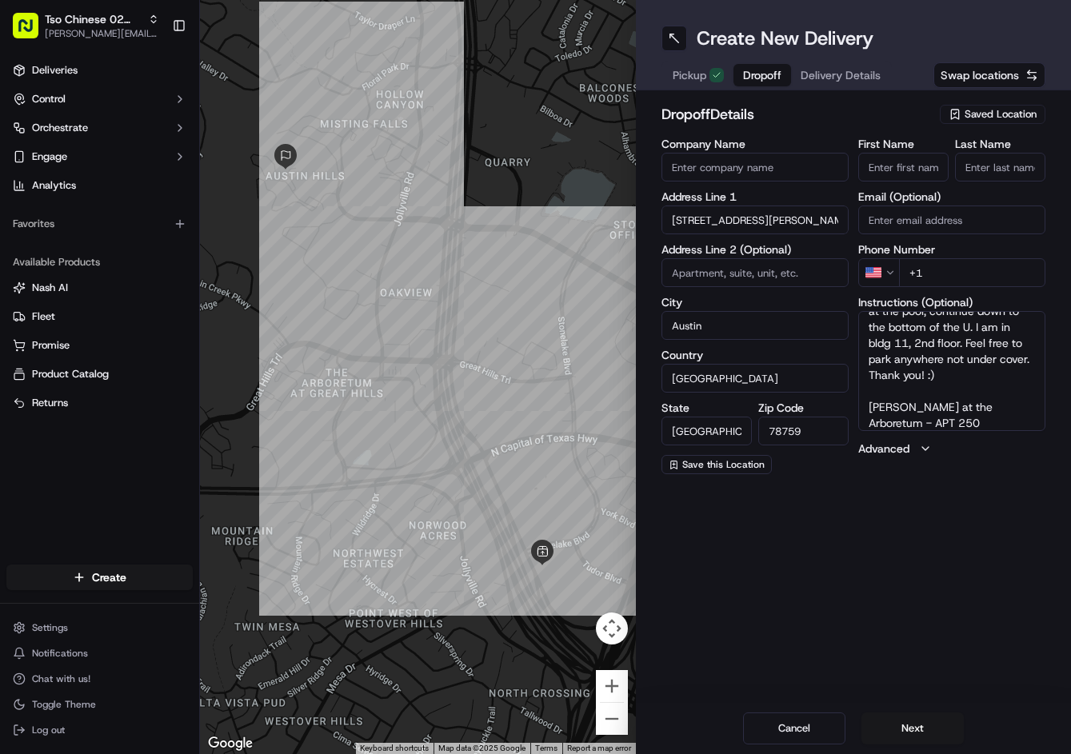
click at [1017, 262] on input "+1" at bounding box center [972, 272] width 146 height 29
paste input "7 133202066"
drag, startPoint x: 1009, startPoint y: 270, endPoint x: 897, endPoint y: 265, distance: 112.1
click at [897, 265] on div "+1" at bounding box center [951, 272] width 187 height 29
paste input "713 320 2066"
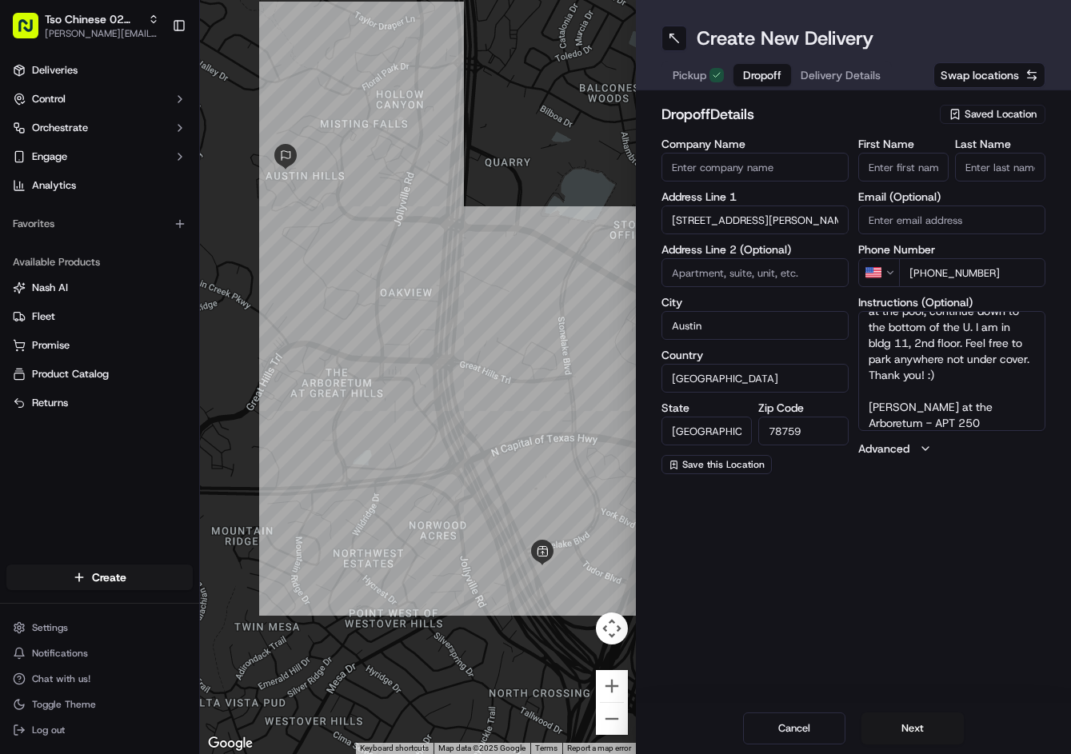
type input "+1 713 320 2066"
click at [922, 161] on input "First Name" at bounding box center [903, 167] width 90 height 29
paste input "Michael Adamski"
type input "Michael Adamski"
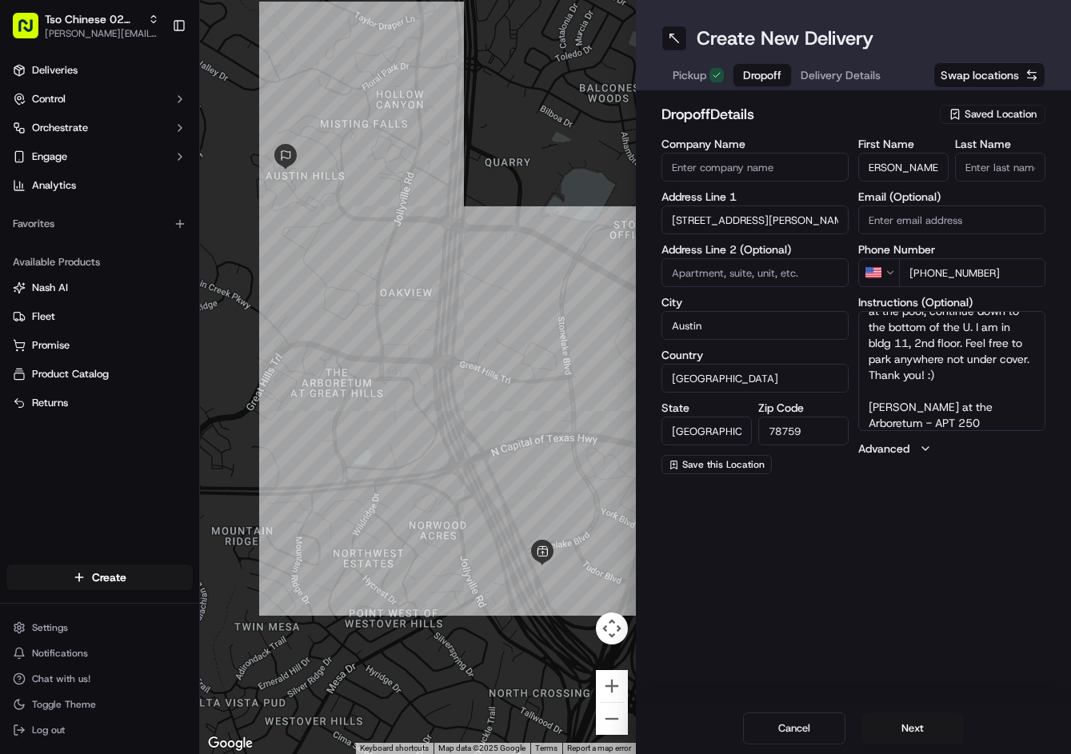
click at [996, 159] on input "Last Name" at bounding box center [1000, 167] width 90 height 29
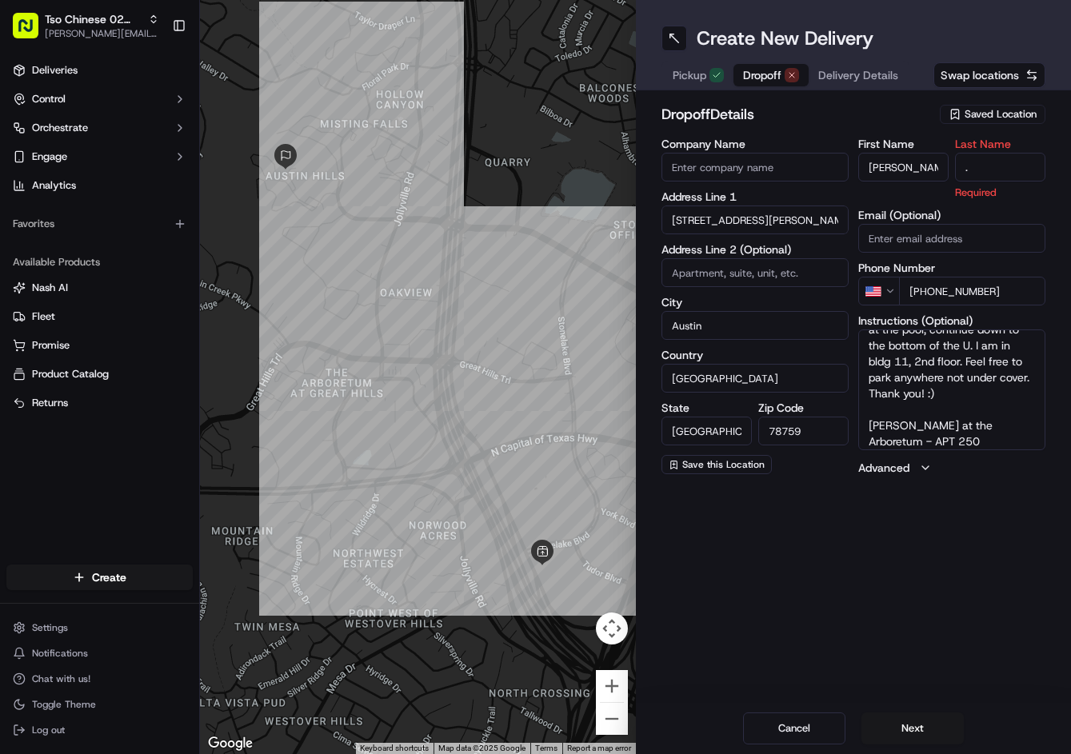
type input "."
click at [906, 98] on div "dropoff Details Saved Location Company Name Address Line 1 10306 Morado Cove Ad…" at bounding box center [854, 289] width 436 height 398
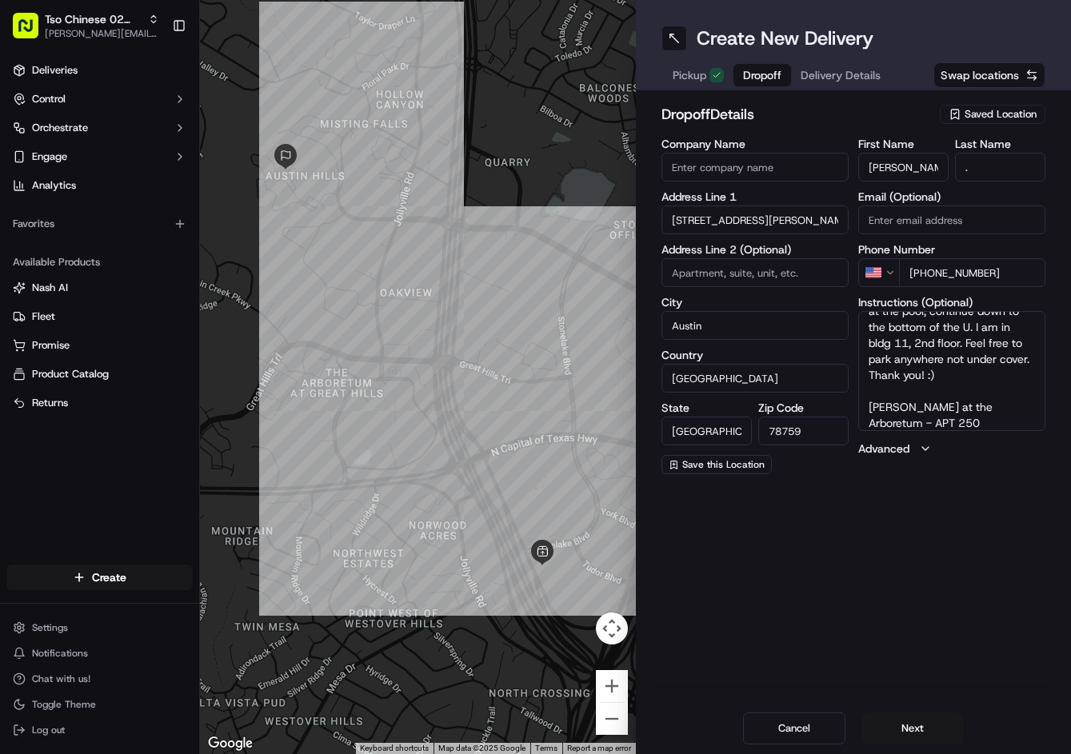
click at [868, 79] on span "Delivery Details" at bounding box center [841, 75] width 80 height 16
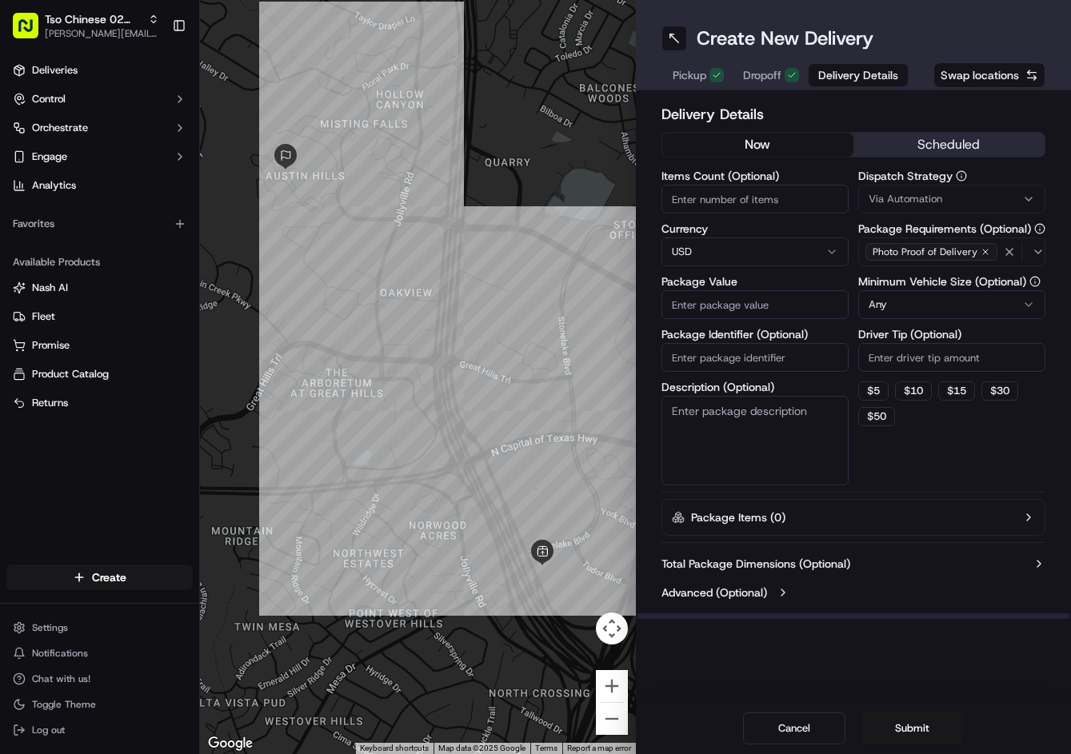
click at [921, 199] on span "Via Automation" at bounding box center [906, 199] width 74 height 14
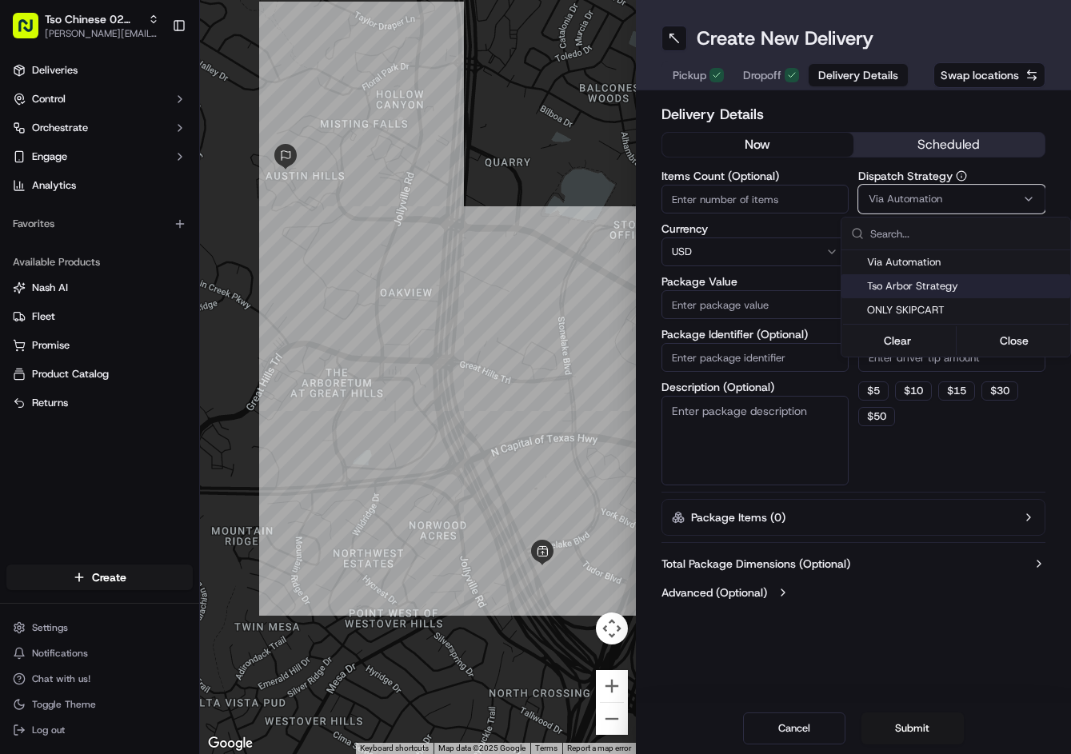
click at [933, 287] on span "Tso Arbor Strategy" at bounding box center [965, 286] width 197 height 14
click at [930, 449] on html "Tso Chinese 02 Arbor jason@tsochinese.com Toggle Sidebar Deliveries Control Orc…" at bounding box center [535, 377] width 1071 height 754
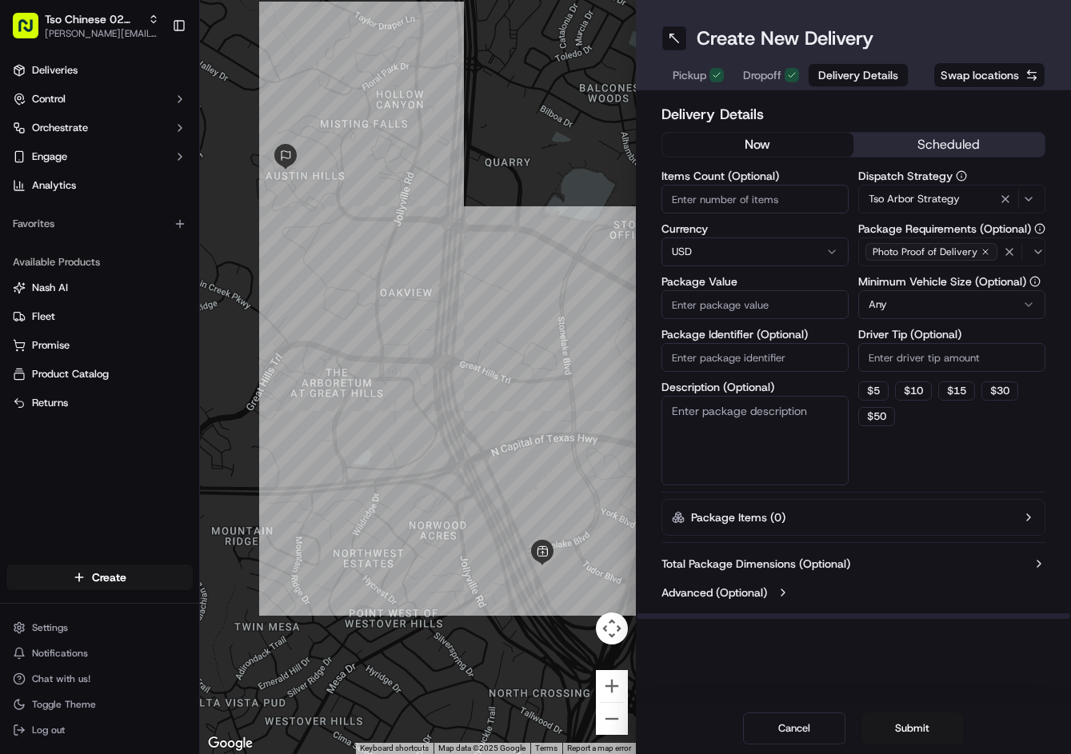
click at [916, 369] on input "Driver Tip (Optional)" at bounding box center [951, 357] width 187 height 29
type input "2"
click at [780, 310] on input "Package Value" at bounding box center [754, 304] width 187 height 29
type input "48.55"
click at [761, 377] on div "Items Count (Optional) Currency USD Package Value 48.55 Package Identifier (Opt…" at bounding box center [754, 327] width 187 height 315
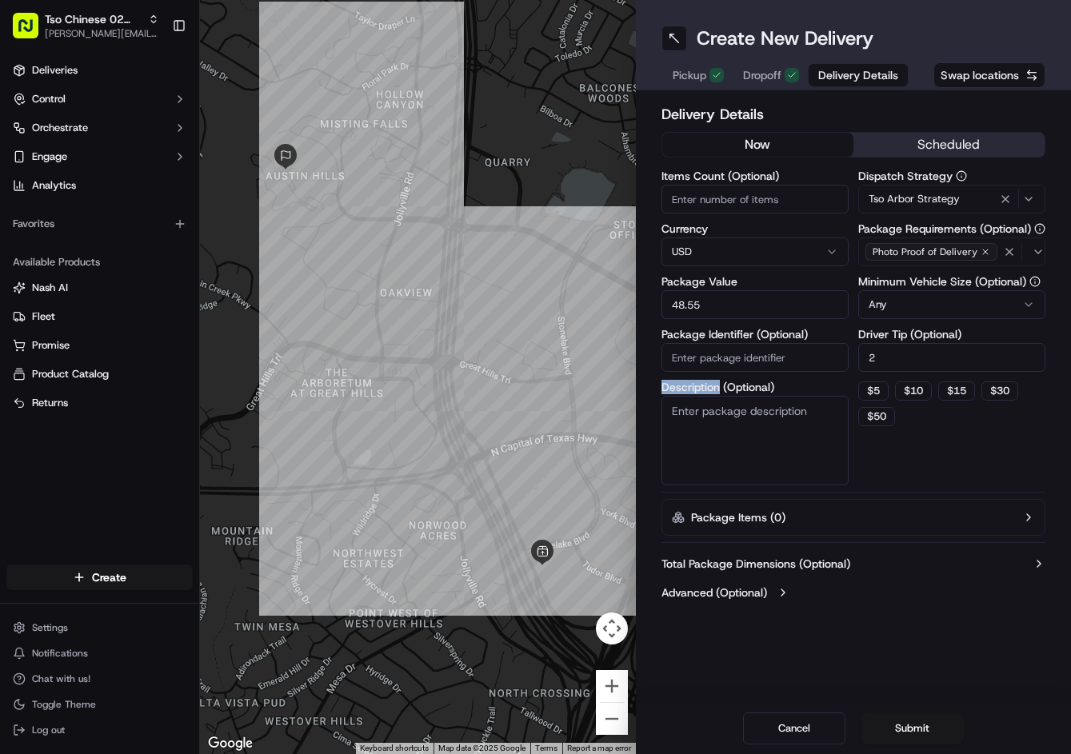
click at [761, 377] on div "Items Count (Optional) Currency USD Package Value 48.55 Package Identifier (Opt…" at bounding box center [754, 327] width 187 height 315
click at [765, 361] on input "Package Identifier (Optional)" at bounding box center [754, 357] width 187 height 29
paste input "SAVVFUX"
type input "SAVVFUX"
click at [927, 716] on button "Submit" at bounding box center [912, 729] width 102 height 32
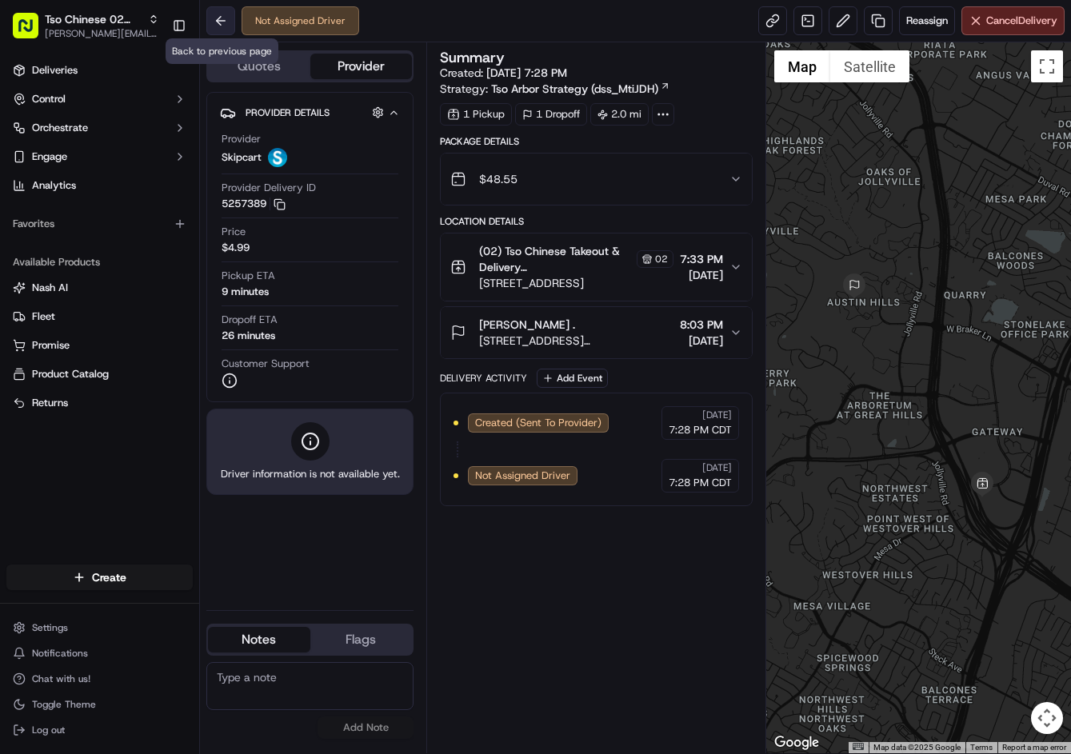
click at [234, 25] on button at bounding box center [220, 20] width 29 height 29
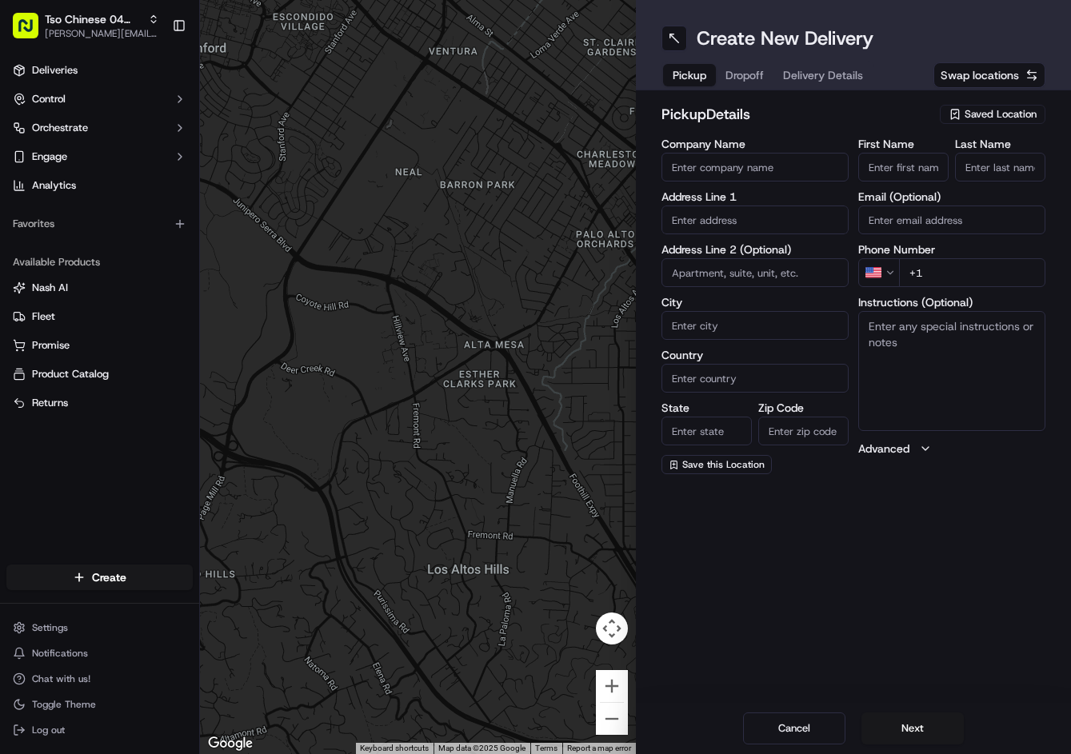
click at [994, 116] on span "Saved Location" at bounding box center [1001, 114] width 72 height 14
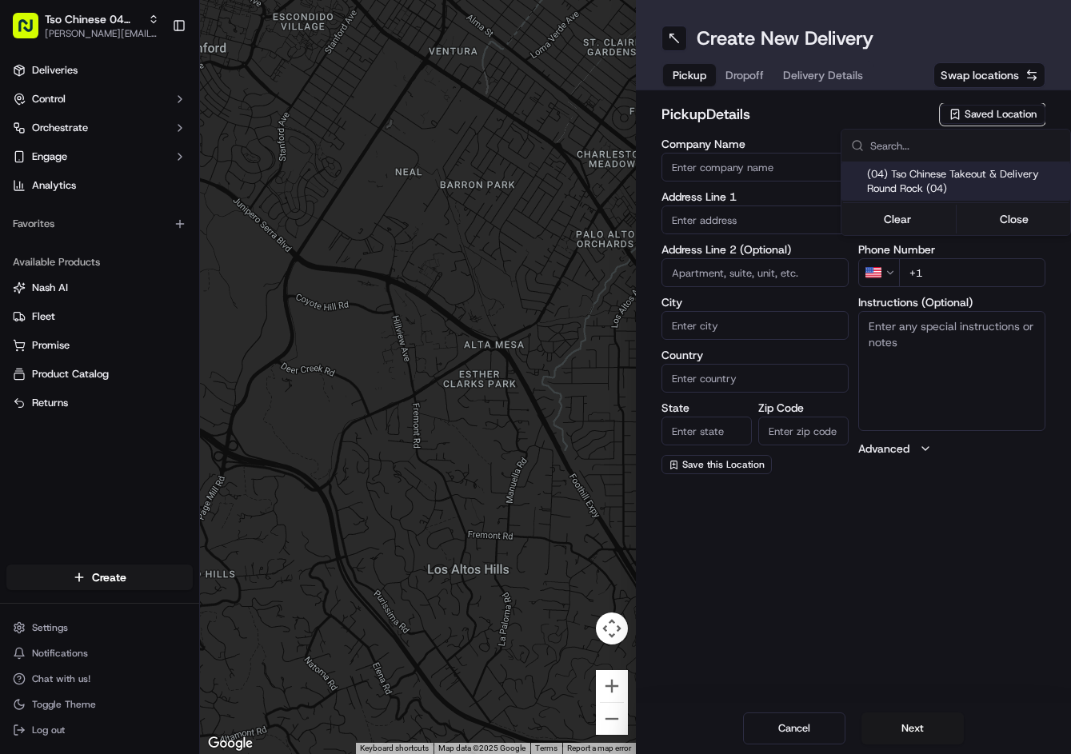
click at [957, 177] on span "(04) Tso Chinese Takeout & Delivery Round Rock (04)" at bounding box center [965, 181] width 197 height 29
type input "(04) Tso Chinese Takeout & Delivery Round Rock"
type input "2000 N [PERSON_NAME] St"
type input "Ste 108"
type input "Round Rock"
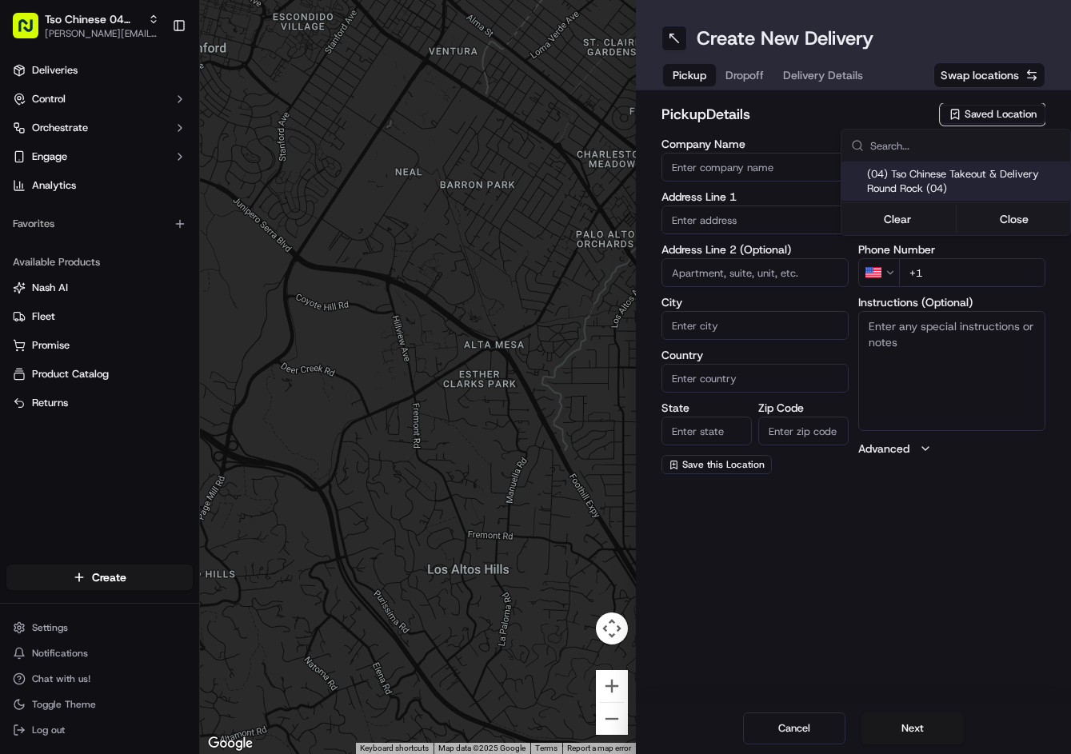
type input "US"
type input "[GEOGRAPHIC_DATA]"
type input "78664"
type input "Tso Chinese"
type input "Round Rock Manager"
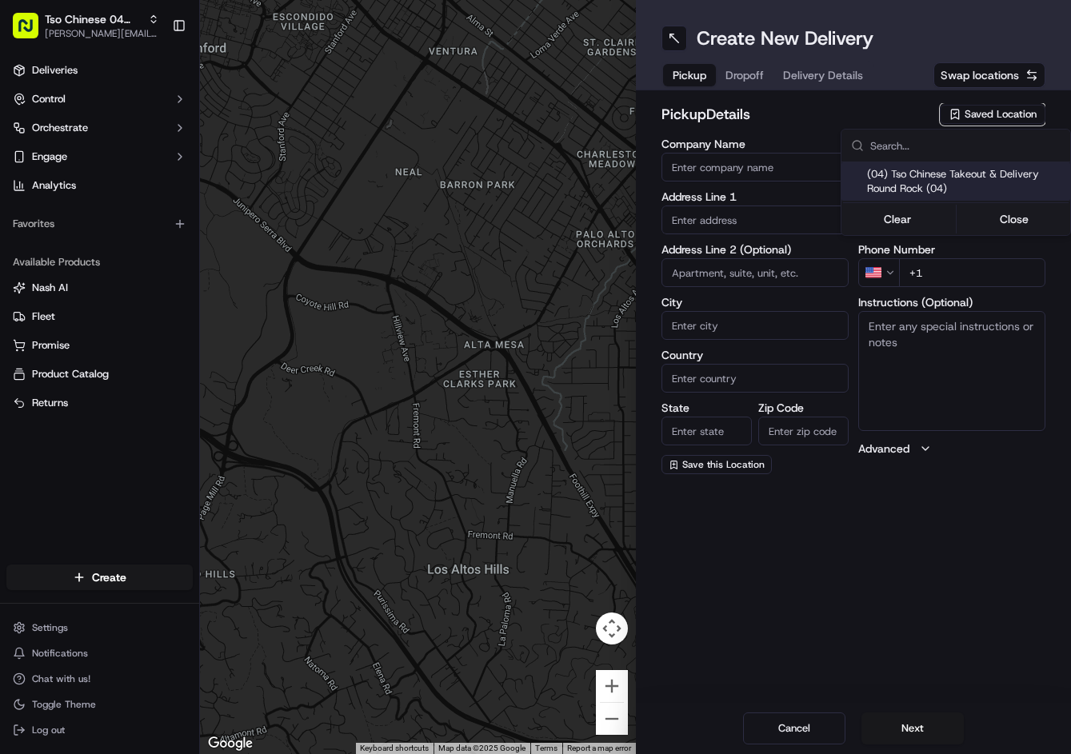
type input "[EMAIL_ADDRESS][DOMAIN_NAME]"
type input "[PHONE_NUMBER]"
type textarea "Submit a picture displaying address & food as Proof of Delivery. Envía una foto…"
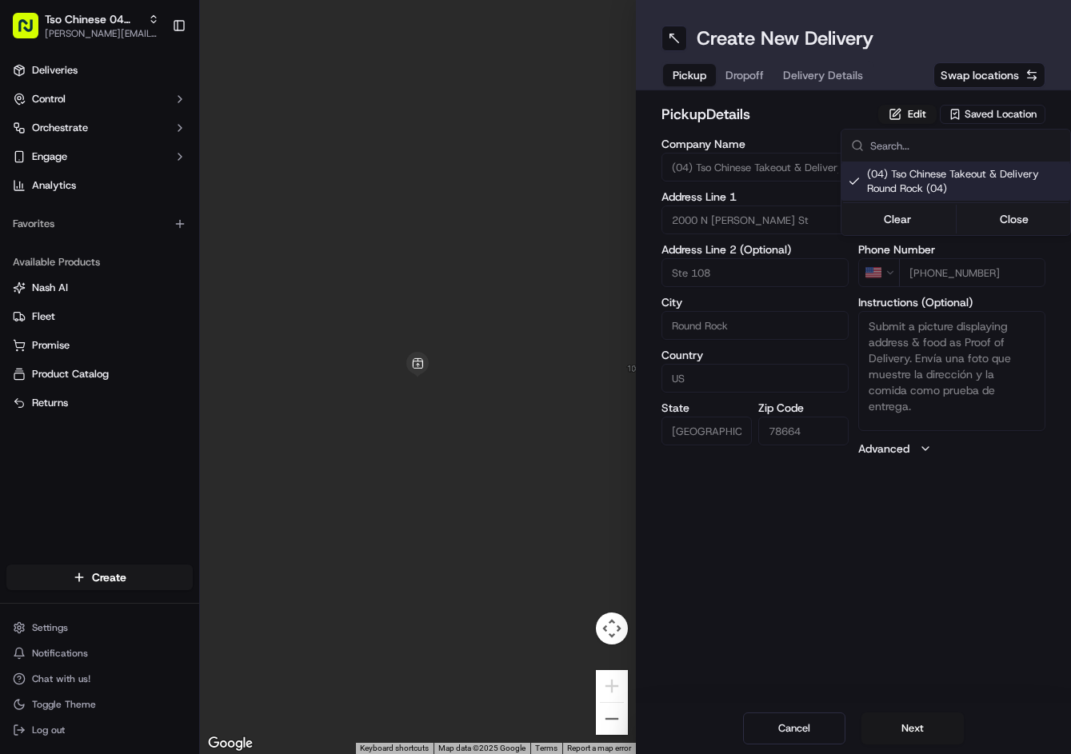
click at [751, 71] on html "Tso Chinese 04 Round Rock [PERSON_NAME][EMAIL_ADDRESS][DOMAIN_NAME] Toggle Side…" at bounding box center [535, 377] width 1071 height 754
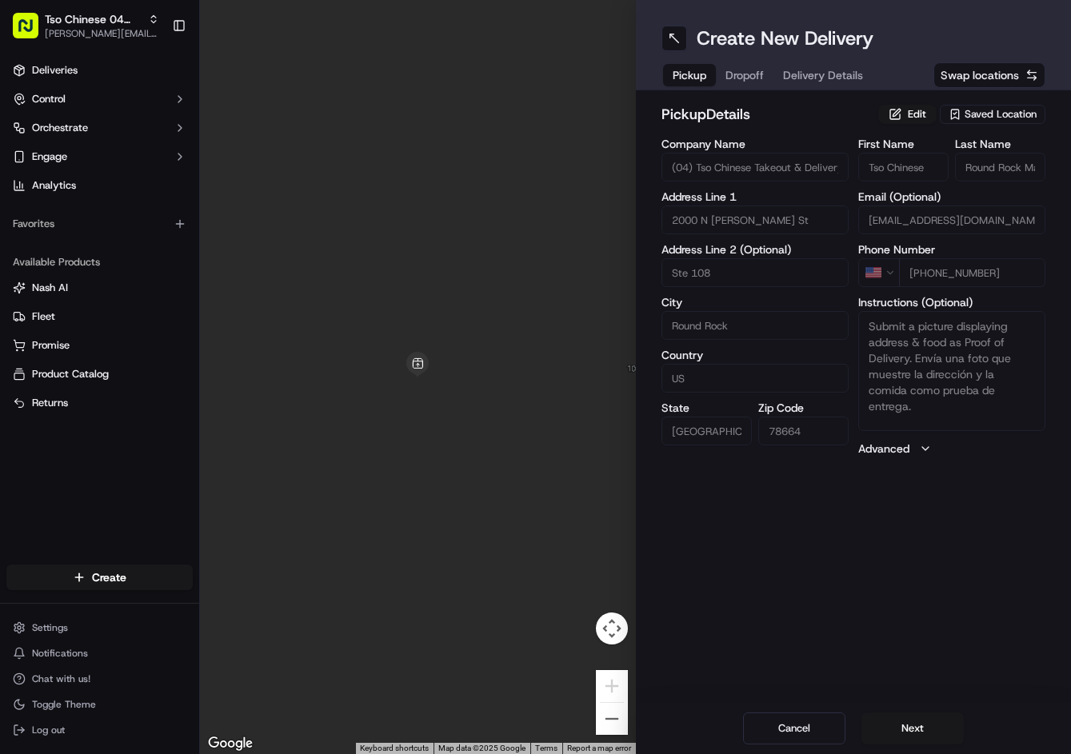
click at [751, 71] on span "Dropoff" at bounding box center [744, 75] width 38 height 16
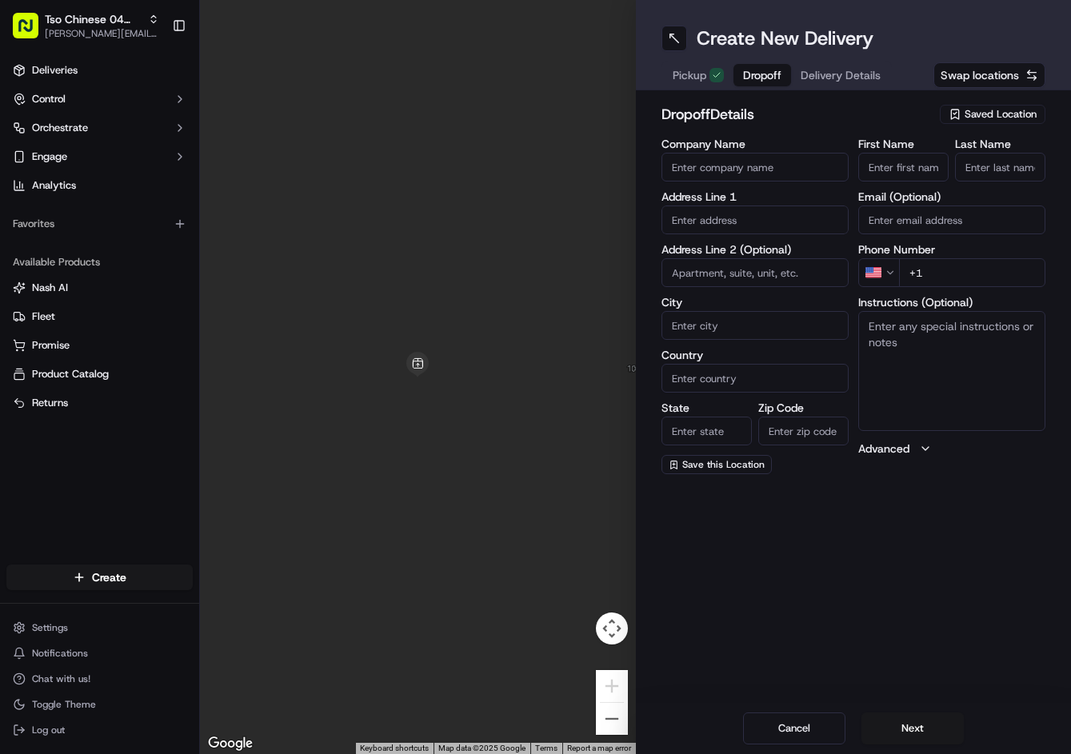
click at [969, 274] on input "+1" at bounding box center [972, 272] width 146 height 29
paste input "[PHONE_NUMBER]"
type input "[PHONE_NUMBER]"
click at [721, 218] on input "text" at bounding box center [754, 220] width 187 height 29
paste input "[STREET_ADDRESS]"
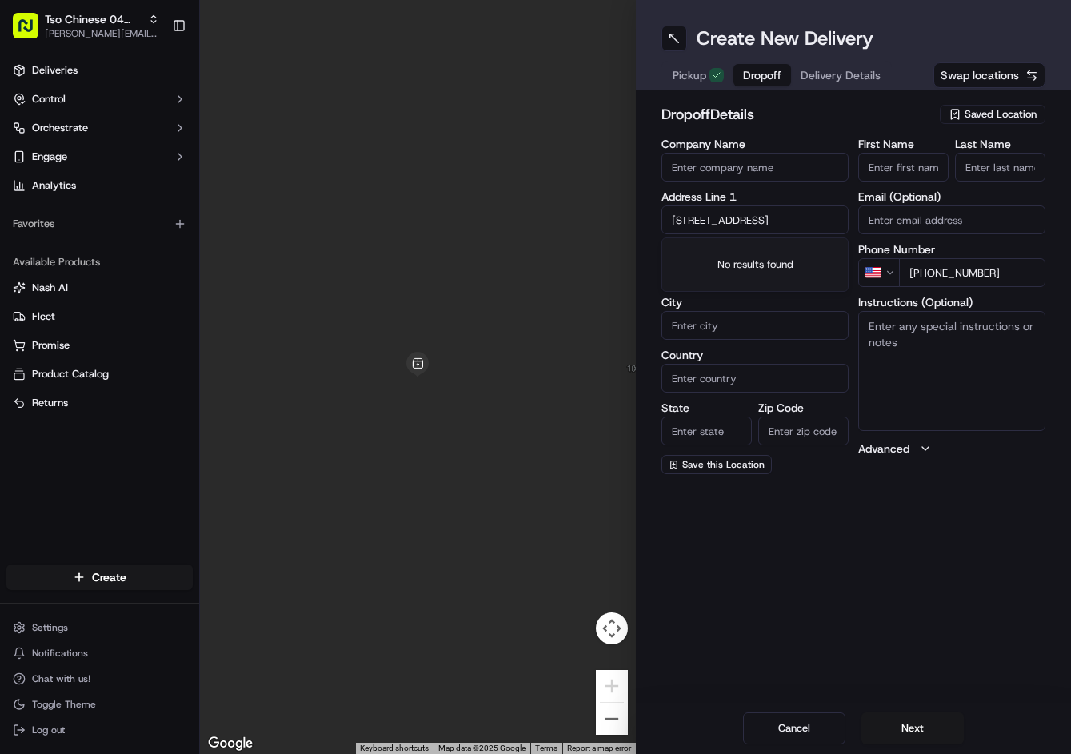
scroll to position [0, 118]
click at [733, 266] on div "[STREET_ADDRESS]" at bounding box center [754, 254] width 179 height 24
type input "[STREET_ADDRESS]"
type input "Austin"
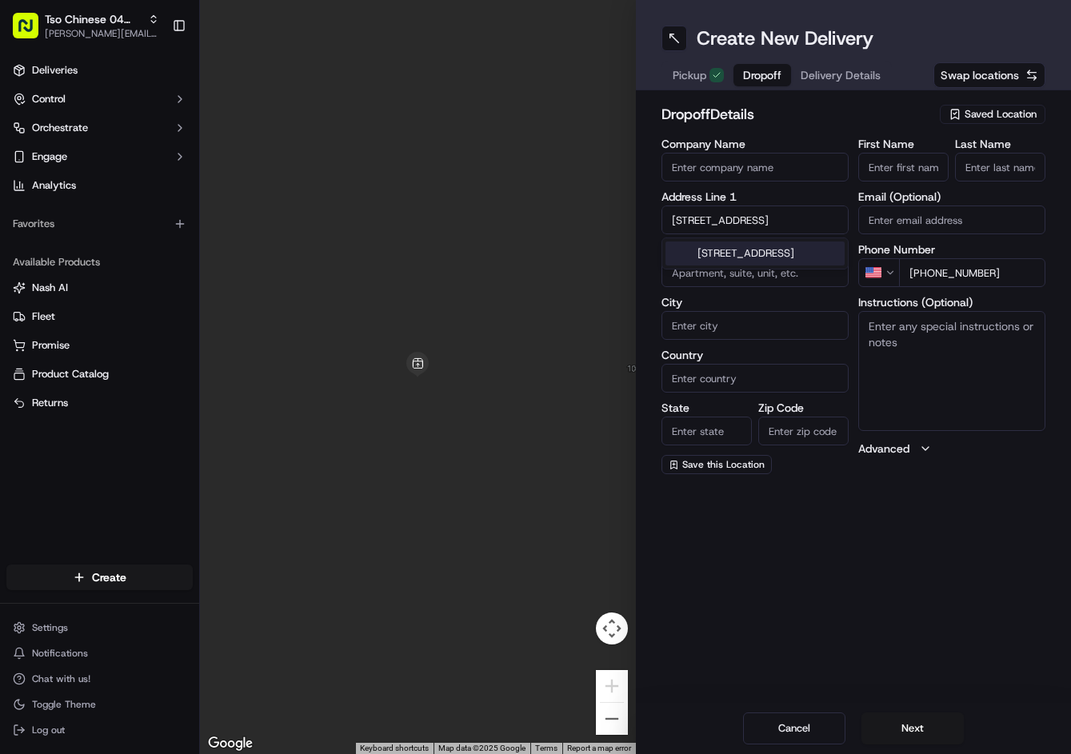
type input "[GEOGRAPHIC_DATA]"
type input "78728"
type input "[STREET_ADDRESS]"
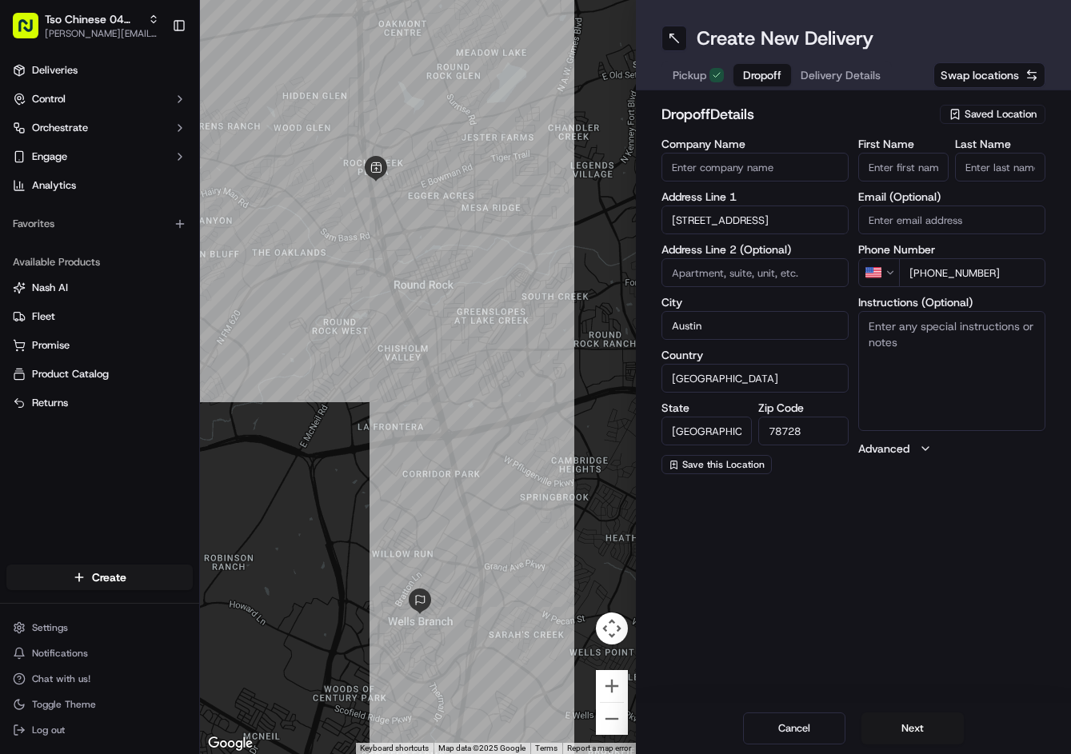
click at [940, 162] on input "First Name" at bounding box center [903, 167] width 90 height 29
paste input "[PERSON_NAME]"
type input "[PERSON_NAME]"
click at [994, 186] on div "First Name [PERSON_NAME] Last Name Email (Optional) Phone Number US [PHONE_NUMB…" at bounding box center [951, 306] width 187 height 336
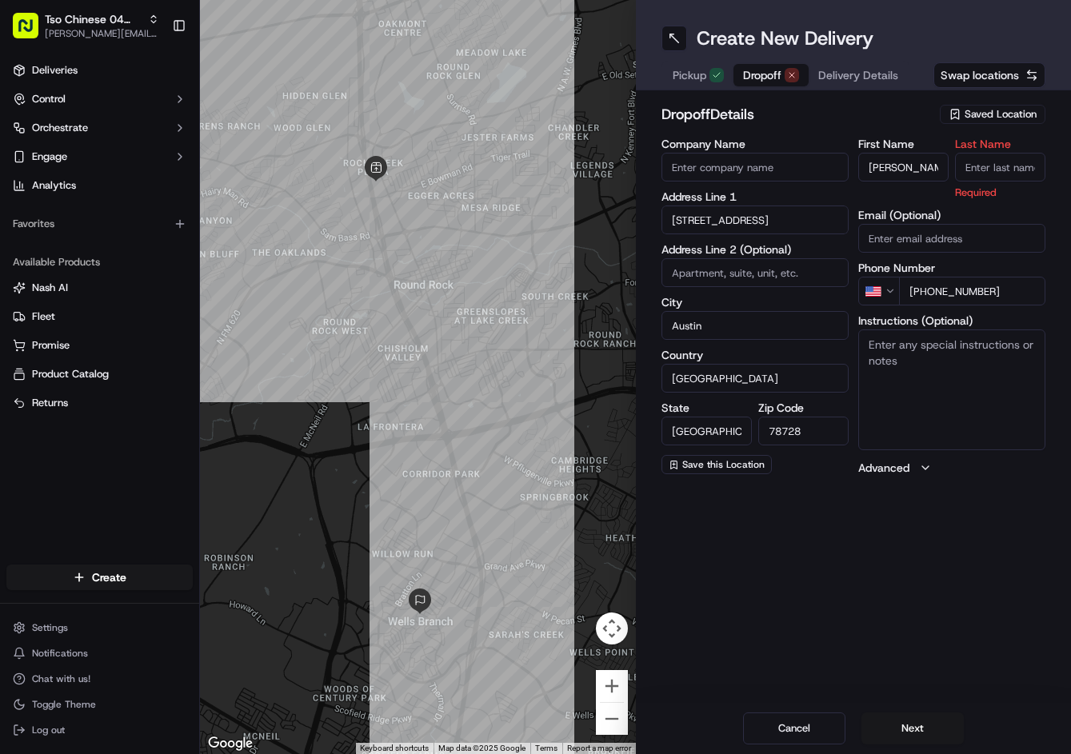
click at [996, 174] on input "Last Name" at bounding box center [1000, 167] width 90 height 29
type input "."
click at [852, 108] on h2 "dropoff Details" at bounding box center [796, 114] width 270 height 22
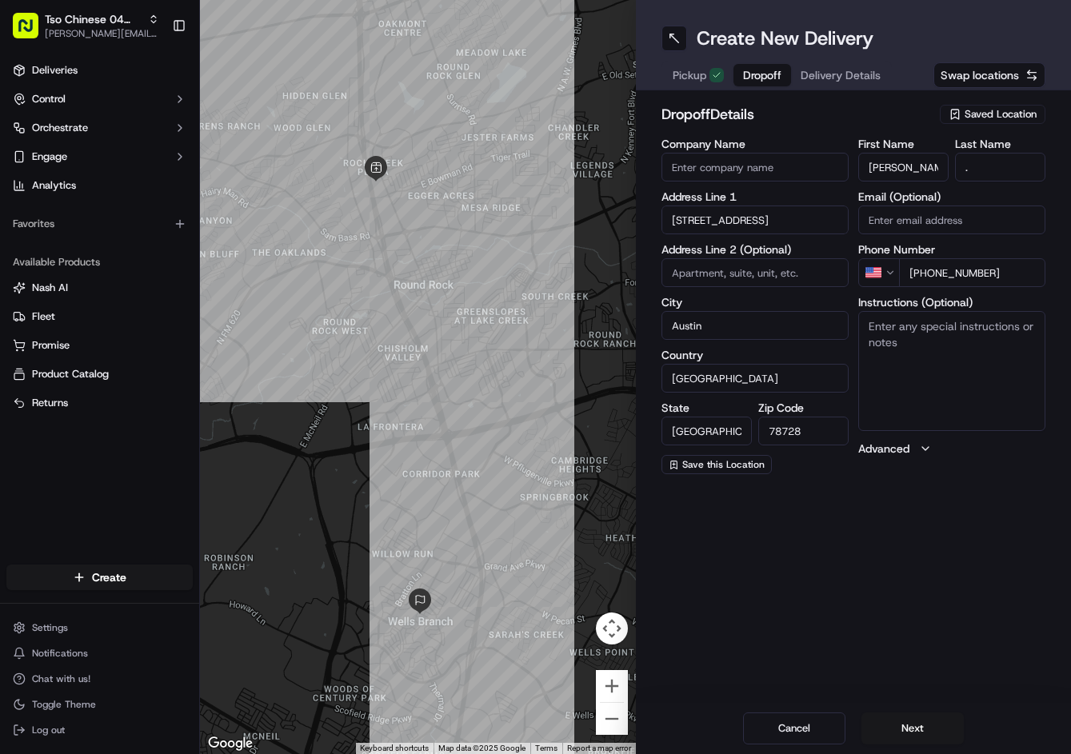
click at [865, 76] on span "Delivery Details" at bounding box center [841, 75] width 80 height 16
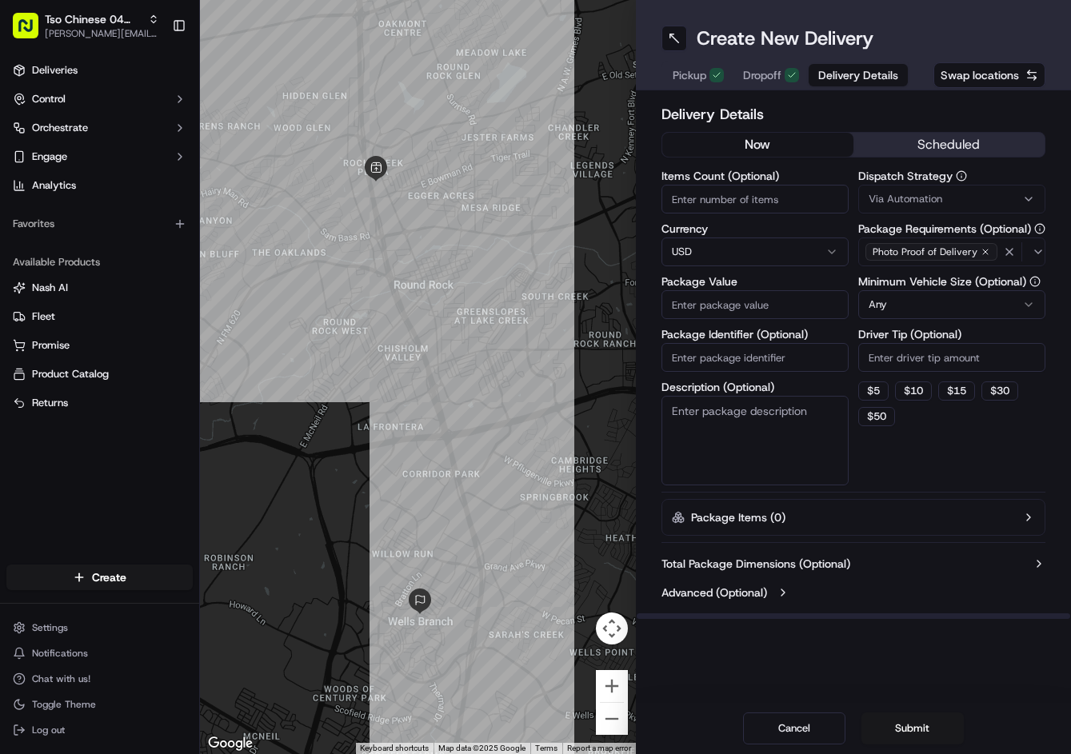
click at [887, 209] on button "Via Automation" at bounding box center [951, 199] width 187 height 29
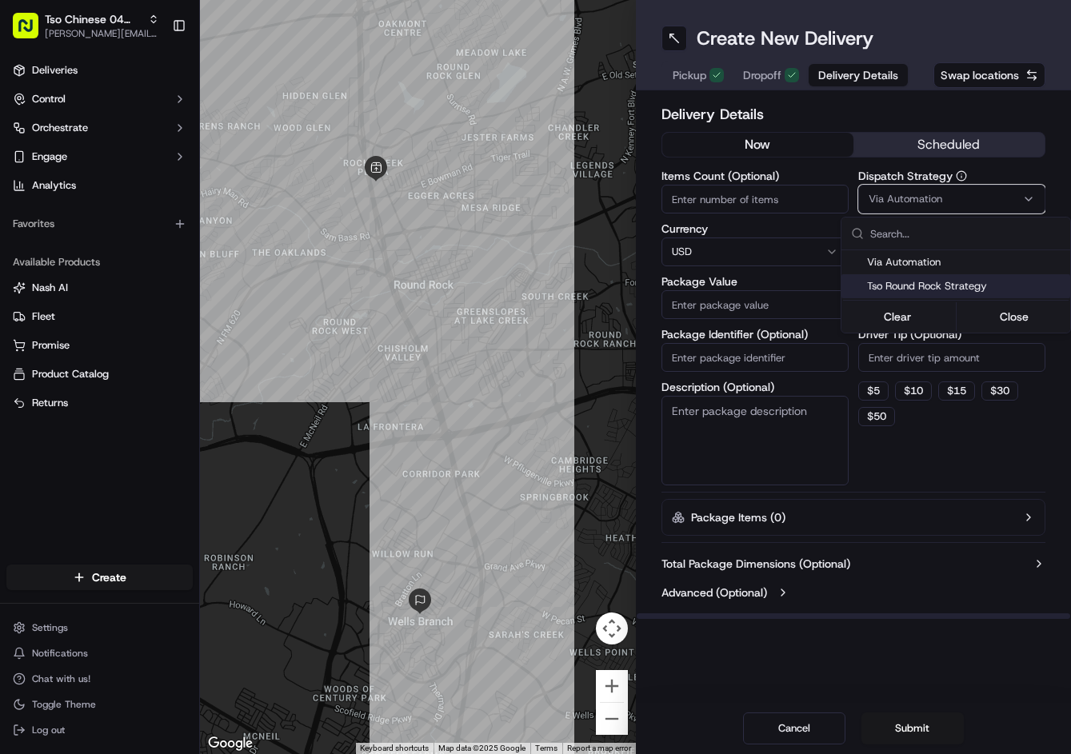
click at [905, 290] on span "Tso Round Rock Strategy" at bounding box center [965, 286] width 197 height 14
click at [925, 359] on html "Tso Chinese 04 Round Rock [PERSON_NAME][EMAIL_ADDRESS][DOMAIN_NAME] Toggle Side…" at bounding box center [535, 377] width 1071 height 754
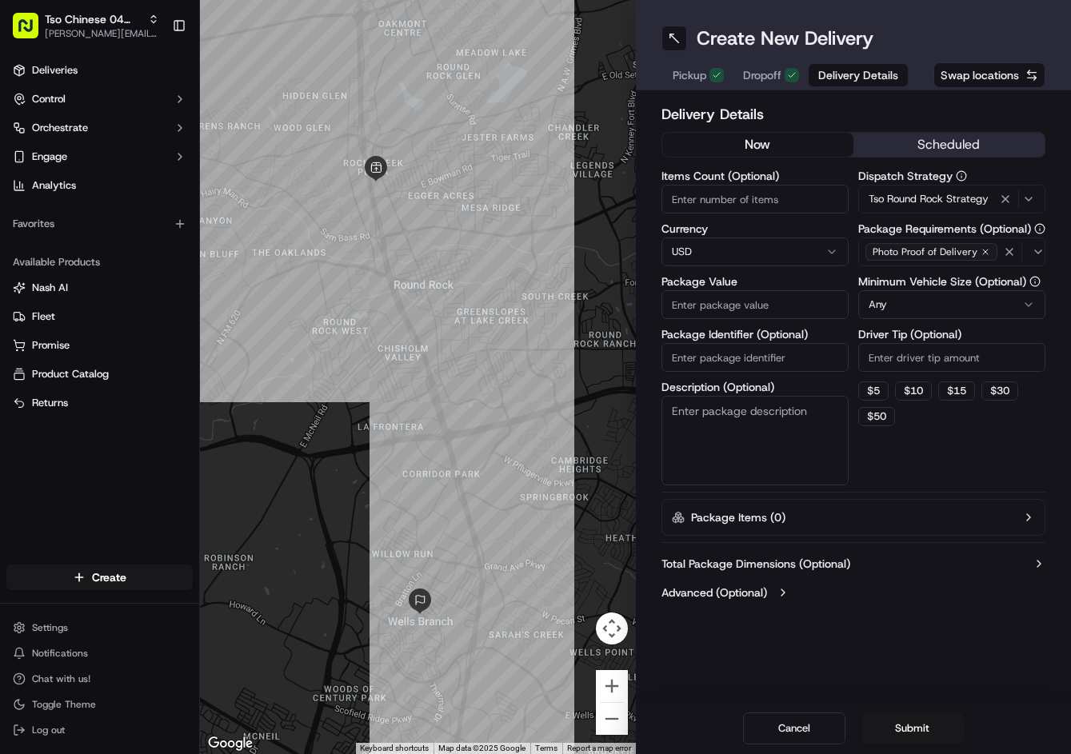
click at [927, 359] on input "Driver Tip (Optional)" at bounding box center [951, 357] width 187 height 29
type input "2"
click at [802, 297] on input "Package Value" at bounding box center [754, 304] width 187 height 29
type input "54.99"
click at [765, 345] on input "Package Identifier (Optional)" at bounding box center [754, 357] width 187 height 29
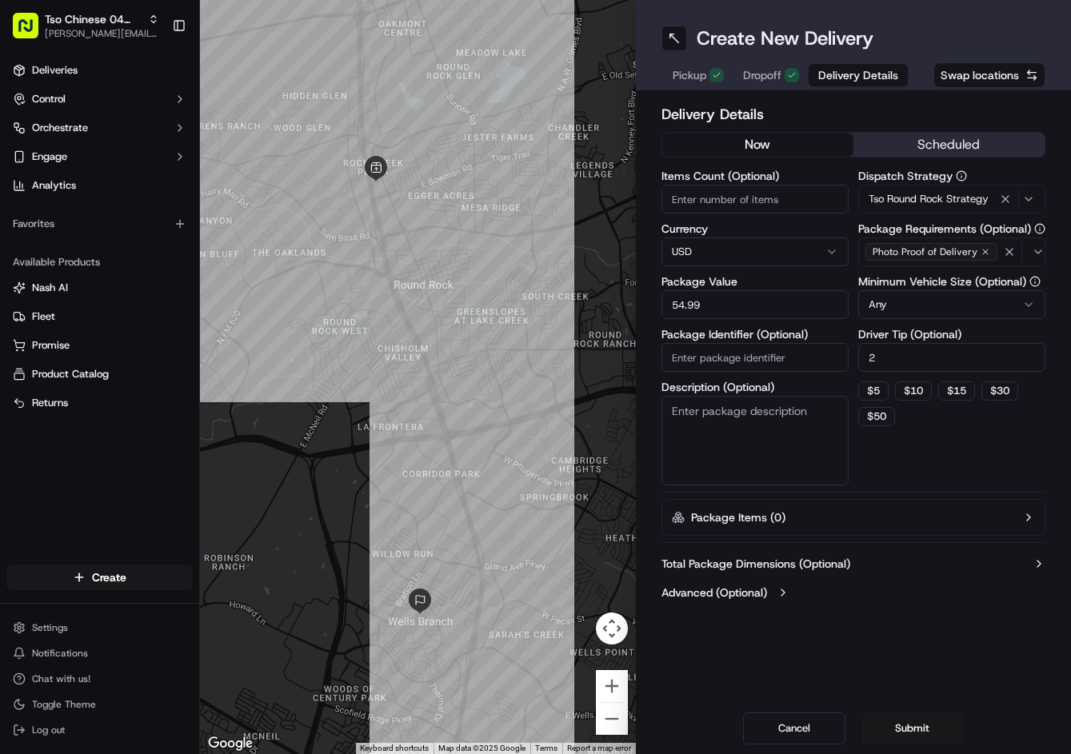
paste input "SAIM4VM"
type input "SAIM4VM"
click at [909, 744] on div "Cancel Submit" at bounding box center [854, 728] width 436 height 51
click at [914, 739] on button "Submit" at bounding box center [912, 729] width 102 height 32
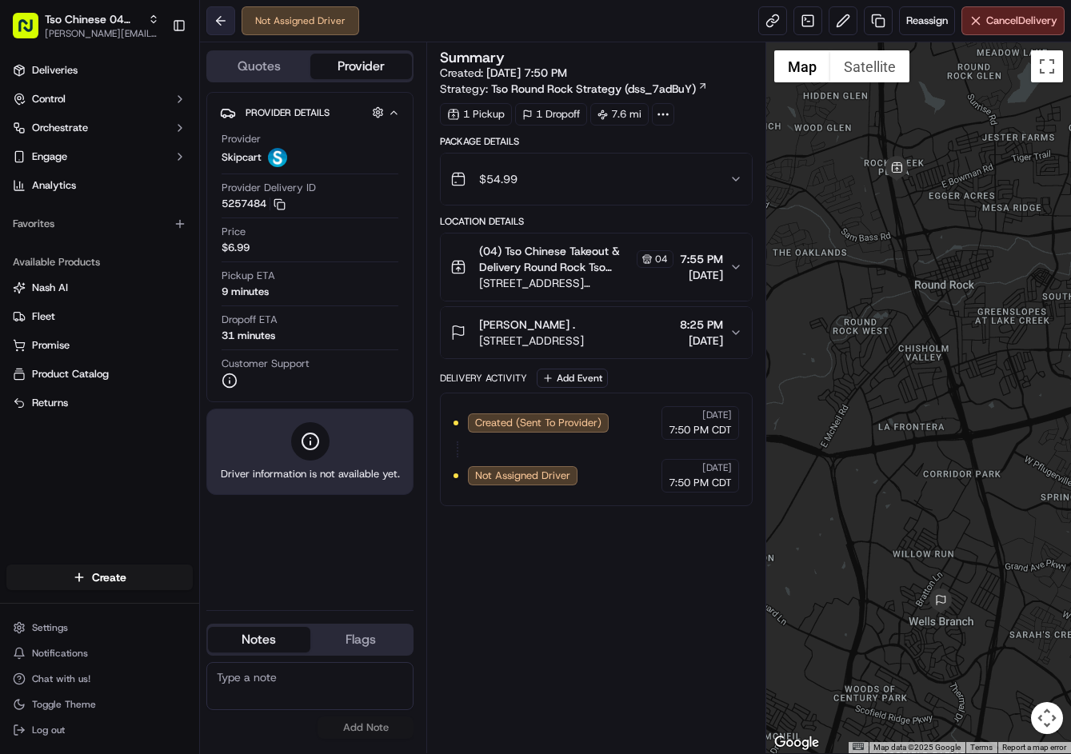
click at [228, 22] on button at bounding box center [220, 20] width 29 height 29
